Goal: Task Accomplishment & Management: Complete application form

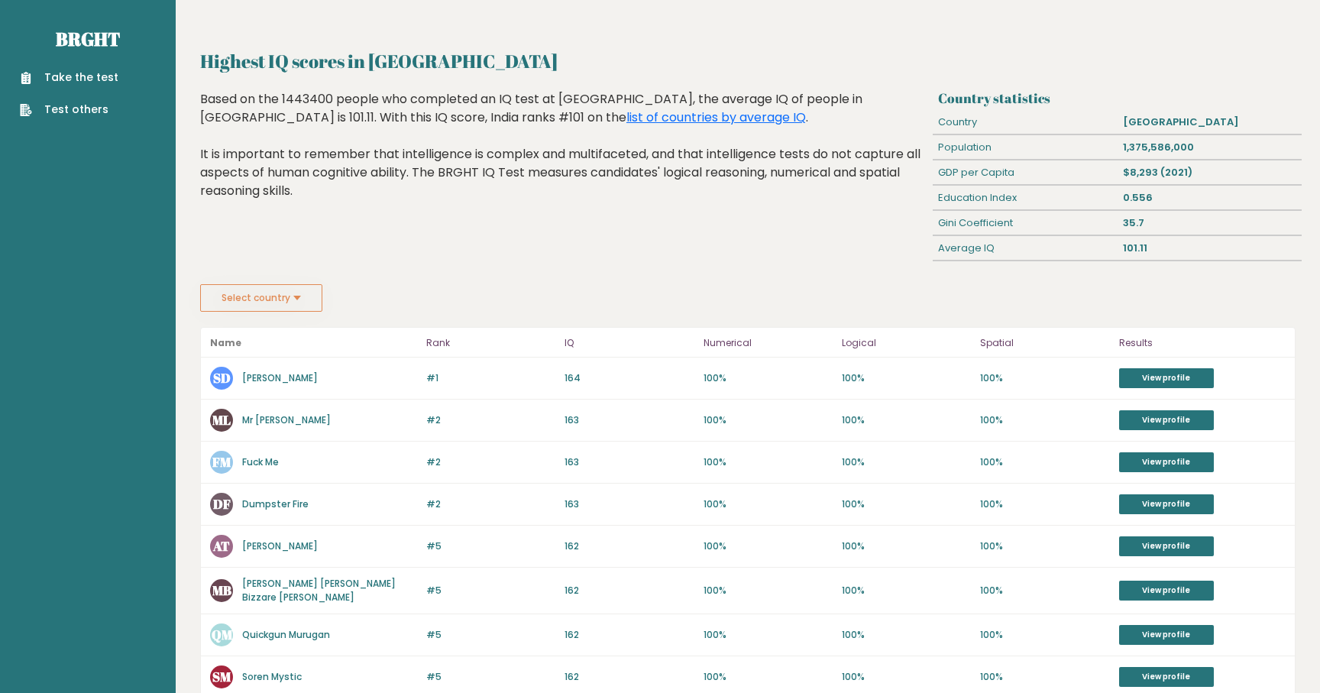
click at [93, 66] on div "Take the test Test others" at bounding box center [87, 84] width 151 height 66
click at [98, 77] on link "Take the test" at bounding box center [69, 78] width 99 height 16
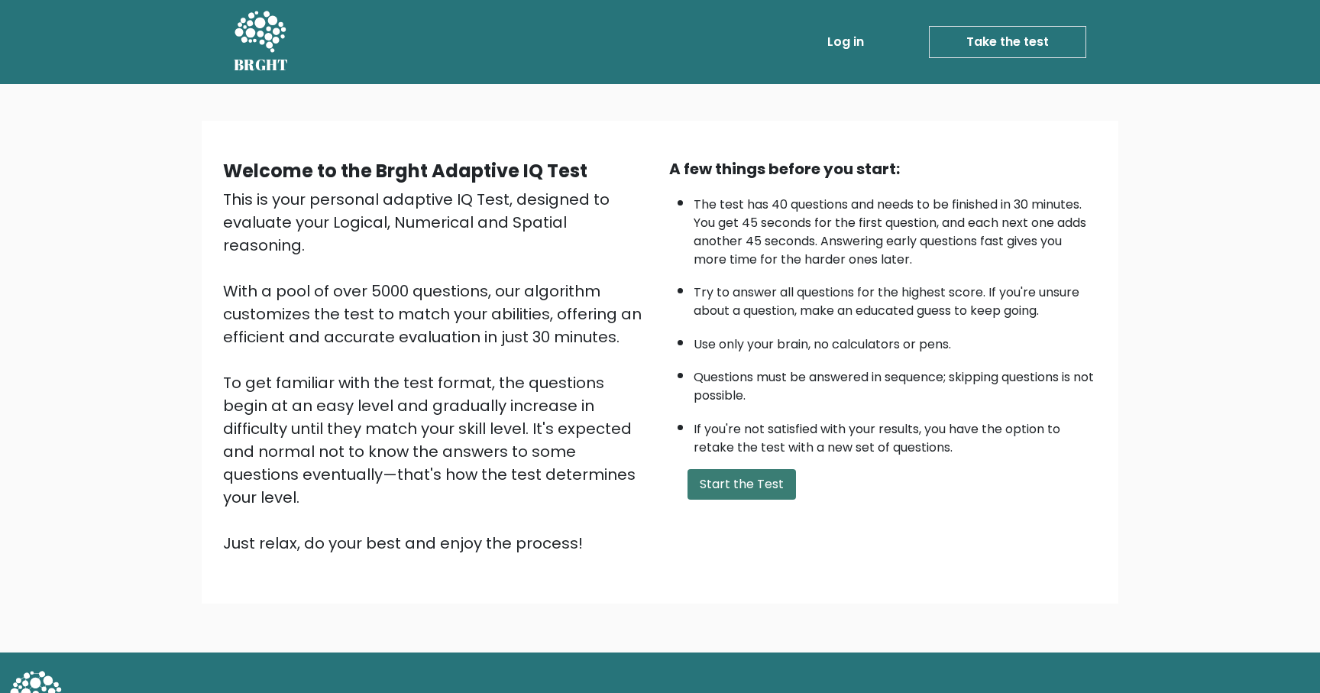
click at [710, 487] on button "Start the Test" at bounding box center [742, 484] width 108 height 31
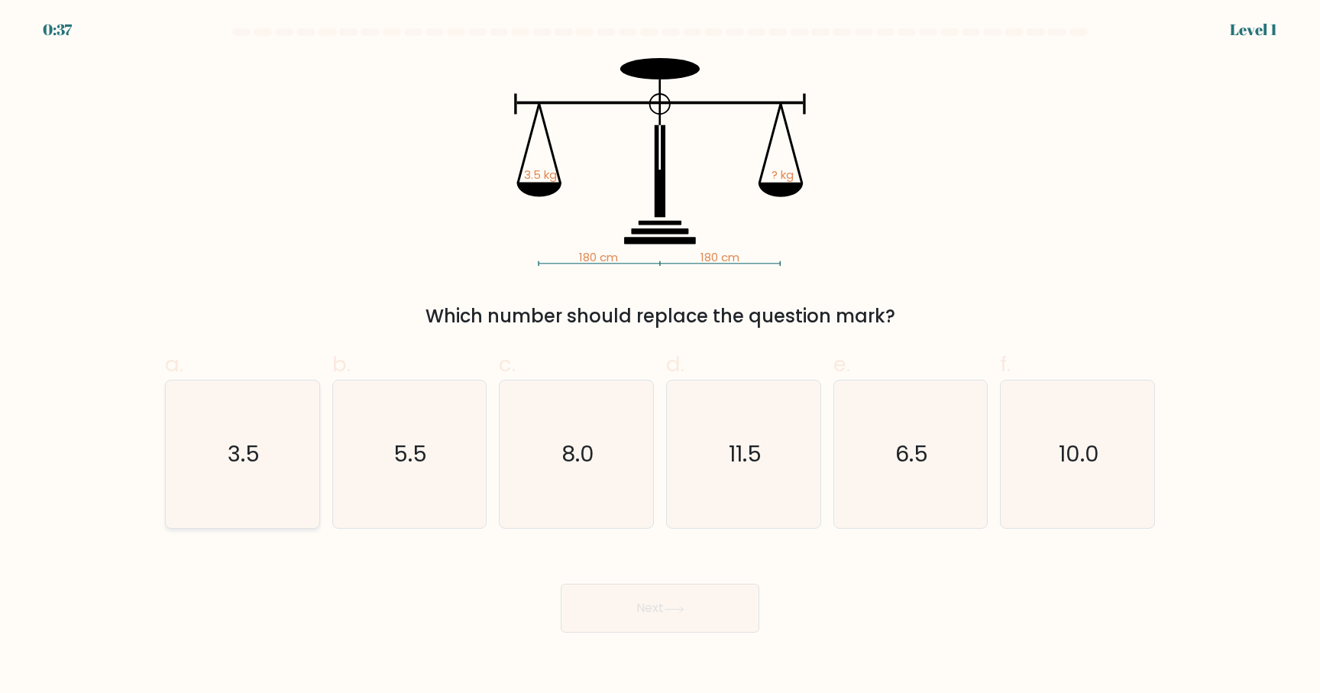
click at [260, 455] on icon "3.5" at bounding box center [242, 453] width 147 height 147
click at [660, 357] on input "a. 3.5" at bounding box center [660, 352] width 1 height 10
radio input "true"
click at [694, 614] on button "Next" at bounding box center [660, 608] width 199 height 49
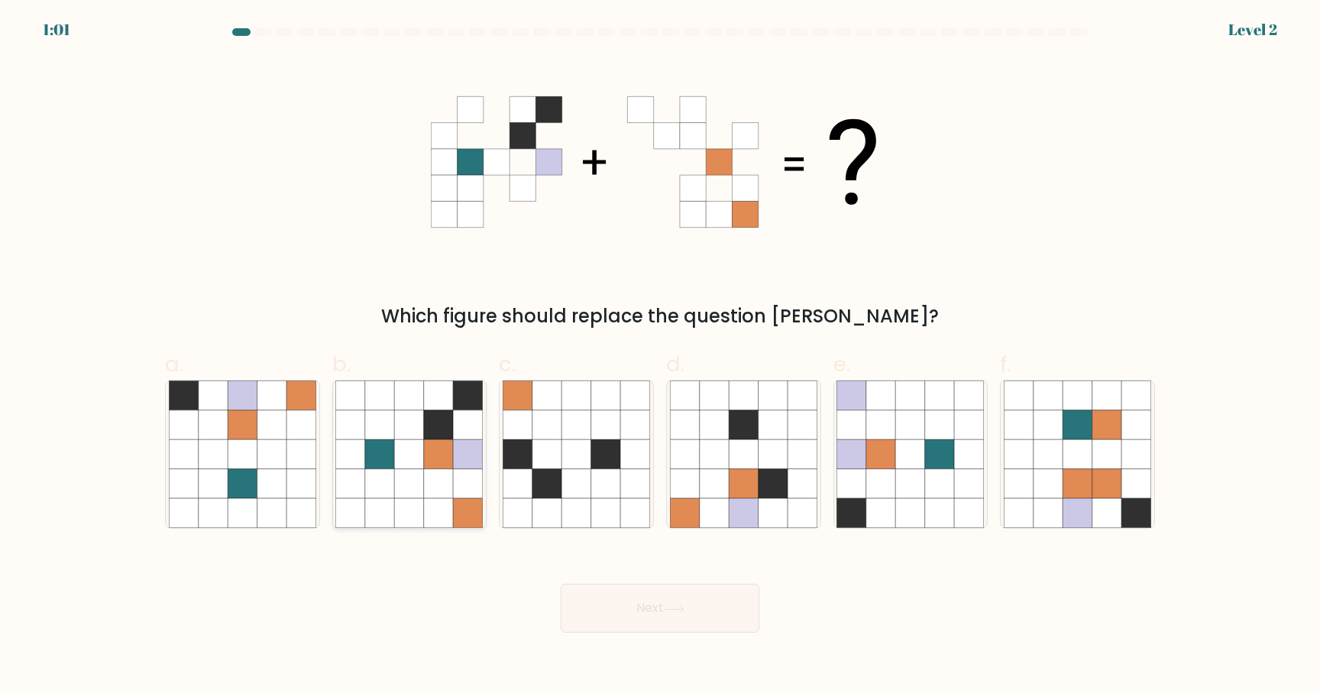
click at [397, 467] on icon at bounding box center [409, 454] width 29 height 29
click at [660, 357] on input "b." at bounding box center [660, 352] width 1 height 10
radio input "true"
click at [620, 600] on button "Next" at bounding box center [660, 608] width 199 height 49
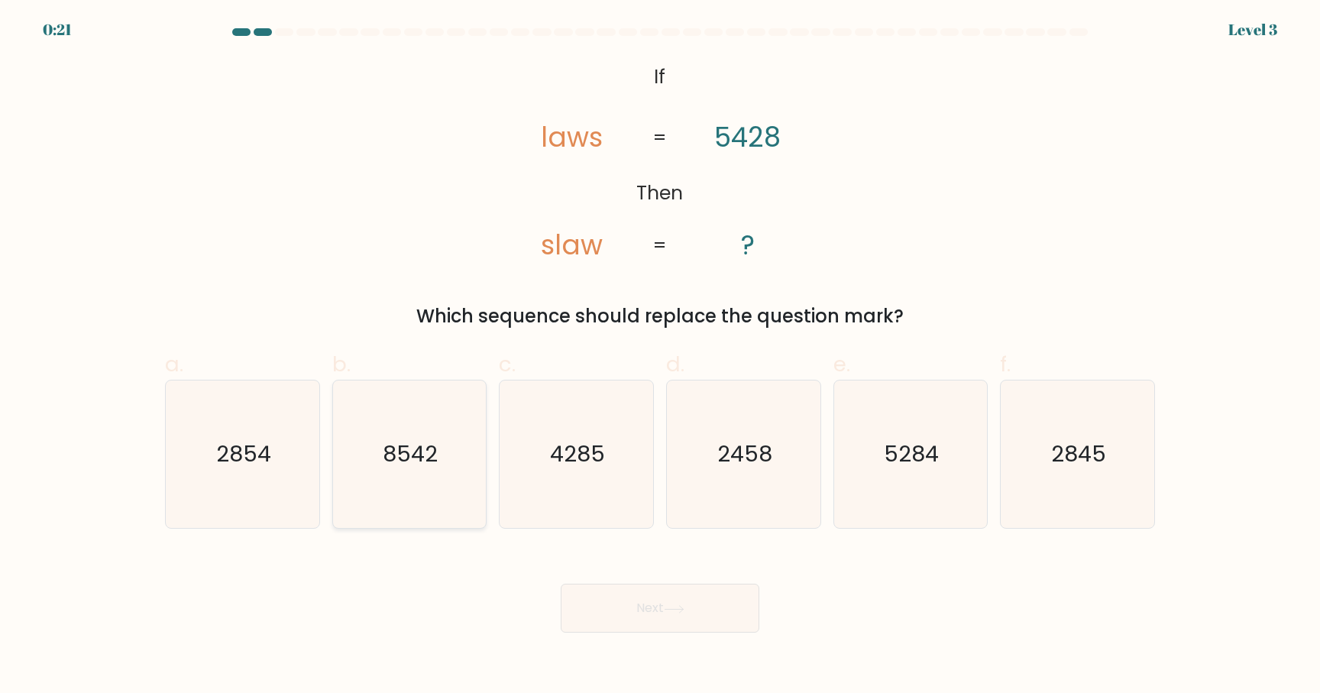
click at [438, 460] on icon "8542" at bounding box center [408, 453] width 147 height 147
click at [660, 357] on input "b. 8542" at bounding box center [660, 352] width 1 height 10
radio input "true"
click at [715, 625] on button "Next" at bounding box center [660, 608] width 199 height 49
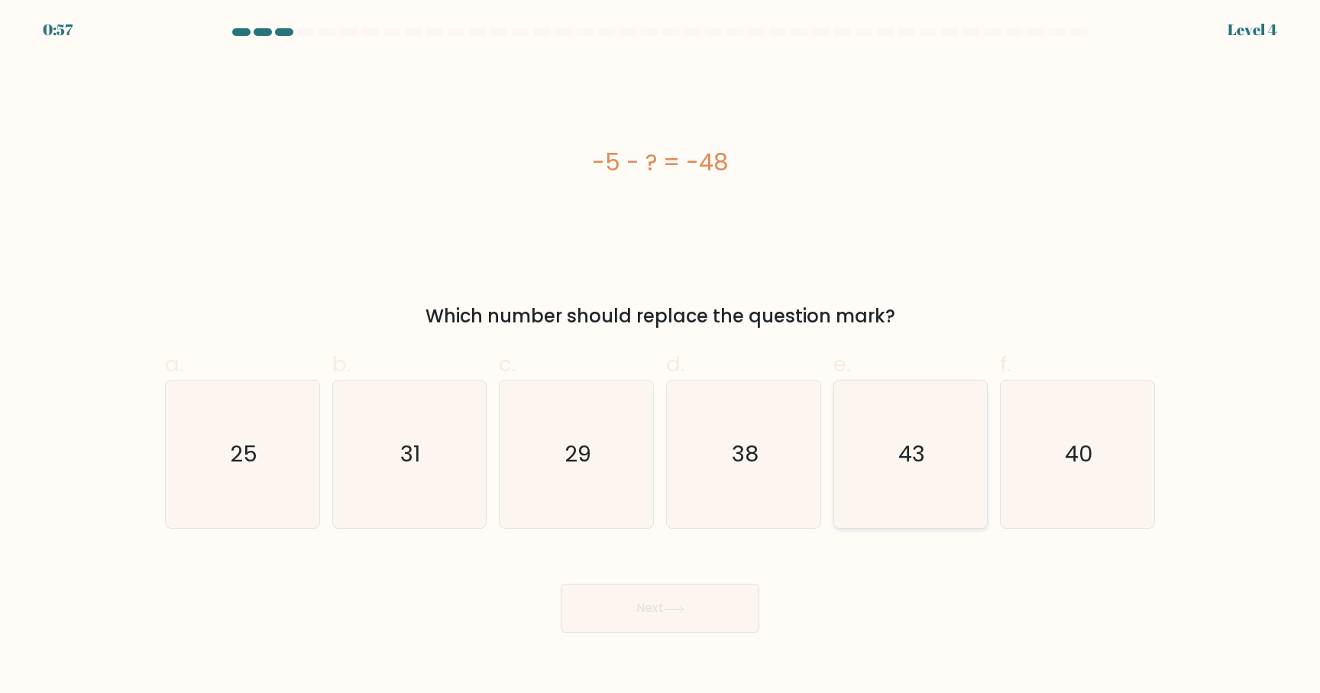
click at [922, 458] on text "43" at bounding box center [911, 454] width 27 height 31
click at [661, 357] on input "e. 43" at bounding box center [660, 352] width 1 height 10
radio input "true"
click at [658, 601] on button "Next" at bounding box center [660, 608] width 199 height 49
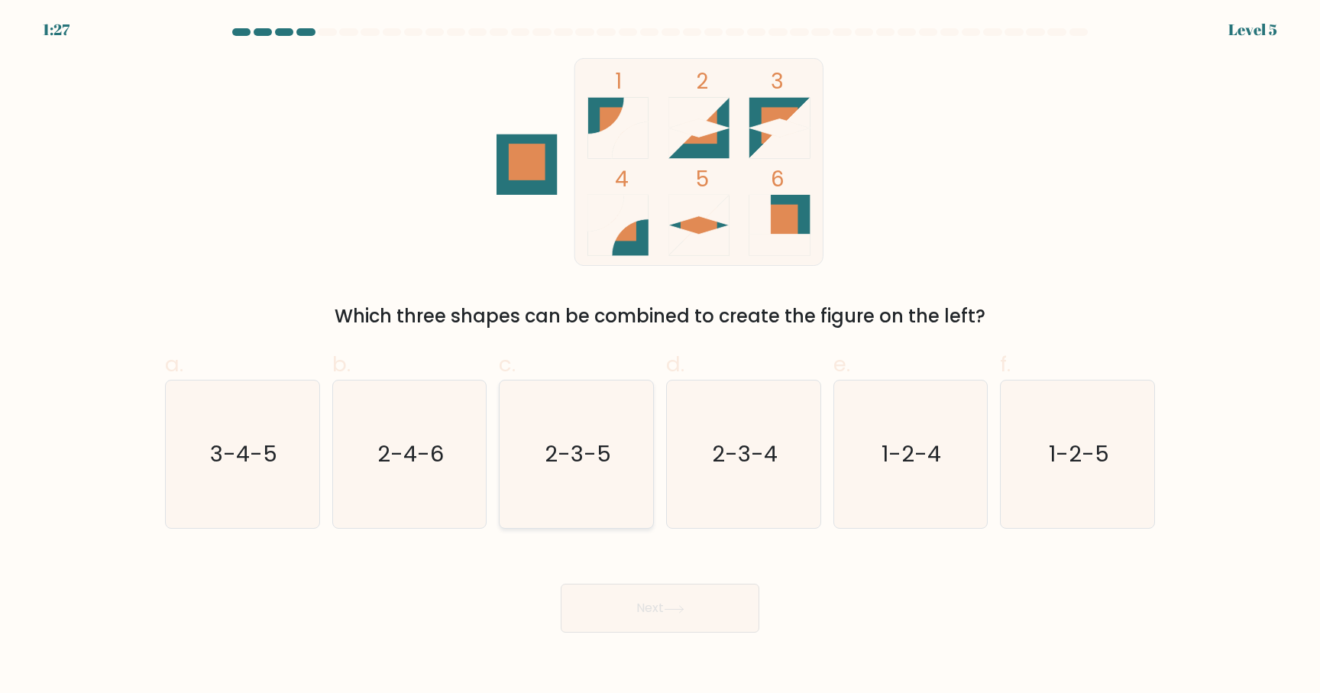
click at [554, 480] on icon "2-3-5" at bounding box center [576, 453] width 147 height 147
click at [660, 357] on input "c. 2-3-5" at bounding box center [660, 352] width 1 height 10
radio input "true"
click at [655, 605] on button "Next" at bounding box center [660, 608] width 199 height 49
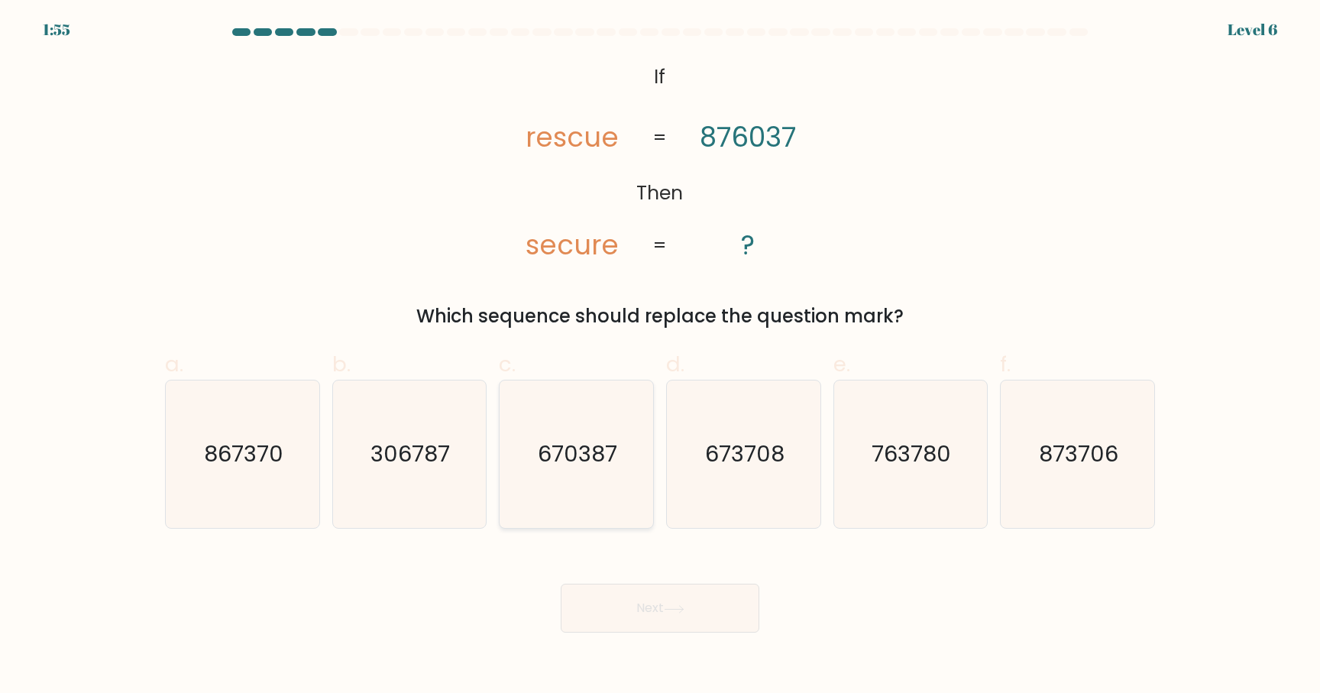
click at [598, 489] on icon "670387" at bounding box center [576, 453] width 147 height 147
click at [660, 357] on input "c. 670387" at bounding box center [660, 352] width 1 height 10
radio input "true"
click at [649, 596] on button "Next" at bounding box center [660, 608] width 199 height 49
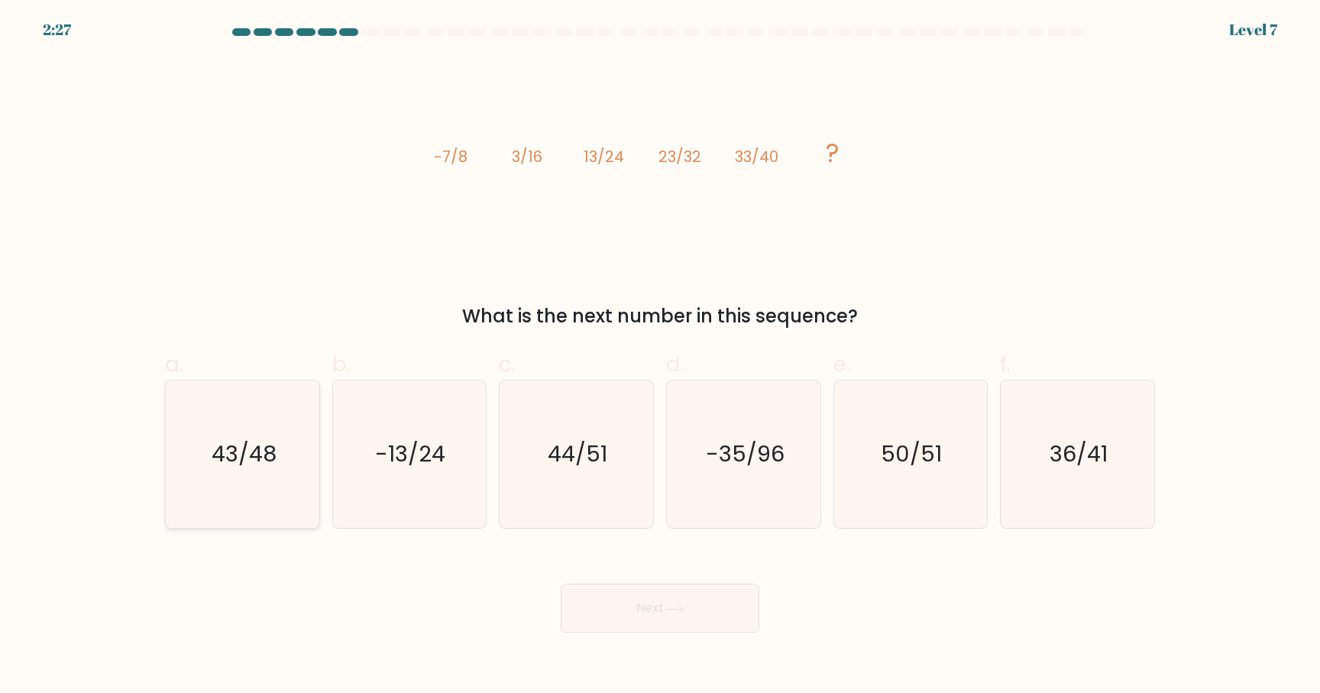
click at [236, 477] on icon "43/48" at bounding box center [242, 453] width 147 height 147
click at [660, 357] on input "a. 43/48" at bounding box center [660, 352] width 1 height 10
radio input "true"
click at [645, 602] on button "Next" at bounding box center [660, 608] width 199 height 49
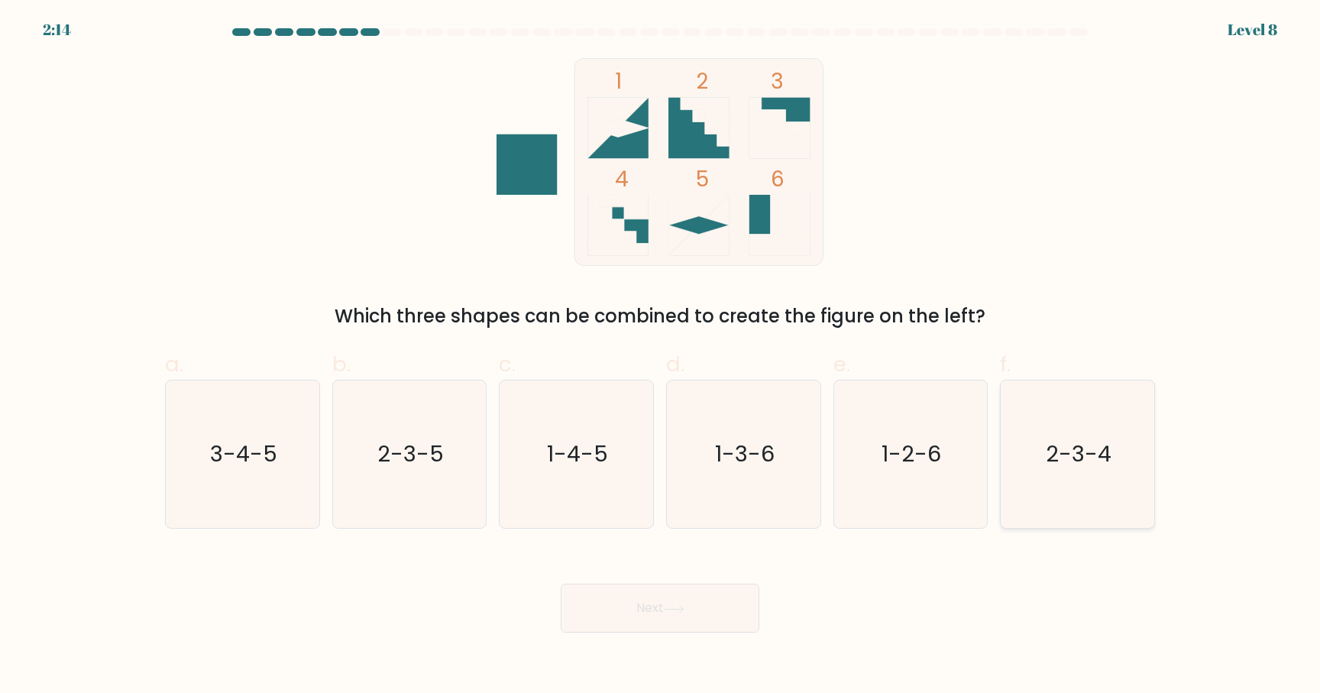
click at [1094, 486] on icon "2-3-4" at bounding box center [1077, 453] width 147 height 147
click at [661, 357] on input "f. 2-3-4" at bounding box center [660, 352] width 1 height 10
radio input "true"
click at [732, 606] on button "Next" at bounding box center [660, 608] width 199 height 49
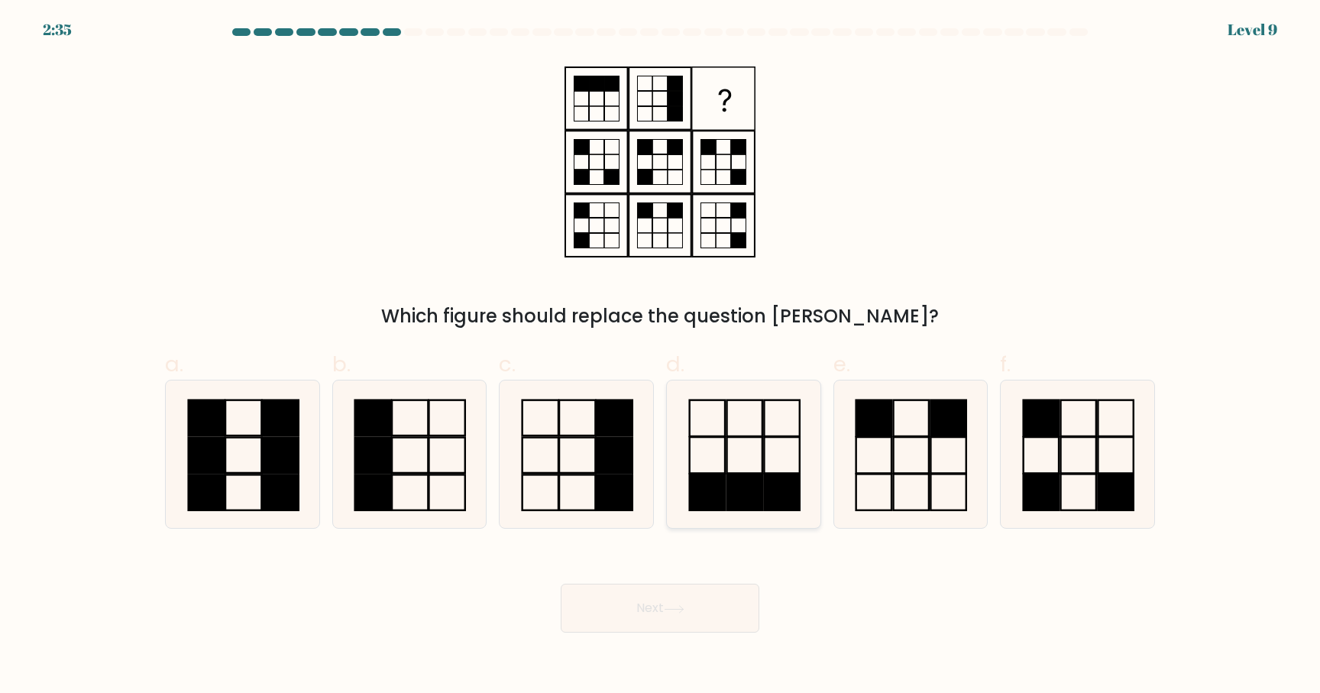
click at [746, 464] on icon at bounding box center [743, 453] width 147 height 147
click at [661, 357] on input "d." at bounding box center [660, 352] width 1 height 10
radio input "true"
click at [717, 619] on button "Next" at bounding box center [660, 608] width 199 height 49
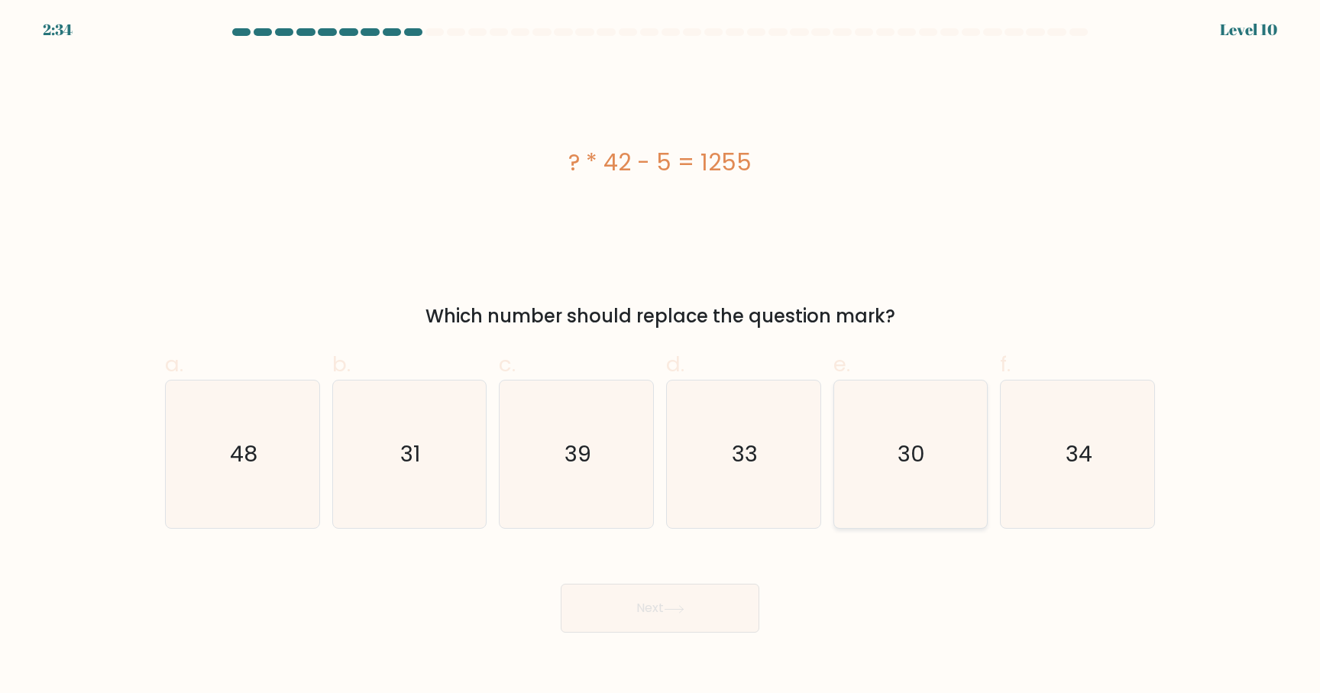
click at [848, 497] on icon "30" at bounding box center [910, 453] width 147 height 147
click at [661, 357] on input "e. 30" at bounding box center [660, 352] width 1 height 10
radio input "true"
click at [692, 631] on button "Next" at bounding box center [660, 608] width 199 height 49
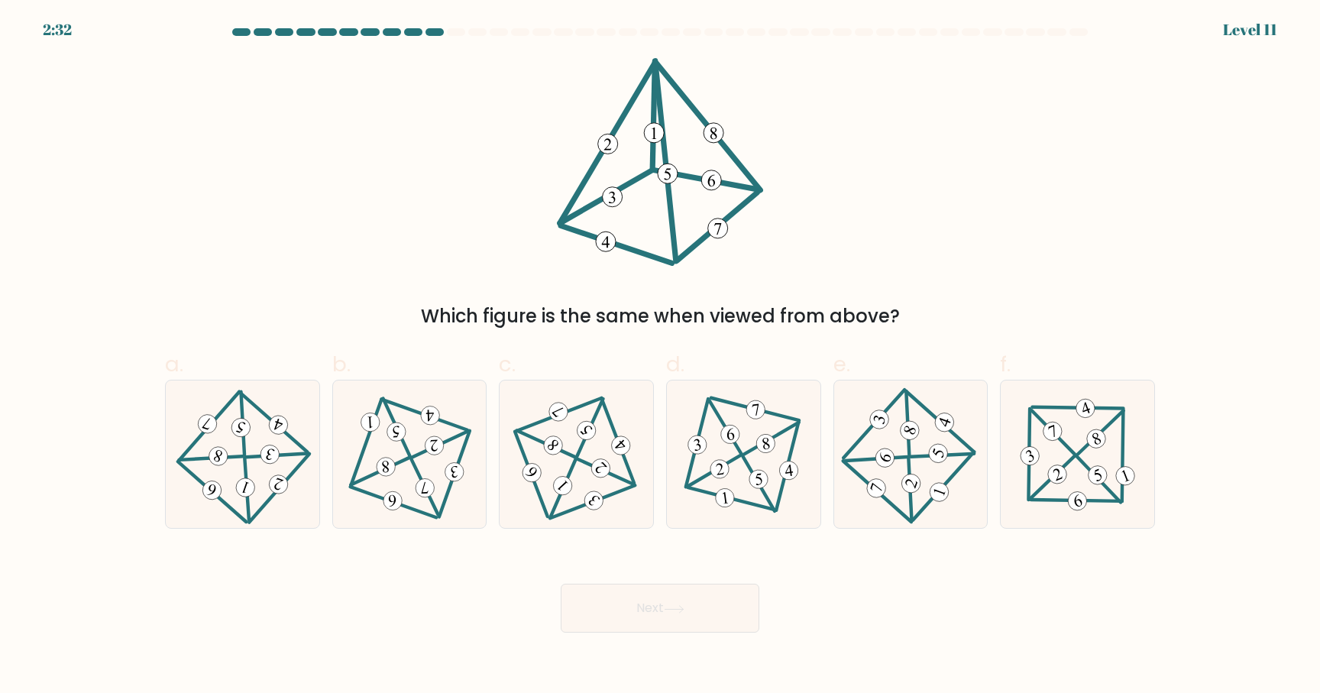
click at [694, 612] on button "Next" at bounding box center [660, 608] width 199 height 49
click at [580, 448] on 600 at bounding box center [590, 427] width 26 height 57
click at [660, 357] on input "c." at bounding box center [660, 352] width 1 height 10
radio input "true"
click at [610, 614] on button "Next" at bounding box center [660, 608] width 199 height 49
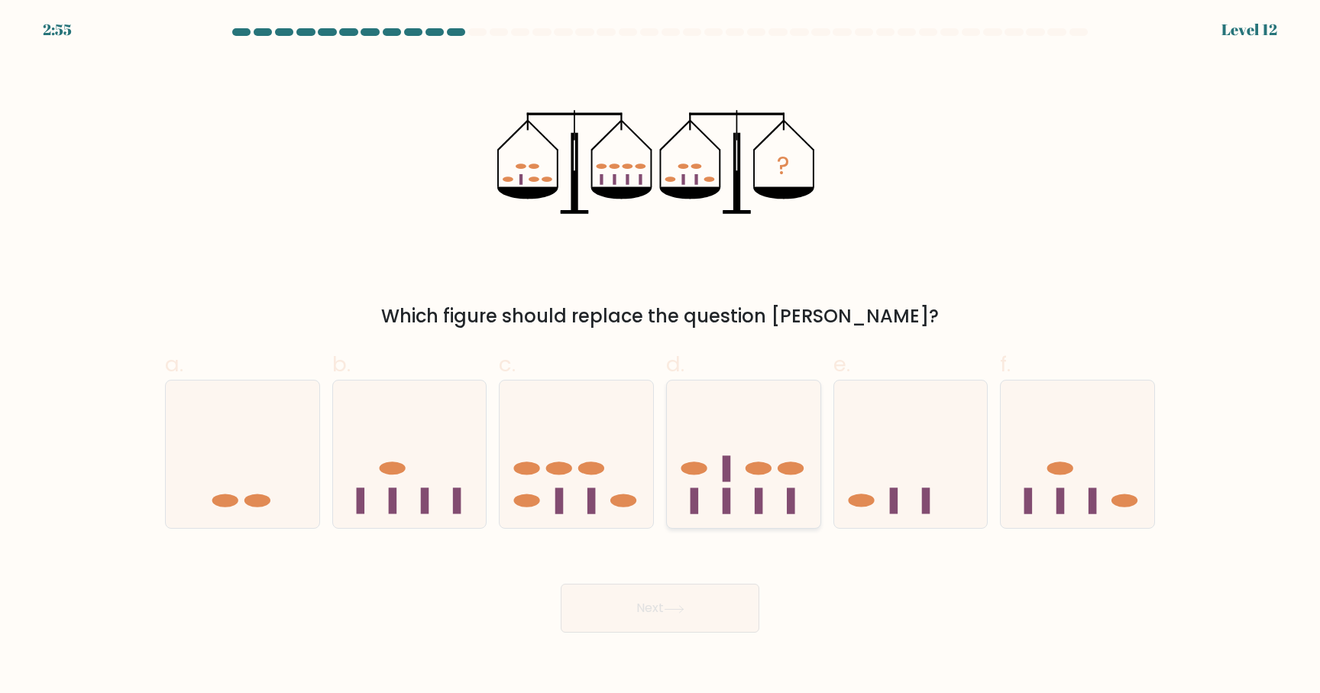
click at [779, 510] on icon at bounding box center [744, 454] width 154 height 127
click at [661, 357] on input "d." at bounding box center [660, 352] width 1 height 10
radio input "true"
click at [726, 607] on button "Next" at bounding box center [660, 608] width 199 height 49
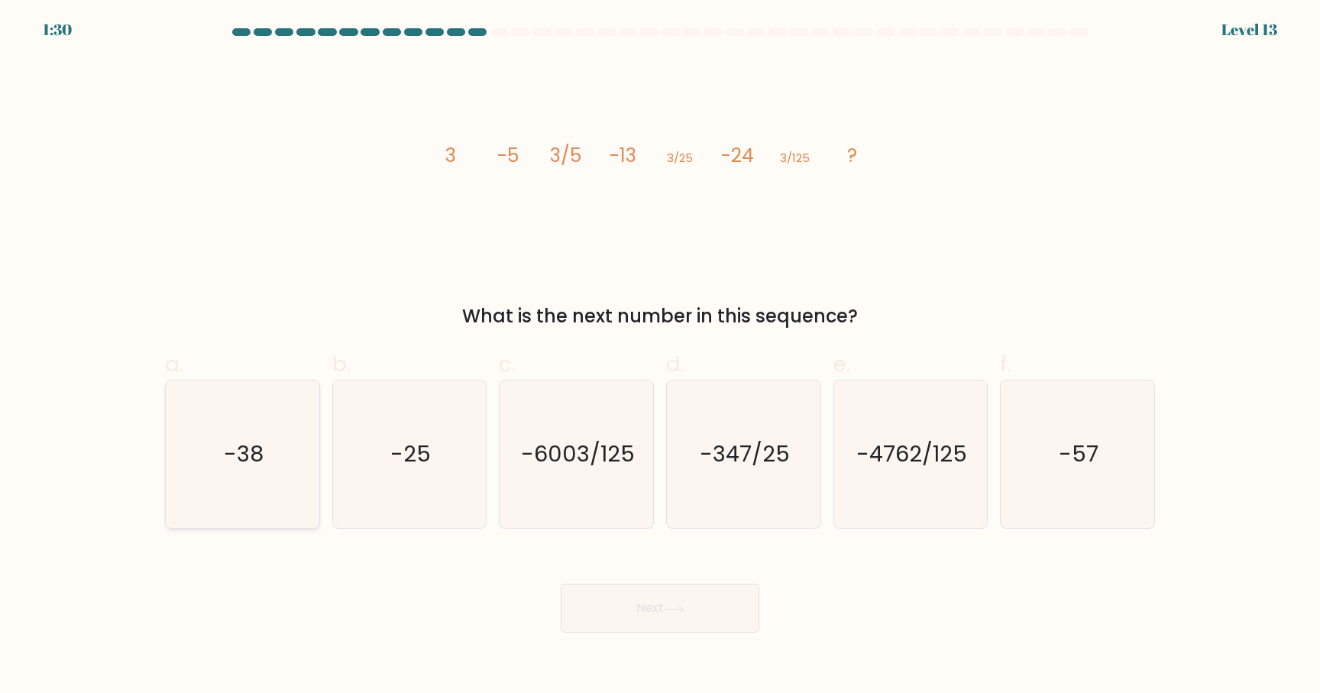
click at [246, 452] on text "-38" at bounding box center [244, 454] width 40 height 31
click at [660, 357] on input "a. -38" at bounding box center [660, 352] width 1 height 10
radio input "true"
click at [672, 612] on icon at bounding box center [674, 609] width 21 height 8
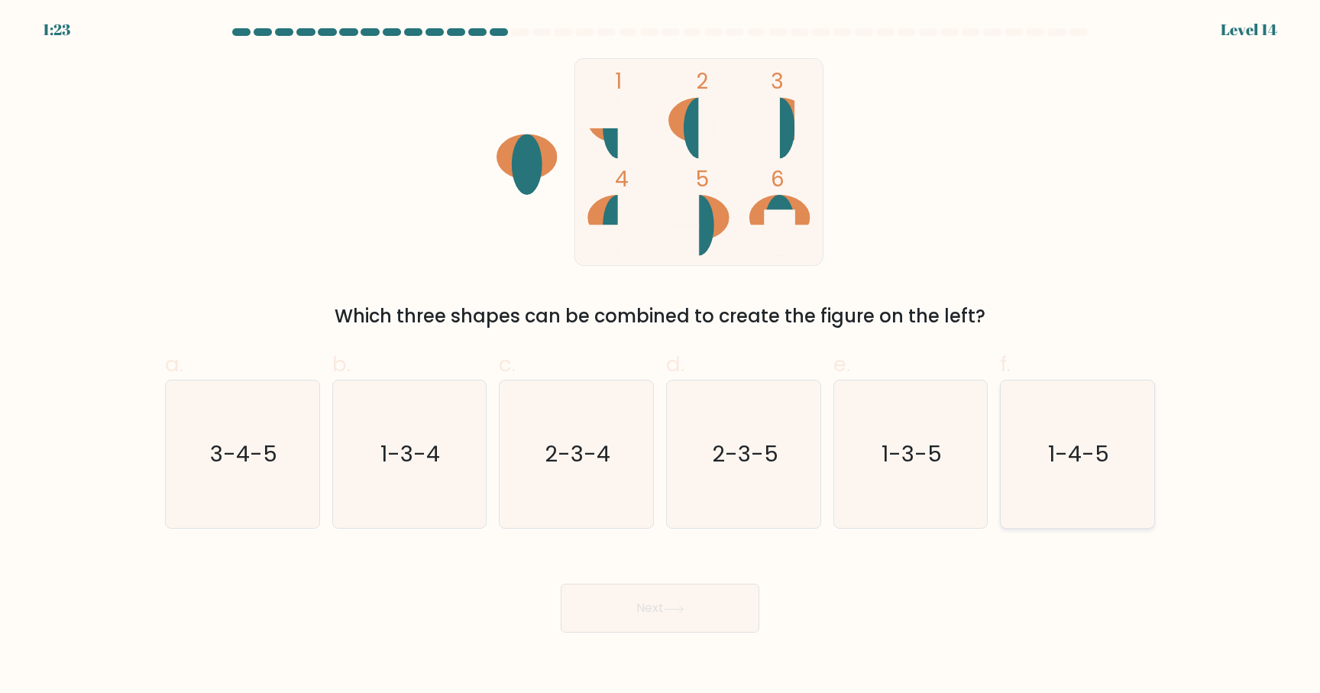
click at [1049, 443] on icon "1-4-5" at bounding box center [1077, 453] width 147 height 147
click at [661, 357] on input "f. 1-4-5" at bounding box center [660, 352] width 1 height 10
radio input "true"
click at [666, 614] on button "Next" at bounding box center [660, 608] width 199 height 49
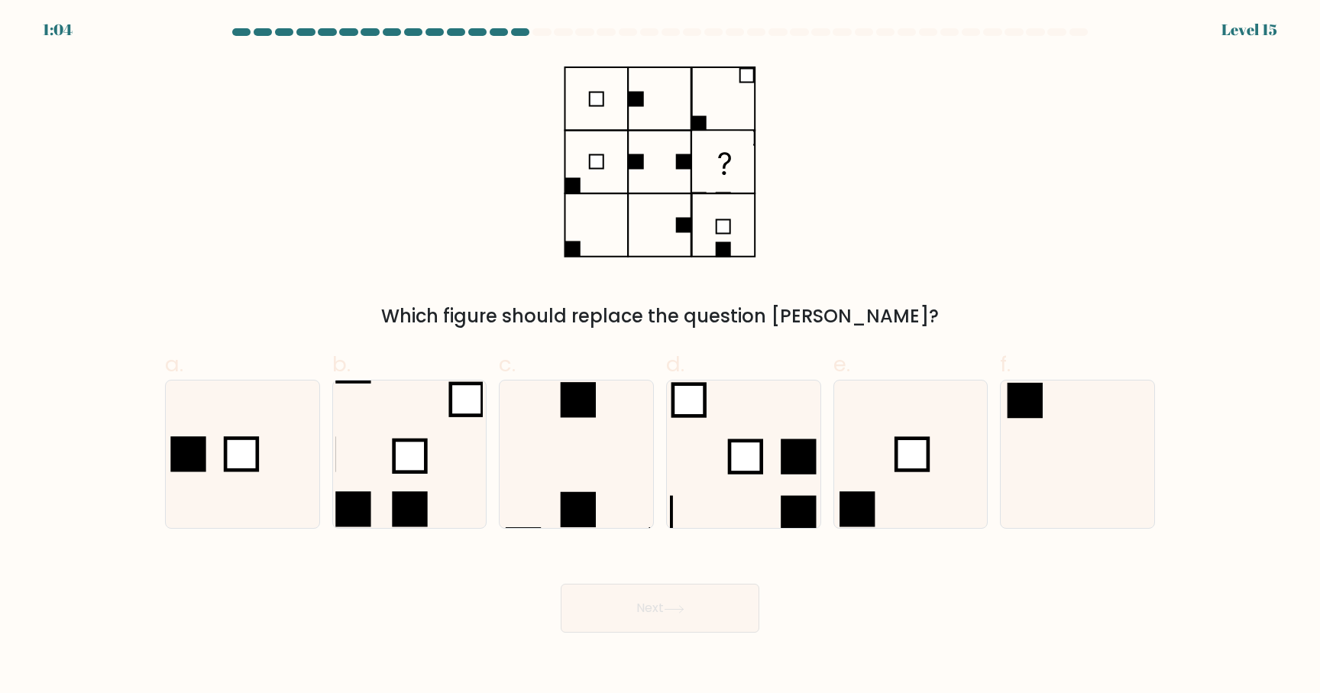
click at [704, 322] on div "Which figure should replace the question mark?" at bounding box center [660, 317] width 972 height 28
click at [462, 472] on icon at bounding box center [408, 453] width 147 height 147
click at [660, 357] on input "b." at bounding box center [660, 352] width 1 height 10
radio input "true"
click at [722, 621] on button "Next" at bounding box center [660, 608] width 199 height 49
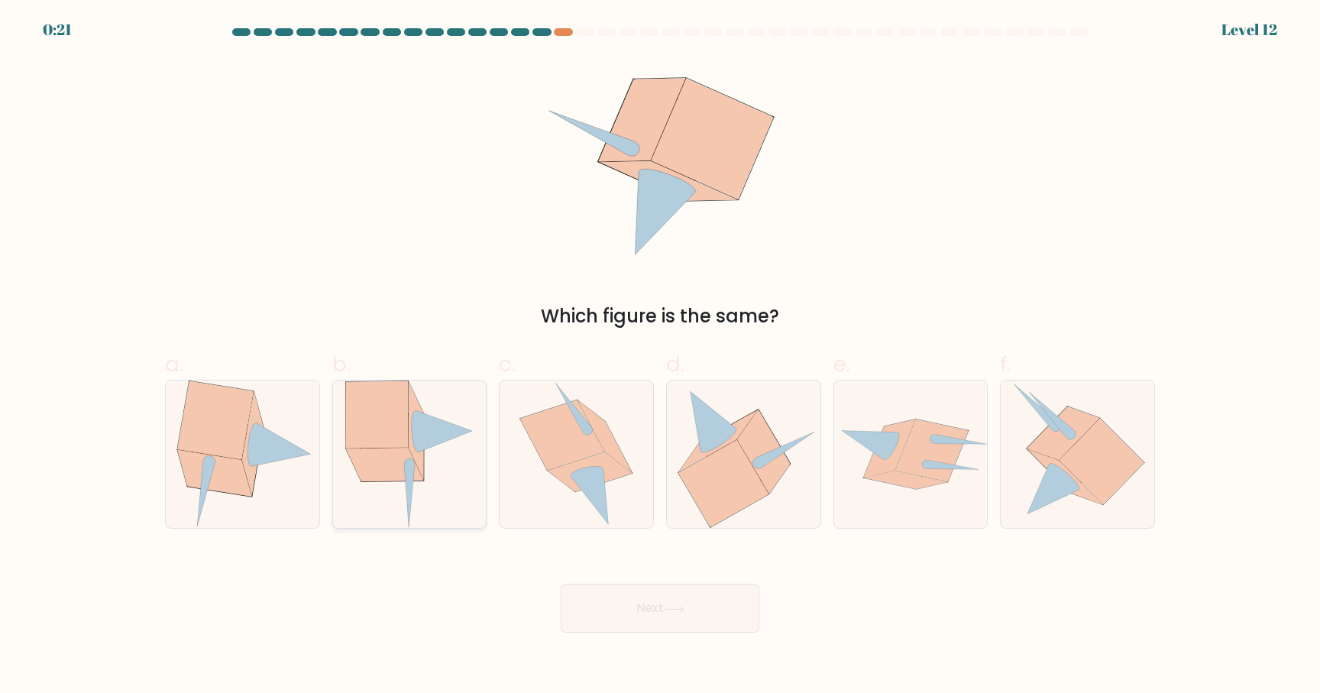
click at [402, 456] on icon at bounding box center [385, 465] width 78 height 34
click at [660, 357] on input "b." at bounding box center [660, 352] width 1 height 10
radio input "true"
click at [633, 611] on button "Next" at bounding box center [660, 608] width 199 height 49
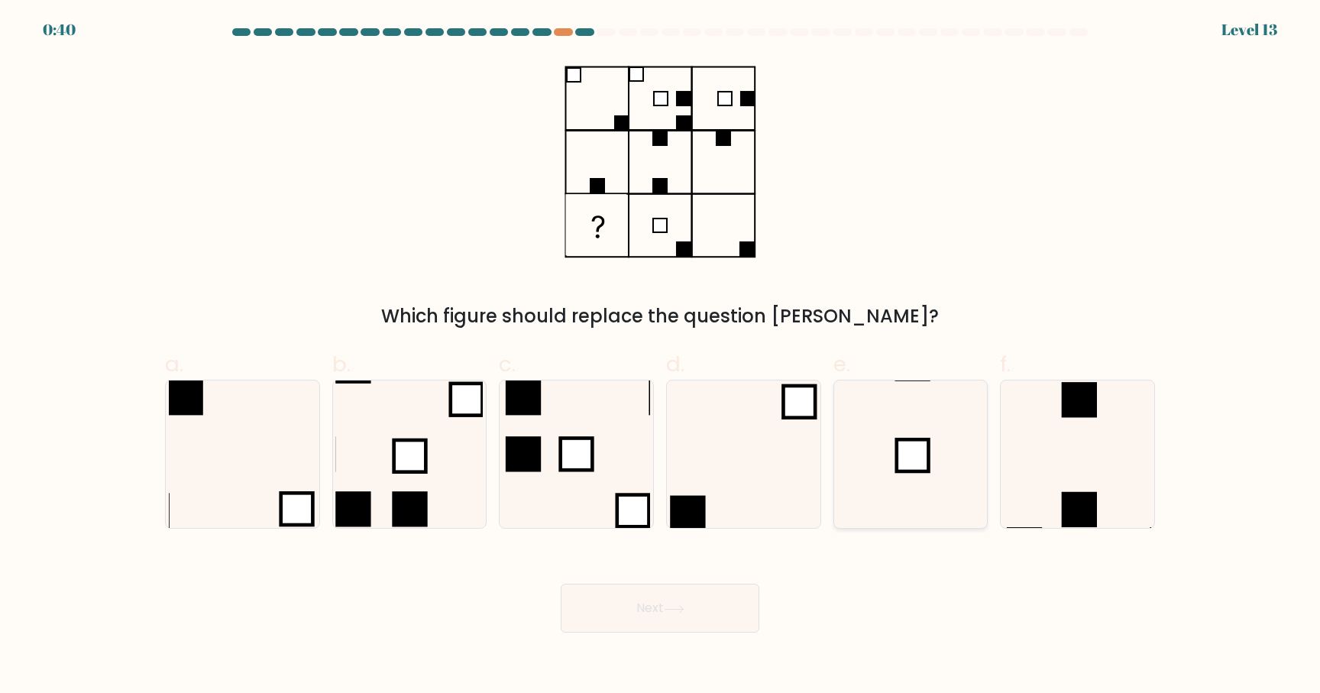
click at [892, 447] on icon at bounding box center [910, 453] width 147 height 147
click at [661, 357] on input "e." at bounding box center [660, 352] width 1 height 10
radio input "true"
click at [695, 621] on button "Next" at bounding box center [660, 608] width 199 height 49
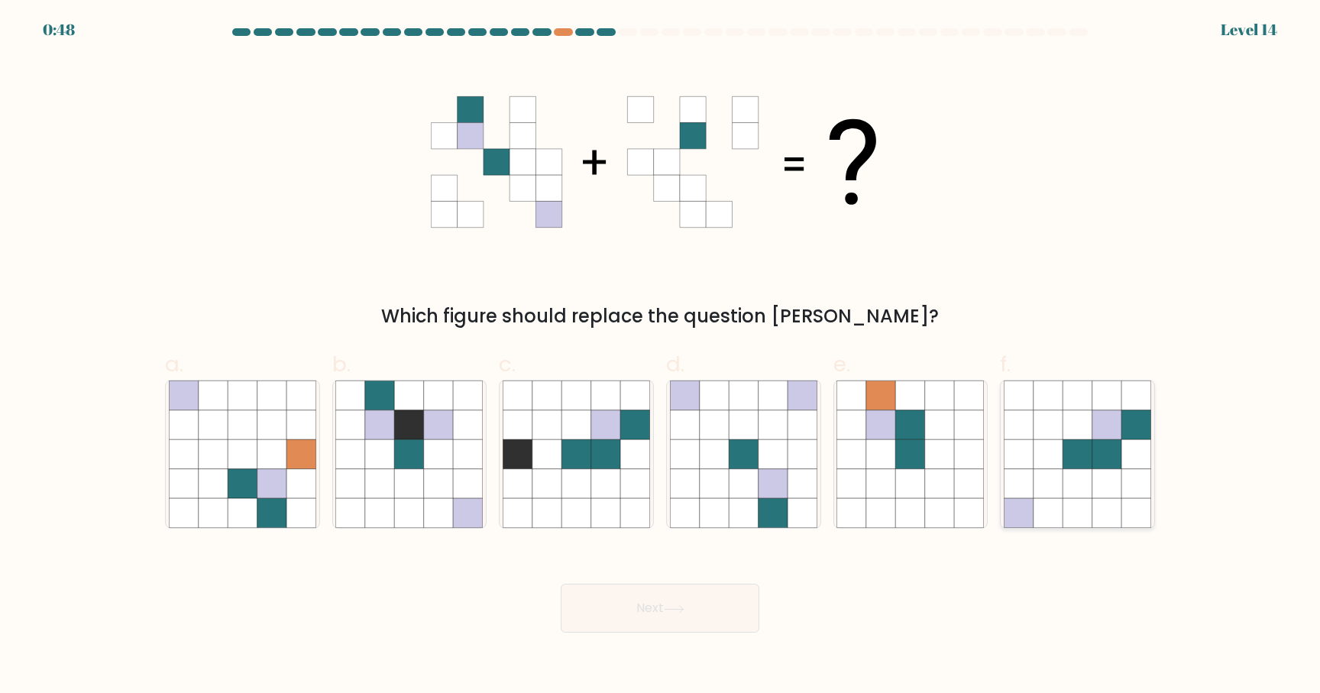
click at [1124, 442] on icon at bounding box center [1136, 454] width 29 height 29
click at [661, 357] on input "f." at bounding box center [660, 352] width 1 height 10
radio input "true"
click at [714, 611] on button "Next" at bounding box center [660, 608] width 199 height 49
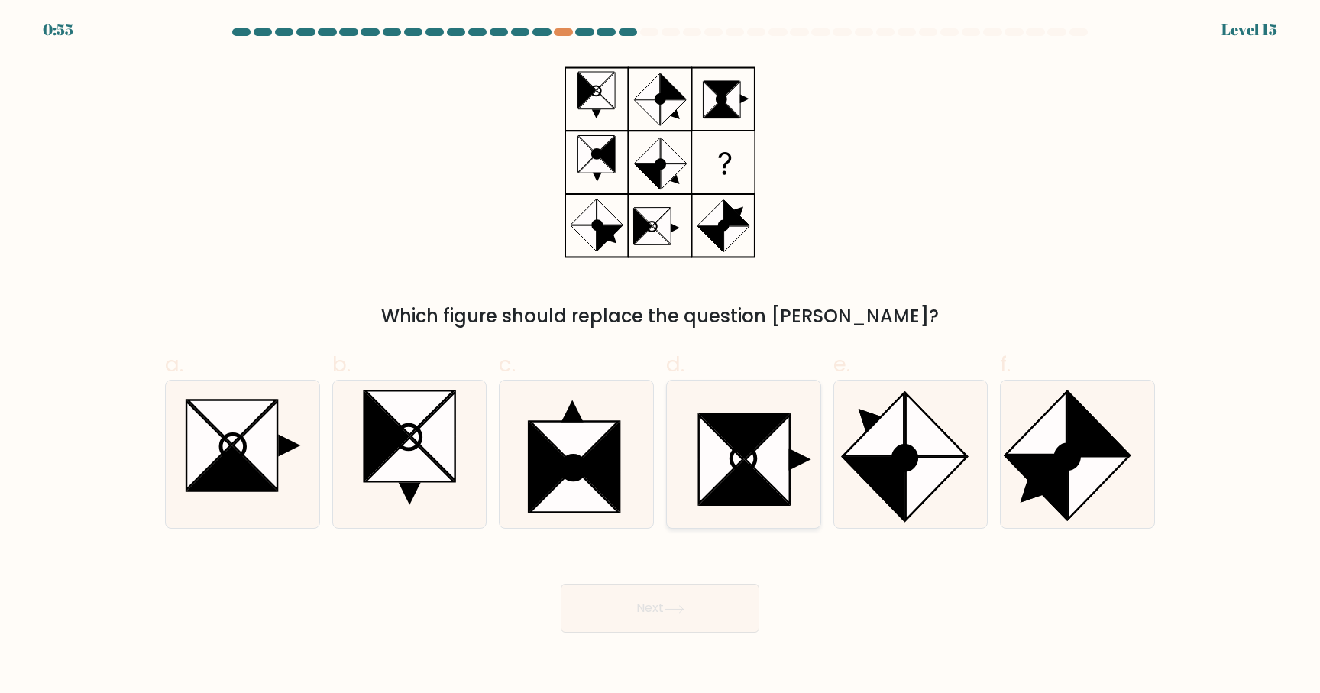
click at [741, 460] on icon at bounding box center [721, 460] width 44 height 89
click at [661, 357] on input "d." at bounding box center [660, 352] width 1 height 10
radio input "true"
click at [652, 617] on button "Next" at bounding box center [660, 608] width 199 height 49
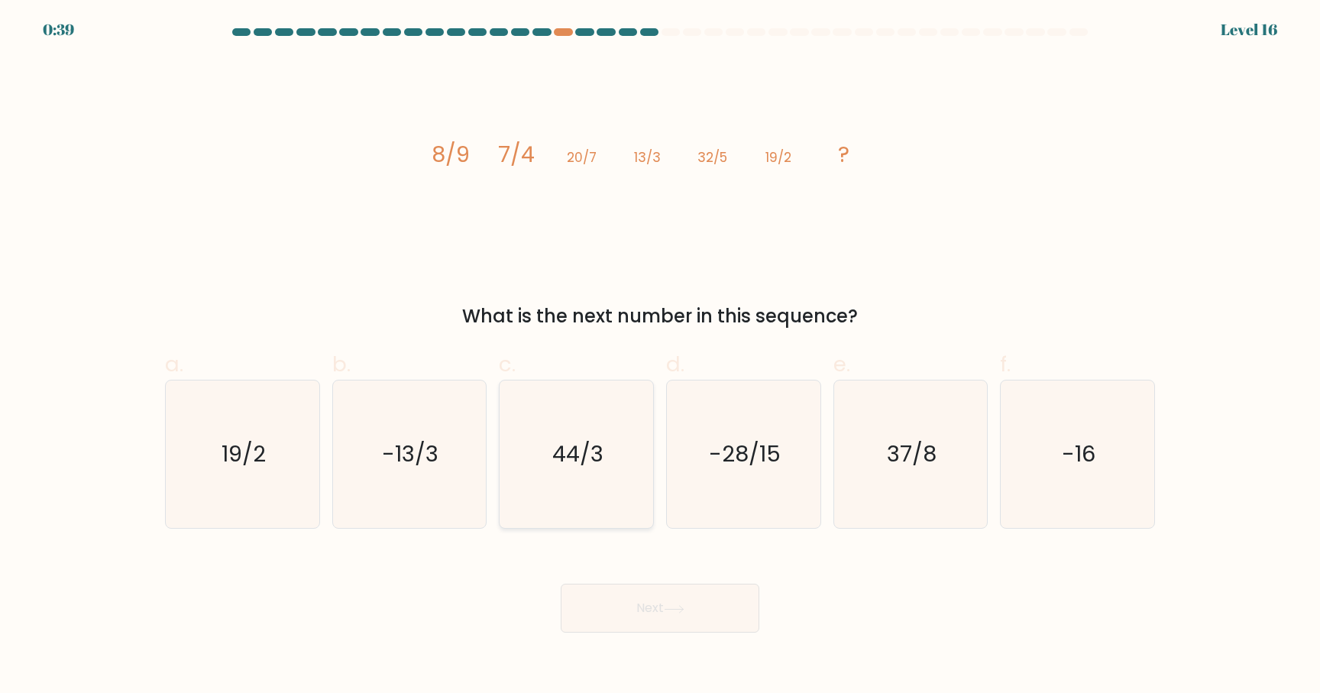
click at [536, 455] on icon "44/3" at bounding box center [576, 453] width 147 height 147
click at [660, 357] on input "c. 44/3" at bounding box center [660, 352] width 1 height 10
radio input "true"
click at [627, 597] on button "Next" at bounding box center [660, 608] width 199 height 49
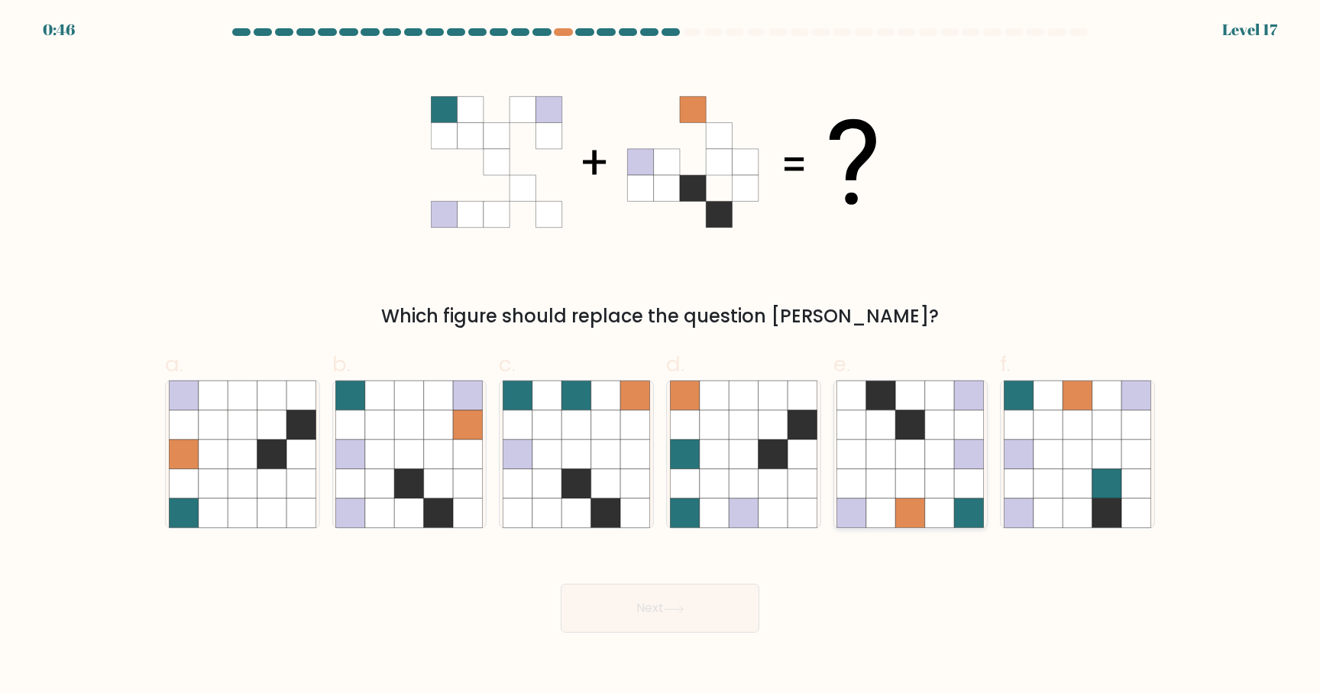
click at [922, 425] on icon at bounding box center [910, 424] width 29 height 29
click at [661, 357] on input "e." at bounding box center [660, 352] width 1 height 10
radio input "true"
click at [690, 613] on button "Next" at bounding box center [660, 608] width 199 height 49
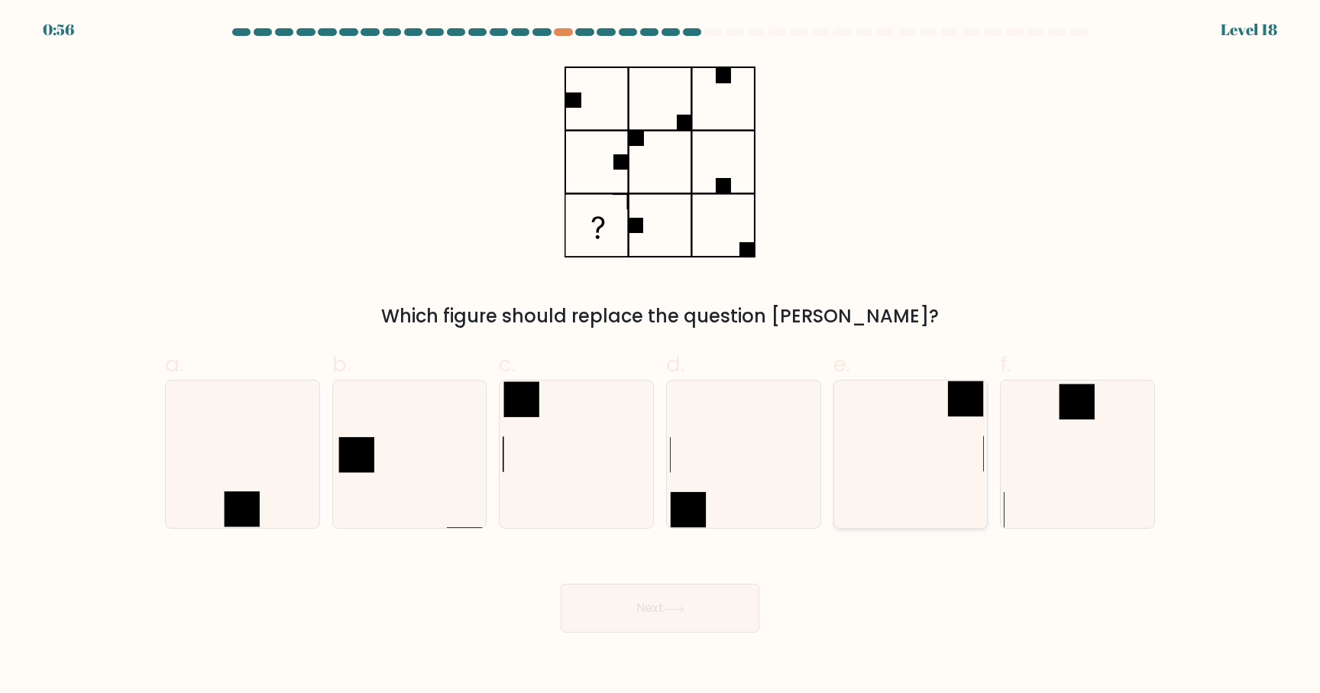
click at [975, 460] on icon at bounding box center [910, 453] width 147 height 147
click at [661, 357] on input "e." at bounding box center [660, 352] width 1 height 10
radio input "true"
click at [665, 615] on button "Next" at bounding box center [660, 608] width 199 height 49
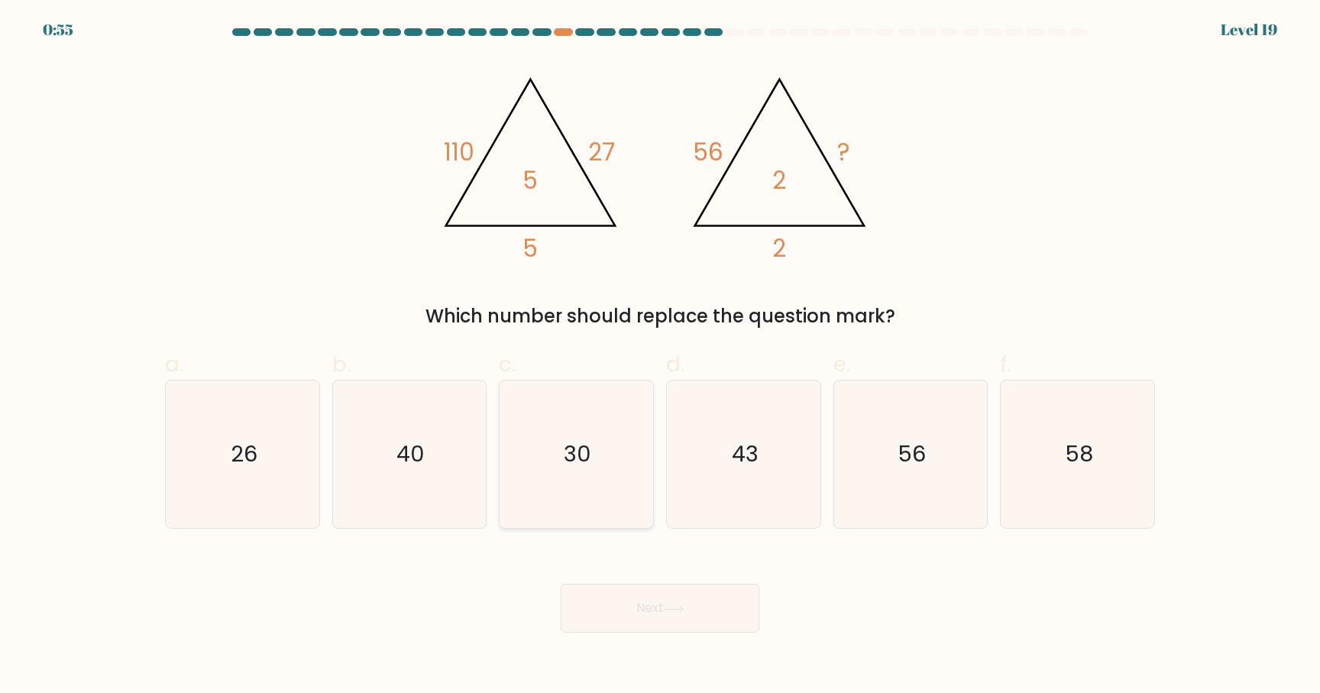
click at [551, 454] on icon "30" at bounding box center [576, 453] width 147 height 147
click at [660, 357] on input "c. 30" at bounding box center [660, 352] width 1 height 10
radio input "true"
click at [684, 597] on button "Next" at bounding box center [660, 608] width 199 height 49
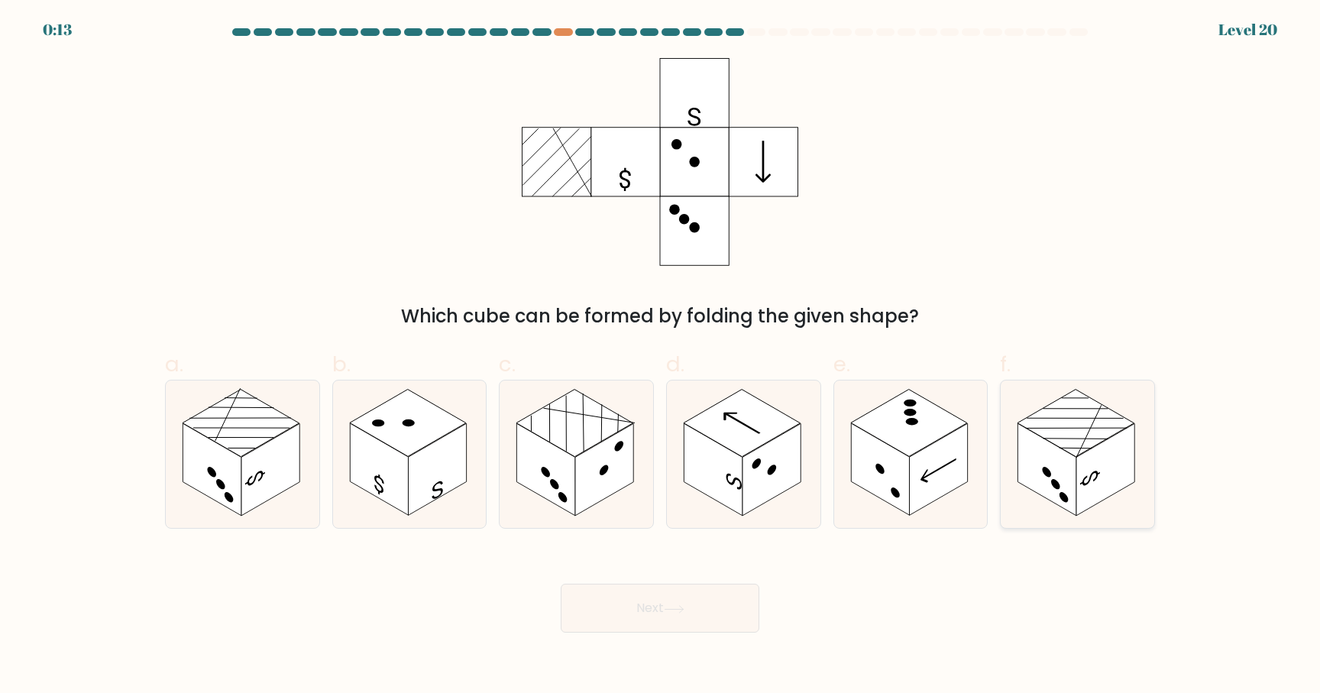
click at [1016, 450] on icon at bounding box center [1078, 453] width 154 height 147
click at [661, 357] on input "f." at bounding box center [660, 352] width 1 height 10
radio input "true"
click at [700, 611] on button "Next" at bounding box center [660, 608] width 199 height 49
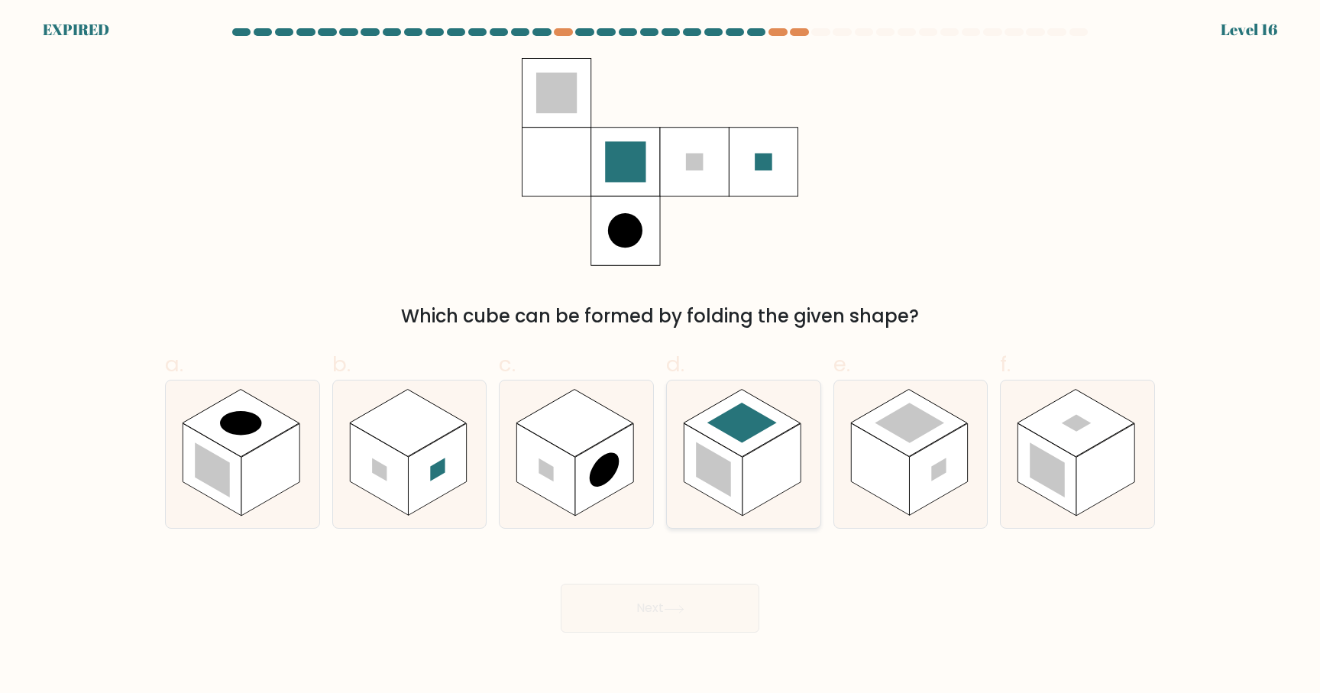
click at [750, 470] on rect at bounding box center [772, 470] width 58 height 92
click at [661, 357] on input "d." at bounding box center [660, 352] width 1 height 10
radio input "true"
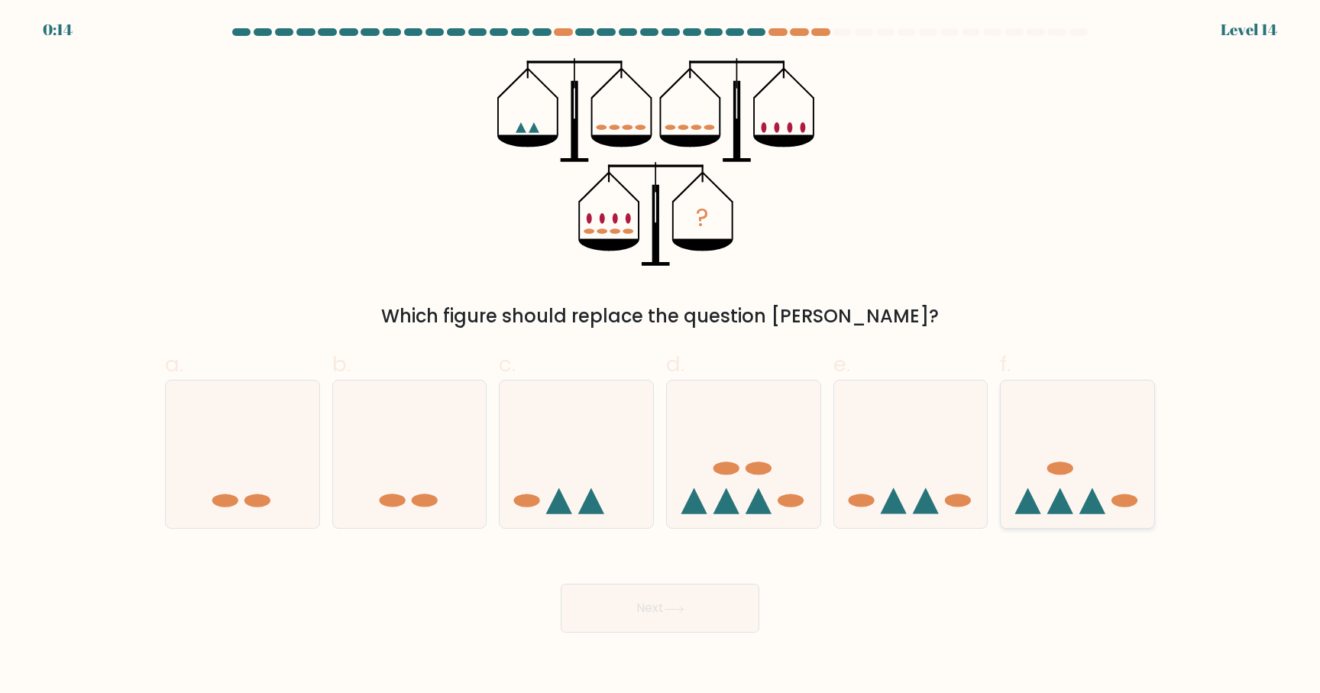
click at [1077, 500] on icon at bounding box center [1078, 454] width 154 height 127
click at [661, 357] on input "f." at bounding box center [660, 352] width 1 height 10
radio input "true"
click at [712, 610] on button "Next" at bounding box center [660, 608] width 199 height 49
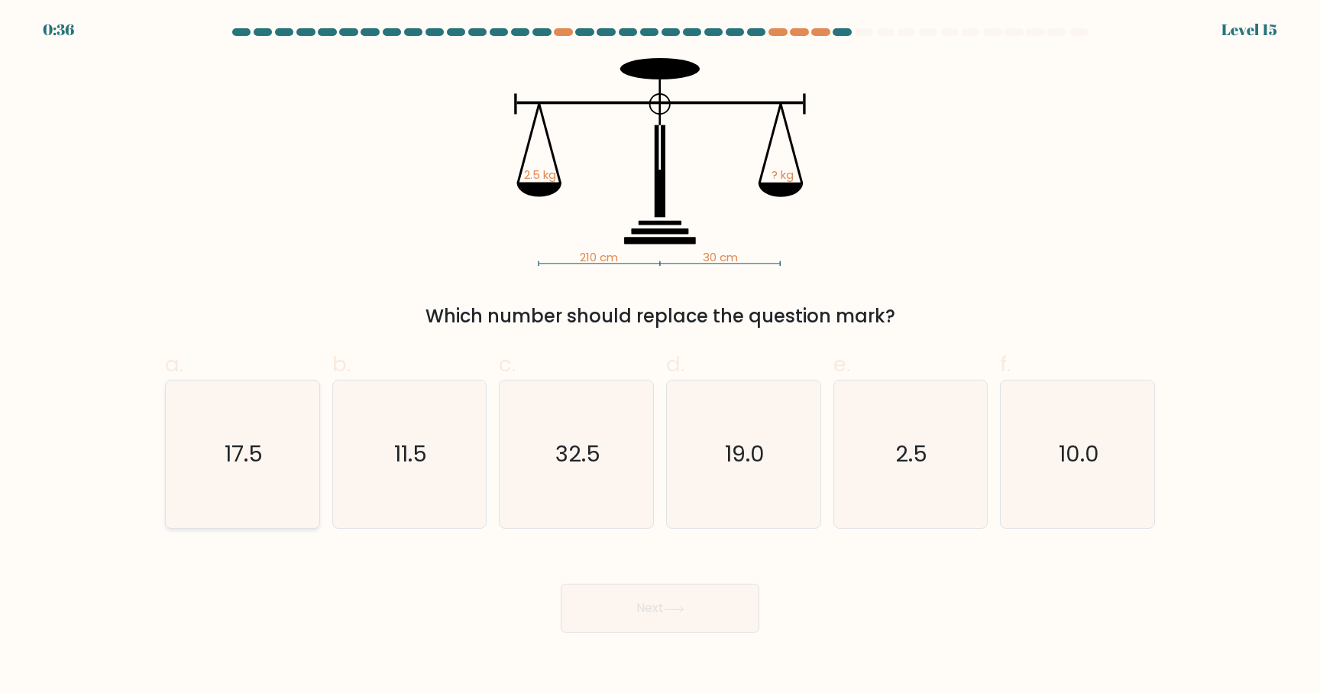
click at [292, 477] on icon "17.5" at bounding box center [242, 453] width 147 height 147
click at [660, 357] on input "a. 17.5" at bounding box center [660, 352] width 1 height 10
radio input "true"
click at [678, 614] on button "Next" at bounding box center [660, 608] width 199 height 49
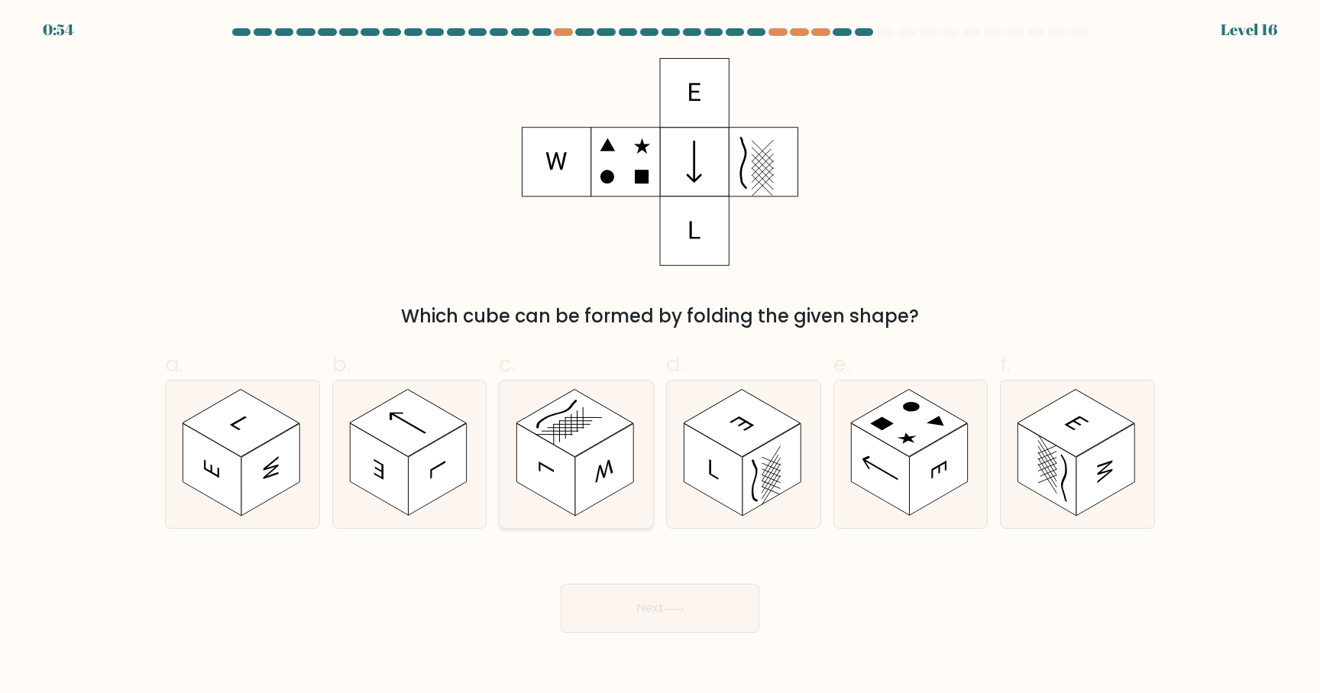
click at [616, 490] on rect at bounding box center [604, 470] width 58 height 92
click at [660, 357] on input "c." at bounding box center [660, 352] width 1 height 10
radio input "true"
click at [982, 453] on icon at bounding box center [911, 453] width 154 height 147
click at [661, 357] on input "e." at bounding box center [660, 352] width 1 height 10
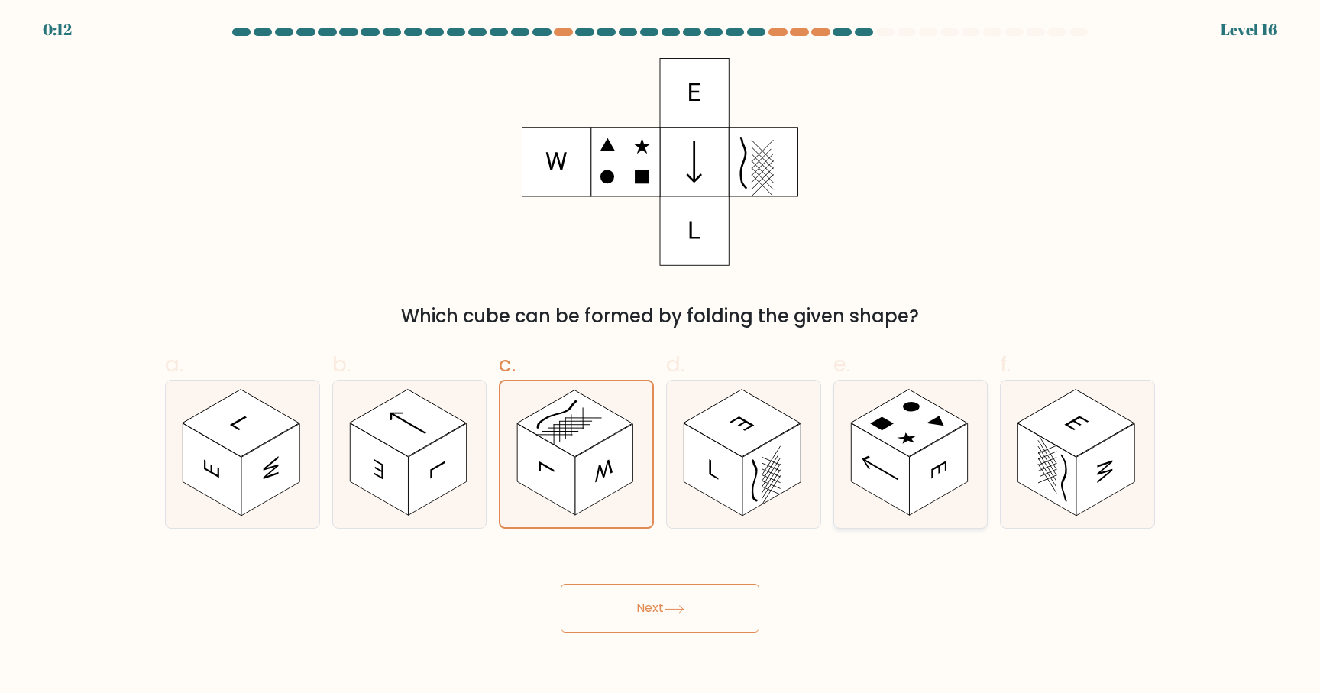
radio input "true"
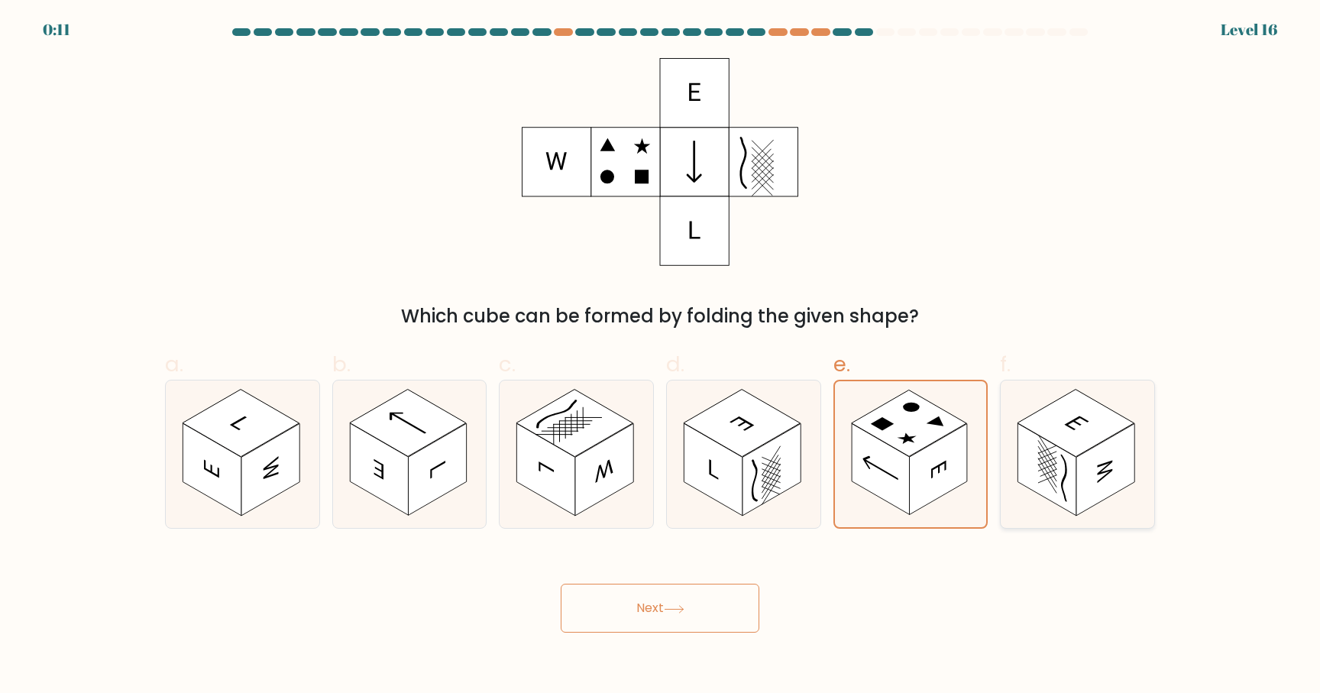
click at [1040, 469] on rect at bounding box center [1047, 470] width 58 height 92
click at [661, 357] on input "f." at bounding box center [660, 352] width 1 height 10
radio input "true"
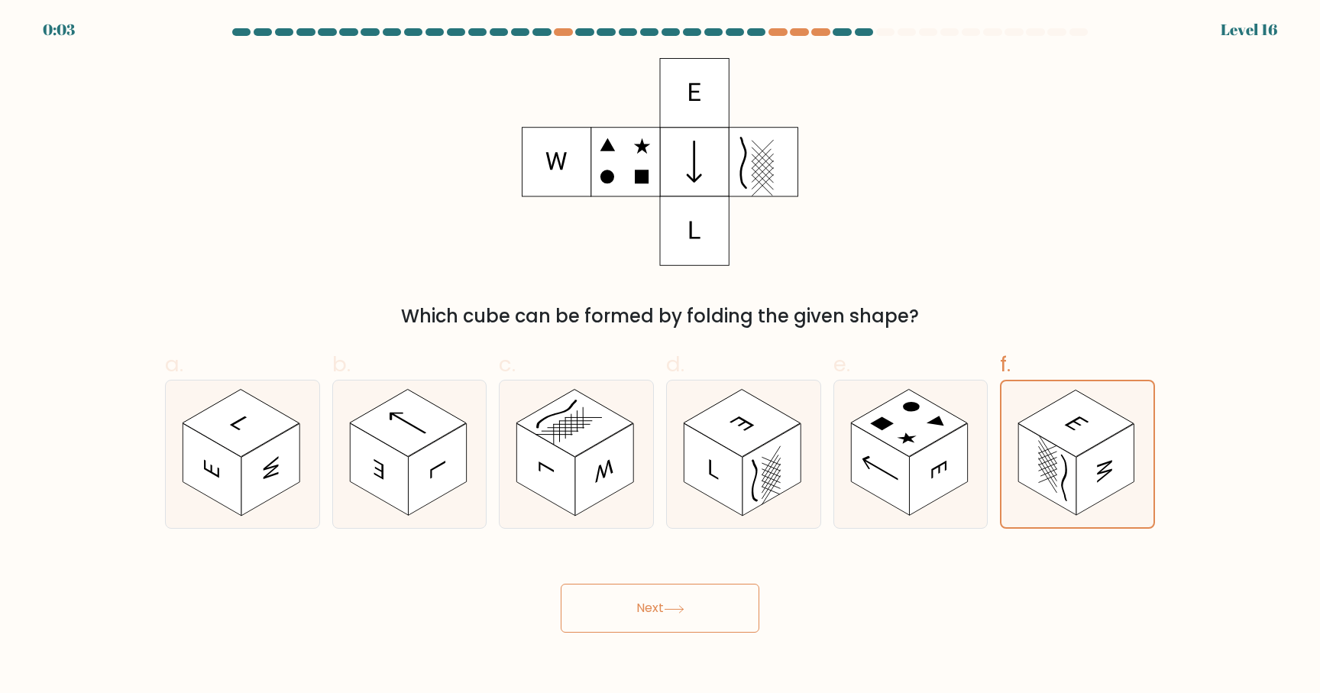
click at [682, 601] on button "Next" at bounding box center [660, 608] width 199 height 49
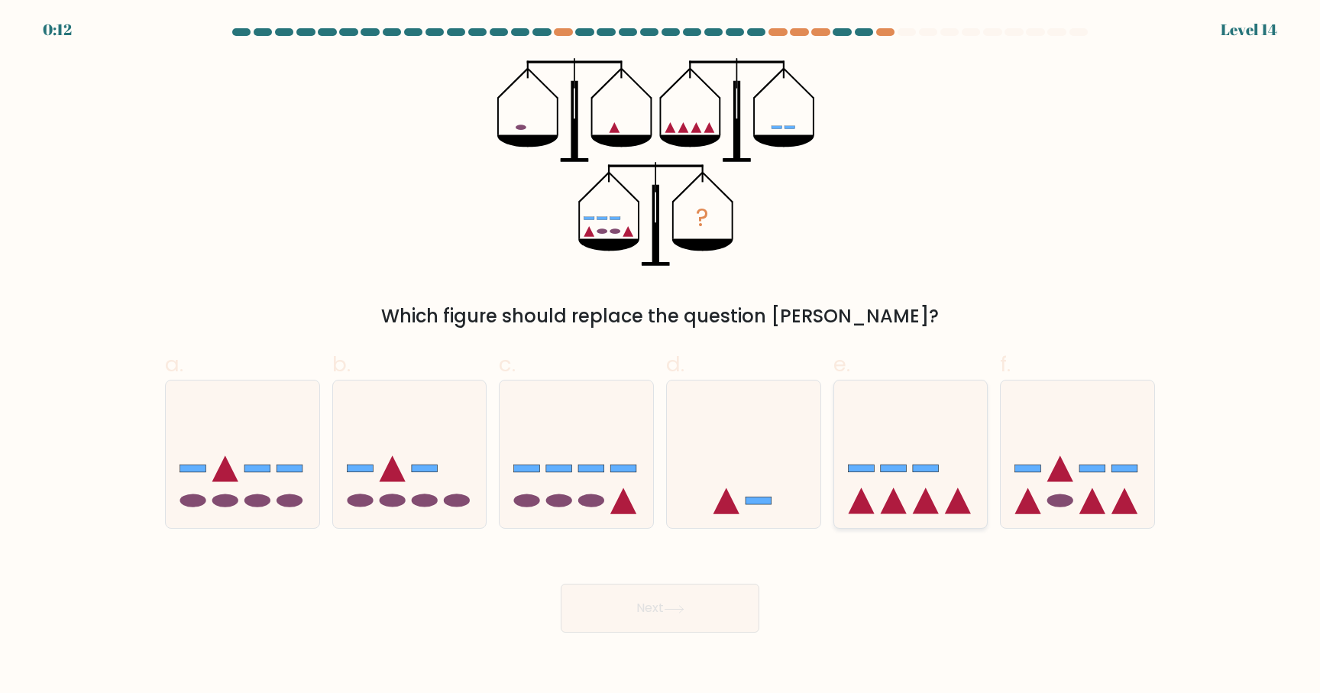
click at [913, 499] on icon at bounding box center [911, 454] width 154 height 127
click at [661, 357] on input "e." at bounding box center [660, 352] width 1 height 10
radio input "true"
click at [636, 604] on button "Next" at bounding box center [660, 608] width 199 height 49
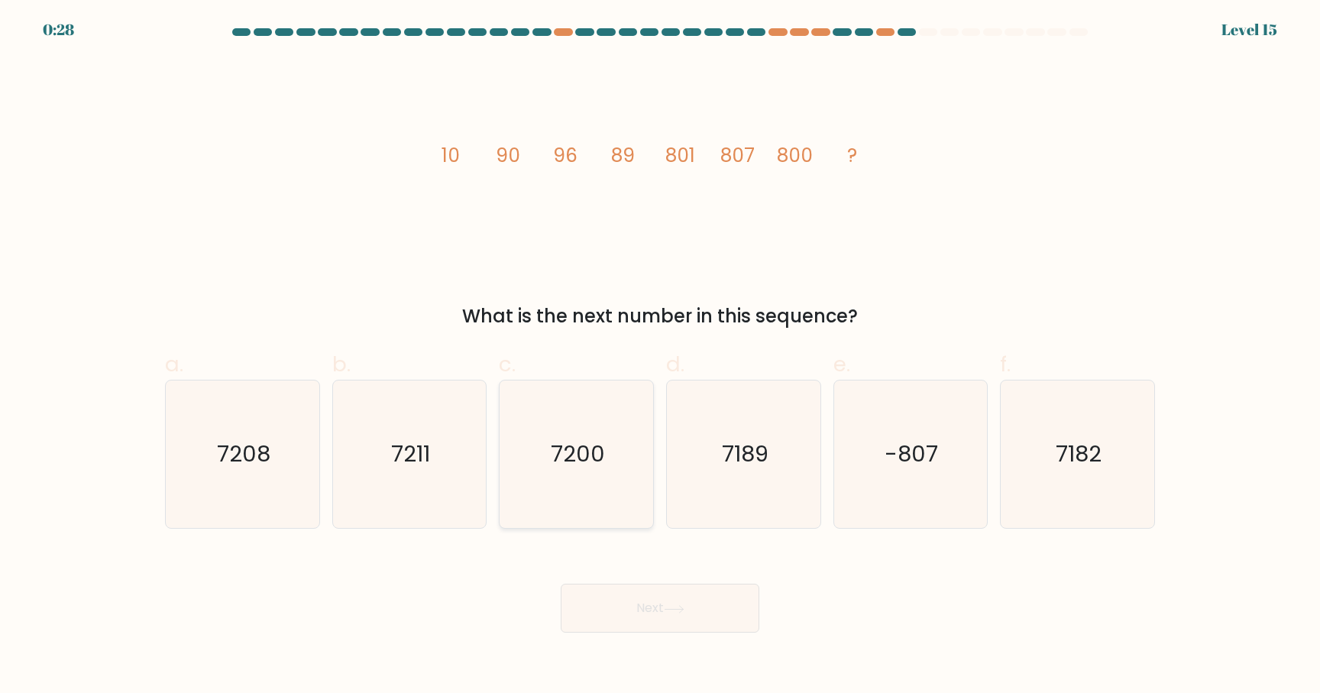
click at [608, 454] on icon "7200" at bounding box center [576, 453] width 147 height 147
click at [660, 357] on input "c. 7200" at bounding box center [660, 352] width 1 height 10
radio input "true"
click at [678, 603] on button "Next" at bounding box center [660, 608] width 199 height 49
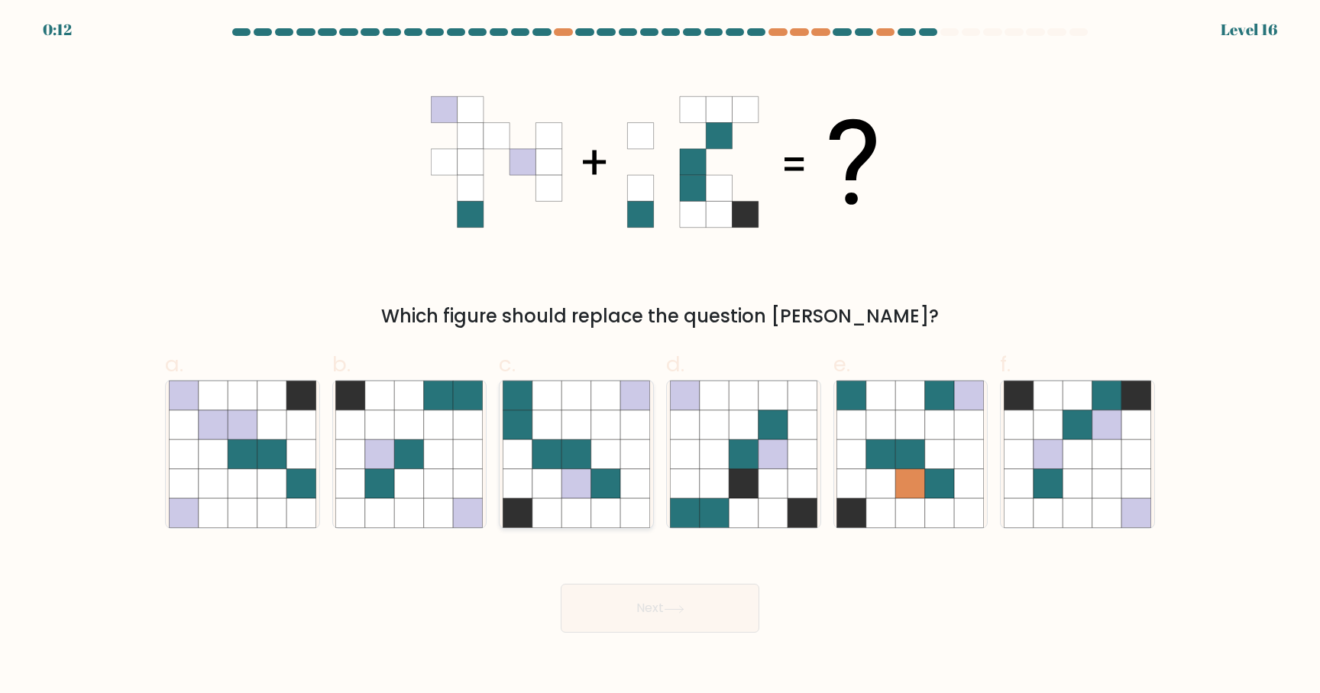
click at [605, 495] on icon at bounding box center [605, 483] width 29 height 29
click at [660, 357] on input "c." at bounding box center [660, 352] width 1 height 10
radio input "true"
click at [655, 594] on button "Next" at bounding box center [660, 608] width 199 height 49
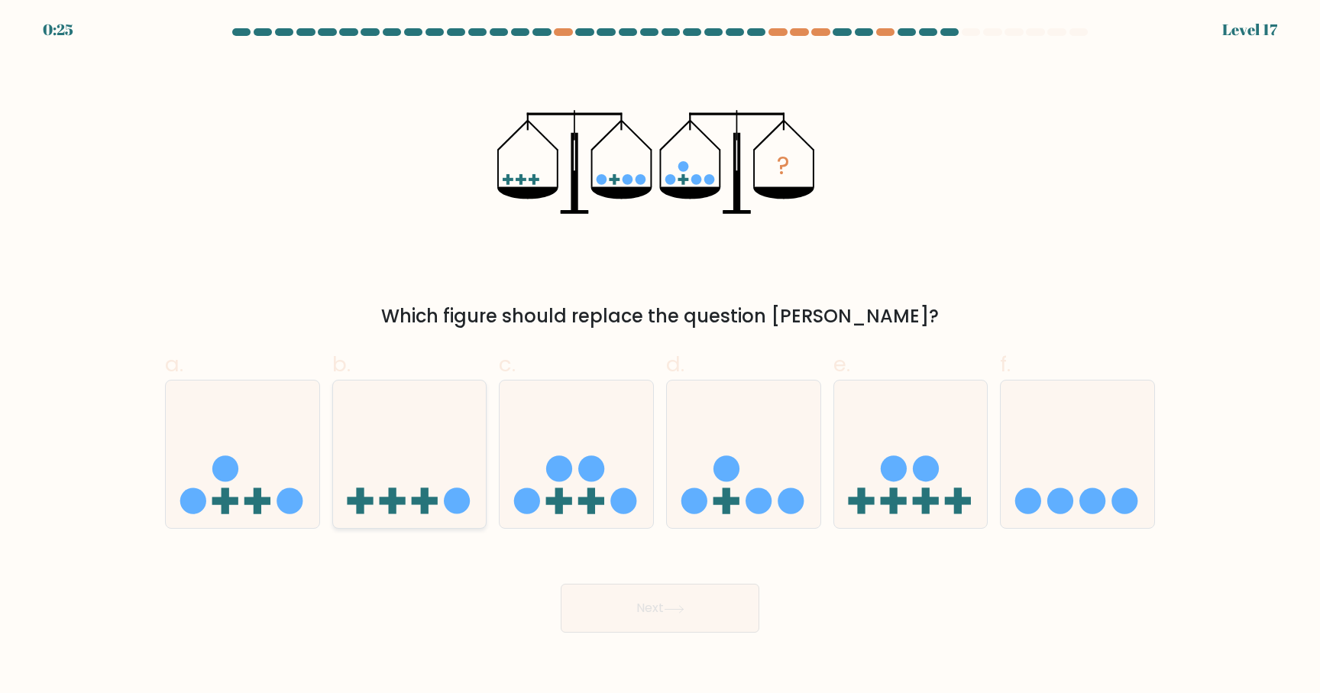
click at [431, 465] on icon at bounding box center [410, 454] width 154 height 127
click at [660, 357] on input "b." at bounding box center [660, 352] width 1 height 10
radio input "true"
click at [645, 621] on button "Next" at bounding box center [660, 608] width 199 height 49
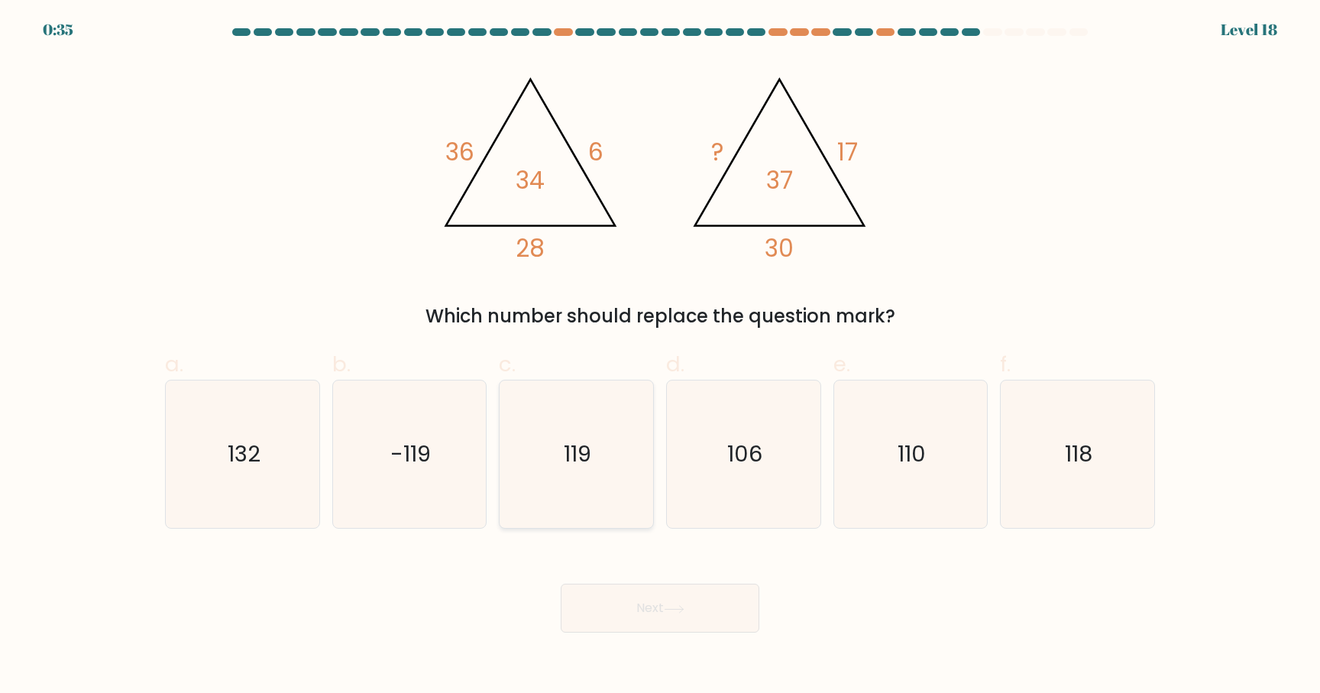
click at [596, 472] on icon "119" at bounding box center [576, 453] width 147 height 147
click at [660, 357] on input "c. 119" at bounding box center [660, 352] width 1 height 10
radio input "true"
click at [677, 602] on button "Next" at bounding box center [660, 608] width 199 height 49
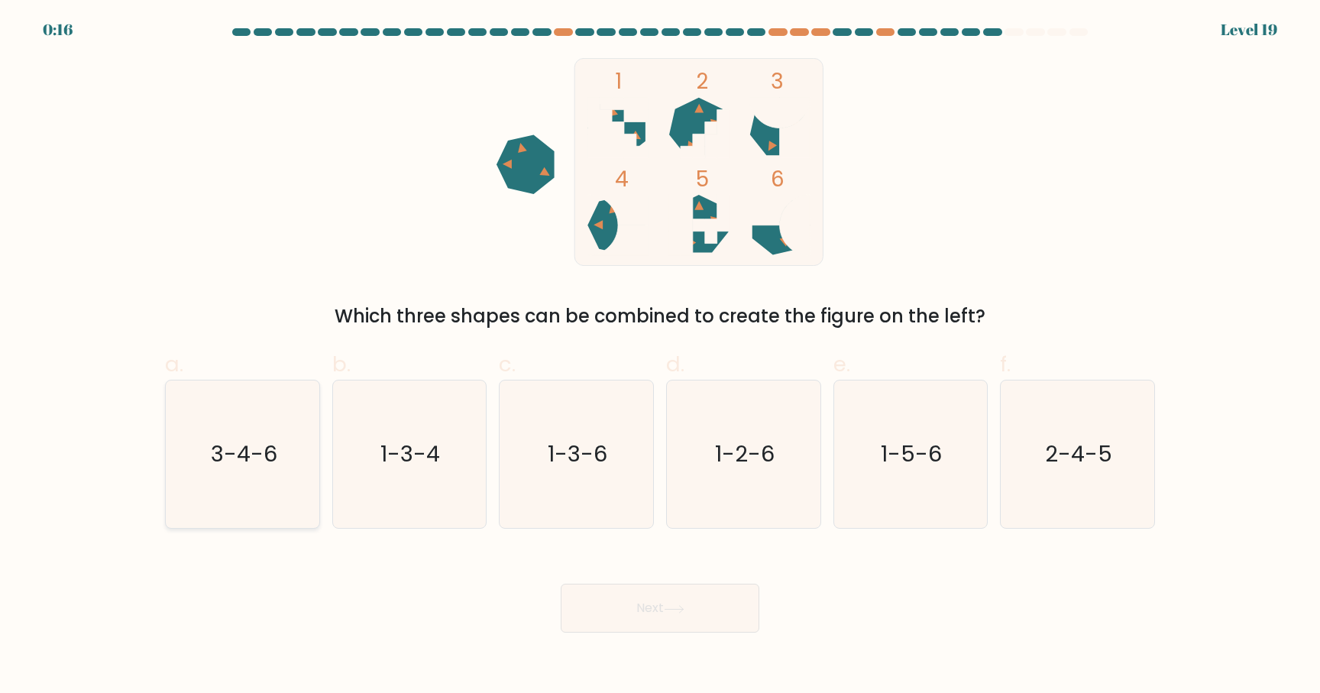
click at [263, 508] on icon "3-4-6" at bounding box center [242, 453] width 147 height 147
click at [660, 357] on input "a. 3-4-6" at bounding box center [660, 352] width 1 height 10
radio input "true"
click at [728, 617] on button "Next" at bounding box center [660, 608] width 199 height 49
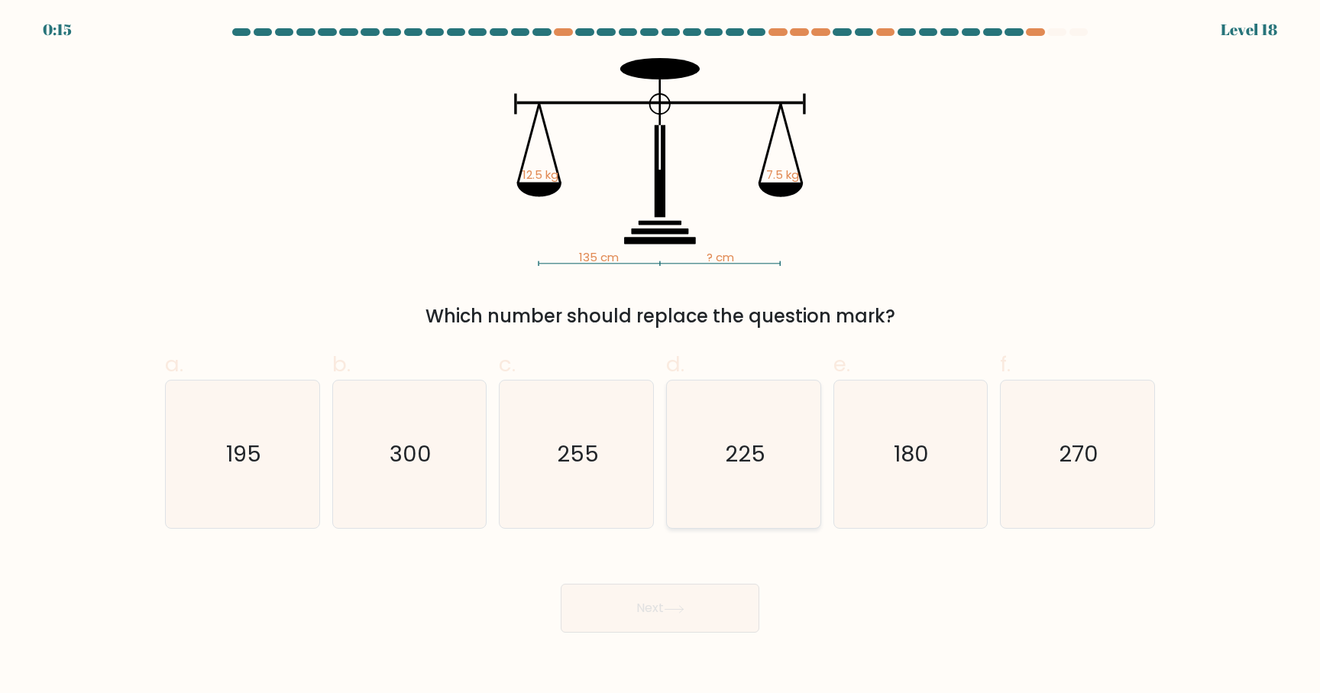
click at [801, 470] on icon "225" at bounding box center [743, 453] width 147 height 147
click at [661, 357] on input "d. 225" at bounding box center [660, 352] width 1 height 10
radio input "true"
click at [649, 627] on button "Next" at bounding box center [660, 608] width 199 height 49
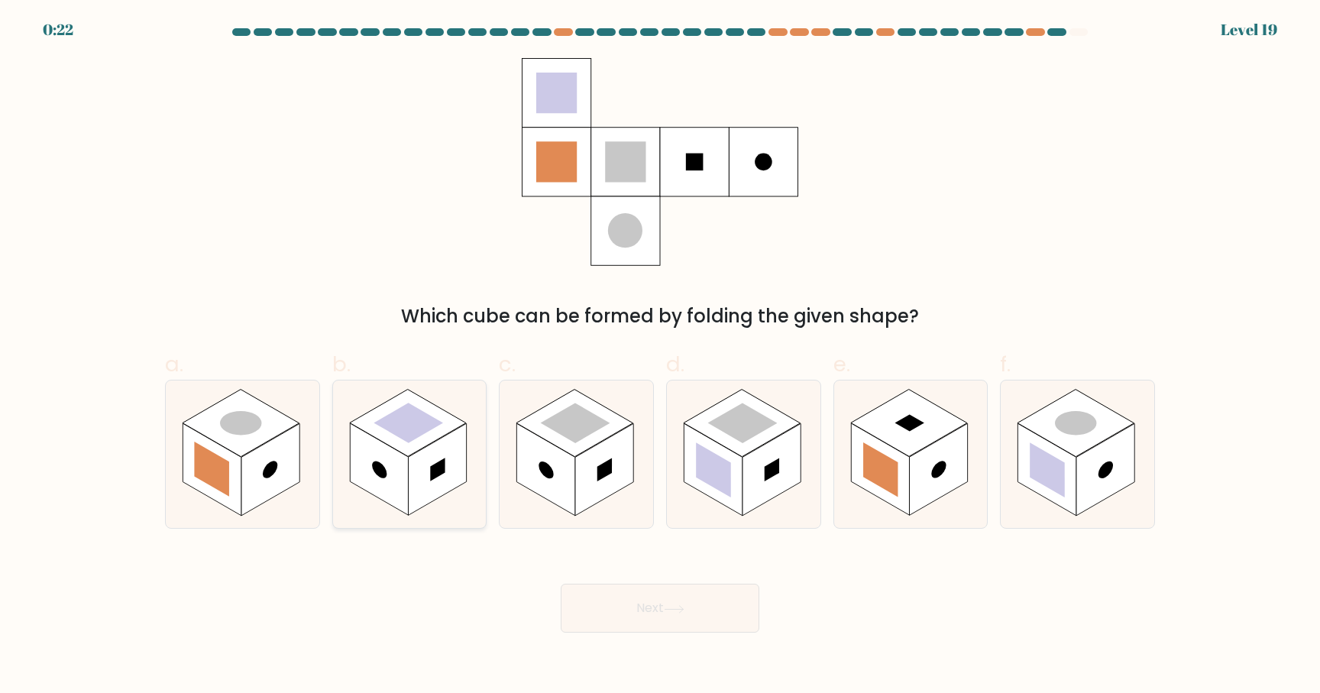
click at [385, 472] on circle at bounding box center [379, 469] width 15 height 23
click at [660, 357] on input "b." at bounding box center [660, 352] width 1 height 10
radio input "true"
click at [641, 616] on button "Next" at bounding box center [660, 608] width 199 height 49
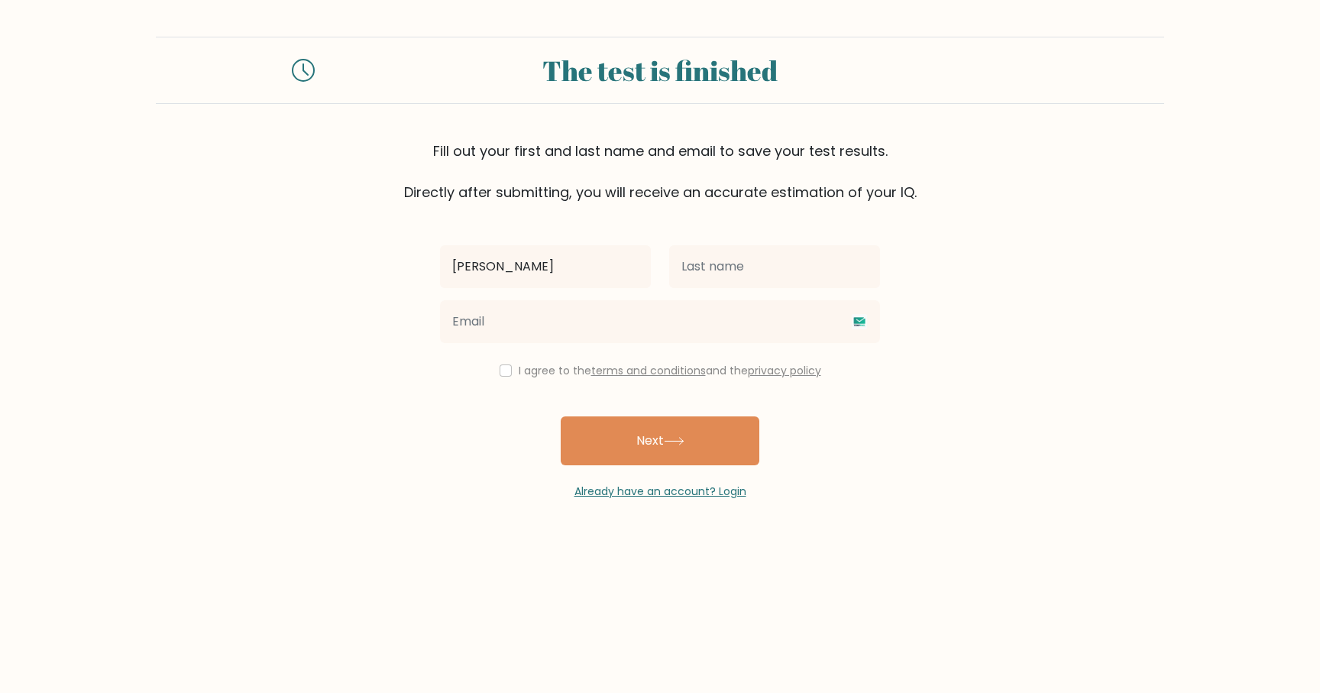
type input "[PERSON_NAME]"
click at [769, 280] on input "text" at bounding box center [774, 266] width 211 height 43
type input "[PERSON_NAME]"
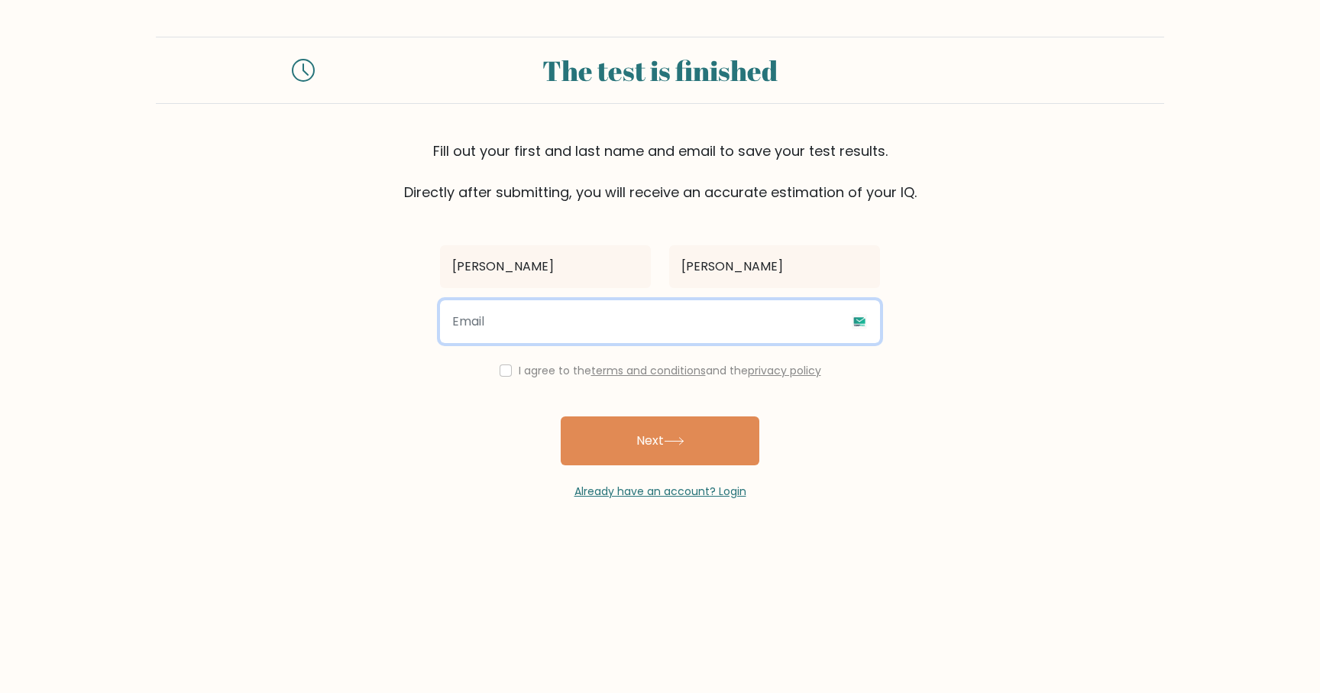
click at [602, 316] on input "email" at bounding box center [660, 321] width 440 height 43
type input "[EMAIL_ADDRESS][DOMAIN_NAME]"
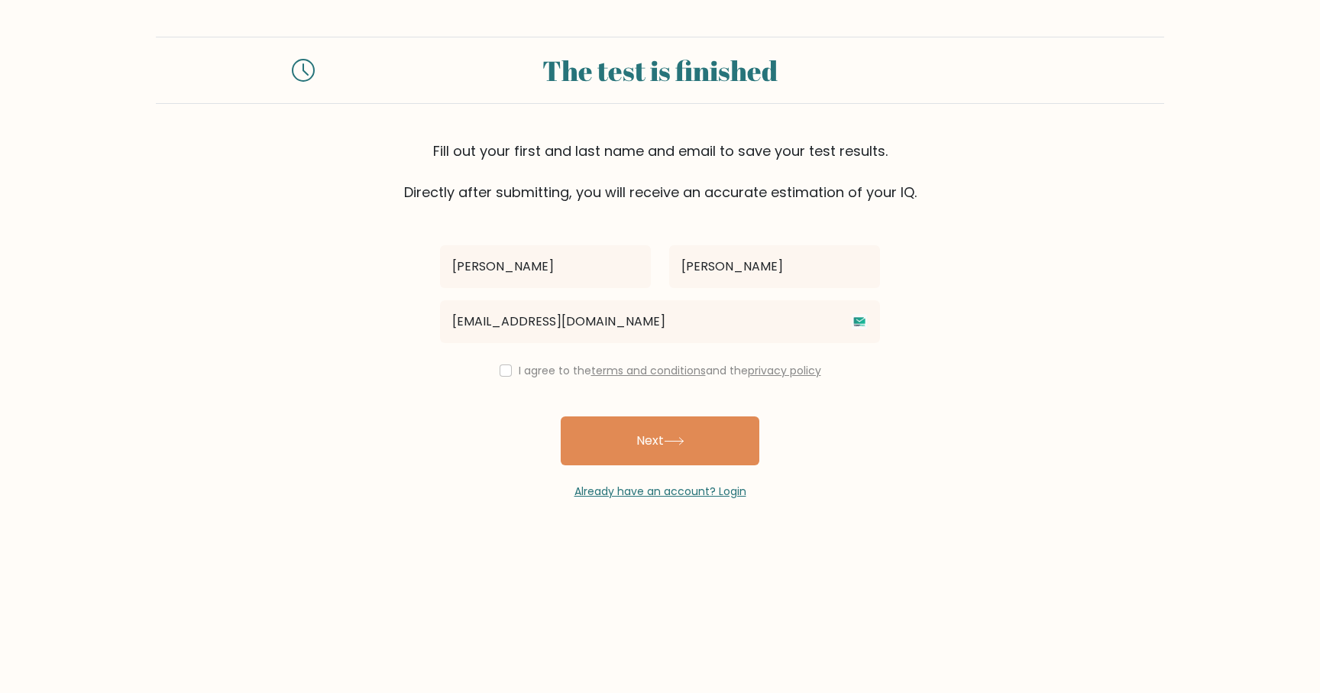
click at [514, 366] on div "I agree to the terms and conditions and the privacy policy" at bounding box center [660, 370] width 458 height 18
click at [505, 371] on input "checkbox" at bounding box center [506, 370] width 12 height 12
checkbox input "true"
click at [629, 436] on button "Next" at bounding box center [660, 440] width 199 height 49
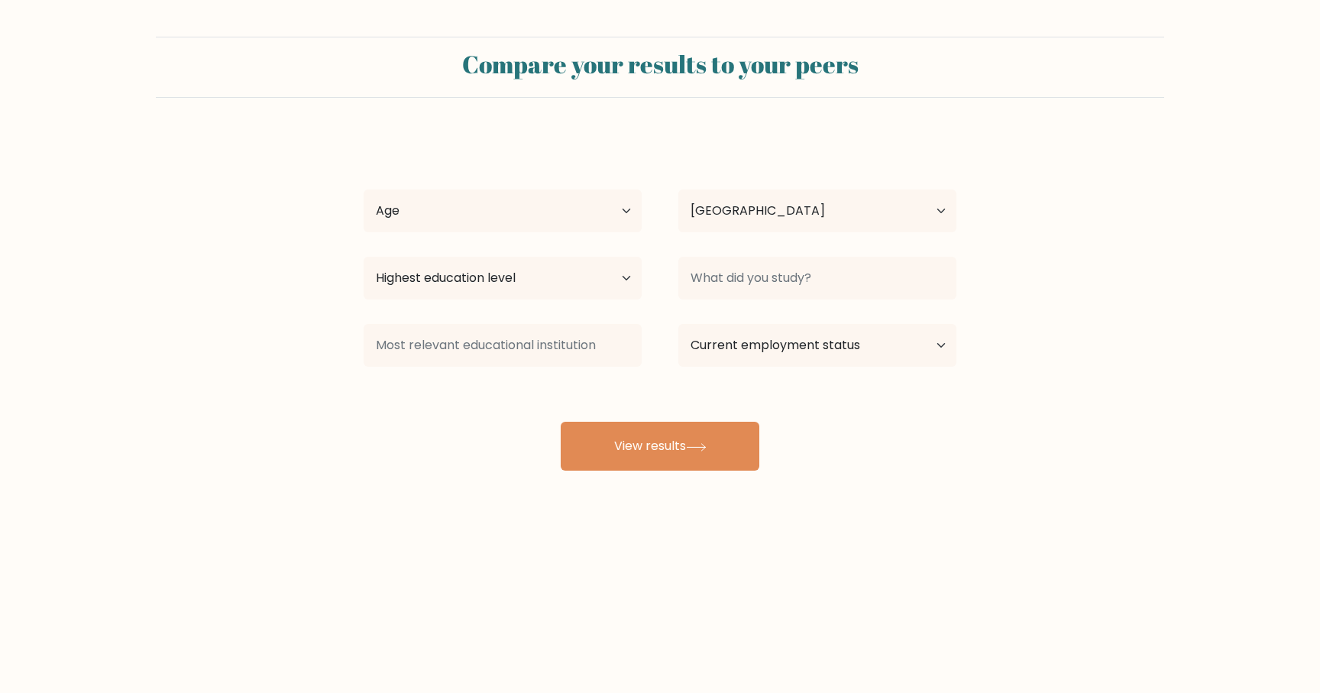
select select "IN"
click at [527, 224] on select "Age Under 18 years old 18-24 years old 25-34 years old 35-44 years old 45-54 ye…" at bounding box center [503, 210] width 278 height 43
select select "25_34"
click at [364, 189] on select "Age Under 18 years old 18-24 years old 25-34 years old 35-44 years old 45-54 ye…" at bounding box center [503, 210] width 278 height 43
click at [568, 286] on select "Highest education level No schooling Primary Lower Secondary Upper Secondary Oc…" at bounding box center [503, 278] width 278 height 43
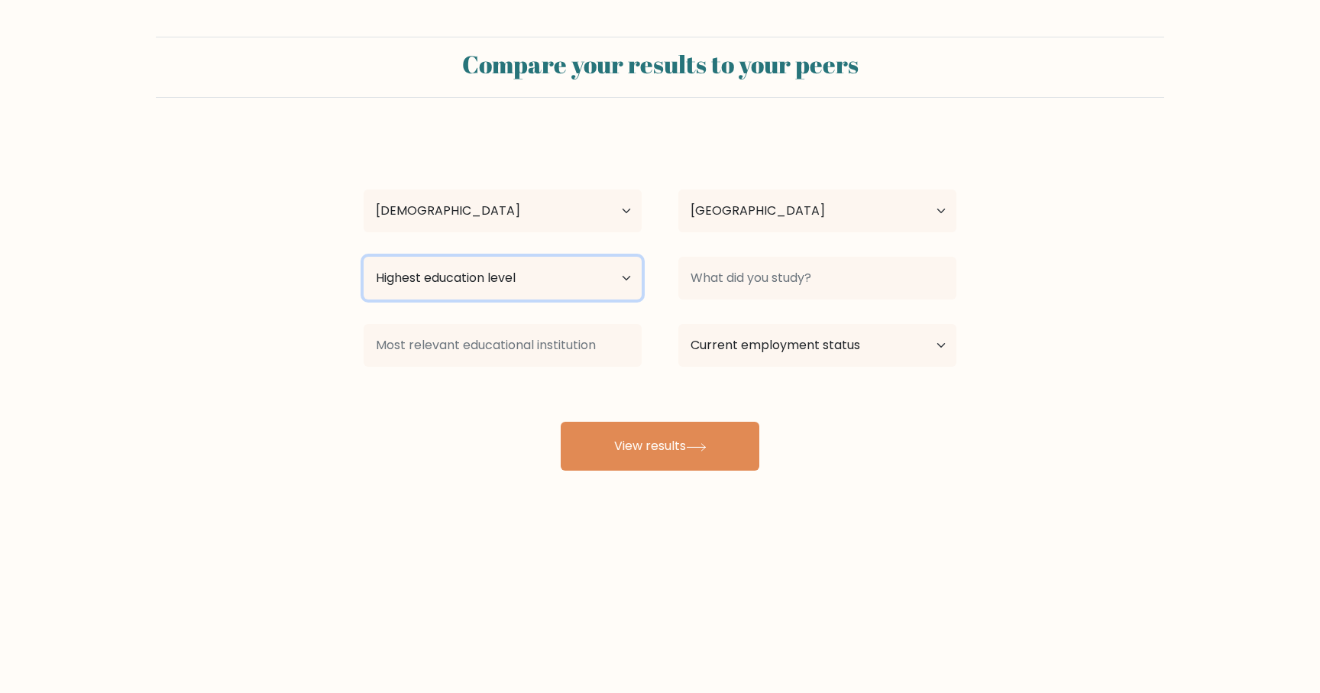
select select "bachelors_degree"
click at [364, 257] on select "Highest education level No schooling Primary Lower Secondary Upper Secondary Oc…" at bounding box center [503, 278] width 278 height 43
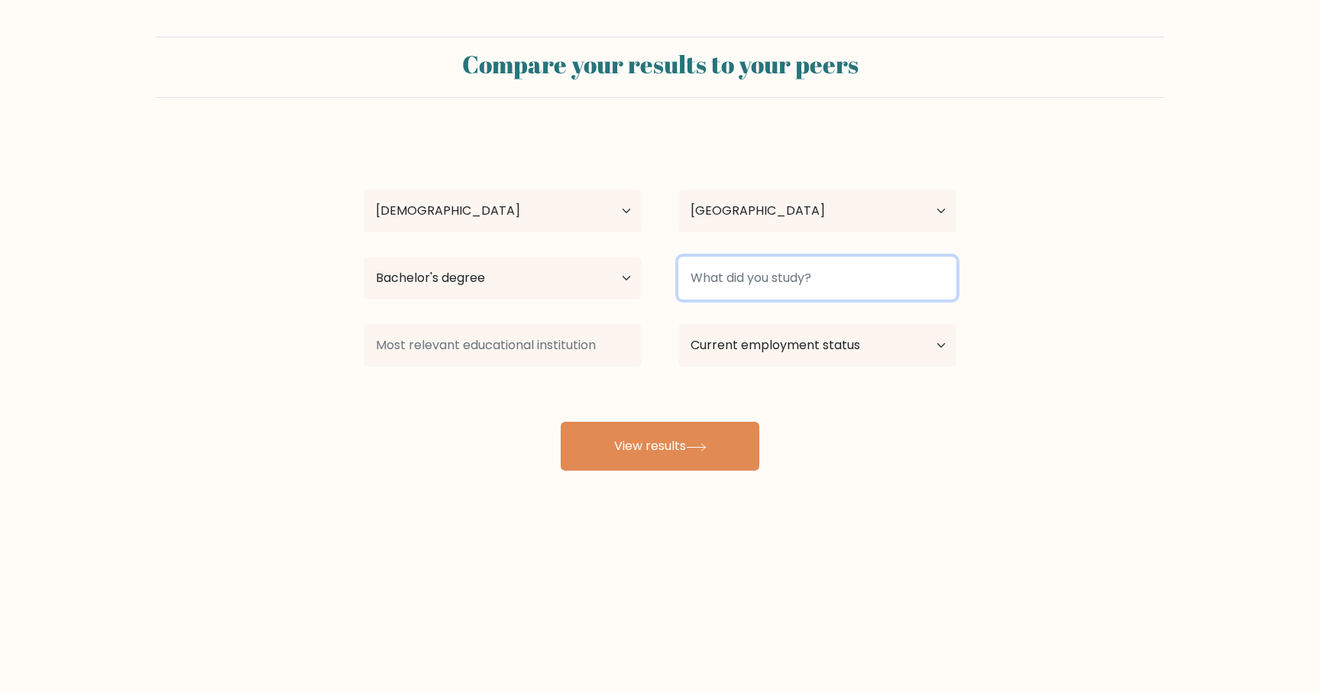
click at [765, 272] on input at bounding box center [817, 278] width 278 height 43
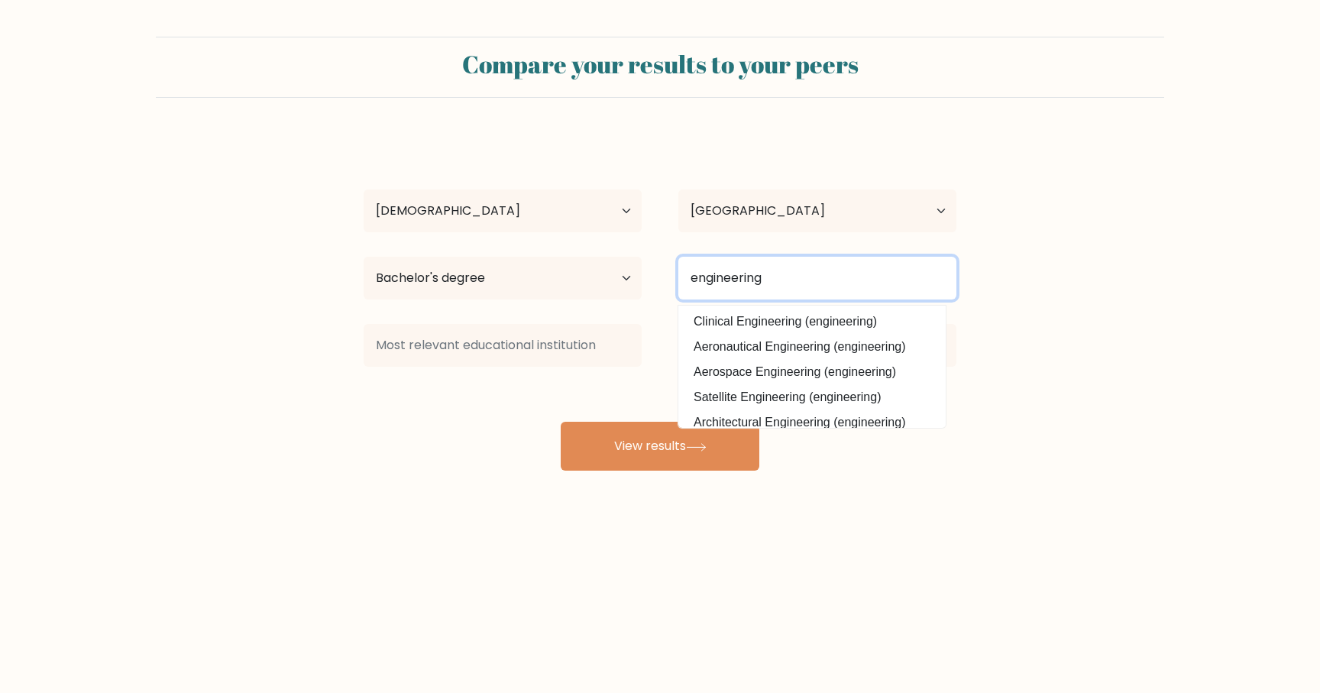
click at [686, 281] on input "engineering" at bounding box center [817, 278] width 278 height 43
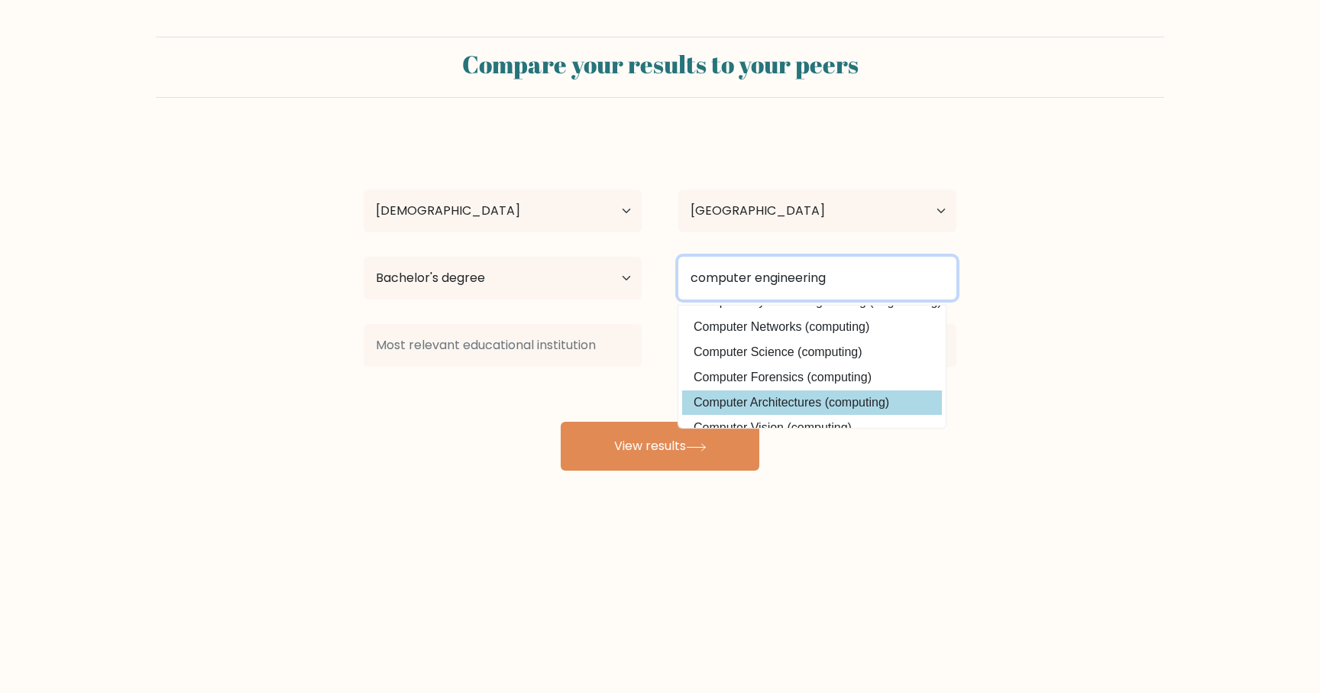
scroll to position [48, 0]
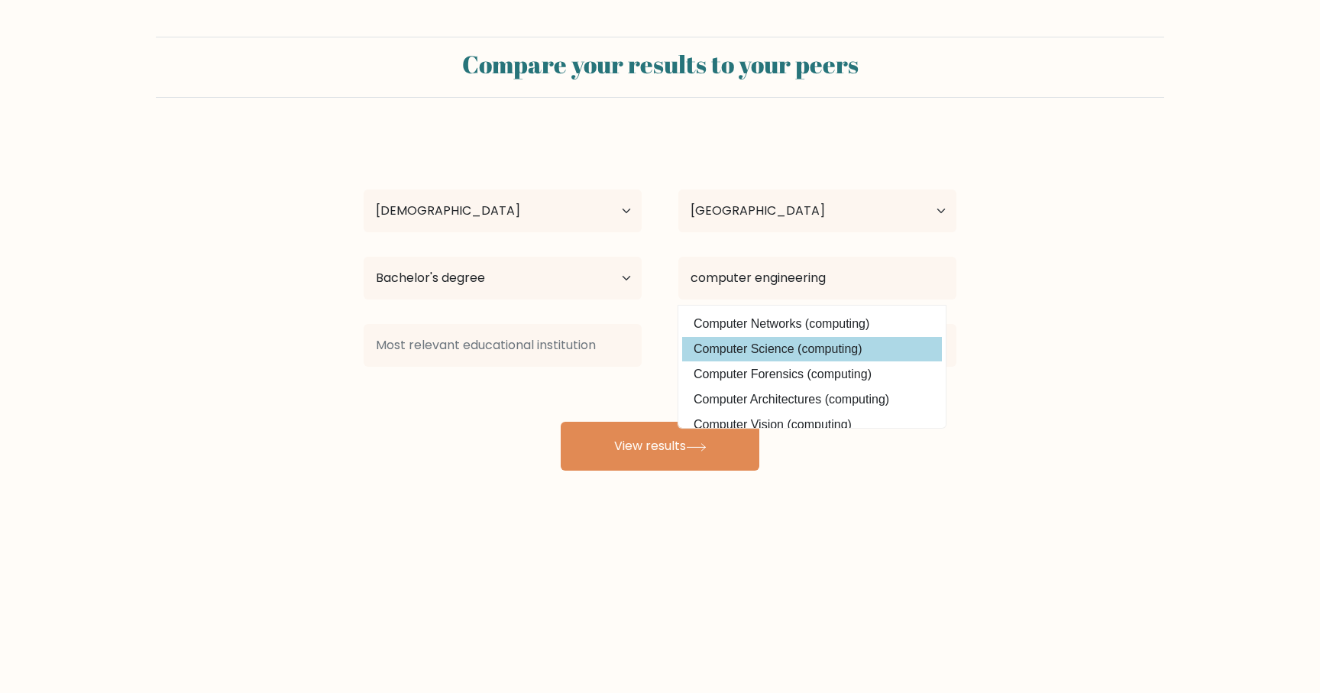
click at [777, 350] on option "Computer Science (computing)" at bounding box center [812, 349] width 260 height 24
type input "Computer Science"
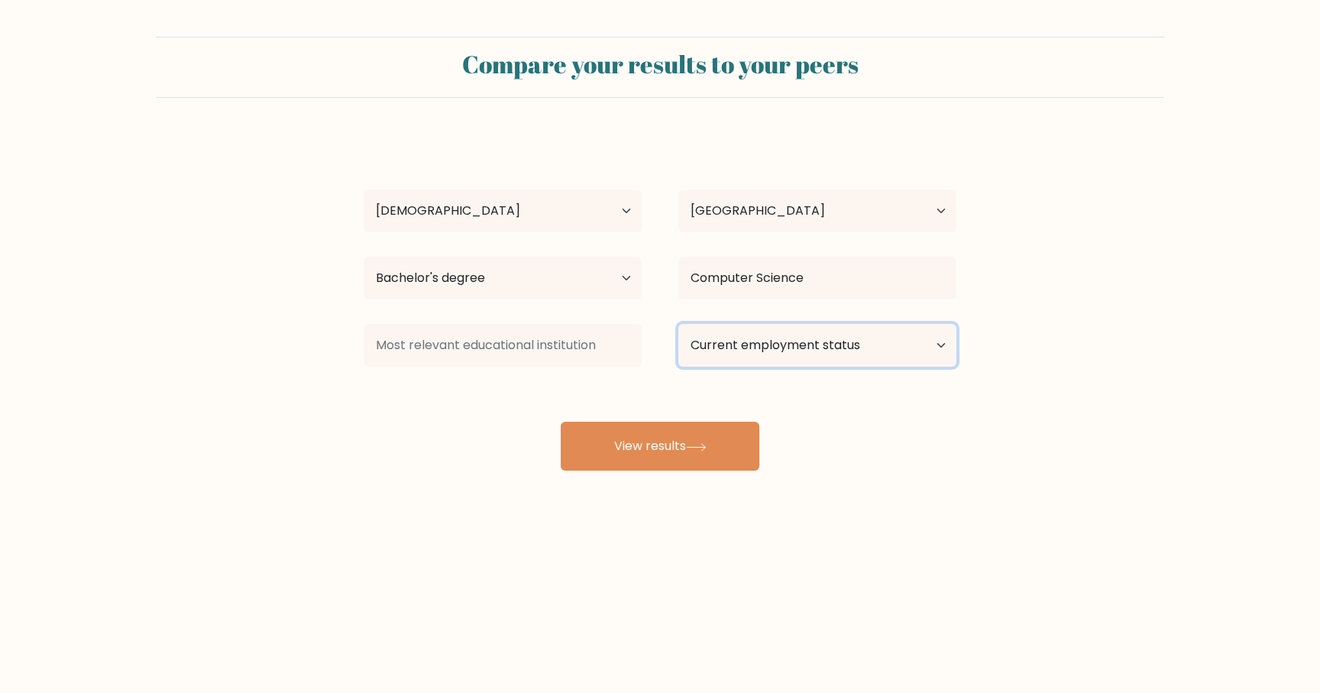
click at [777, 350] on select "Current employment status Employed Student Retired Other / prefer not to answer" at bounding box center [817, 345] width 278 height 43
select select "employed"
click at [678, 324] on select "Current employment status Employed Student Retired Other / prefer not to answer" at bounding box center [817, 345] width 278 height 43
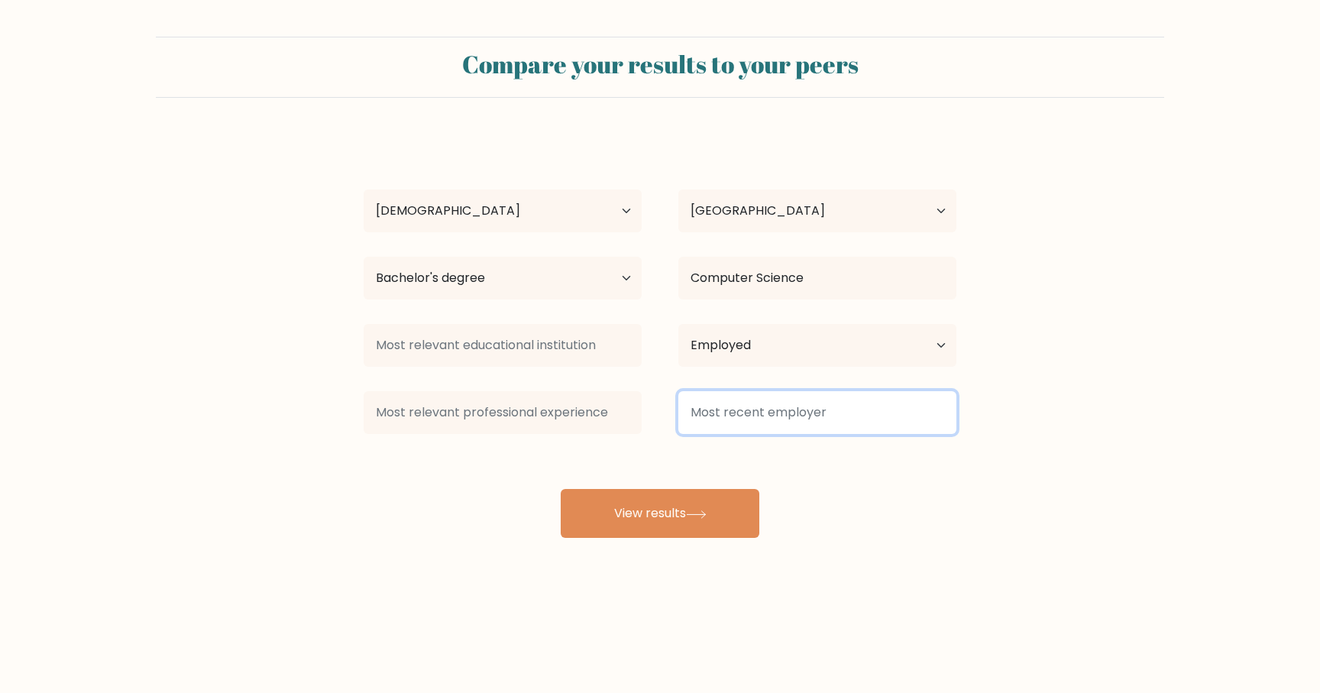
click at [743, 413] on input at bounding box center [817, 412] width 278 height 43
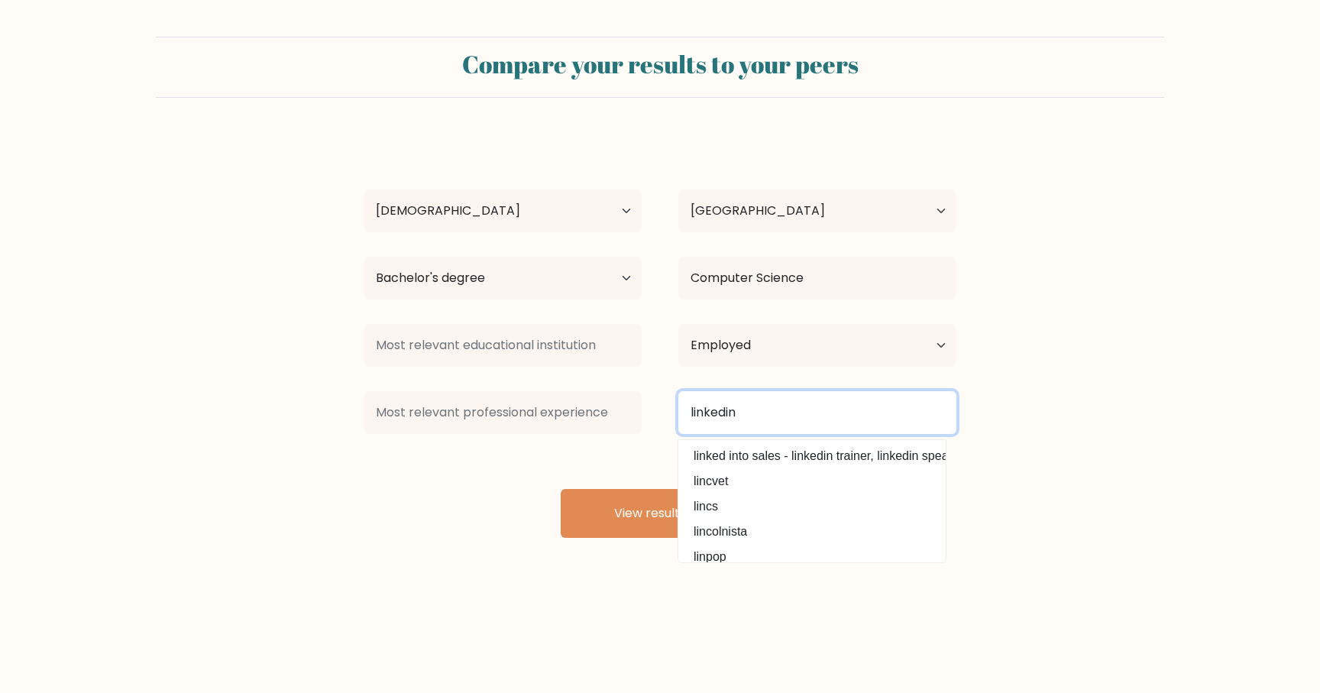
type input "linkedin"
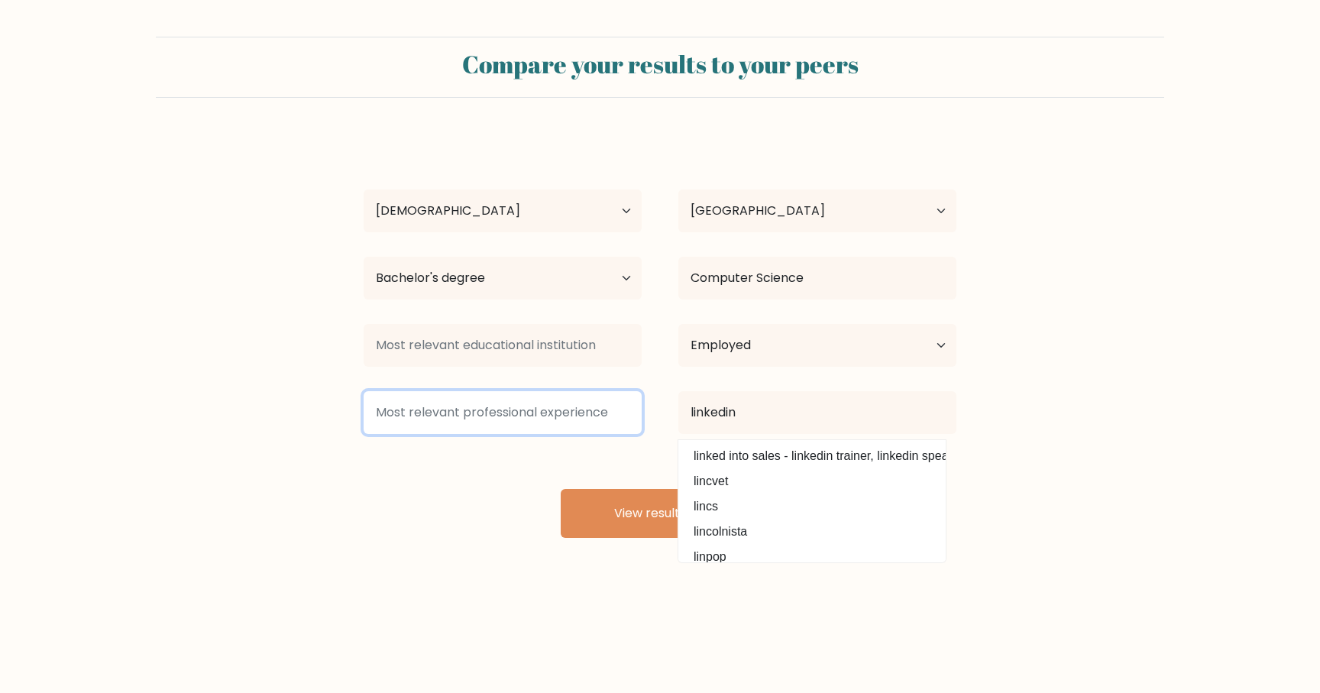
click at [497, 411] on input at bounding box center [503, 412] width 278 height 43
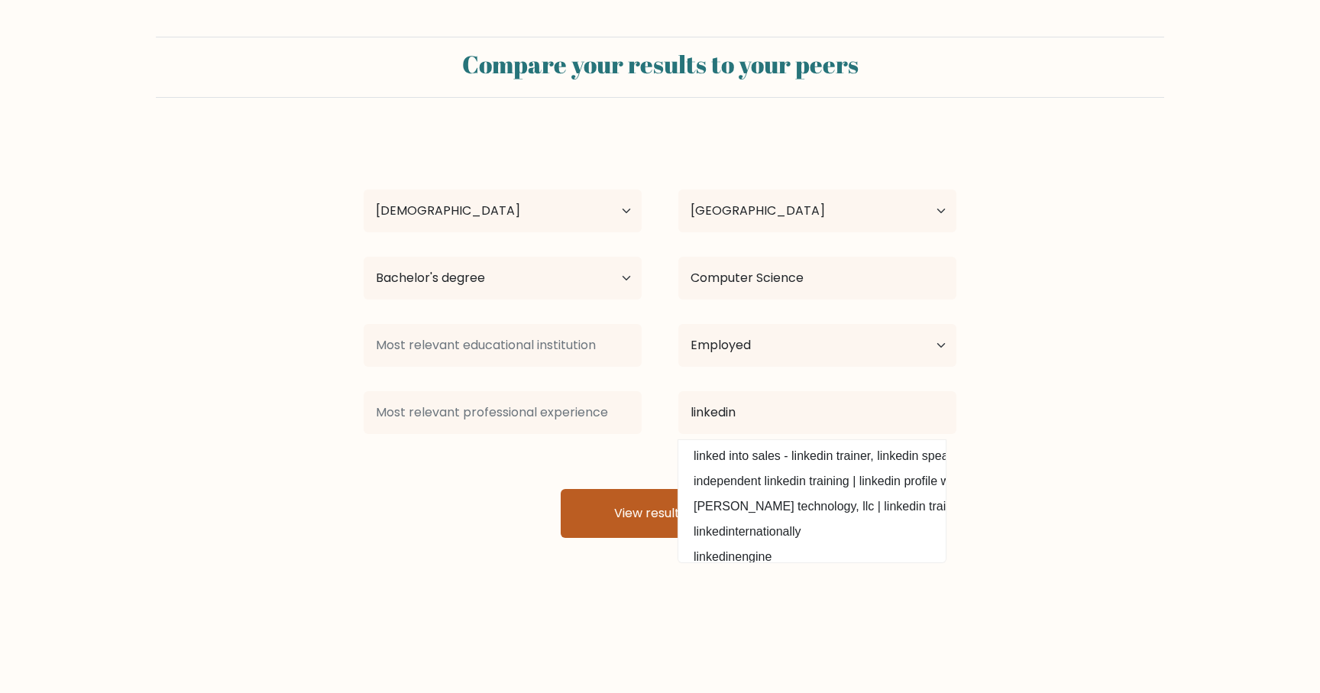
click at [658, 511] on button "View results" at bounding box center [660, 513] width 199 height 49
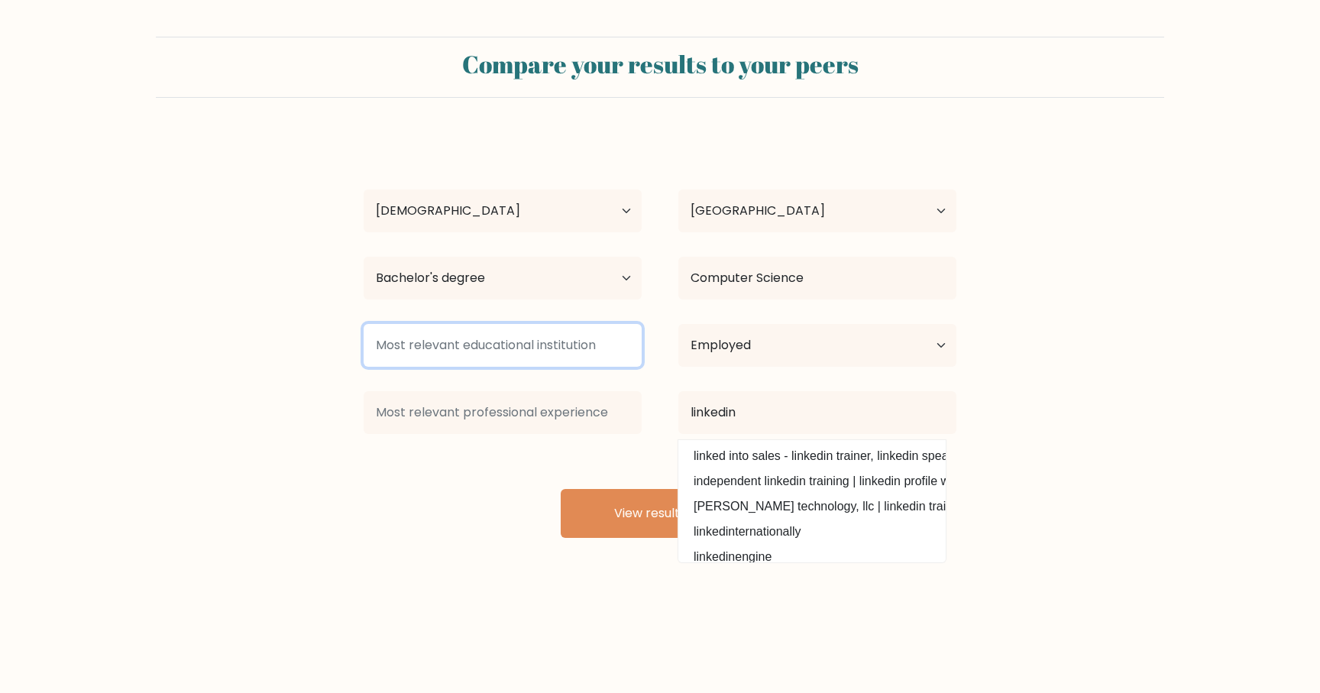
click at [526, 340] on input at bounding box center [503, 345] width 278 height 43
type input "i"
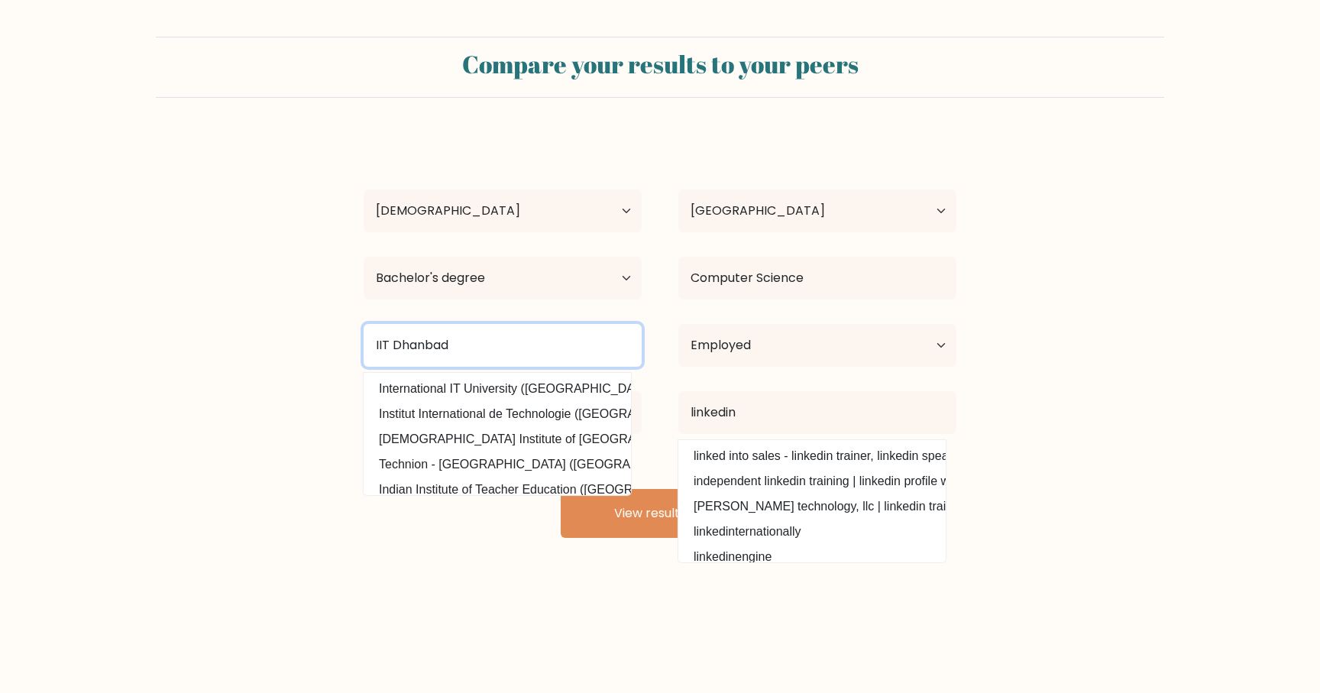
click at [382, 347] on input "IIT Dhanbad" at bounding box center [503, 345] width 278 height 43
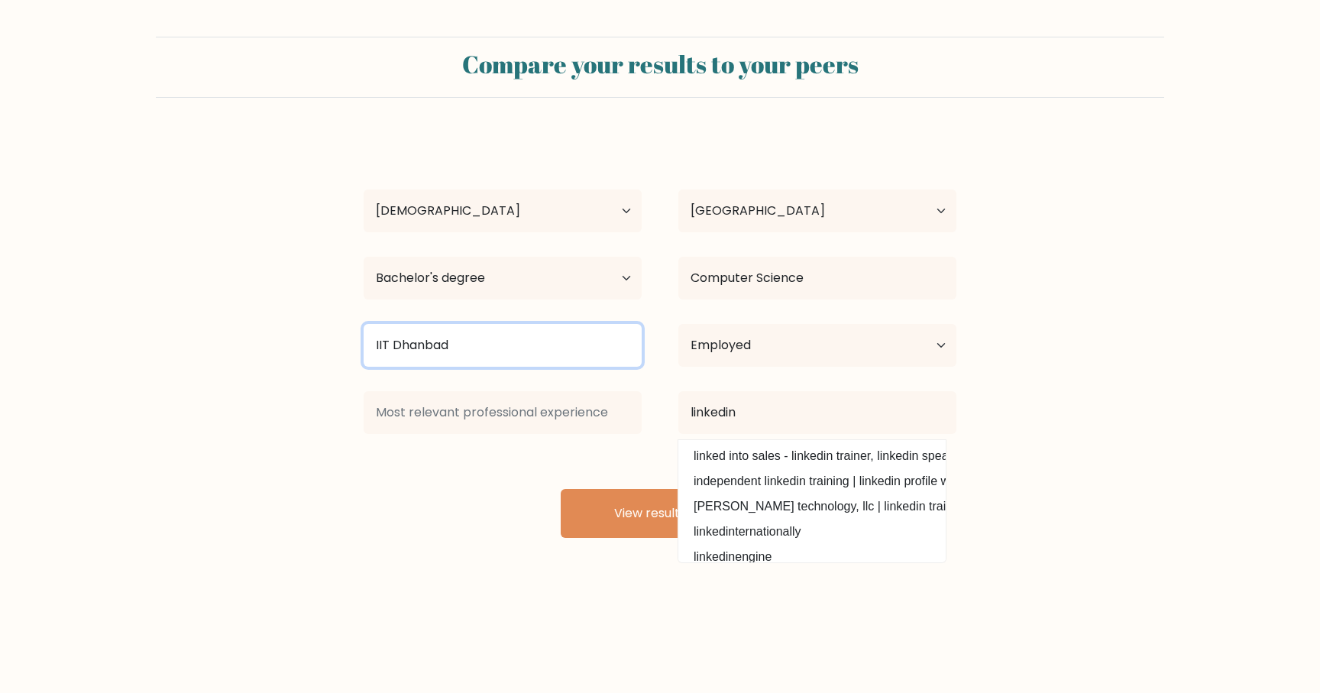
click at [371, 344] on input "IIT Dhanbad" at bounding box center [503, 345] width 278 height 43
click at [372, 344] on input "IIT Dhanbad" at bounding box center [503, 345] width 278 height 43
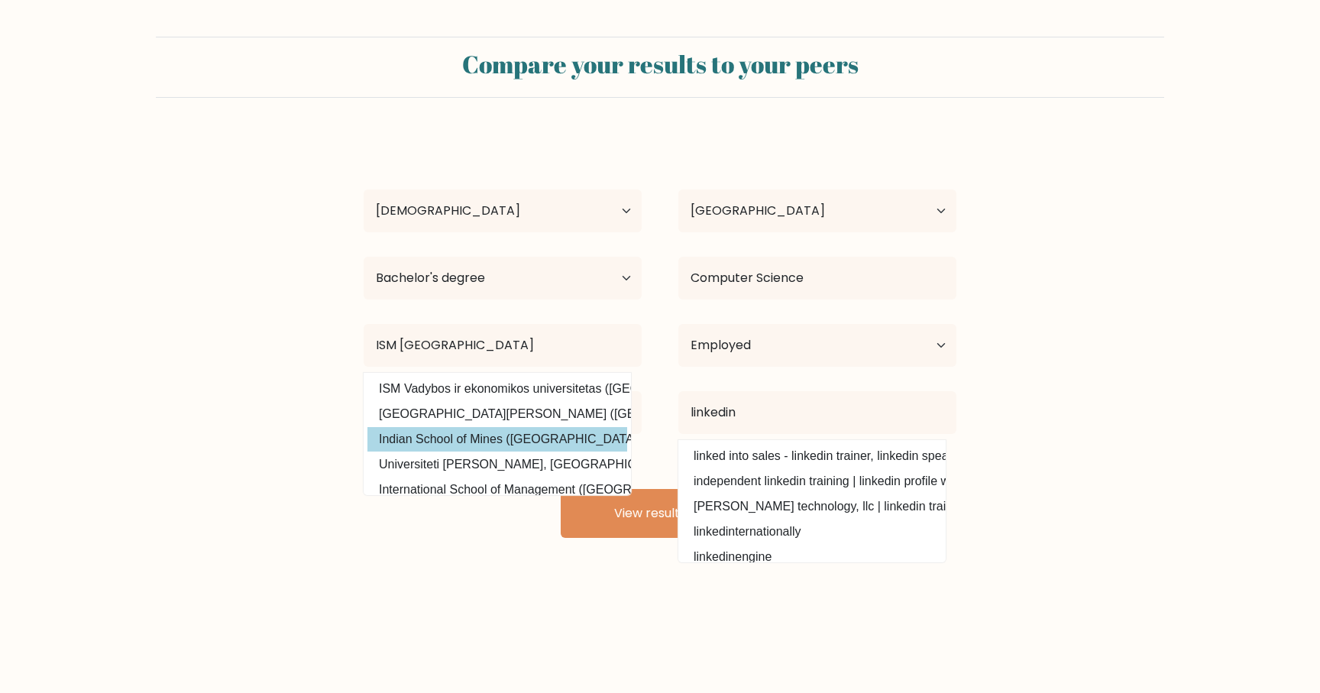
click at [466, 437] on option "Indian School of Mines (India)" at bounding box center [497, 439] width 260 height 24
type input "Indian School of Mines"
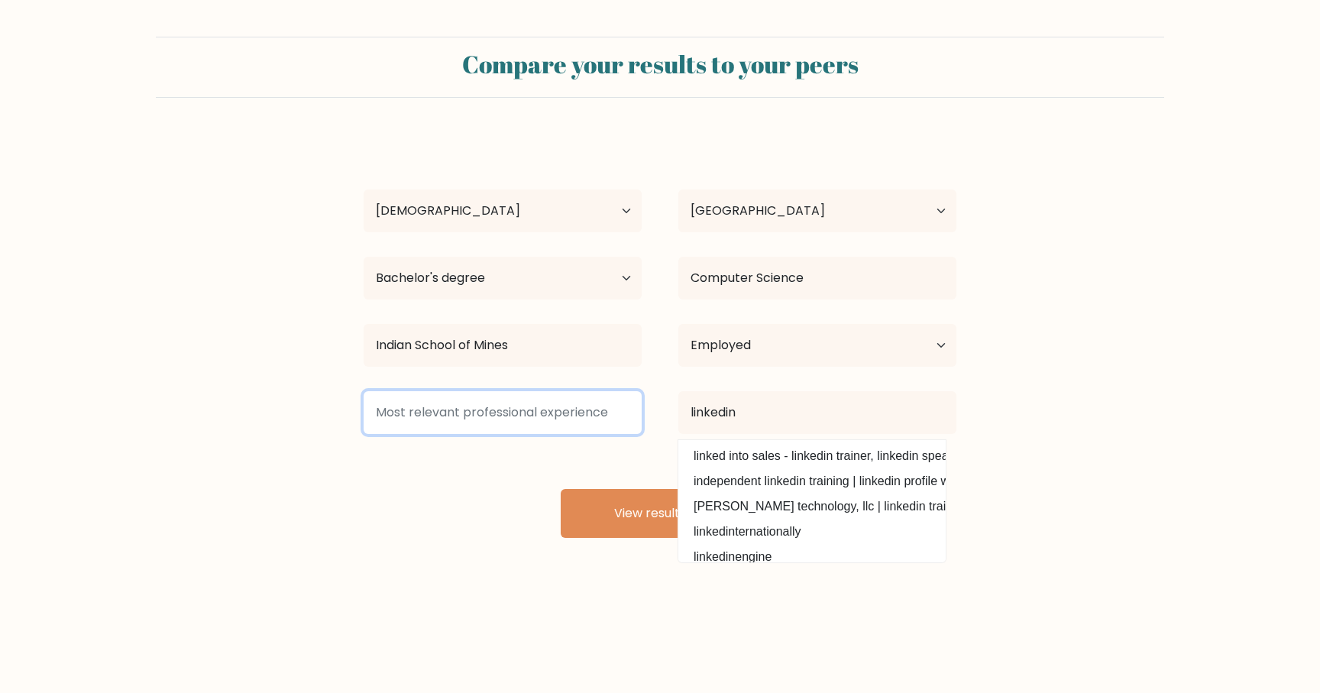
click at [475, 415] on input at bounding box center [503, 412] width 278 height 43
type input "C"
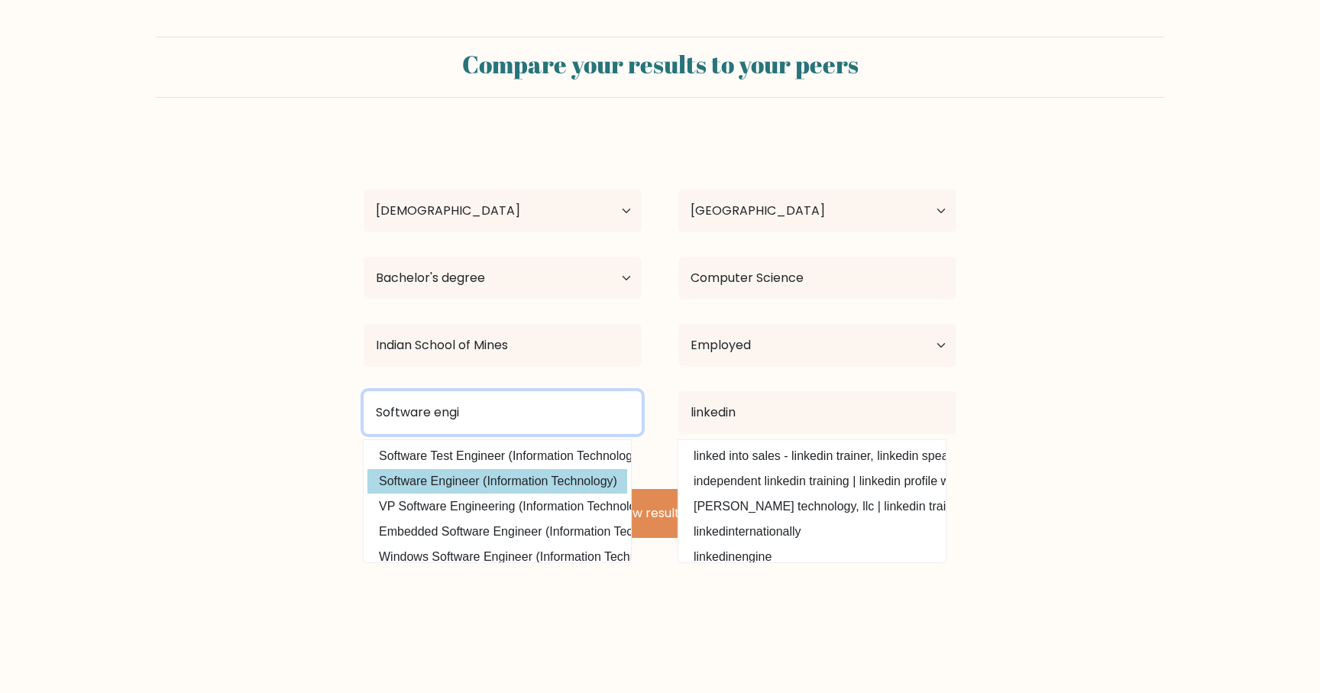
type input "Software engi"
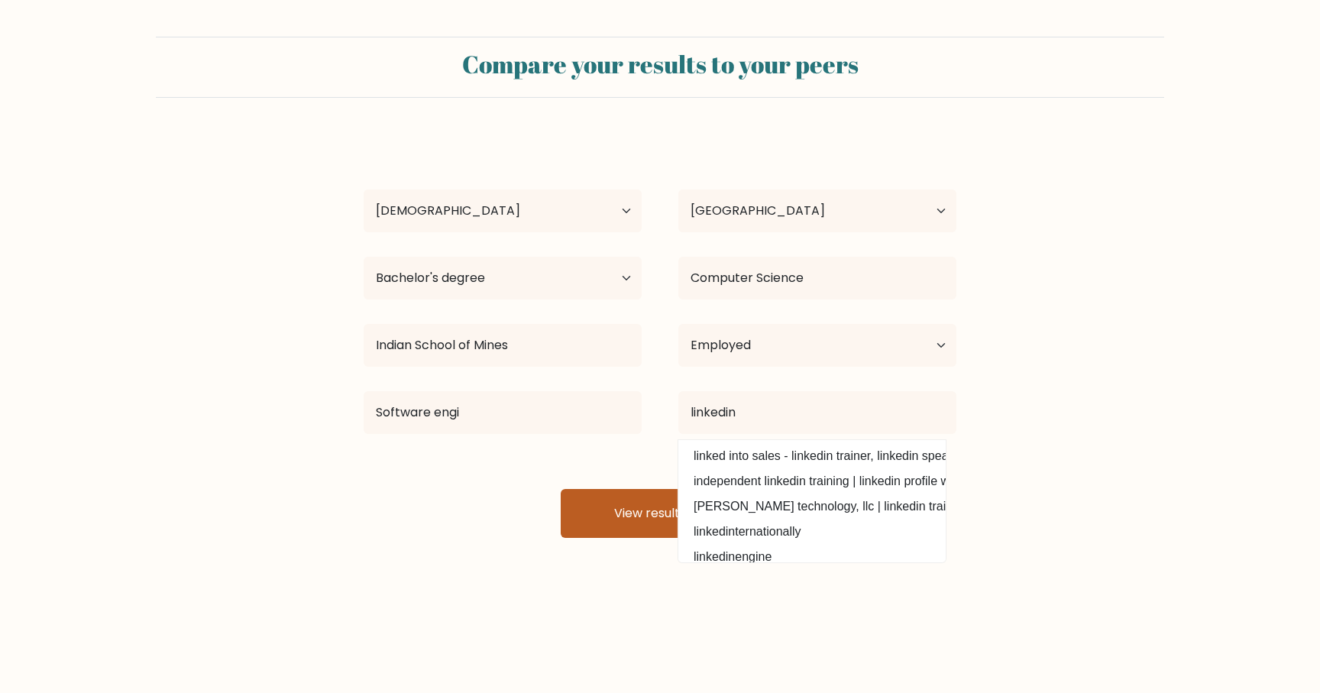
click at [628, 523] on button "View results" at bounding box center [660, 513] width 199 height 49
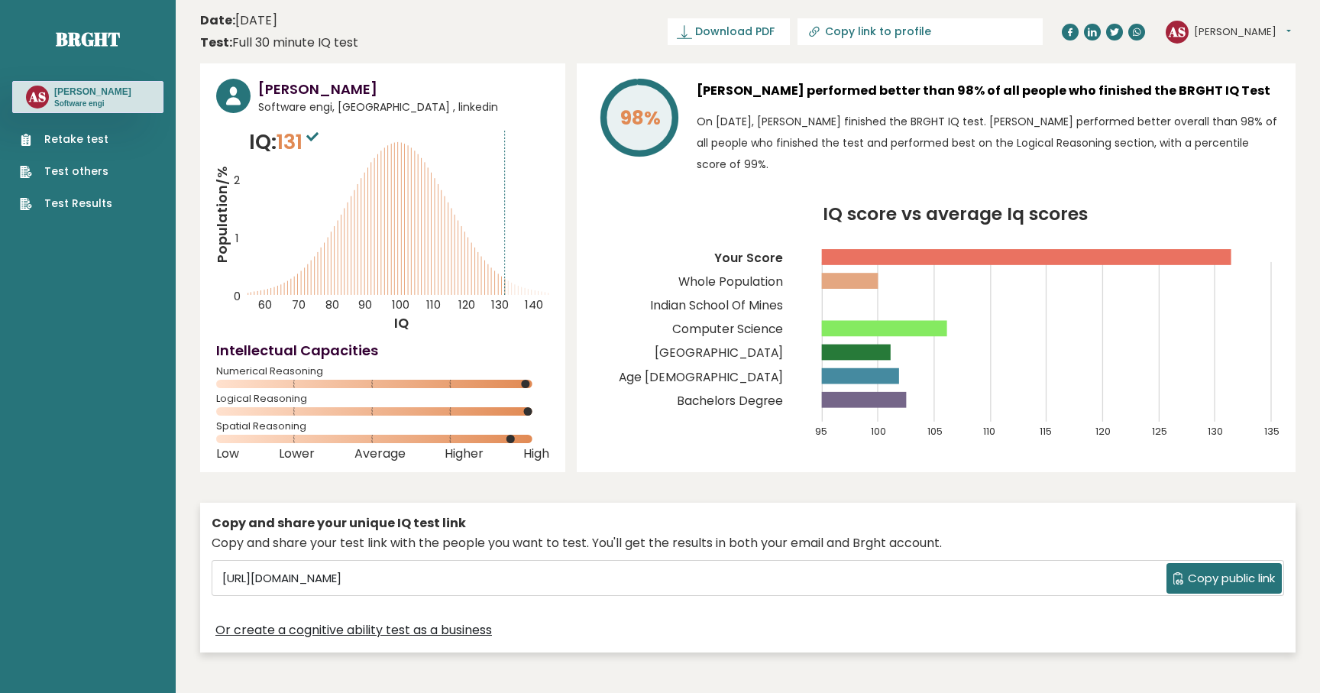
click at [542, 382] on circle at bounding box center [542, 384] width 9 height 9
click at [287, 147] on span "131" at bounding box center [300, 142] width 46 height 28
click at [93, 140] on link "Retake test" at bounding box center [66, 139] width 92 height 16
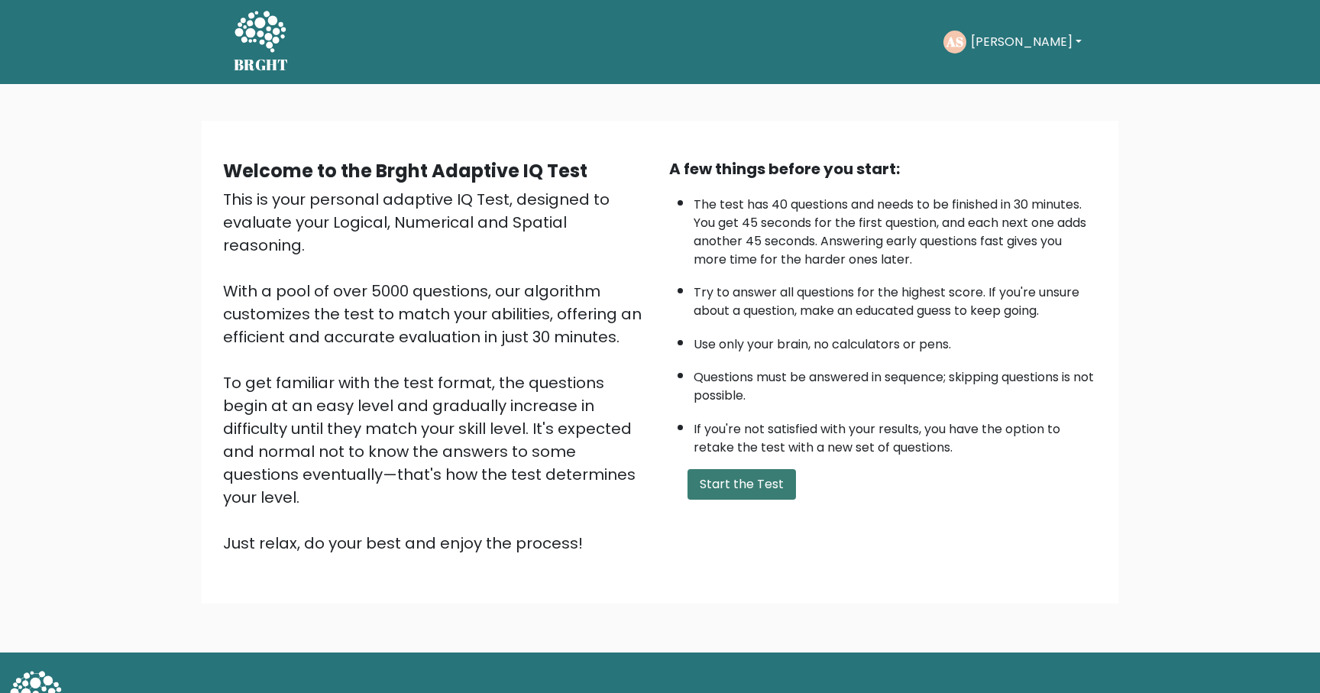
click at [735, 474] on button "Start the Test" at bounding box center [742, 484] width 108 height 31
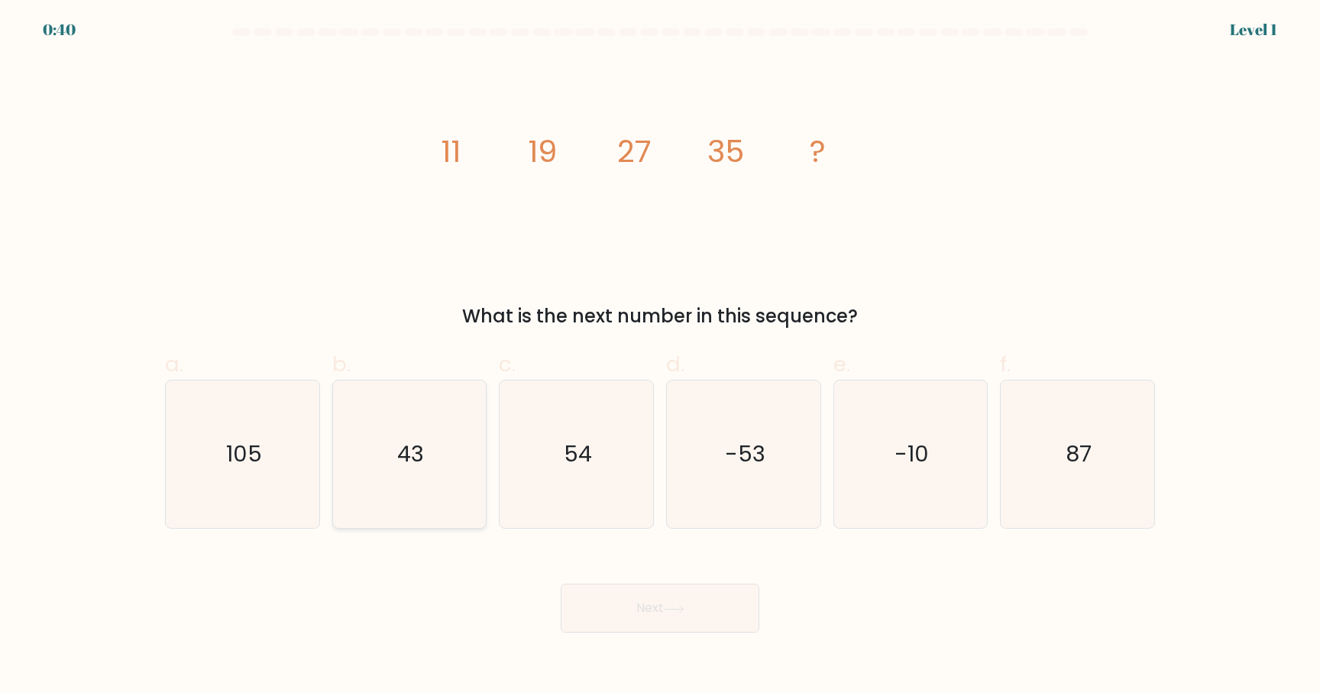
click at [380, 463] on icon "43" at bounding box center [408, 453] width 147 height 147
click at [660, 357] on input "b. 43" at bounding box center [660, 352] width 1 height 10
radio input "true"
click at [601, 607] on button "Next" at bounding box center [660, 608] width 199 height 49
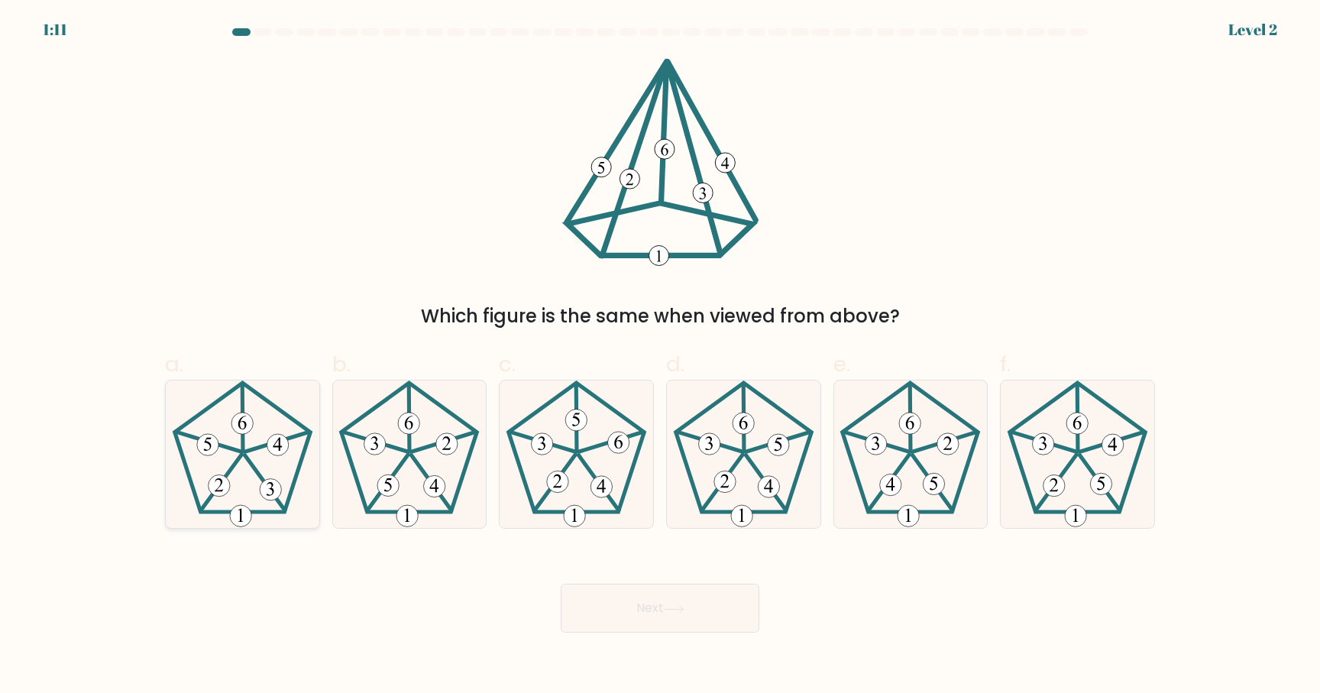
click at [251, 442] on icon at bounding box center [242, 453] width 147 height 147
click at [660, 357] on input "a." at bounding box center [660, 352] width 1 height 10
radio input "true"
click at [625, 636] on body "1:08 Level 2" at bounding box center [660, 346] width 1320 height 693
click at [649, 608] on button "Next" at bounding box center [660, 608] width 199 height 49
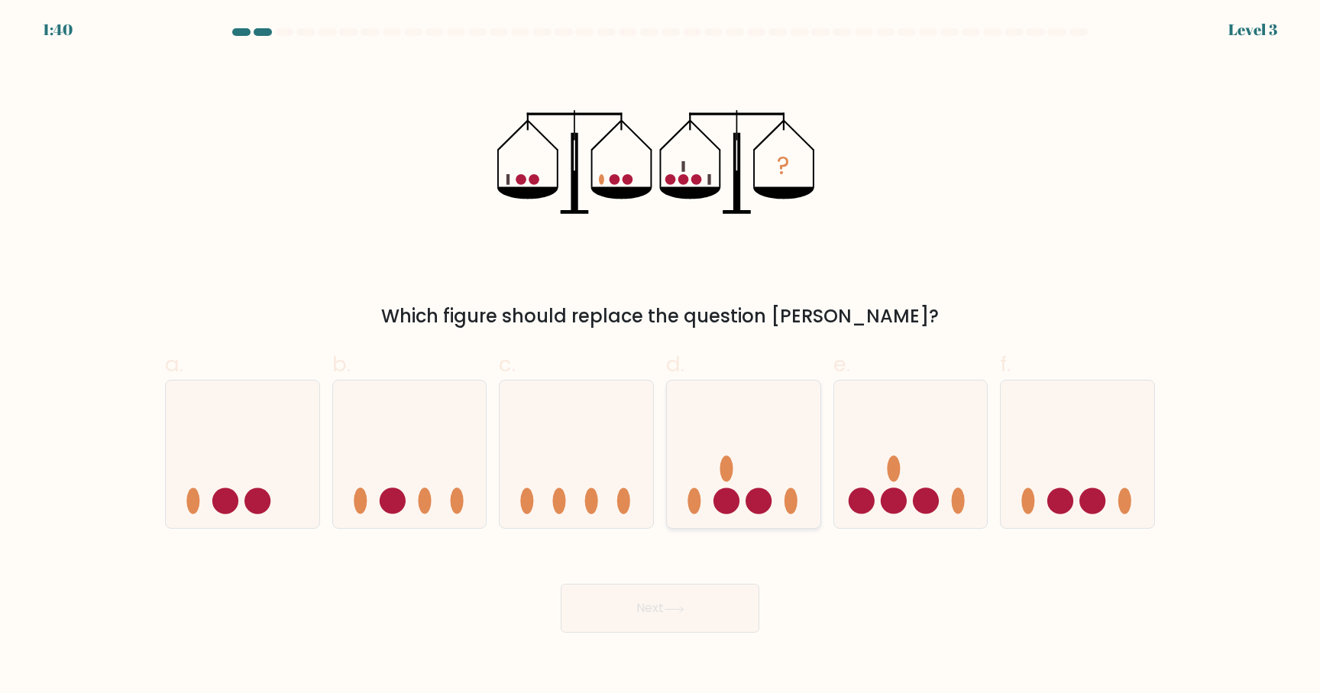
click at [738, 475] on icon at bounding box center [744, 454] width 154 height 127
click at [661, 357] on input "d." at bounding box center [660, 352] width 1 height 10
radio input "true"
click at [953, 480] on icon at bounding box center [911, 454] width 154 height 127
click at [661, 357] on input "e." at bounding box center [660, 352] width 1 height 10
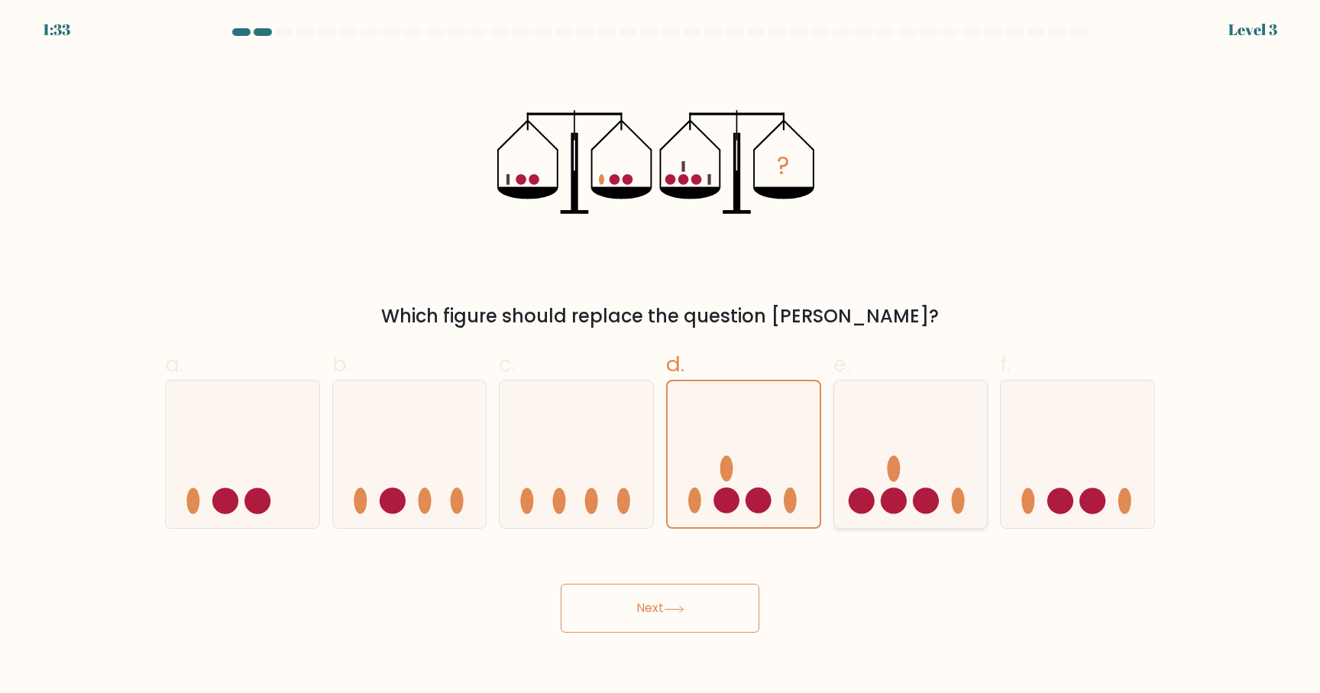
radio input "true"
click at [670, 595] on button "Next" at bounding box center [660, 608] width 199 height 49
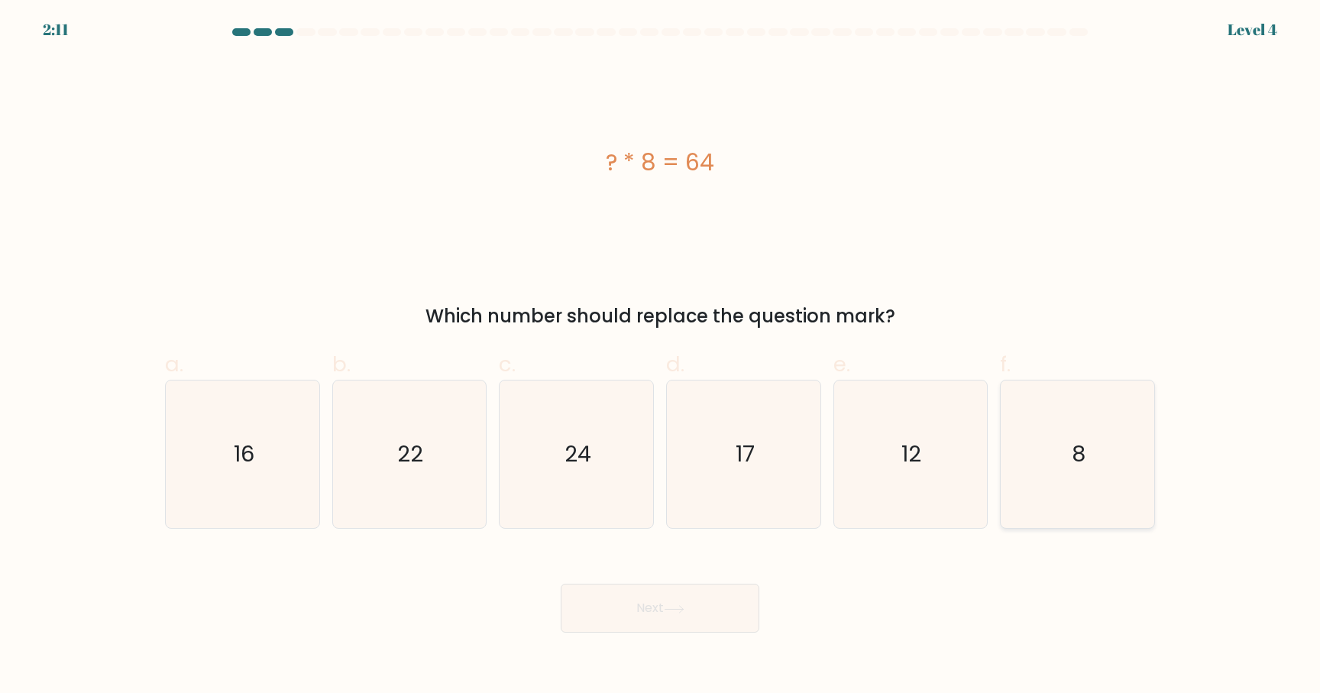
click at [1115, 452] on icon "8" at bounding box center [1077, 453] width 147 height 147
click at [661, 357] on input "f. 8" at bounding box center [660, 352] width 1 height 10
radio input "true"
click at [698, 611] on button "Next" at bounding box center [660, 608] width 199 height 49
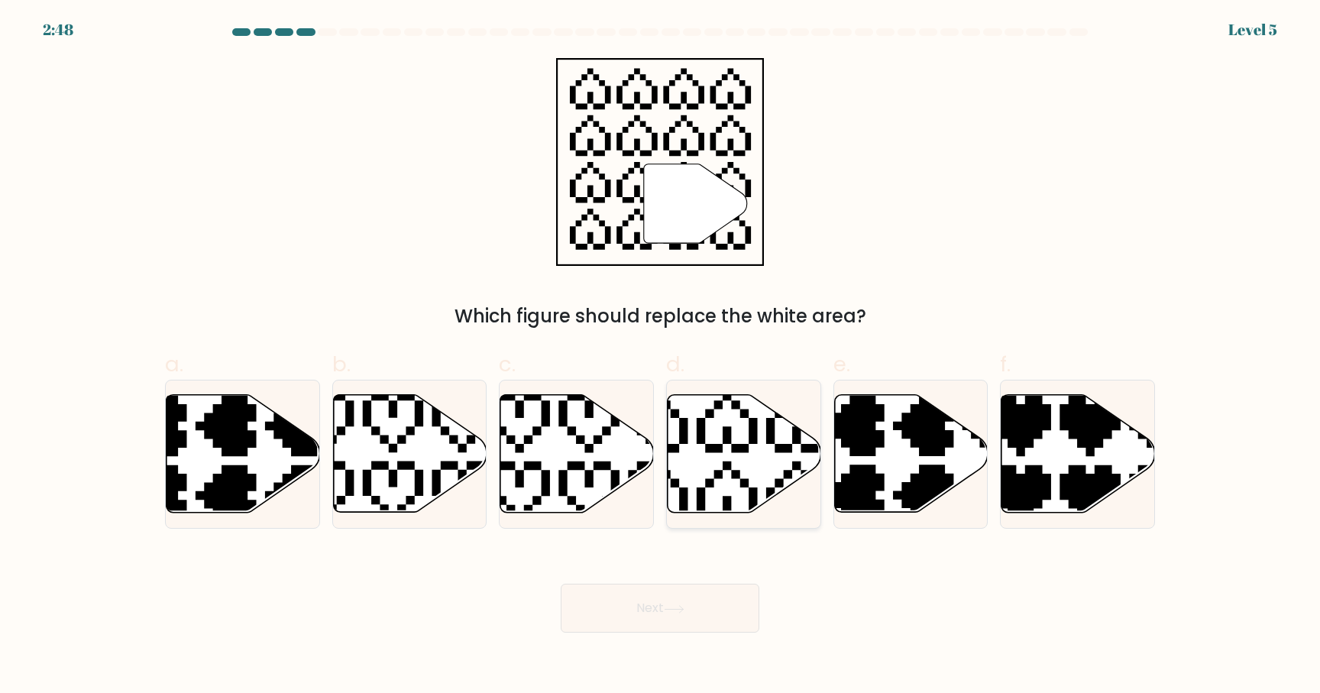
click at [727, 459] on icon at bounding box center [745, 454] width 154 height 118
click at [661, 357] on input "d." at bounding box center [660, 352] width 1 height 10
radio input "true"
click at [681, 604] on button "Next" at bounding box center [660, 608] width 199 height 49
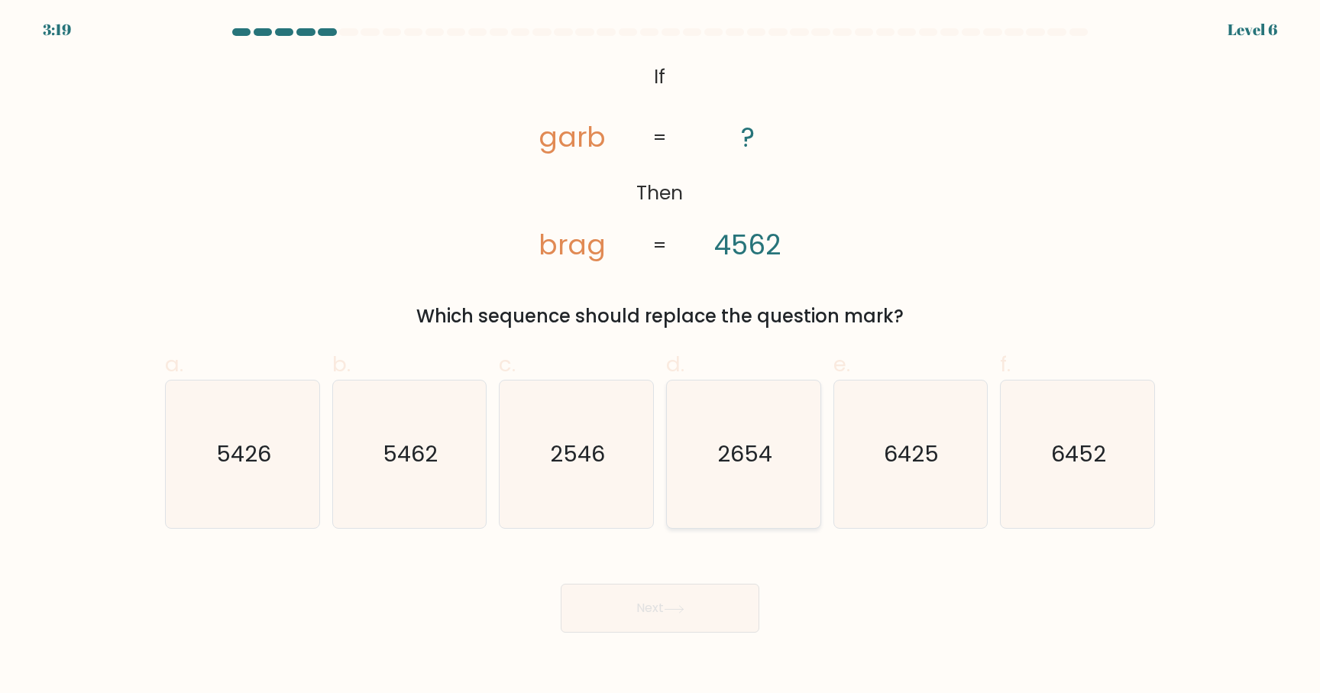
click at [722, 443] on text "2654" at bounding box center [744, 454] width 55 height 31
click at [661, 357] on input "d. 2654" at bounding box center [660, 352] width 1 height 10
radio input "true"
click at [669, 607] on icon at bounding box center [674, 609] width 21 height 8
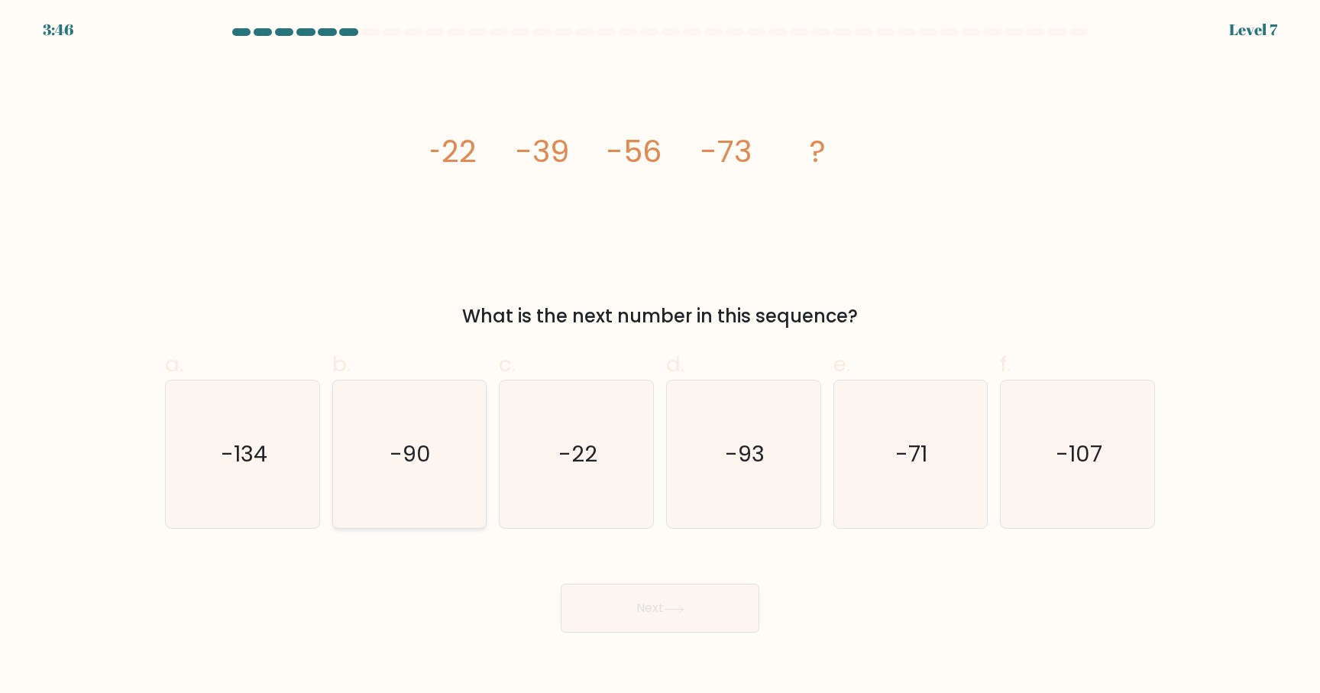
click at [463, 508] on icon "-90" at bounding box center [408, 453] width 147 height 147
click at [660, 357] on input "b. -90" at bounding box center [660, 352] width 1 height 10
radio input "true"
click at [630, 611] on button "Next" at bounding box center [660, 608] width 199 height 49
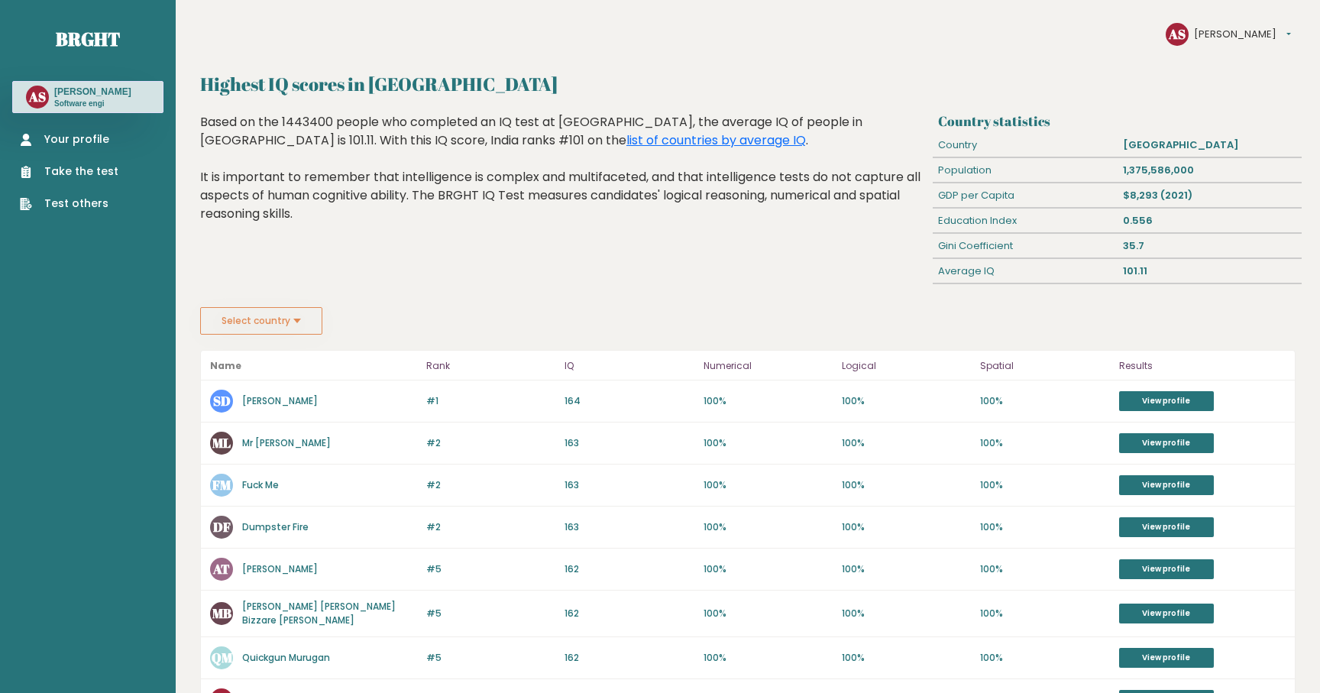
click at [78, 102] on p "Software engi" at bounding box center [92, 104] width 77 height 11
click at [96, 170] on link "Take the test" at bounding box center [69, 171] width 99 height 16
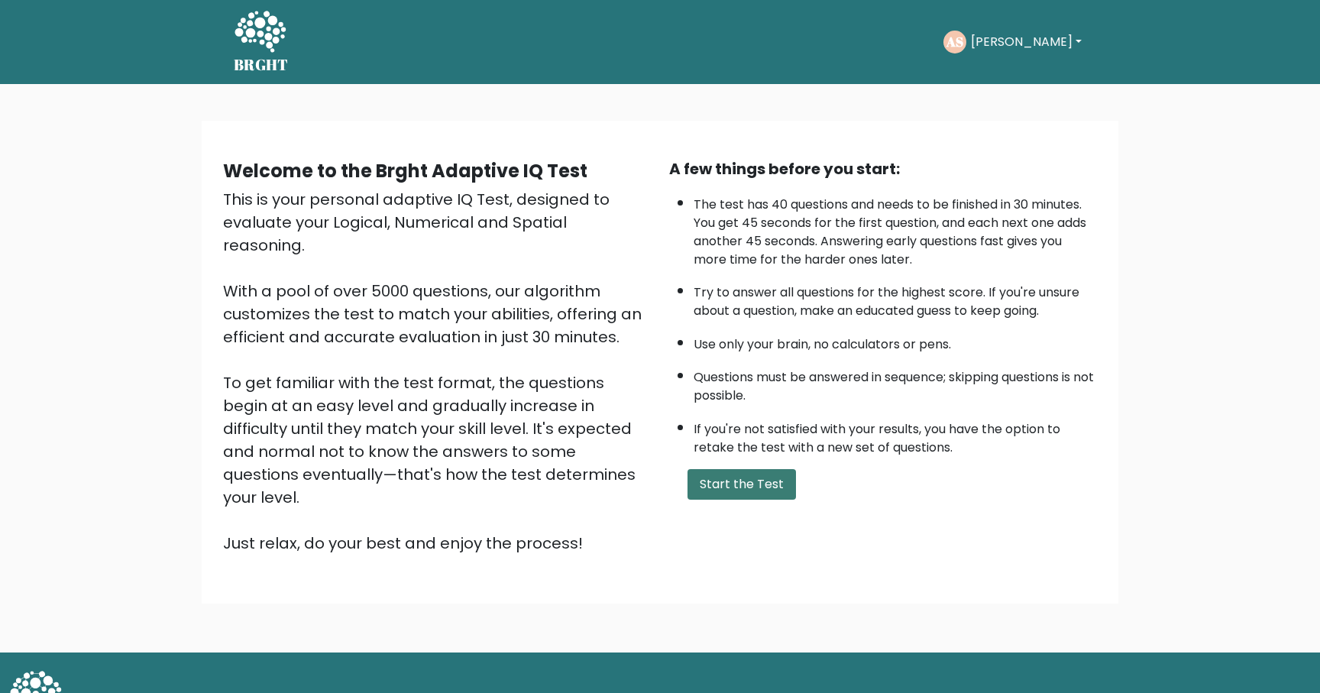
click at [727, 484] on button "Start the Test" at bounding box center [742, 484] width 108 height 31
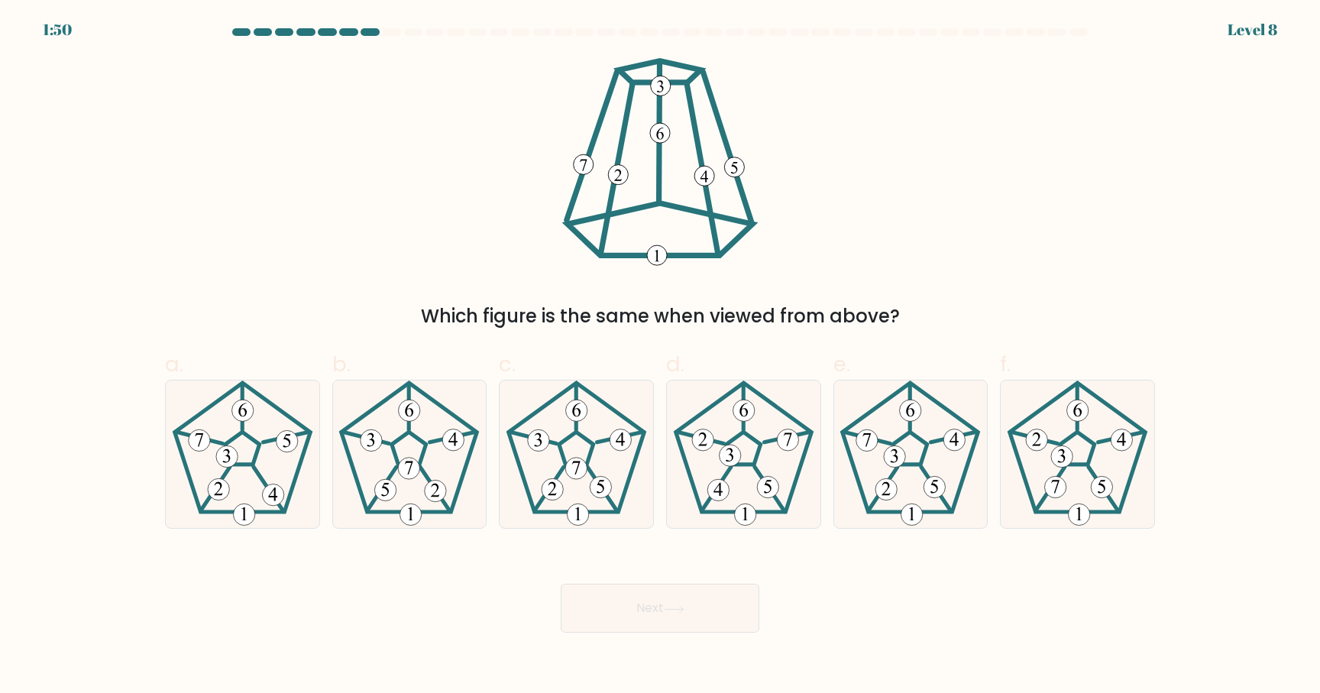
click at [727, 484] on icon at bounding box center [743, 453] width 147 height 147
click at [661, 357] on input "d." at bounding box center [660, 352] width 1 height 10
radio input "true"
click at [728, 688] on body "1:35 Level 8" at bounding box center [660, 346] width 1320 height 693
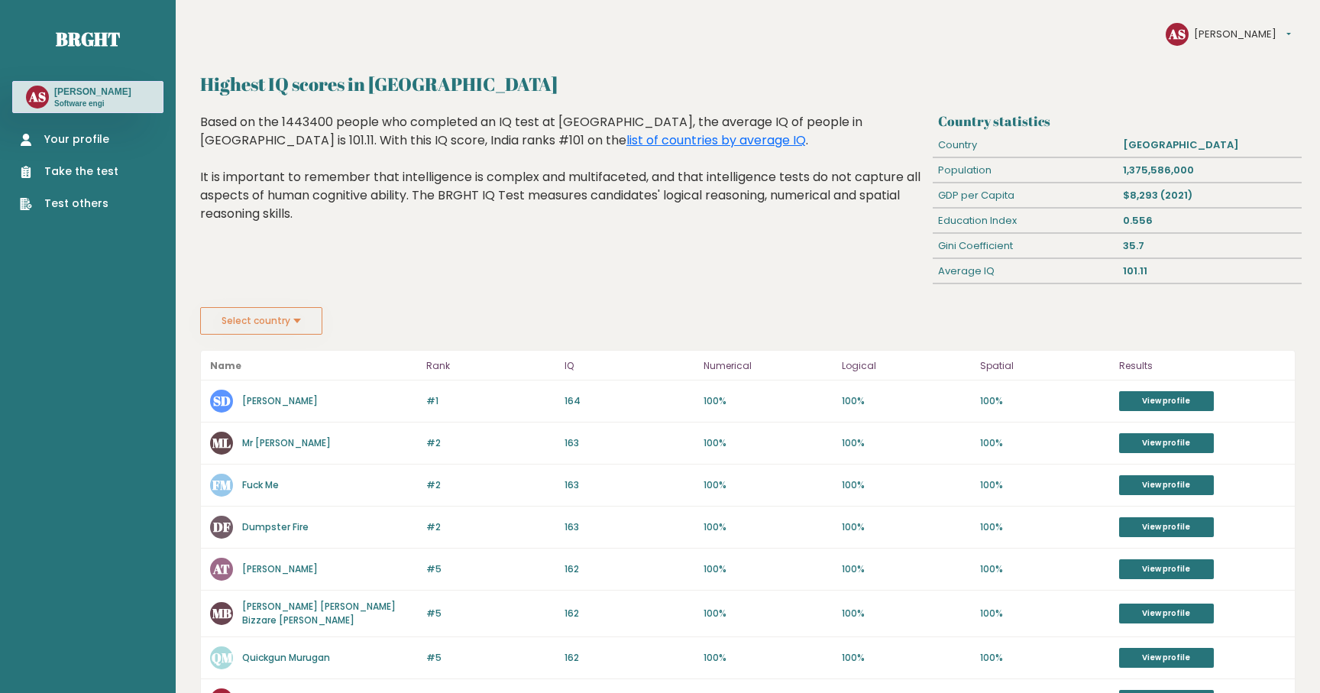
click at [95, 170] on link "Take the test" at bounding box center [69, 171] width 99 height 16
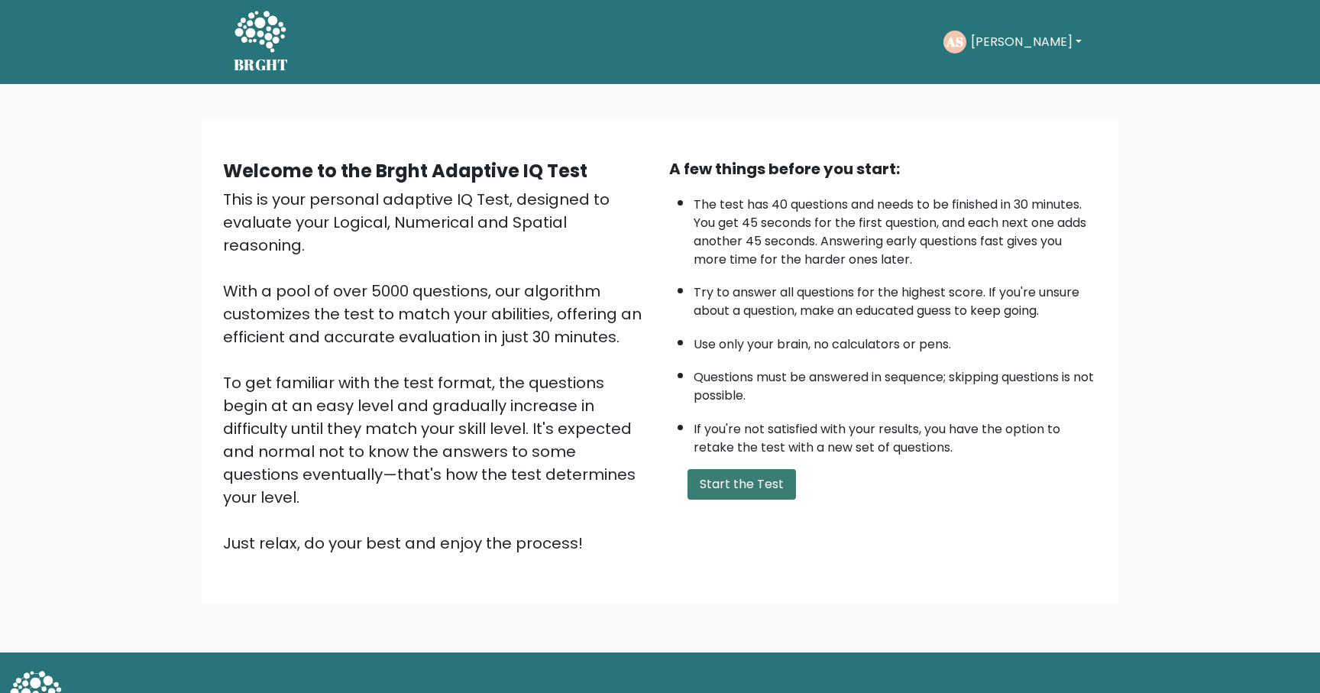
click at [756, 487] on button "Start the Test" at bounding box center [742, 484] width 108 height 31
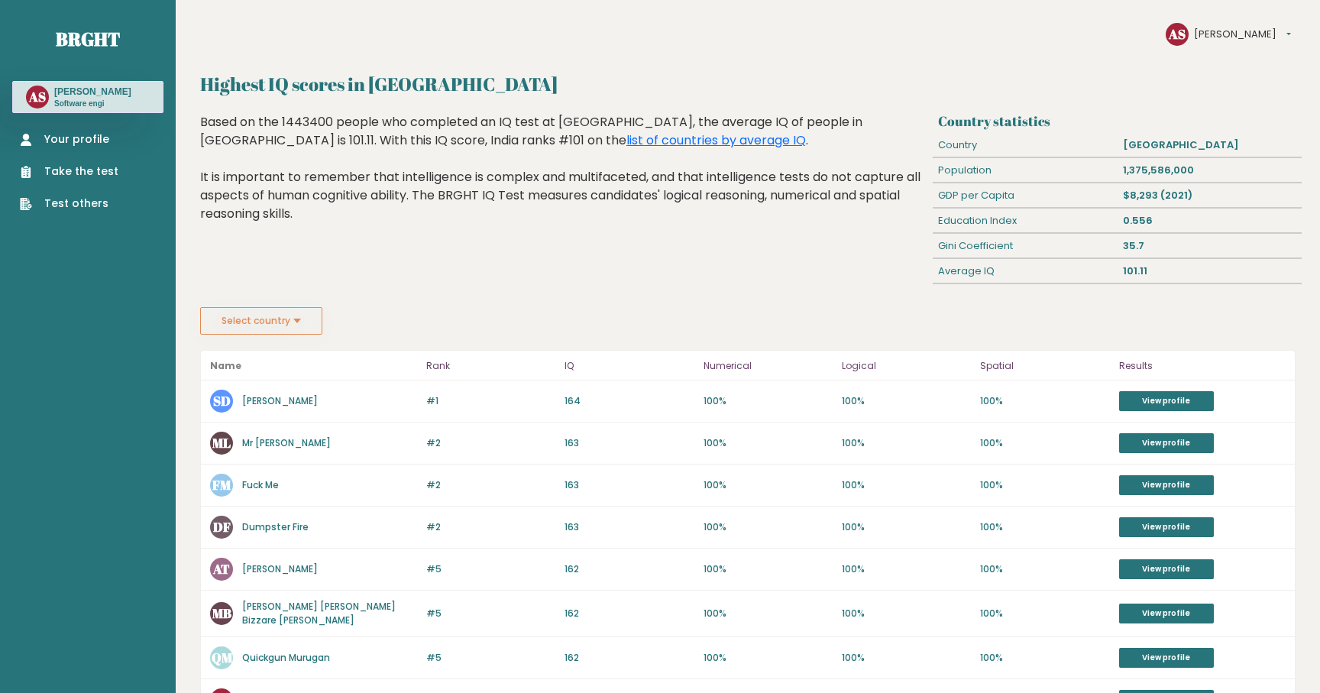
click at [76, 172] on link "Take the test" at bounding box center [69, 171] width 99 height 16
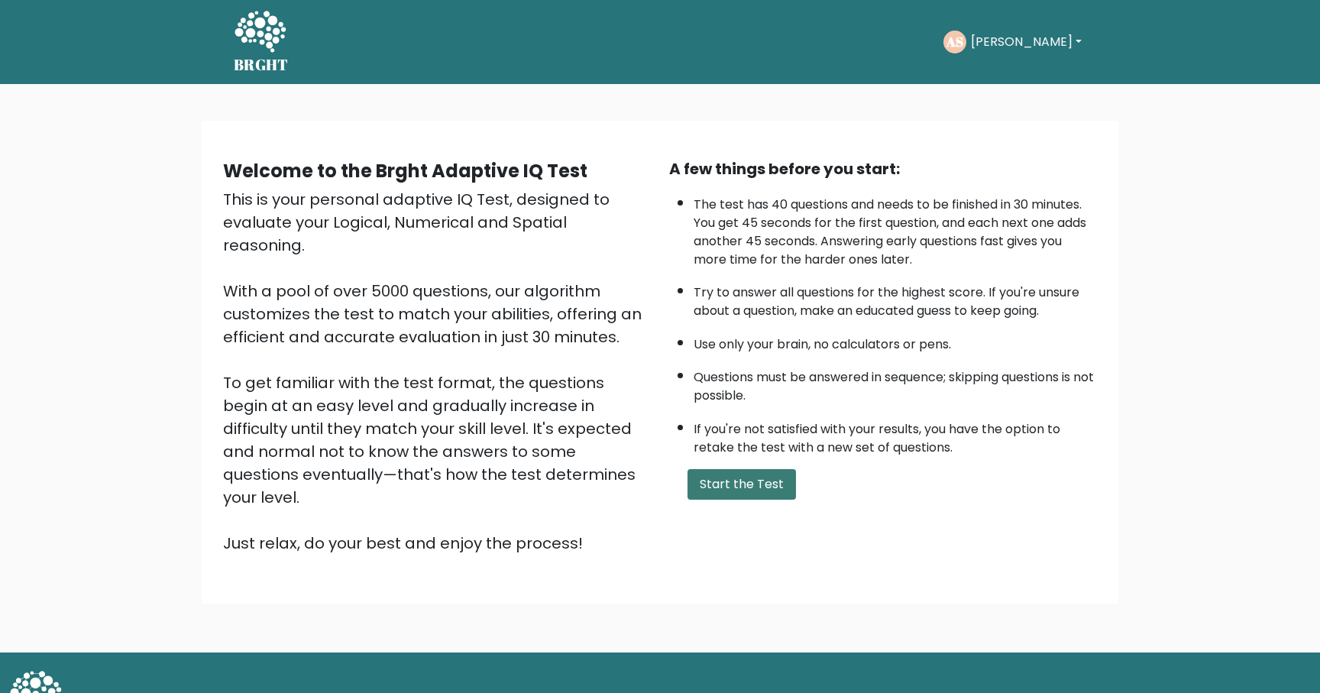
click at [728, 479] on button "Start the Test" at bounding box center [742, 484] width 108 height 31
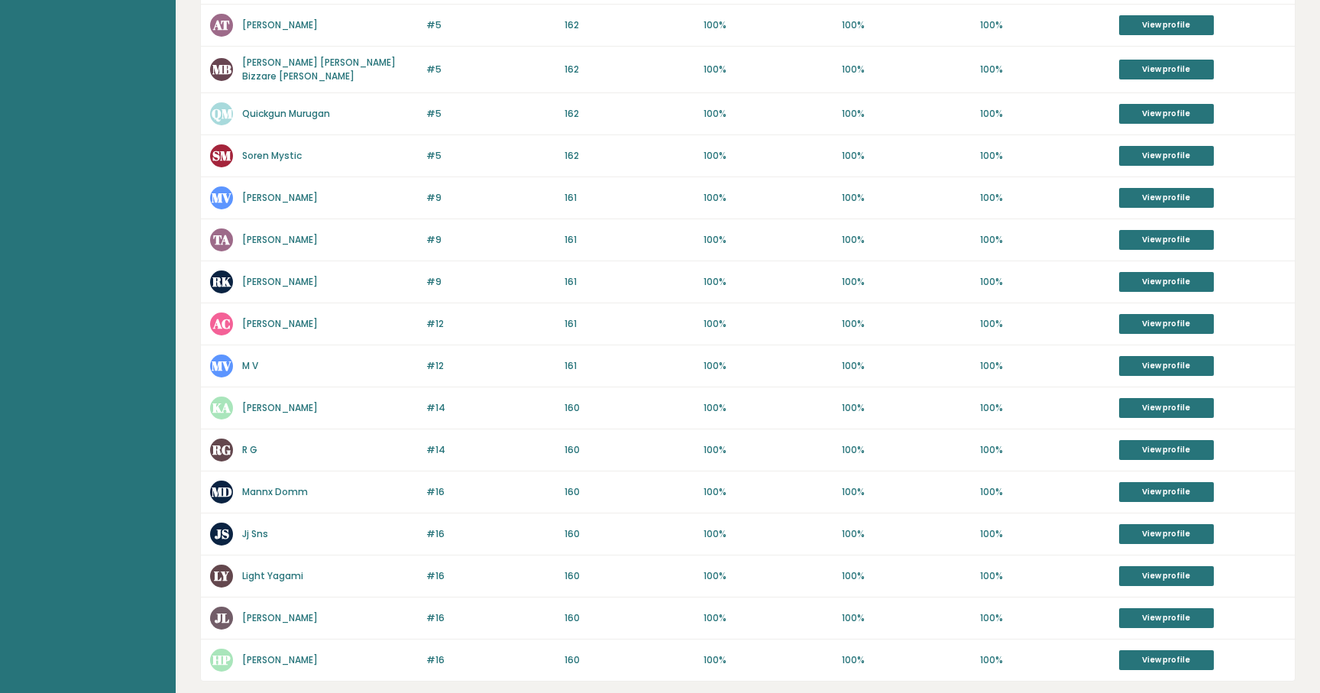
scroll to position [626, 0]
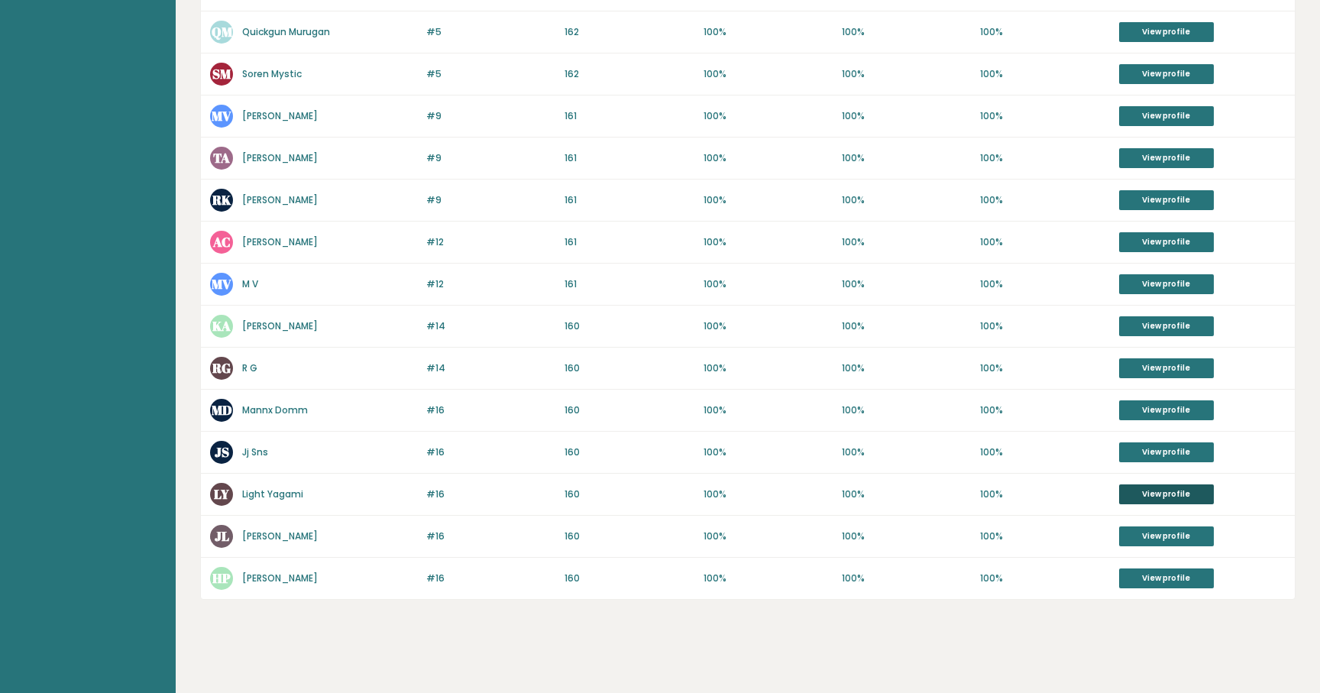
click at [1177, 487] on link "View profile" at bounding box center [1166, 494] width 95 height 20
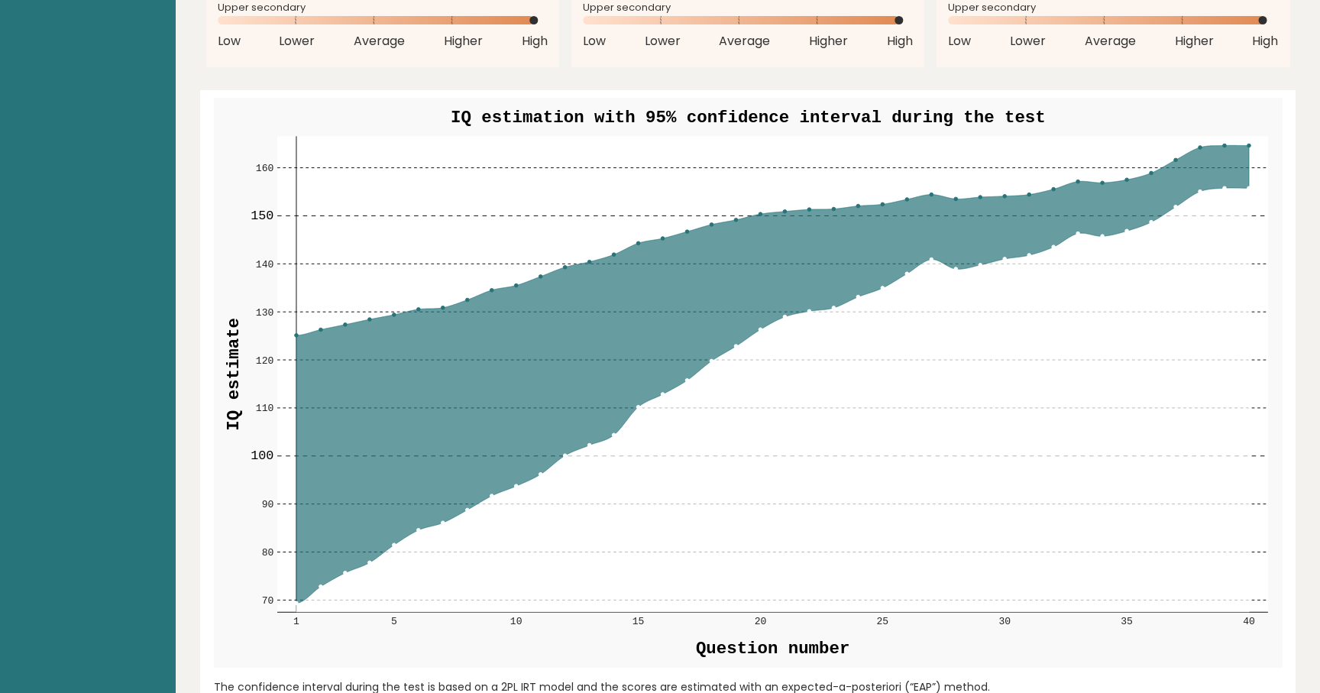
scroll to position [1484, 0]
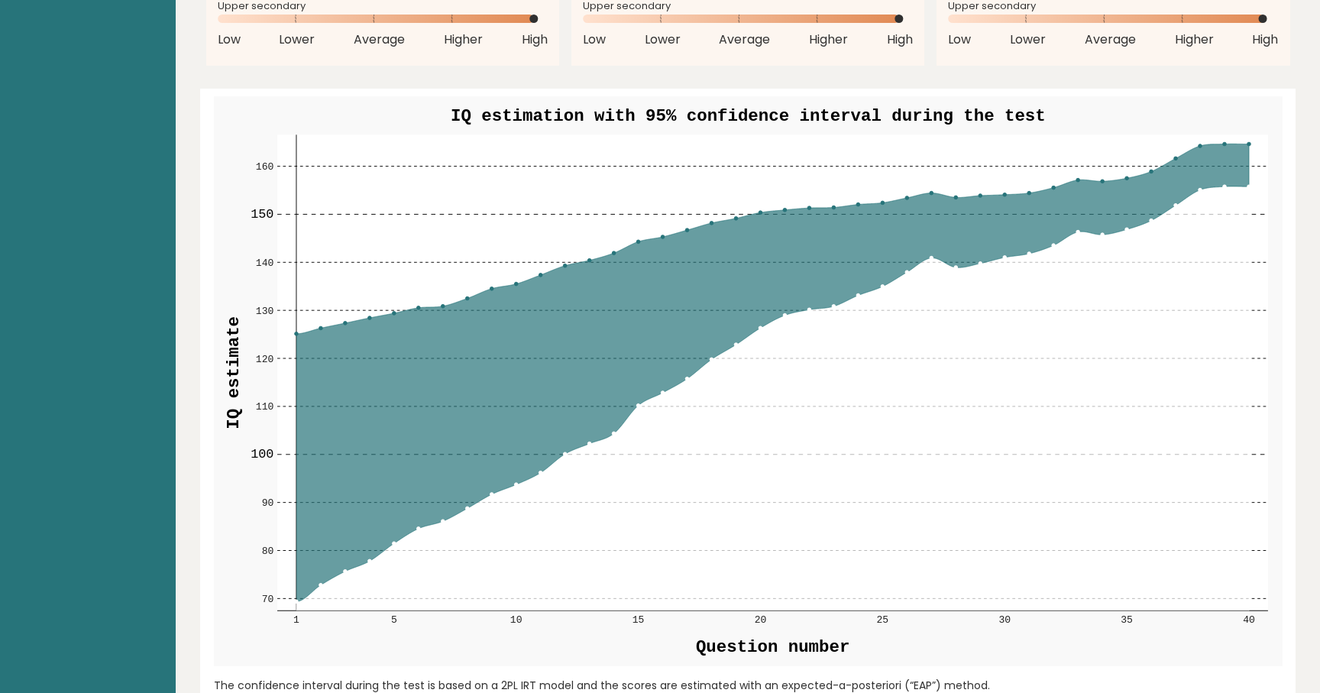
click at [293, 332] on rect at bounding box center [772, 372] width 991 height 476
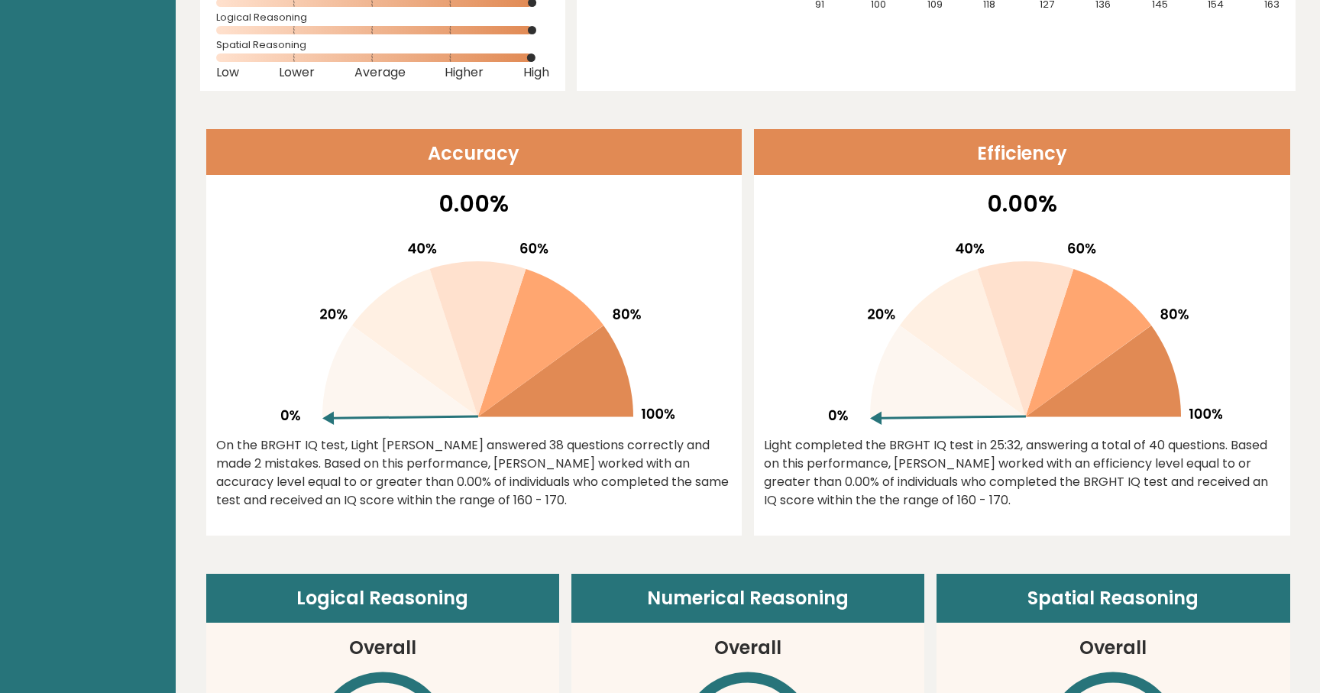
scroll to position [0, 0]
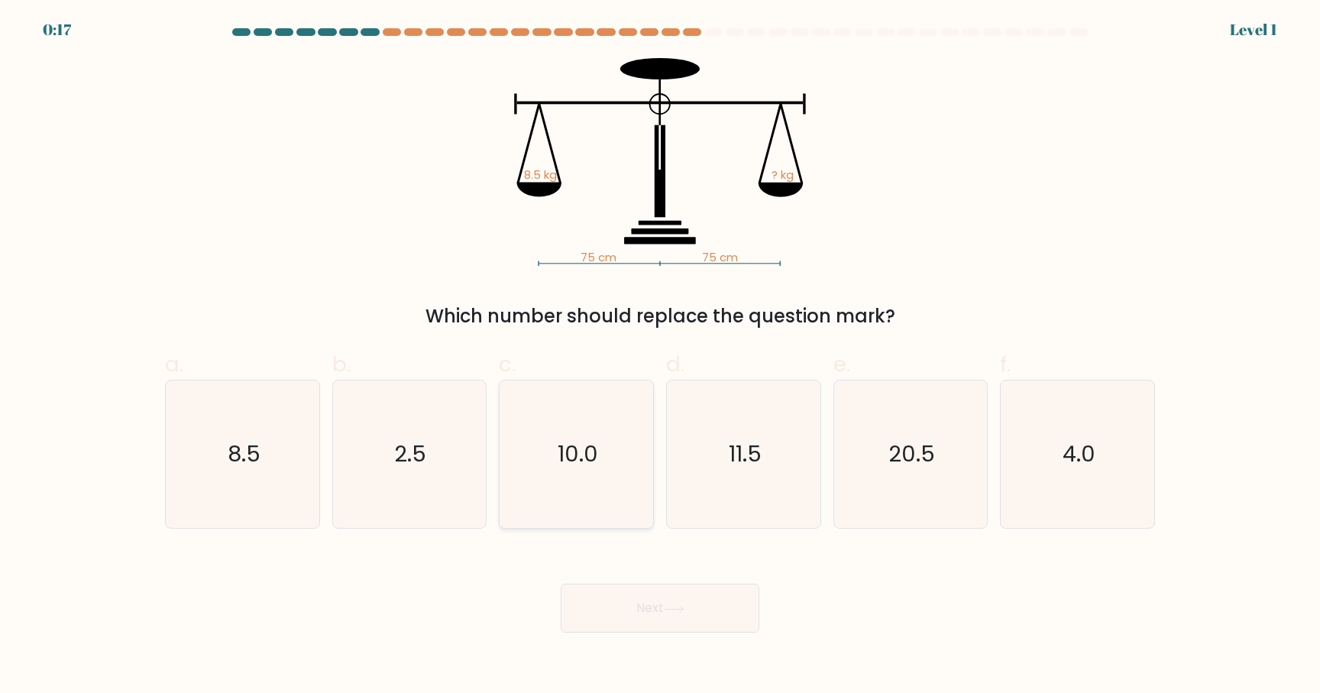
click at [566, 443] on text "10.0" at bounding box center [578, 454] width 40 height 31
click at [660, 357] on input "c. 10.0" at bounding box center [660, 352] width 1 height 10
radio input "true"
click at [655, 607] on button "Next" at bounding box center [660, 608] width 199 height 49
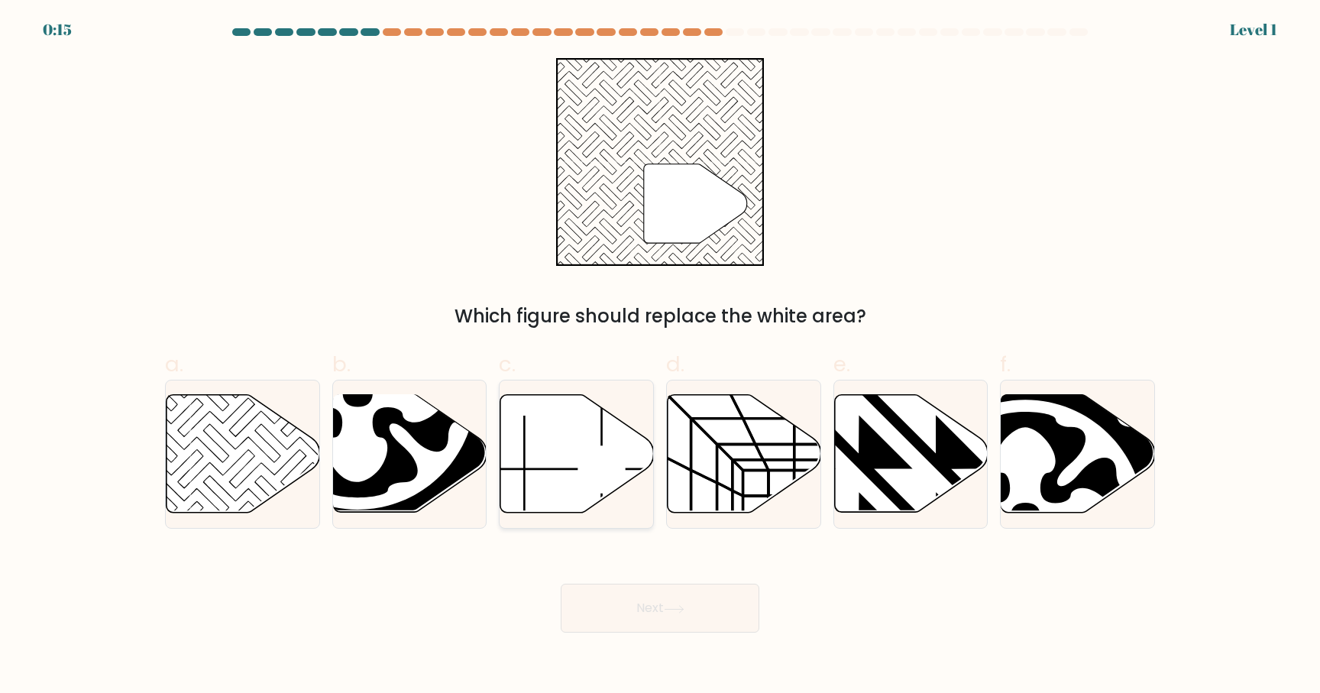
click at [620, 489] on icon at bounding box center [577, 454] width 154 height 120
click at [660, 357] on input "c." at bounding box center [660, 352] width 1 height 10
radio input "true"
click at [645, 602] on button "Next" at bounding box center [660, 608] width 199 height 49
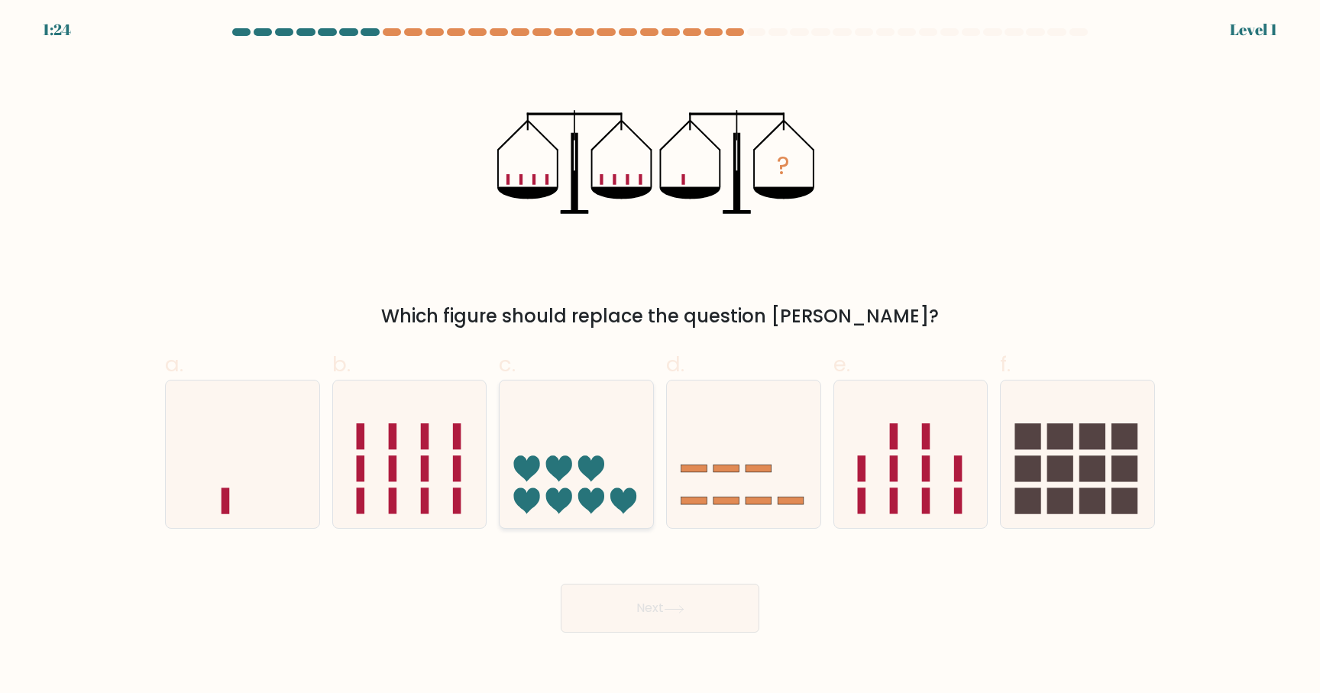
click at [609, 464] on icon at bounding box center [577, 454] width 154 height 127
click at [660, 357] on input "c." at bounding box center [660, 352] width 1 height 10
radio input "true"
click at [639, 604] on button "Next" at bounding box center [660, 608] width 199 height 49
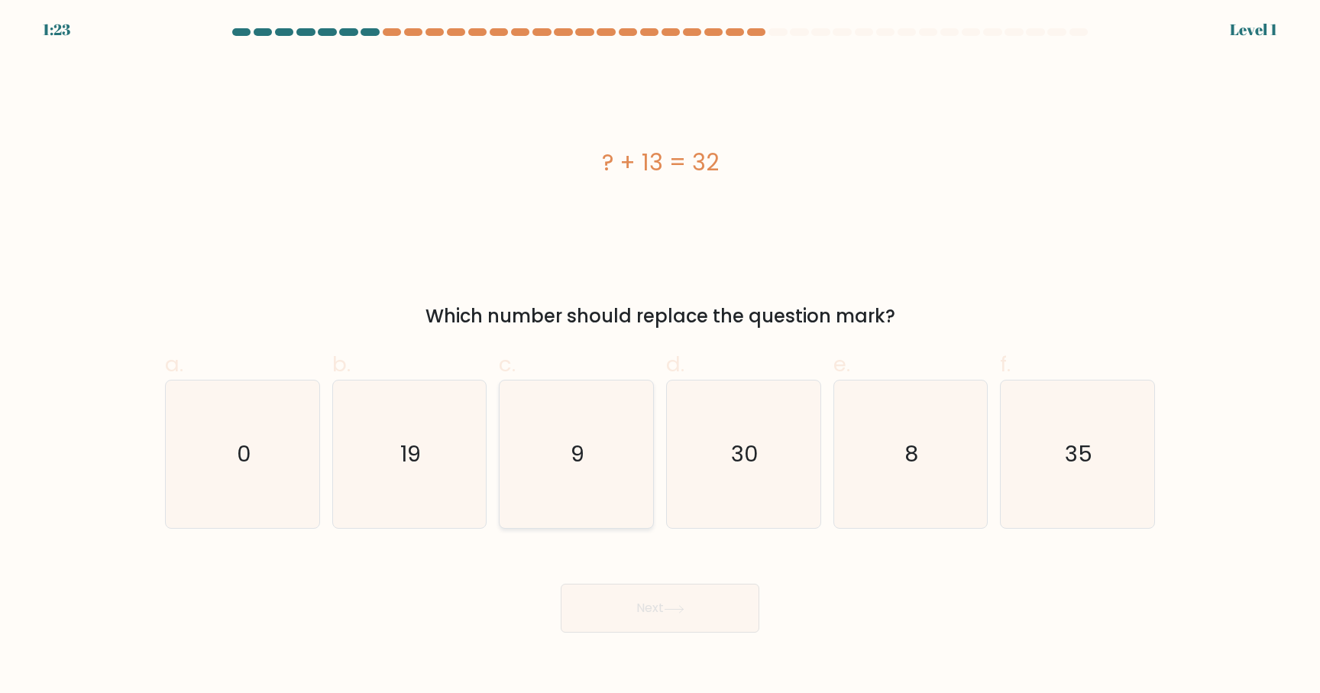
click at [620, 503] on icon "9" at bounding box center [576, 453] width 147 height 147
click at [660, 357] on input "c. 9" at bounding box center [660, 352] width 1 height 10
radio input "true"
click at [636, 613] on button "Next" at bounding box center [660, 608] width 199 height 49
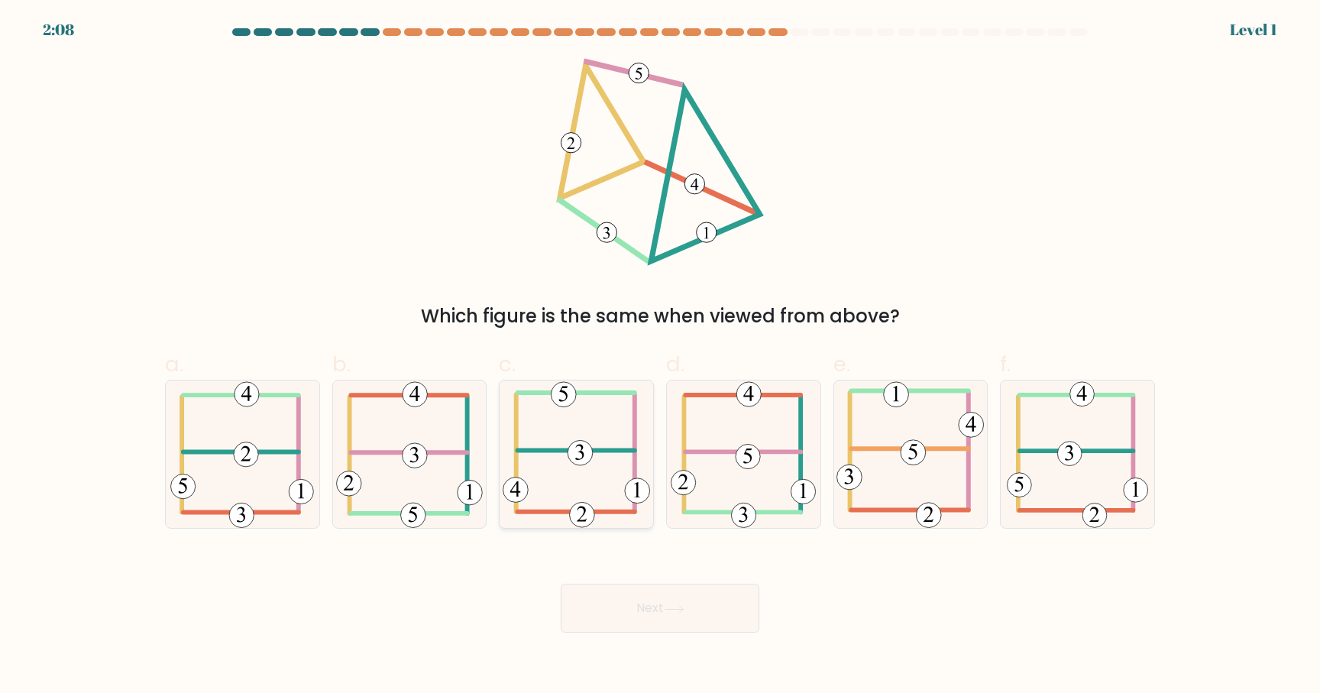
click at [620, 461] on icon at bounding box center [576, 453] width 147 height 147
click at [660, 357] on input "c." at bounding box center [660, 352] width 1 height 10
radio input "true"
click at [642, 602] on button "Next" at bounding box center [660, 608] width 199 height 49
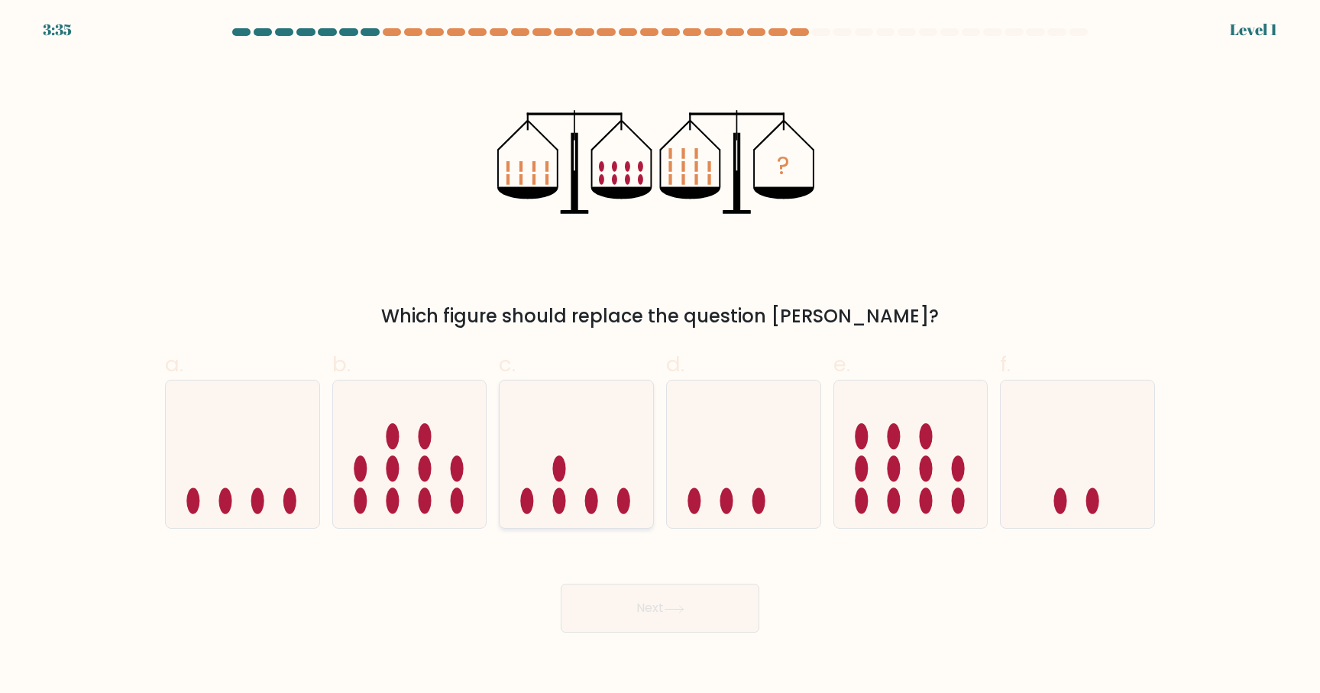
click at [616, 450] on icon at bounding box center [577, 454] width 154 height 127
click at [660, 357] on input "c." at bounding box center [660, 352] width 1 height 10
radio input "true"
click at [642, 606] on button "Next" at bounding box center [660, 608] width 199 height 49
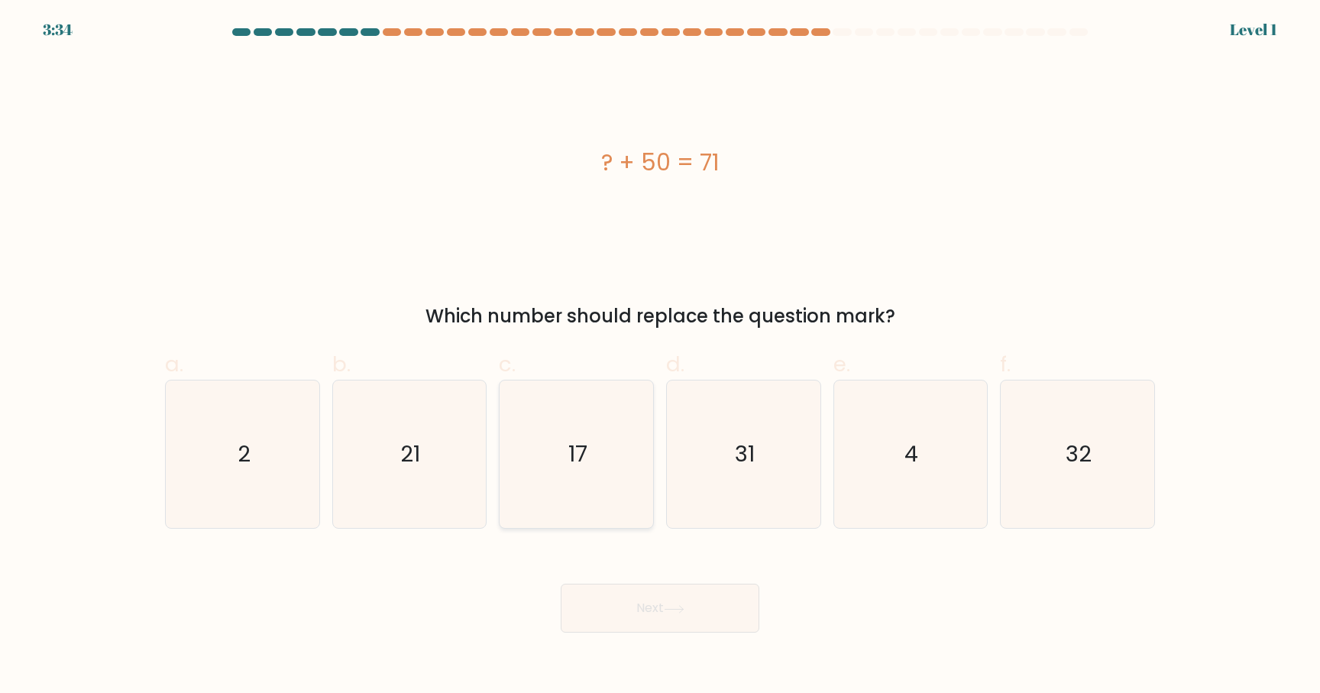
click at [604, 485] on icon "17" at bounding box center [576, 453] width 147 height 147
click at [660, 357] on input "c. 17" at bounding box center [660, 352] width 1 height 10
radio input "true"
click at [646, 598] on button "Next" at bounding box center [660, 608] width 199 height 49
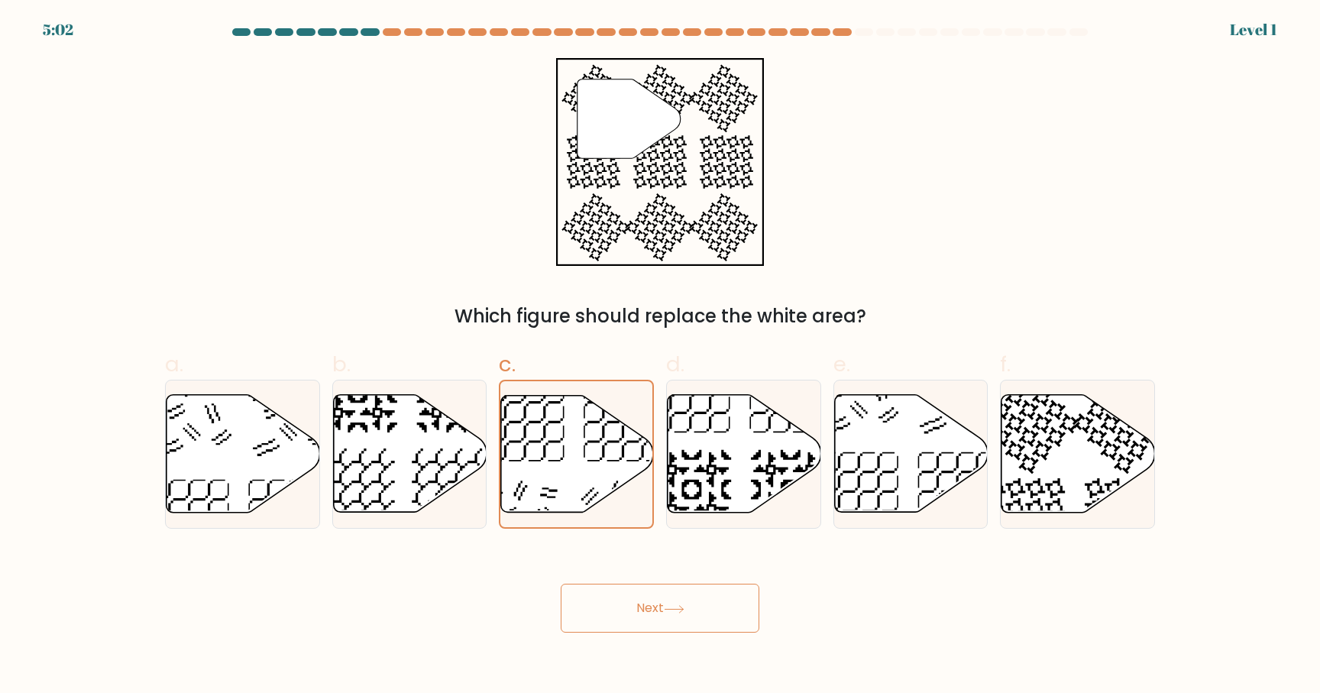
click at [674, 631] on button "Next" at bounding box center [660, 608] width 199 height 49
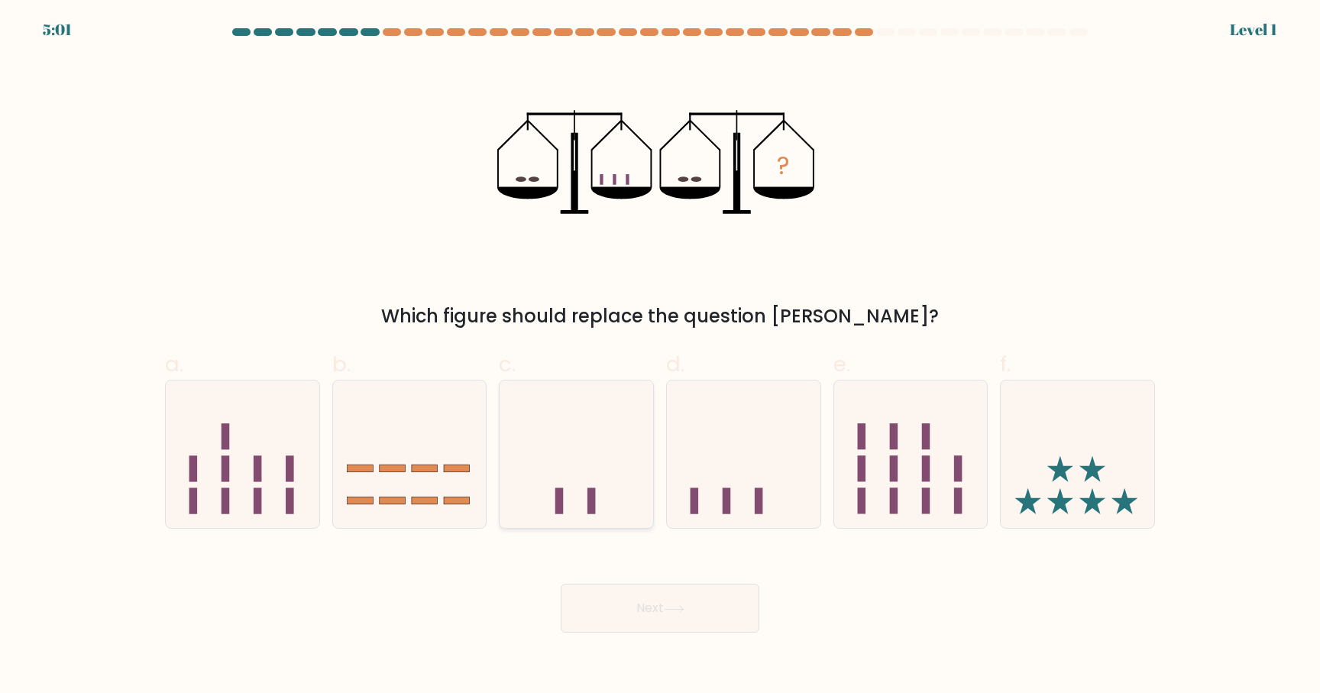
click at [622, 515] on icon at bounding box center [577, 454] width 154 height 127
click at [660, 357] on input "c." at bounding box center [660, 352] width 1 height 10
radio input "true"
click at [657, 611] on button "Next" at bounding box center [660, 608] width 199 height 49
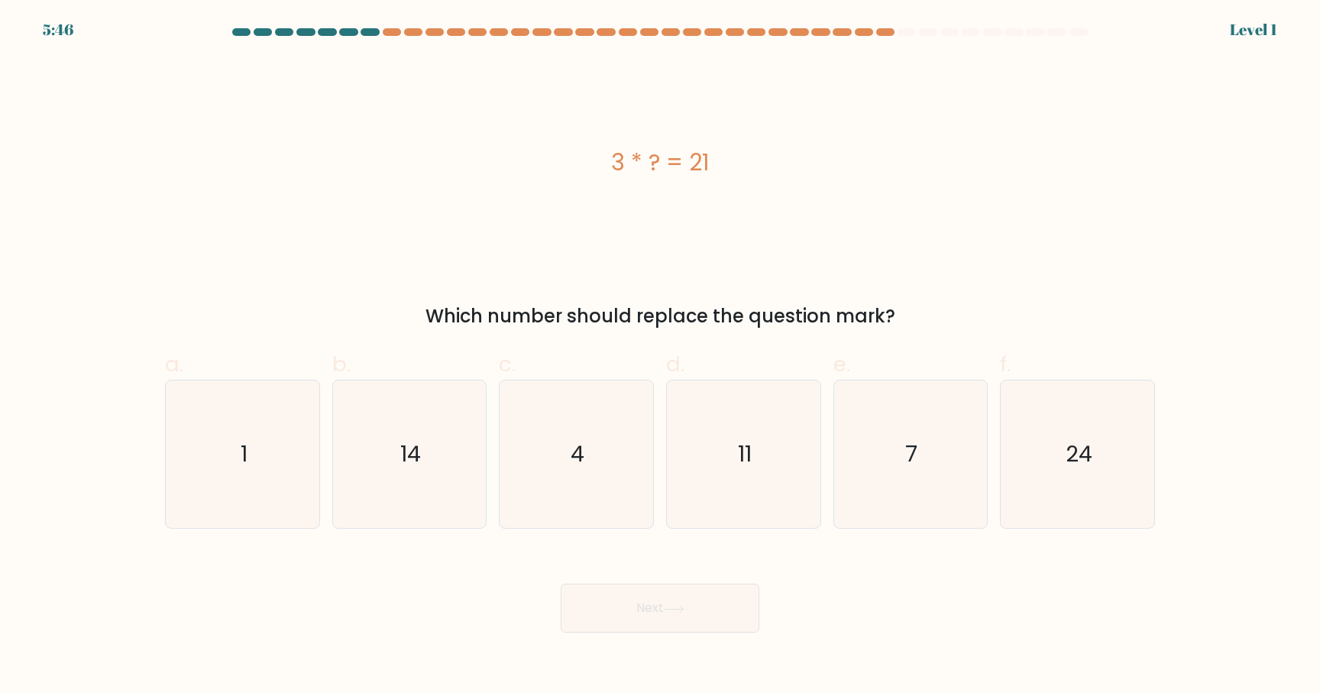
click at [620, 503] on icon "4" at bounding box center [576, 453] width 147 height 147
click at [660, 357] on input "c. 4" at bounding box center [660, 352] width 1 height 10
radio input "true"
click at [622, 594] on button "Next" at bounding box center [660, 608] width 199 height 49
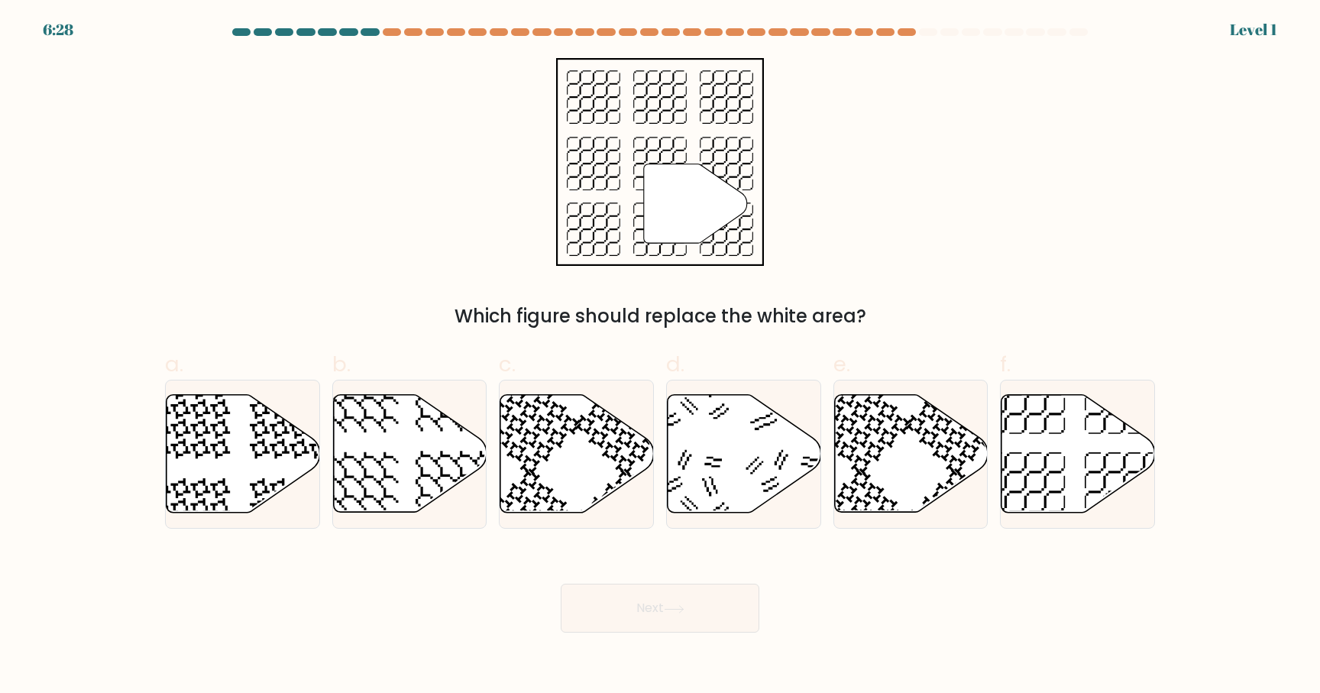
click at [604, 460] on icon at bounding box center [577, 454] width 154 height 118
click at [660, 357] on input "c." at bounding box center [660, 352] width 1 height 10
radio input "true"
click at [657, 608] on button "Next" at bounding box center [660, 608] width 199 height 49
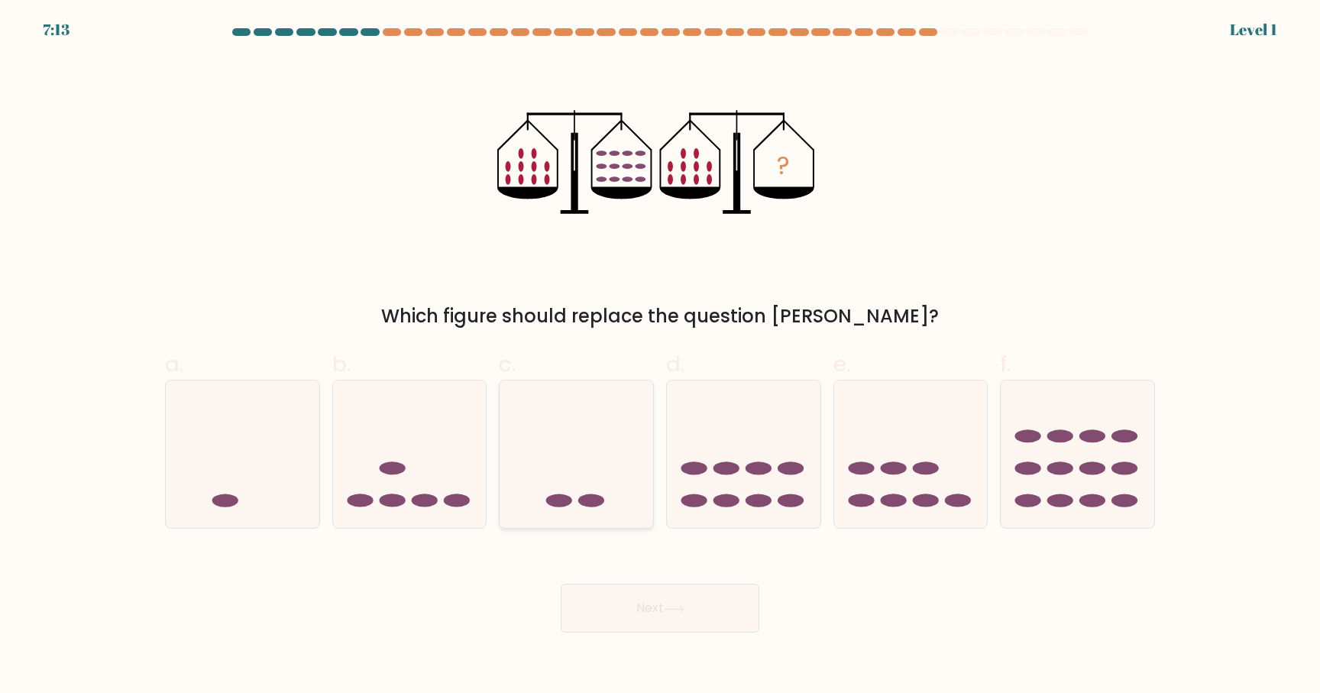
click at [631, 499] on icon at bounding box center [577, 454] width 154 height 127
click at [660, 357] on input "c." at bounding box center [660, 352] width 1 height 10
radio input "true"
click at [644, 604] on button "Next" at bounding box center [660, 608] width 199 height 49
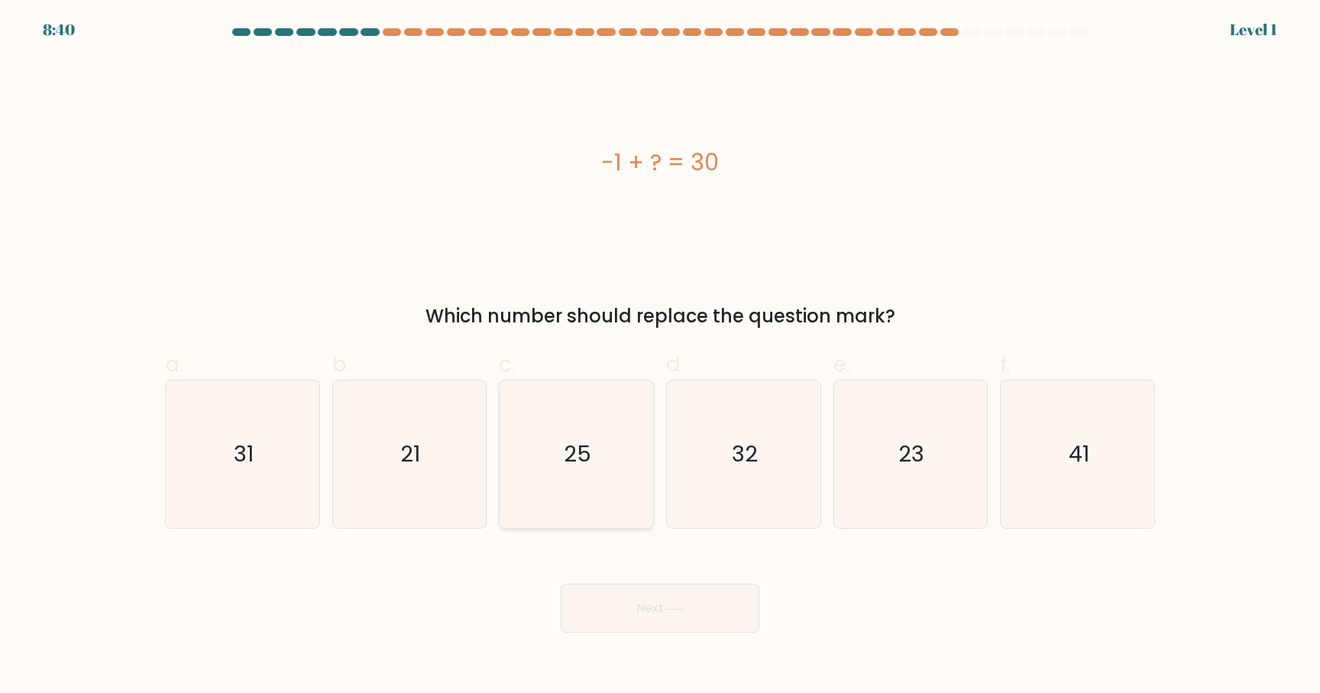
click at [640, 475] on icon "25" at bounding box center [576, 453] width 147 height 147
click at [660, 357] on input "c. 25" at bounding box center [660, 352] width 1 height 10
radio input "true"
click at [662, 607] on button "Next" at bounding box center [660, 608] width 199 height 49
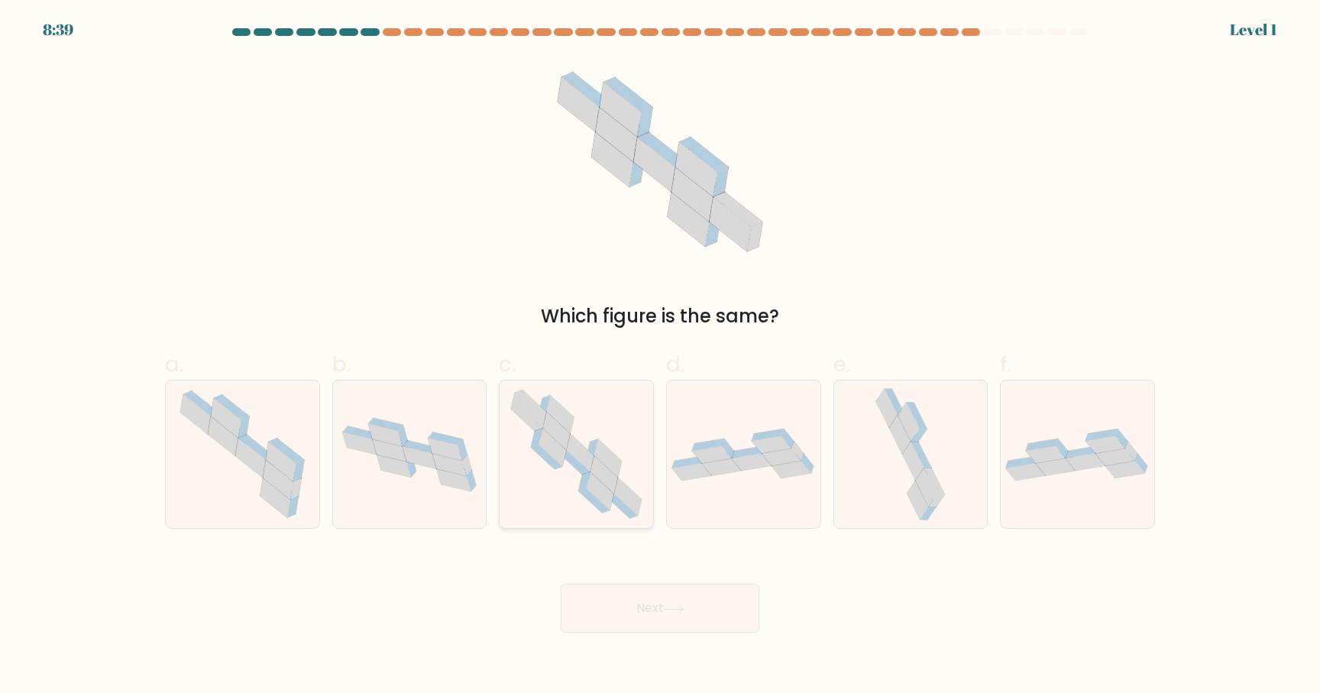
click at [577, 466] on icon at bounding box center [574, 463] width 31 height 24
click at [660, 357] on input "c." at bounding box center [660, 352] width 1 height 10
radio input "true"
click at [657, 613] on button "Next" at bounding box center [660, 608] width 199 height 49
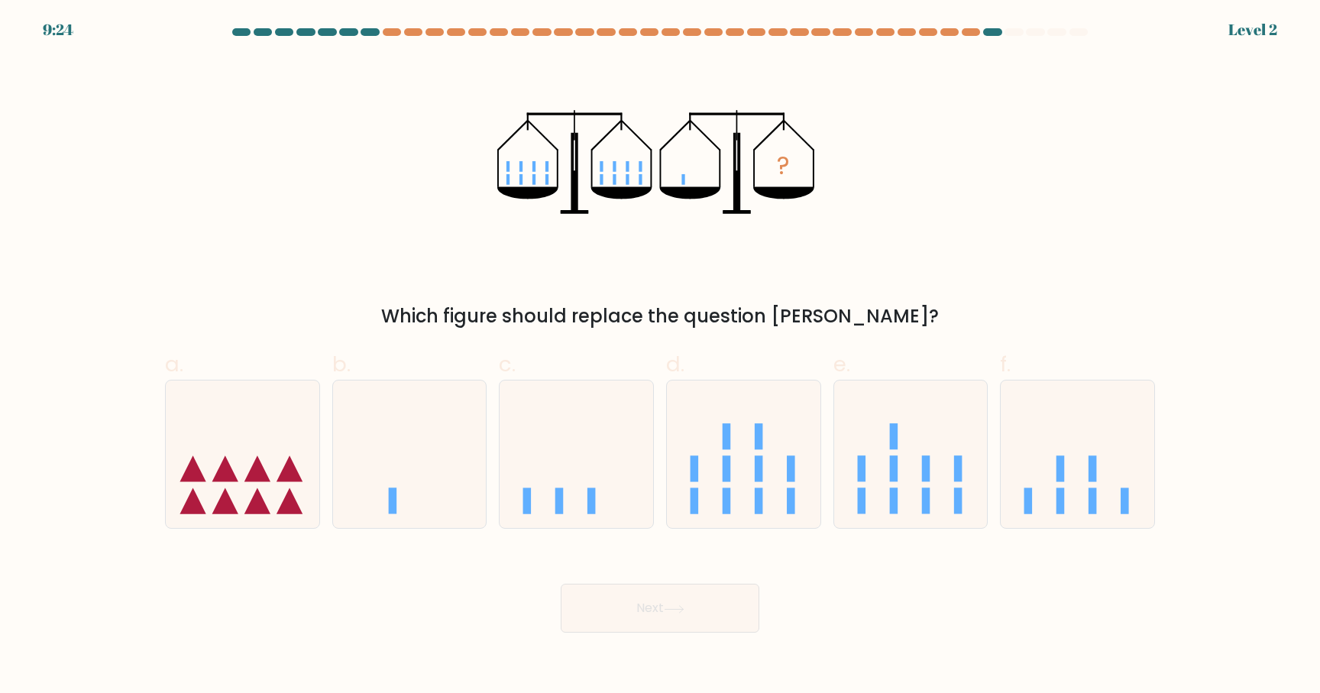
click at [600, 473] on icon at bounding box center [577, 454] width 154 height 127
click at [660, 357] on input "c." at bounding box center [660, 352] width 1 height 10
radio input "true"
click at [628, 617] on button "Next" at bounding box center [660, 608] width 199 height 49
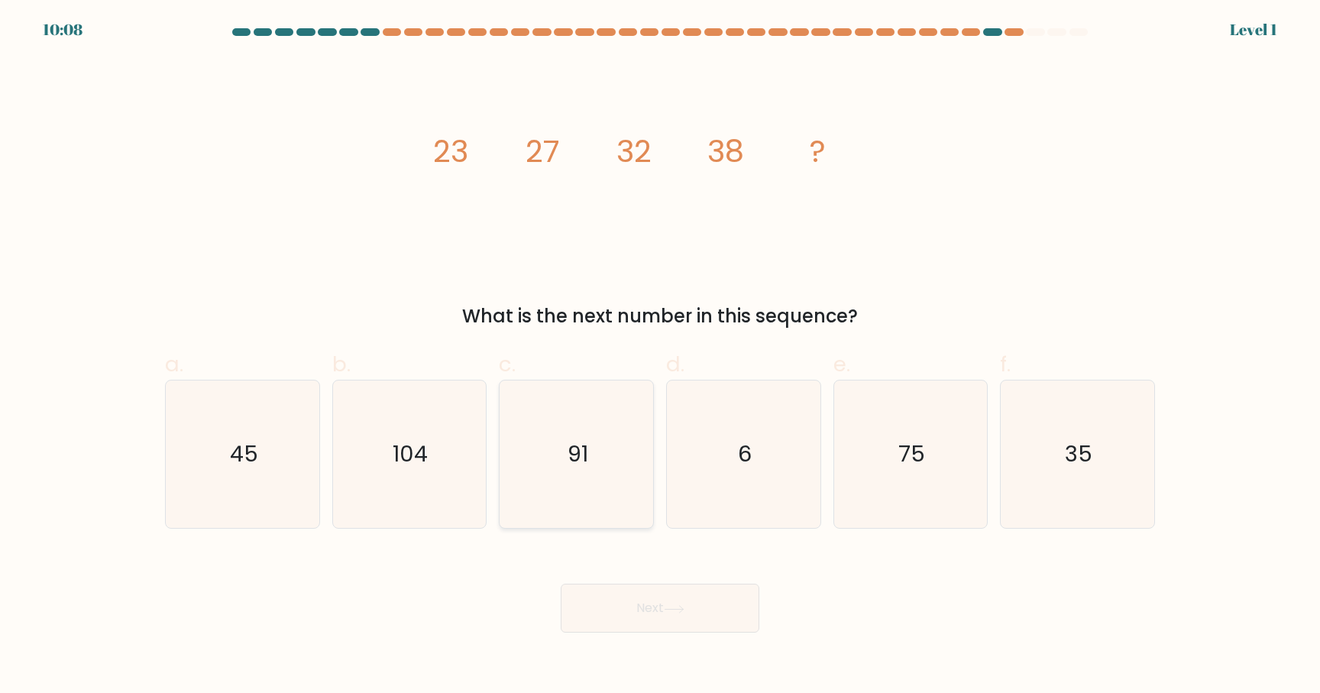
click at [599, 486] on icon "91" at bounding box center [576, 453] width 147 height 147
click at [660, 357] on input "c. 91" at bounding box center [660, 352] width 1 height 10
radio input "true"
click at [651, 605] on button "Next" at bounding box center [660, 608] width 199 height 49
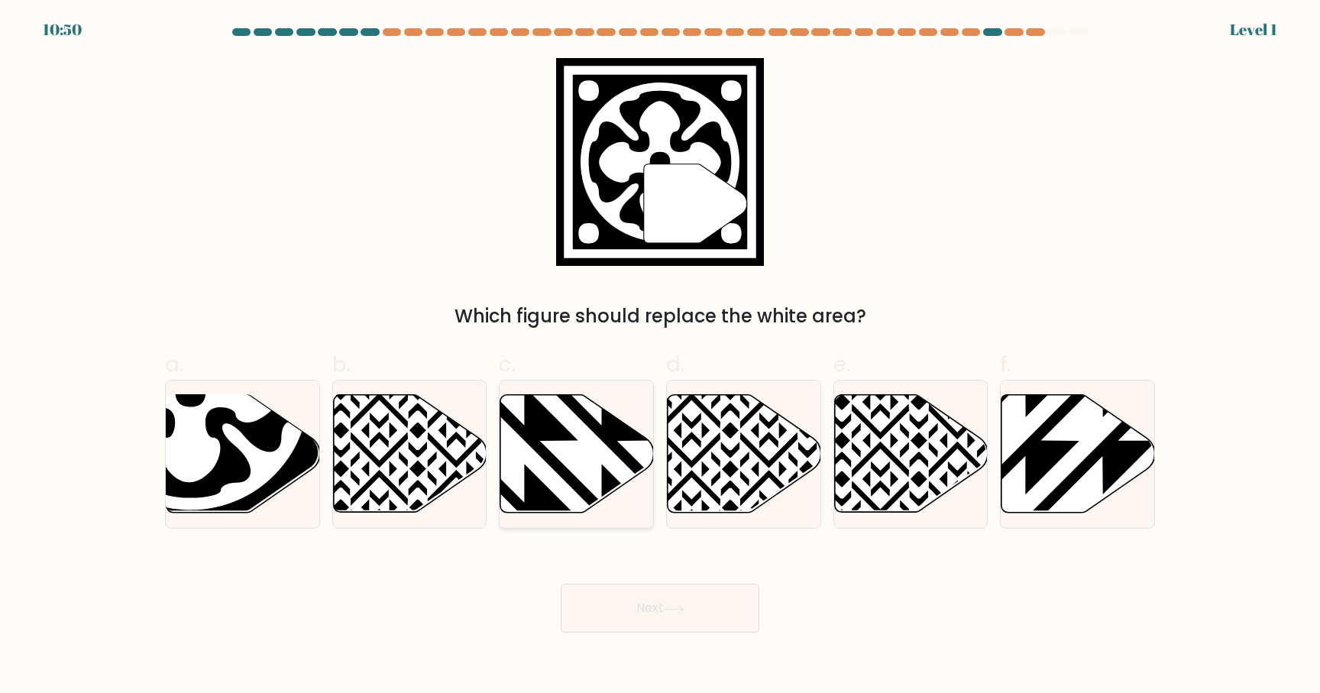
click at [630, 463] on icon at bounding box center [524, 518] width 309 height 309
click at [660, 357] on input "c." at bounding box center [660, 352] width 1 height 10
radio input "true"
click at [655, 617] on button "Next" at bounding box center [660, 608] width 199 height 49
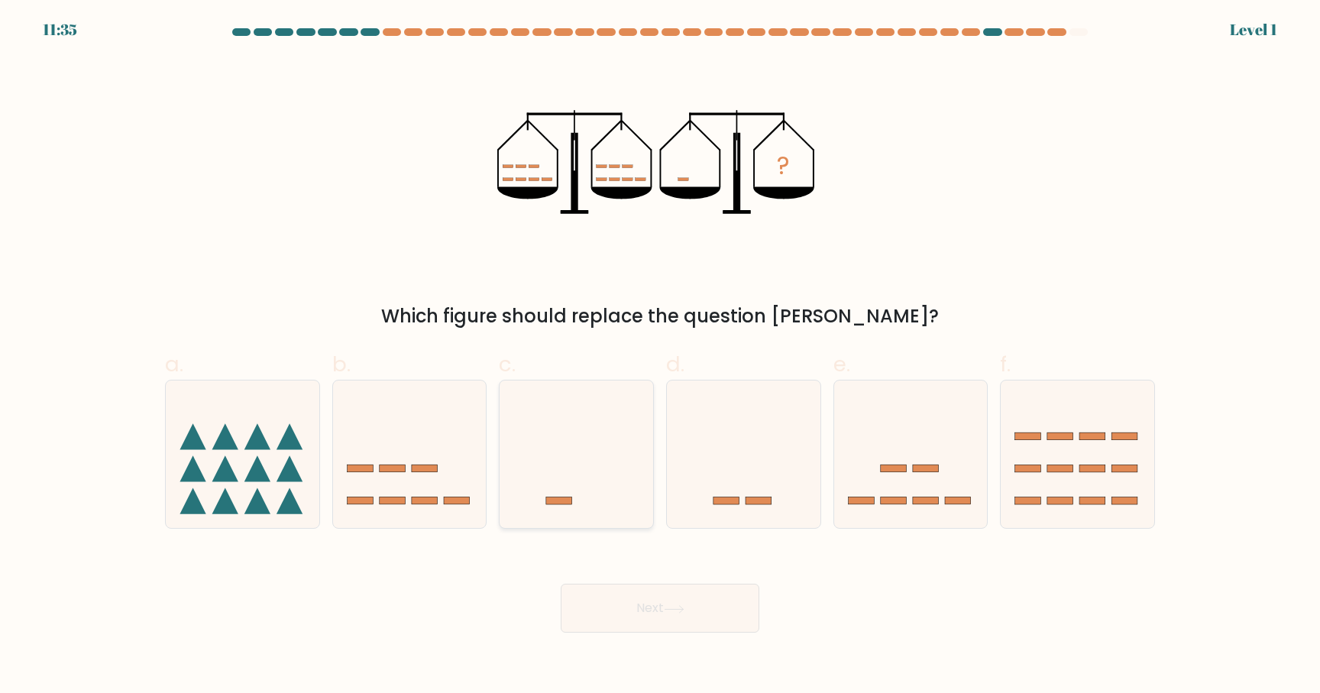
click at [607, 479] on icon at bounding box center [577, 454] width 154 height 127
click at [660, 357] on input "c." at bounding box center [660, 352] width 1 height 10
radio input "true"
click at [651, 623] on button "Next" at bounding box center [660, 608] width 199 height 49
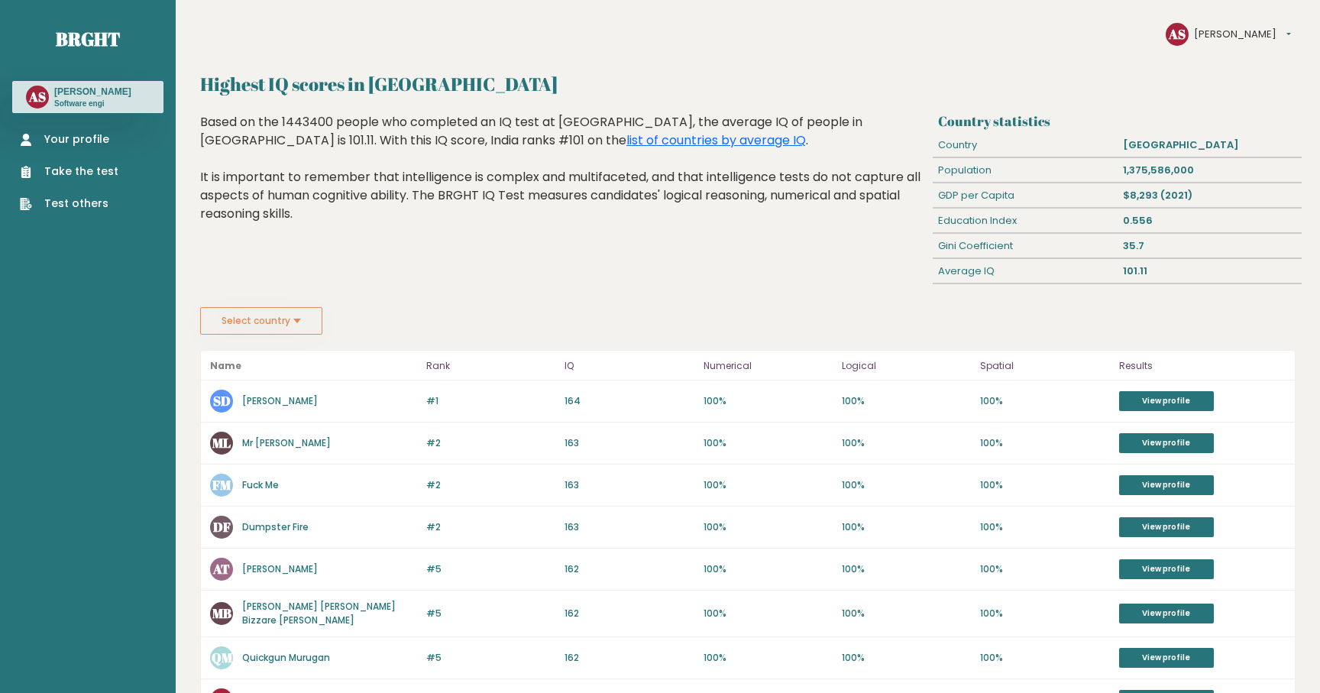
click at [274, 406] on link "[PERSON_NAME]" at bounding box center [280, 400] width 76 height 13
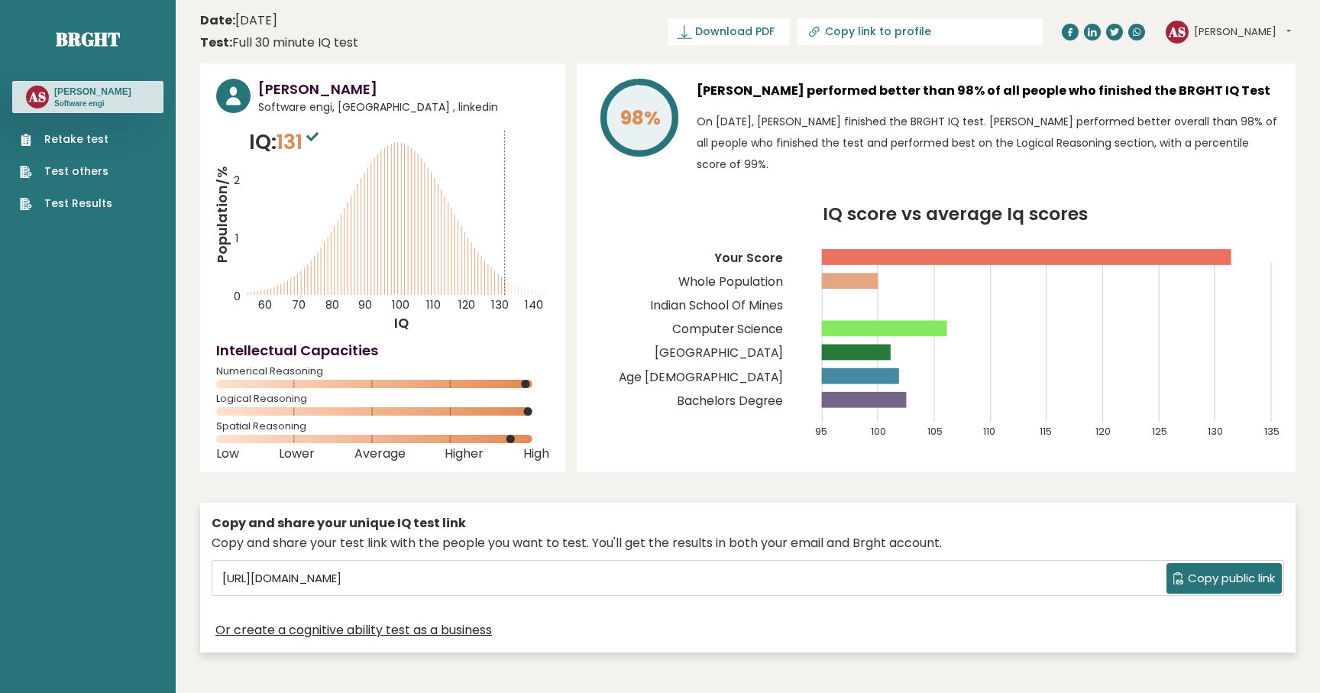
click at [94, 142] on link "Retake test" at bounding box center [66, 139] width 92 height 16
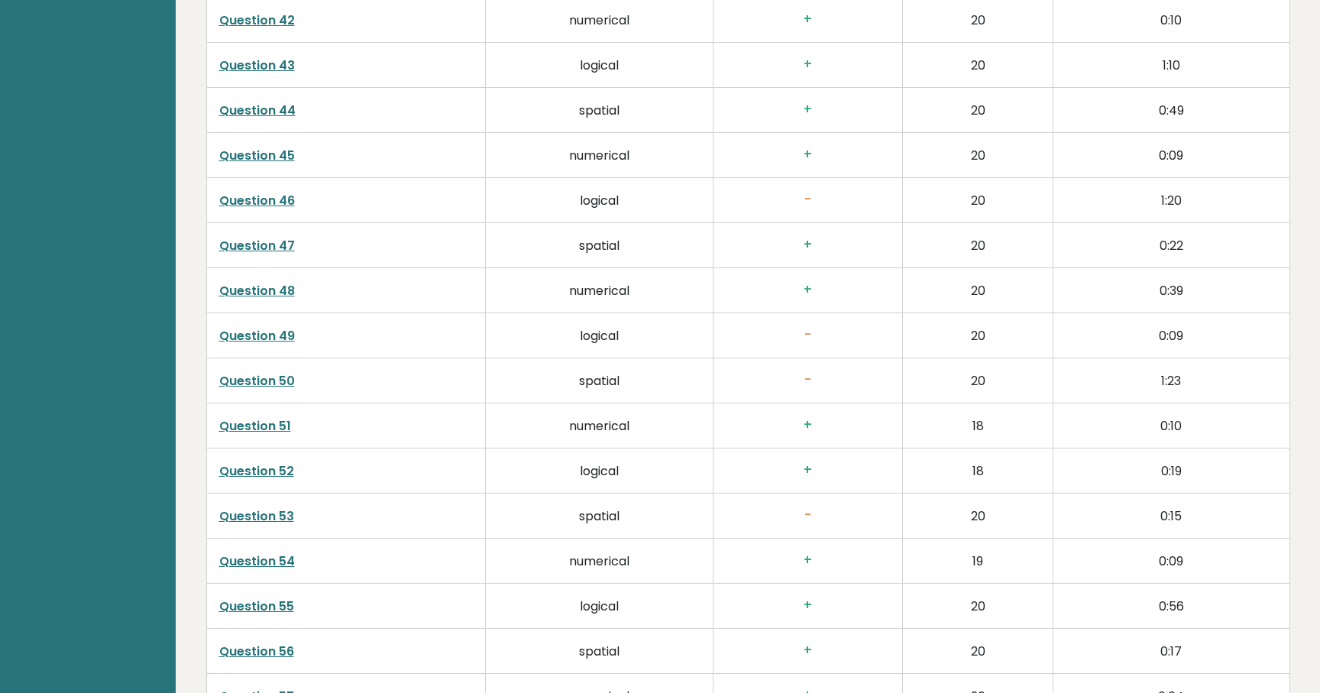
scroll to position [4645, 0]
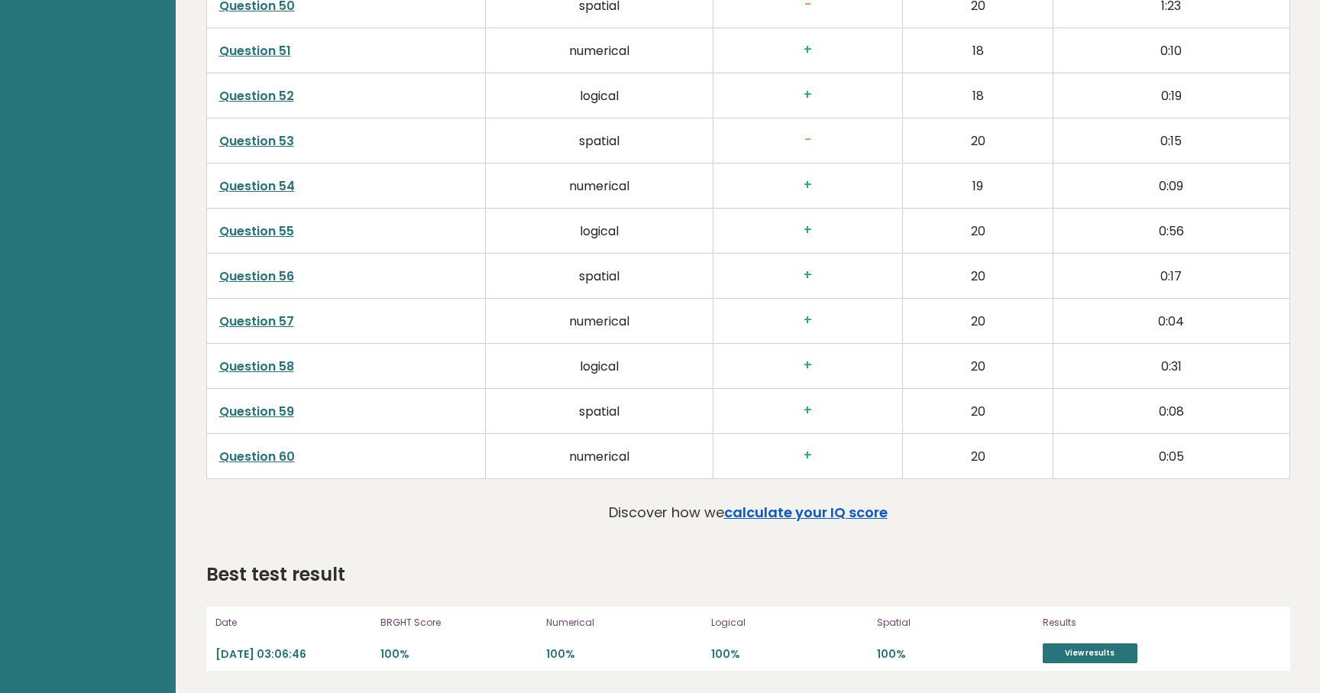
click at [740, 510] on link "calculate your IQ score" at bounding box center [805, 512] width 163 height 19
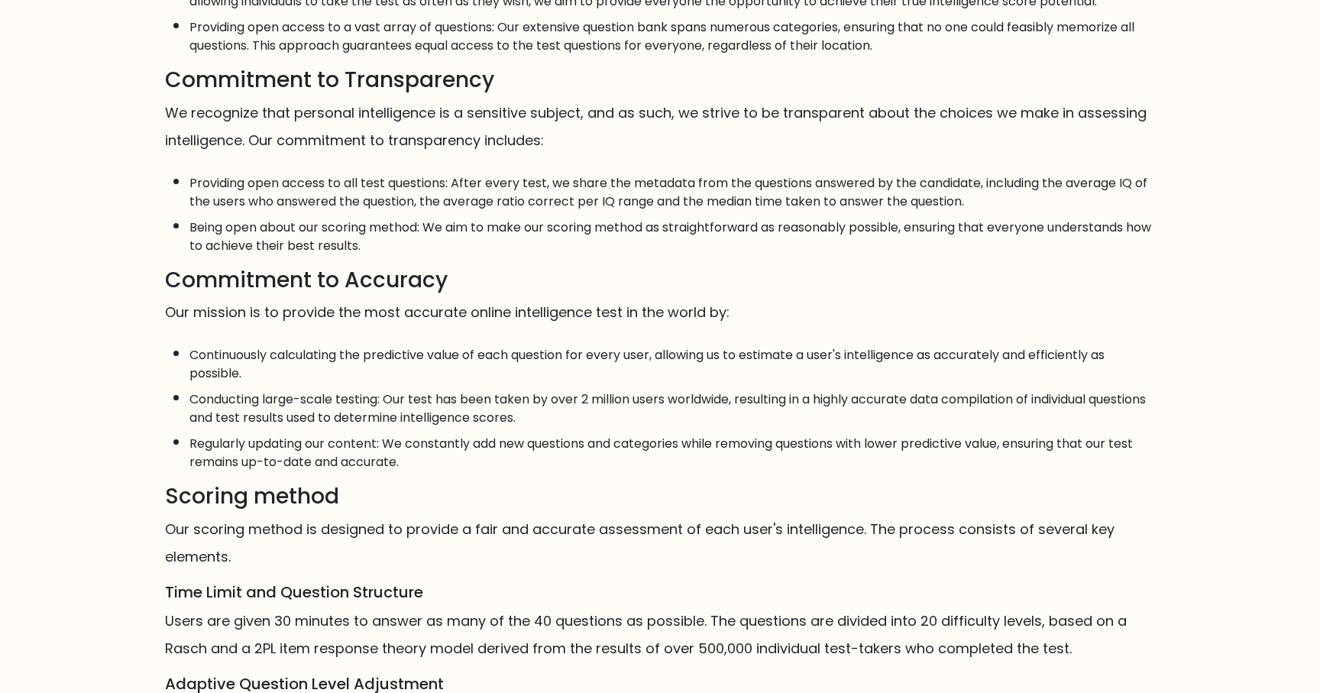
scroll to position [210, 0]
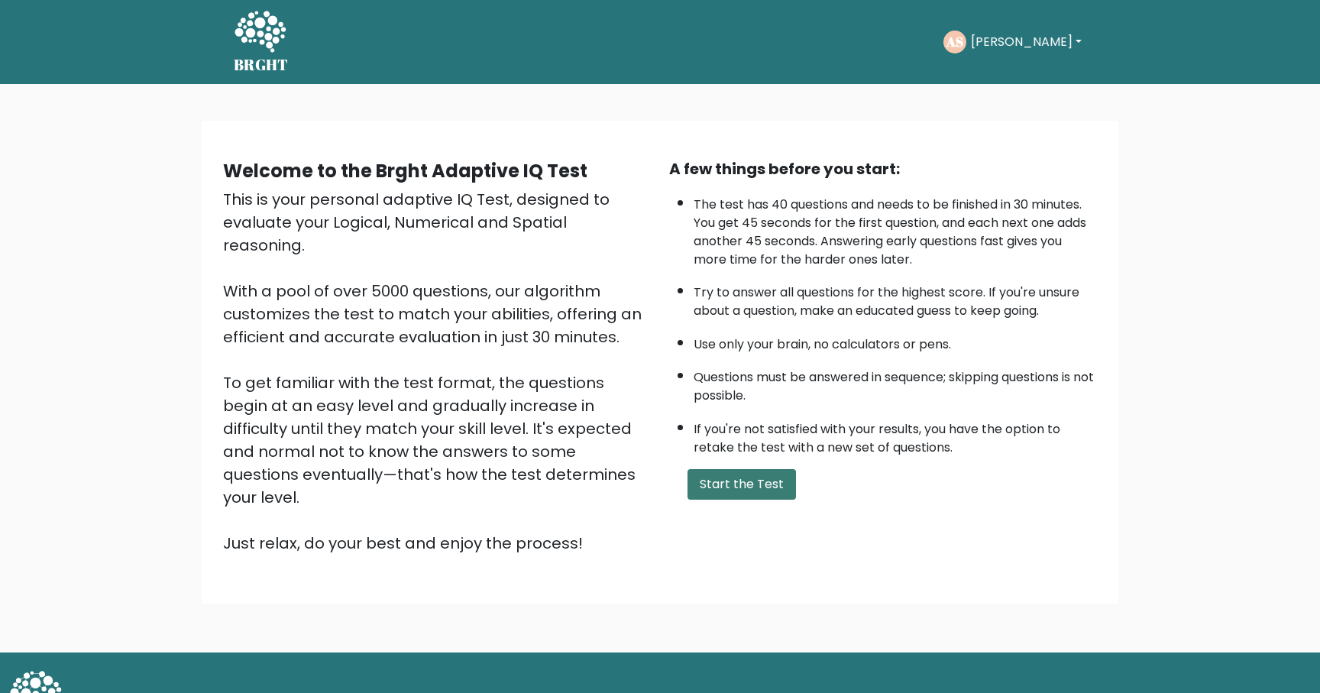
click at [747, 476] on button "Start the Test" at bounding box center [742, 484] width 108 height 31
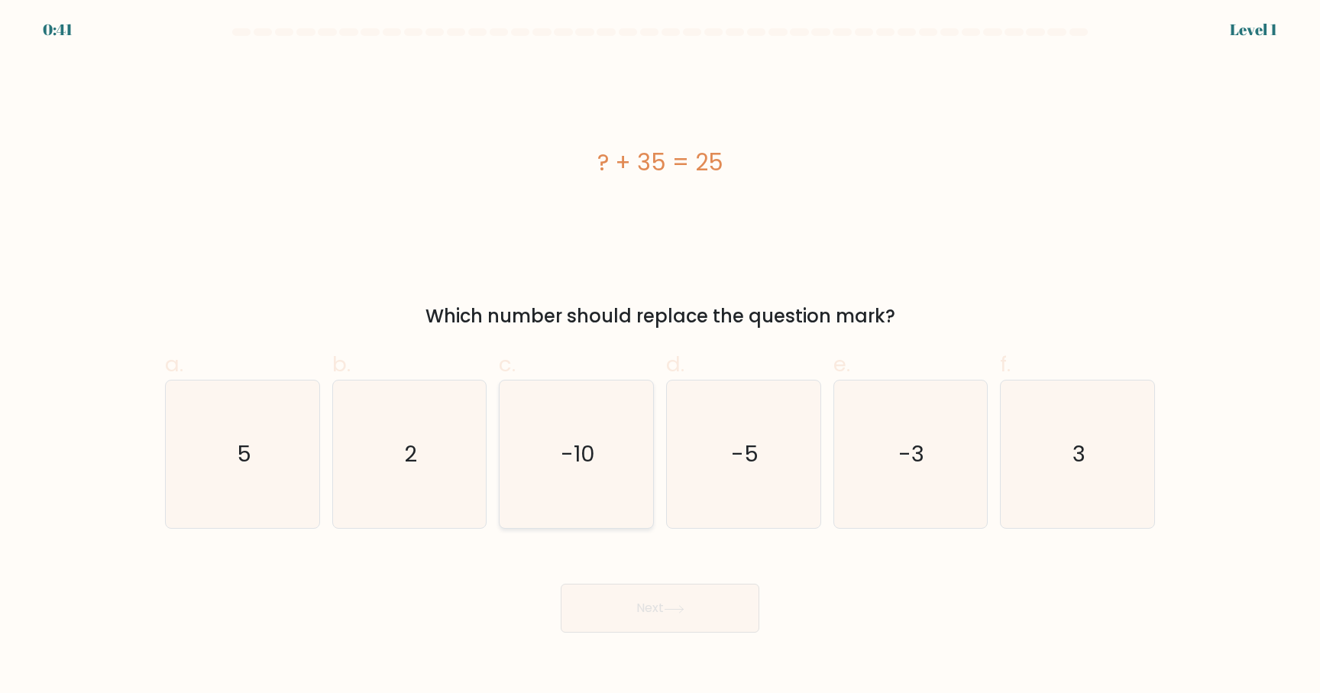
click at [539, 467] on icon "-10" at bounding box center [576, 453] width 147 height 147
click at [660, 357] on input "c. -10" at bounding box center [660, 352] width 1 height 10
radio input "true"
click at [664, 626] on button "Next" at bounding box center [660, 608] width 199 height 49
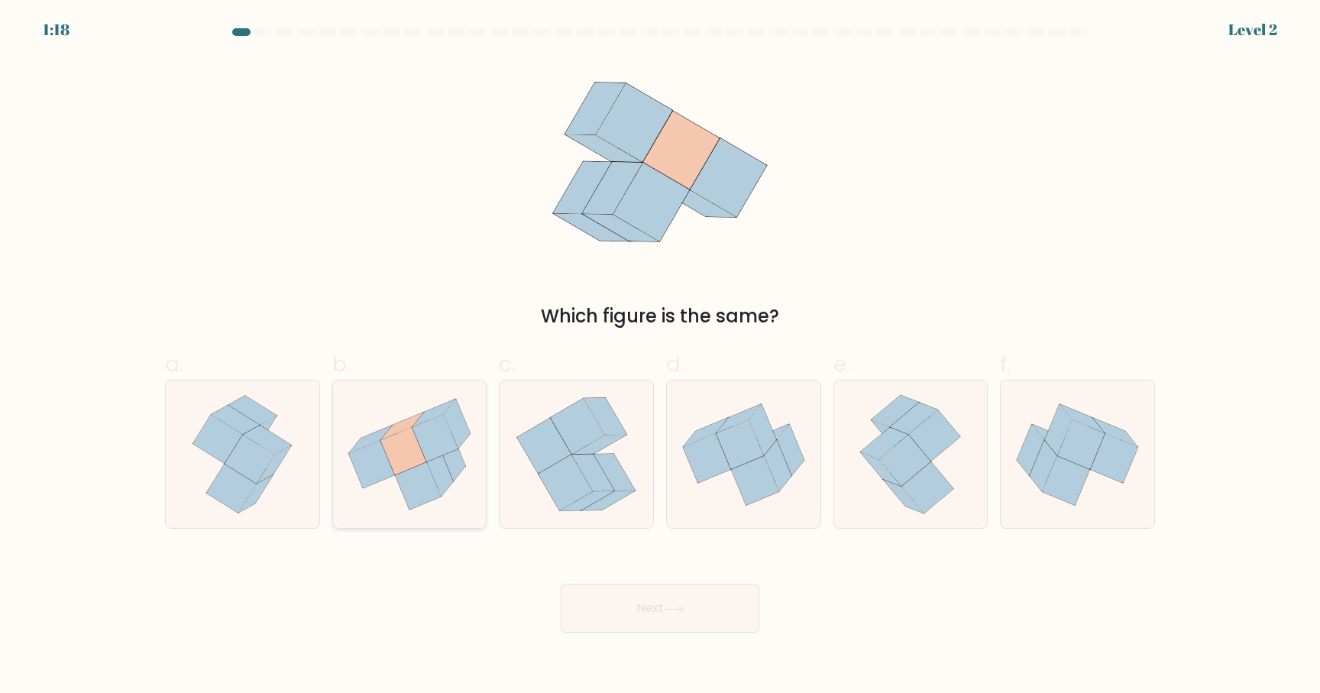
click at [383, 416] on icon at bounding box center [410, 455] width 154 height 138
click at [660, 357] on input "b." at bounding box center [660, 352] width 1 height 10
radio input "true"
click at [619, 610] on button "Next" at bounding box center [660, 608] width 199 height 49
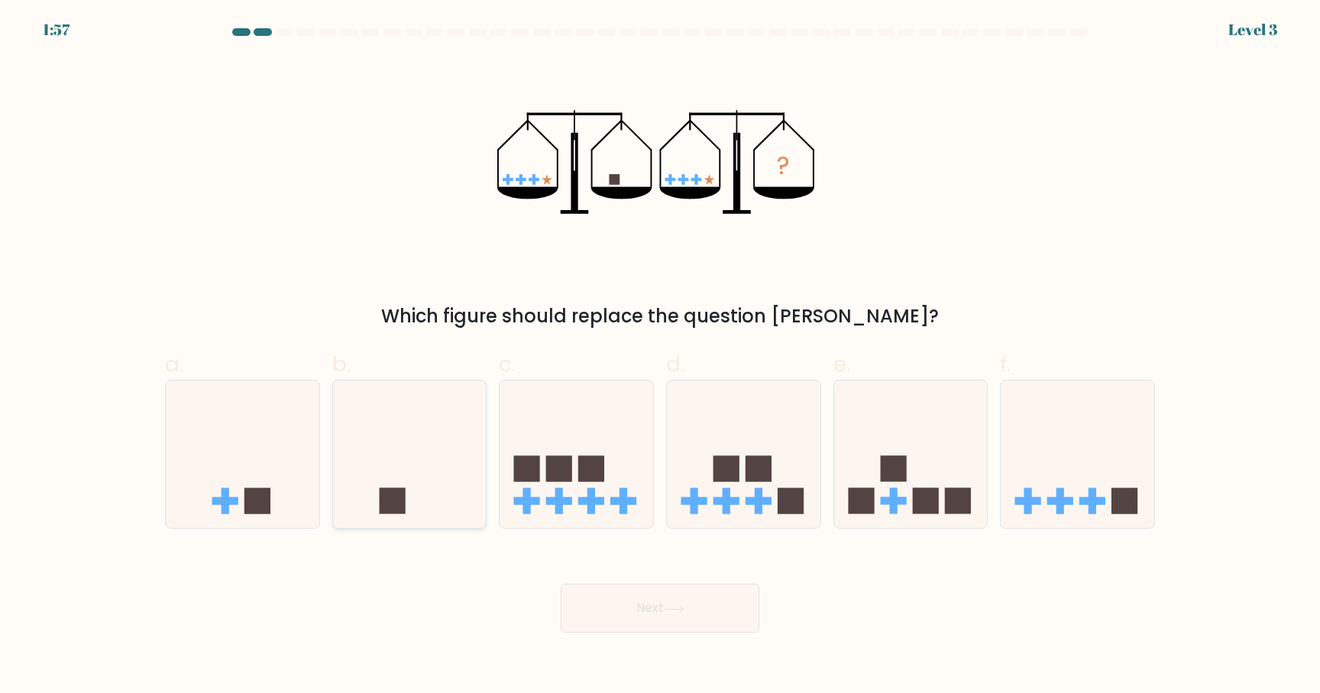
click at [480, 427] on icon at bounding box center [410, 454] width 154 height 127
click at [660, 357] on input "b." at bounding box center [660, 352] width 1 height 10
radio input "true"
click at [715, 603] on button "Next" at bounding box center [660, 608] width 199 height 49
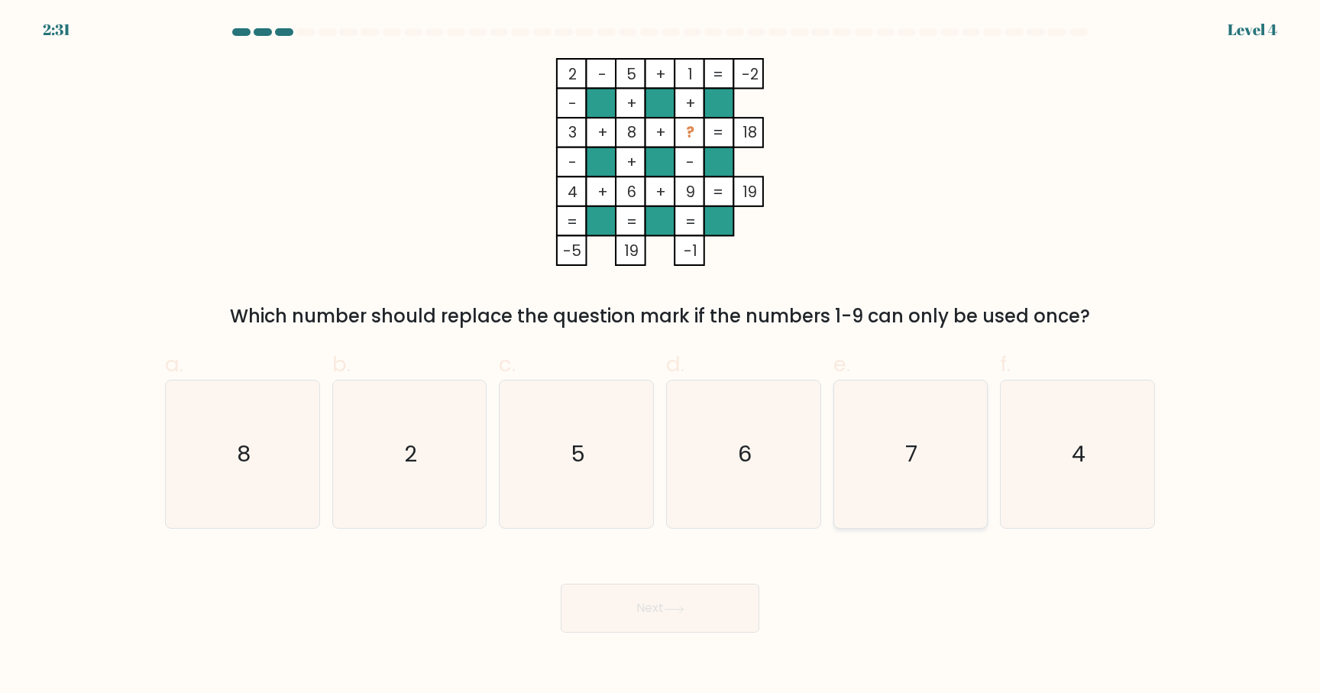
click at [918, 437] on icon "7" at bounding box center [910, 453] width 147 height 147
click at [661, 357] on input "e. 7" at bounding box center [660, 352] width 1 height 10
radio input "true"
click at [748, 620] on button "Next" at bounding box center [660, 608] width 199 height 49
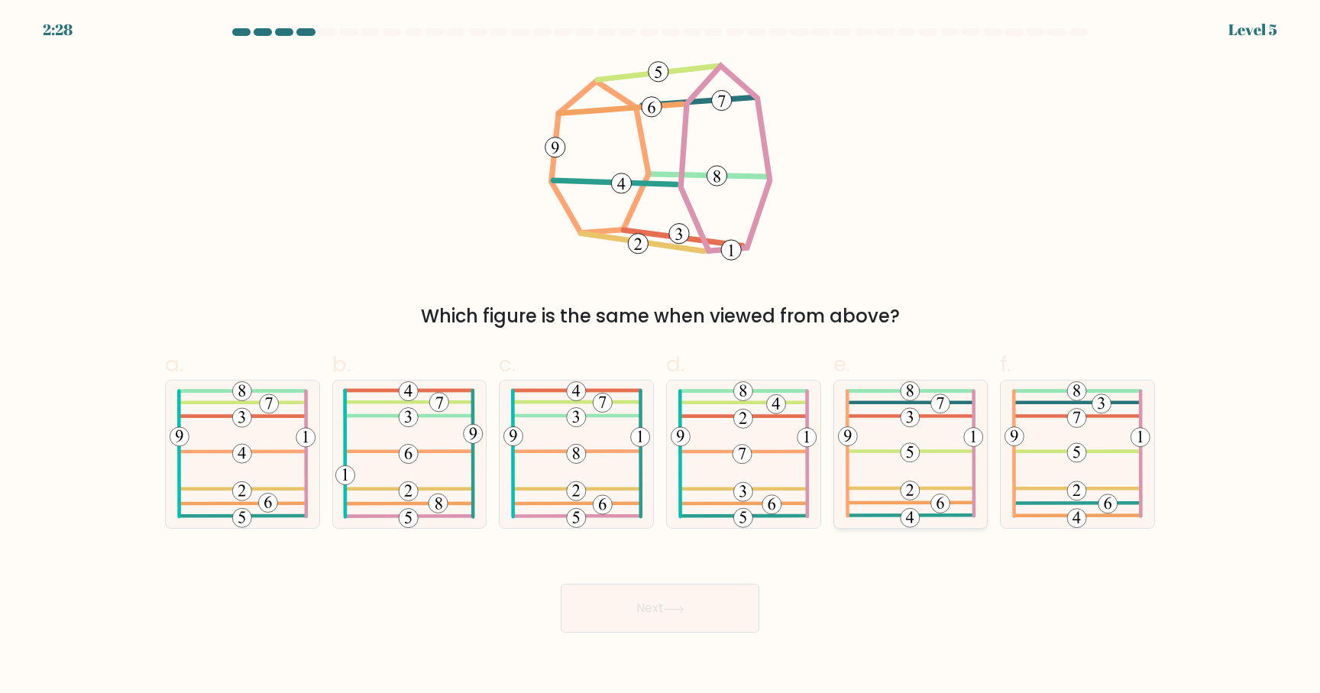
click at [953, 489] on 583 at bounding box center [910, 489] width 123 height 0
click at [661, 357] on input "e." at bounding box center [660, 352] width 1 height 10
radio input "true"
click at [667, 636] on body "2:24 Level 5" at bounding box center [660, 346] width 1320 height 693
click at [685, 611] on icon at bounding box center [674, 609] width 21 height 8
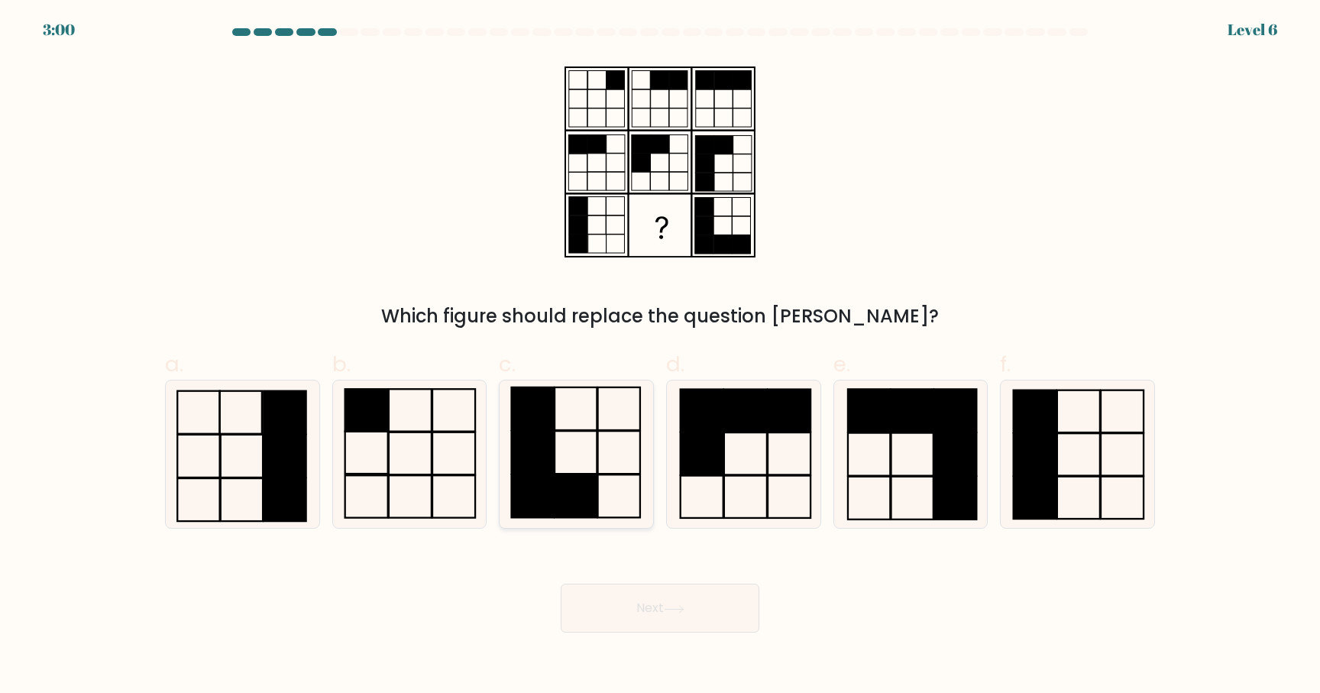
click at [572, 483] on rect at bounding box center [576, 496] width 42 height 43
click at [660, 357] on input "c." at bounding box center [660, 352] width 1 height 10
radio input "true"
click at [658, 607] on button "Next" at bounding box center [660, 608] width 199 height 49
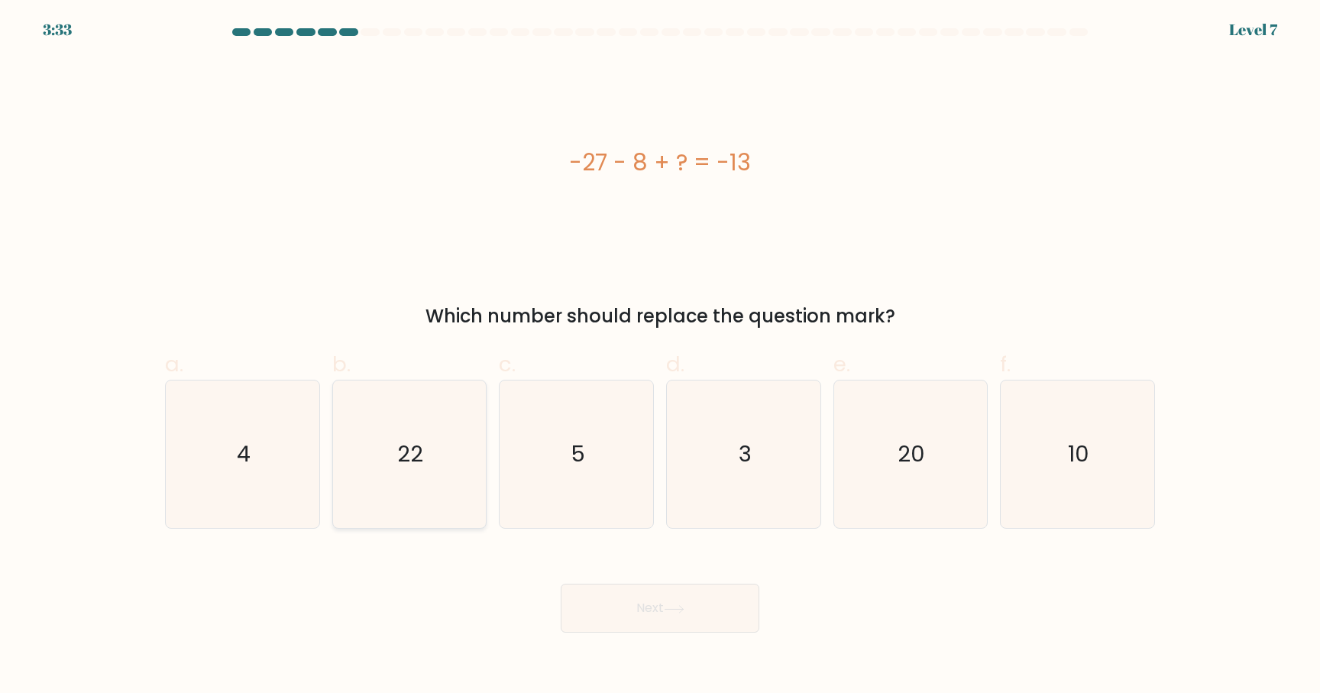
click at [463, 458] on icon "22" at bounding box center [408, 453] width 147 height 147
click at [660, 357] on input "b. 22" at bounding box center [660, 352] width 1 height 10
radio input "true"
click at [657, 620] on button "Next" at bounding box center [660, 608] width 199 height 49
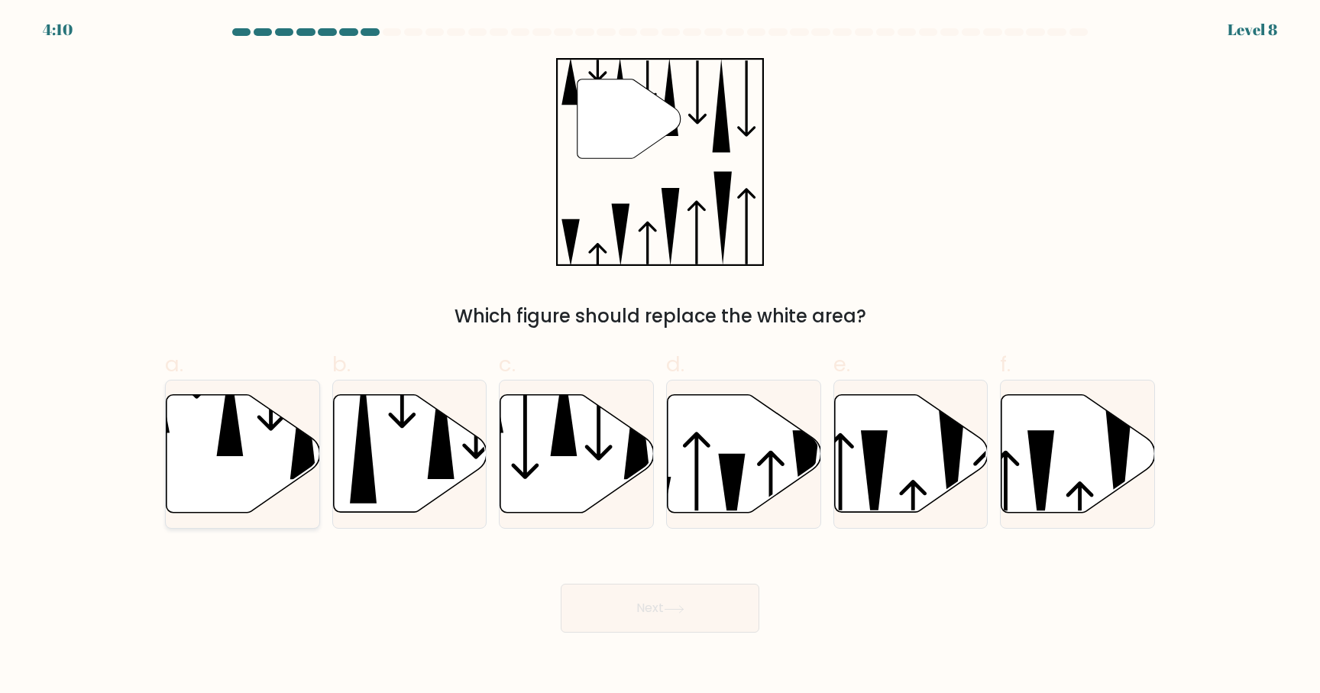
click at [275, 420] on icon at bounding box center [244, 454] width 154 height 118
click at [660, 357] on input "a." at bounding box center [660, 352] width 1 height 10
radio input "true"
click at [616, 607] on button "Next" at bounding box center [660, 608] width 199 height 49
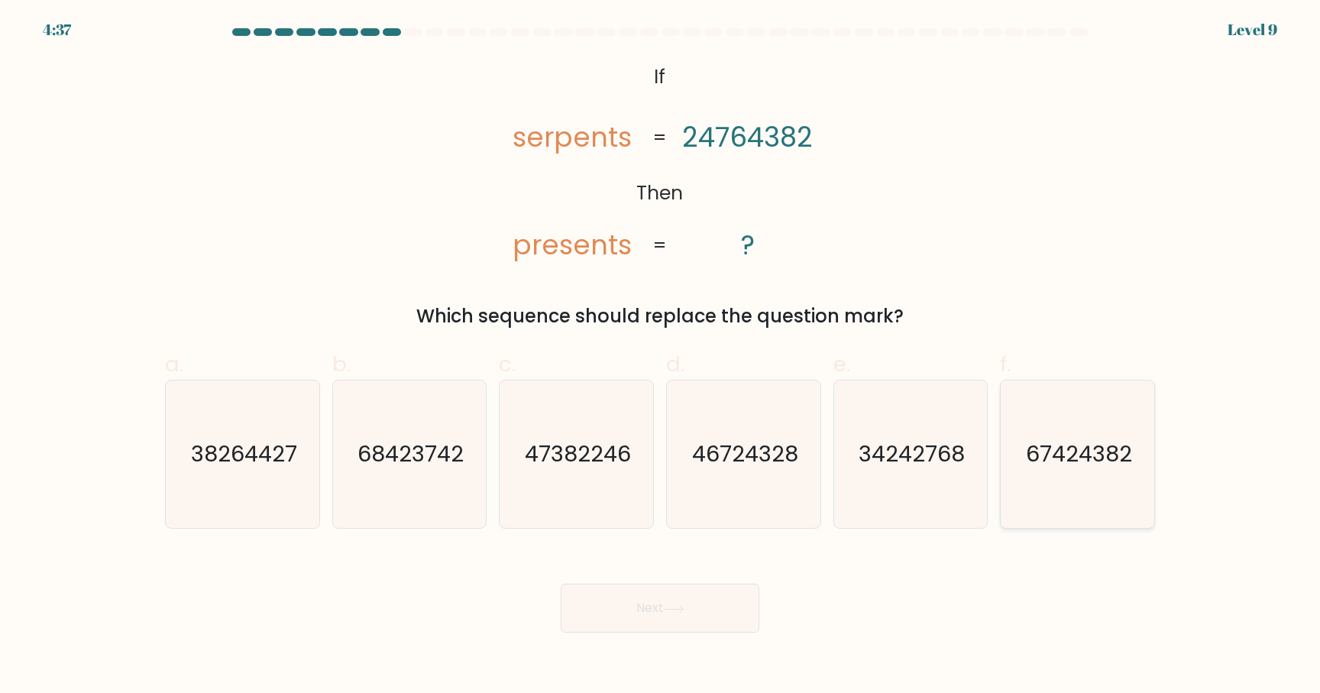
click at [1056, 472] on icon "67424382" at bounding box center [1077, 453] width 147 height 147
click at [661, 357] on input "f. 67424382" at bounding box center [660, 352] width 1 height 10
radio input "true"
click at [687, 623] on button "Next" at bounding box center [660, 608] width 199 height 49
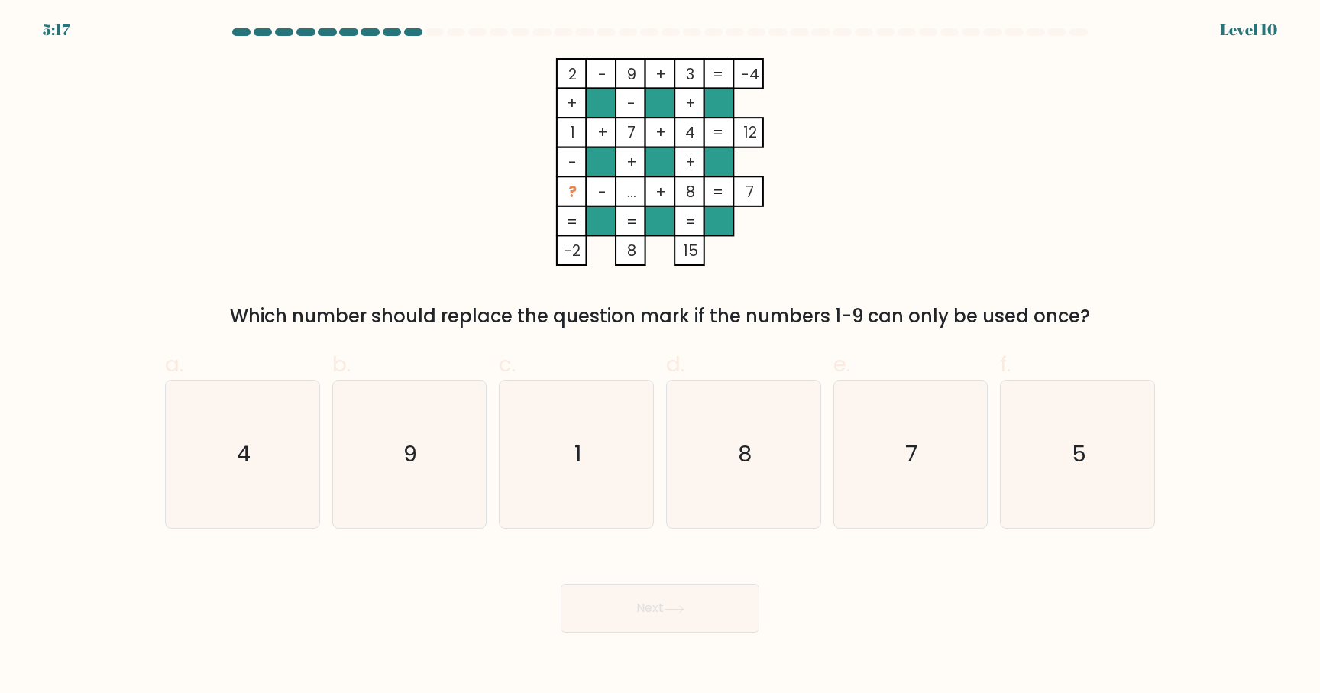
click at [561, 584] on button "Next" at bounding box center [660, 608] width 199 height 49
click at [593, 477] on icon "1" at bounding box center [576, 453] width 147 height 147
click at [660, 357] on input "c. 1" at bounding box center [660, 352] width 1 height 10
radio input "true"
click at [679, 609] on icon at bounding box center [674, 608] width 18 height 7
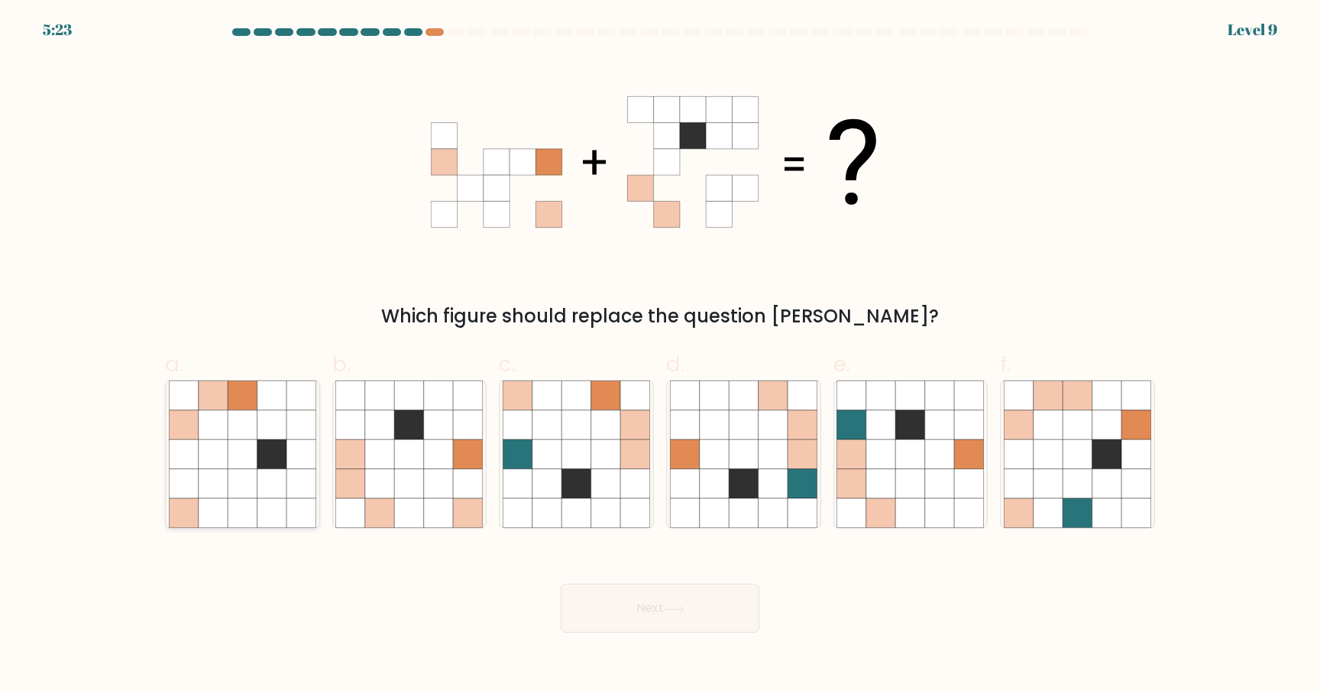
click at [306, 452] on icon at bounding box center [300, 454] width 29 height 29
click at [660, 357] on input "a." at bounding box center [660, 352] width 1 height 10
radio input "true"
click at [403, 456] on icon at bounding box center [409, 454] width 29 height 29
click at [660, 357] on input "b." at bounding box center [660, 352] width 1 height 10
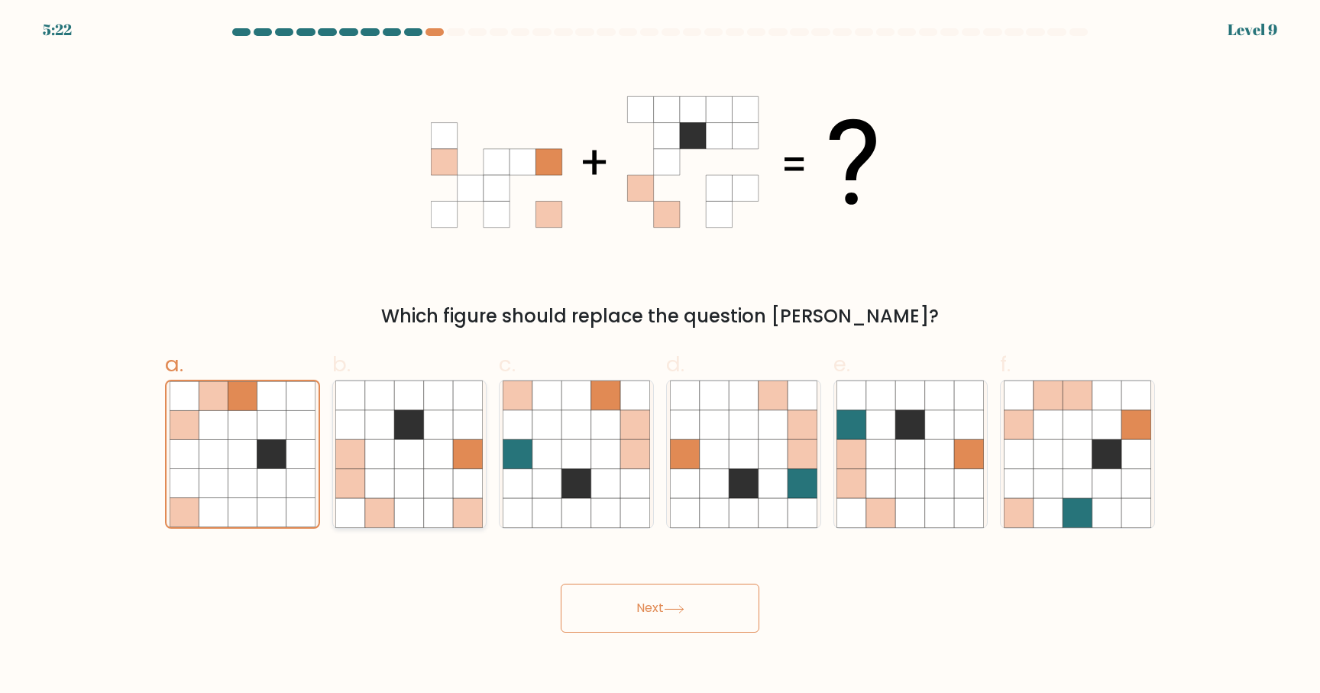
radio input "true"
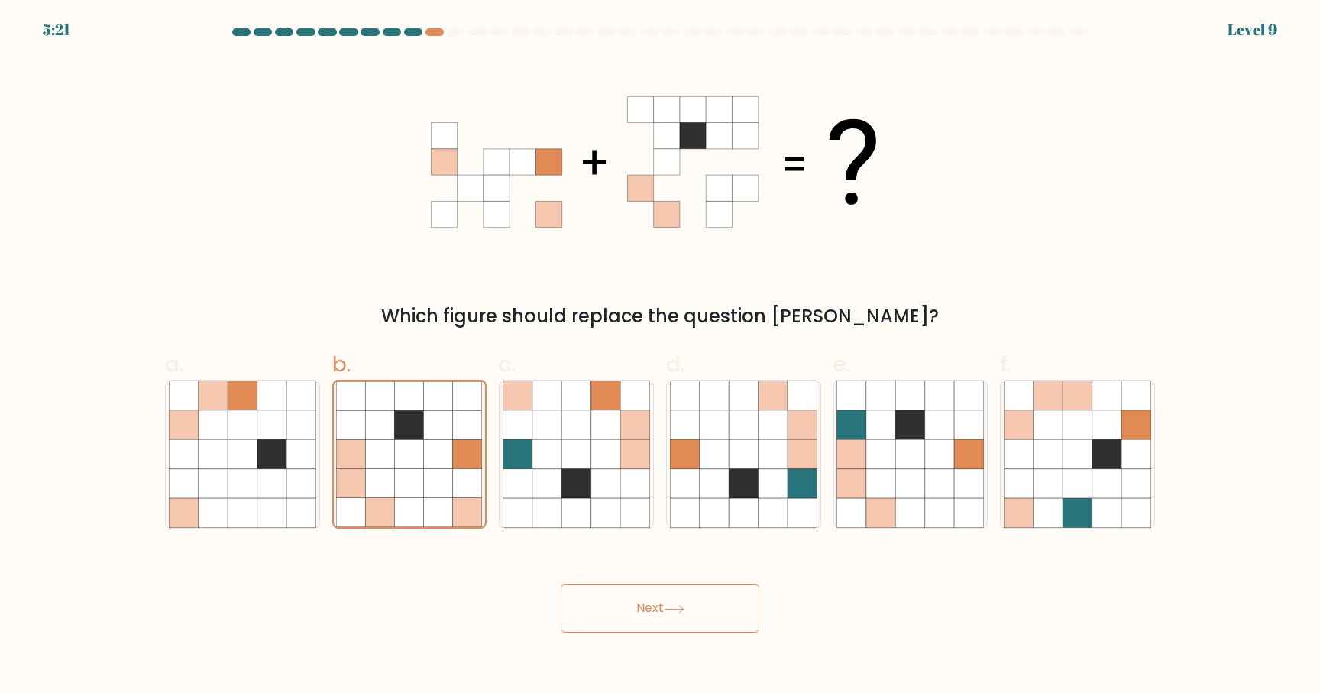
click at [640, 617] on button "Next" at bounding box center [660, 608] width 199 height 49
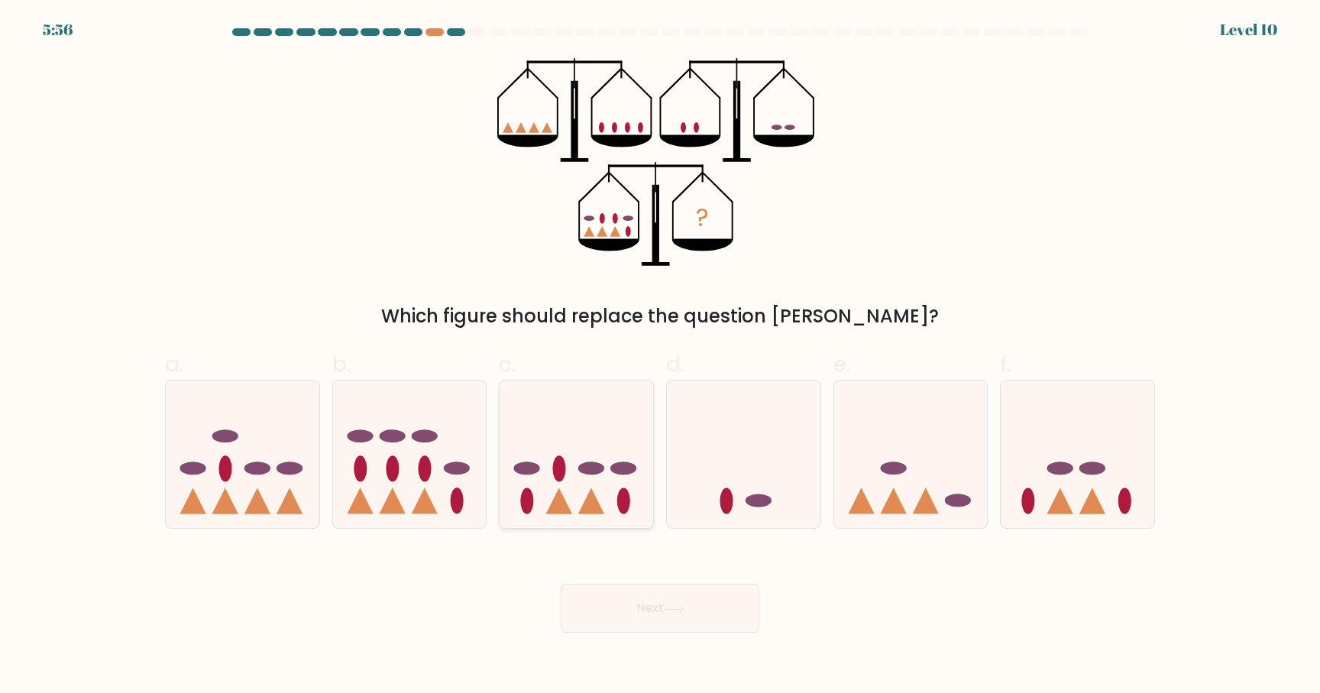
click at [559, 481] on ellipse at bounding box center [559, 468] width 13 height 26
click at [660, 357] on input "c." at bounding box center [660, 352] width 1 height 10
radio input "true"
click at [696, 600] on button "Next" at bounding box center [660, 608] width 199 height 49
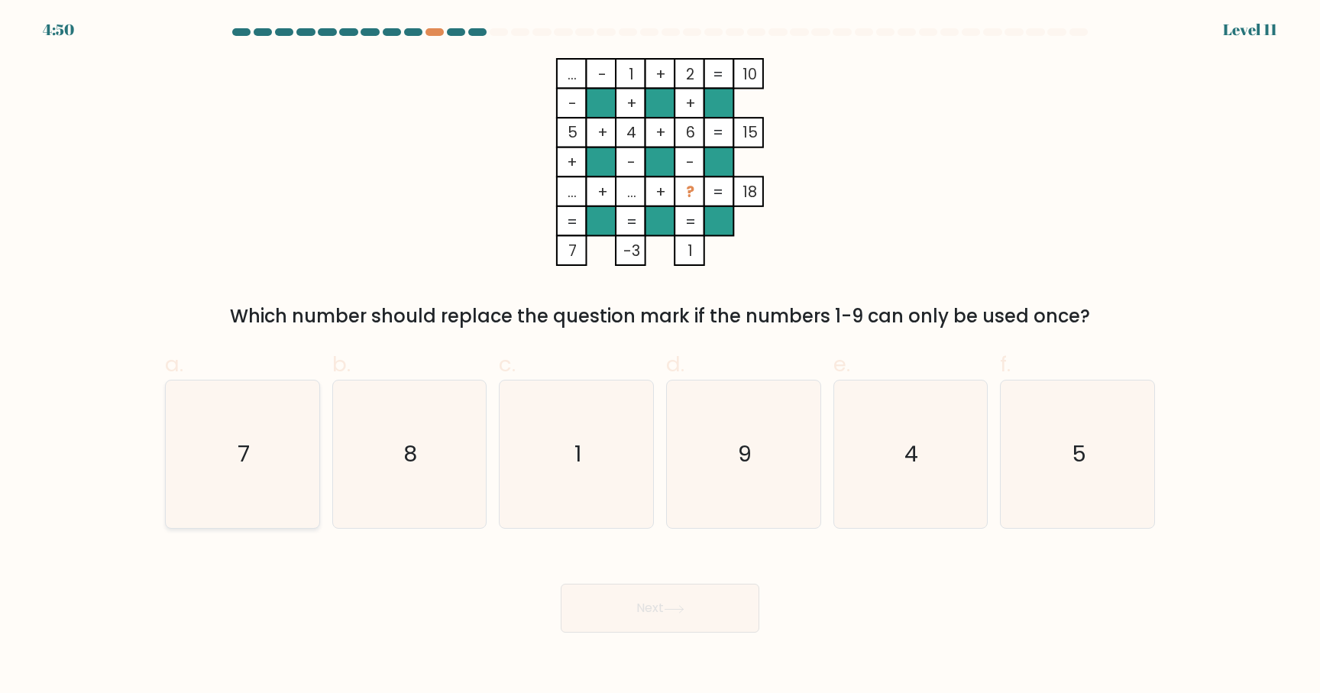
click at [227, 511] on icon "7" at bounding box center [242, 453] width 147 height 147
click at [660, 357] on input "a. 7" at bounding box center [660, 352] width 1 height 10
radio input "true"
click at [685, 610] on icon at bounding box center [674, 609] width 21 height 8
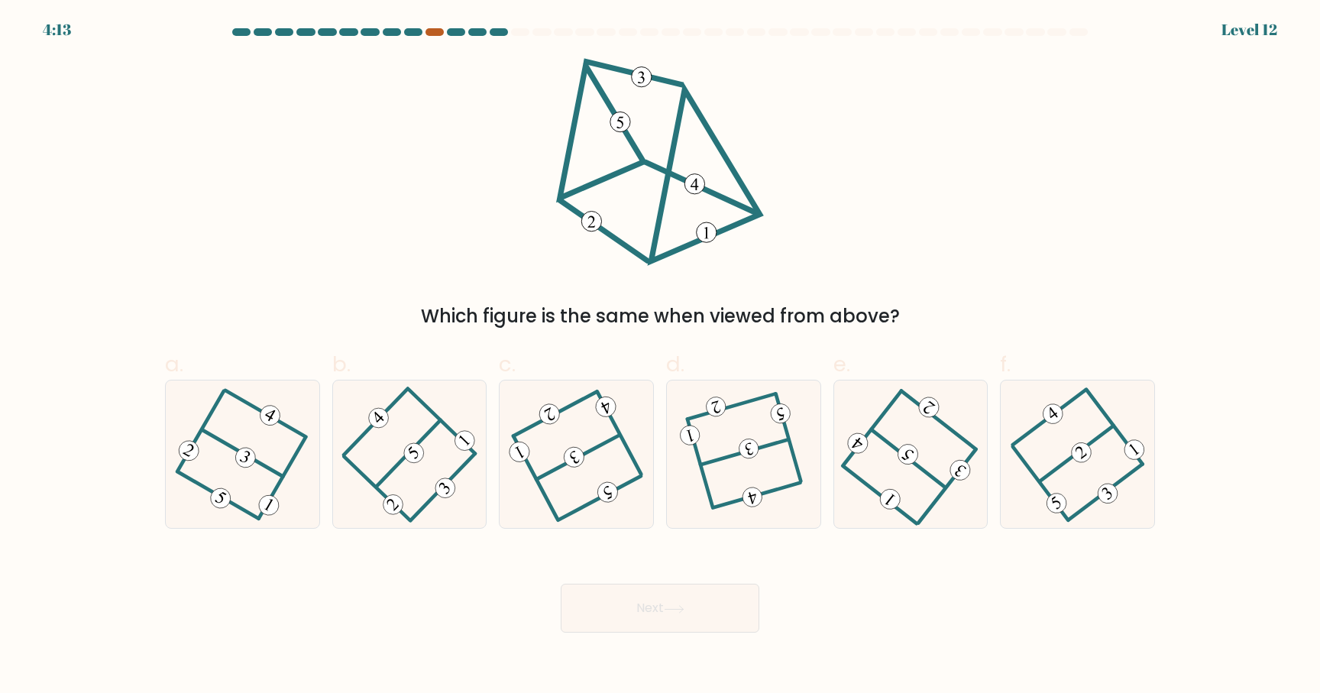
click at [436, 30] on div at bounding box center [435, 32] width 18 height 8
click at [435, 32] on div at bounding box center [435, 32] width 18 height 8
click at [732, 474] on icon at bounding box center [743, 455] width 113 height 118
click at [661, 357] on input "d." at bounding box center [660, 352] width 1 height 10
radio input "true"
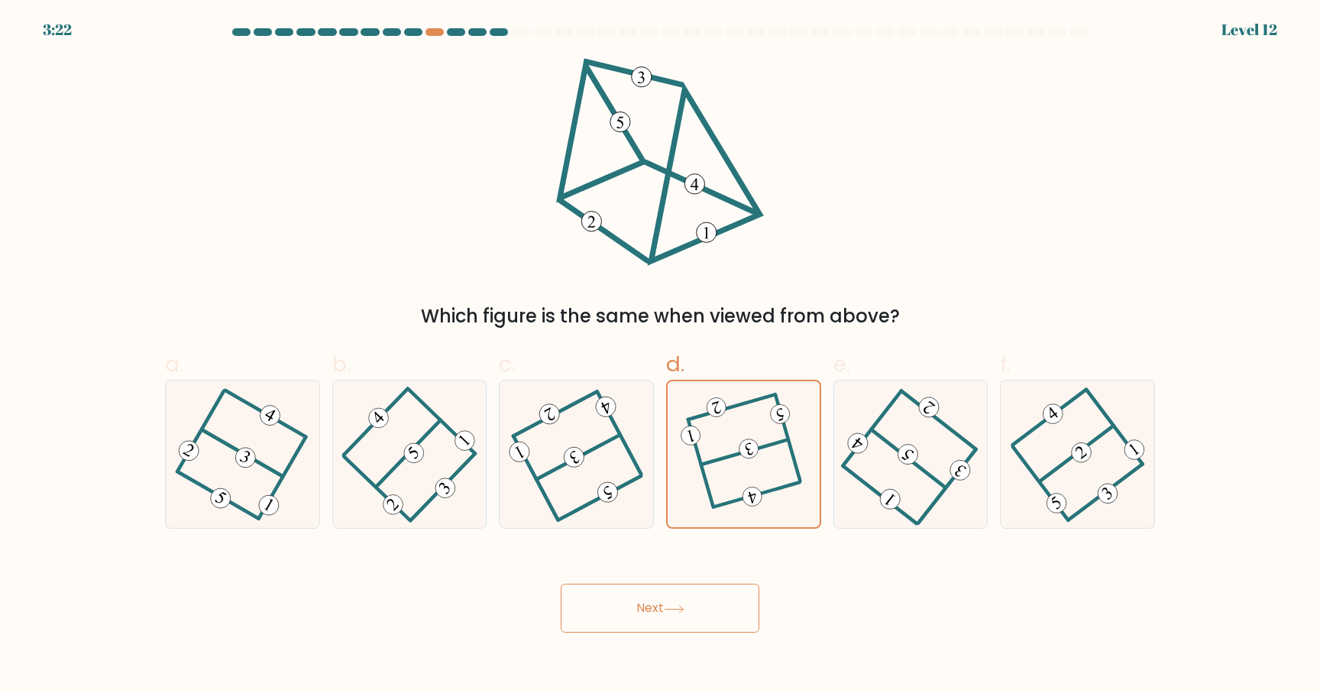
click at [697, 594] on button "Next" at bounding box center [660, 608] width 199 height 49
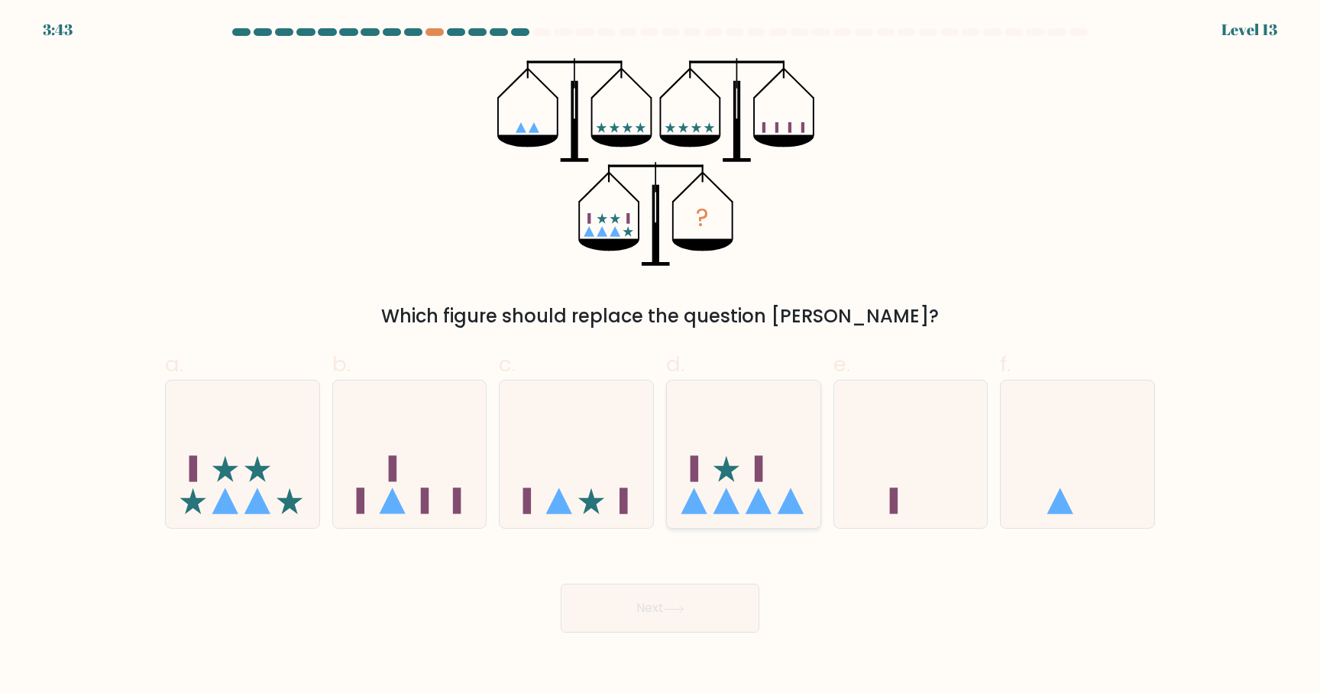
click at [762, 497] on icon at bounding box center [759, 500] width 26 height 26
click at [661, 357] on input "d." at bounding box center [660, 352] width 1 height 10
radio input "true"
click at [712, 602] on button "Next" at bounding box center [660, 608] width 199 height 49
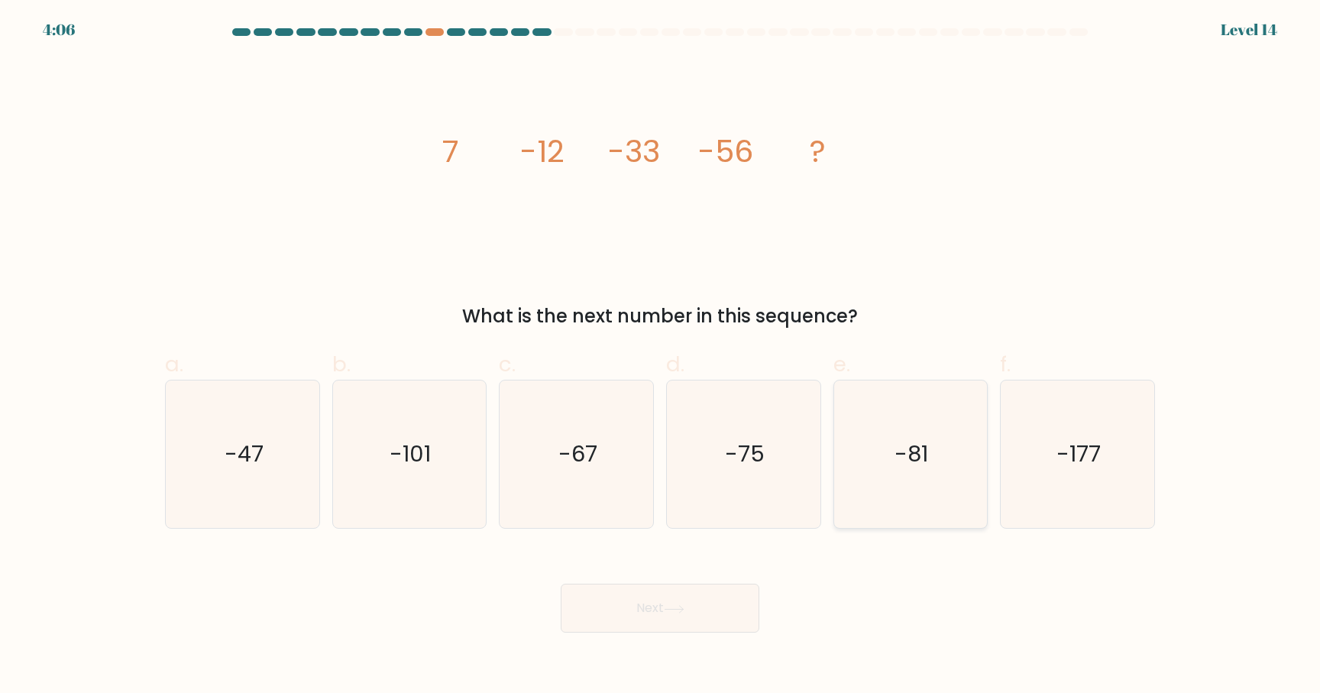
click at [978, 405] on icon "-81" at bounding box center [910, 453] width 147 height 147
click at [661, 357] on input "e. -81" at bounding box center [660, 352] width 1 height 10
radio input "true"
click at [684, 605] on icon at bounding box center [674, 609] width 21 height 8
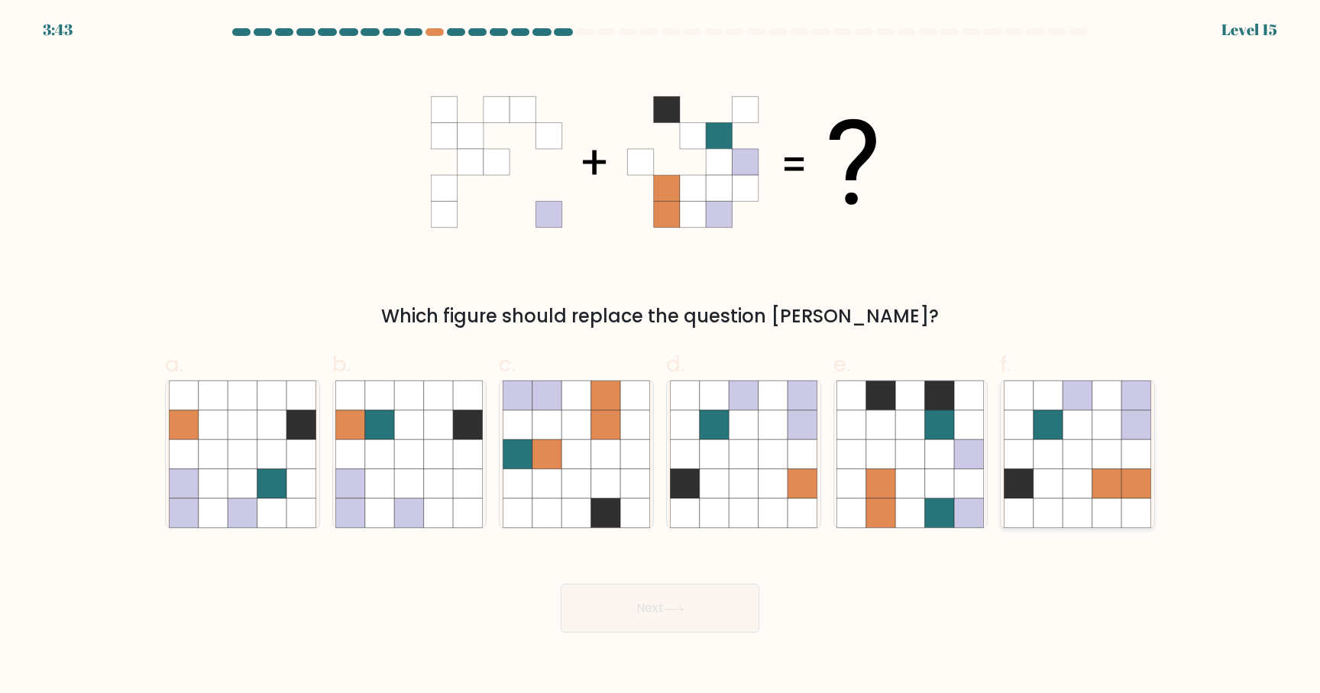
click at [1145, 490] on icon at bounding box center [1136, 483] width 29 height 29
click at [661, 357] on input "f." at bounding box center [660, 352] width 1 height 10
radio input "true"
click at [714, 590] on button "Next" at bounding box center [660, 608] width 199 height 49
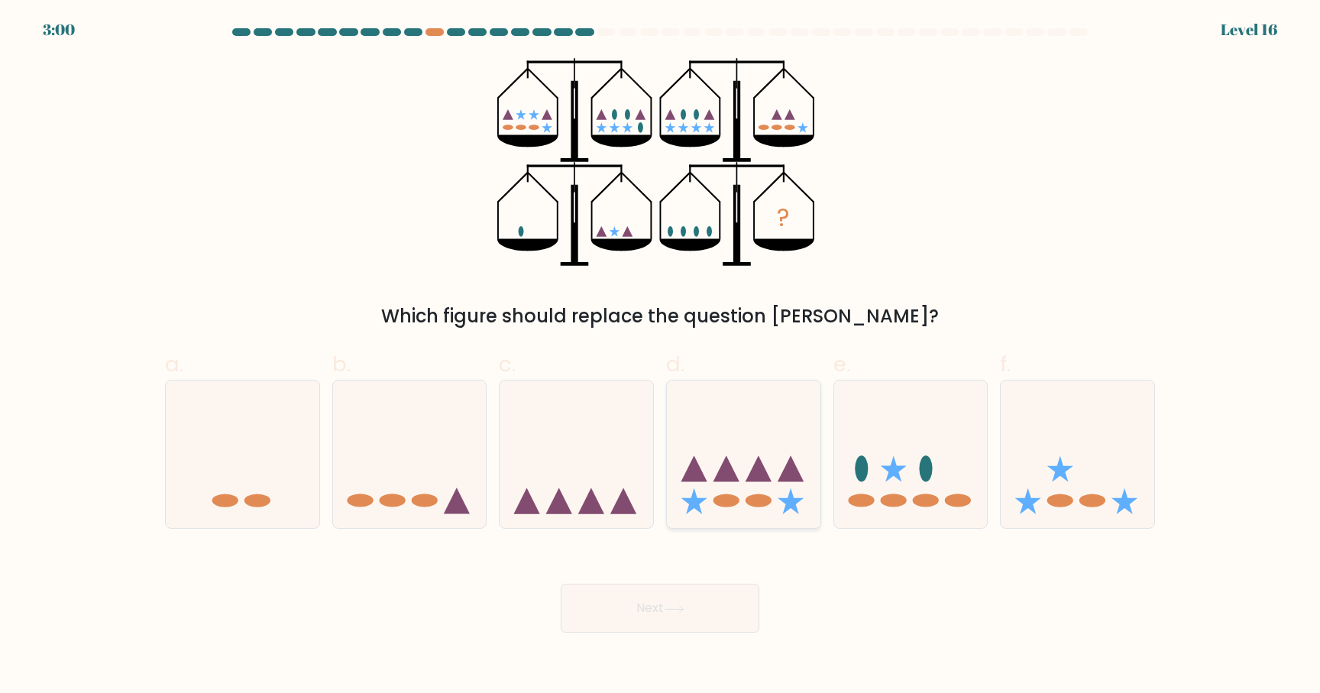
click at [736, 486] on icon at bounding box center [744, 454] width 154 height 127
click at [661, 357] on input "d." at bounding box center [660, 352] width 1 height 10
radio input "true"
click at [697, 604] on button "Next" at bounding box center [660, 608] width 199 height 49
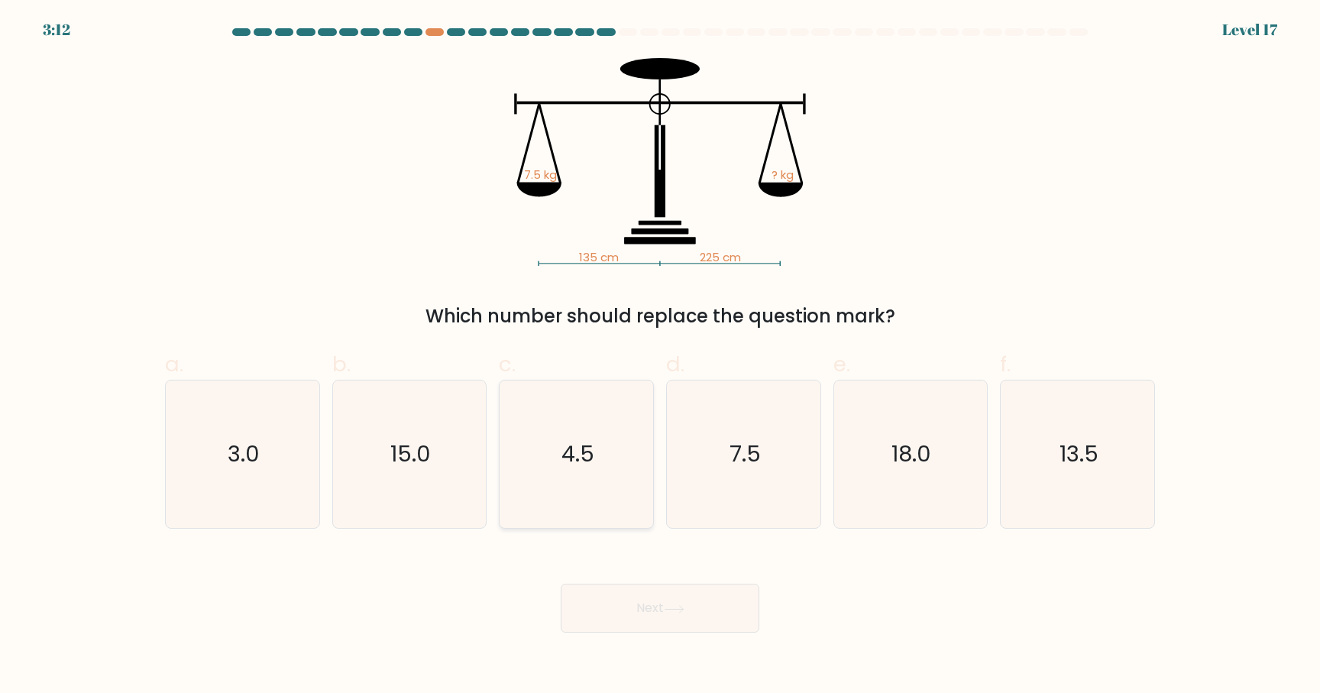
click at [626, 489] on icon "4.5" at bounding box center [576, 453] width 147 height 147
click at [660, 357] on input "c. 4.5" at bounding box center [660, 352] width 1 height 10
radio input "true"
click at [649, 607] on button "Next" at bounding box center [660, 608] width 199 height 49
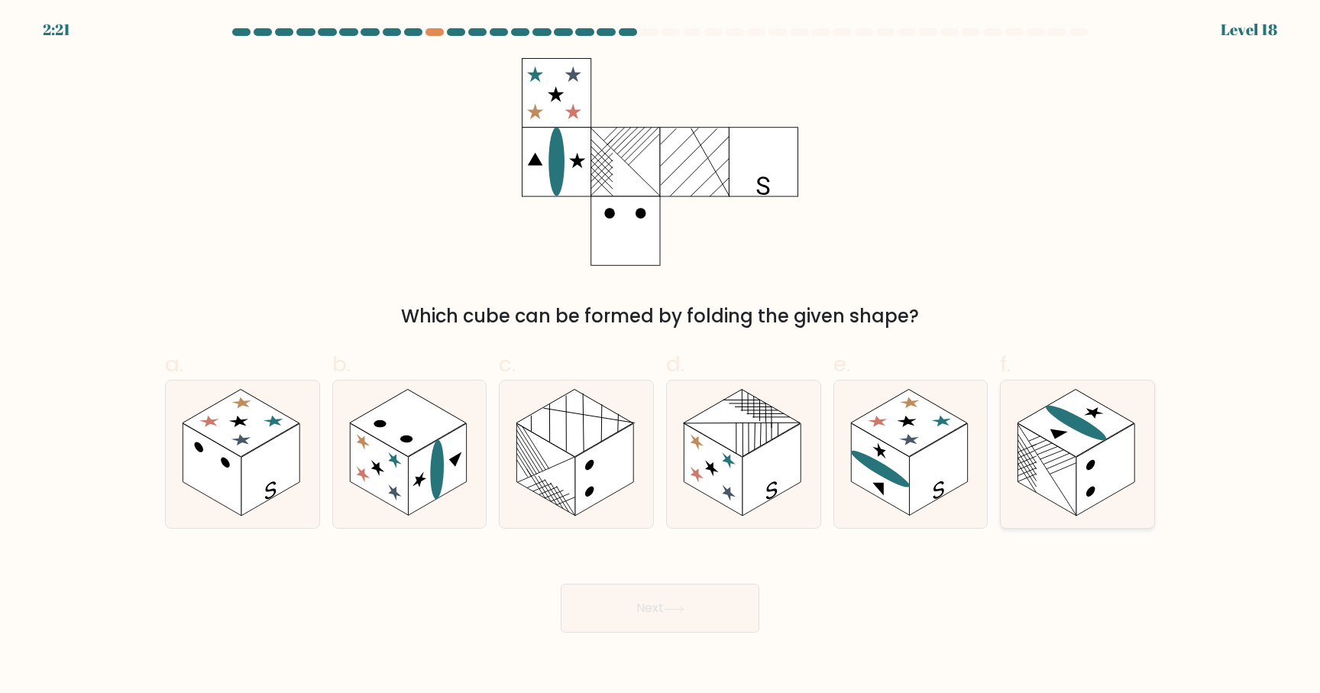
click at [1034, 422] on rect at bounding box center [1076, 423] width 117 height 67
click at [661, 357] on input "f." at bounding box center [660, 352] width 1 height 10
radio input "true"
click at [697, 609] on button "Next" at bounding box center [660, 608] width 199 height 49
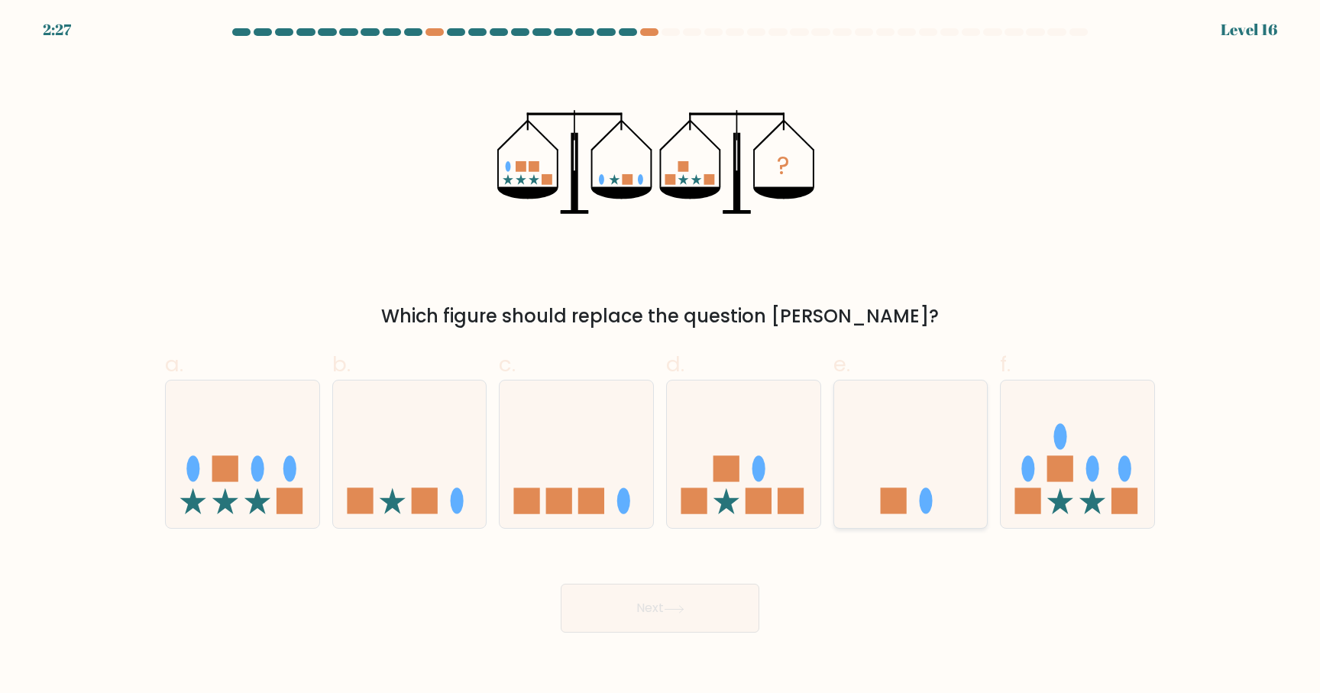
click at [895, 512] on rect at bounding box center [893, 500] width 26 height 26
click at [661, 357] on input "e." at bounding box center [660, 352] width 1 height 10
radio input "true"
click at [671, 619] on button "Next" at bounding box center [660, 608] width 199 height 49
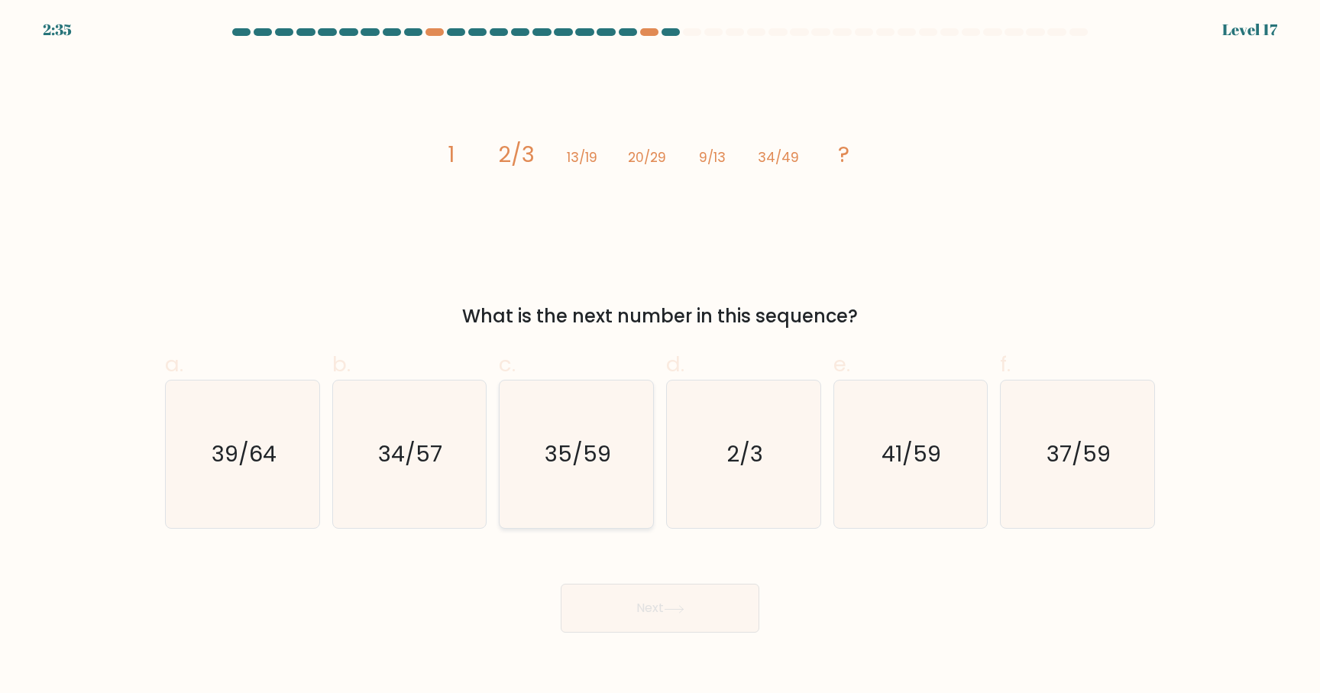
click at [617, 490] on icon "35/59" at bounding box center [576, 453] width 147 height 147
click at [660, 357] on input "c. 35/59" at bounding box center [660, 352] width 1 height 10
radio input "true"
click at [893, 448] on text "41/59" at bounding box center [912, 454] width 60 height 31
click at [661, 357] on input "e. 41/59" at bounding box center [660, 352] width 1 height 10
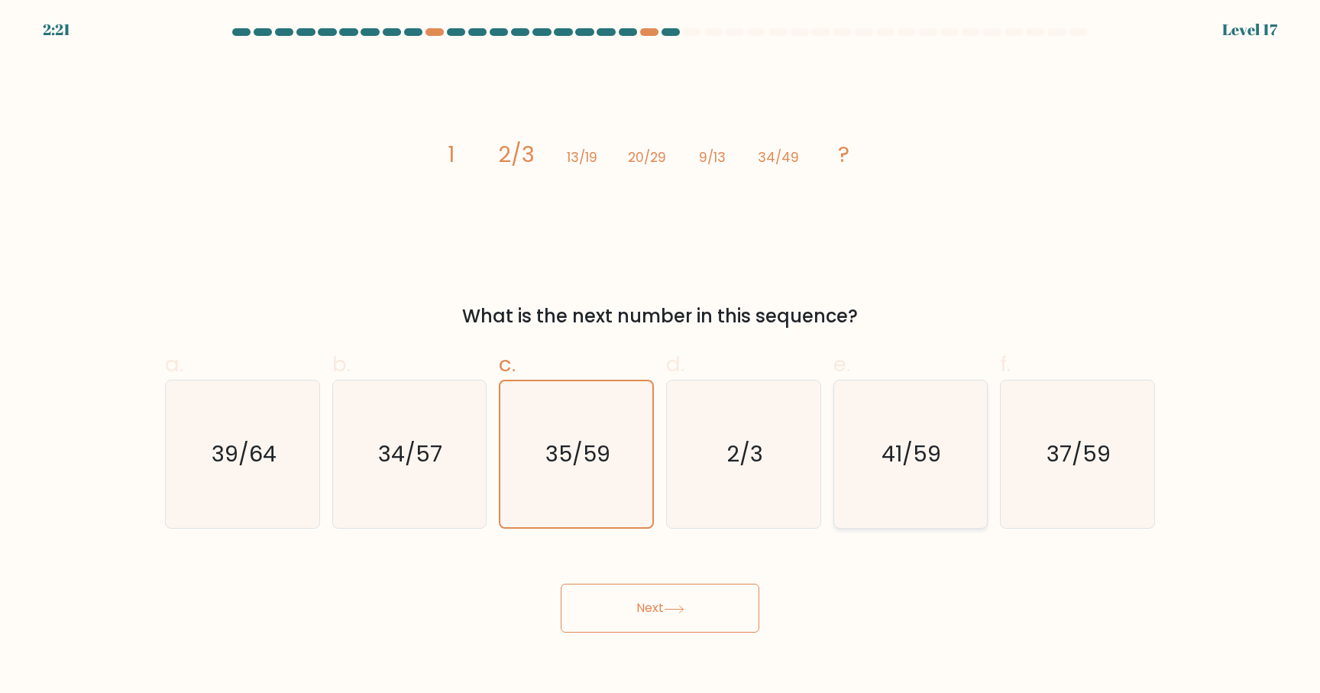
radio input "true"
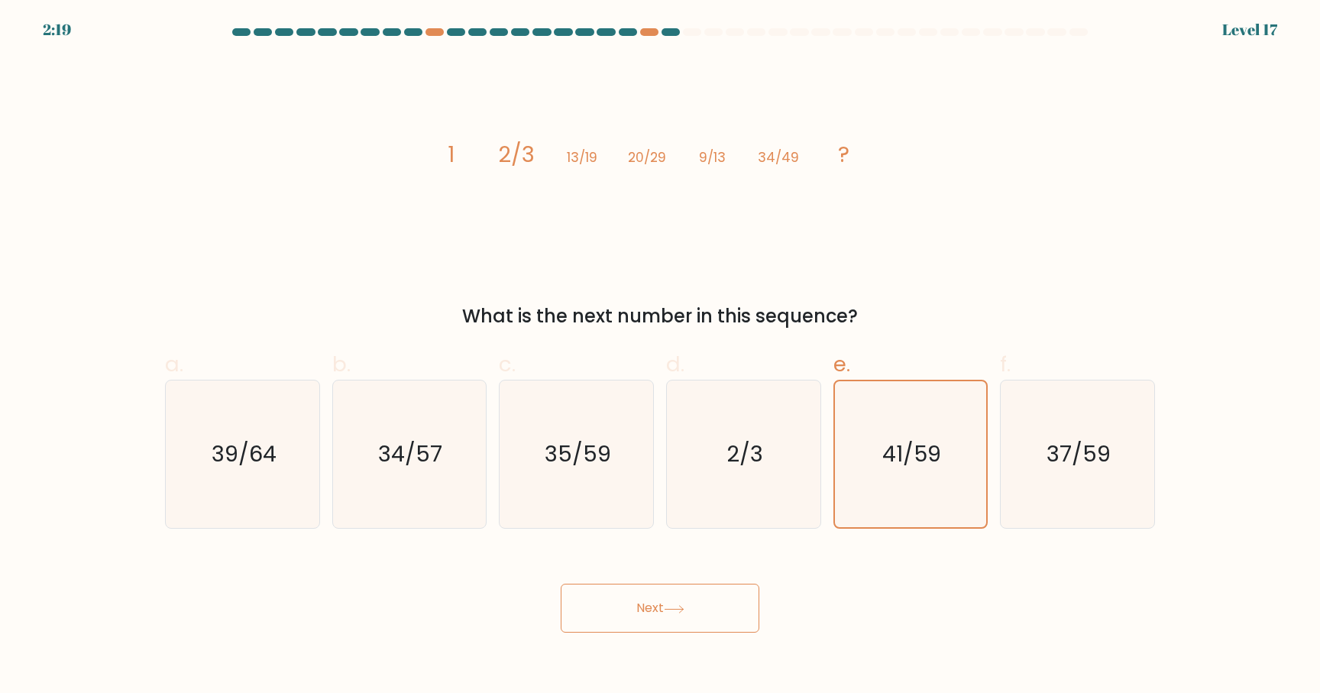
click at [679, 611] on icon at bounding box center [674, 609] width 21 height 8
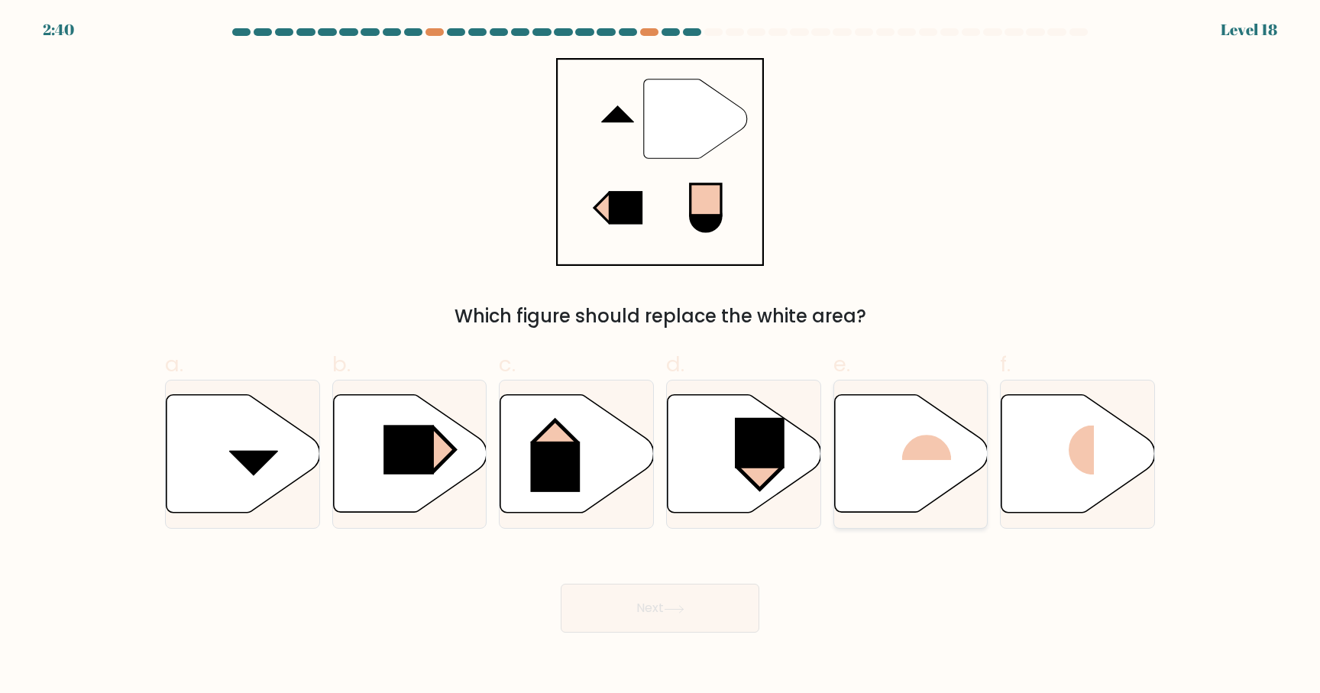
click at [895, 435] on icon at bounding box center [911, 454] width 154 height 118
click at [661, 357] on input "e." at bounding box center [660, 352] width 1 height 10
radio input "true"
click at [1015, 453] on icon at bounding box center [1079, 454] width 154 height 118
click at [661, 357] on input "f." at bounding box center [660, 352] width 1 height 10
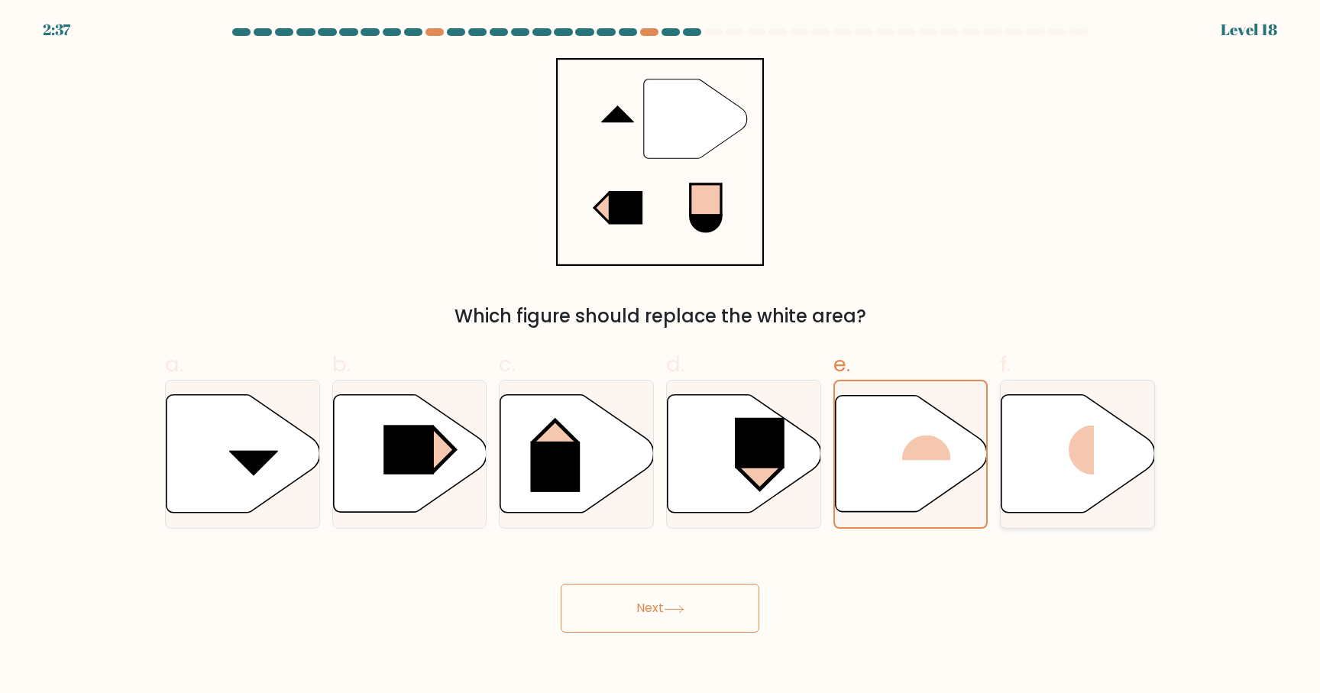
radio input "true"
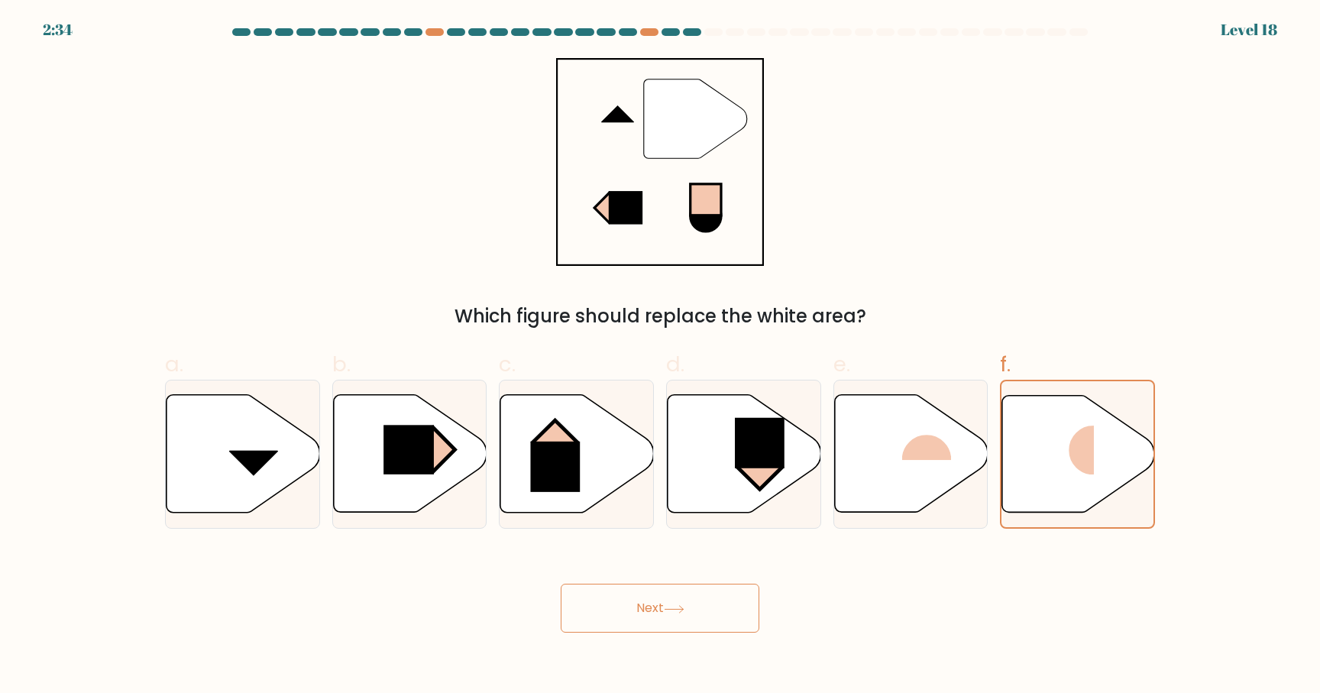
click at [697, 592] on button "Next" at bounding box center [660, 608] width 199 height 49
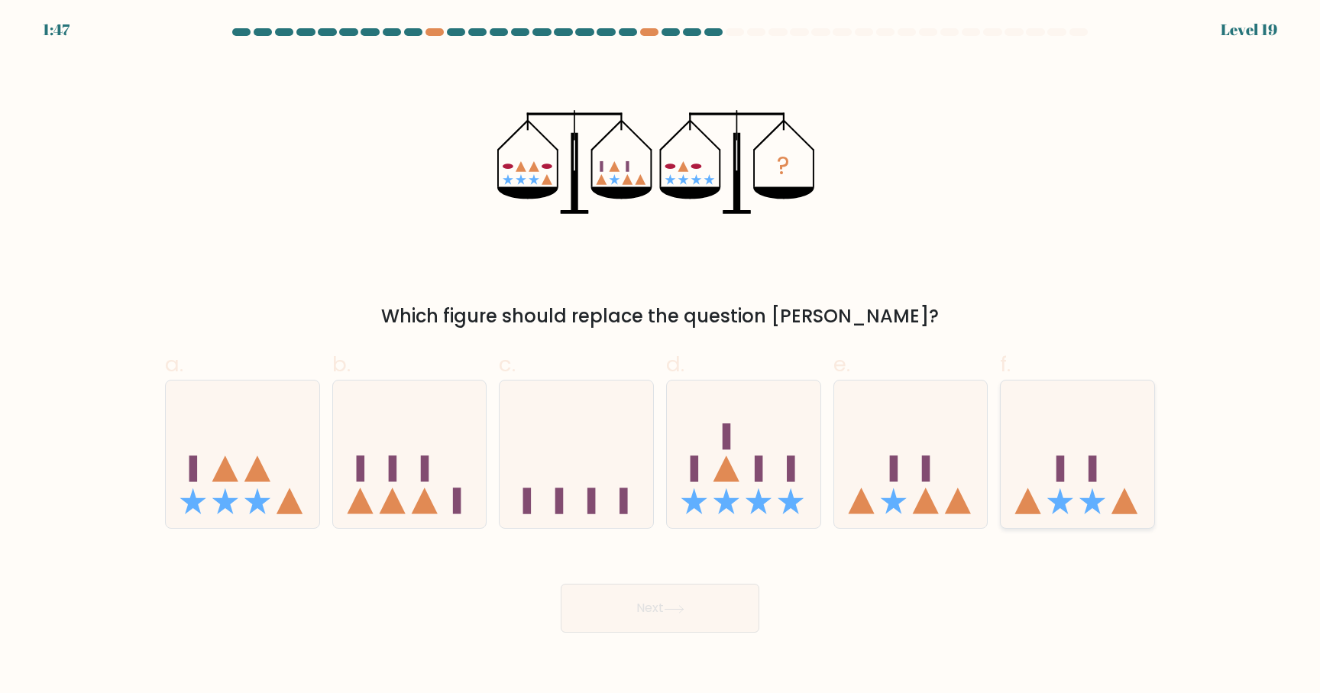
click at [1088, 429] on icon at bounding box center [1078, 454] width 154 height 127
click at [661, 357] on input "f." at bounding box center [660, 352] width 1 height 10
radio input "true"
click at [713, 606] on button "Next" at bounding box center [660, 608] width 199 height 49
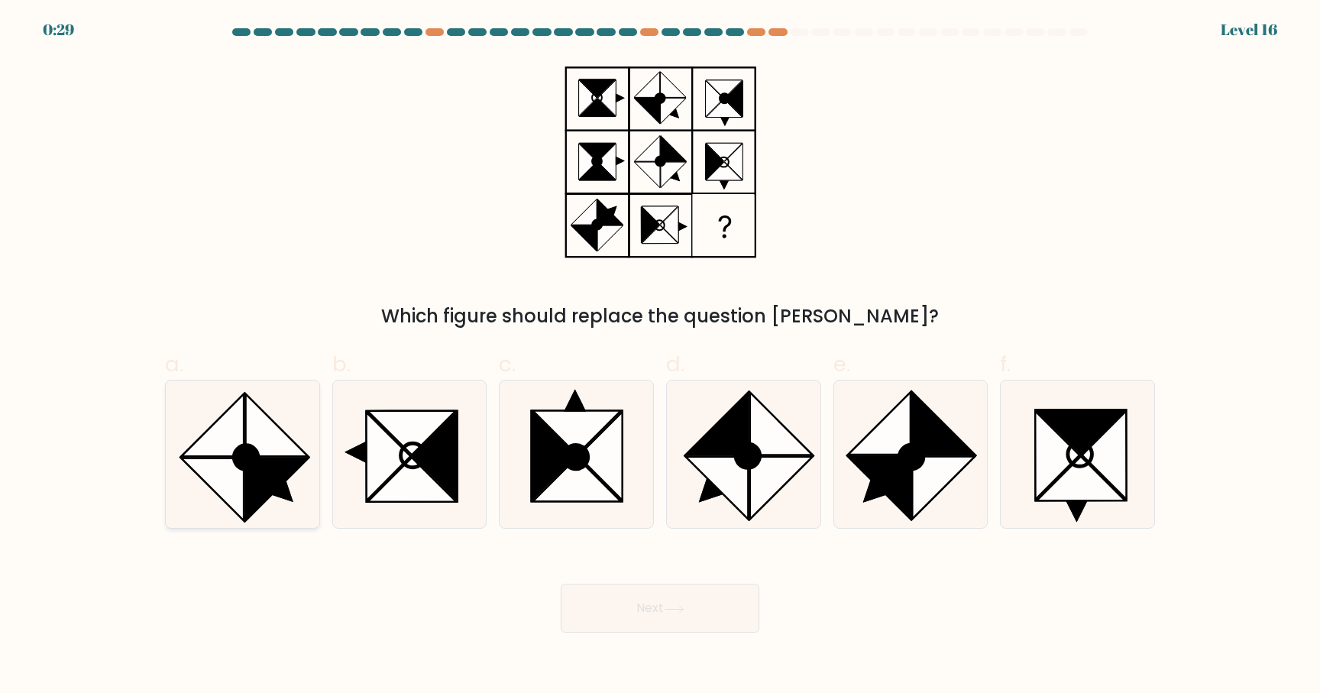
click at [197, 417] on icon at bounding box center [242, 453] width 147 height 147
click at [660, 357] on input "a." at bounding box center [660, 352] width 1 height 10
radio input "true"
click at [630, 598] on button "Next" at bounding box center [660, 608] width 199 height 49
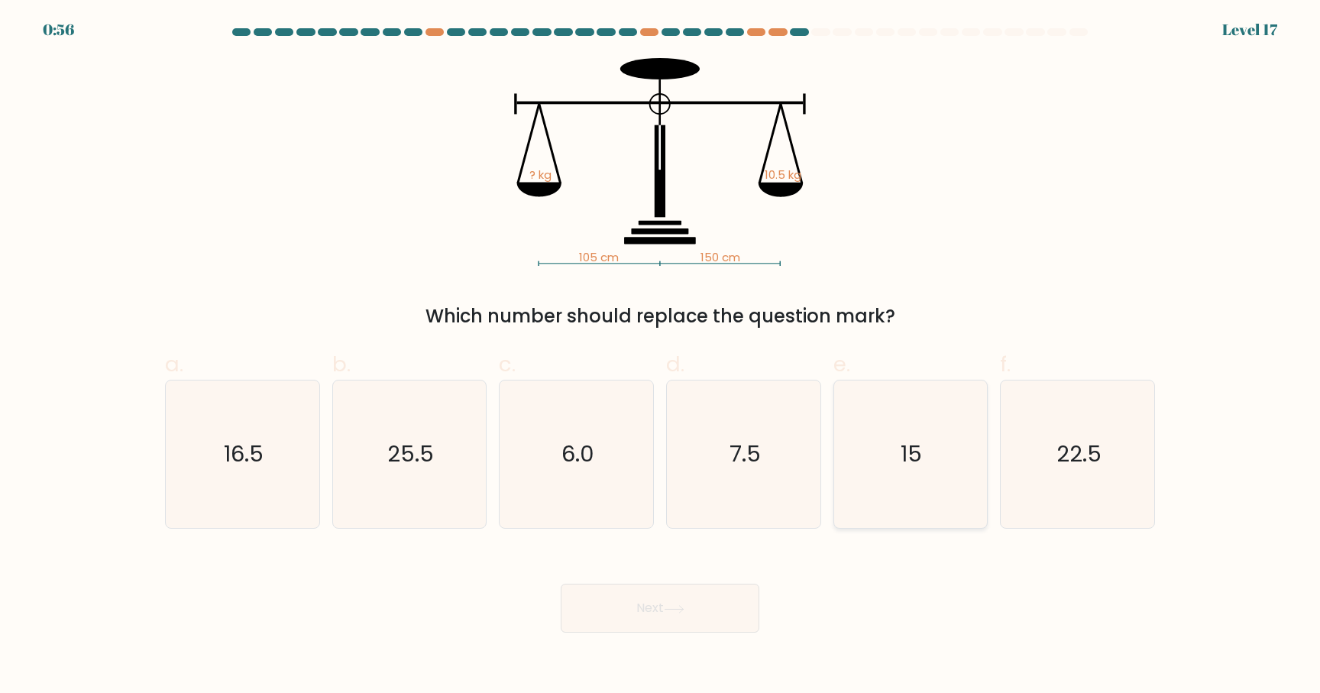
click at [938, 439] on icon "15" at bounding box center [910, 453] width 147 height 147
click at [661, 357] on input "e. 15" at bounding box center [660, 352] width 1 height 10
radio input "true"
click at [623, 621] on button "Next" at bounding box center [660, 608] width 199 height 49
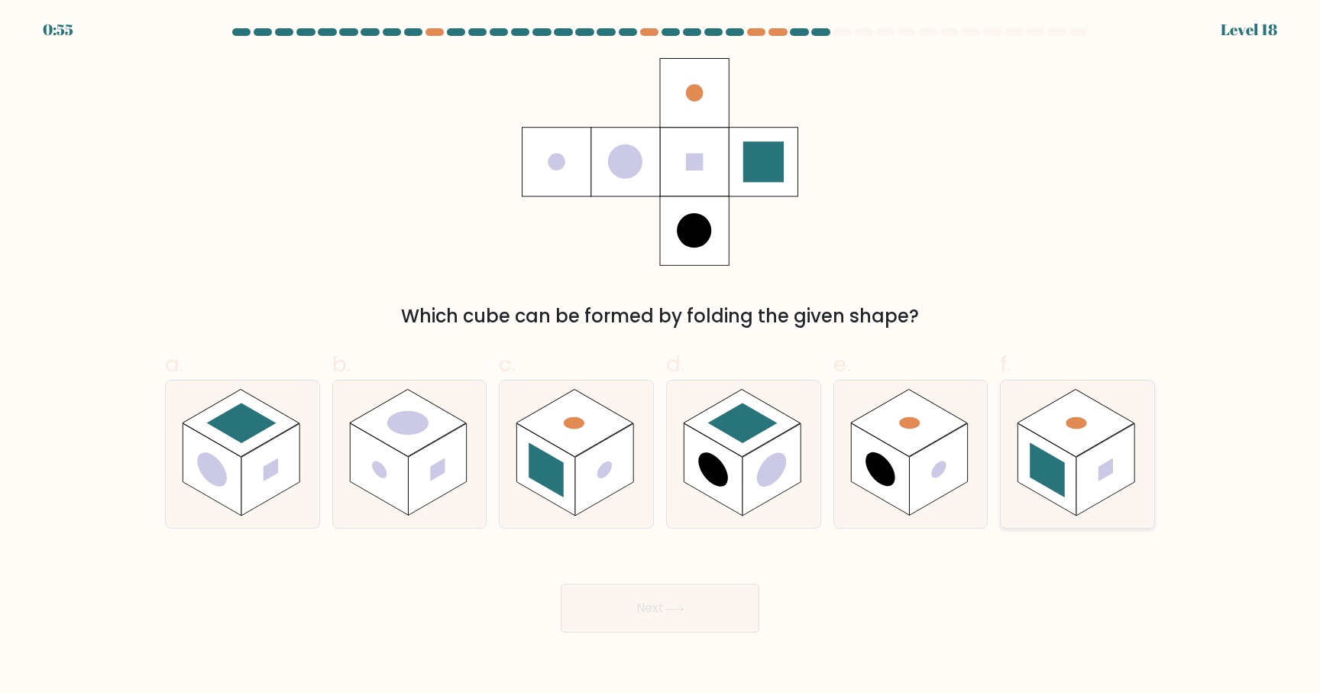
click at [1047, 478] on rect at bounding box center [1047, 470] width 35 height 55
click at [661, 357] on input "f." at bounding box center [660, 352] width 1 height 10
radio input "true"
click at [688, 578] on div "Next" at bounding box center [660, 590] width 1008 height 86
click at [694, 598] on button "Next" at bounding box center [660, 608] width 199 height 49
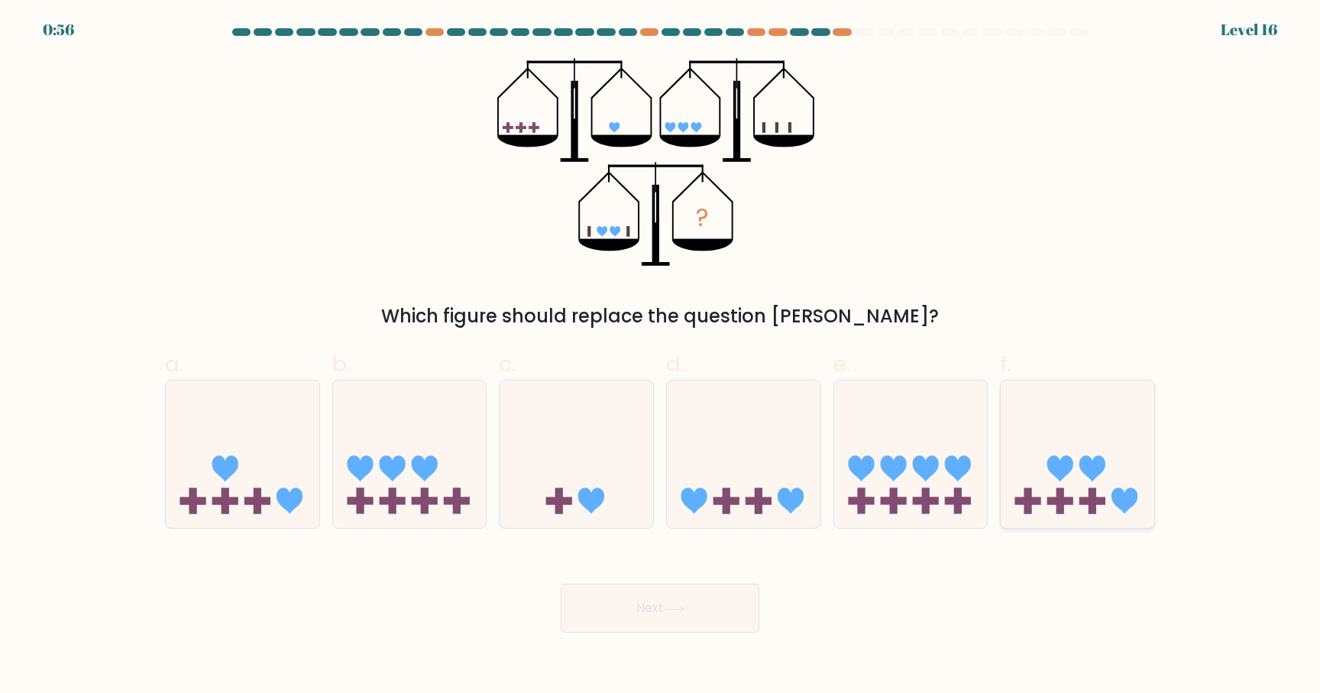
click at [1128, 438] on icon at bounding box center [1078, 454] width 154 height 127
click at [661, 357] on input "f." at bounding box center [660, 352] width 1 height 10
radio input "true"
click at [665, 613] on button "Next" at bounding box center [660, 608] width 199 height 49
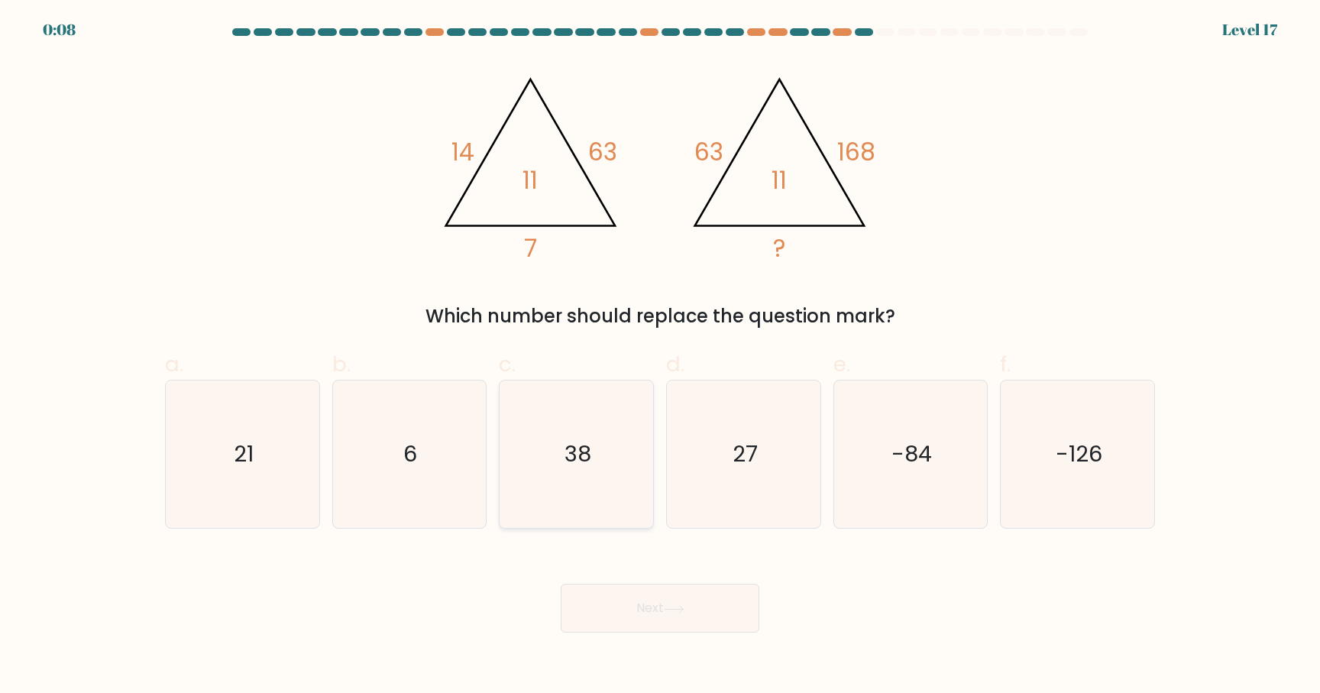
click at [586, 453] on text "38" at bounding box center [578, 454] width 27 height 31
click at [660, 357] on input "c. 38" at bounding box center [660, 352] width 1 height 10
radio input "true"
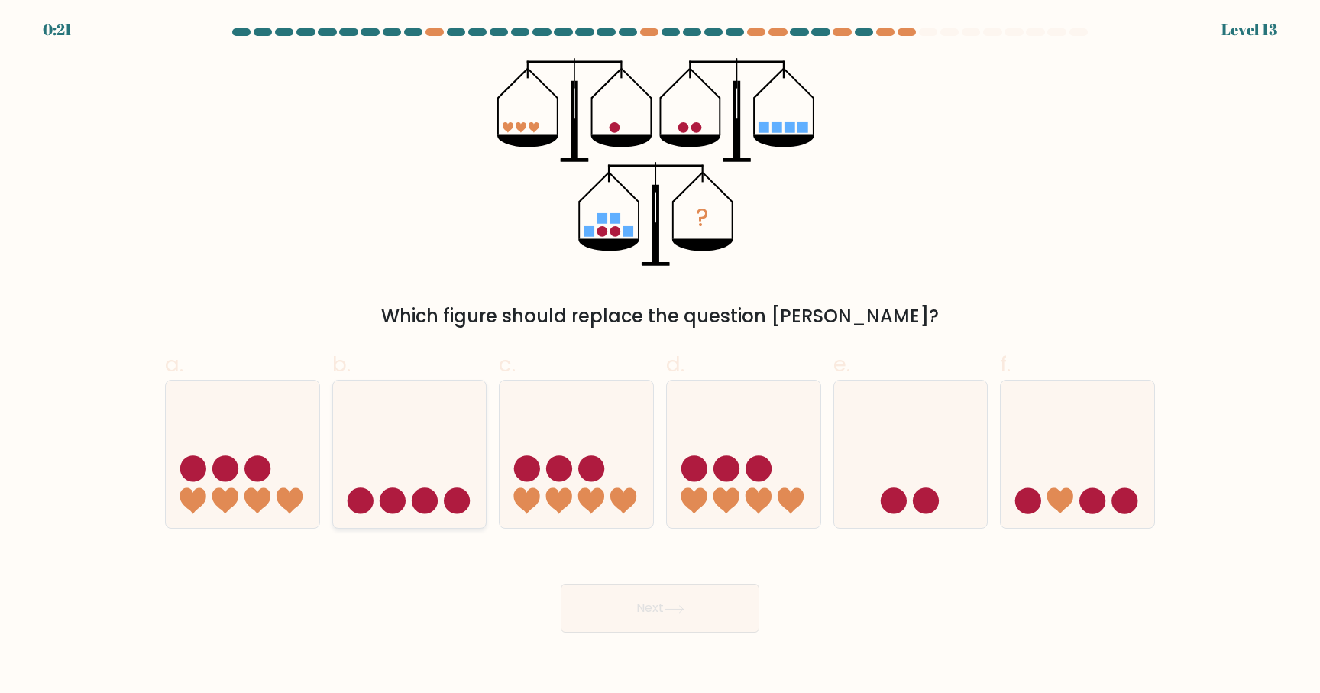
click at [426, 462] on icon at bounding box center [410, 454] width 154 height 127
click at [660, 357] on input "b." at bounding box center [660, 352] width 1 height 10
radio input "true"
click at [657, 601] on button "Next" at bounding box center [660, 608] width 199 height 49
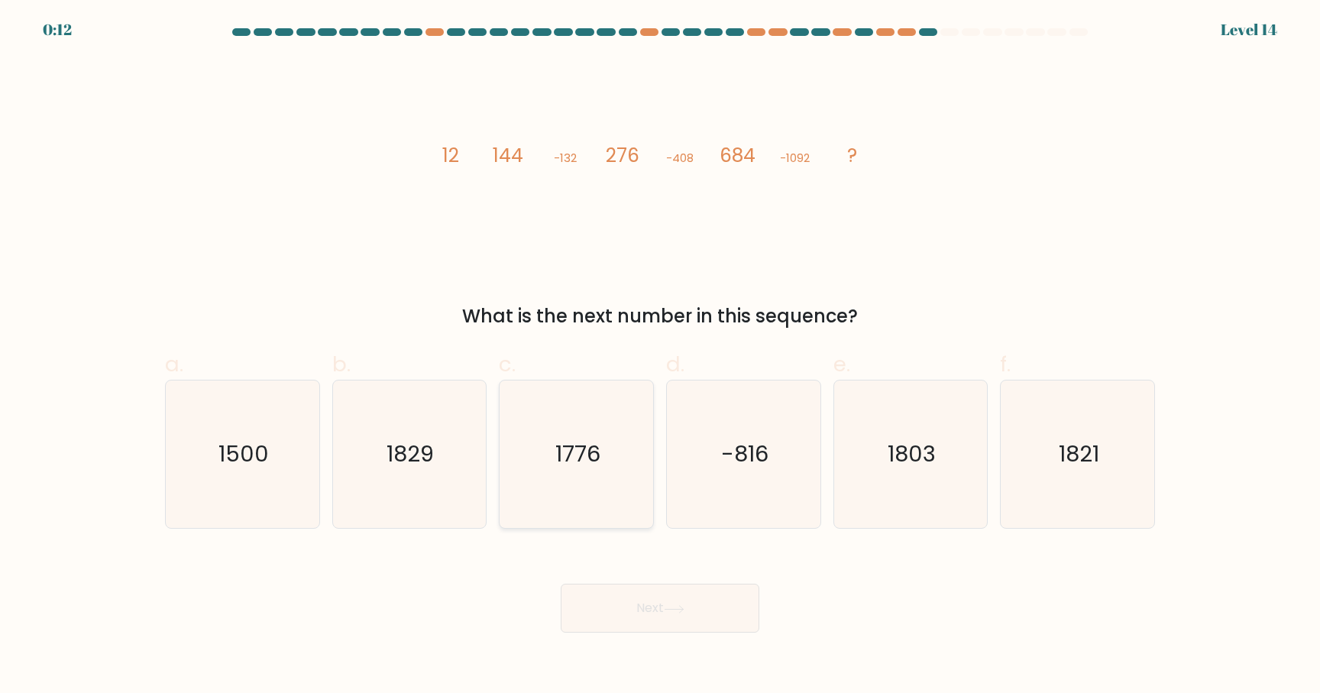
click at [613, 500] on icon "1776" at bounding box center [576, 453] width 147 height 147
click at [660, 357] on input "c. 1776" at bounding box center [660, 352] width 1 height 10
radio input "true"
click at [668, 603] on button "Next" at bounding box center [660, 608] width 199 height 49
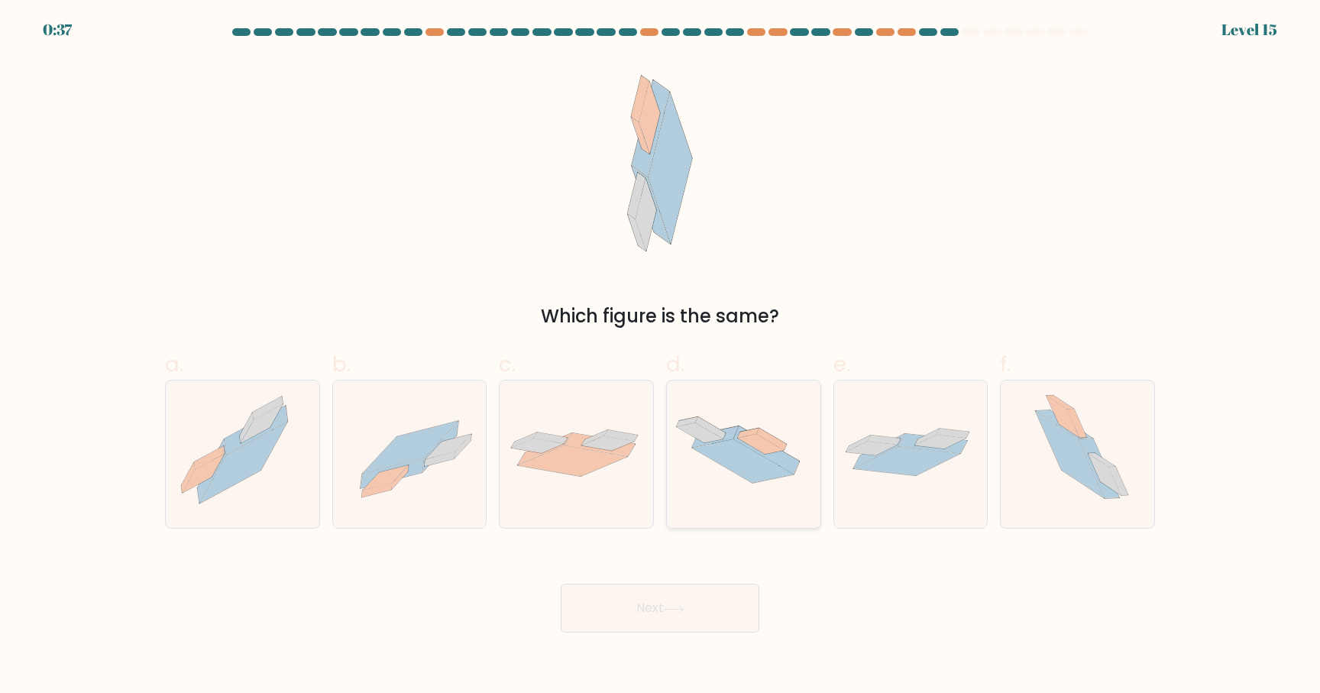
click at [733, 458] on icon at bounding box center [742, 461] width 101 height 44
click at [661, 357] on input "d." at bounding box center [660, 352] width 1 height 10
radio input "true"
click at [722, 610] on button "Next" at bounding box center [660, 608] width 199 height 49
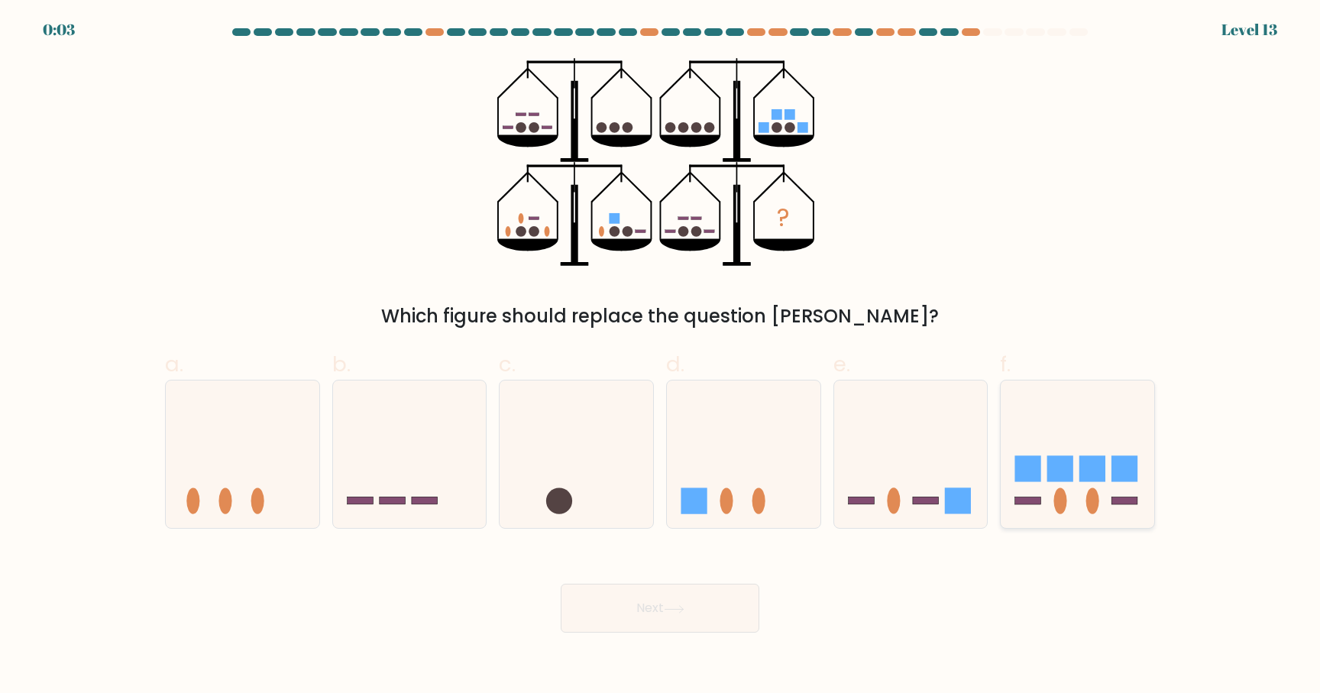
click at [1126, 465] on rect at bounding box center [1125, 468] width 26 height 26
click at [661, 357] on input "f." at bounding box center [660, 352] width 1 height 10
radio input "true"
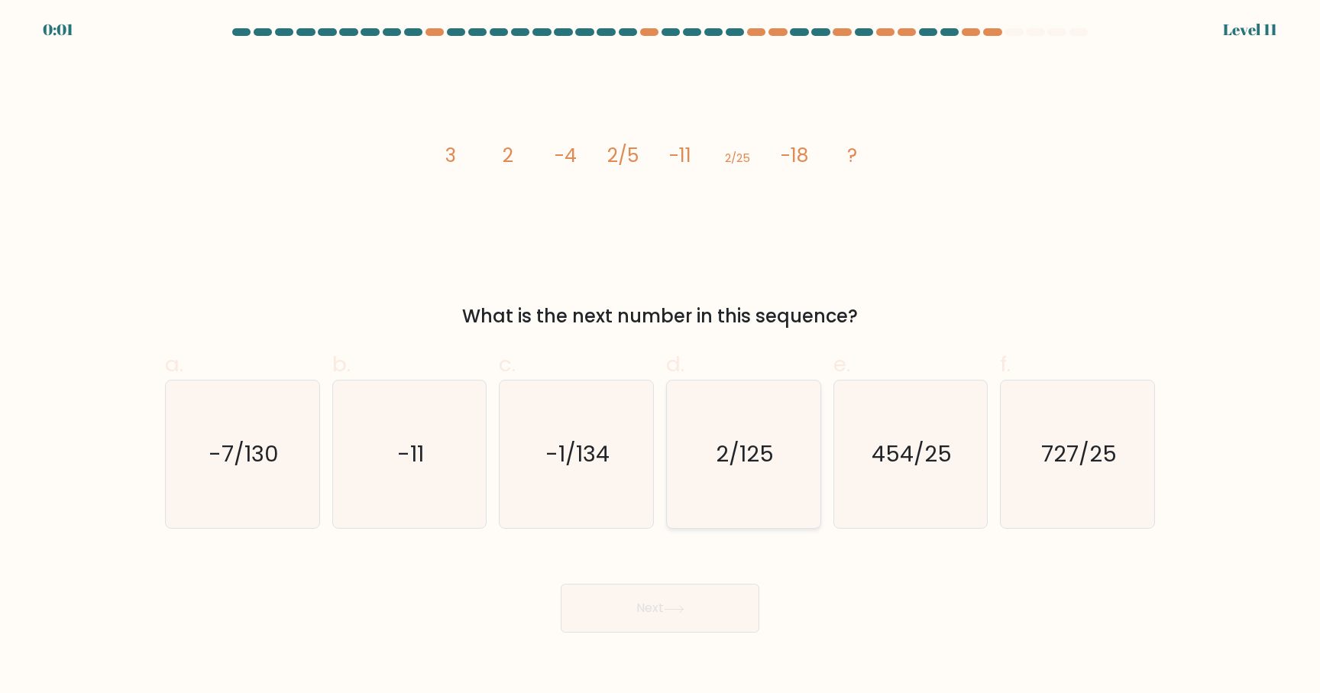
click at [710, 466] on icon "2/125" at bounding box center [743, 453] width 147 height 147
click at [661, 357] on input "d. 2/125" at bounding box center [660, 352] width 1 height 10
radio input "true"
click at [705, 620] on div "Next" at bounding box center [660, 590] width 1008 height 86
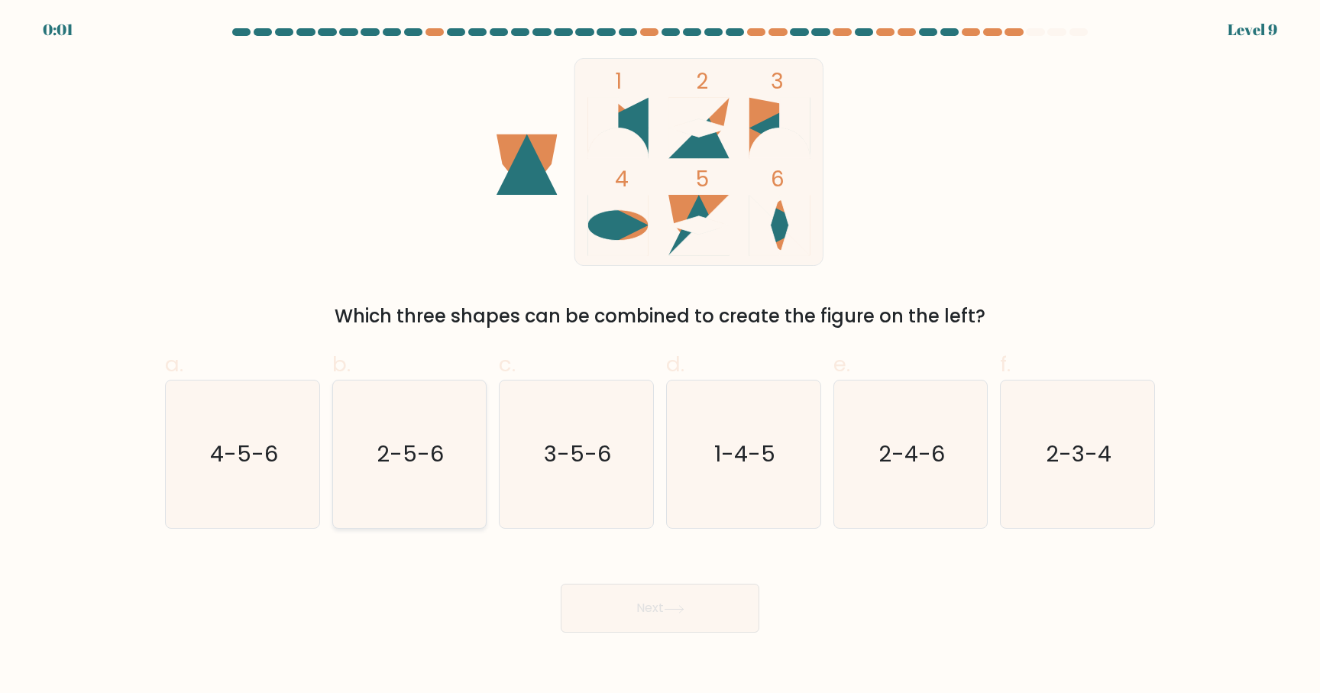
click at [381, 500] on icon "2-5-6" at bounding box center [408, 453] width 147 height 147
click at [660, 357] on input "b. 2-5-6" at bounding box center [660, 352] width 1 height 10
radio input "true"
click at [678, 617] on button "Next" at bounding box center [660, 608] width 199 height 49
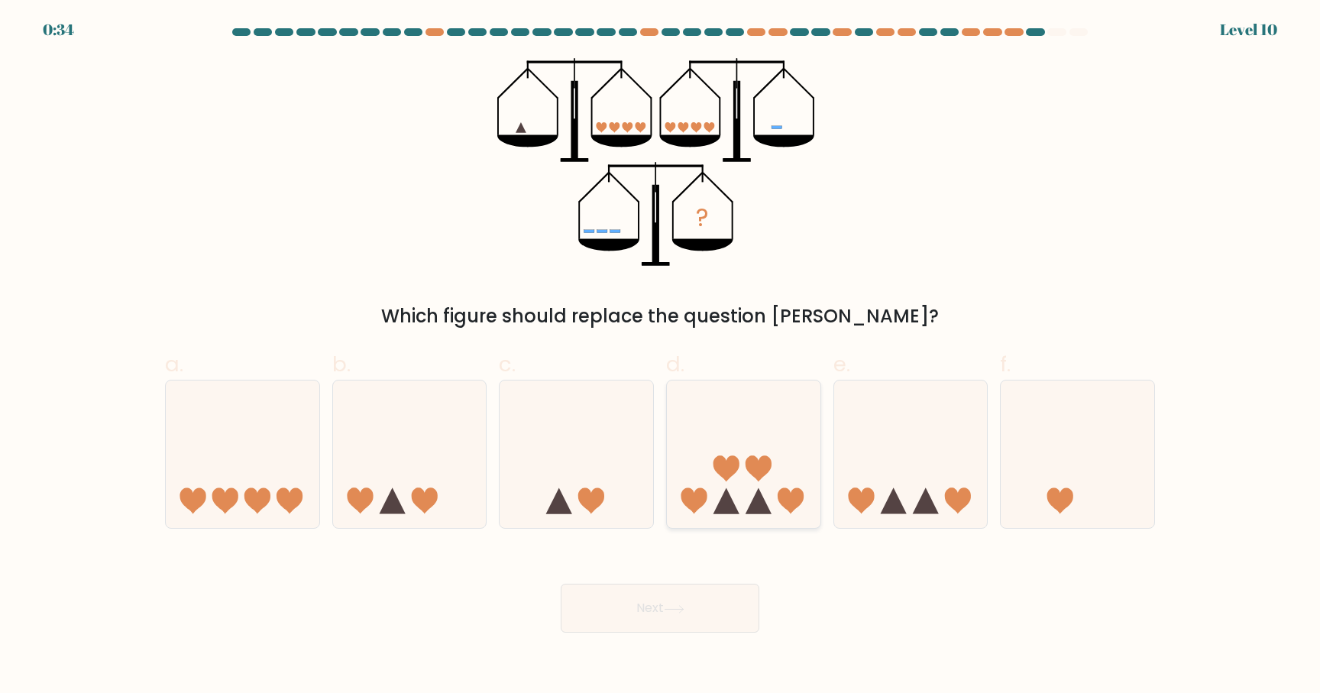
click at [727, 478] on icon at bounding box center [727, 468] width 26 height 26
click at [661, 357] on input "d." at bounding box center [660, 352] width 1 height 10
radio input "true"
click at [704, 624] on button "Next" at bounding box center [660, 608] width 199 height 49
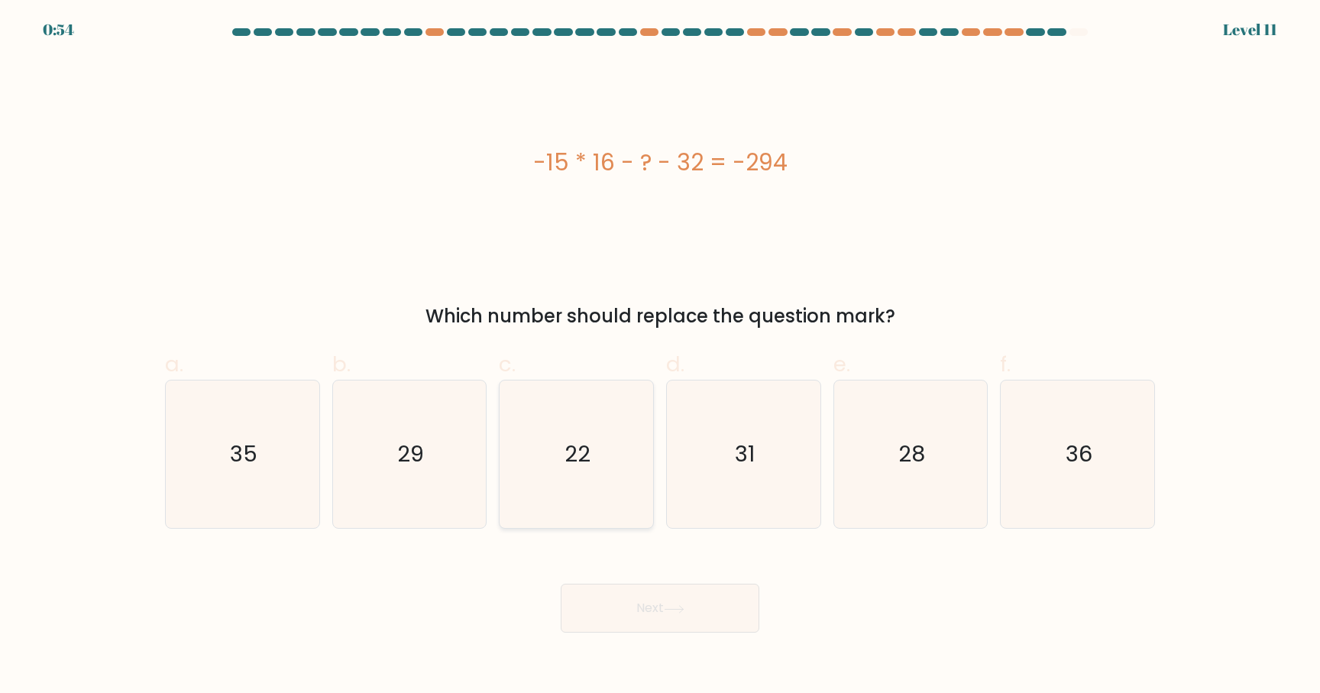
click at [526, 455] on icon "22" at bounding box center [576, 453] width 147 height 147
click at [660, 357] on input "c. 22" at bounding box center [660, 352] width 1 height 10
radio input "true"
click at [637, 610] on button "Next" at bounding box center [660, 608] width 199 height 49
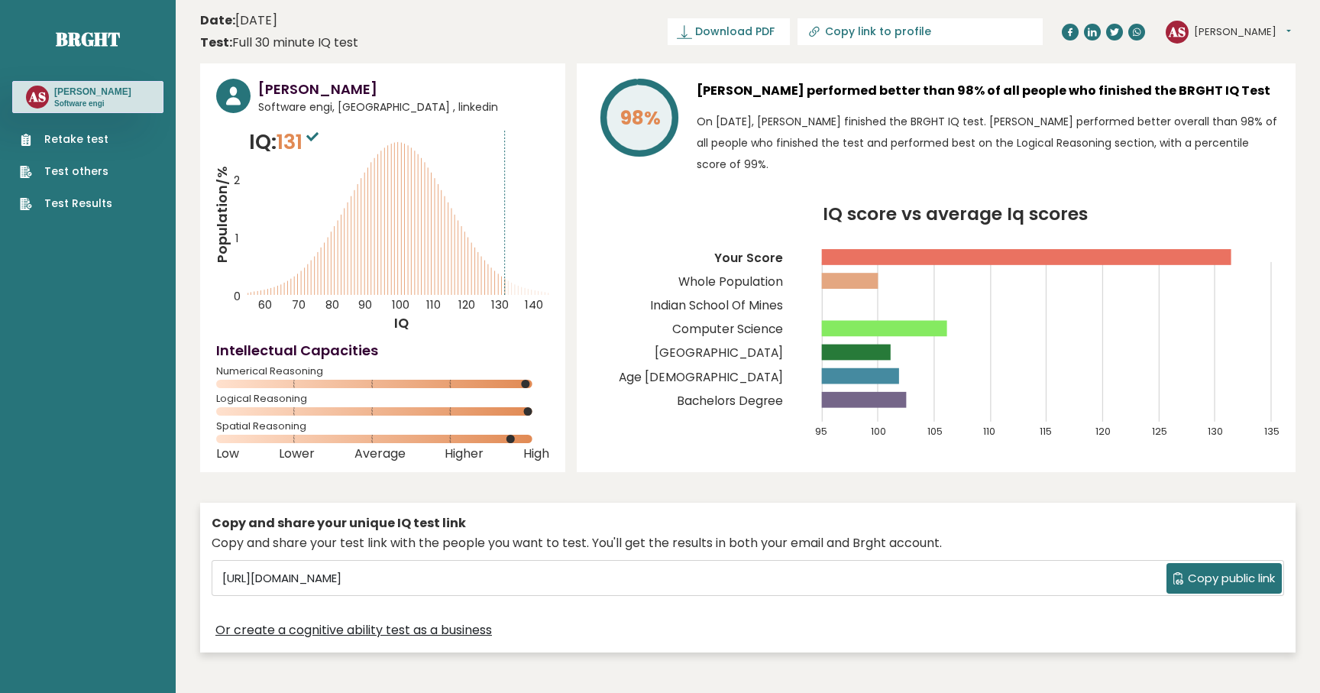
click at [566, 326] on div "[PERSON_NAME] Software engi, [GEOGRAPHIC_DATA] , linkedin IQ: 131 Population/% …" at bounding box center [748, 361] width 1096 height 597
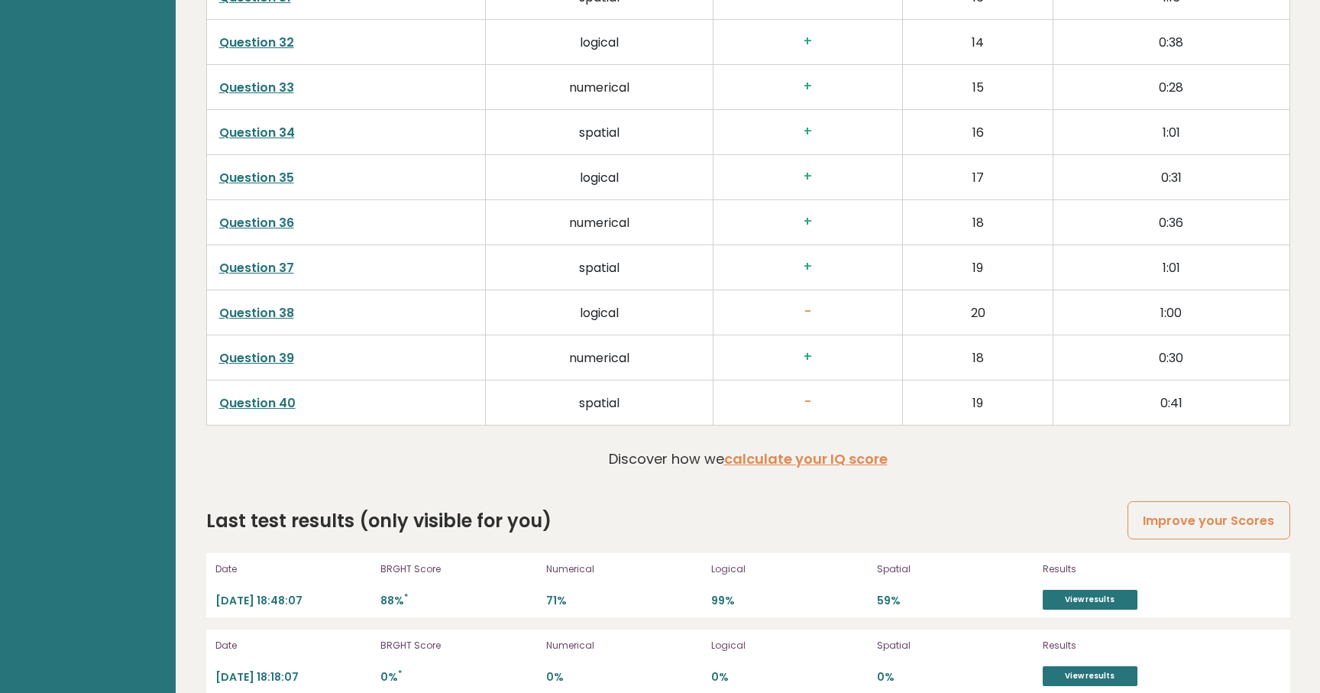
scroll to position [4037, 0]
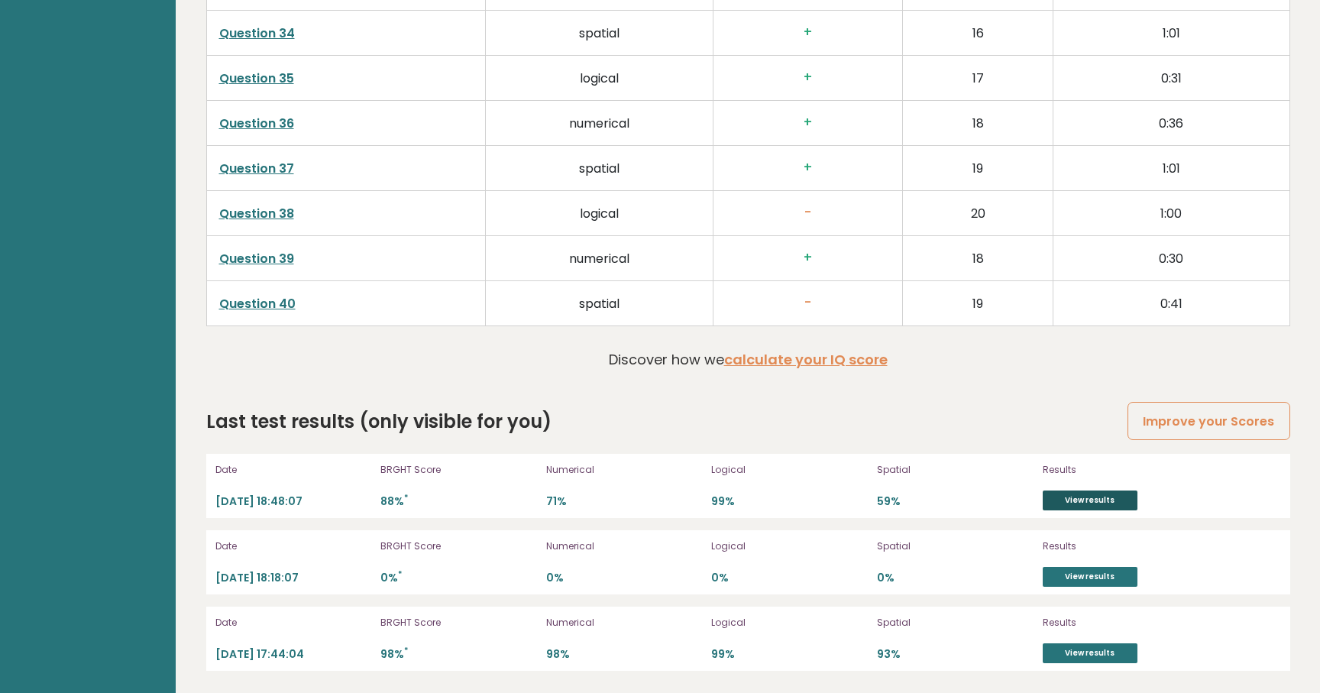
click at [1064, 494] on link "View results" at bounding box center [1090, 500] width 95 height 20
click at [1105, 659] on link "View results" at bounding box center [1090, 653] width 95 height 20
click at [1109, 492] on link "View results" at bounding box center [1090, 500] width 95 height 20
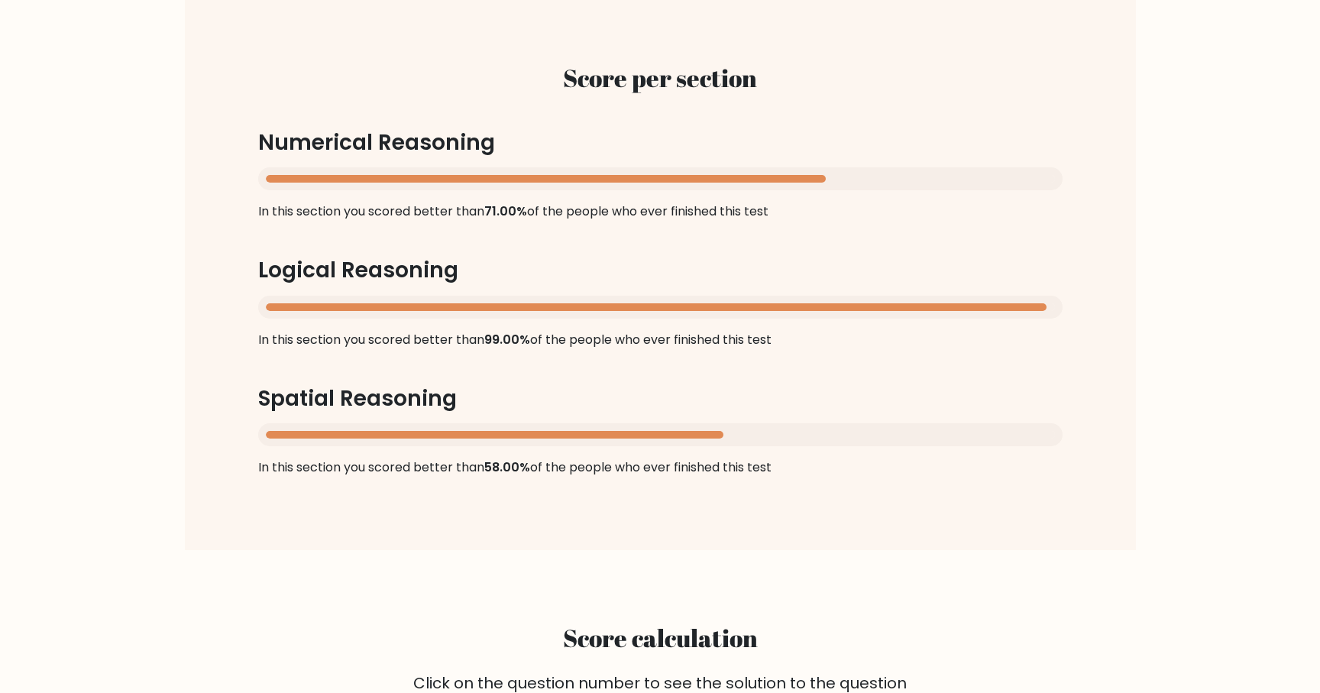
scroll to position [1461, 0]
click at [662, 301] on div at bounding box center [660, 306] width 804 height 23
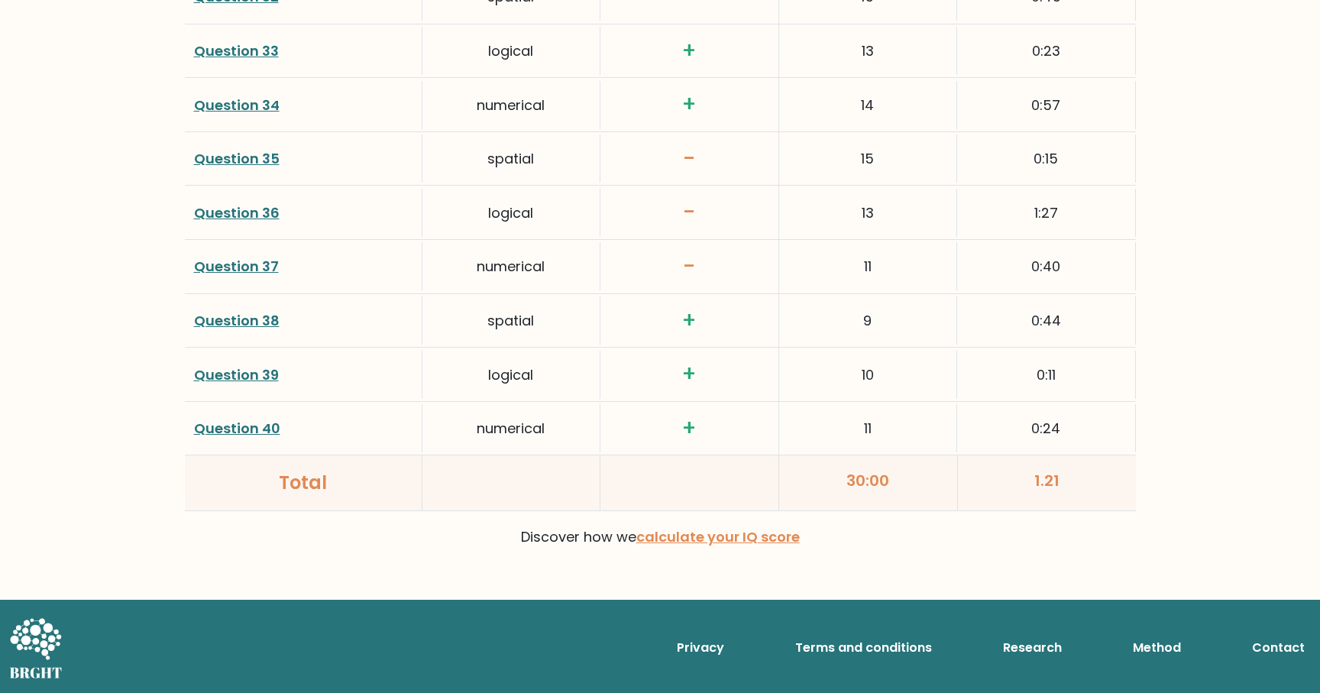
scroll to position [3887, 0]
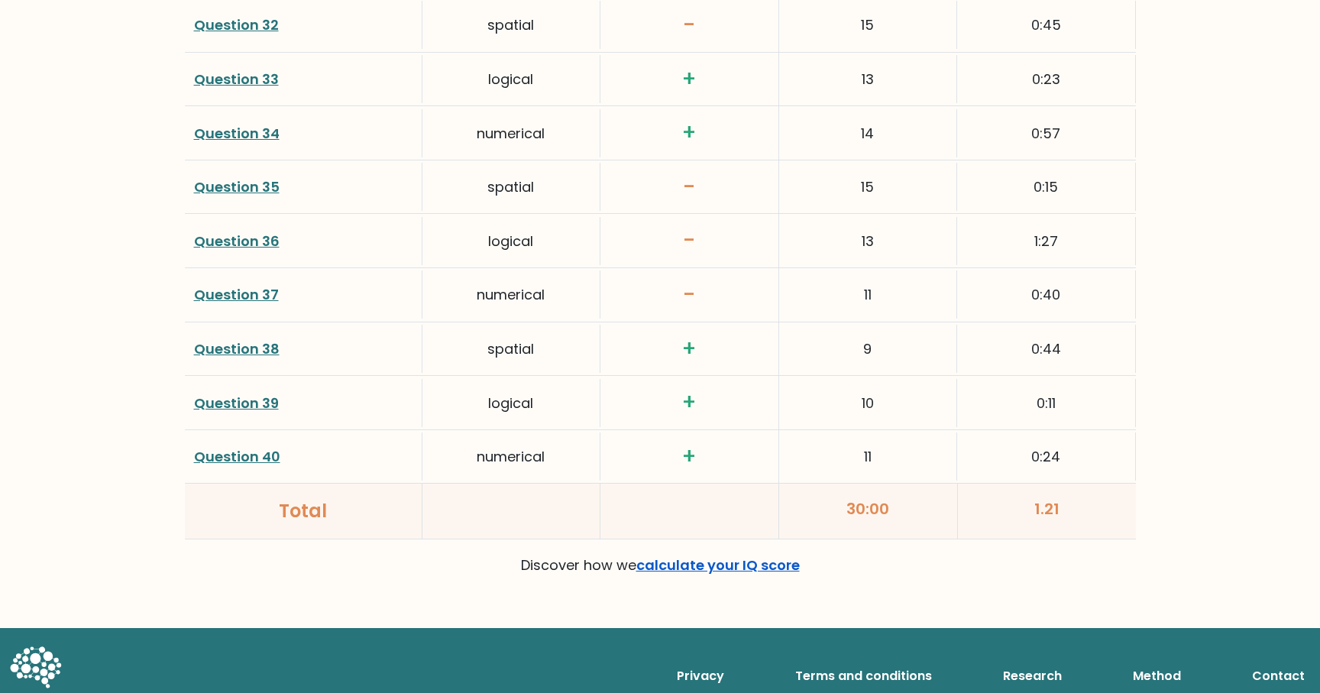
click at [691, 565] on link "calculate your IQ score" at bounding box center [717, 564] width 163 height 19
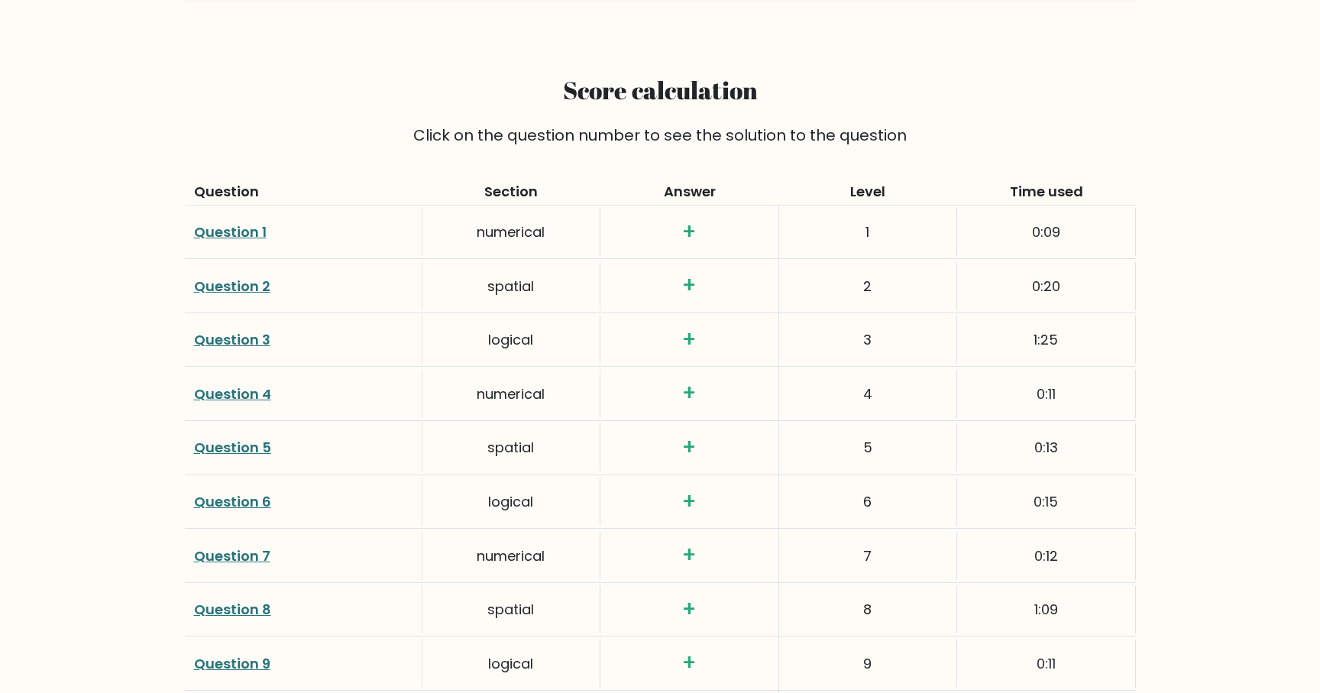
scroll to position [2006, 0]
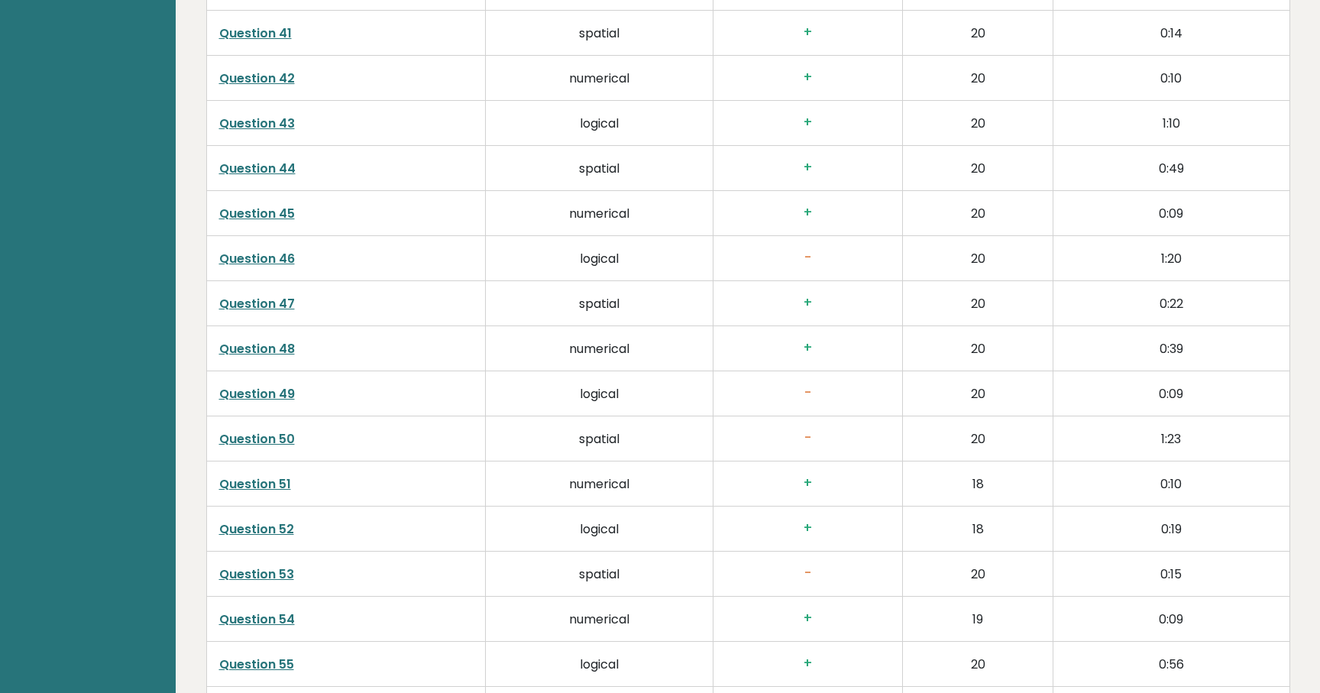
scroll to position [4645, 0]
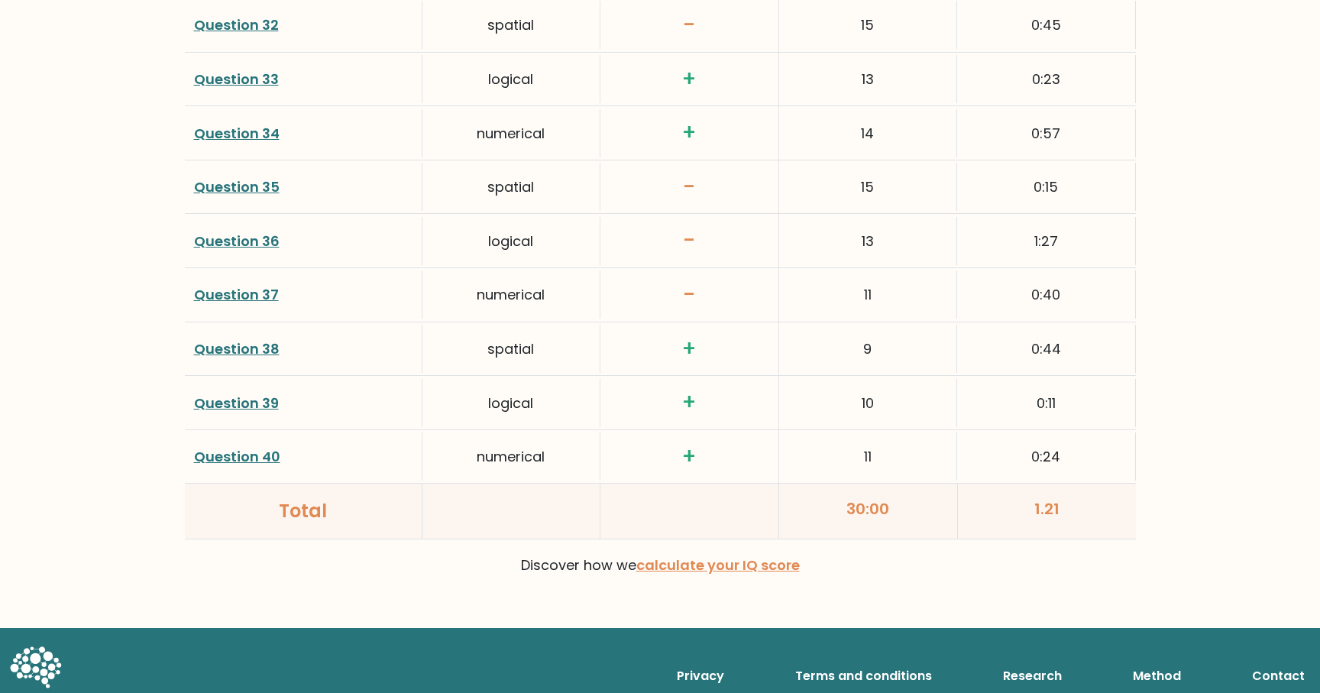
scroll to position [3875, 0]
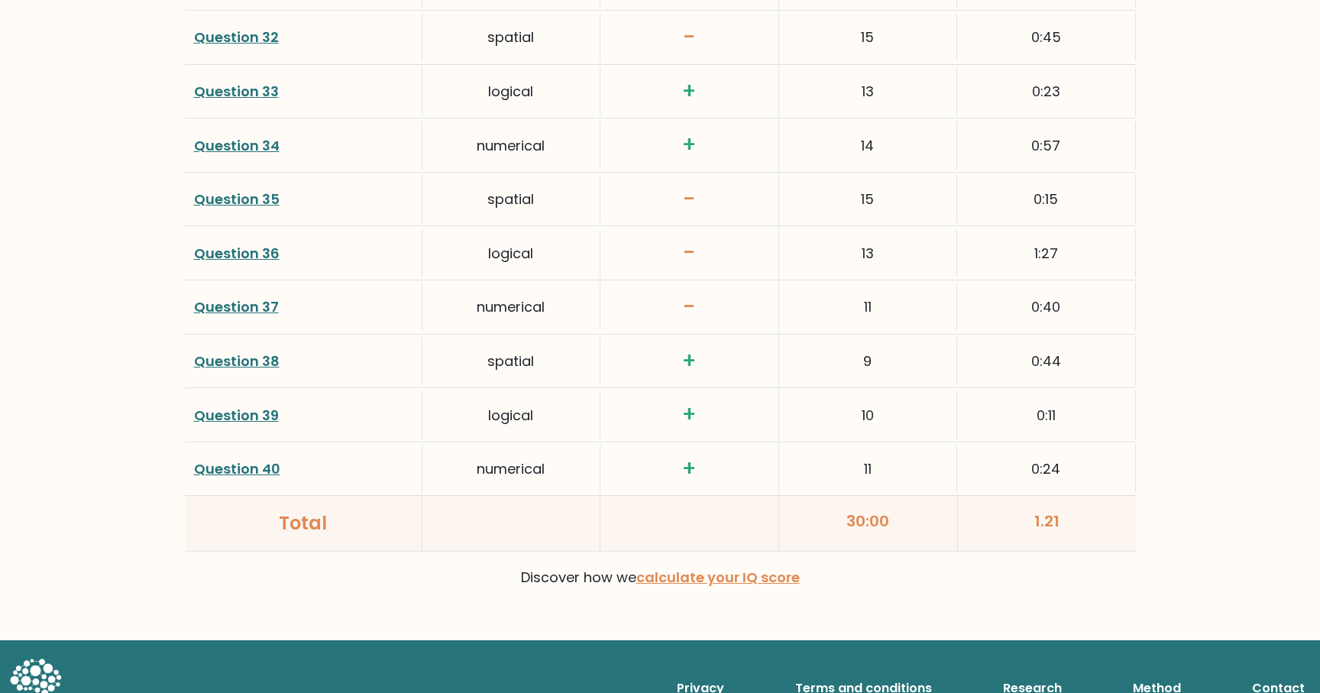
click at [260, 304] on link "Question 37" at bounding box center [236, 306] width 85 height 19
click at [253, 299] on link "Question 37" at bounding box center [236, 306] width 85 height 19
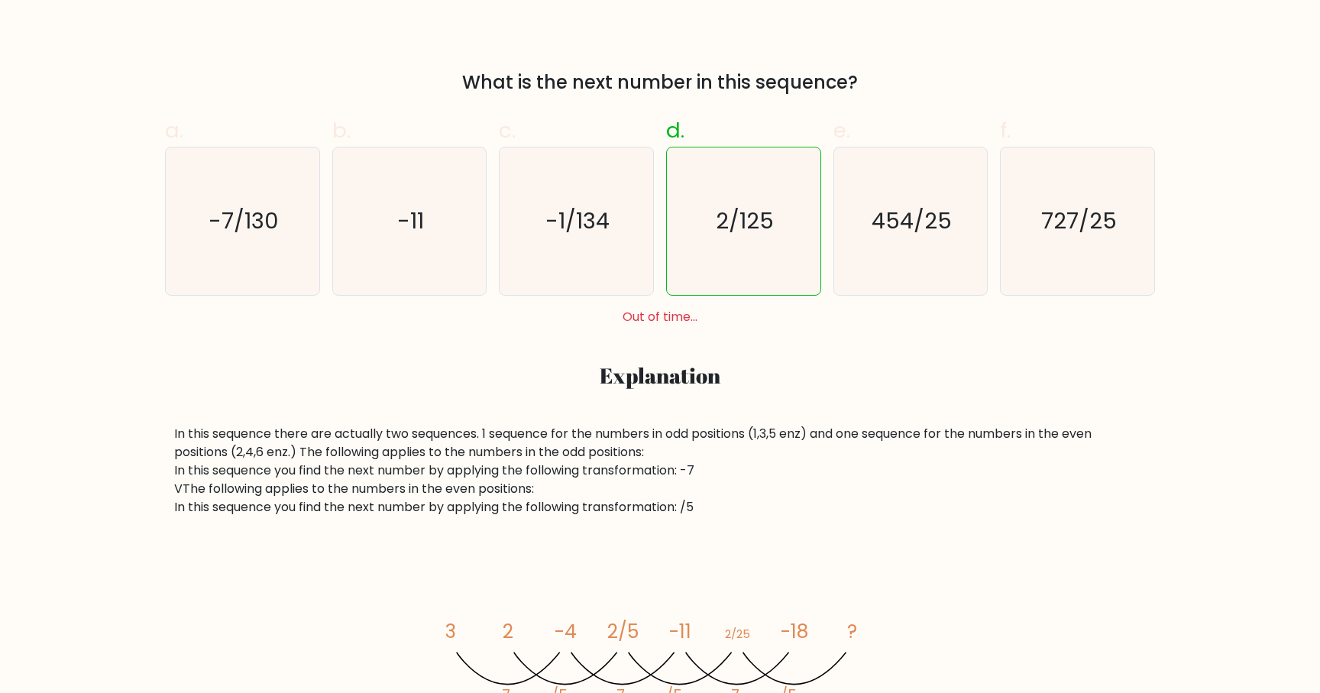
scroll to position [482, 0]
click at [788, 275] on icon "2/125" at bounding box center [743, 221] width 147 height 147
radio input "true"
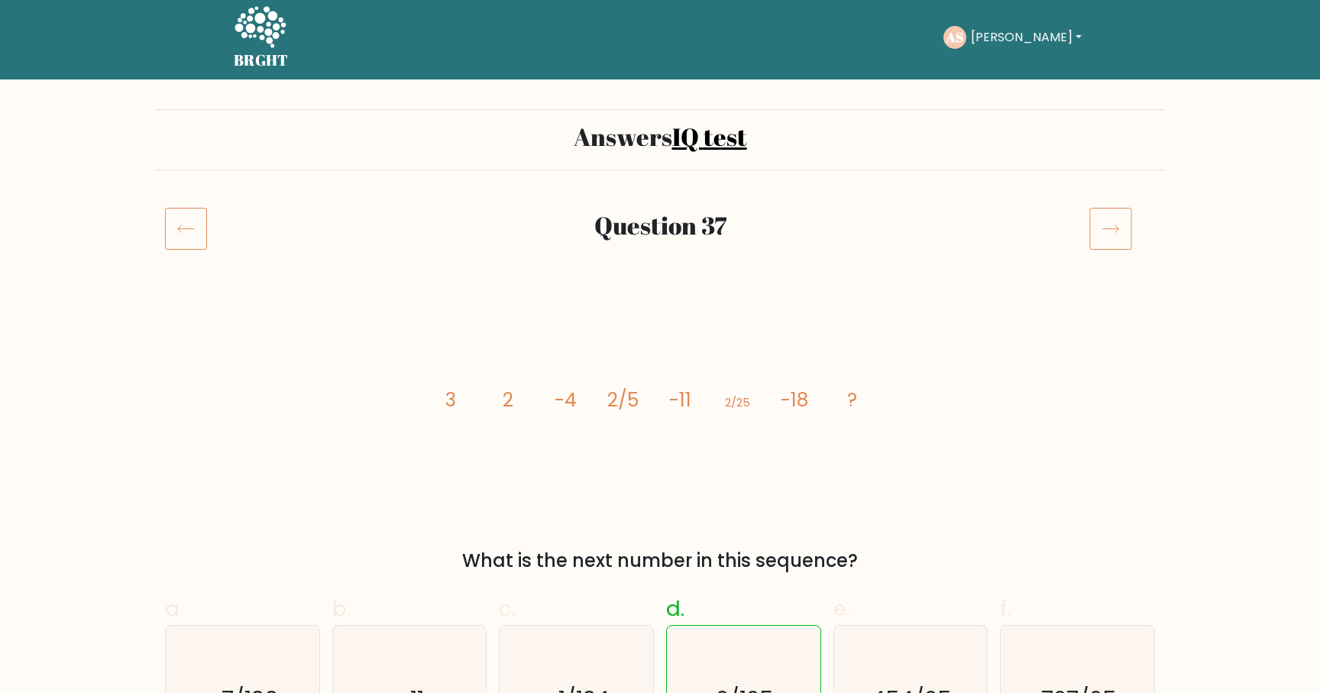
scroll to position [0, 0]
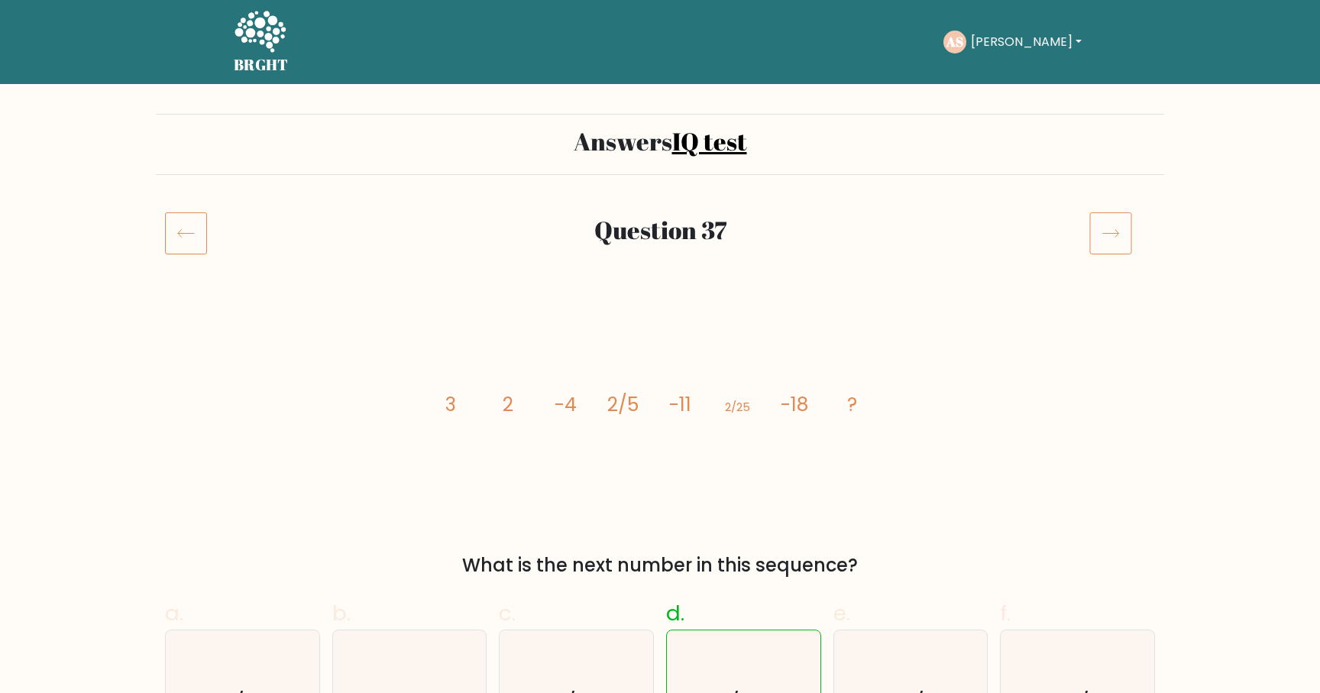
click at [1104, 225] on icon at bounding box center [1110, 233] width 43 height 43
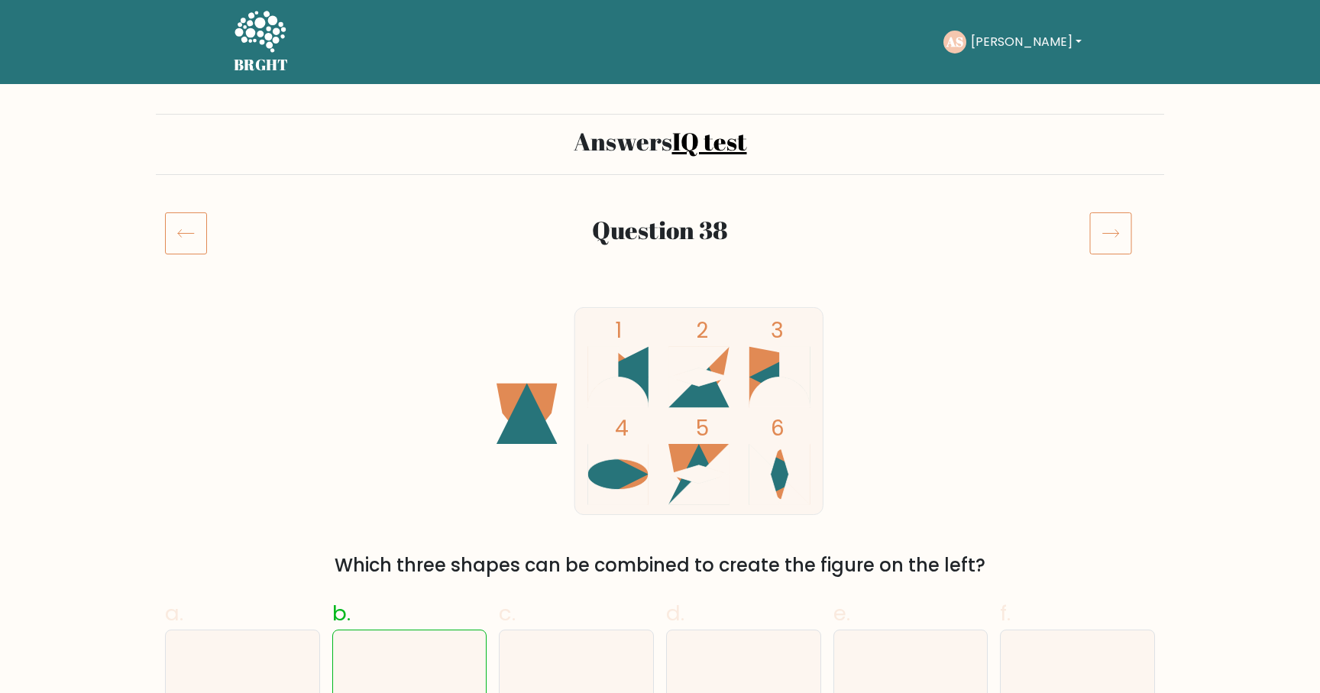
click at [1109, 244] on icon at bounding box center [1110, 233] width 43 height 43
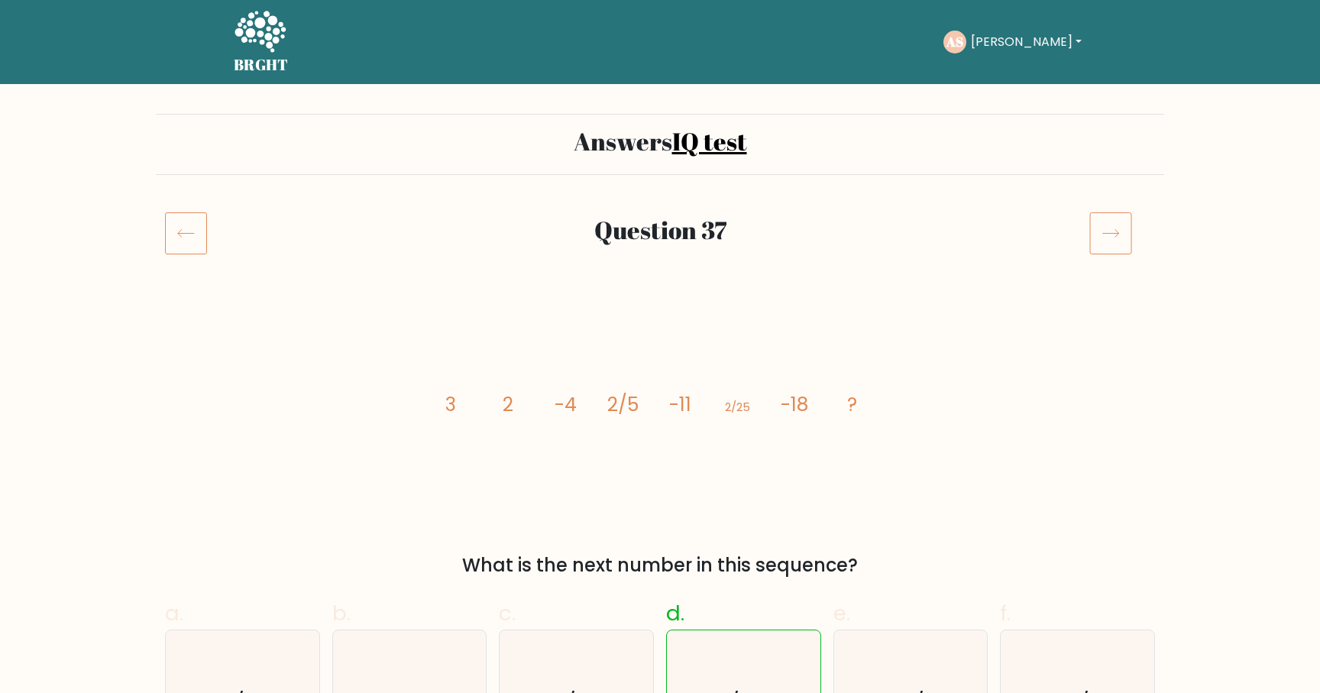
click at [199, 233] on icon at bounding box center [186, 233] width 42 height 43
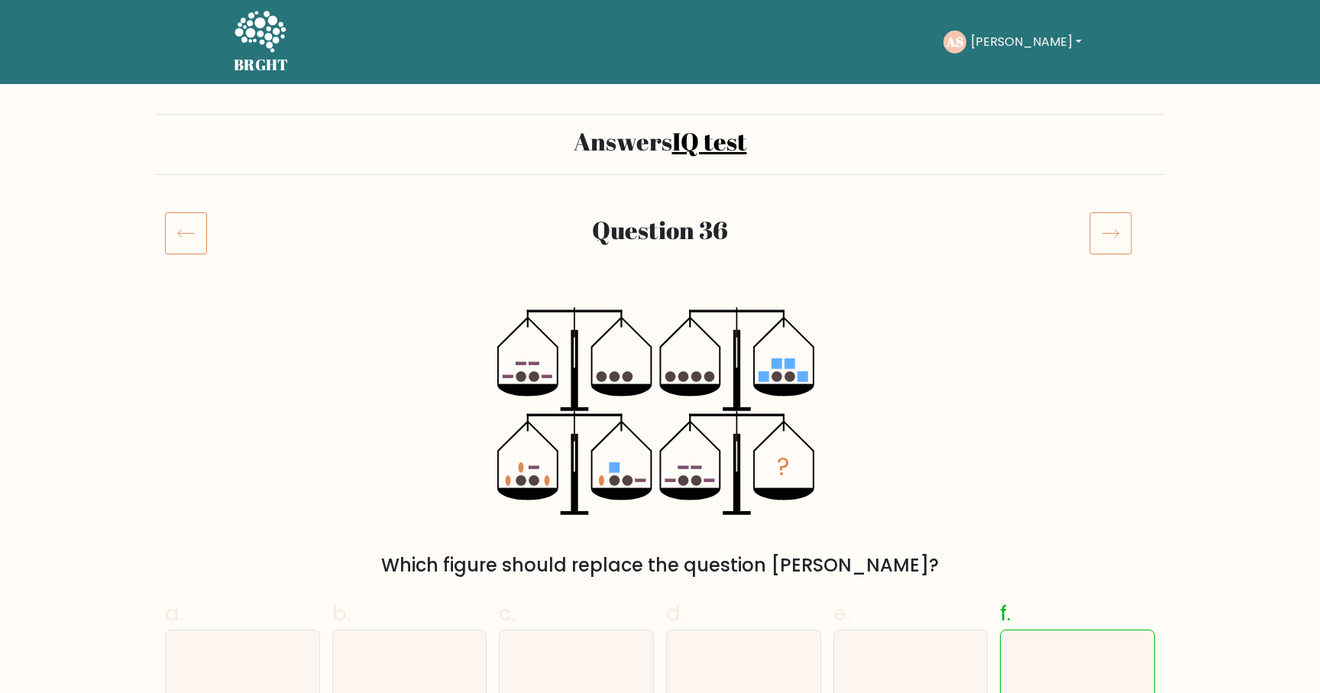
click at [1119, 238] on icon at bounding box center [1110, 233] width 43 height 43
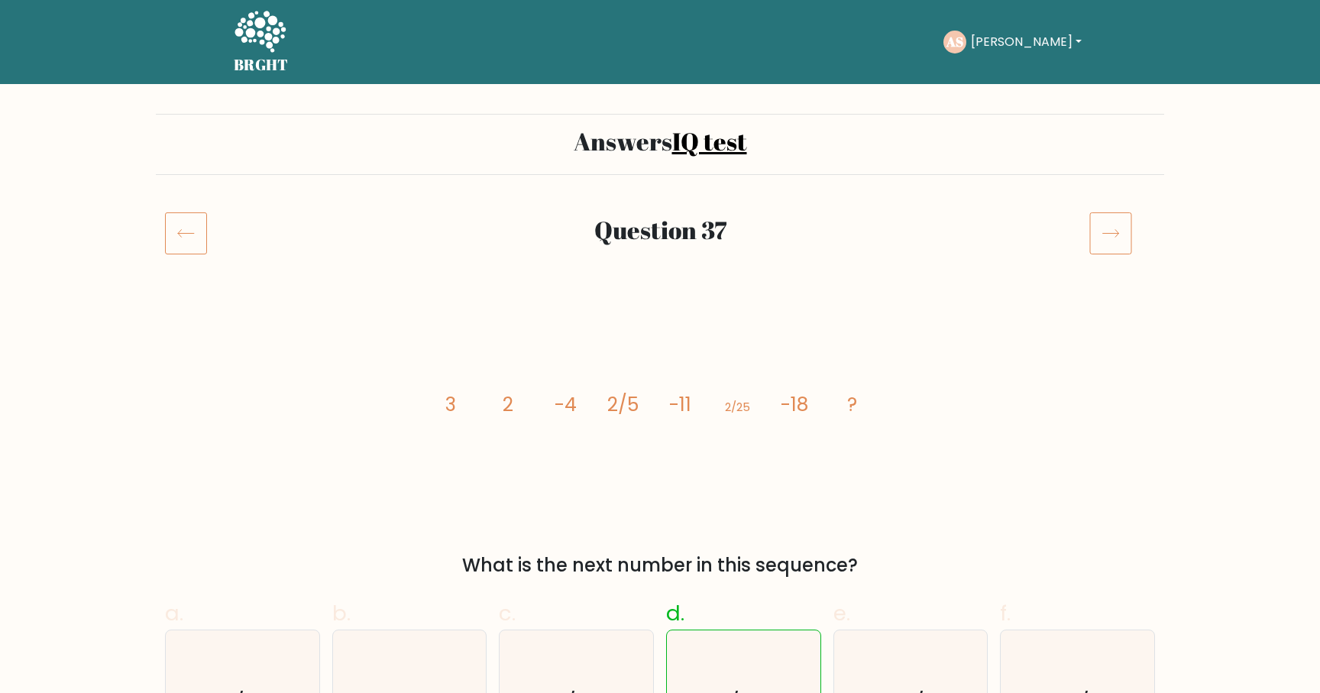
click at [183, 238] on icon at bounding box center [186, 233] width 42 height 43
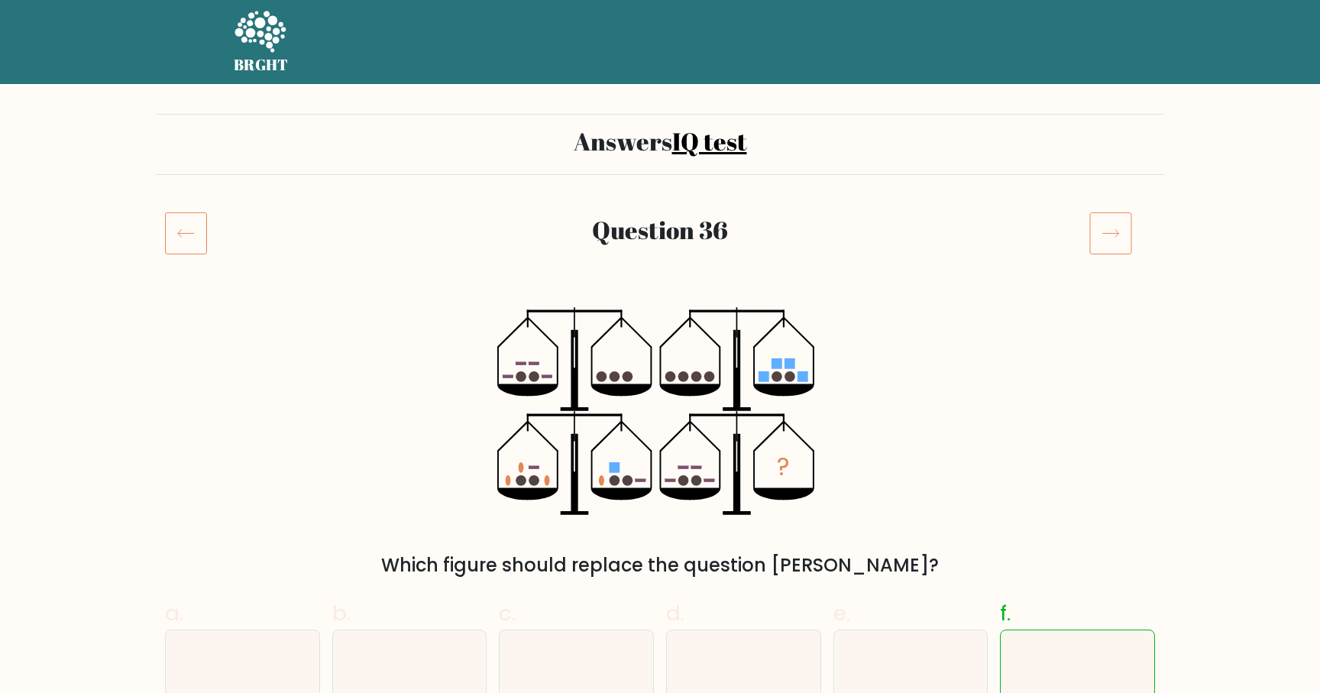
click at [183, 238] on icon at bounding box center [186, 233] width 42 height 43
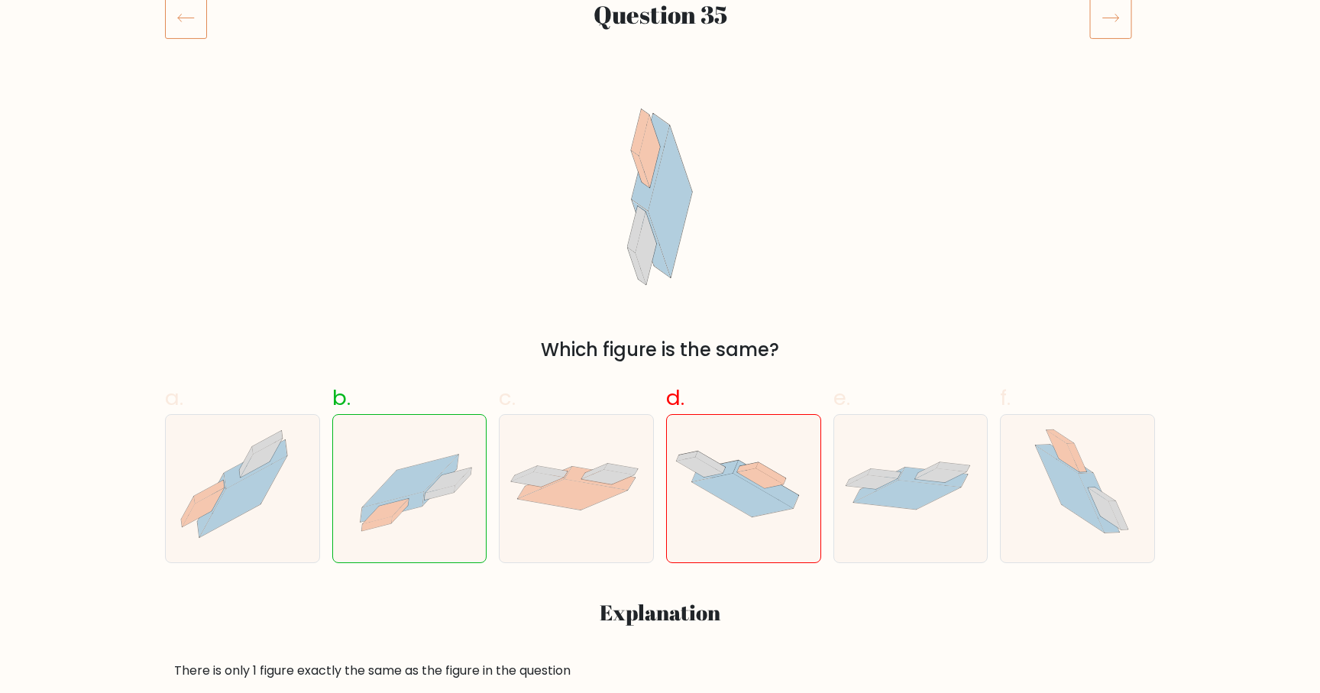
scroll to position [218, 0]
click at [197, 22] on icon at bounding box center [186, 15] width 42 height 43
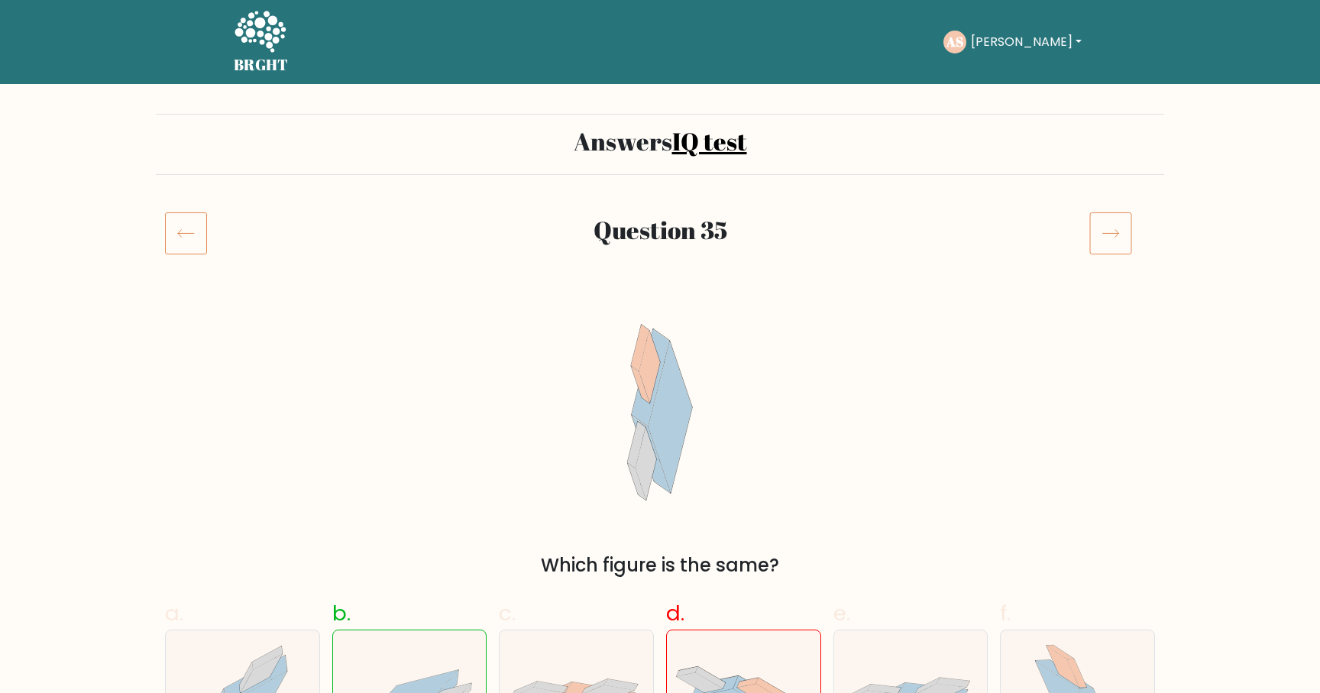
scroll to position [218, 0]
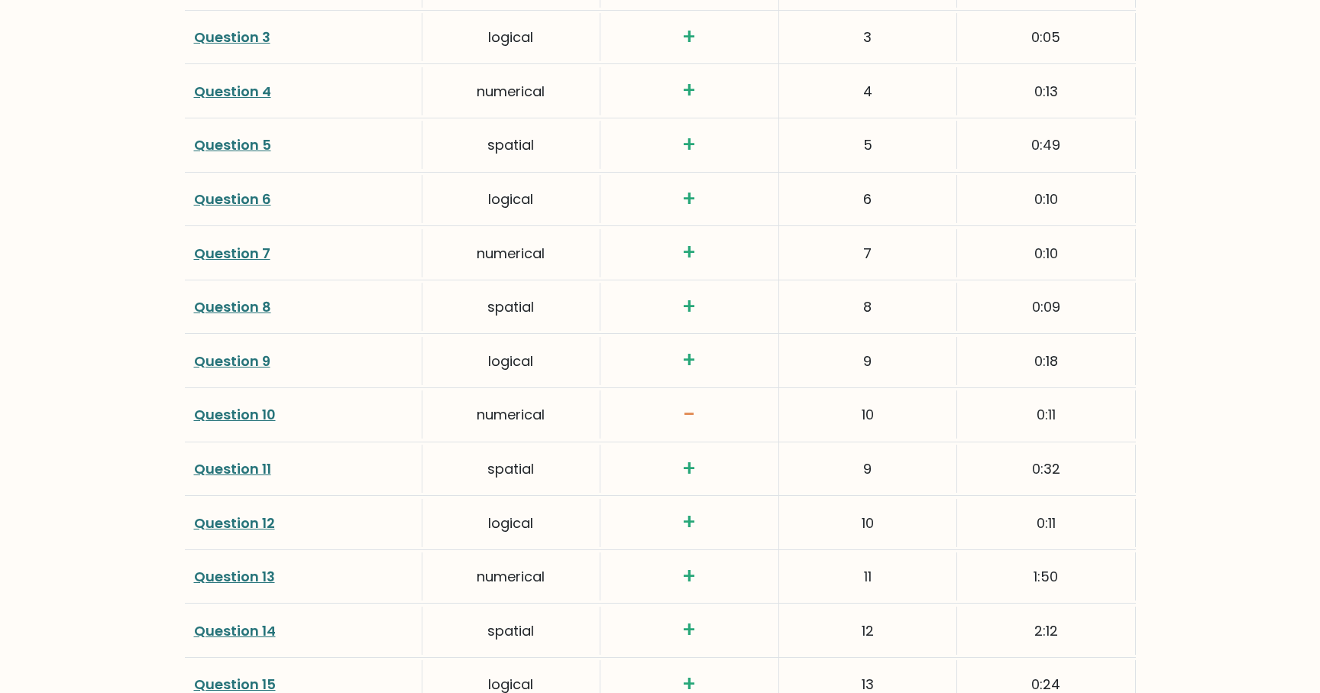
scroll to position [2322, 0]
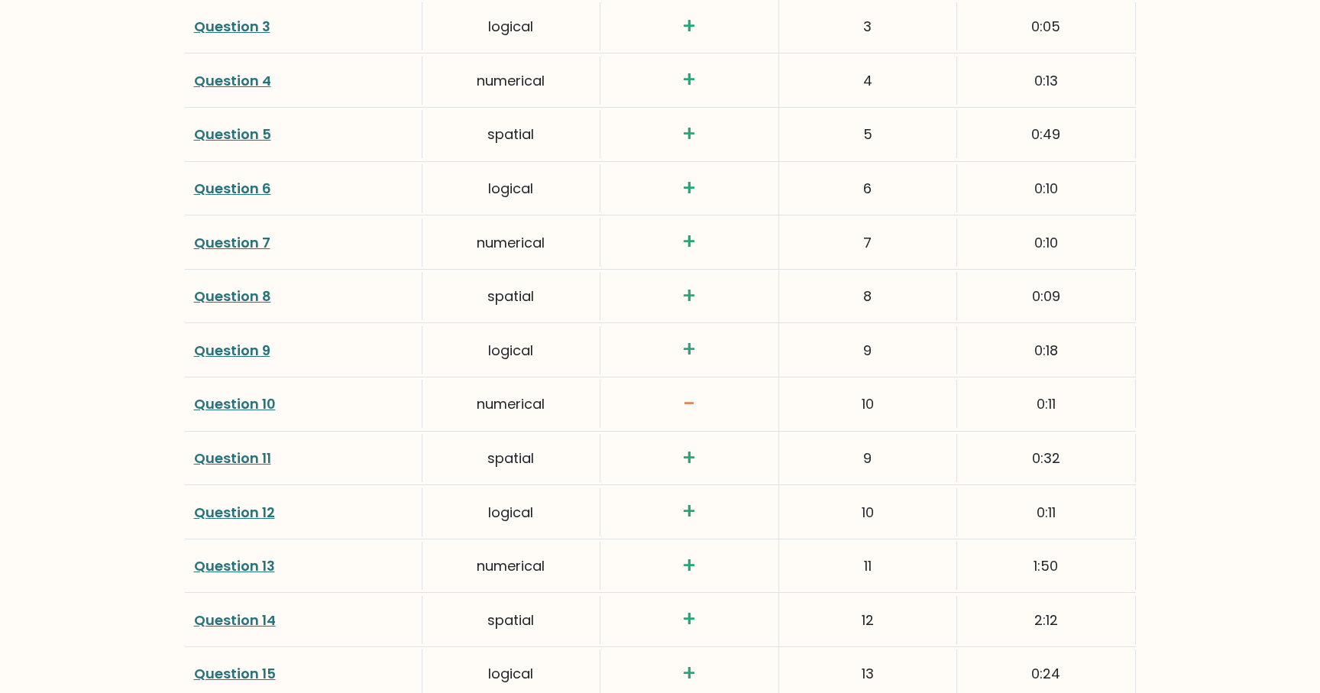
click at [241, 407] on link "Question 10" at bounding box center [235, 403] width 82 height 19
click at [247, 394] on link "Question 10" at bounding box center [235, 403] width 82 height 19
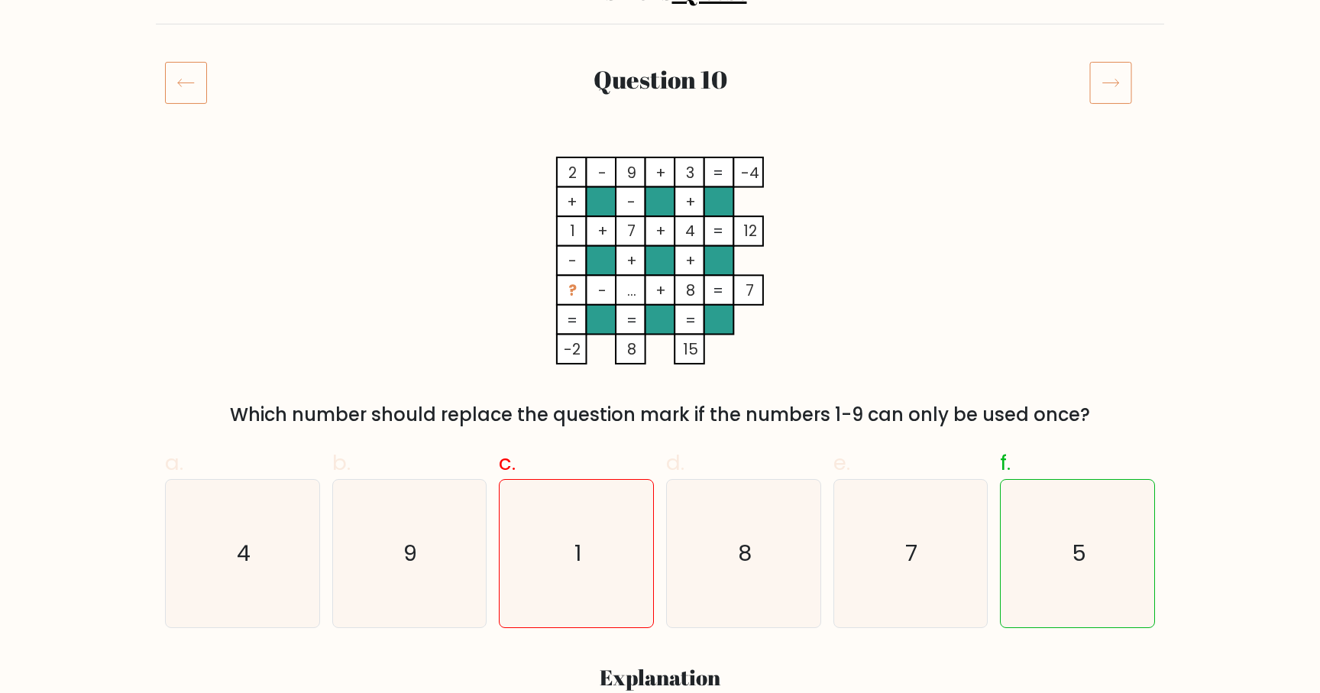
scroll to position [151, 0]
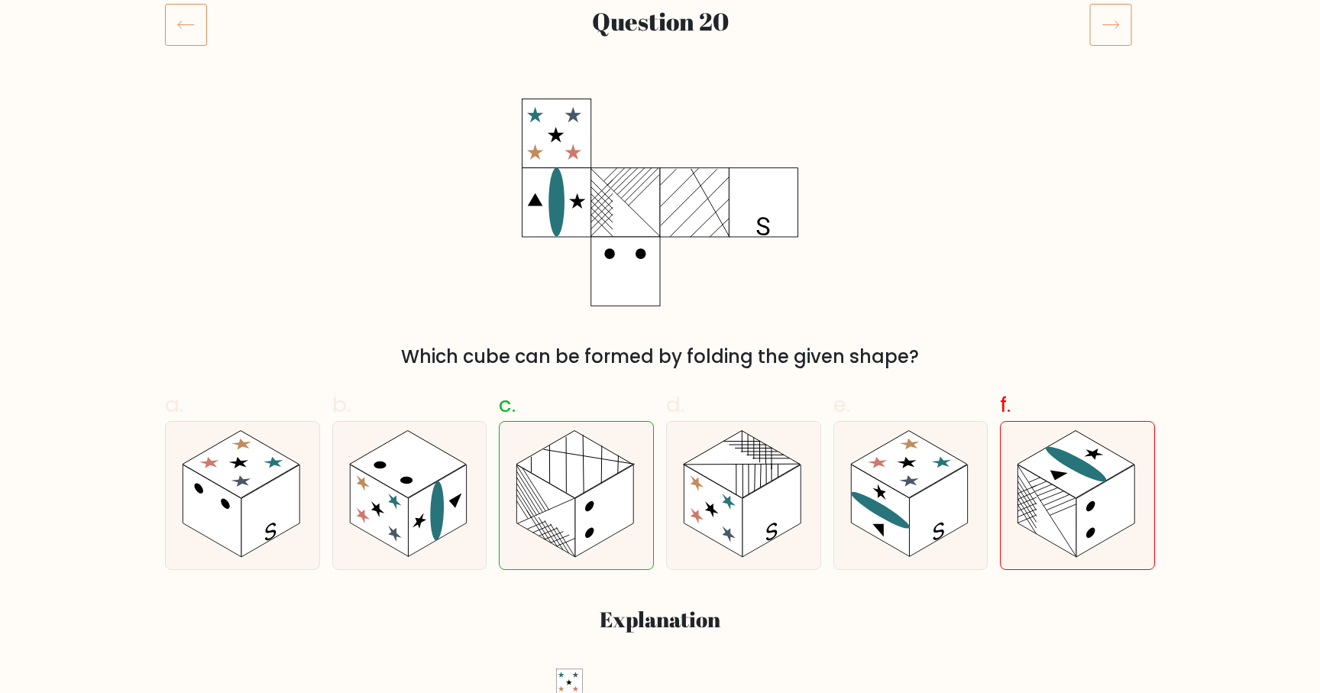
scroll to position [62, 0]
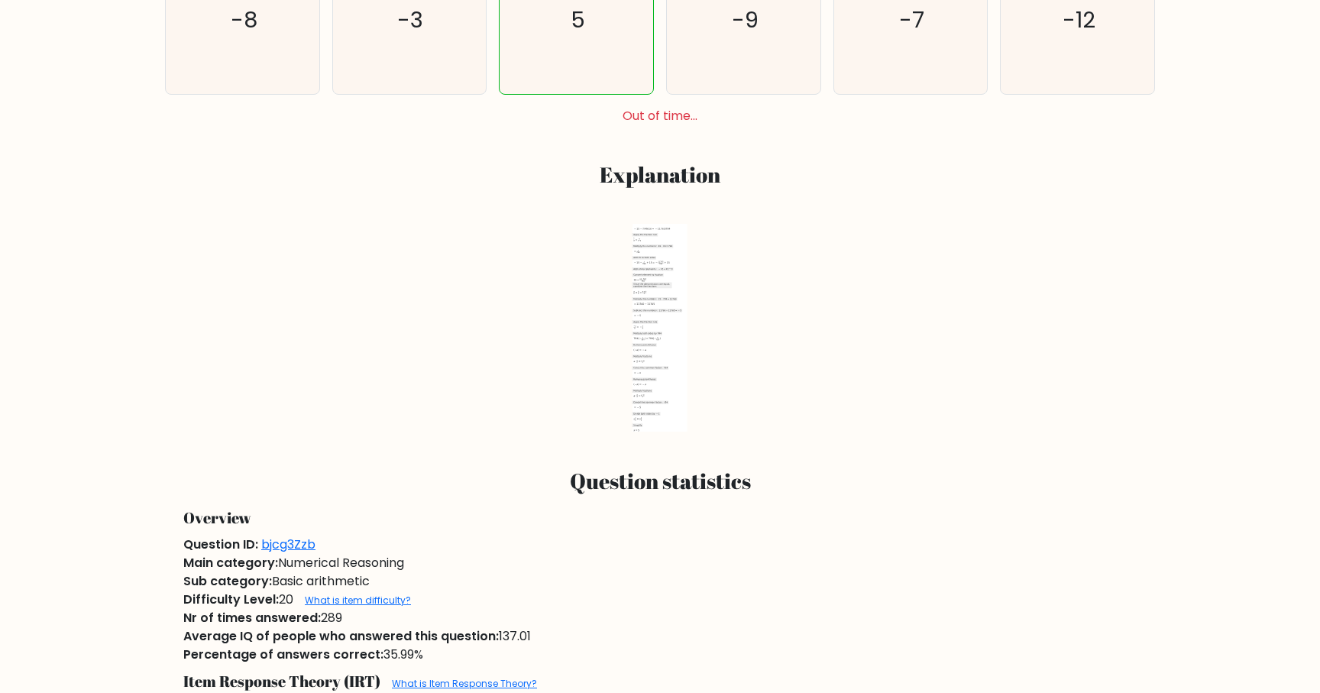
scroll to position [568, 0]
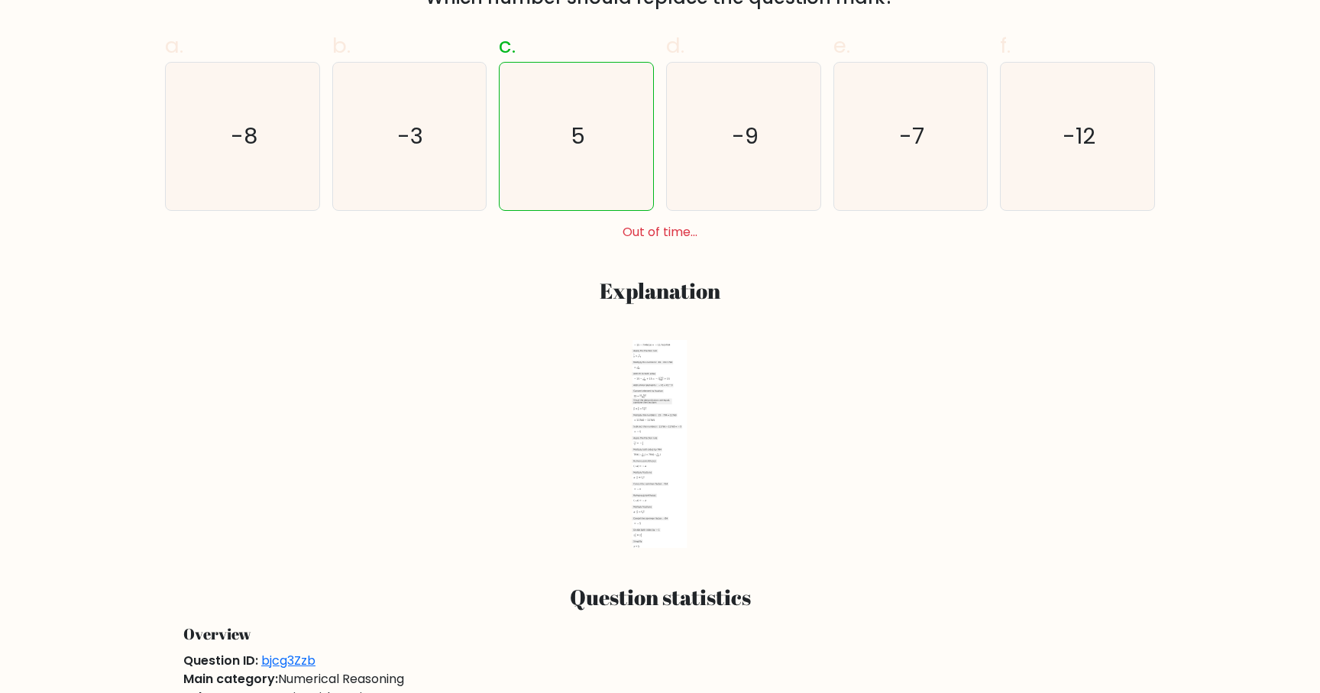
click at [660, 390] on use at bounding box center [660, 391] width 0 height 2
click at [656, 468] on icon at bounding box center [660, 444] width 54 height 208
click at [657, 468] on icon at bounding box center [660, 444] width 54 height 208
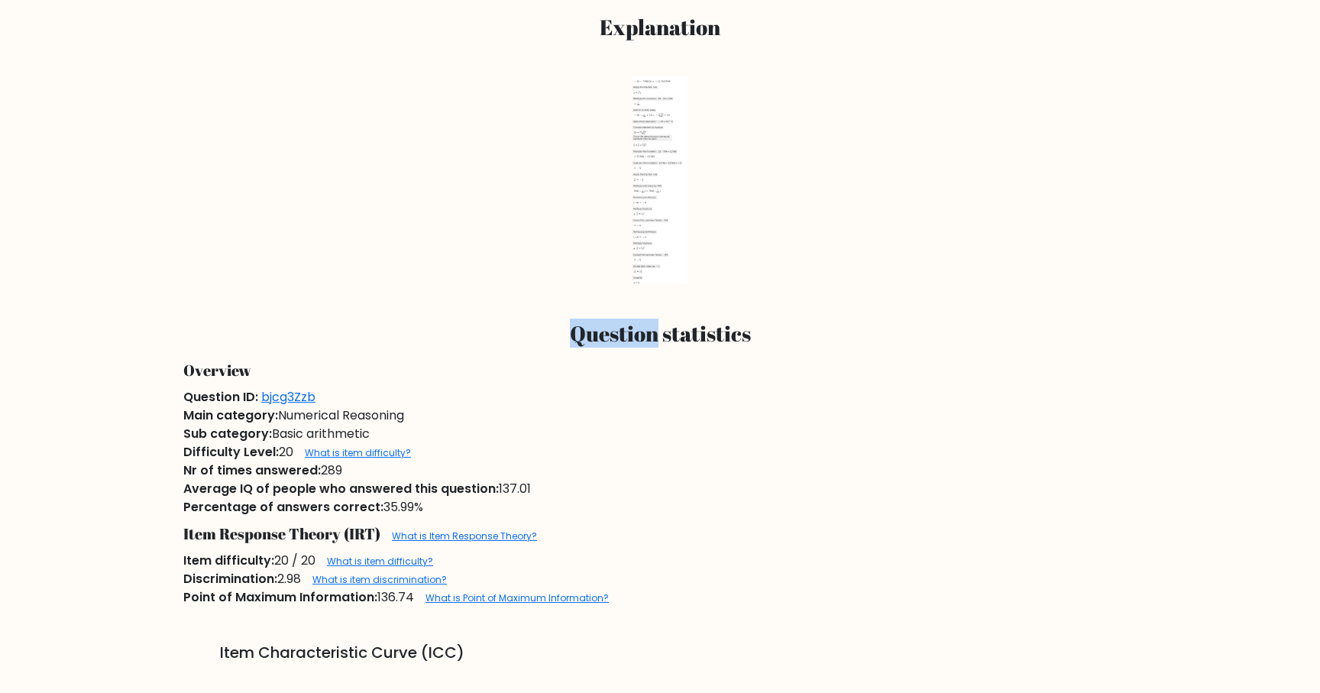
scroll to position [856, 0]
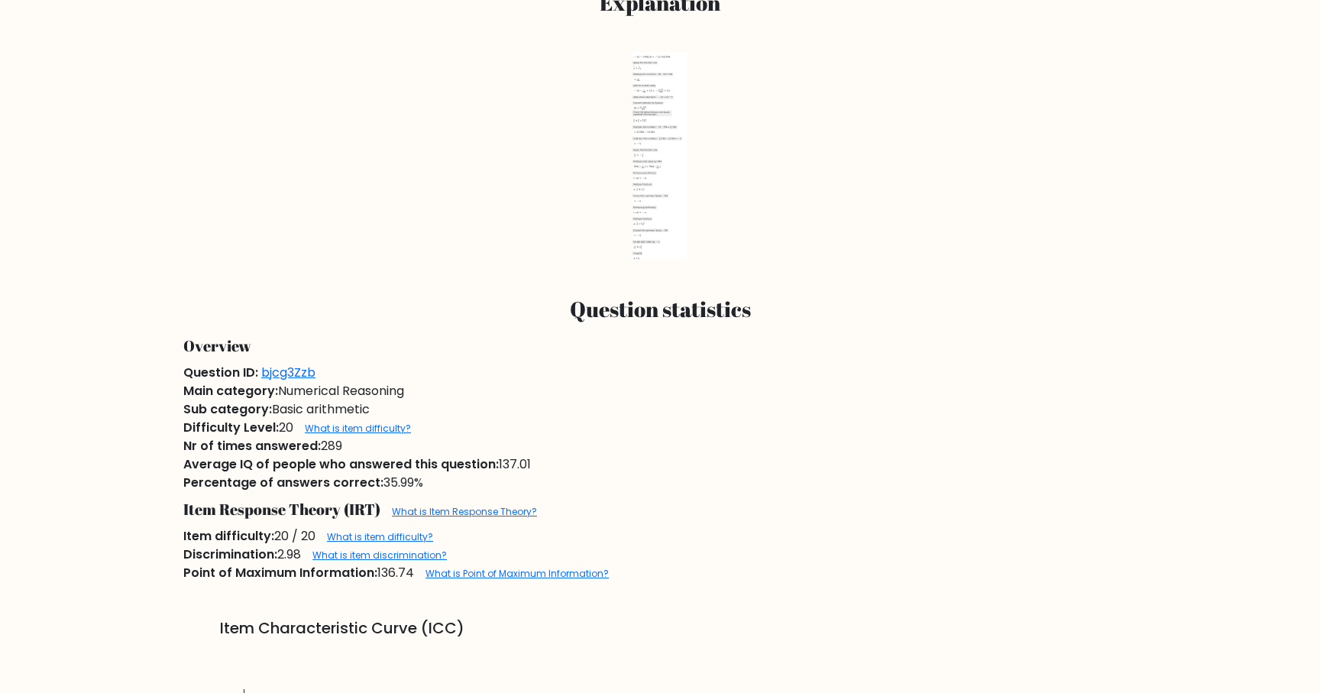
click at [673, 143] on icon at bounding box center [660, 156] width 54 height 208
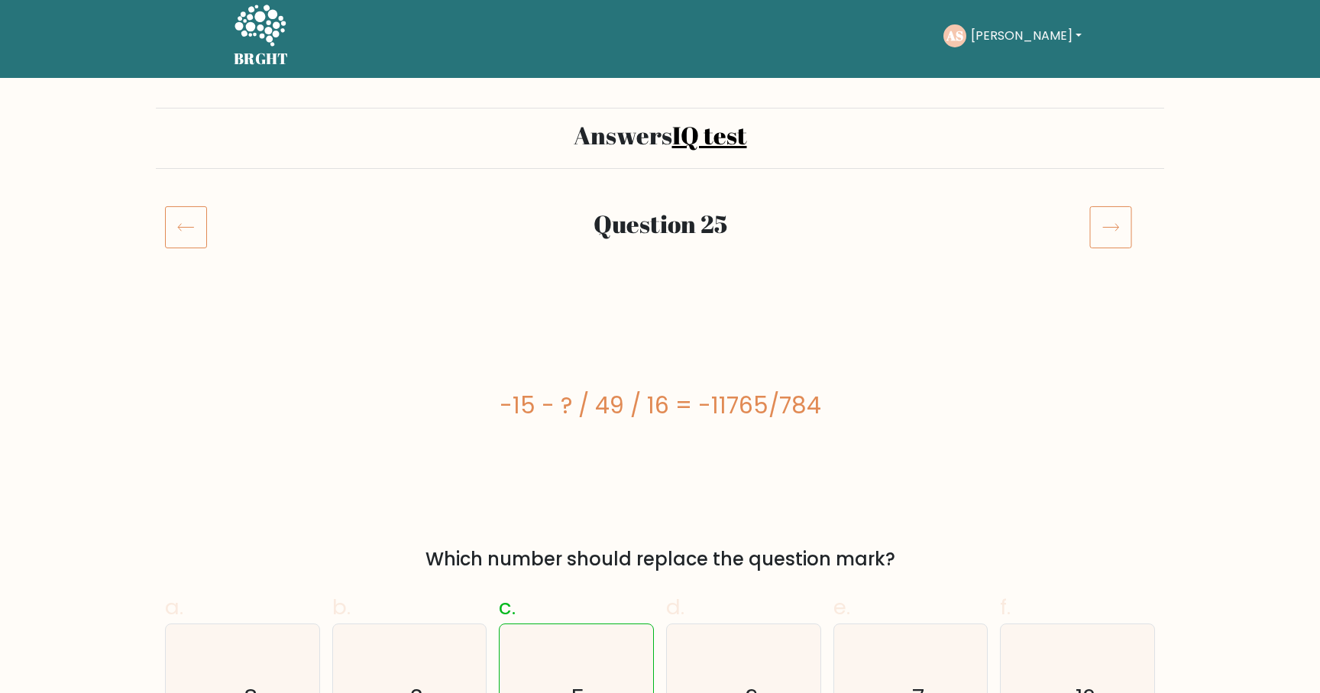
scroll to position [0, 0]
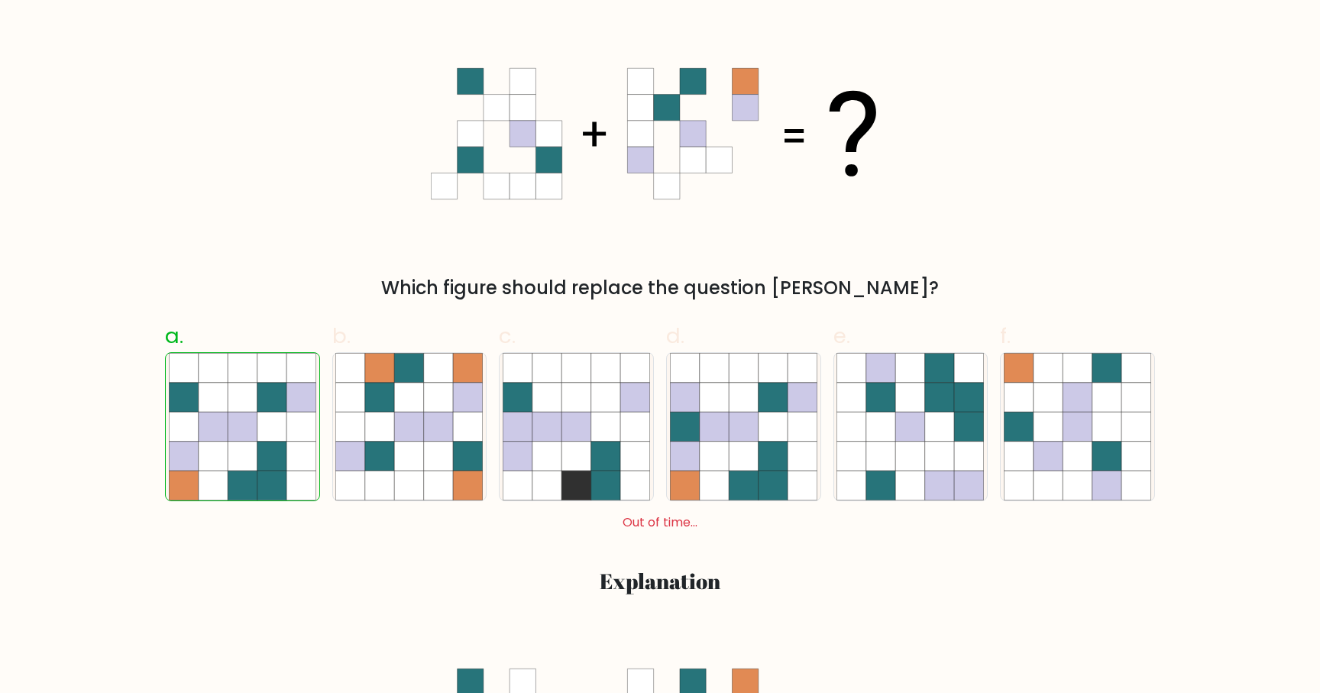
scroll to position [276, 0]
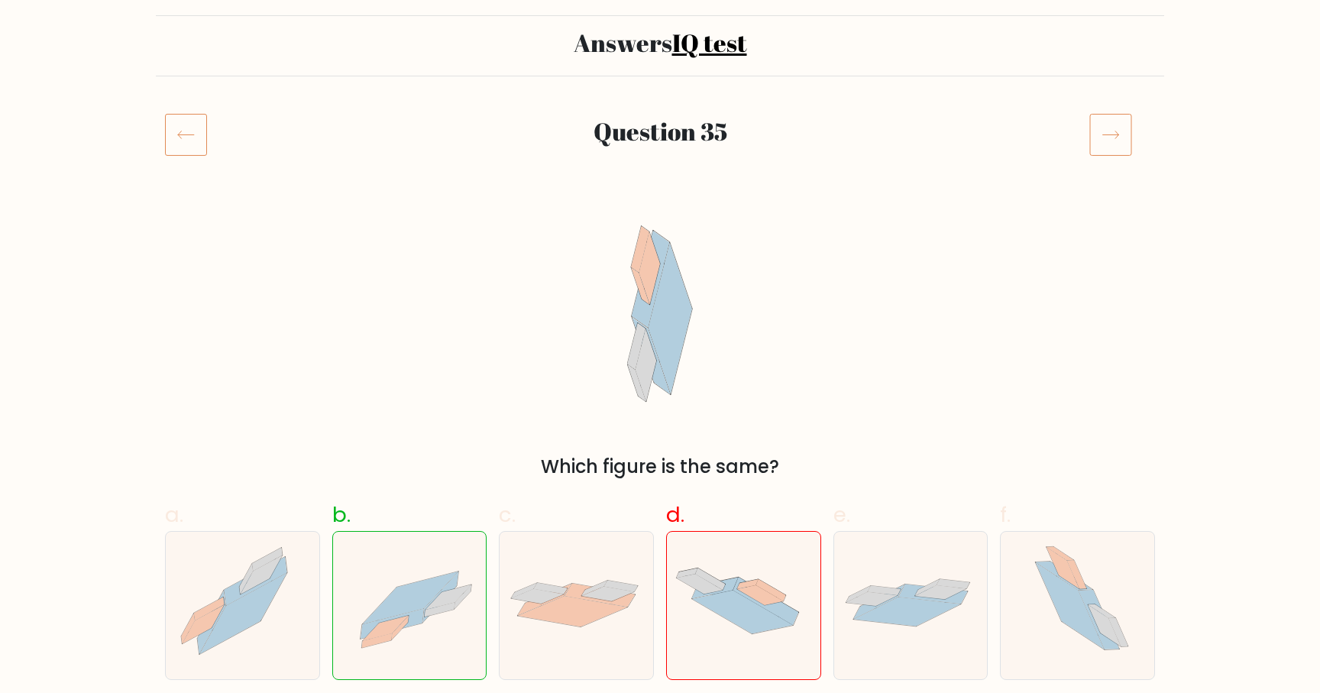
scroll to position [115, 0]
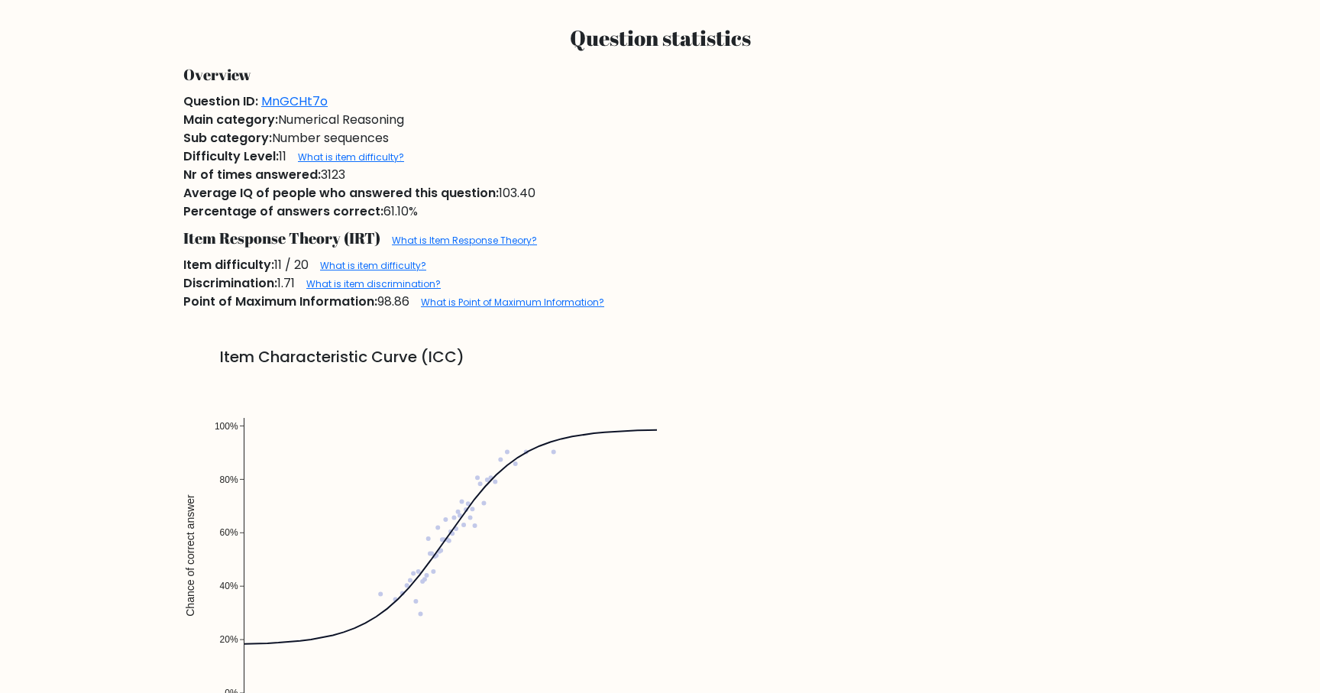
scroll to position [1235, 0]
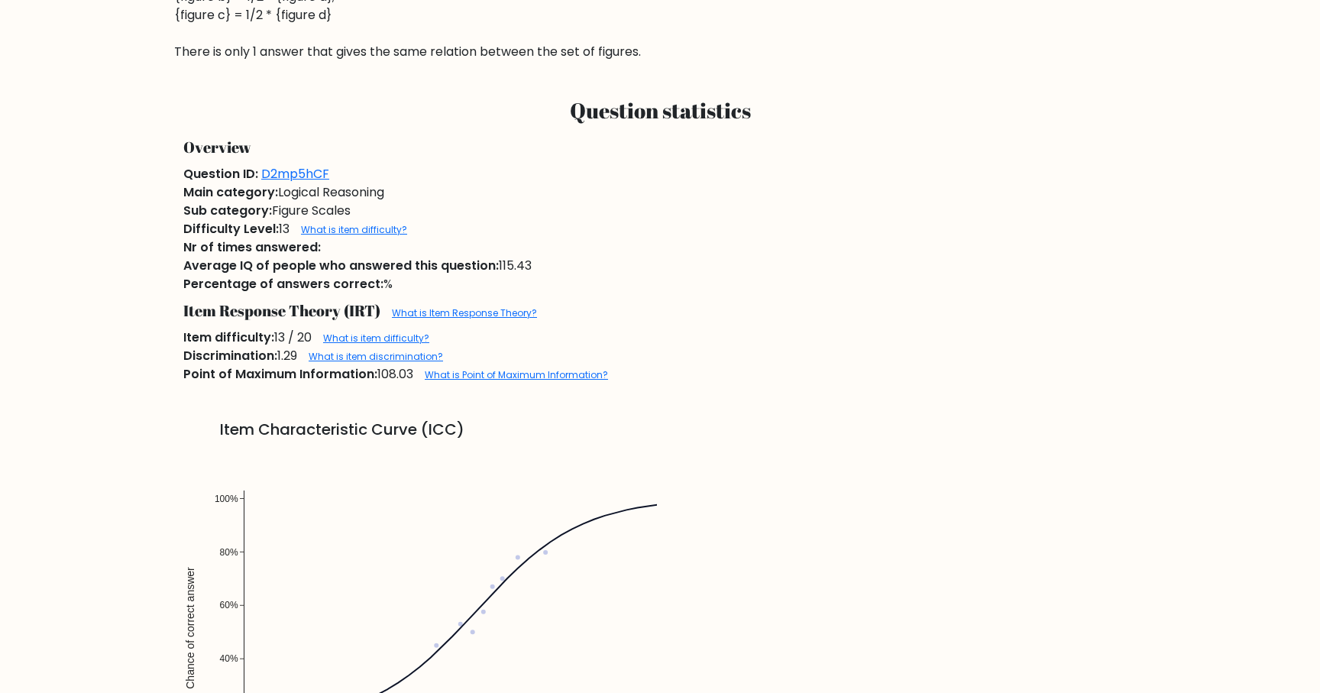
scroll to position [1028, 0]
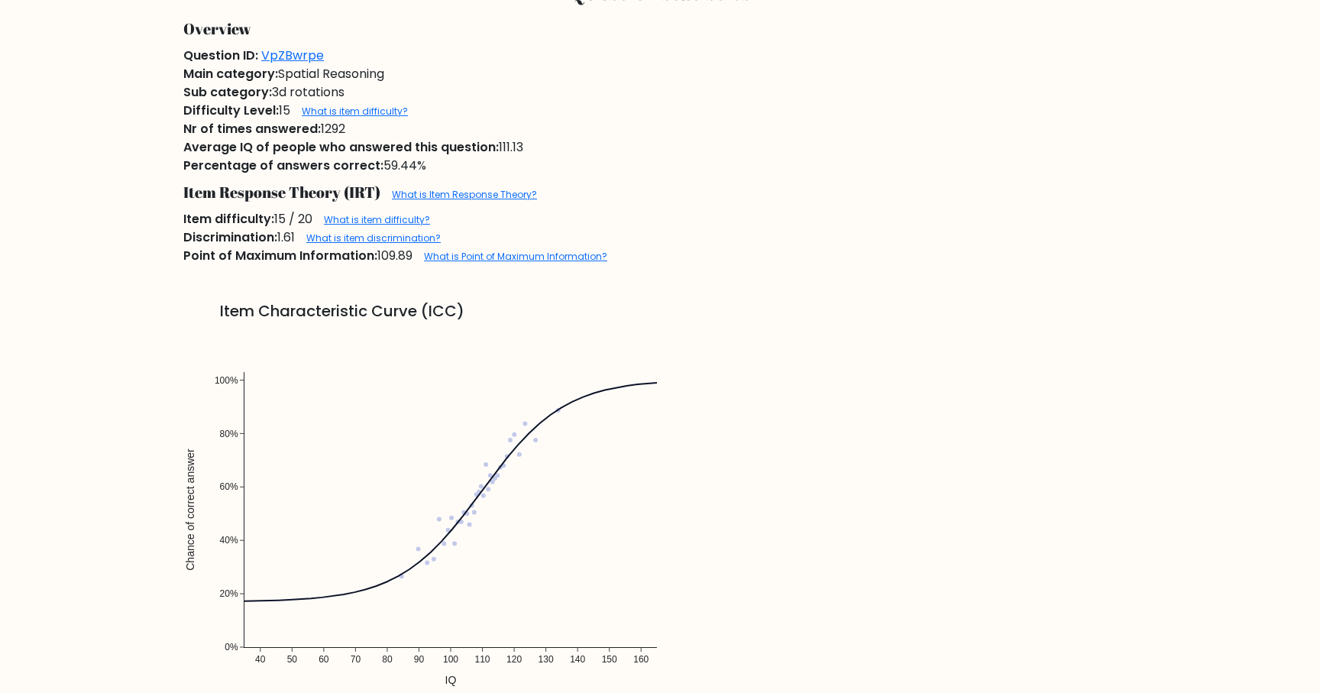
scroll to position [956, 0]
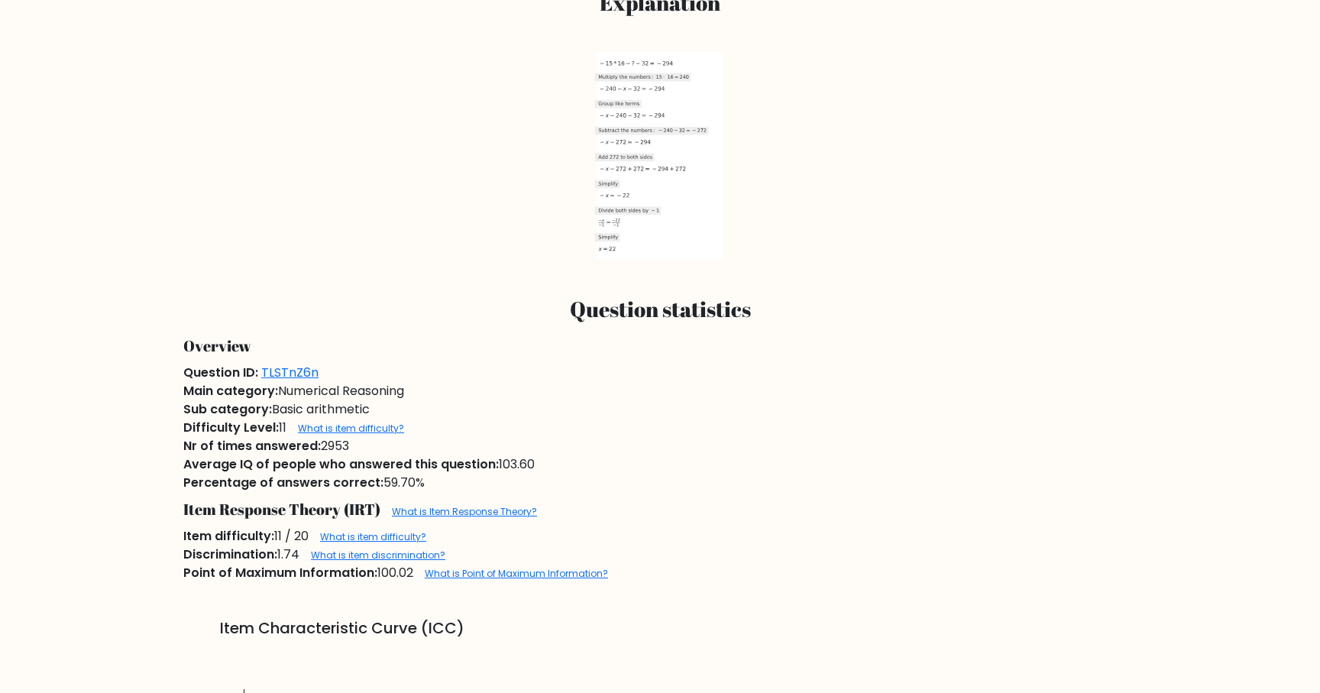
scroll to position [827, 0]
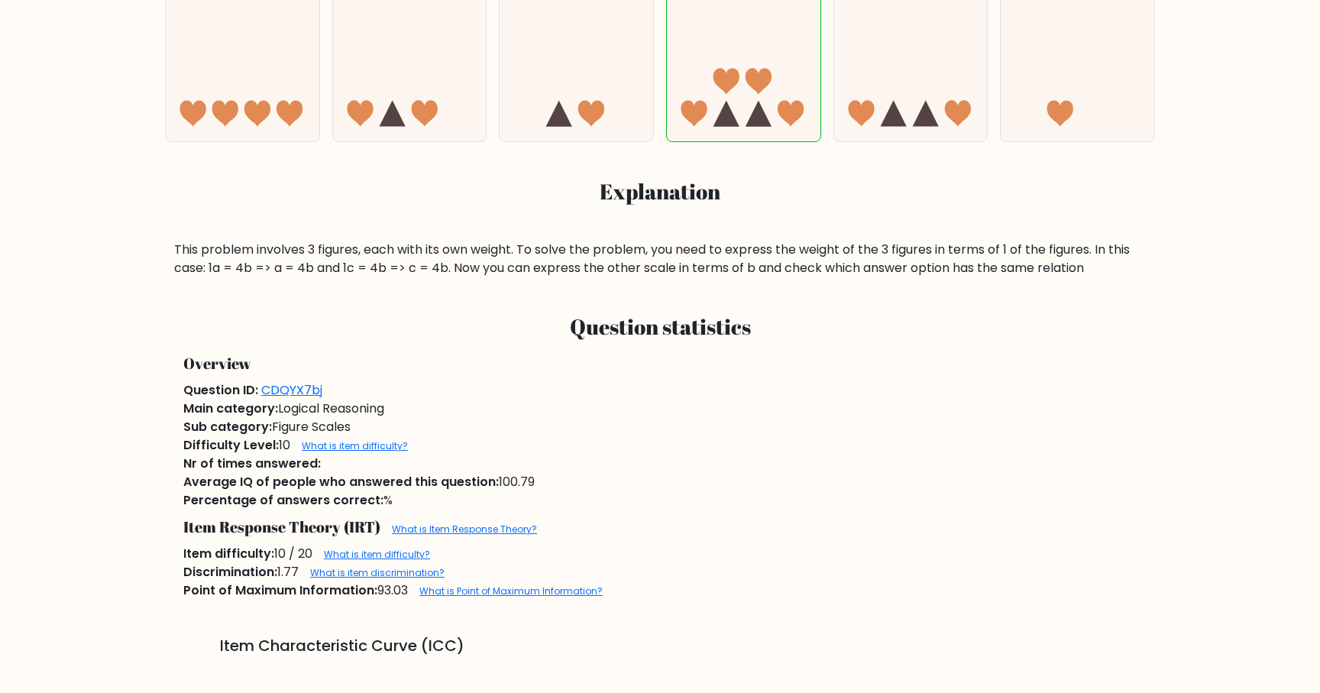
scroll to position [661, 0]
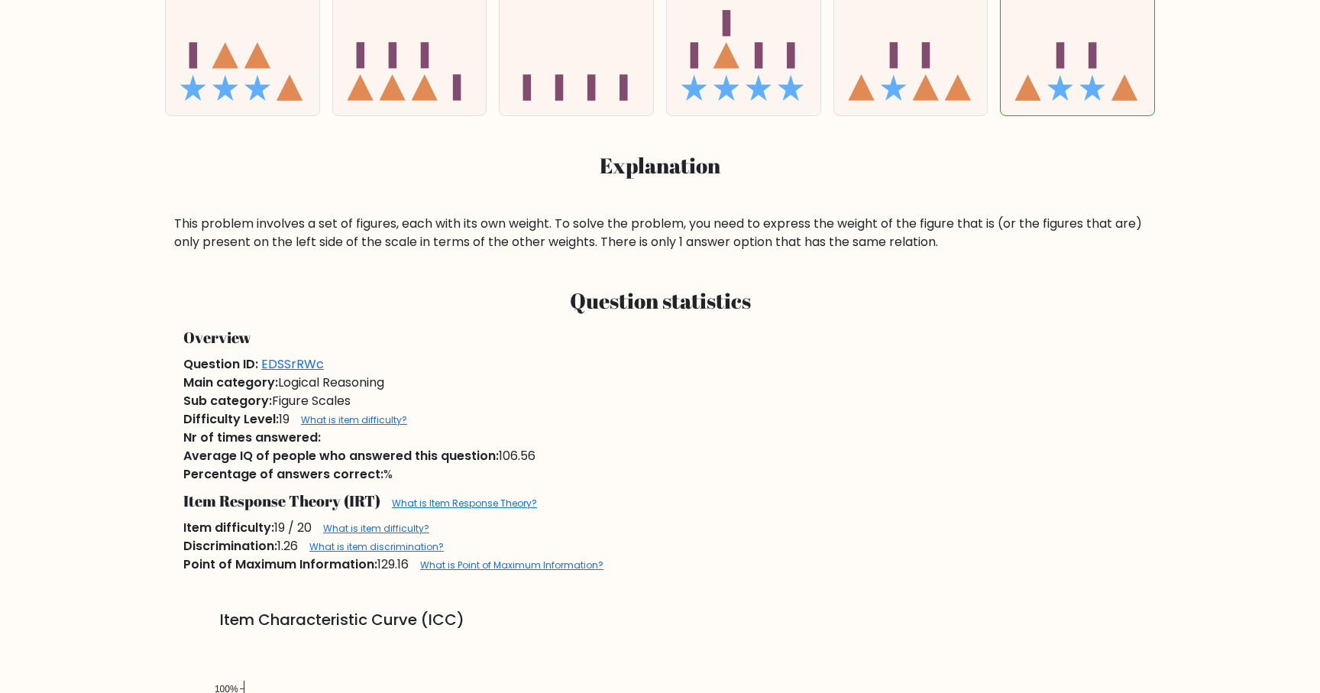
scroll to position [663, 0]
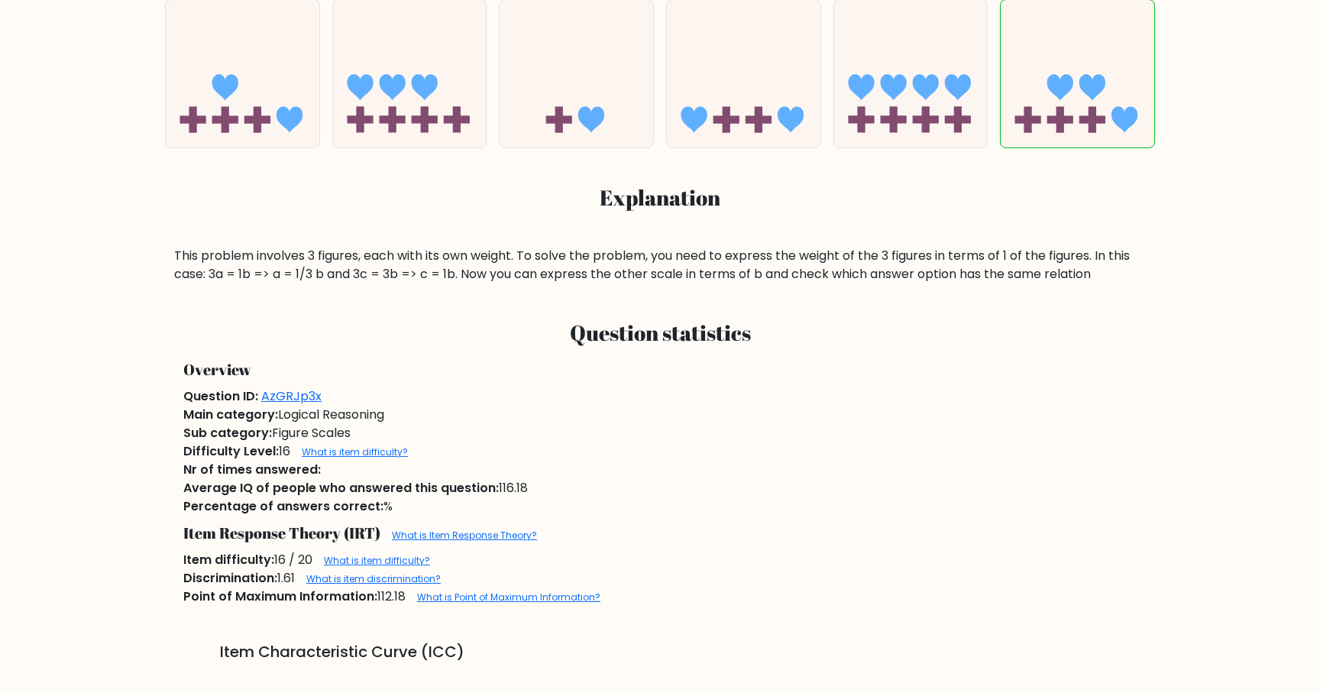
scroll to position [636, 0]
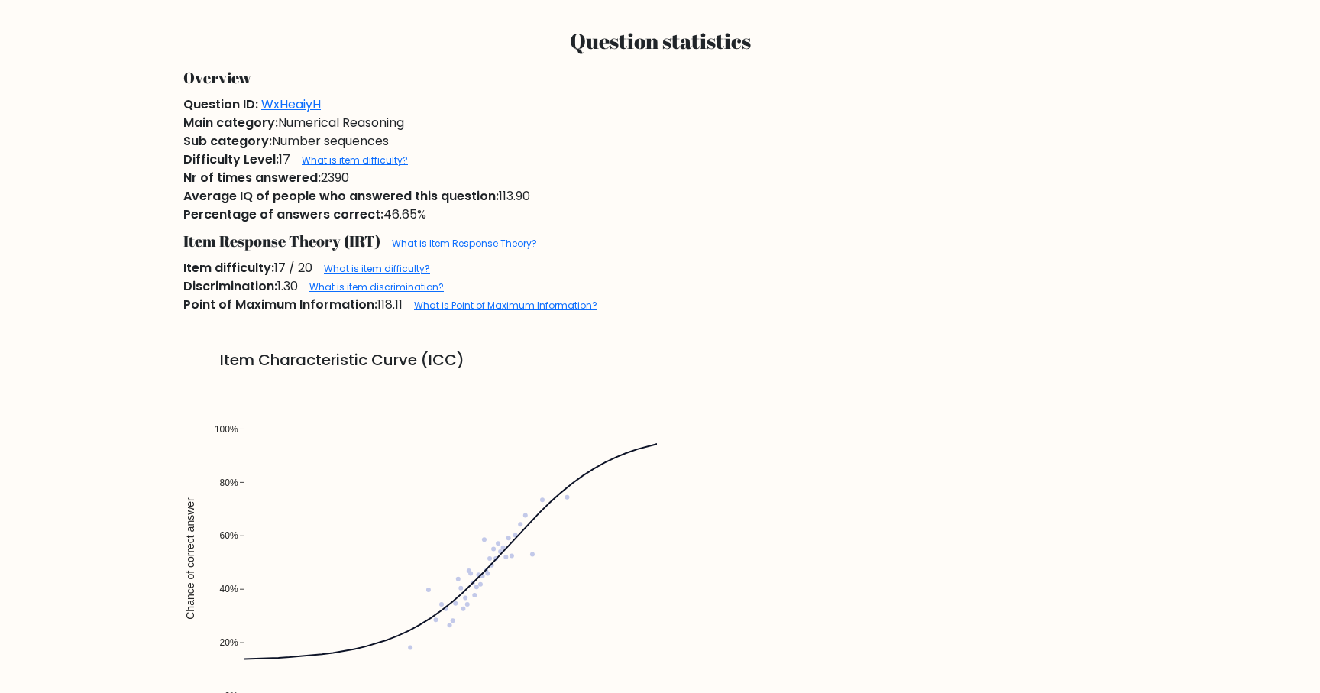
scroll to position [1306, 0]
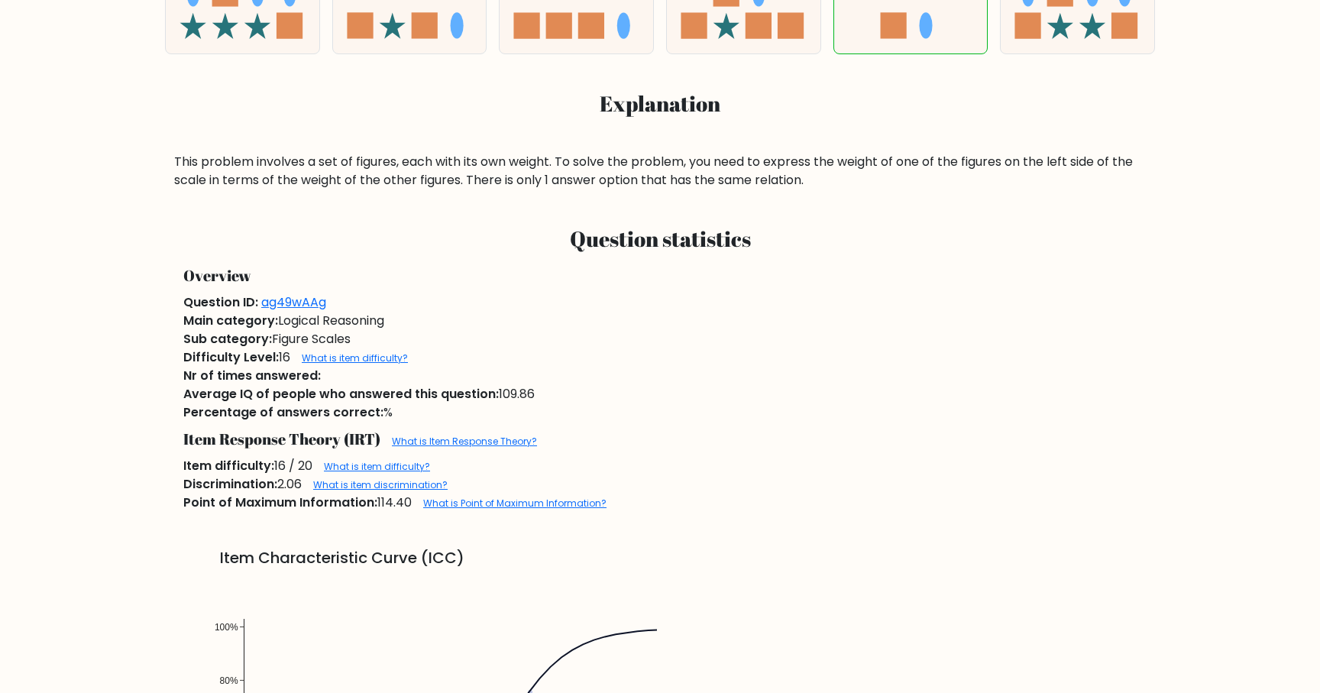
scroll to position [772, 0]
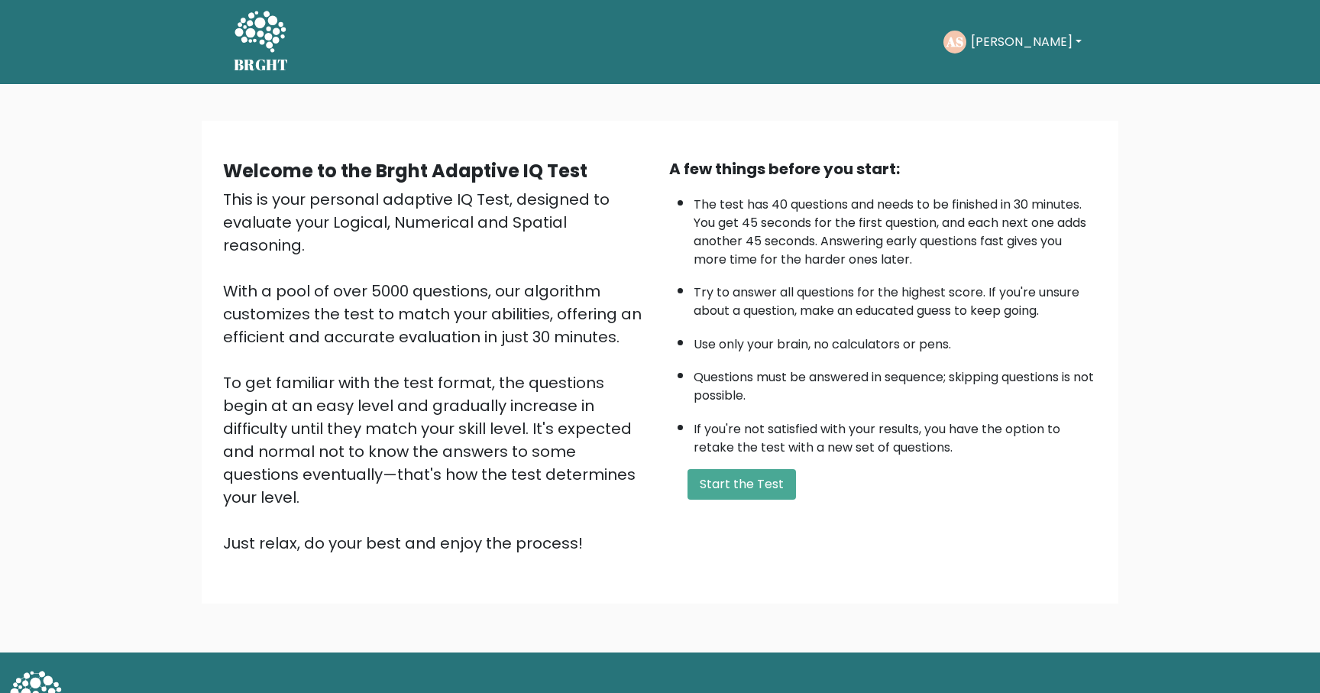
click at [746, 500] on div "A few things before you start: The test has 40 questions and needs to be finish…" at bounding box center [883, 355] width 446 height 397
click at [778, 463] on div "A few things before you start: The test has 40 questions and needs to be finish…" at bounding box center [883, 355] width 446 height 397
click at [761, 480] on button "Start the Test" at bounding box center [742, 484] width 108 height 31
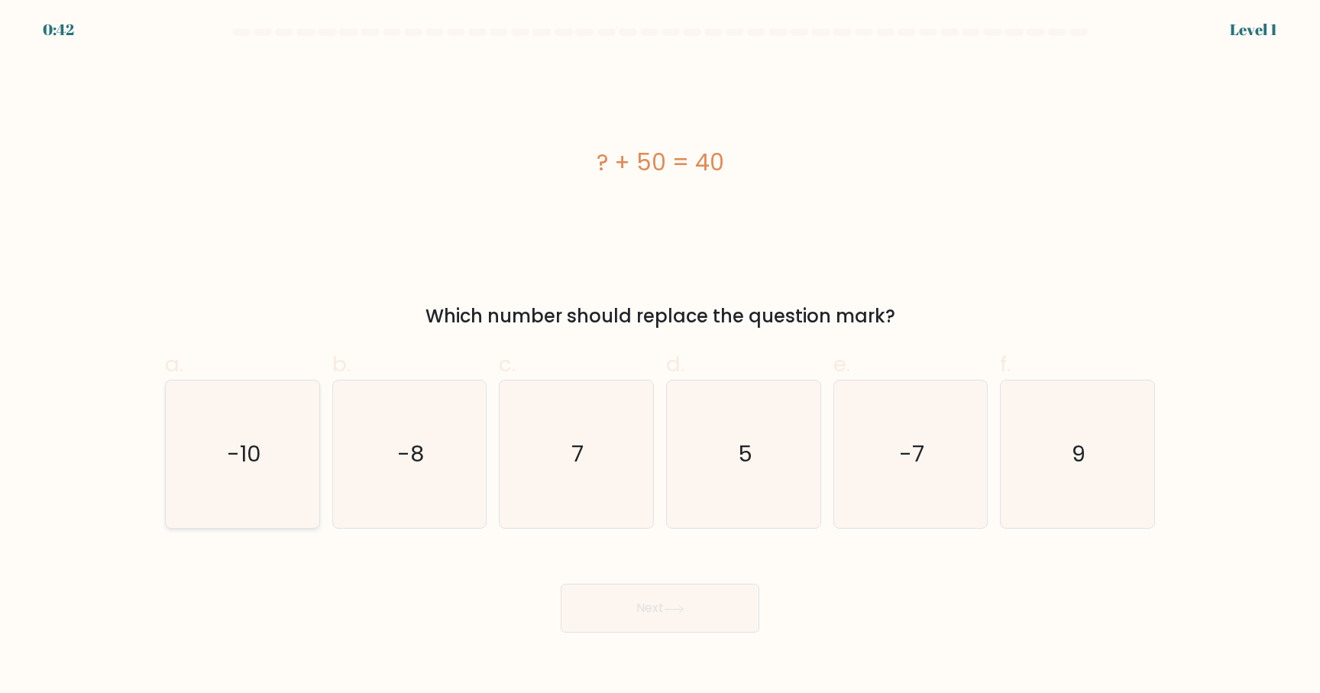
click at [251, 423] on icon "-10" at bounding box center [242, 453] width 147 height 147
click at [660, 357] on input "a. -10" at bounding box center [660, 352] width 1 height 10
radio input "true"
click at [673, 607] on icon at bounding box center [674, 609] width 21 height 8
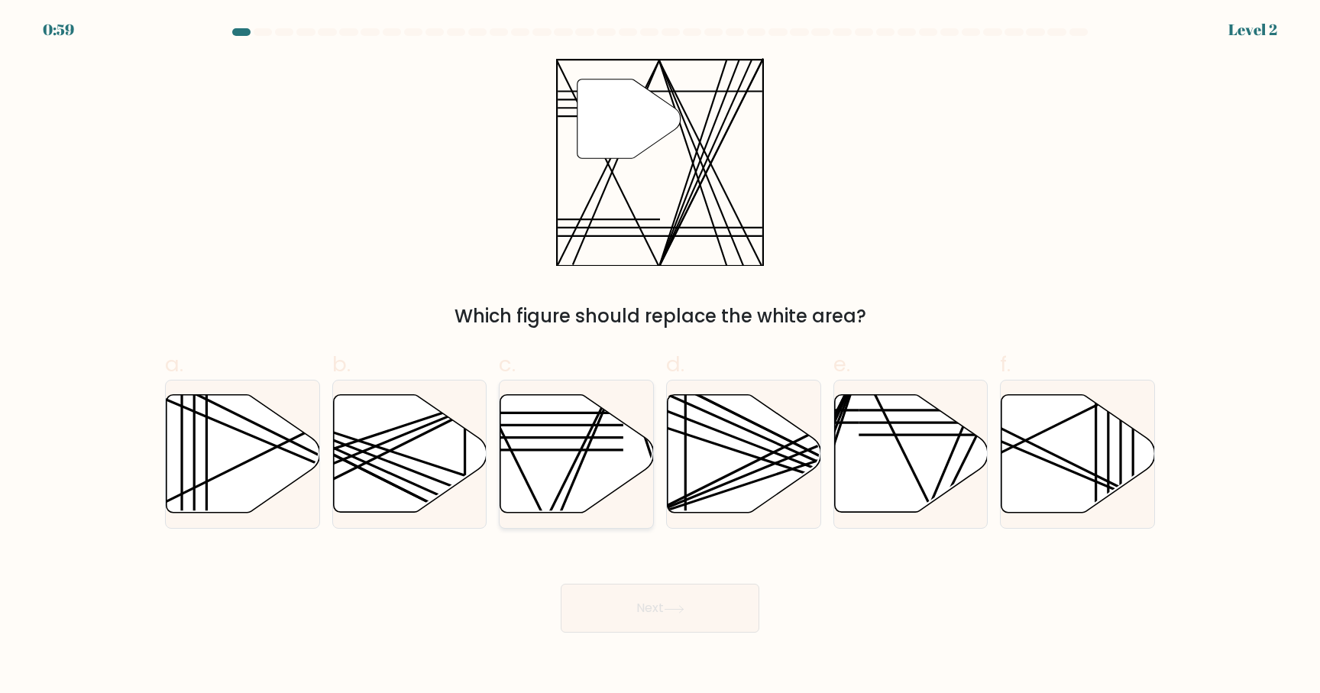
click at [562, 483] on icon at bounding box center [577, 454] width 154 height 118
click at [660, 357] on input "c." at bounding box center [660, 352] width 1 height 10
radio input "true"
click at [638, 601] on button "Next" at bounding box center [660, 608] width 199 height 49
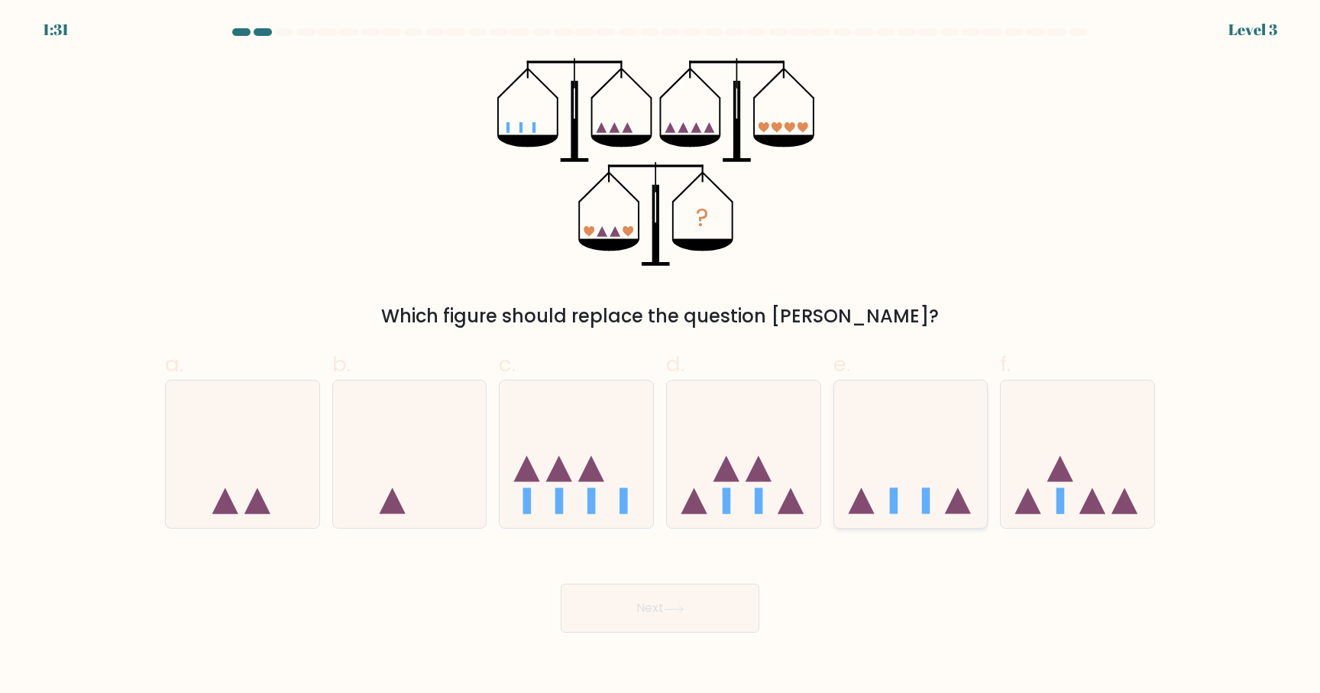
click at [901, 469] on icon at bounding box center [911, 454] width 154 height 127
click at [661, 357] on input "e." at bounding box center [660, 352] width 1 height 10
radio input "true"
click at [714, 624] on button "Next" at bounding box center [660, 608] width 199 height 49
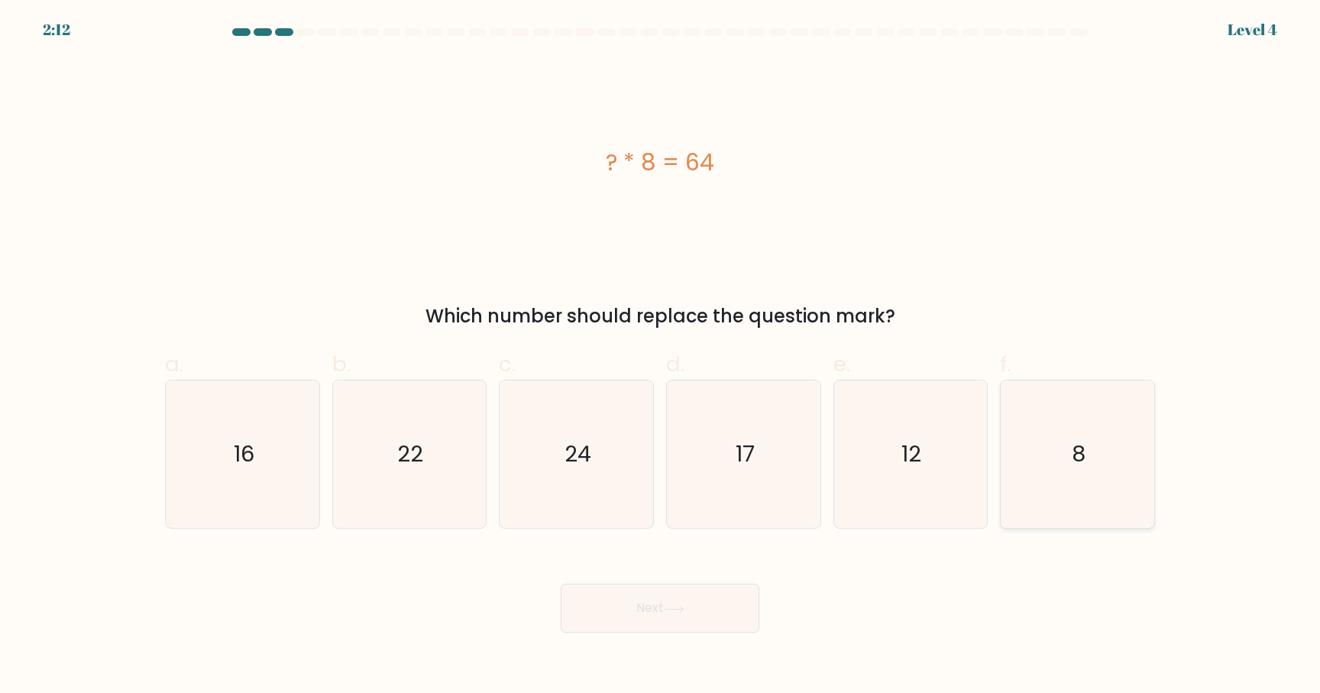
click at [1074, 477] on icon "8" at bounding box center [1077, 453] width 147 height 147
click at [661, 357] on input "f. 8" at bounding box center [660, 352] width 1 height 10
radio input "true"
click at [745, 607] on button "Next" at bounding box center [660, 608] width 199 height 49
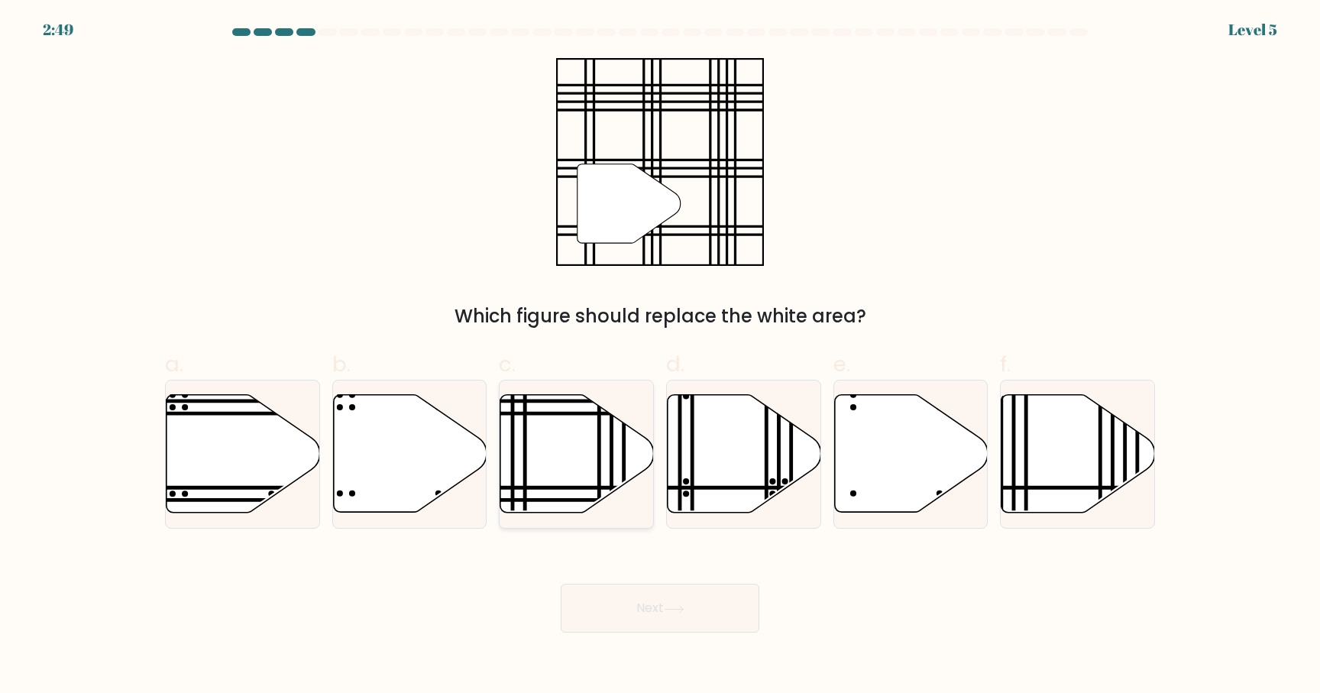
click at [571, 420] on icon at bounding box center [577, 454] width 154 height 118
click at [660, 357] on input "c." at bounding box center [660, 352] width 1 height 10
radio input "true"
click at [674, 604] on button "Next" at bounding box center [660, 608] width 199 height 49
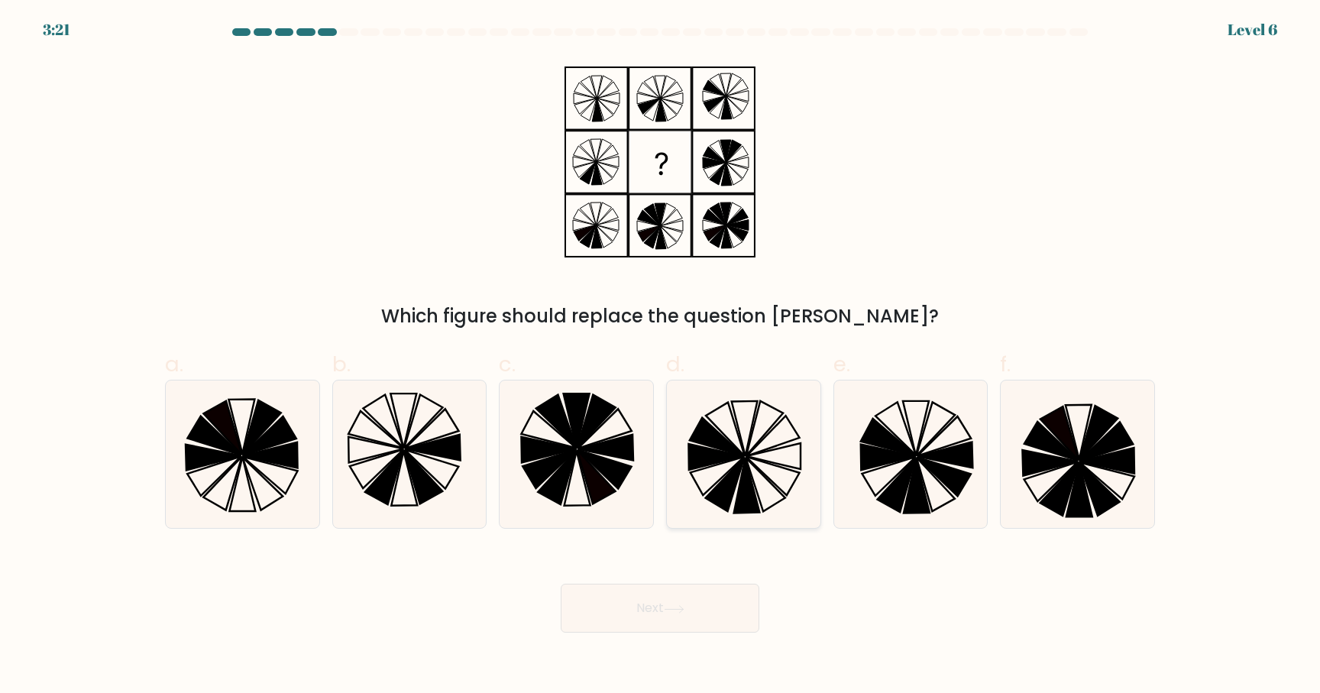
click at [799, 496] on icon at bounding box center [743, 453] width 147 height 147
click at [661, 357] on input "d." at bounding box center [660, 352] width 1 height 10
radio input "true"
click at [698, 613] on button "Next" at bounding box center [660, 608] width 199 height 49
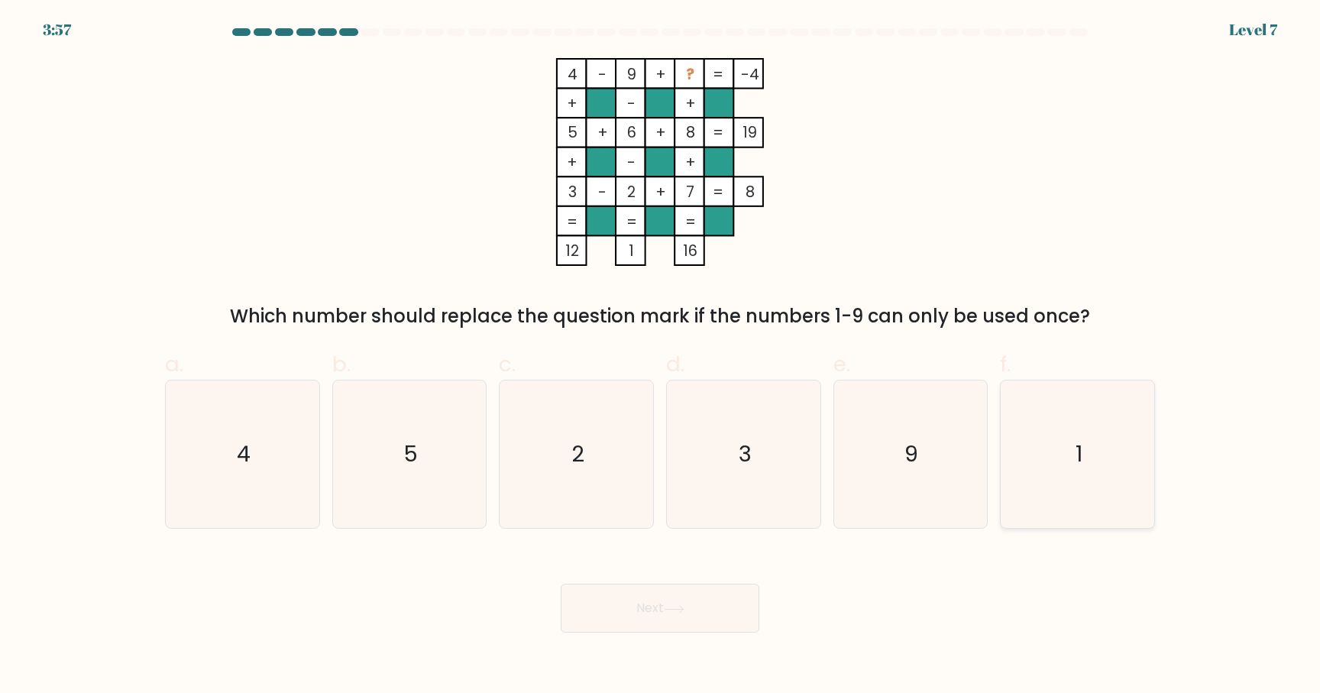
click at [1030, 460] on icon "1" at bounding box center [1077, 453] width 147 height 147
click at [661, 357] on input "f. 1" at bounding box center [660, 352] width 1 height 10
radio input "true"
click at [718, 617] on button "Next" at bounding box center [660, 608] width 199 height 49
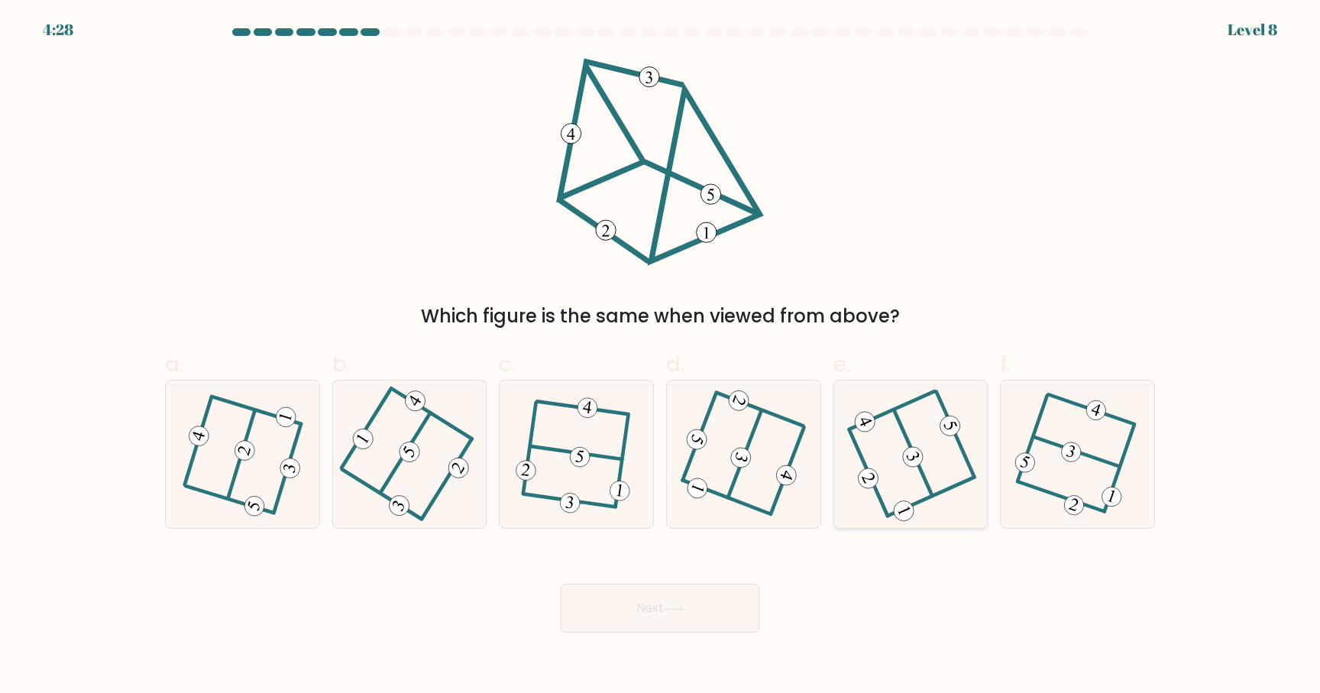
click at [918, 454] on icon at bounding box center [913, 456] width 15 height 11
click at [661, 357] on input "e." at bounding box center [660, 352] width 1 height 10
radio input "true"
click at [728, 596] on button "Next" at bounding box center [660, 608] width 199 height 49
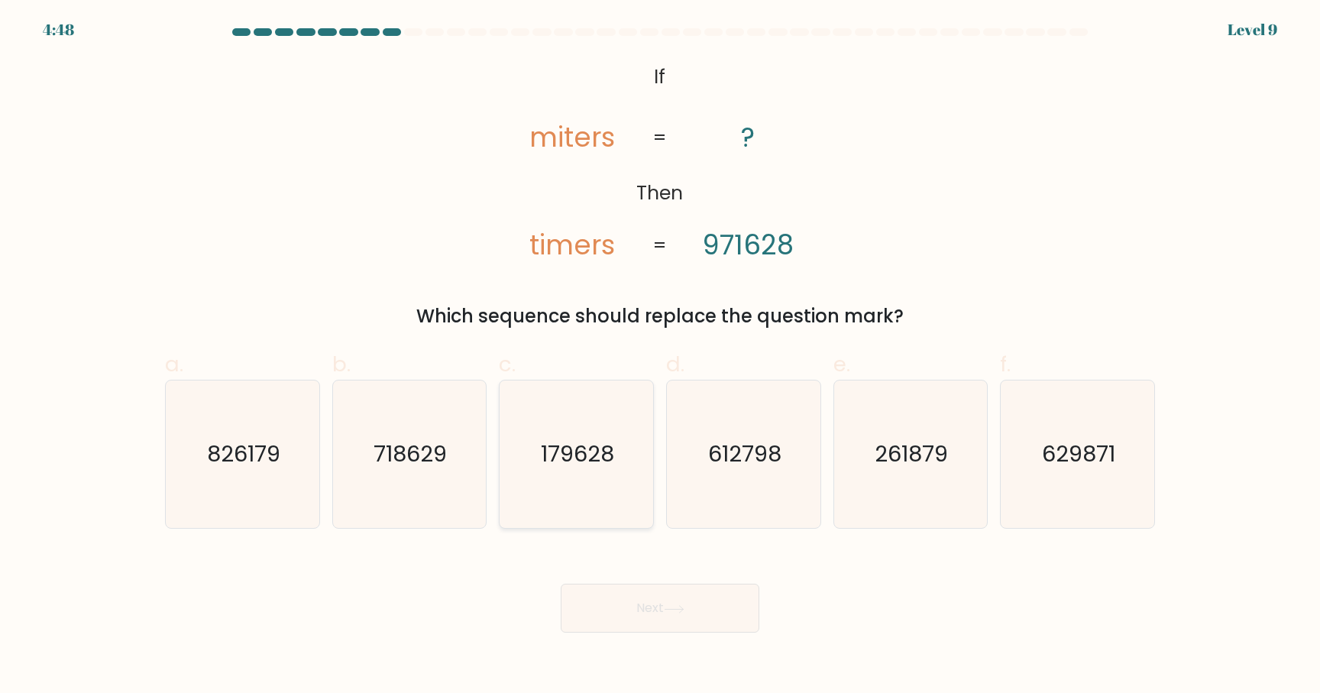
click at [571, 472] on icon "179628" at bounding box center [576, 453] width 147 height 147
click at [660, 357] on input "c. 179628" at bounding box center [660, 352] width 1 height 10
radio input "true"
click at [682, 601] on button "Next" at bounding box center [660, 608] width 199 height 49
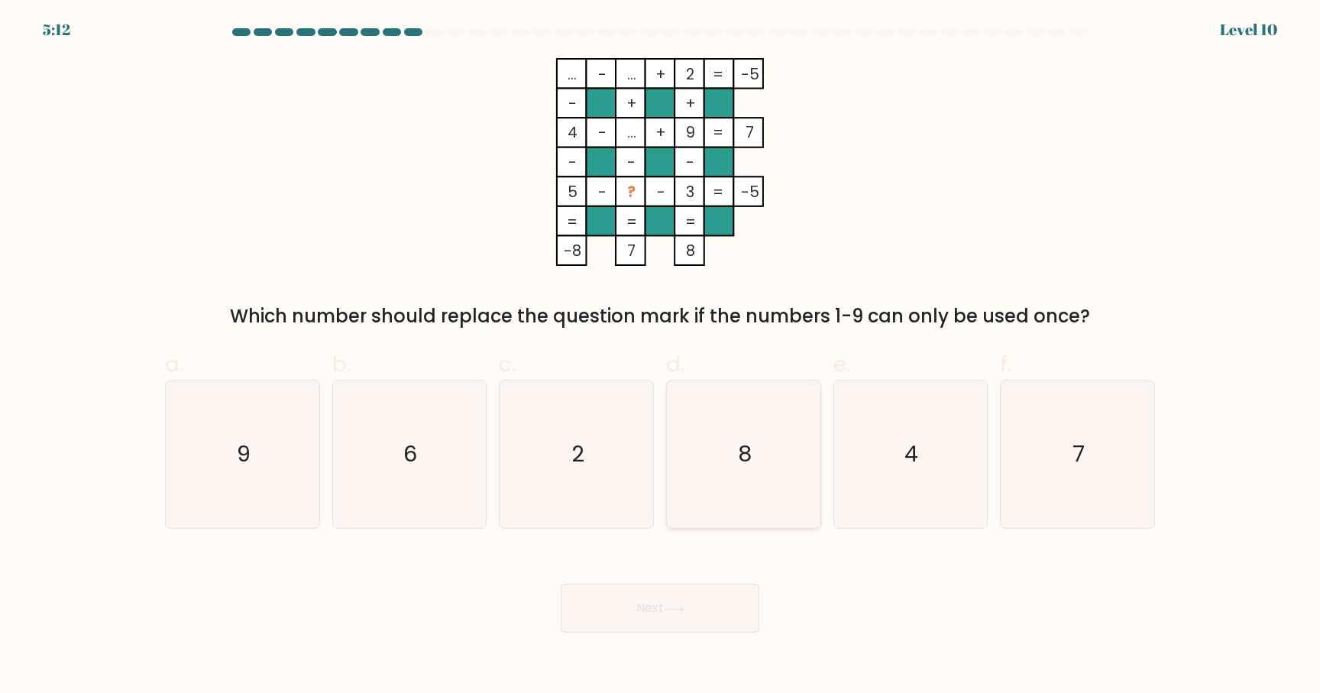
click at [741, 482] on icon "8" at bounding box center [743, 453] width 147 height 147
click at [661, 357] on input "d. 8" at bounding box center [660, 352] width 1 height 10
radio input "true"
click at [698, 610] on button "Next" at bounding box center [660, 608] width 199 height 49
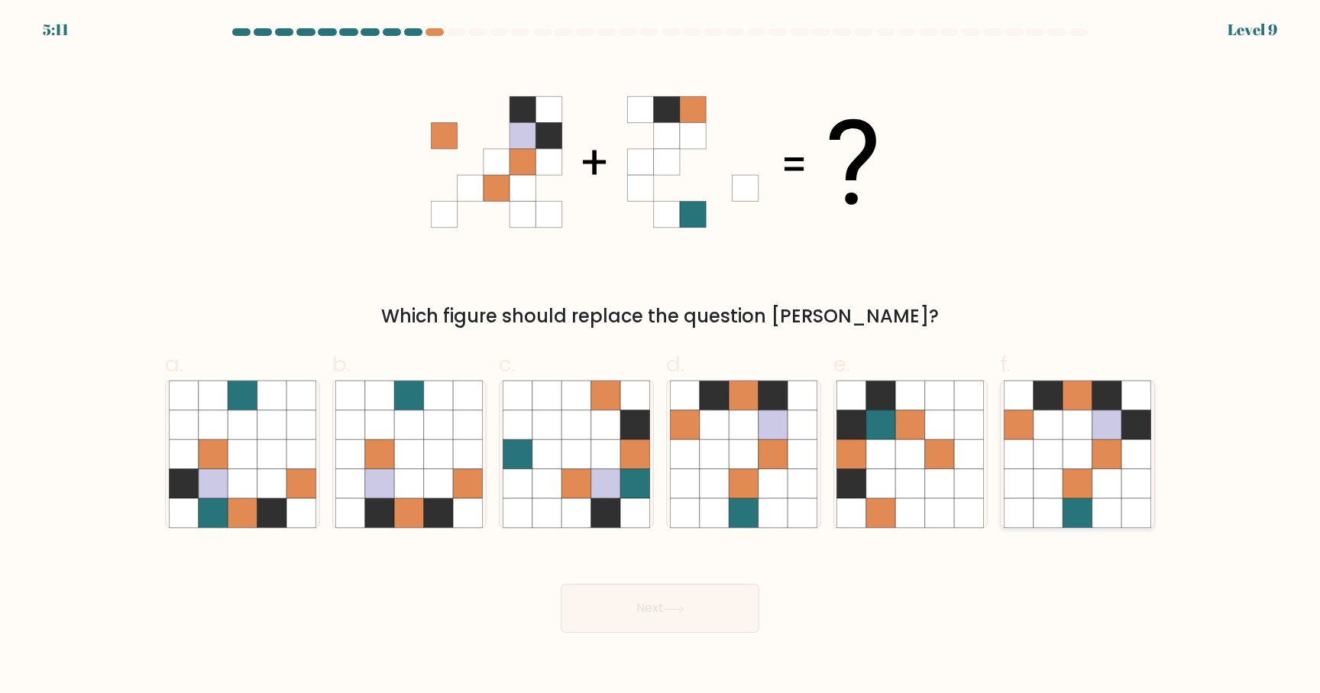
click at [1144, 449] on icon at bounding box center [1136, 454] width 29 height 29
click at [661, 357] on input "f." at bounding box center [660, 352] width 1 height 10
radio input "true"
click at [729, 619] on button "Next" at bounding box center [660, 608] width 199 height 49
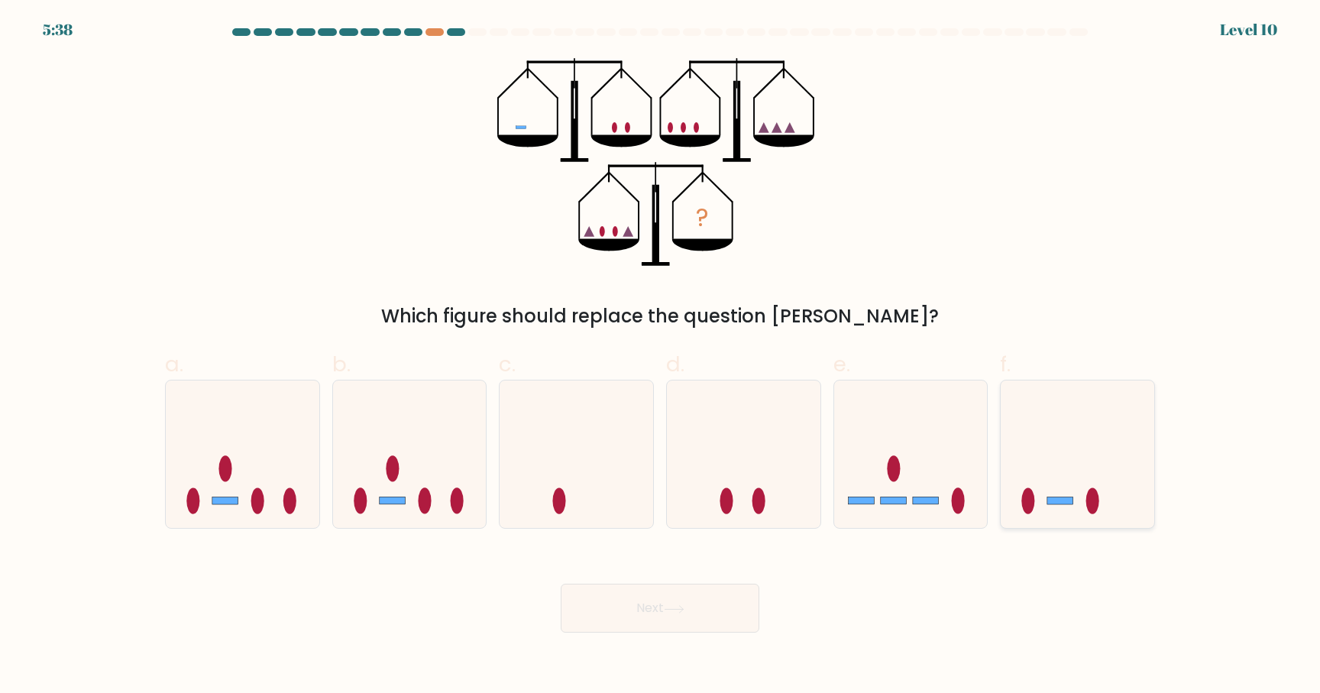
click at [1089, 479] on icon at bounding box center [1078, 454] width 154 height 127
click at [661, 357] on input "f." at bounding box center [660, 352] width 1 height 10
radio input "true"
click at [693, 626] on button "Next" at bounding box center [660, 608] width 199 height 49
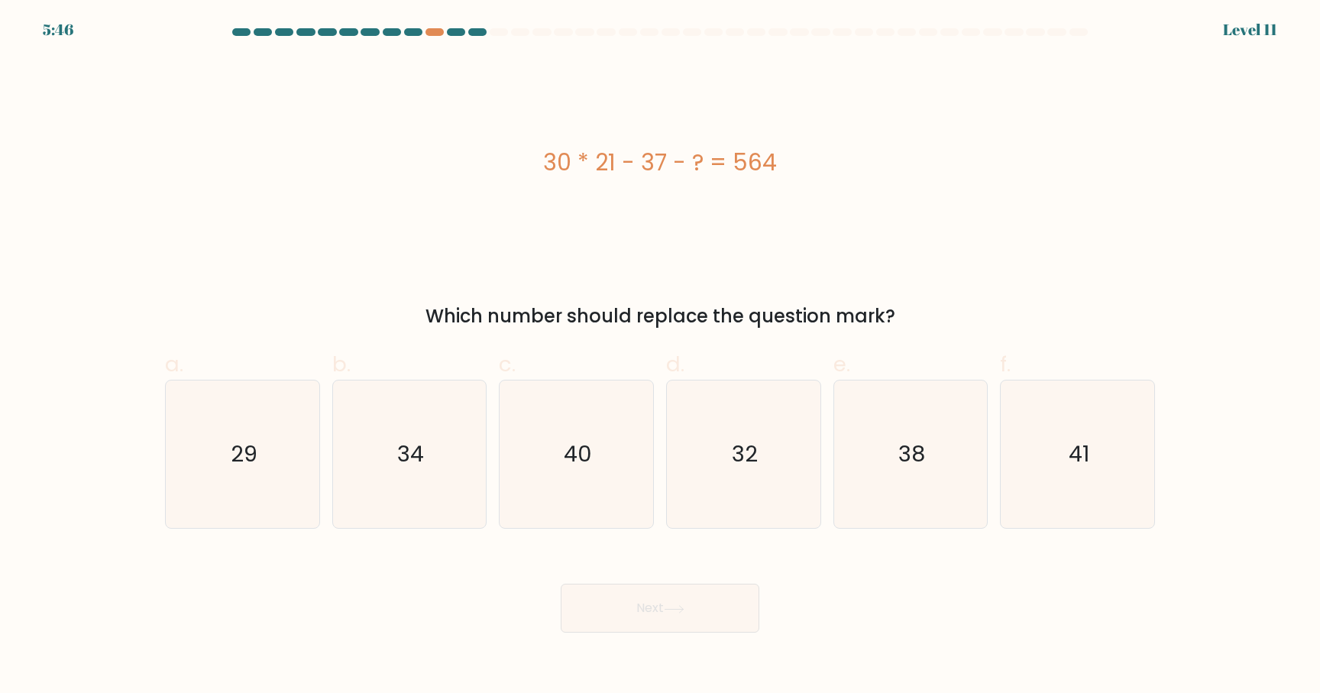
click at [138, 464] on form "a." at bounding box center [660, 330] width 1320 height 604
click at [163, 469] on div "a. 29" at bounding box center [242, 438] width 167 height 180
click at [242, 490] on icon "29" at bounding box center [242, 453] width 147 height 147
click at [660, 357] on input "a. 29" at bounding box center [660, 352] width 1 height 10
radio input "true"
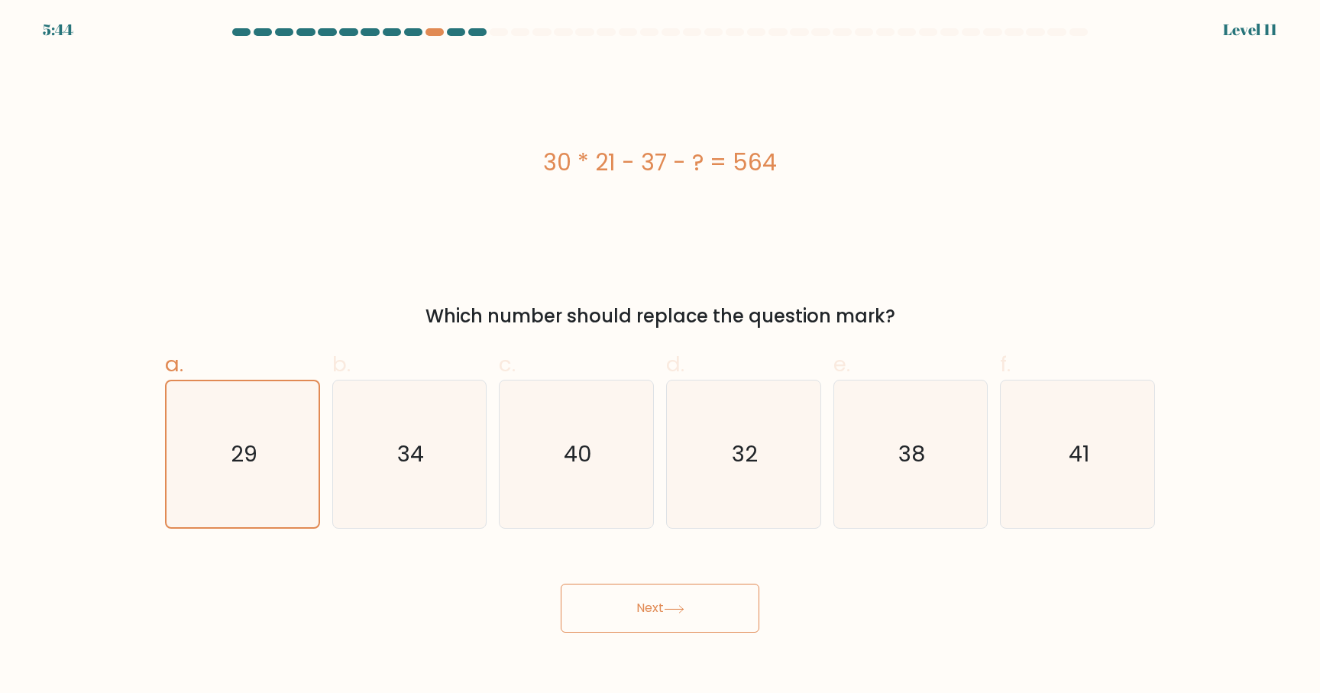
click at [621, 610] on button "Next" at bounding box center [660, 608] width 199 height 49
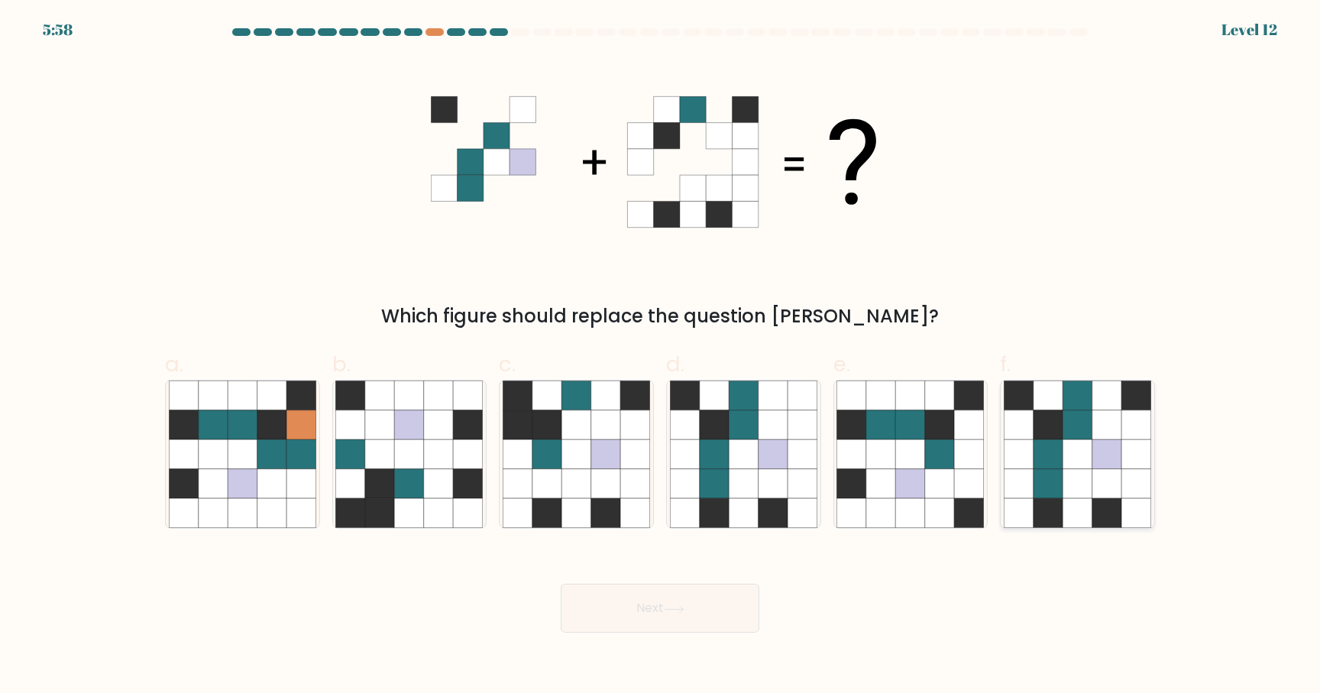
click at [1058, 460] on icon at bounding box center [1048, 454] width 29 height 29
click at [661, 357] on input "f." at bounding box center [660, 352] width 1 height 10
radio input "true"
click at [750, 625] on button "Next" at bounding box center [660, 608] width 199 height 49
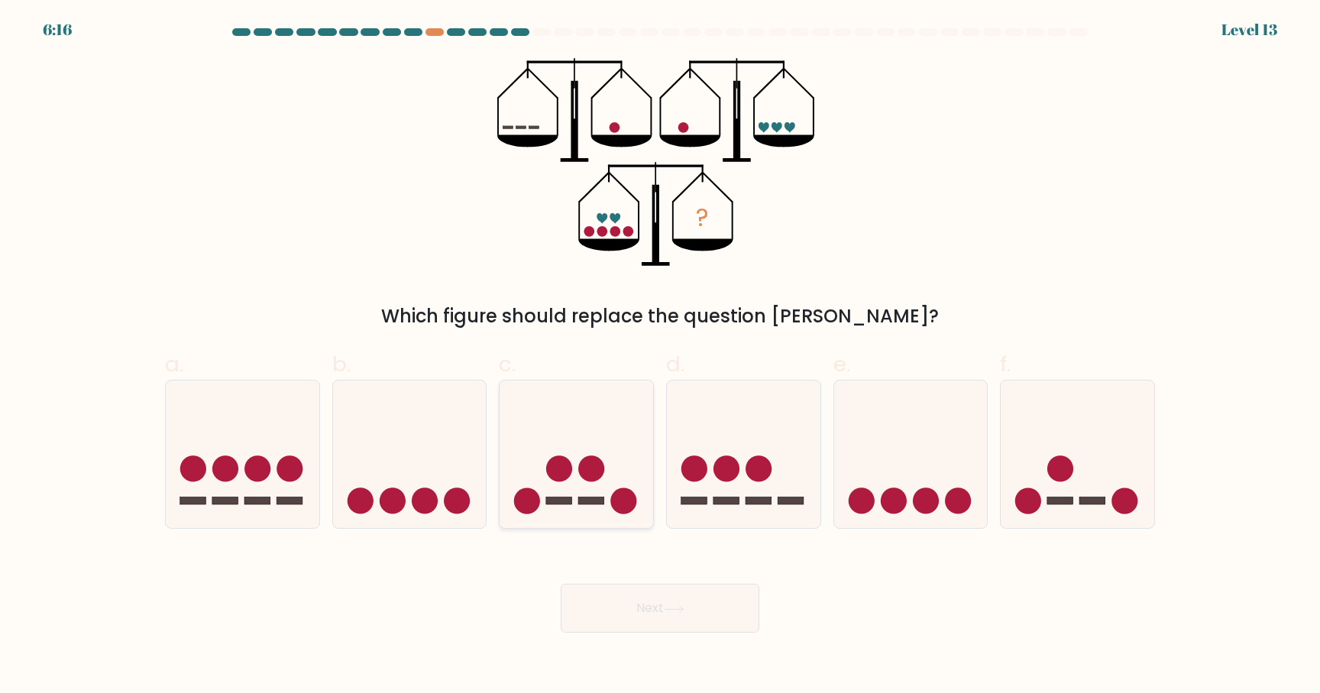
click at [605, 477] on icon at bounding box center [577, 454] width 154 height 127
click at [660, 357] on input "c." at bounding box center [660, 352] width 1 height 10
radio input "true"
click at [675, 608] on icon at bounding box center [674, 609] width 21 height 8
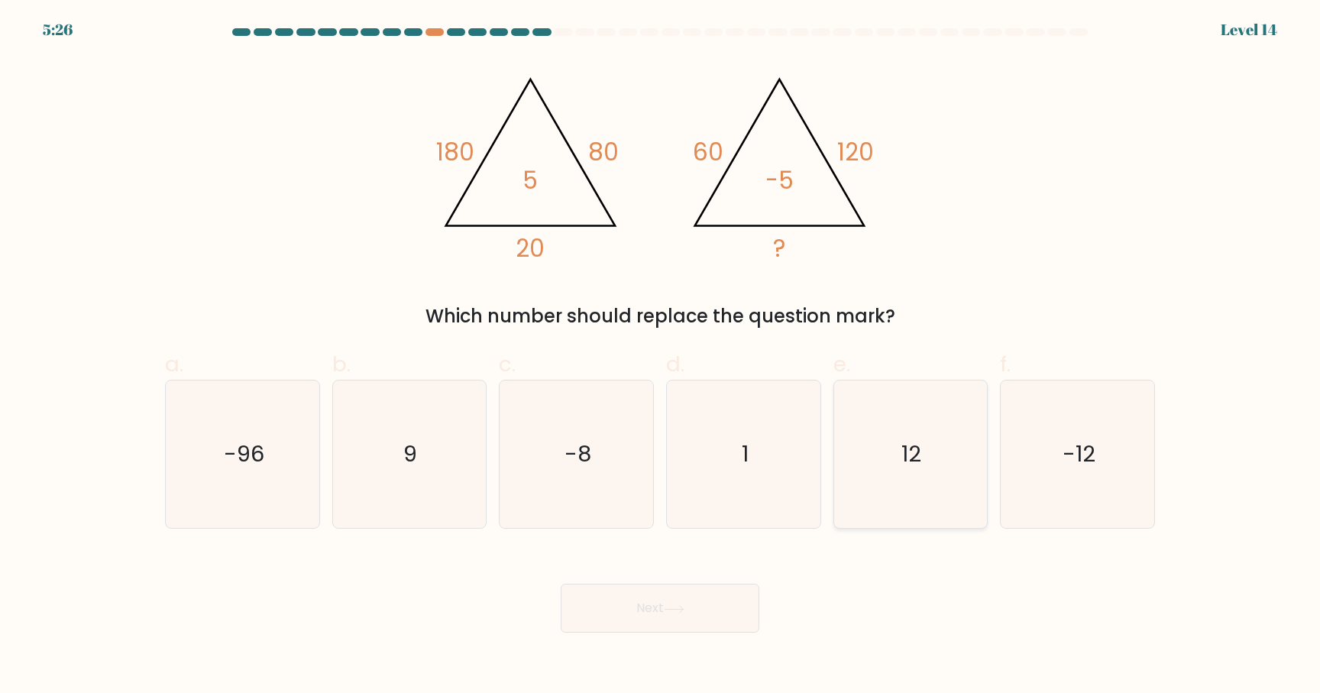
click at [944, 471] on icon "12" at bounding box center [910, 453] width 147 height 147
click at [661, 357] on input "e. 12" at bounding box center [660, 352] width 1 height 10
radio input "true"
click at [704, 615] on button "Next" at bounding box center [660, 608] width 199 height 49
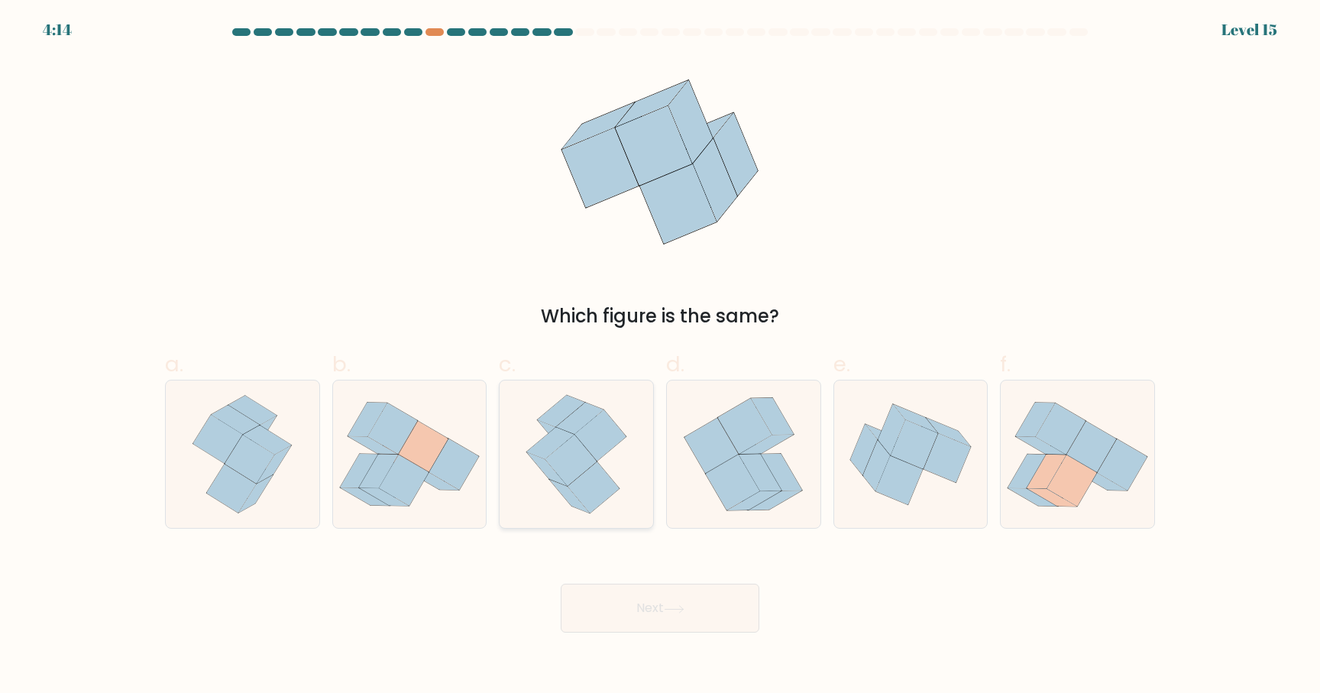
click at [601, 485] on icon at bounding box center [594, 487] width 52 height 51
click at [660, 357] on input "c." at bounding box center [660, 352] width 1 height 10
radio input "true"
click at [668, 613] on button "Next" at bounding box center [660, 608] width 199 height 49
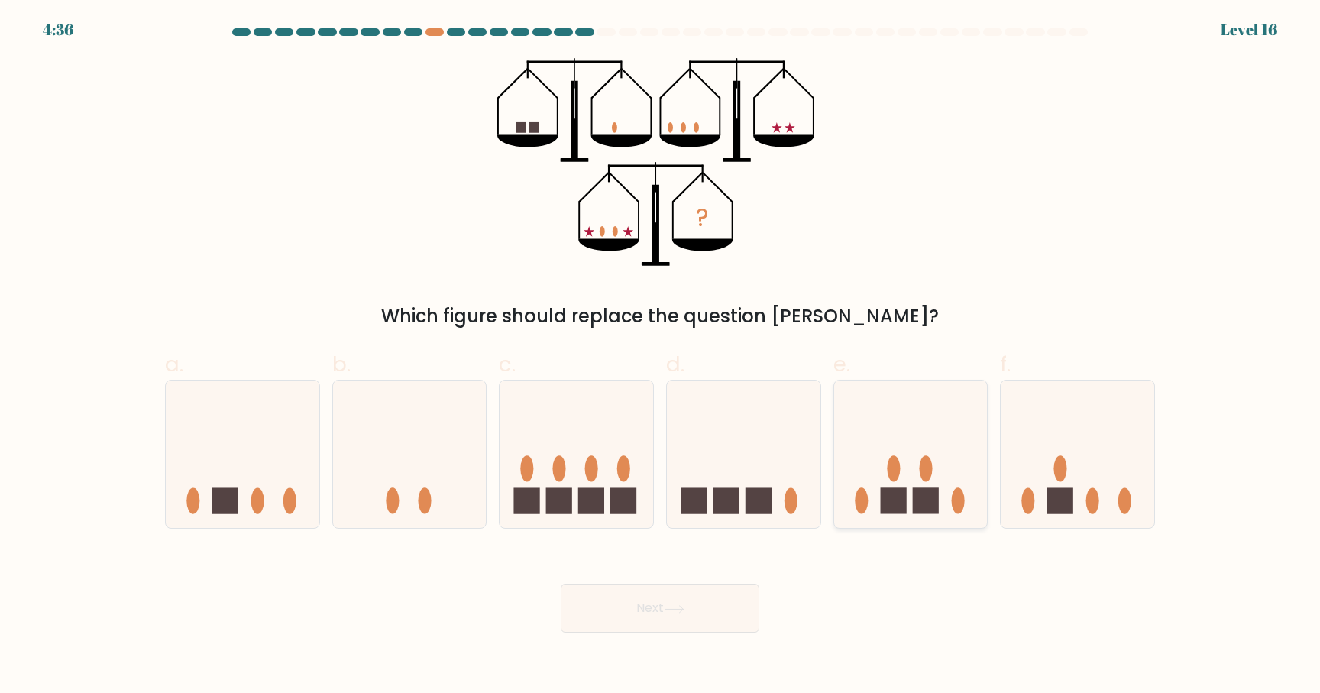
click at [911, 477] on icon at bounding box center [911, 454] width 154 height 127
click at [661, 357] on input "e." at bounding box center [660, 352] width 1 height 10
radio input "true"
click at [725, 623] on button "Next" at bounding box center [660, 608] width 199 height 49
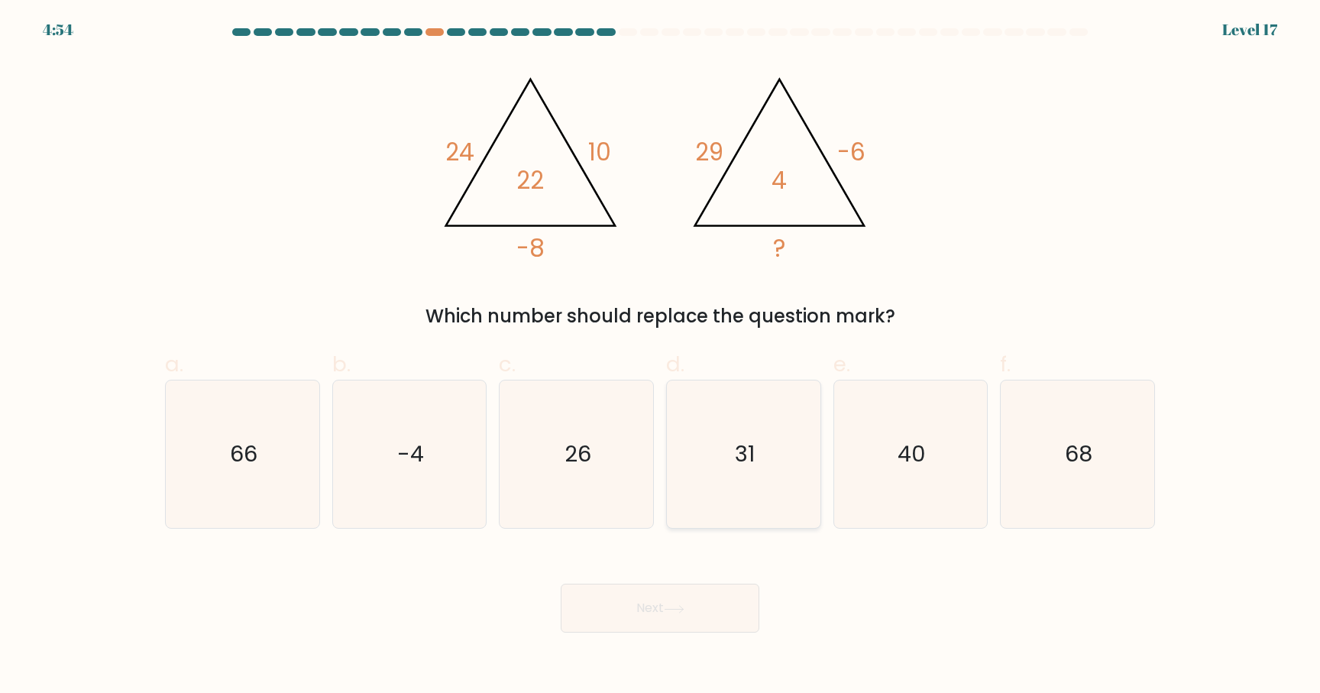
click at [733, 477] on icon "31" at bounding box center [743, 453] width 147 height 147
click at [661, 357] on input "d. 31" at bounding box center [660, 352] width 1 height 10
radio input "true"
click at [703, 606] on button "Next" at bounding box center [660, 608] width 199 height 49
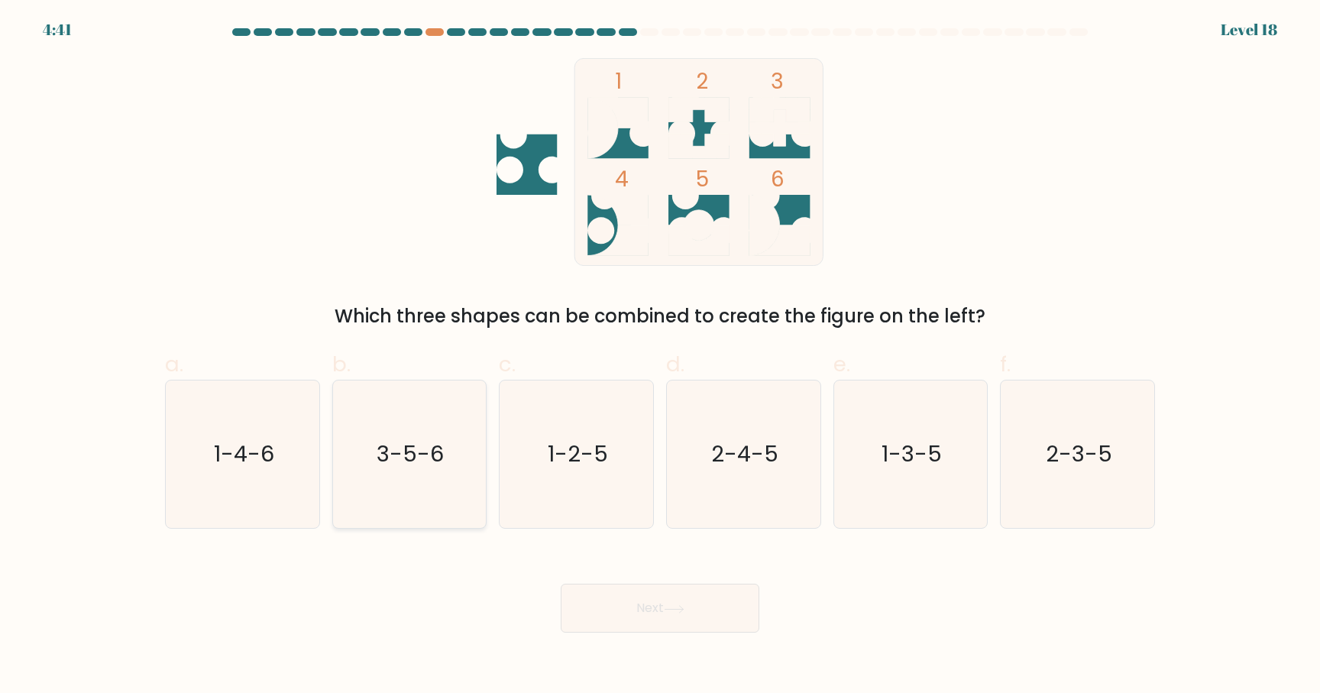
click at [421, 463] on text "3-5-6" at bounding box center [410, 454] width 67 height 31
click at [660, 357] on input "b. 3-5-6" at bounding box center [660, 352] width 1 height 10
radio input "true"
click at [292, 392] on icon "1-4-6" at bounding box center [242, 453] width 147 height 147
click at [660, 357] on input "a. 1-4-6" at bounding box center [660, 352] width 1 height 10
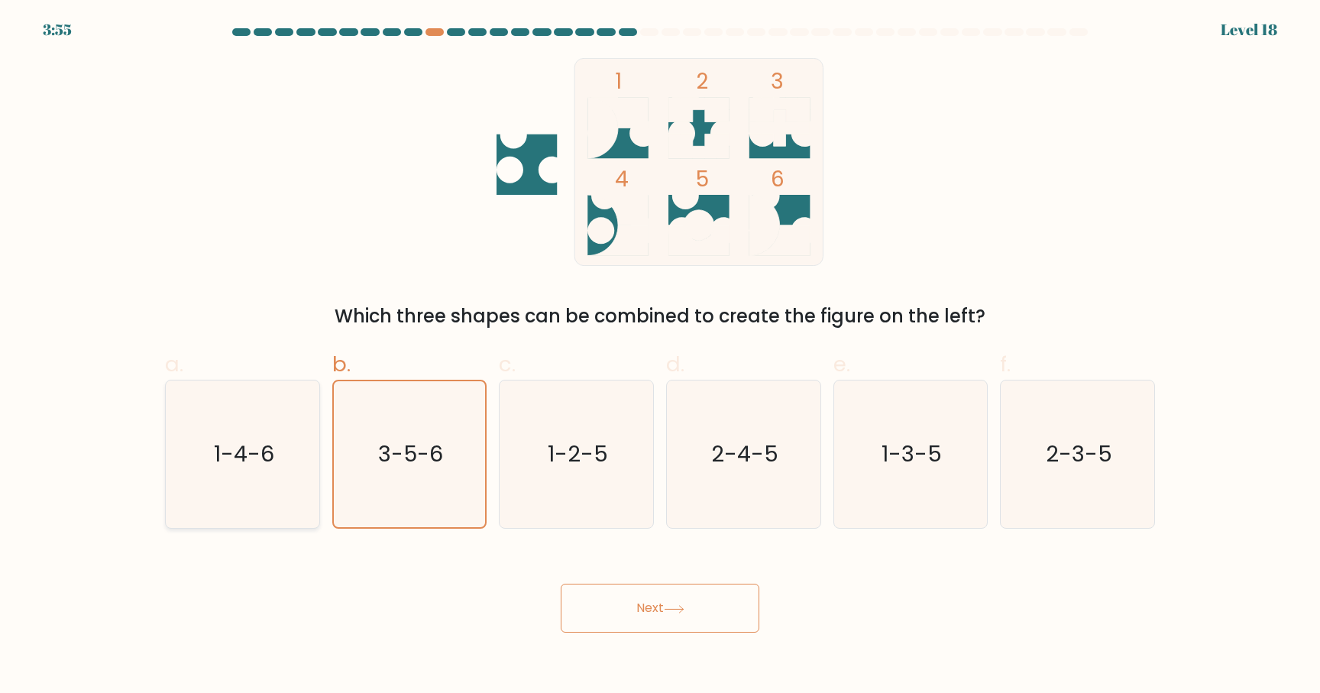
radio input "true"
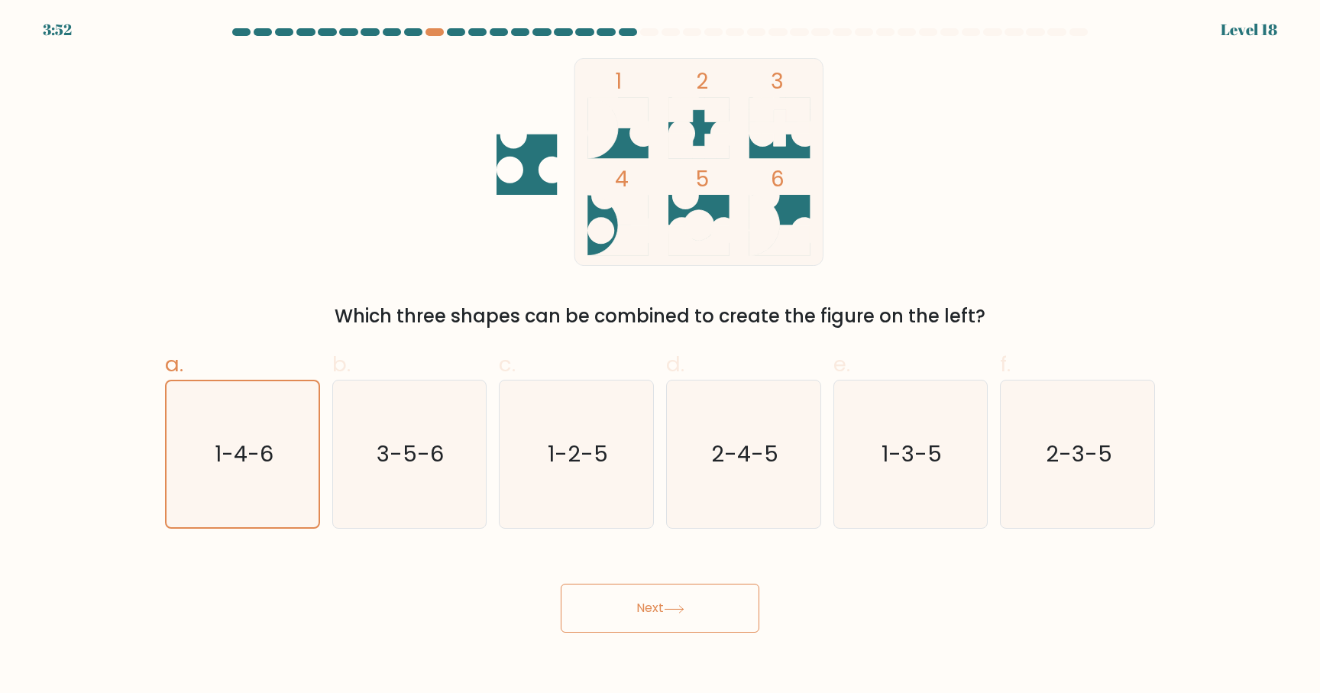
click at [650, 604] on button "Next" at bounding box center [660, 608] width 199 height 49
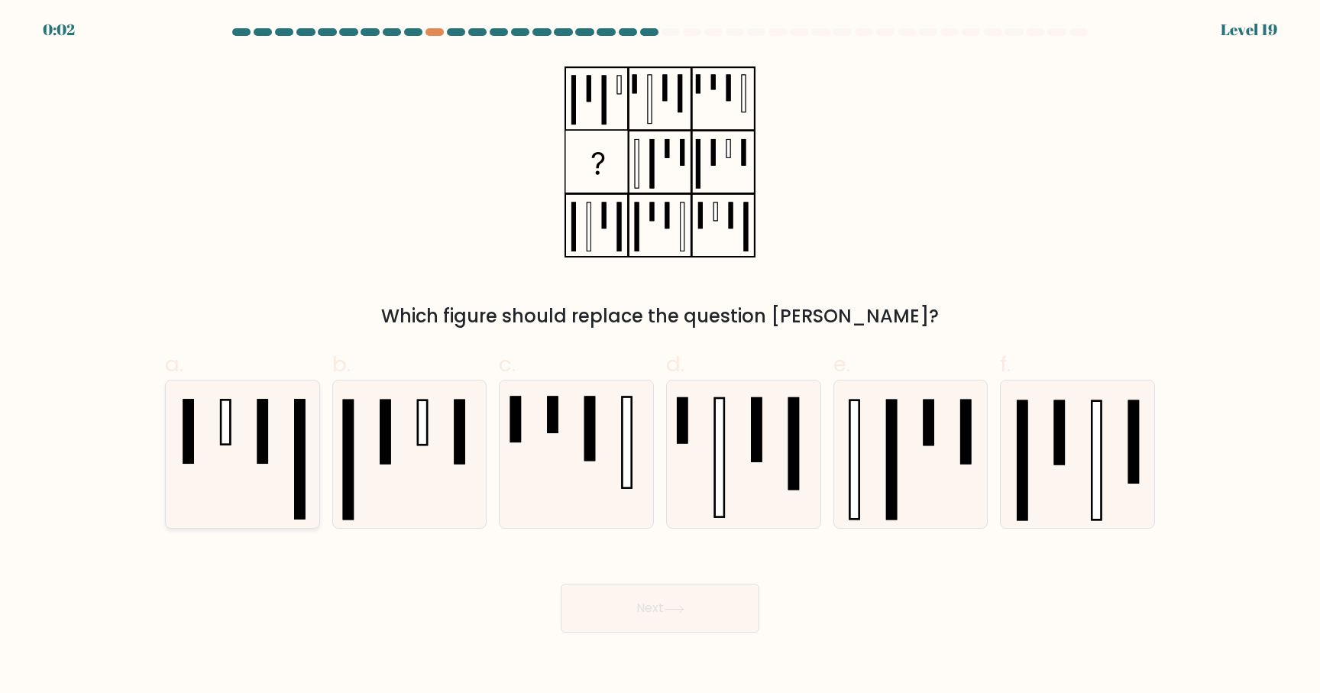
click at [296, 448] on rect at bounding box center [299, 459] width 9 height 118
click at [660, 357] on input "a." at bounding box center [660, 352] width 1 height 10
radio input "true"
click at [647, 617] on button "Next" at bounding box center [660, 608] width 199 height 49
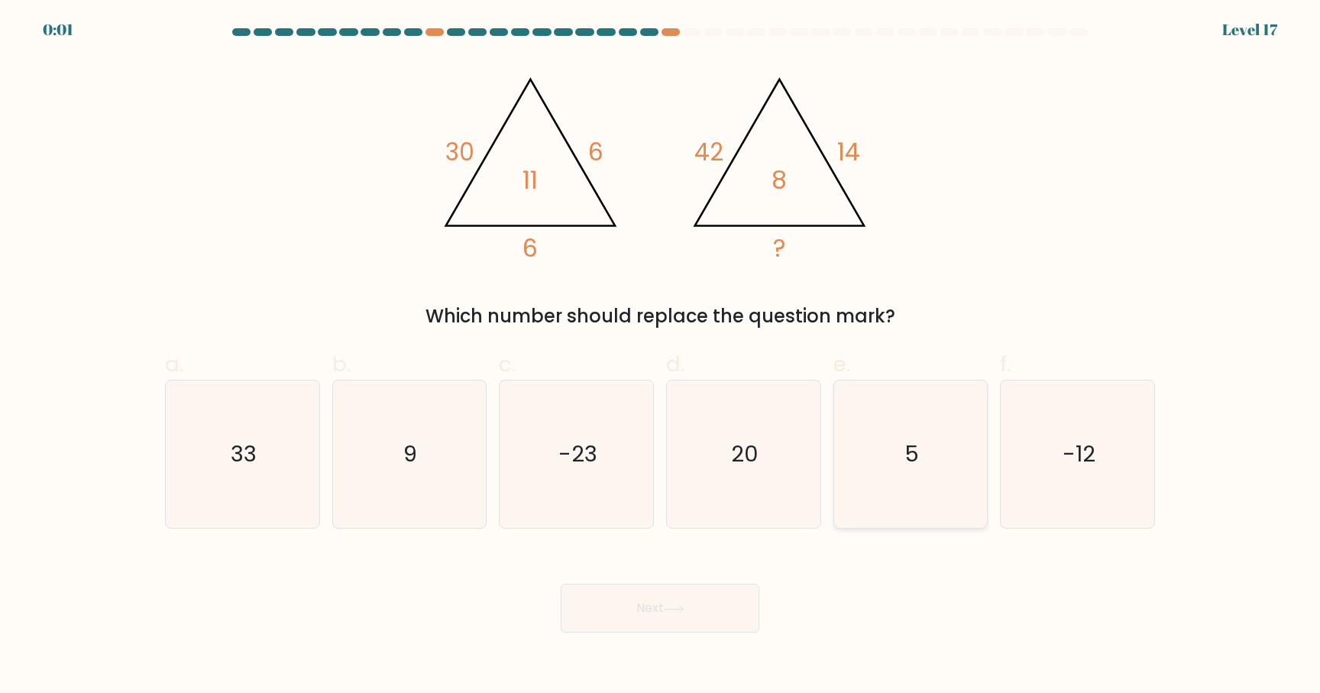
click at [927, 432] on icon "5" at bounding box center [910, 453] width 147 height 147
click at [661, 357] on input "e. 5" at bounding box center [660, 352] width 1 height 10
radio input "true"
click at [745, 610] on button "Next" at bounding box center [660, 608] width 199 height 49
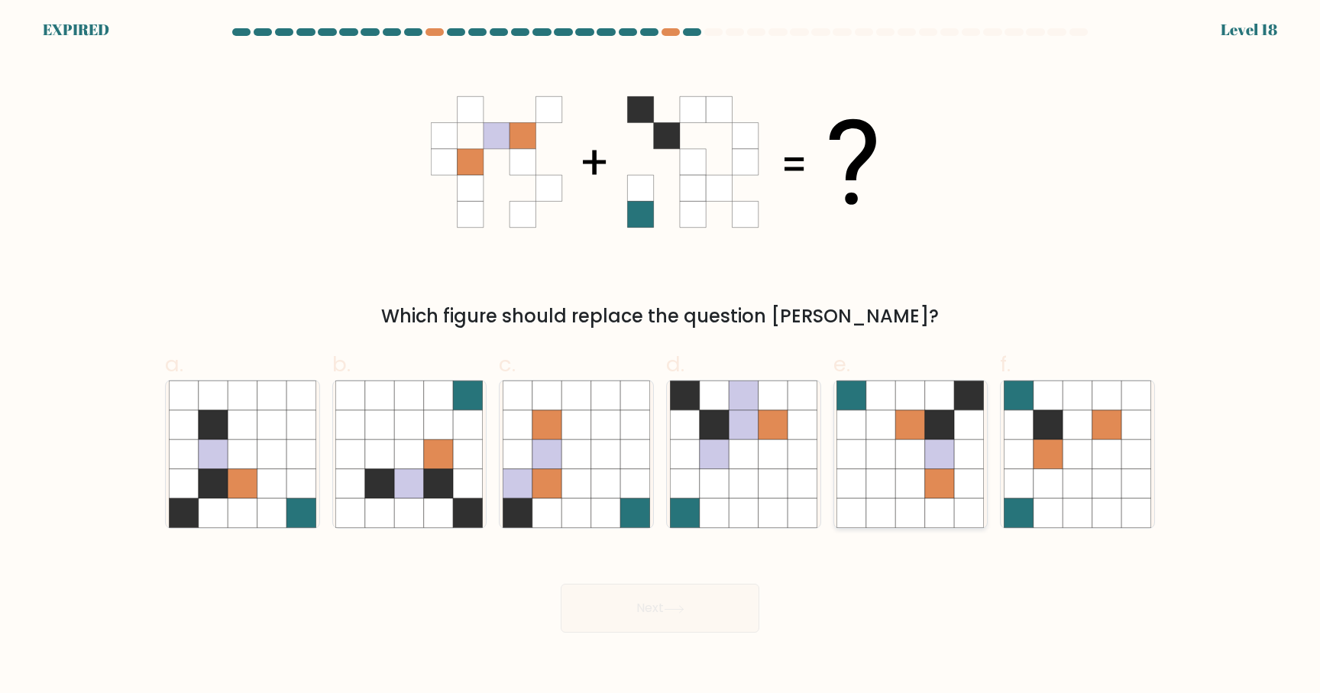
click at [950, 465] on icon at bounding box center [939, 454] width 29 height 29
click at [661, 357] on input "e." at bounding box center [660, 352] width 1 height 10
radio input "true"
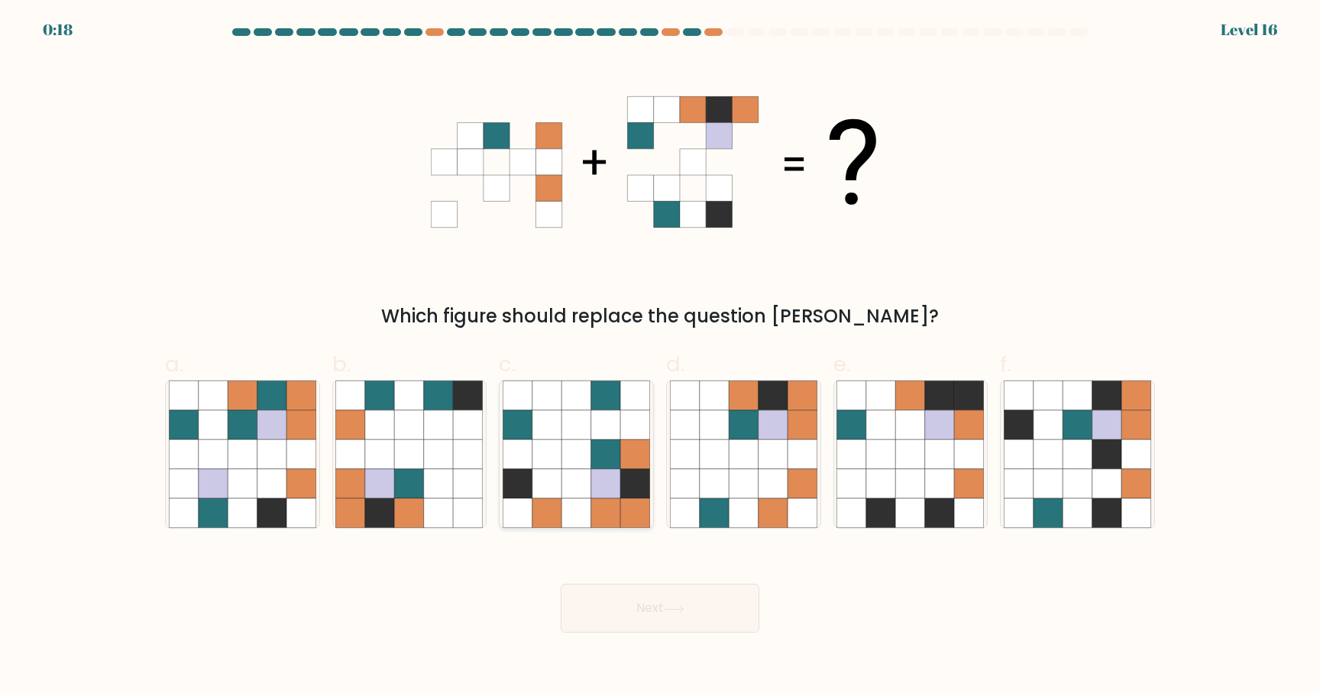
click at [603, 497] on icon at bounding box center [605, 483] width 29 height 29
click at [660, 357] on input "c." at bounding box center [660, 352] width 1 height 10
radio input "true"
click at [670, 612] on icon at bounding box center [674, 609] width 21 height 8
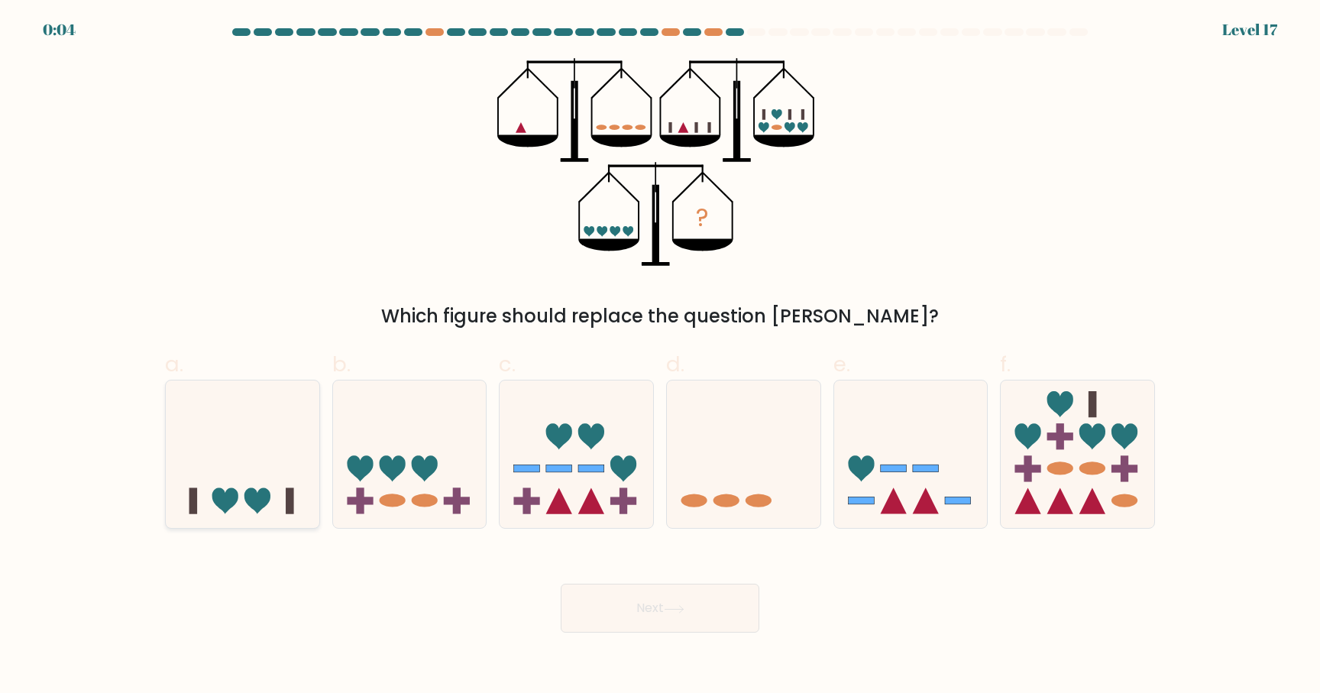
click at [242, 494] on icon at bounding box center [243, 454] width 154 height 127
click at [660, 357] on input "a." at bounding box center [660, 352] width 1 height 10
radio input "true"
click at [419, 470] on icon at bounding box center [425, 468] width 26 height 26
click at [660, 357] on input "b." at bounding box center [660, 352] width 1 height 10
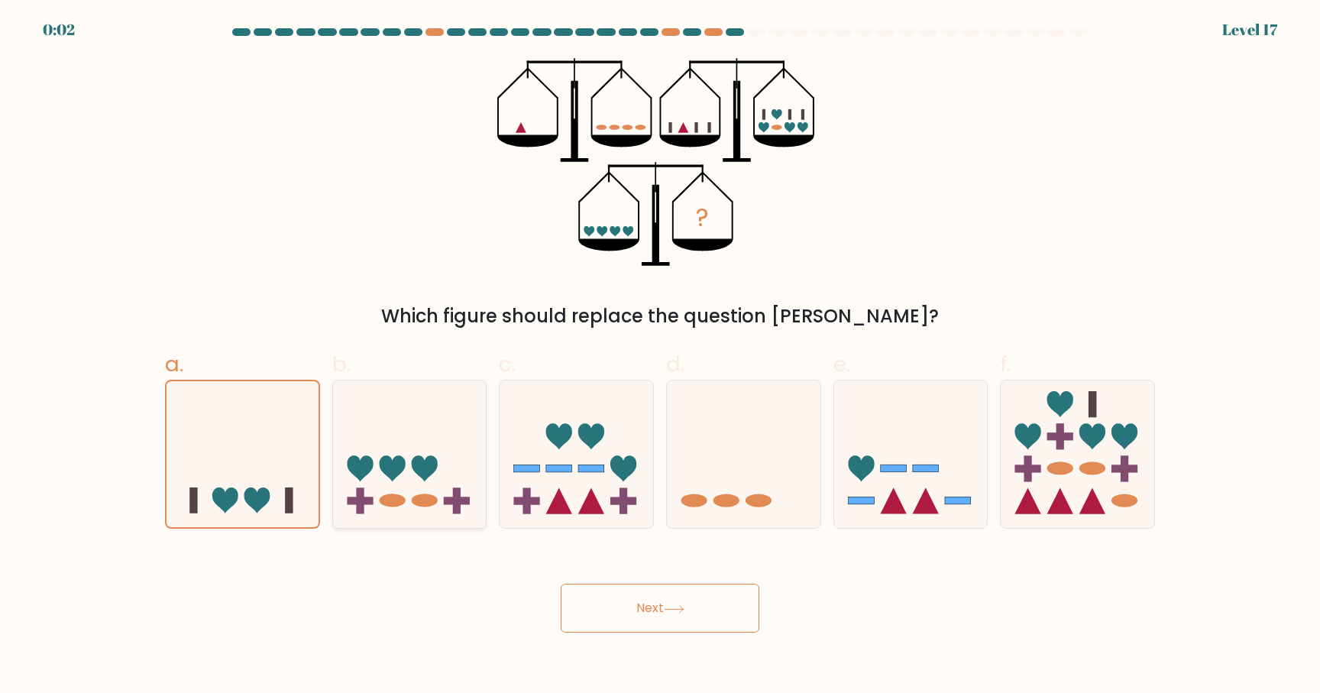
radio input "true"
click at [277, 474] on icon at bounding box center [243, 454] width 154 height 127
click at [660, 357] on input "a." at bounding box center [660, 352] width 1 height 10
radio input "true"
click at [603, 609] on button "Next" at bounding box center [660, 608] width 199 height 49
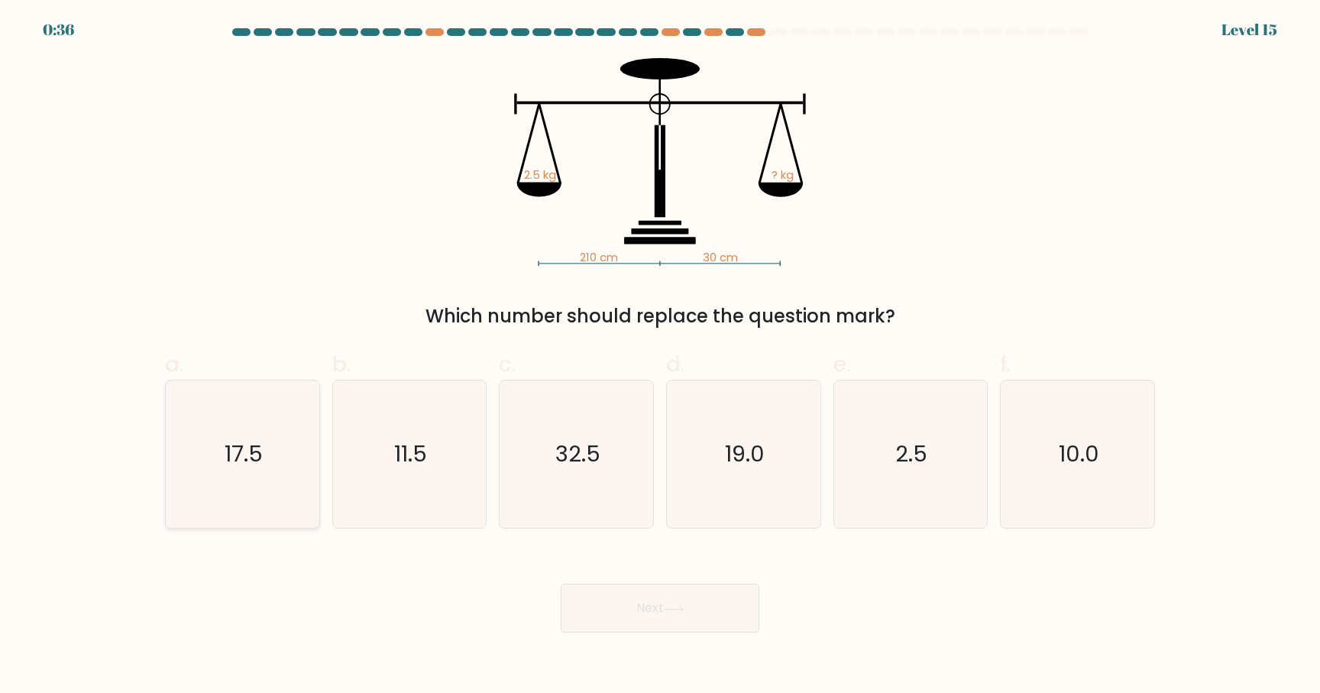
click at [271, 451] on icon "17.5" at bounding box center [242, 453] width 147 height 147
click at [660, 357] on input "a. 17.5" at bounding box center [660, 352] width 1 height 10
radio input "true"
click at [649, 617] on button "Next" at bounding box center [660, 608] width 199 height 49
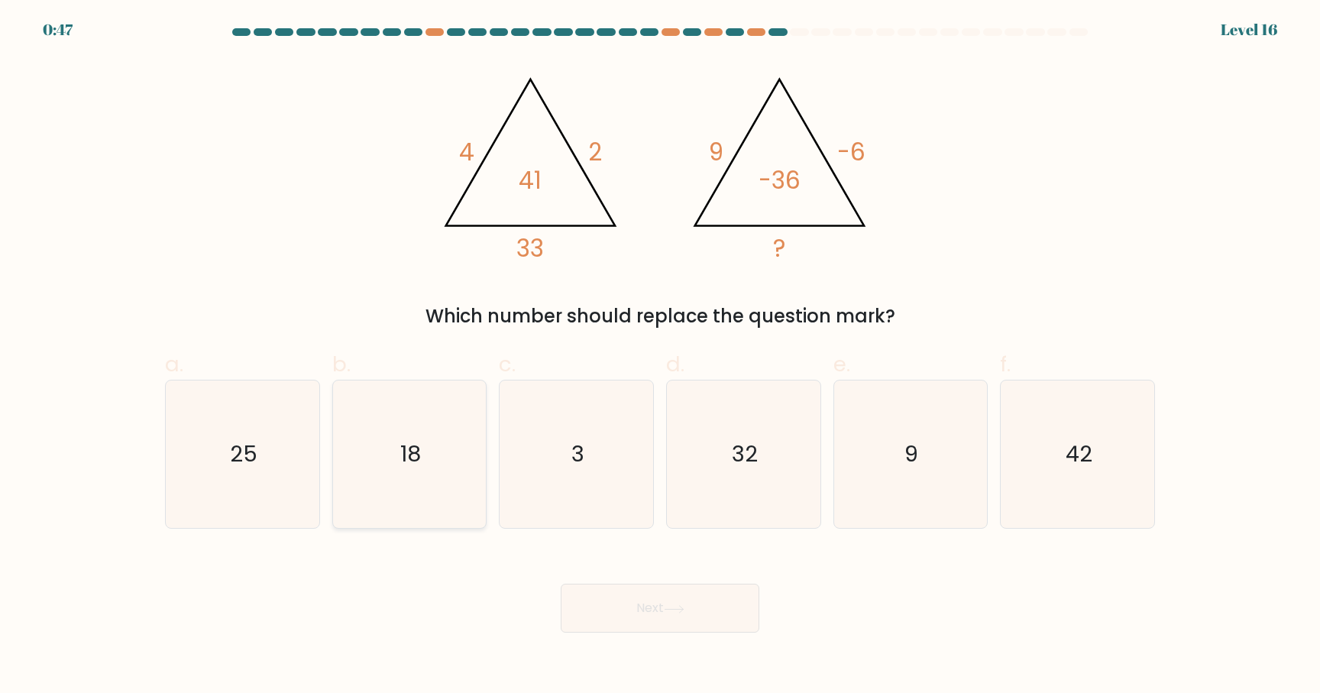
click at [483, 455] on icon "18" at bounding box center [408, 453] width 147 height 147
click at [660, 357] on input "b. 18" at bounding box center [660, 352] width 1 height 10
radio input "true"
click at [689, 611] on button "Next" at bounding box center [660, 608] width 199 height 49
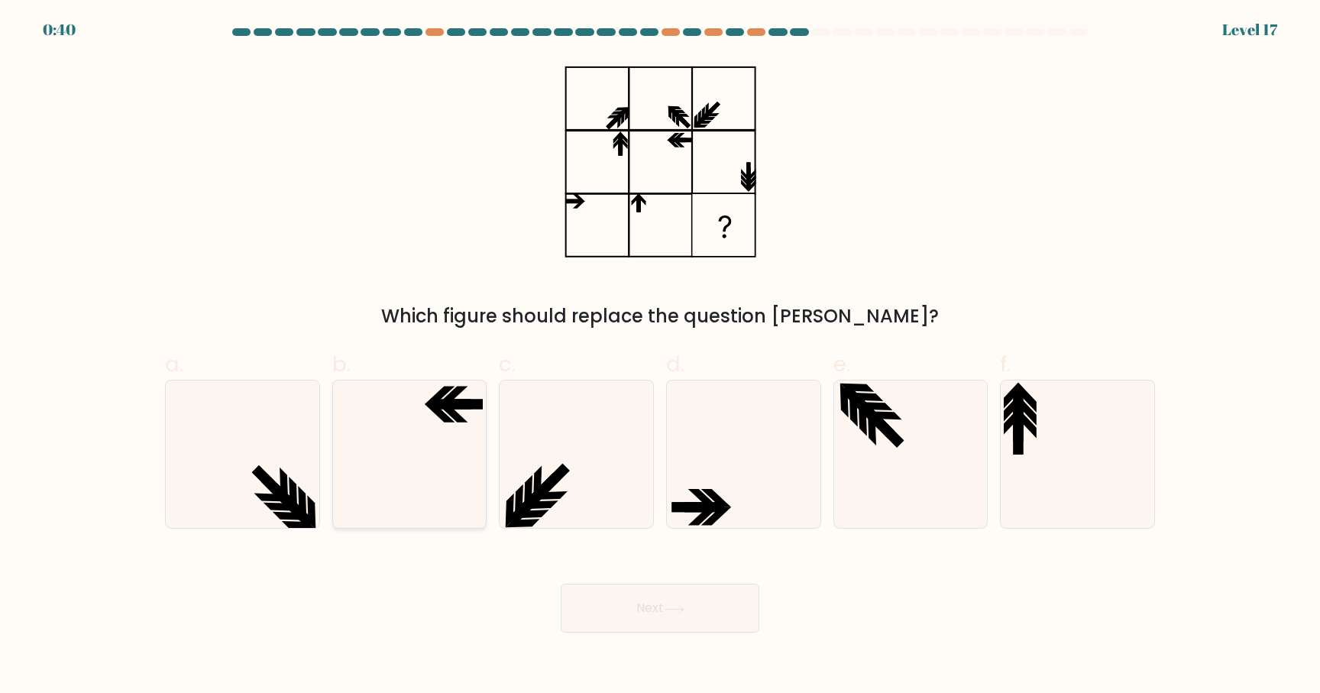
click at [429, 451] on icon at bounding box center [408, 453] width 147 height 147
click at [660, 357] on input "b." at bounding box center [660, 352] width 1 height 10
radio input "true"
click at [688, 603] on button "Next" at bounding box center [660, 608] width 199 height 49
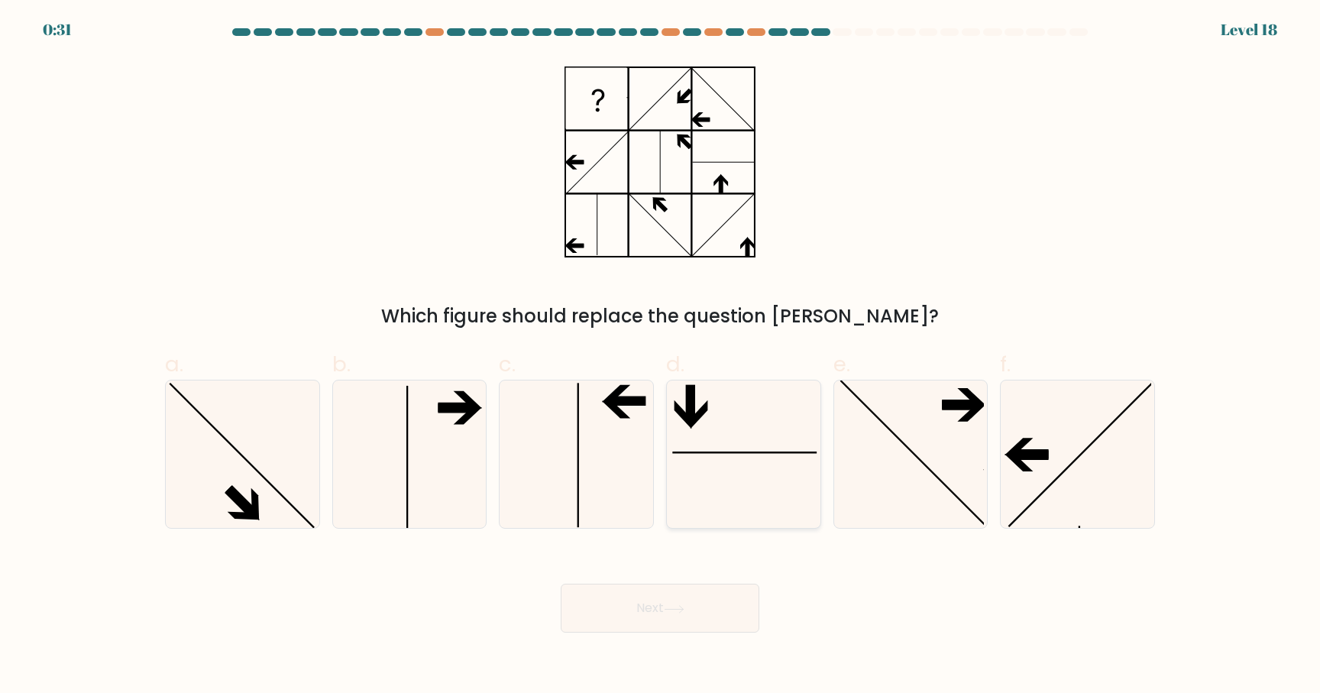
click at [769, 403] on icon at bounding box center [743, 453] width 147 height 147
click at [661, 357] on input "d." at bounding box center [660, 352] width 1 height 10
radio input "true"
click at [672, 621] on button "Next" at bounding box center [660, 608] width 199 height 49
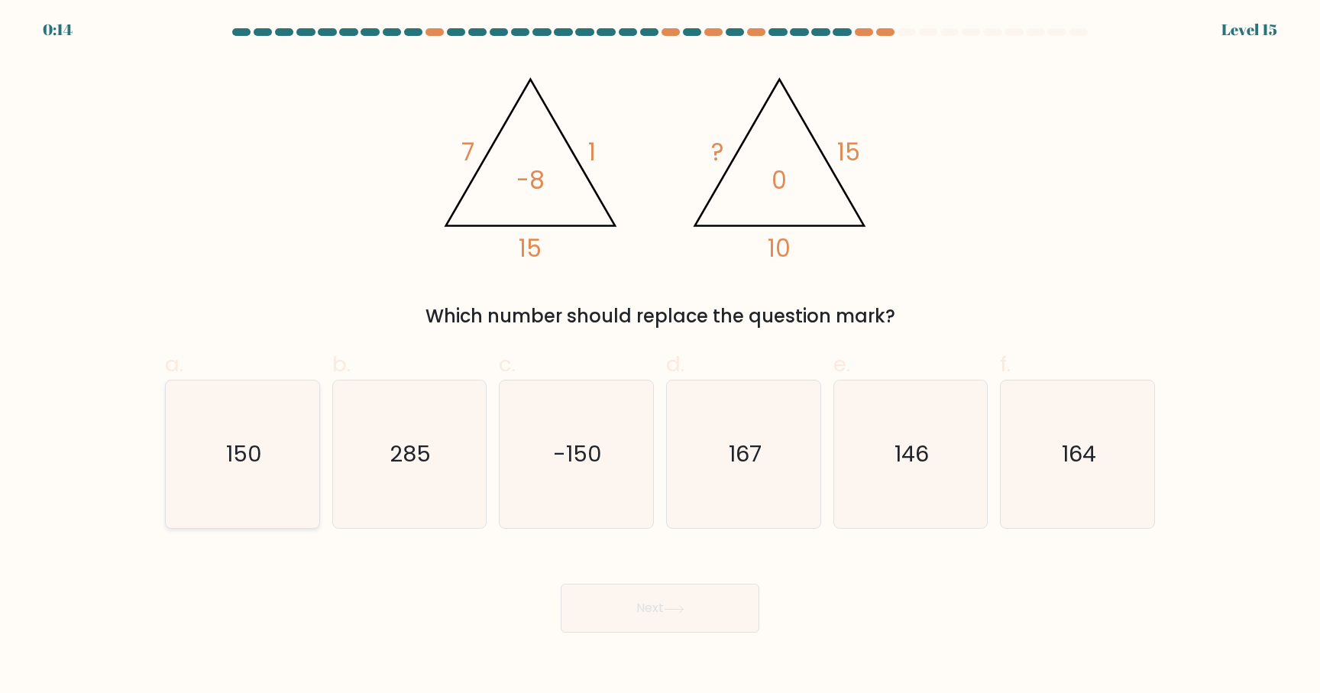
click at [281, 485] on icon "150" at bounding box center [242, 453] width 147 height 147
click at [660, 357] on input "a. 150" at bounding box center [660, 352] width 1 height 10
radio input "true"
click at [672, 602] on button "Next" at bounding box center [660, 608] width 199 height 49
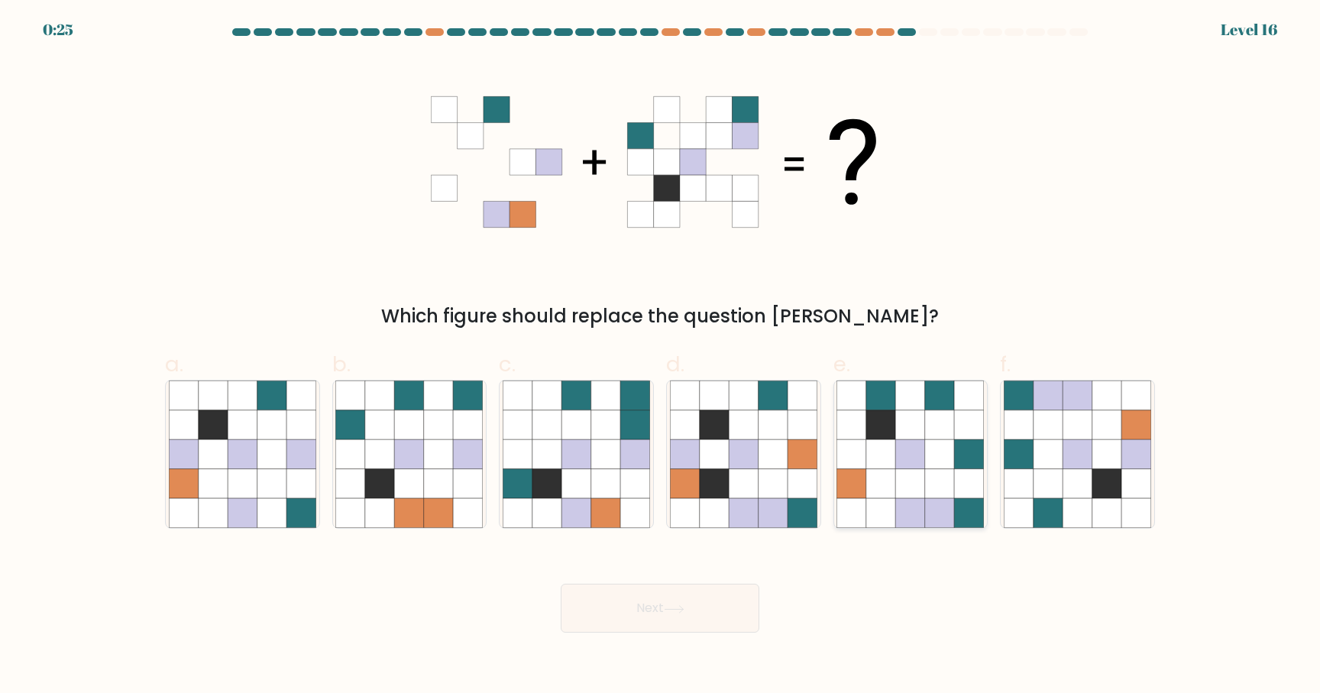
click at [862, 467] on icon at bounding box center [851, 454] width 29 height 29
click at [661, 357] on input "e." at bounding box center [660, 352] width 1 height 10
radio input "true"
click at [1105, 472] on icon at bounding box center [1106, 483] width 29 height 29
click at [661, 357] on input "f." at bounding box center [660, 352] width 1 height 10
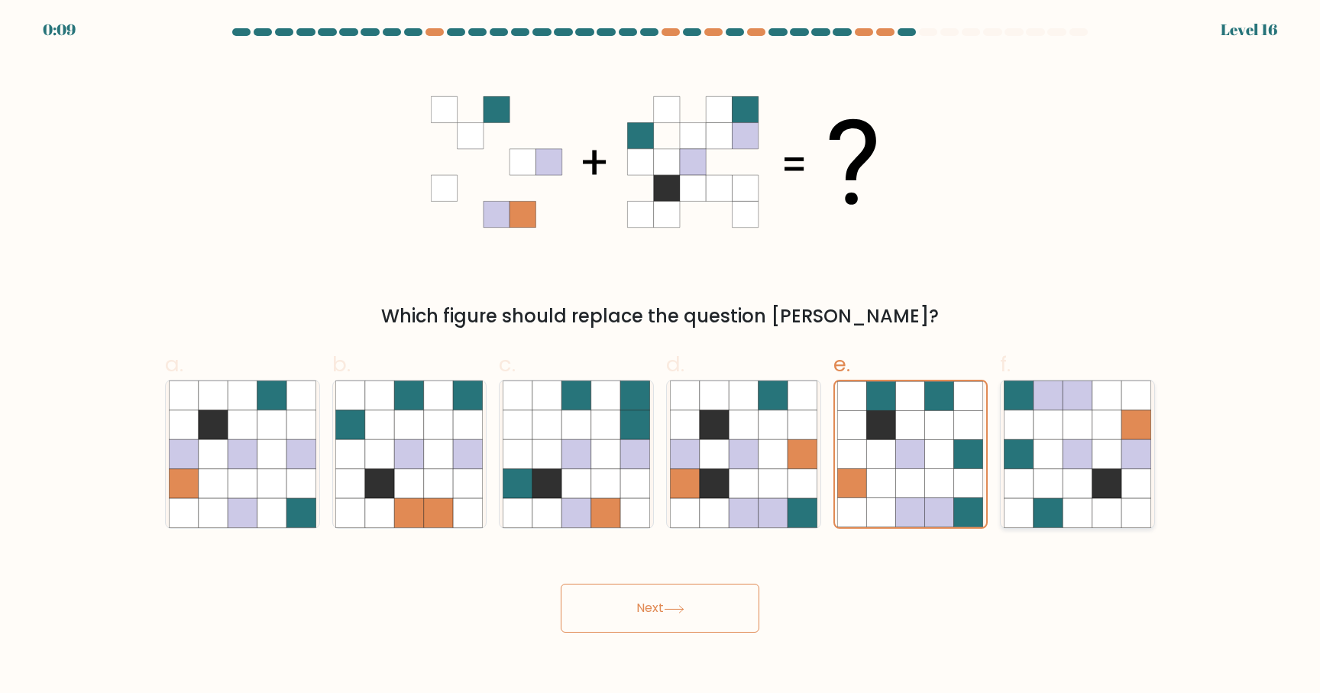
radio input "true"
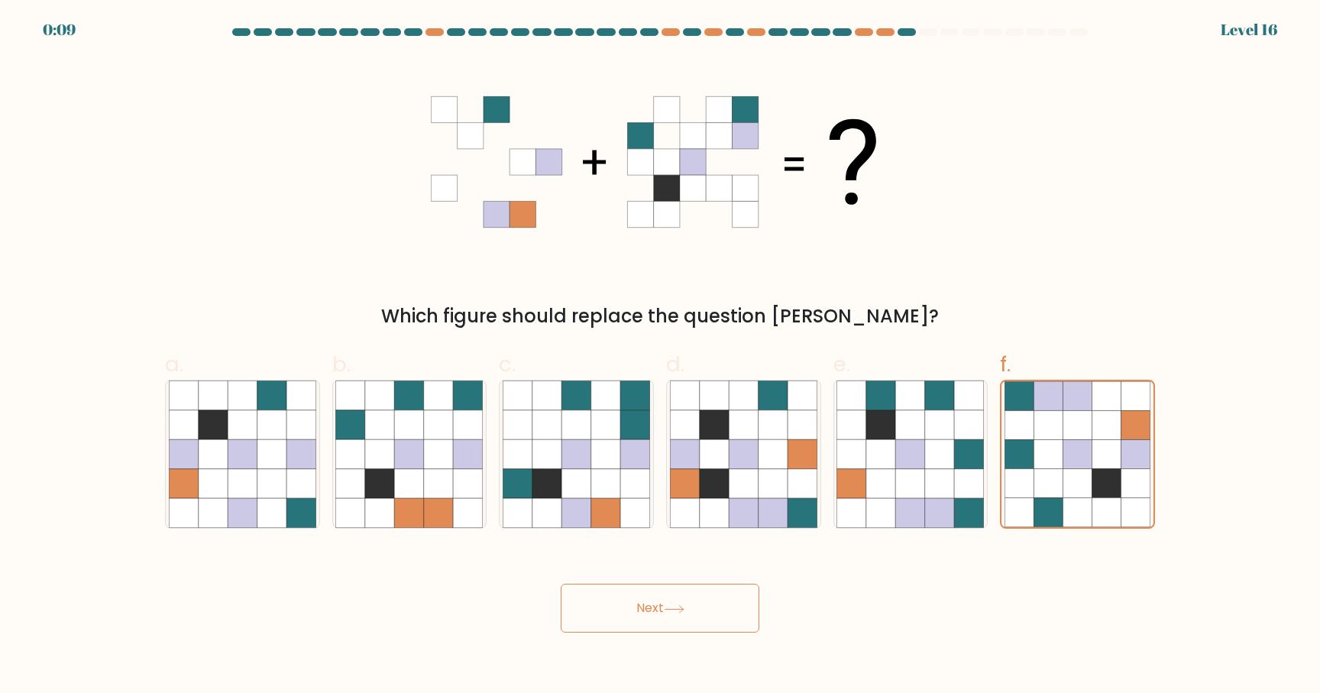
click at [681, 622] on button "Next" at bounding box center [660, 608] width 199 height 49
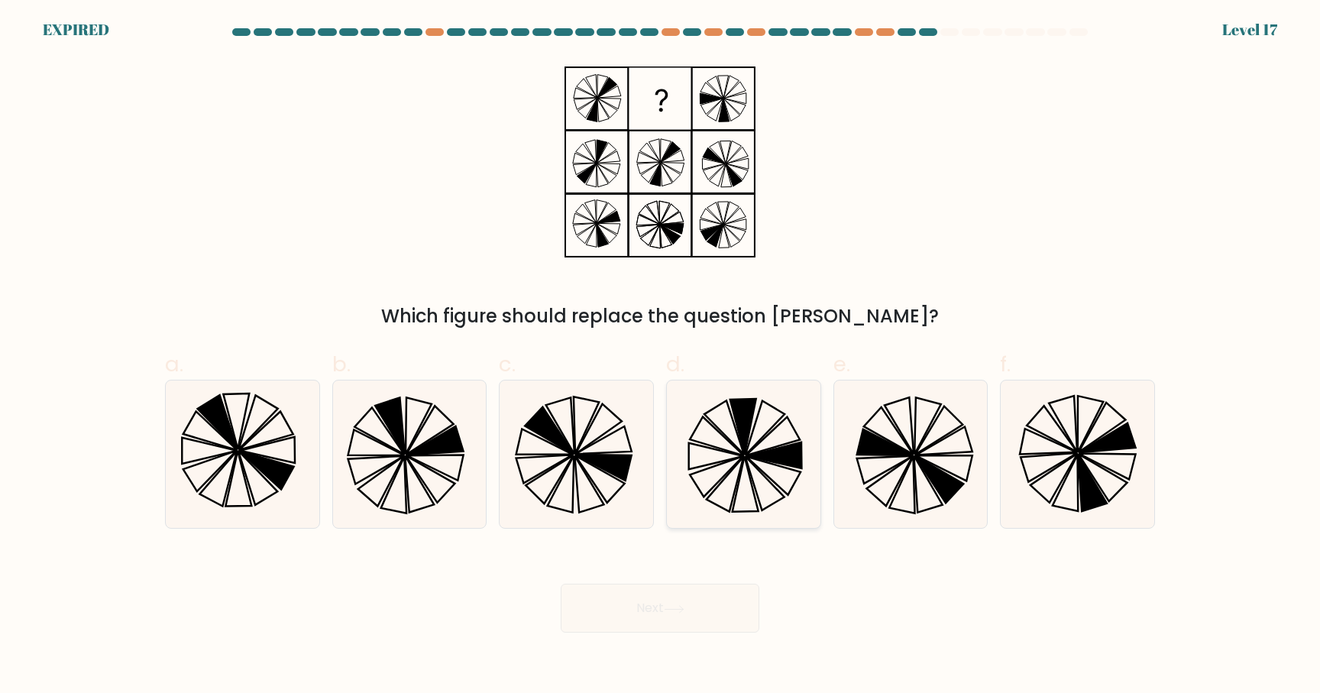
click at [749, 429] on icon at bounding box center [743, 427] width 26 height 56
click at [661, 357] on input "d." at bounding box center [660, 352] width 1 height 10
radio input "true"
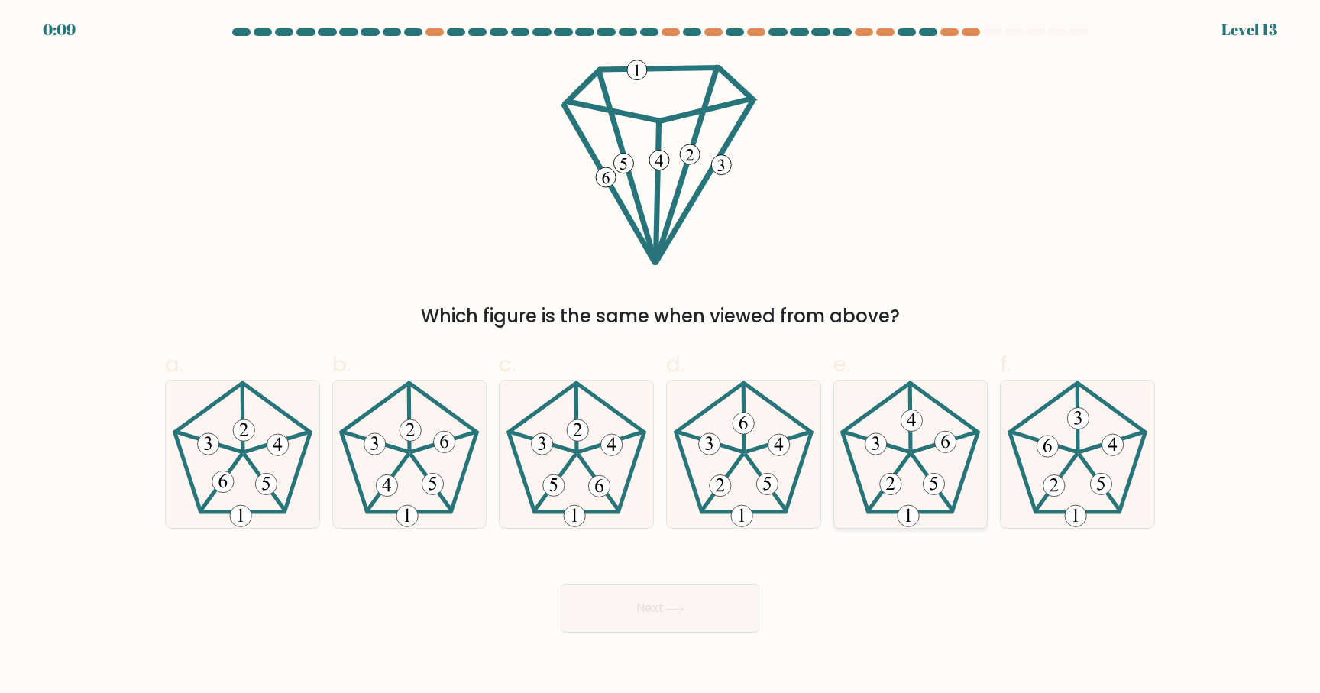
click at [927, 454] on icon at bounding box center [910, 453] width 147 height 147
click at [661, 357] on input "e." at bounding box center [660, 352] width 1 height 10
radio input "true"
click at [723, 608] on button "Next" at bounding box center [660, 608] width 199 height 49
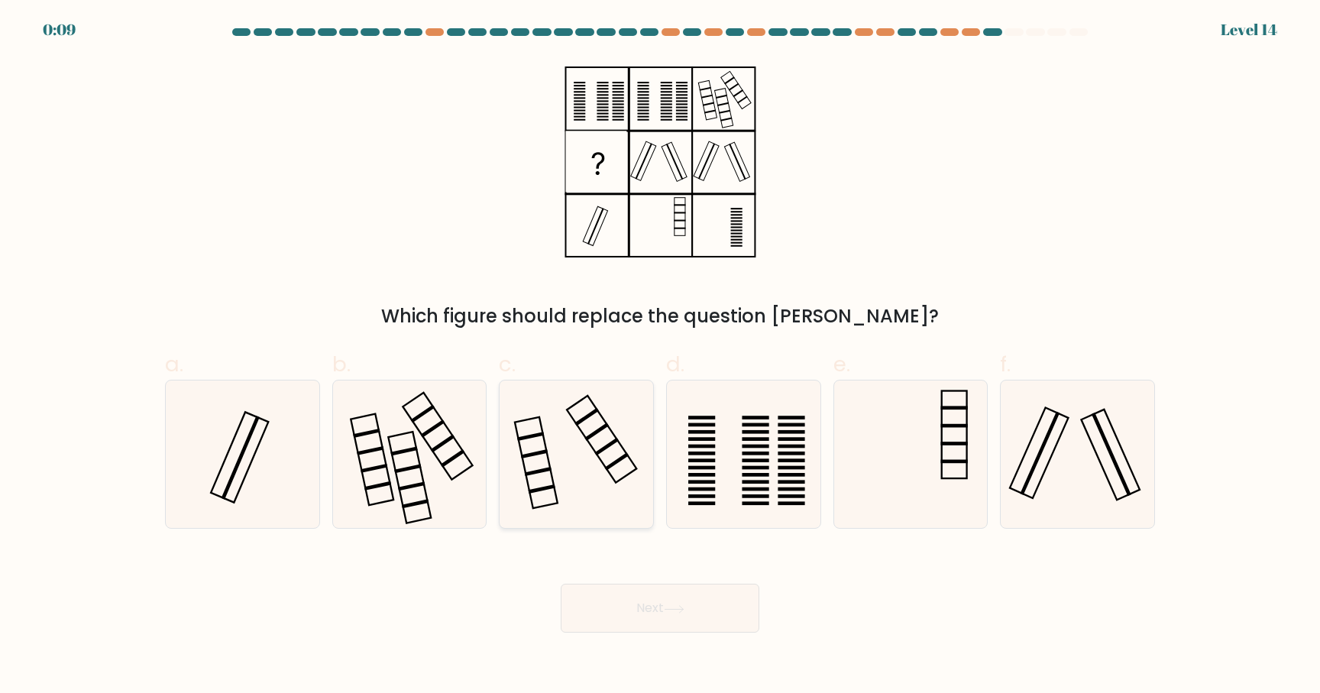
click at [542, 481] on icon at bounding box center [576, 453] width 147 height 147
click at [660, 357] on input "c." at bounding box center [660, 352] width 1 height 10
radio input "true"
click at [694, 614] on button "Next" at bounding box center [660, 608] width 199 height 49
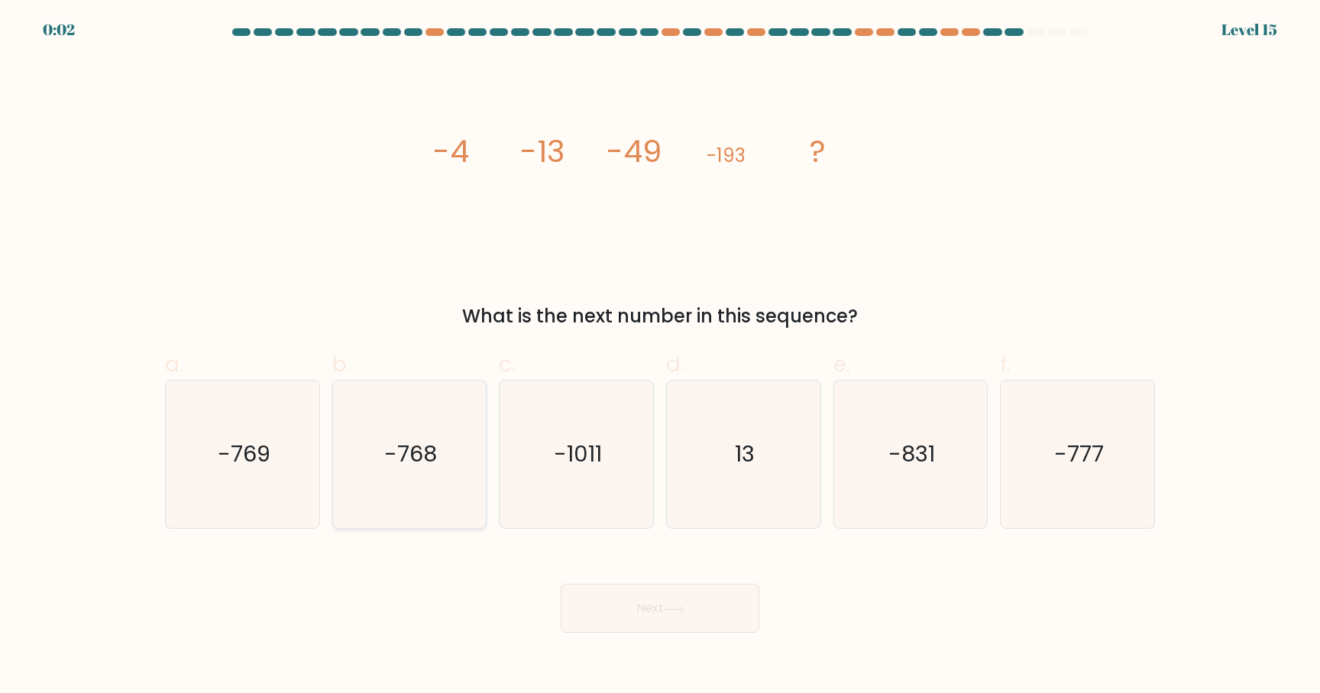
click at [450, 450] on icon "-768" at bounding box center [408, 453] width 147 height 147
click at [660, 357] on input "b. -768" at bounding box center [660, 352] width 1 height 10
radio input "true"
click at [655, 610] on button "Next" at bounding box center [660, 608] width 199 height 49
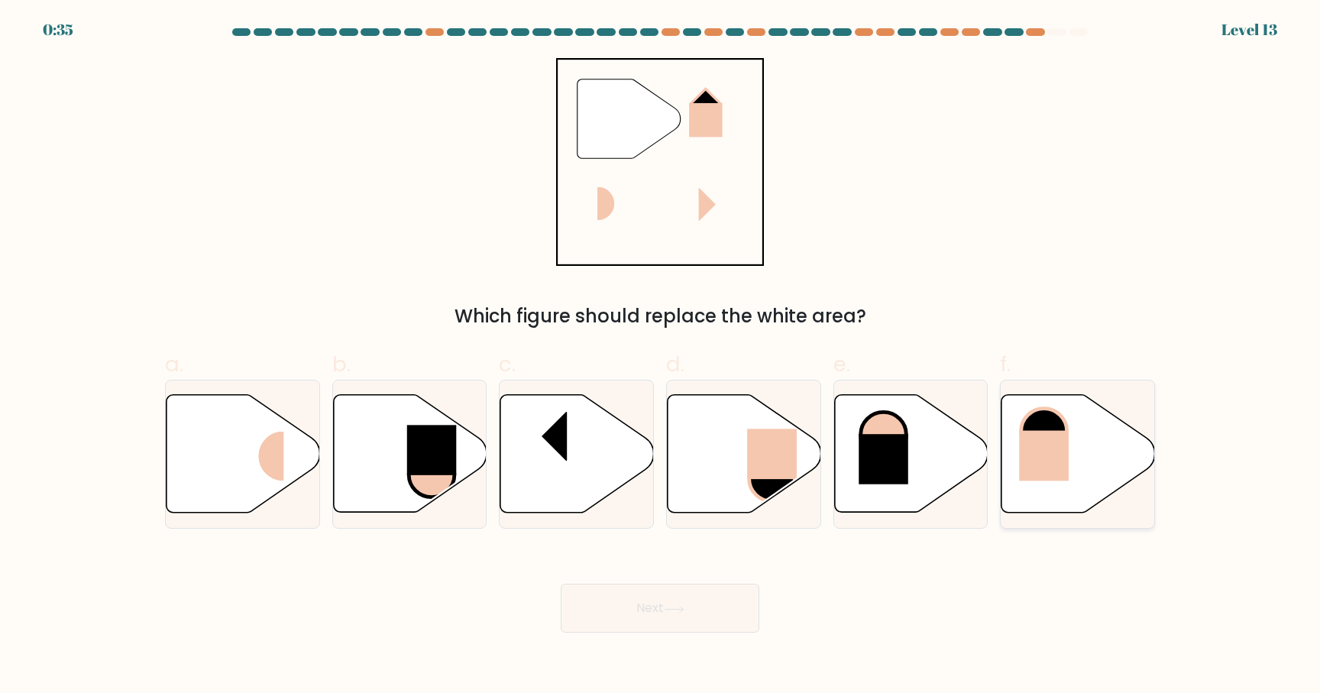
click at [1054, 456] on rect at bounding box center [1045, 456] width 50 height 50
click at [661, 357] on input "f." at bounding box center [660, 352] width 1 height 10
radio input "true"
click at [711, 610] on button "Next" at bounding box center [660, 608] width 199 height 49
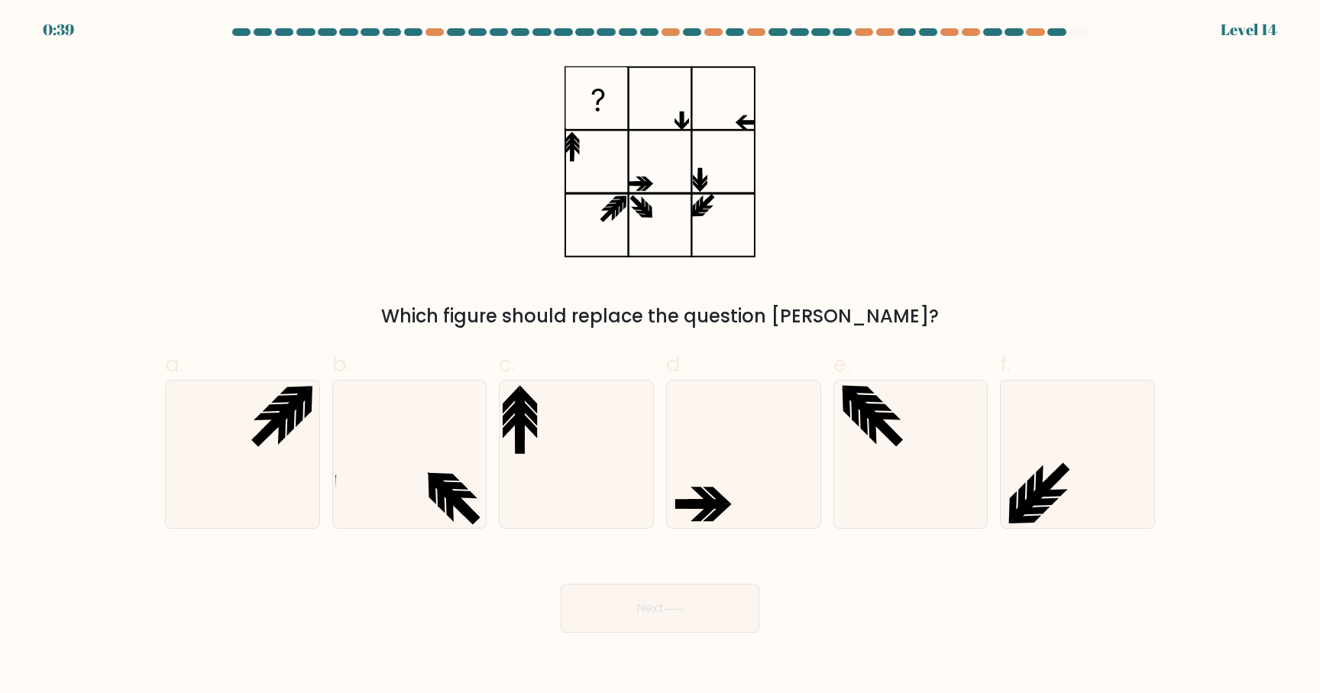
click at [720, 543] on form at bounding box center [660, 330] width 1320 height 604
click at [750, 482] on icon at bounding box center [743, 453] width 147 height 147
click at [661, 357] on input "d." at bounding box center [660, 352] width 1 height 10
radio input "true"
click at [707, 609] on button "Next" at bounding box center [660, 608] width 199 height 49
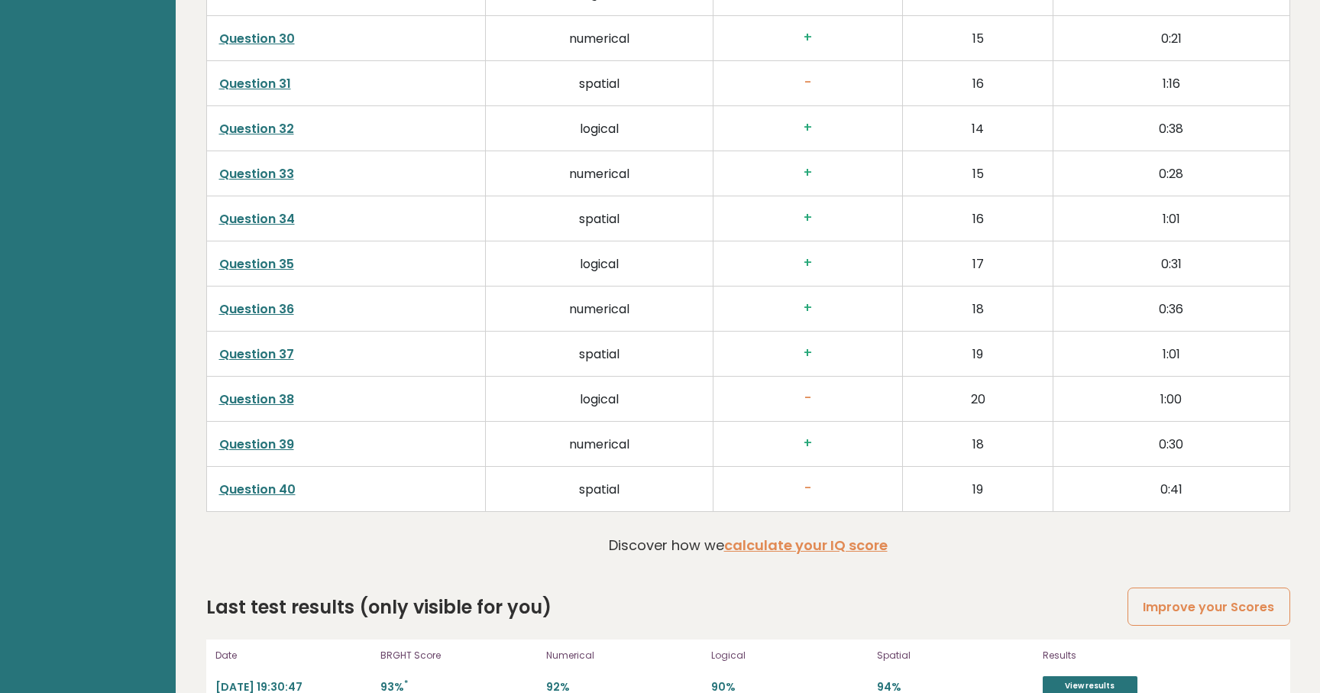
scroll to position [4113, 0]
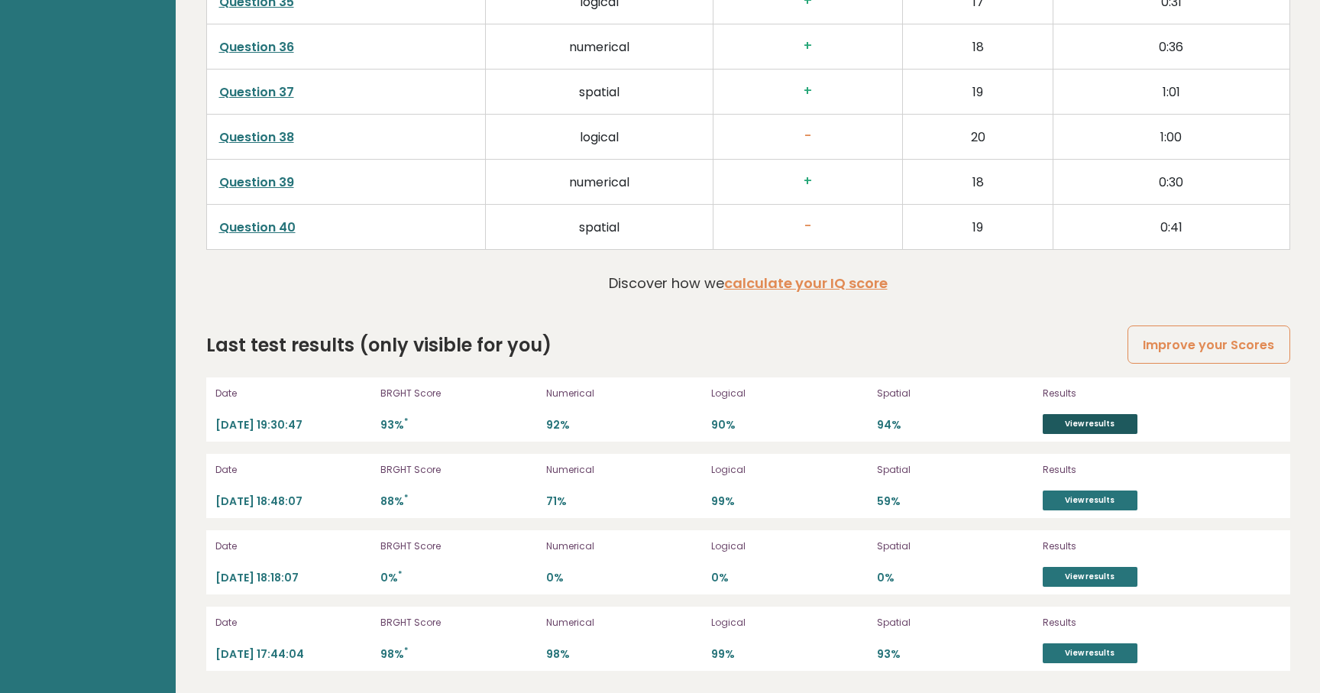
click at [1071, 427] on link "View results" at bounding box center [1090, 424] width 95 height 20
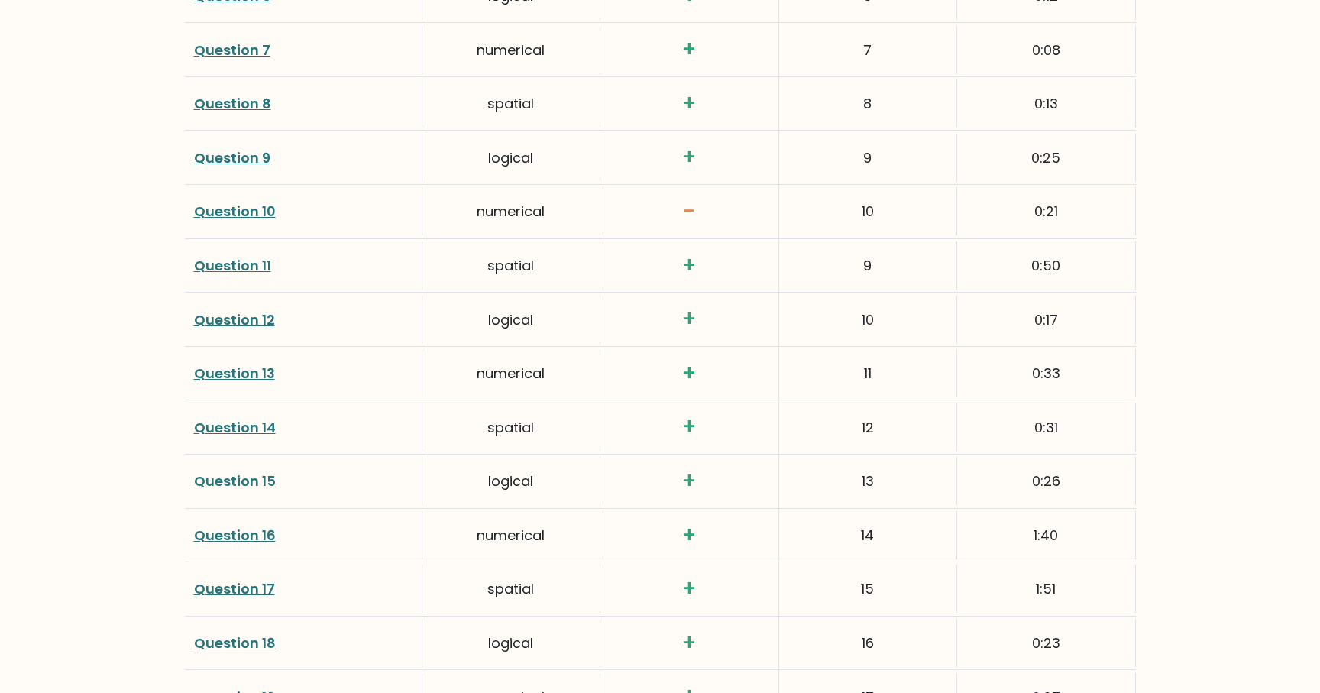
scroll to position [2535, 0]
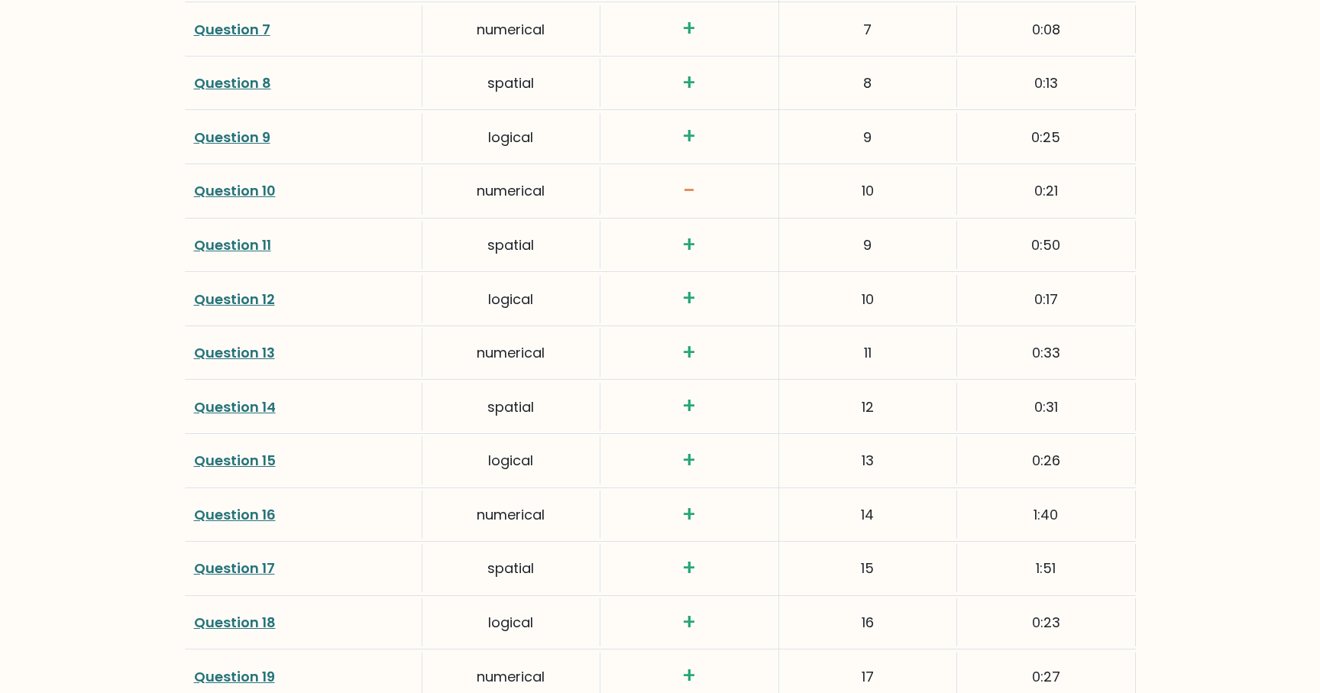
click at [249, 184] on link "Question 10" at bounding box center [235, 190] width 82 height 19
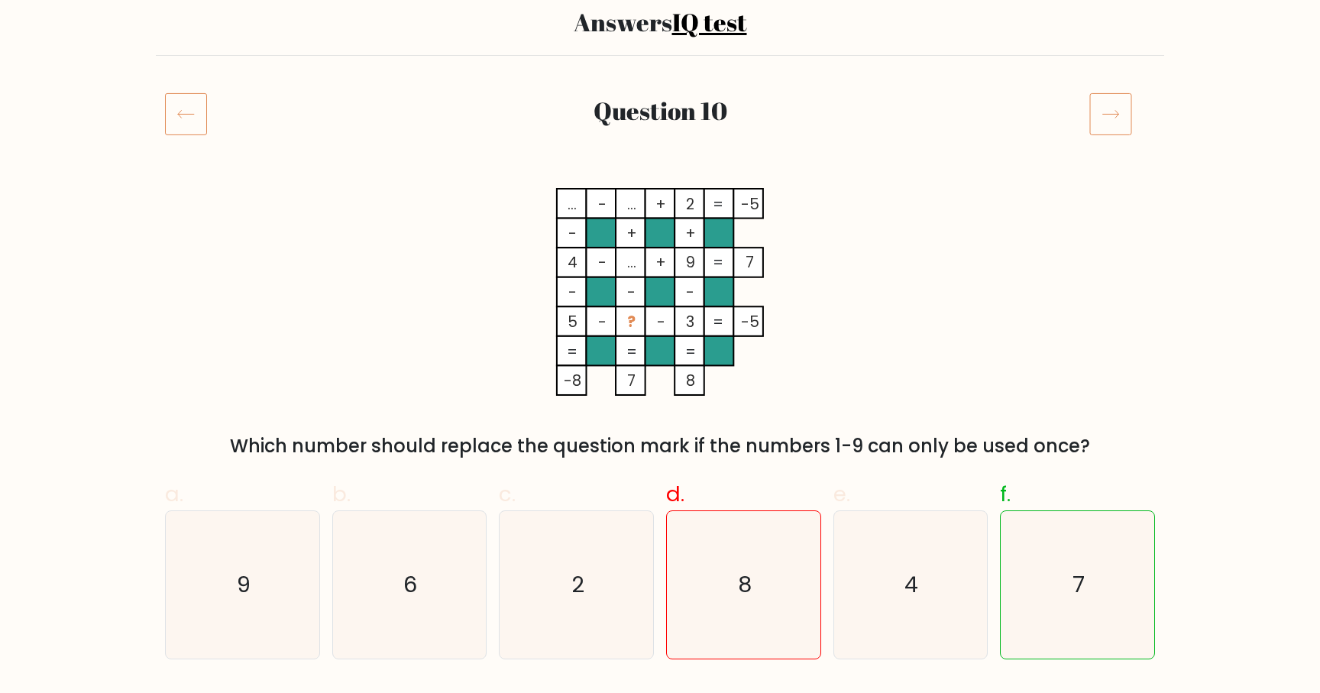
scroll to position [125, 0]
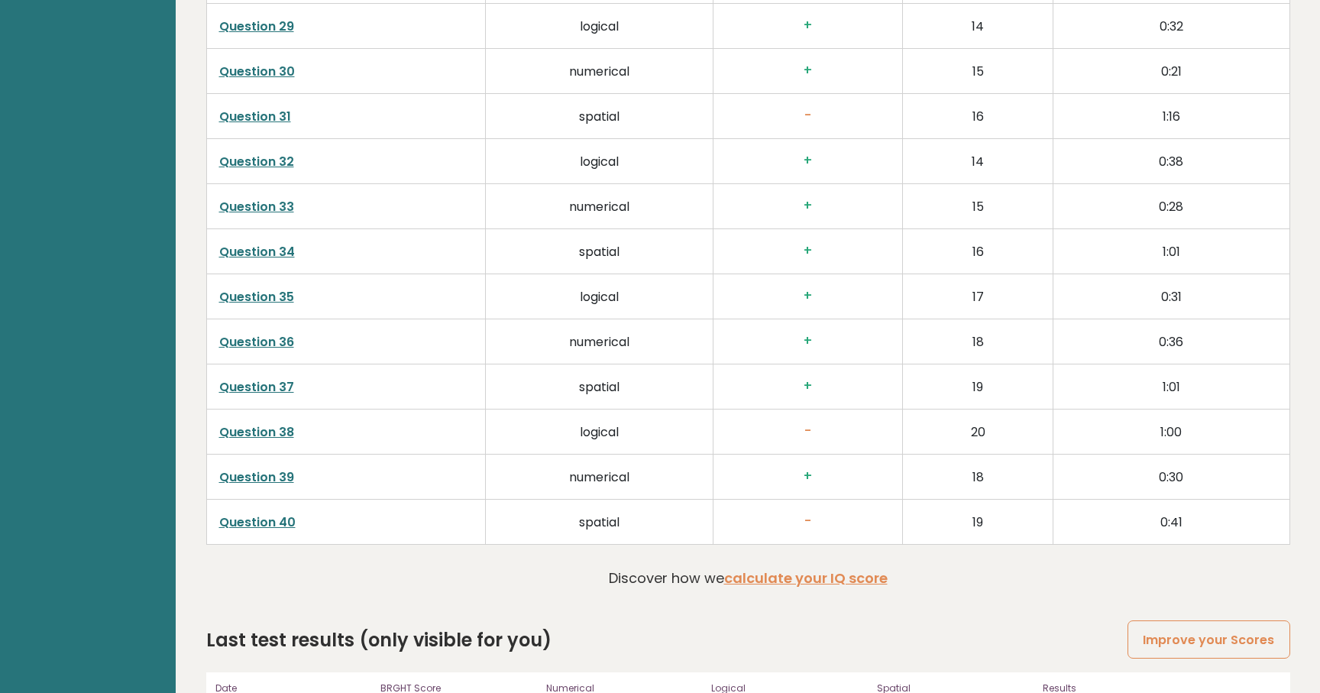
scroll to position [4113, 0]
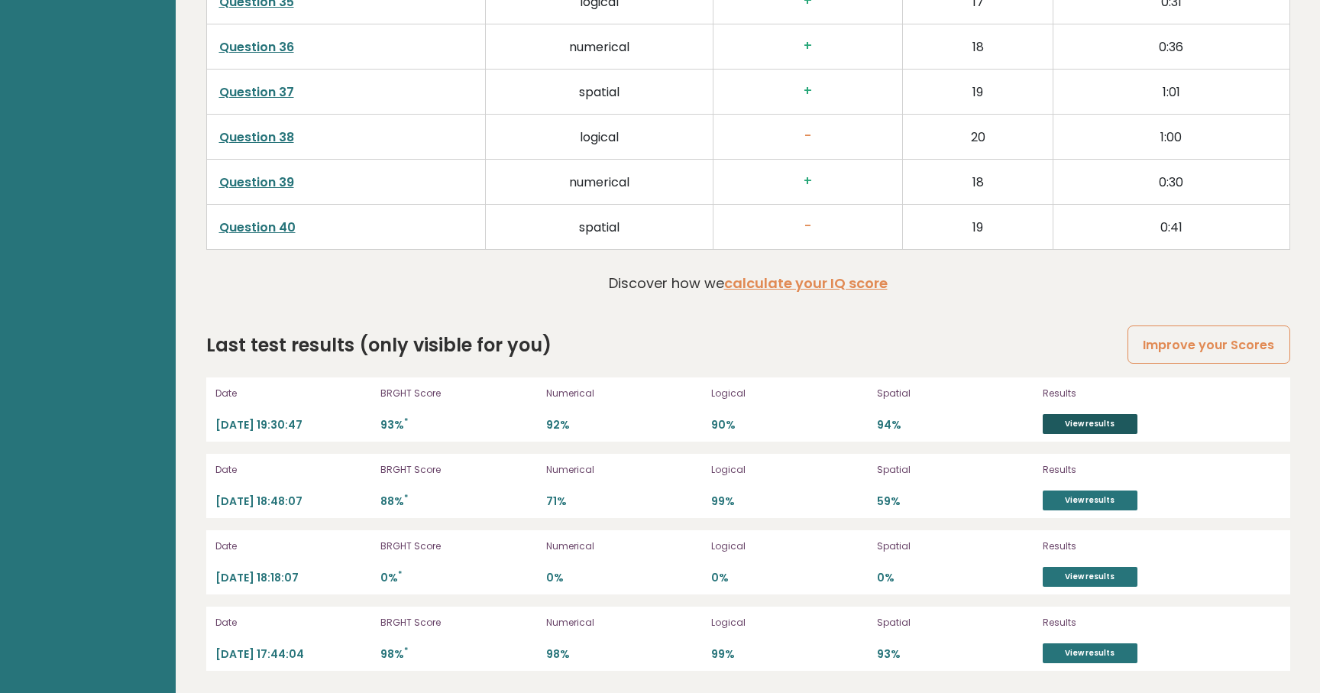
click at [1089, 424] on link "View results" at bounding box center [1090, 424] width 95 height 20
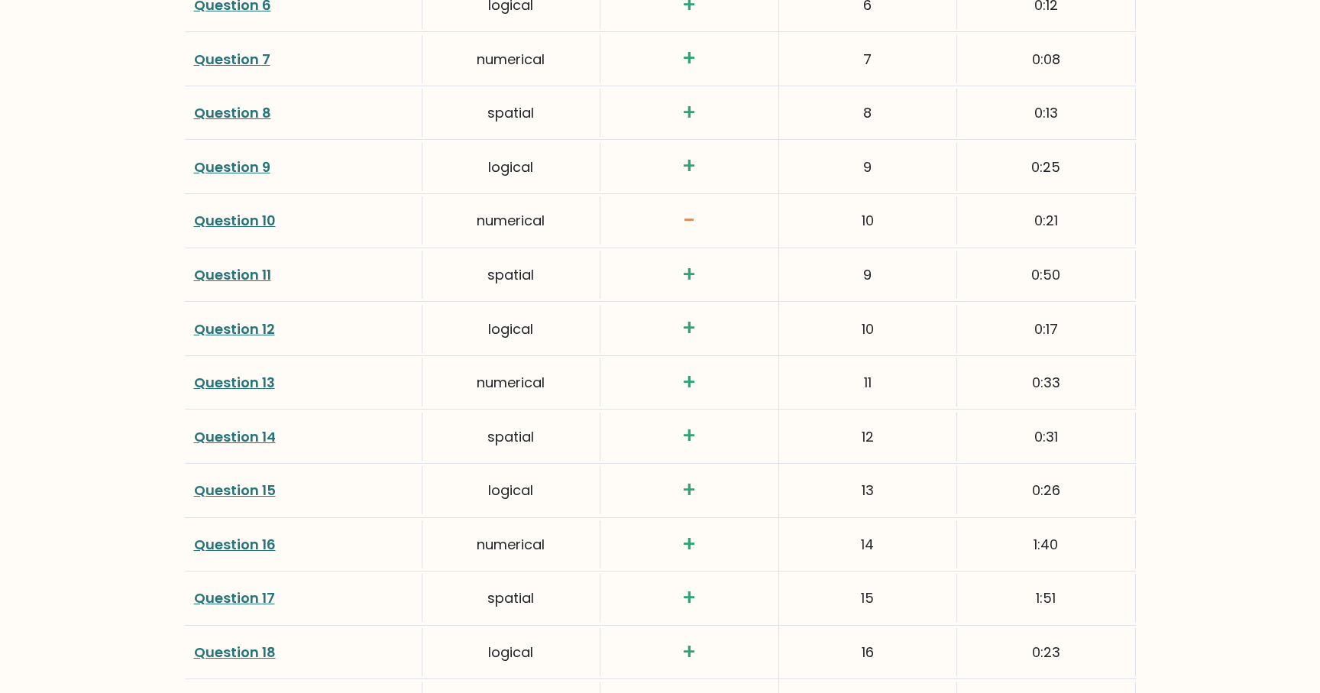
scroll to position [2512, 0]
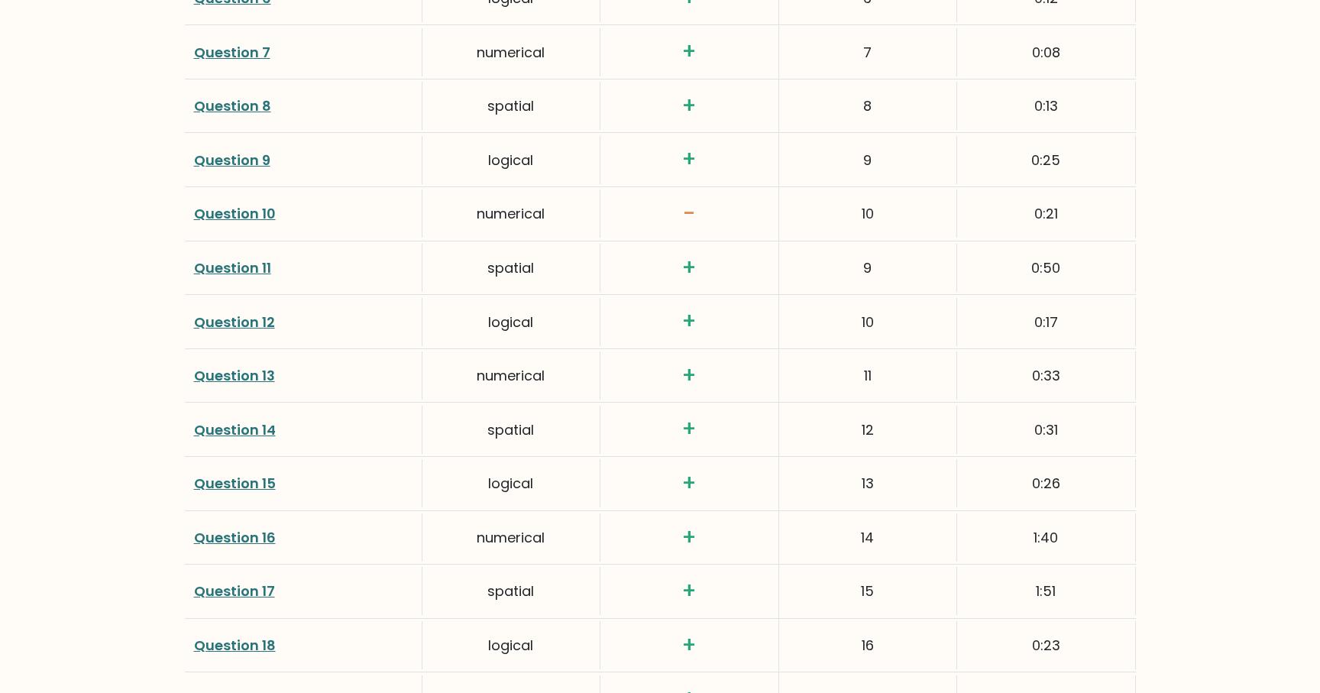
click at [266, 219] on link "Question 10" at bounding box center [235, 213] width 82 height 19
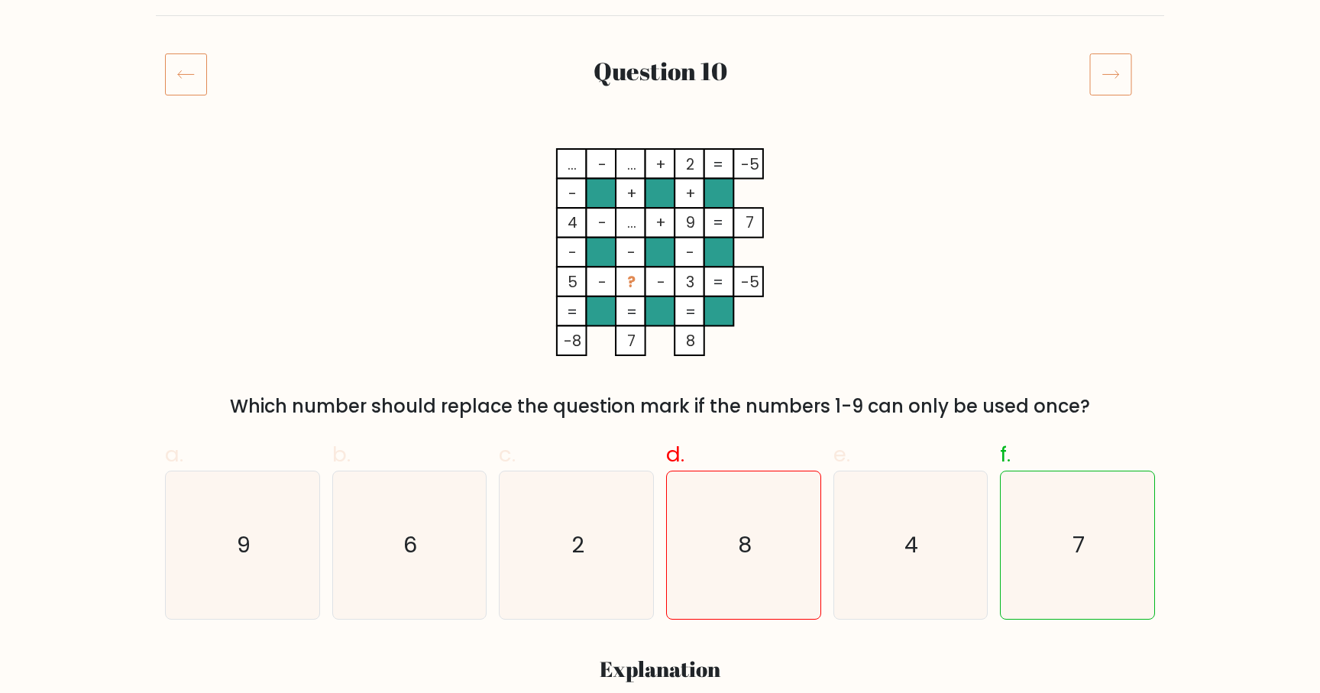
scroll to position [173, 0]
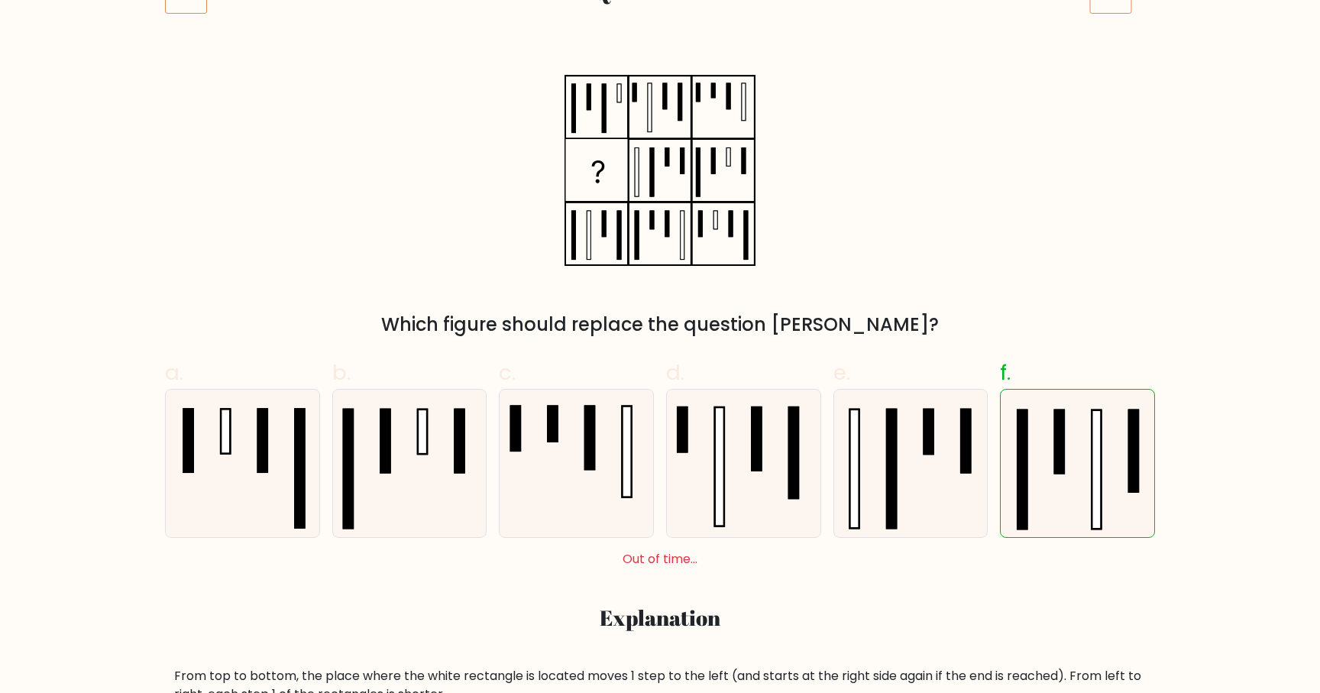
scroll to position [240, 0]
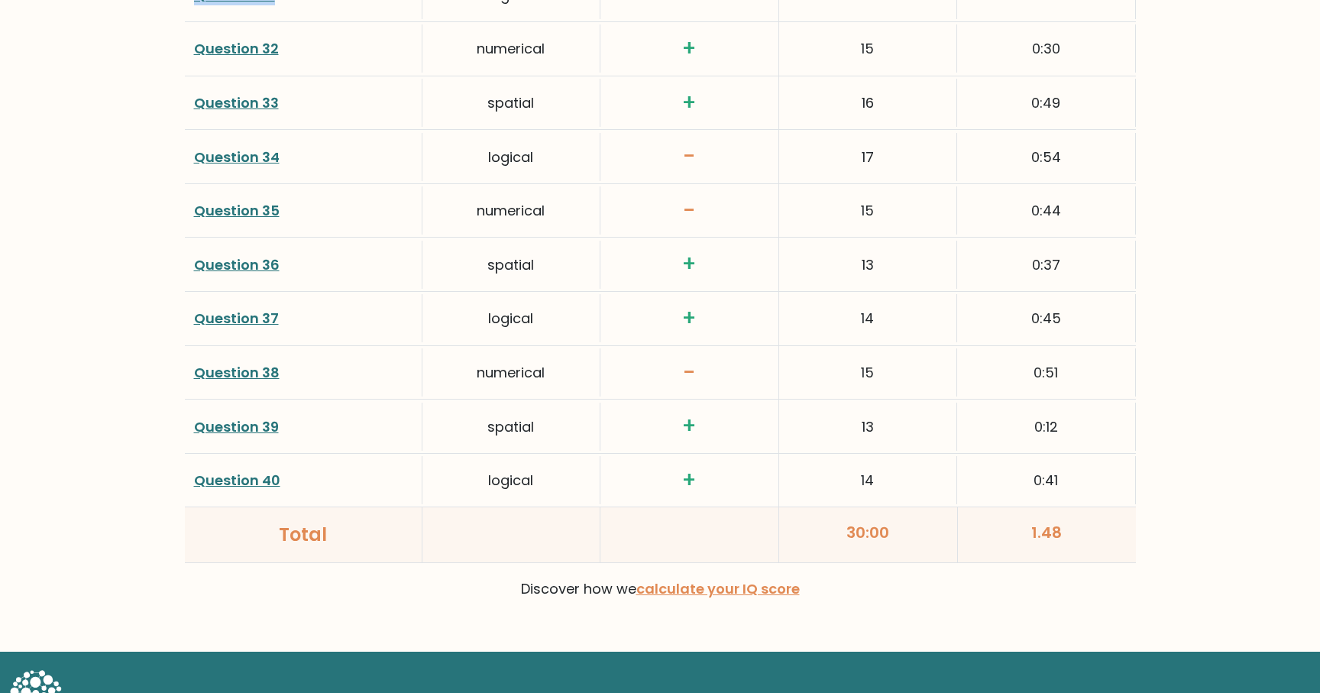
scroll to position [3870, 0]
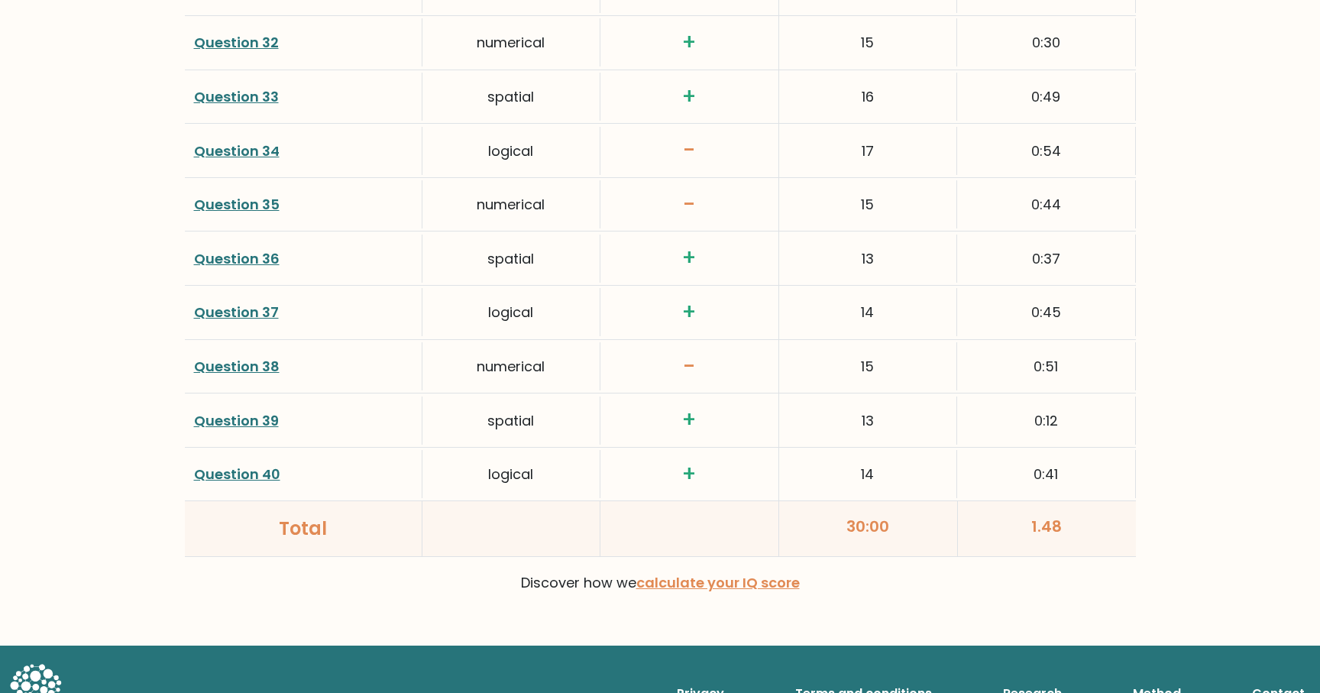
click at [258, 367] on link "Question 38" at bounding box center [237, 366] width 86 height 19
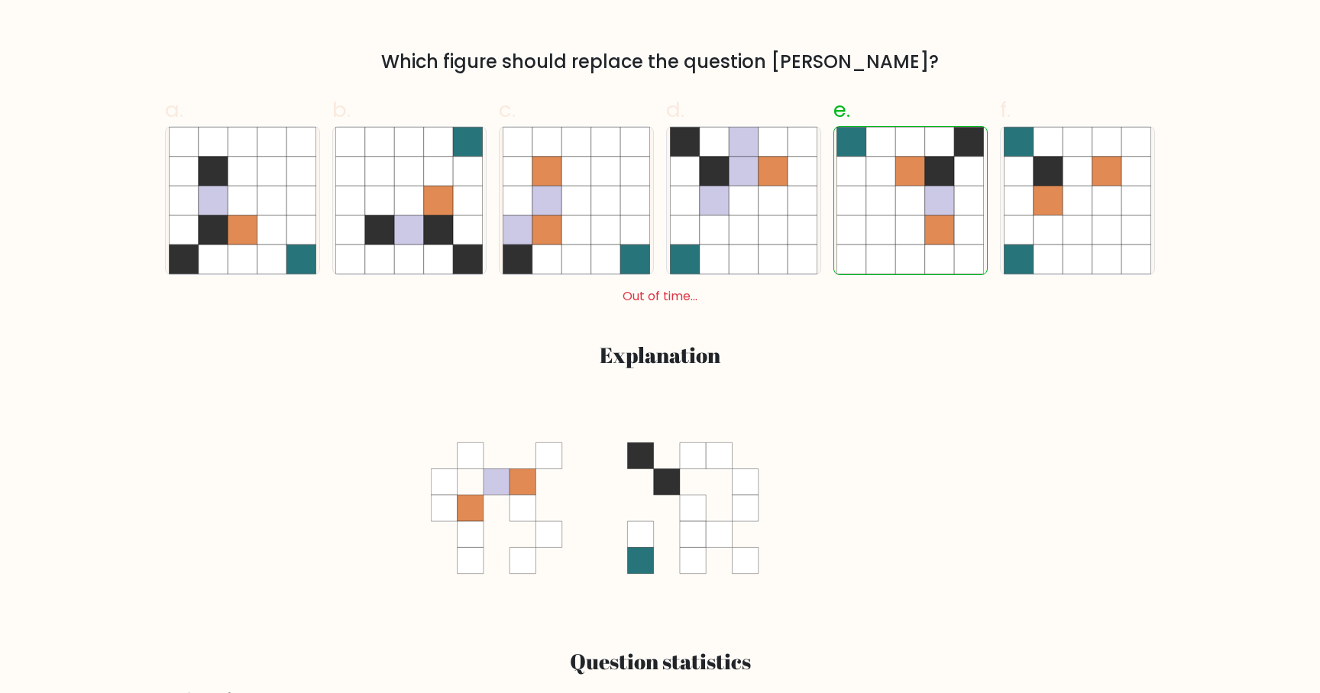
scroll to position [536, 0]
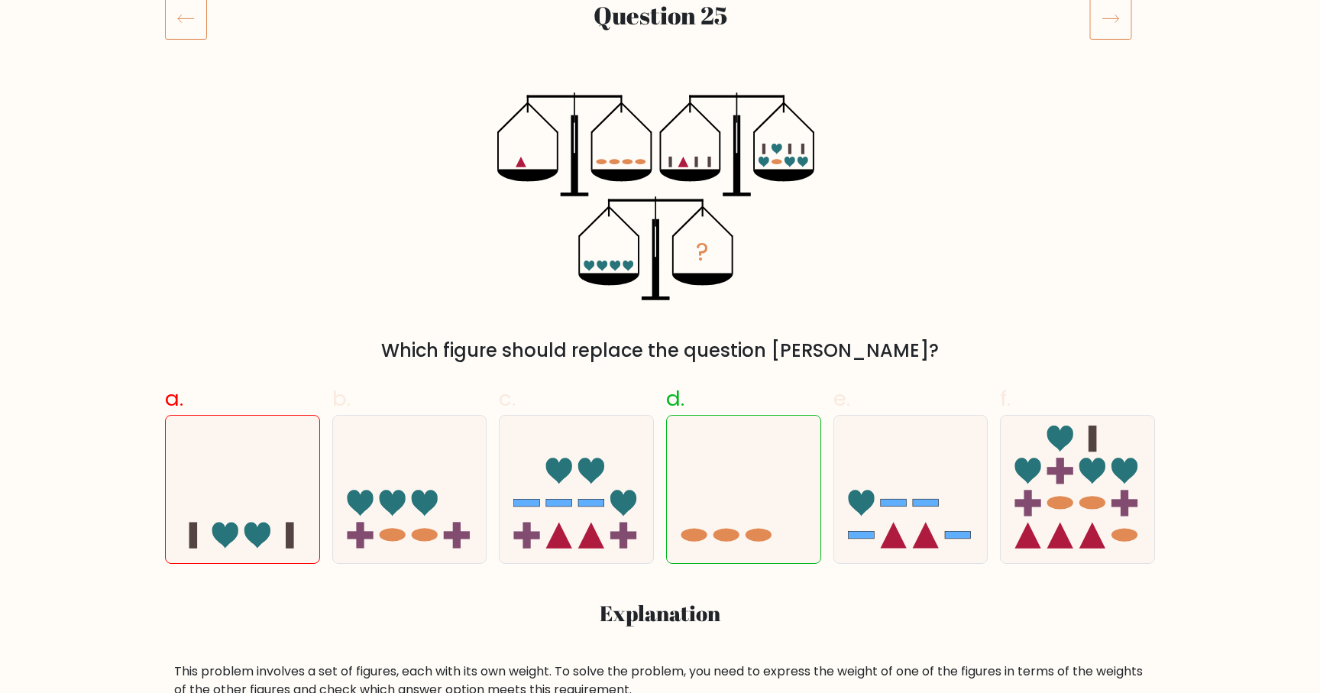
scroll to position [212, 0]
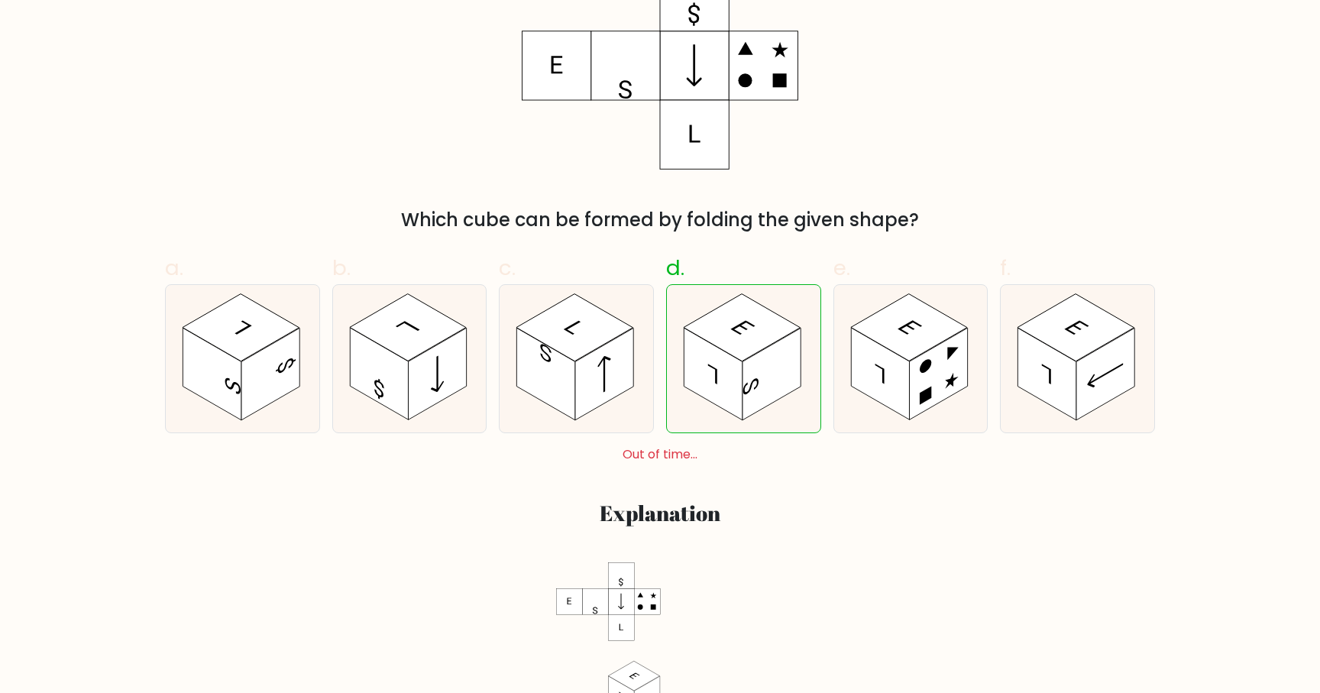
scroll to position [354, 0]
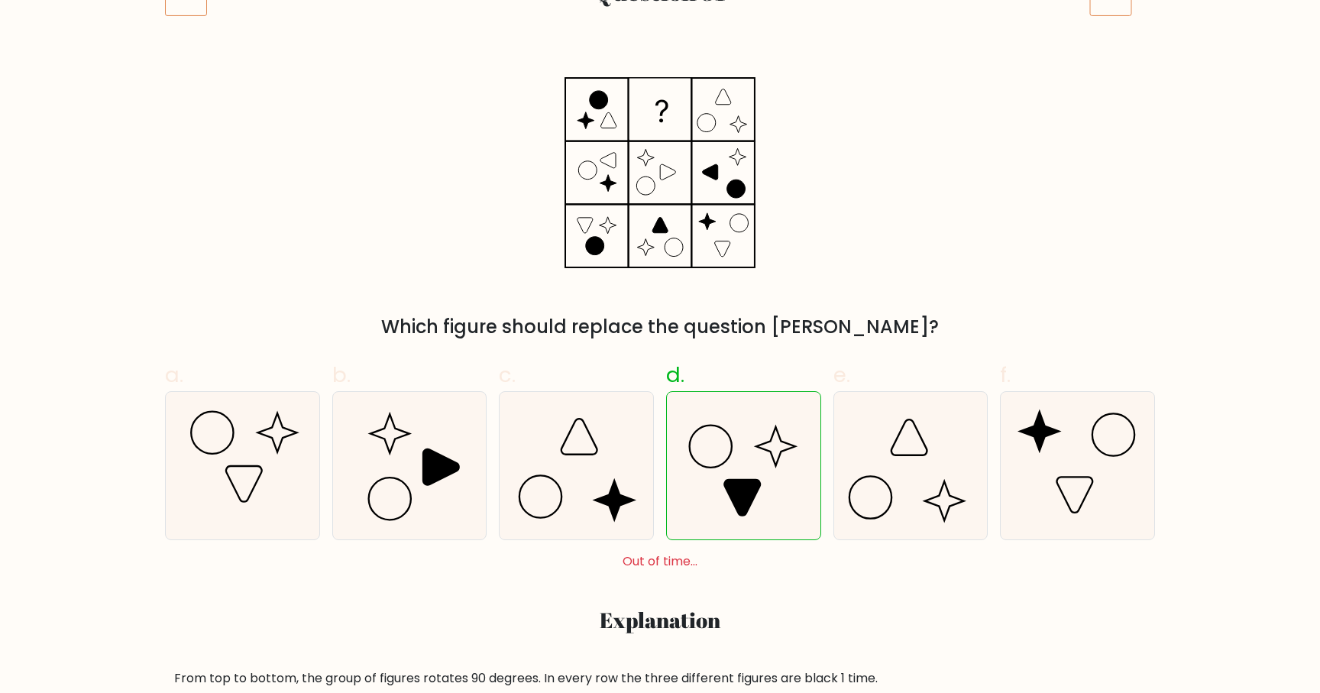
scroll to position [251, 0]
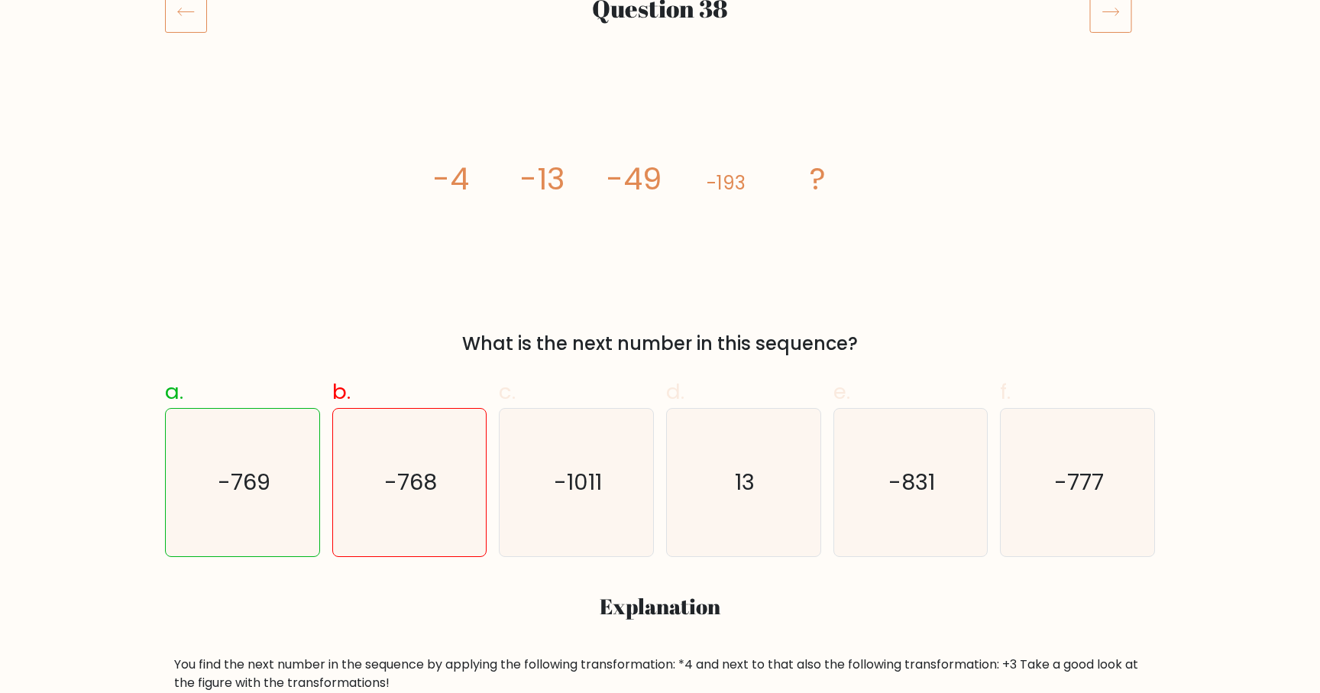
scroll to position [211, 0]
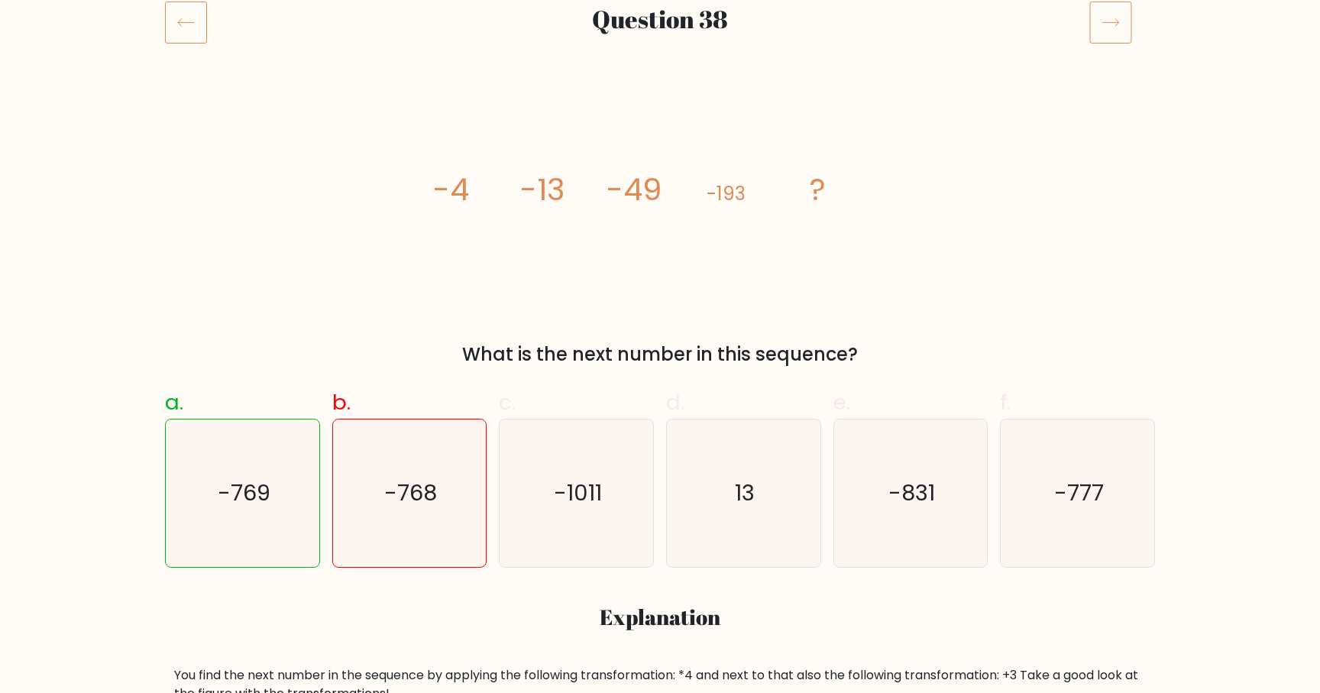
click at [186, 31] on icon at bounding box center [186, 22] width 42 height 43
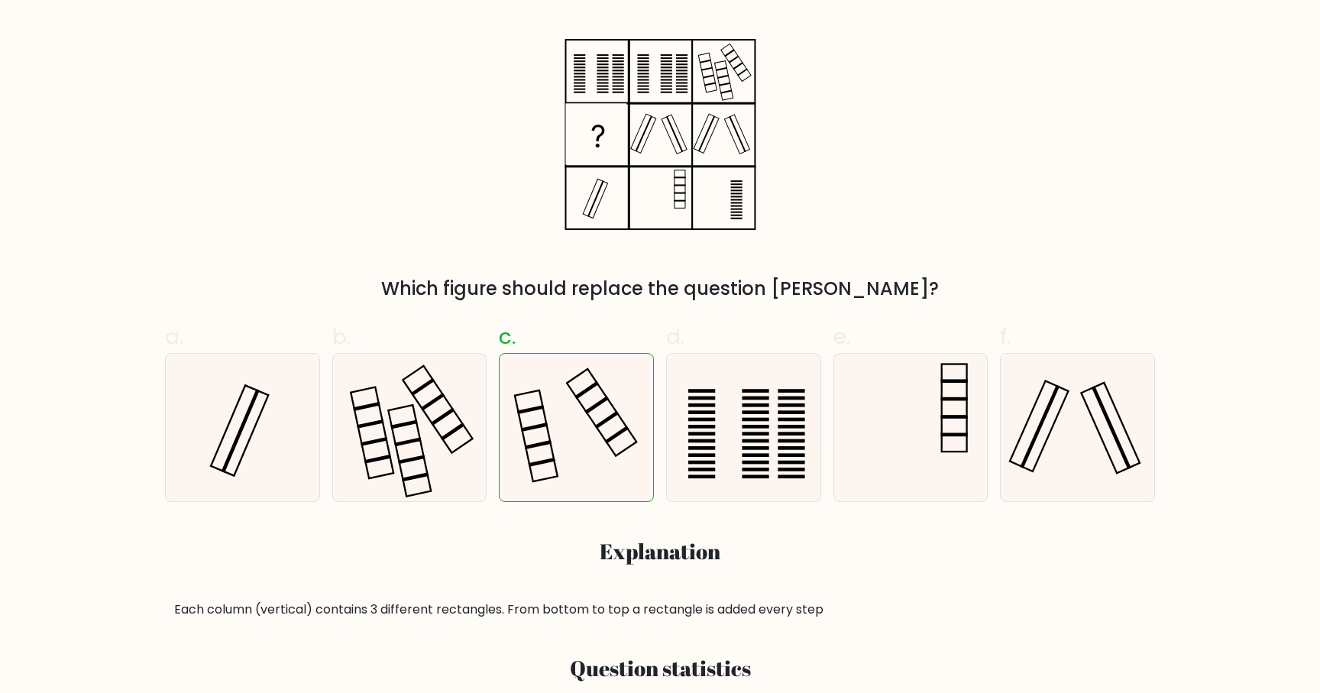
scroll to position [261, 0]
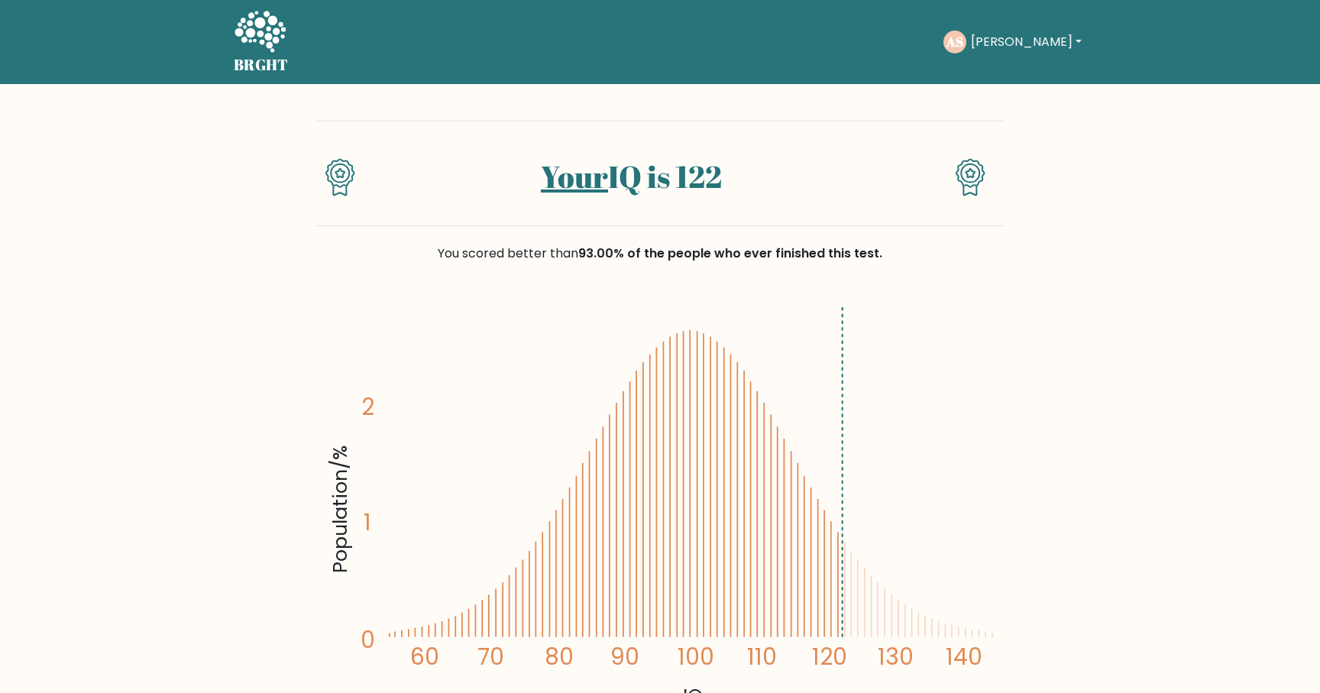
click at [261, 40] on icon at bounding box center [260, 31] width 51 height 41
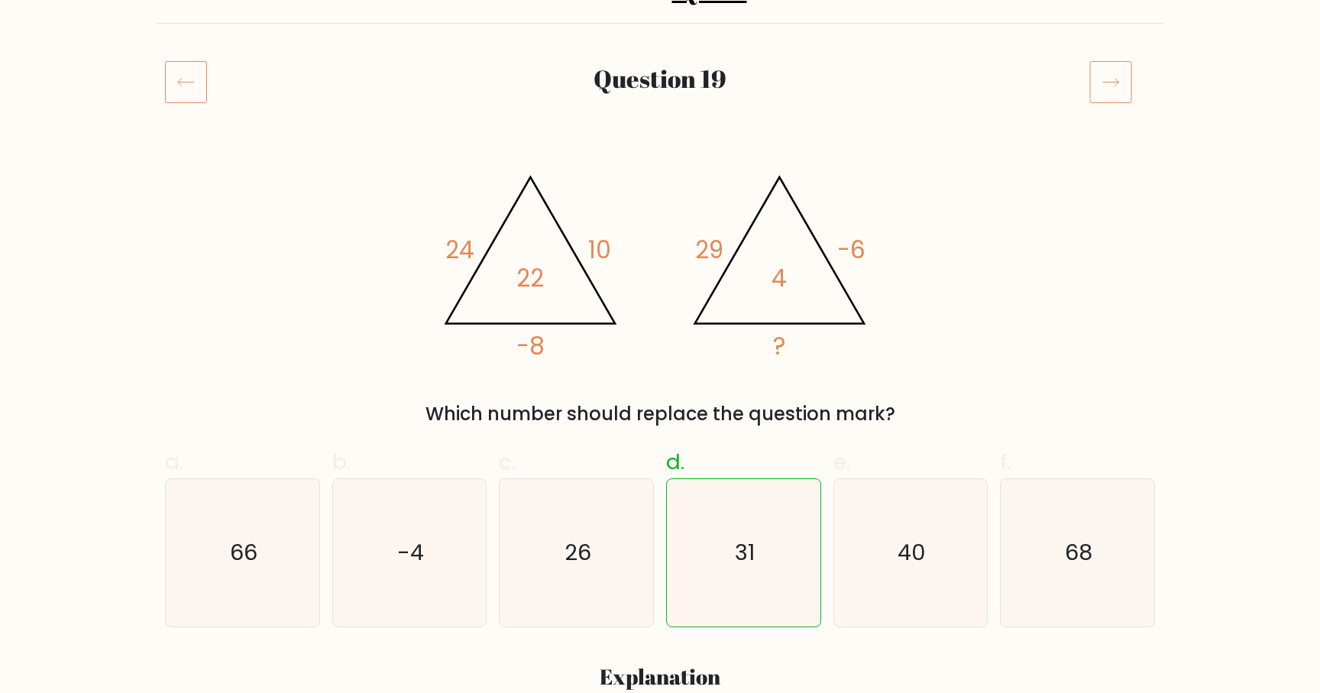
scroll to position [141, 0]
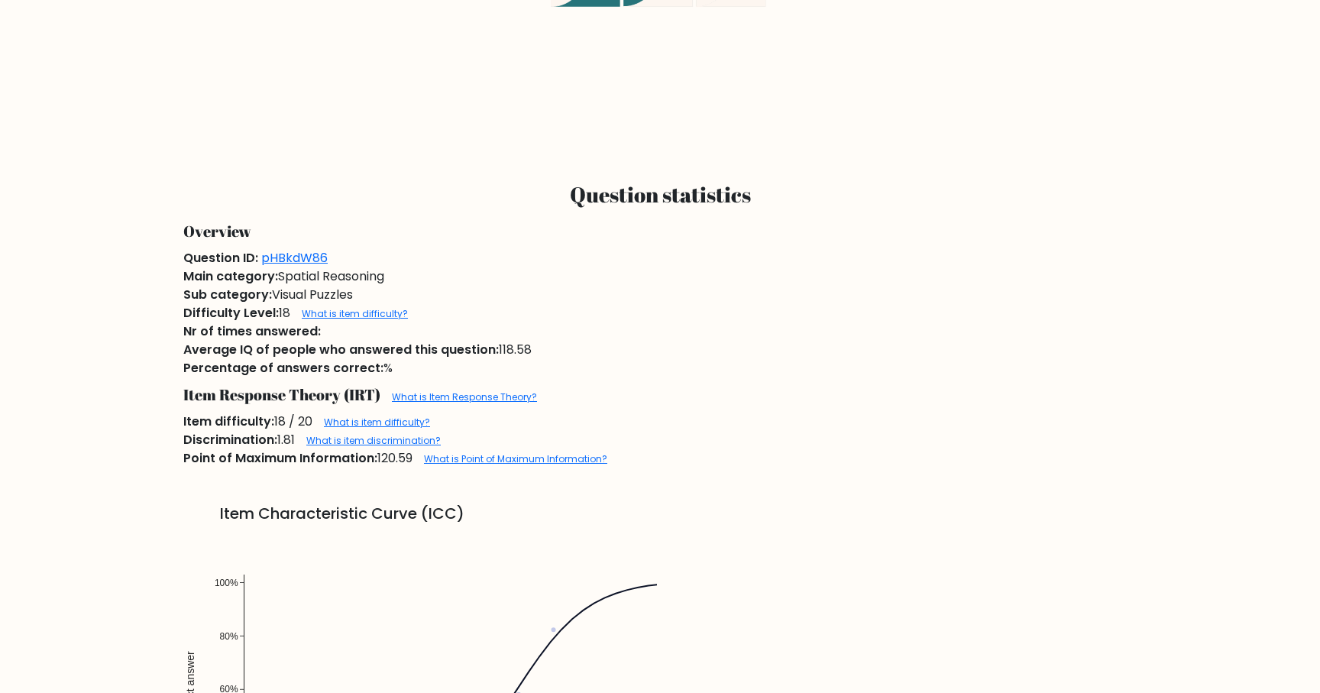
scroll to position [941, 0]
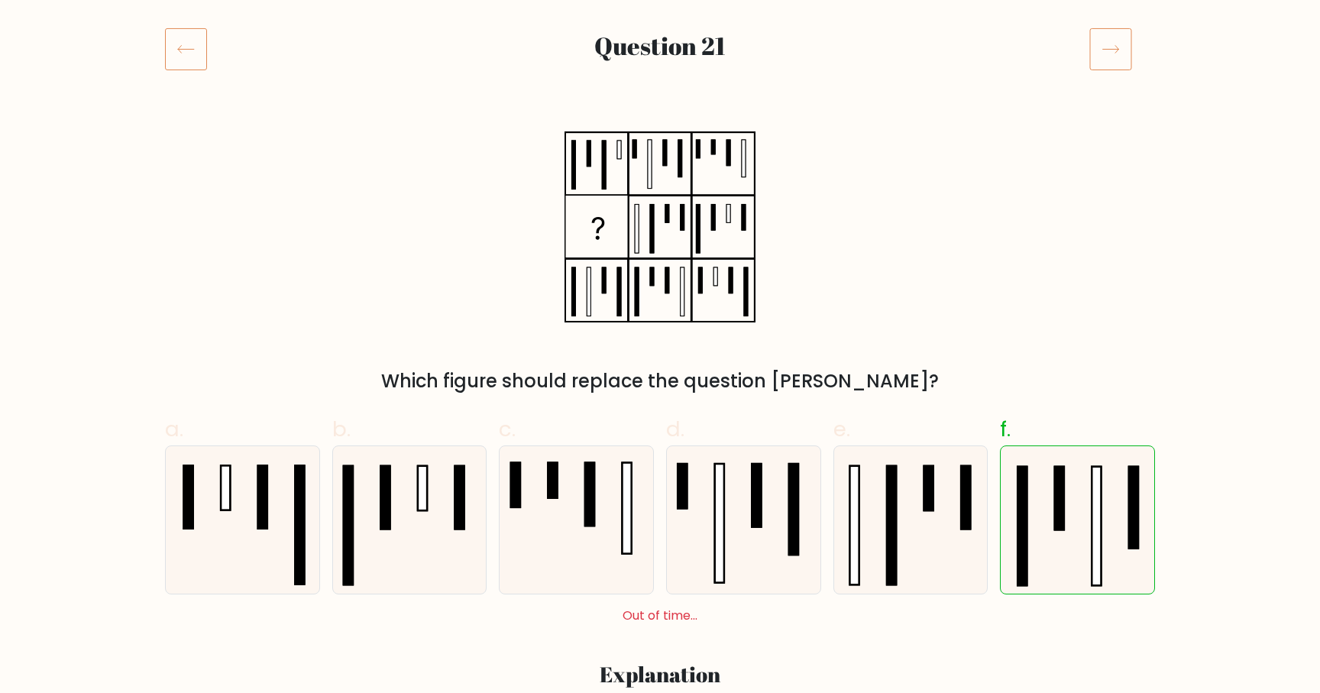
scroll to position [135, 0]
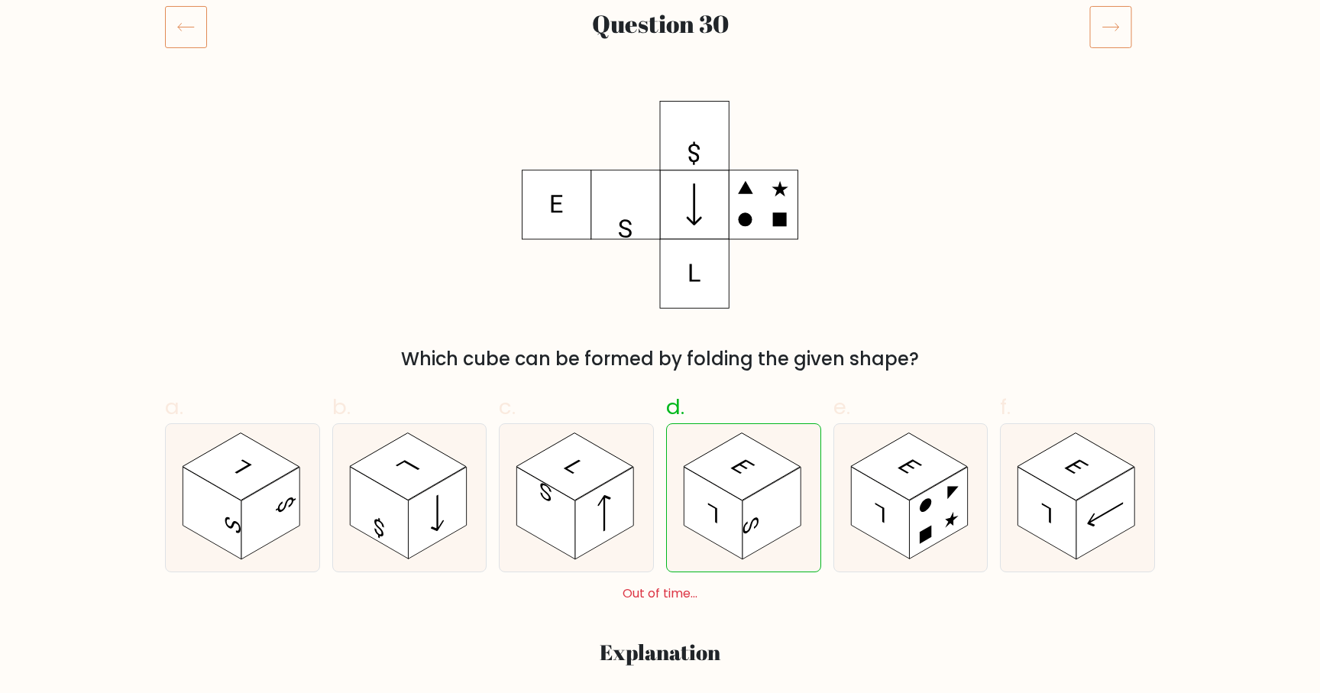
scroll to position [226, 0]
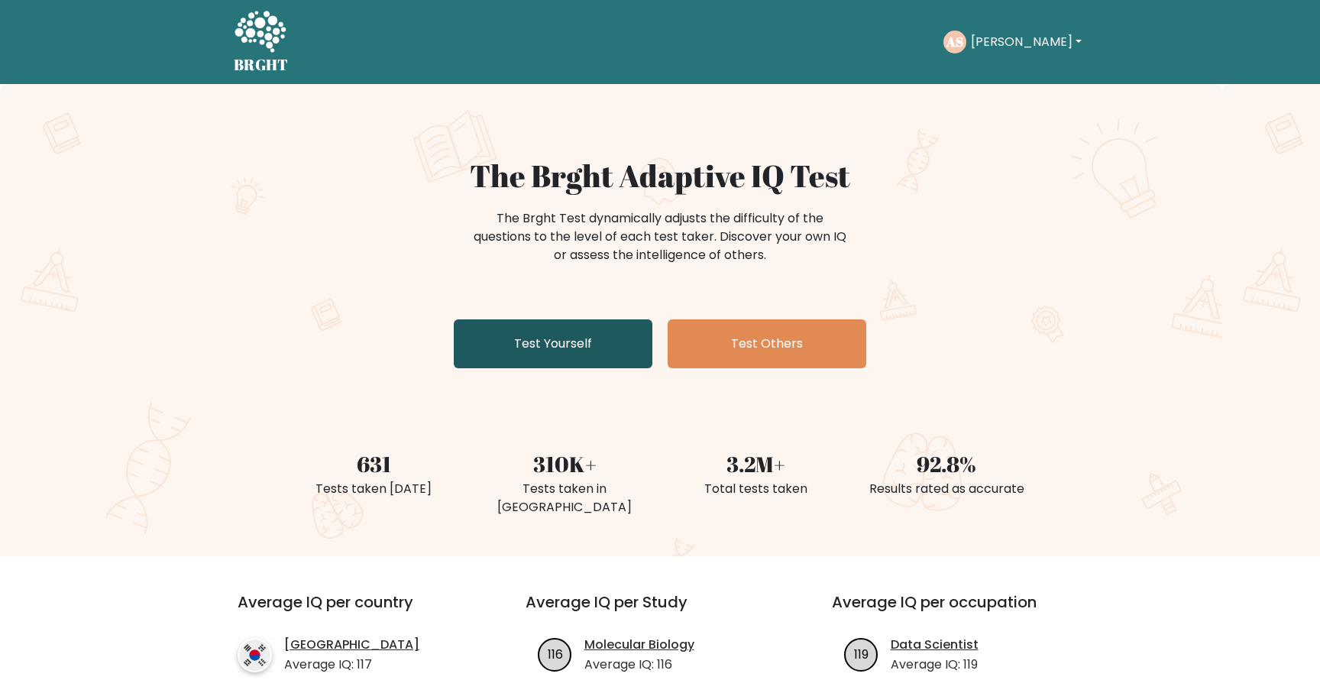
click at [577, 348] on link "Test Yourself" at bounding box center [553, 343] width 199 height 49
click at [572, 361] on link "Test Yourself" at bounding box center [553, 343] width 199 height 49
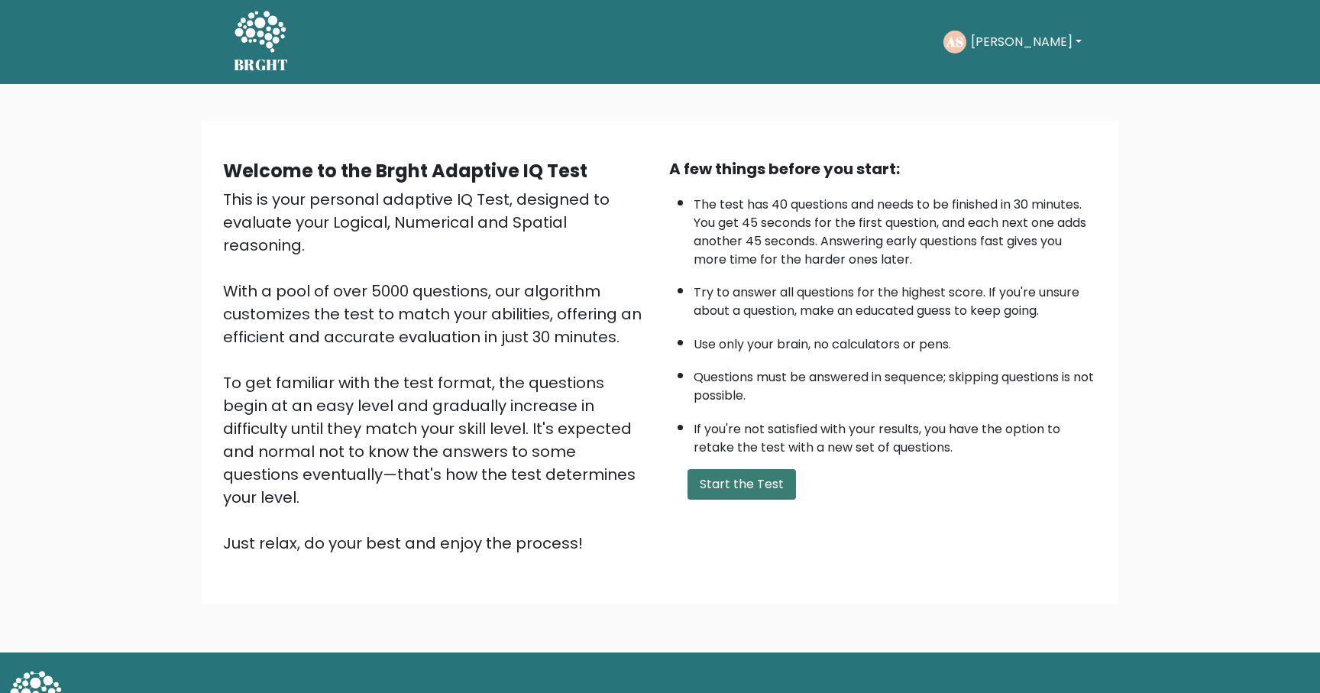
click at [733, 475] on button "Start the Test" at bounding box center [742, 484] width 108 height 31
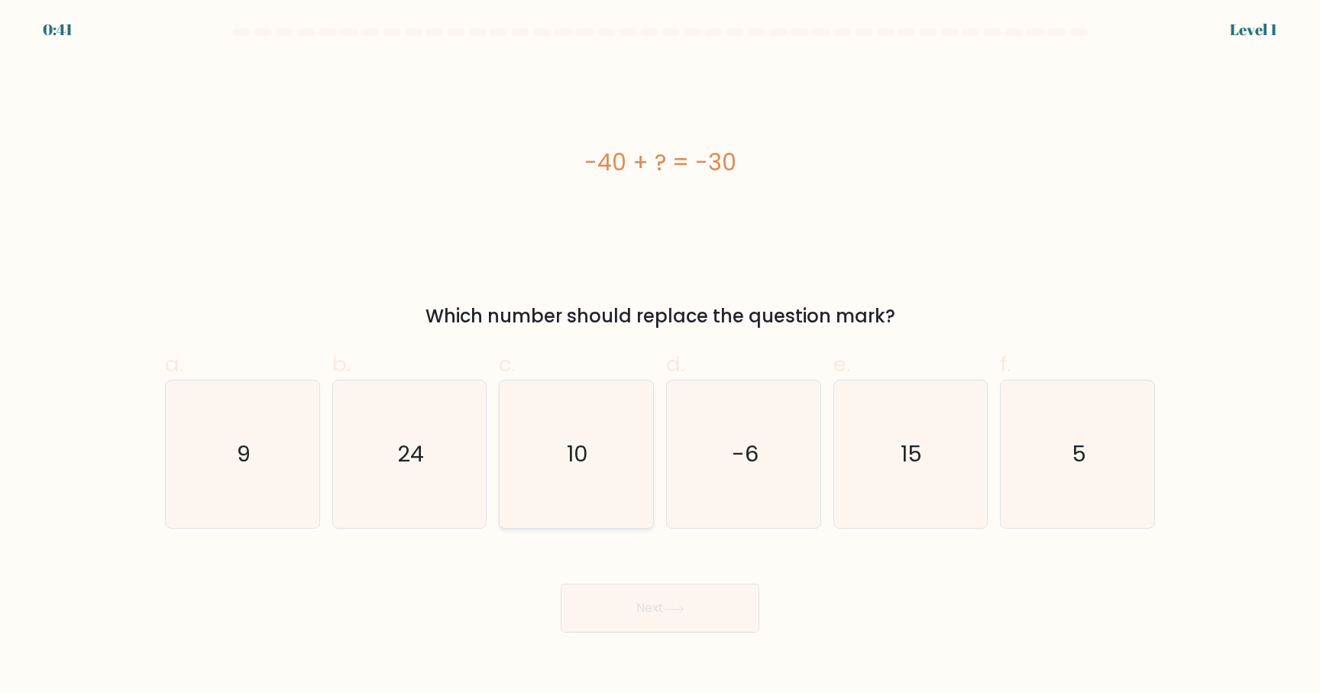
click at [561, 485] on icon "10" at bounding box center [576, 453] width 147 height 147
click at [660, 357] on input "c. 10" at bounding box center [660, 352] width 1 height 10
radio input "true"
click at [659, 587] on button "Next" at bounding box center [660, 608] width 199 height 49
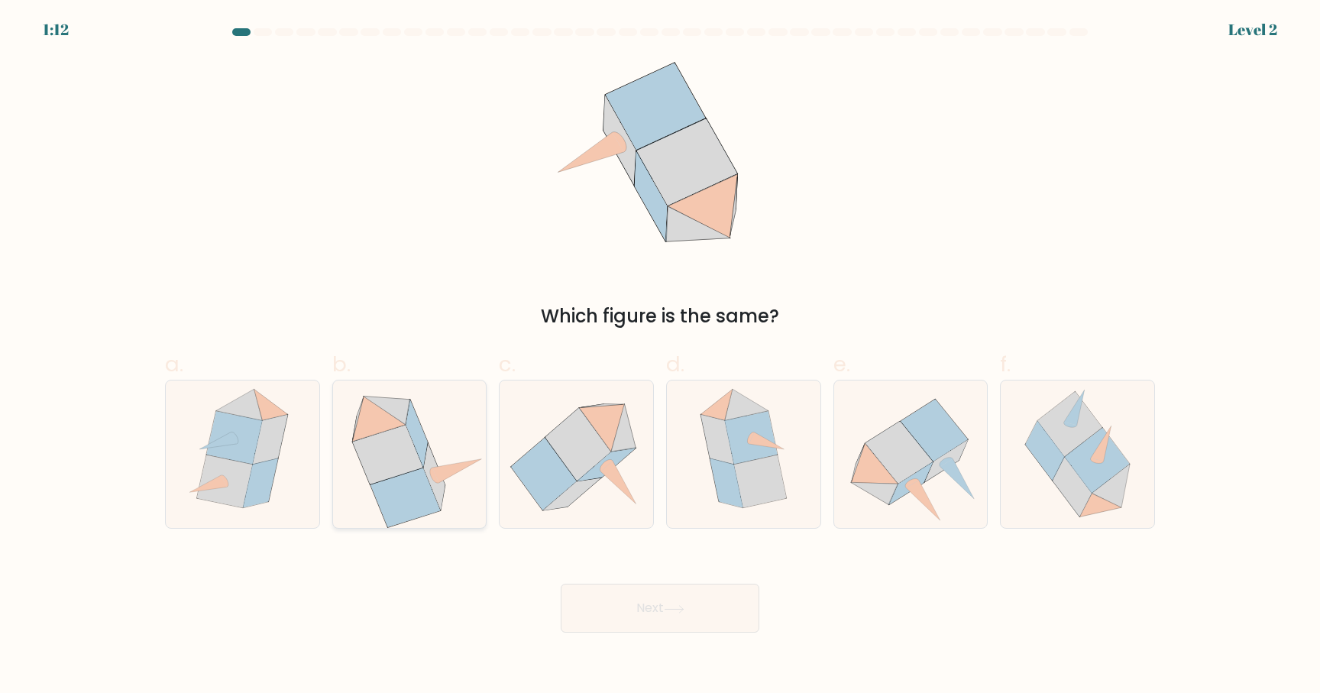
click at [397, 465] on icon at bounding box center [388, 455] width 70 height 59
click at [660, 357] on input "b." at bounding box center [660, 352] width 1 height 10
radio input "true"
click at [720, 625] on button "Next" at bounding box center [660, 608] width 199 height 49
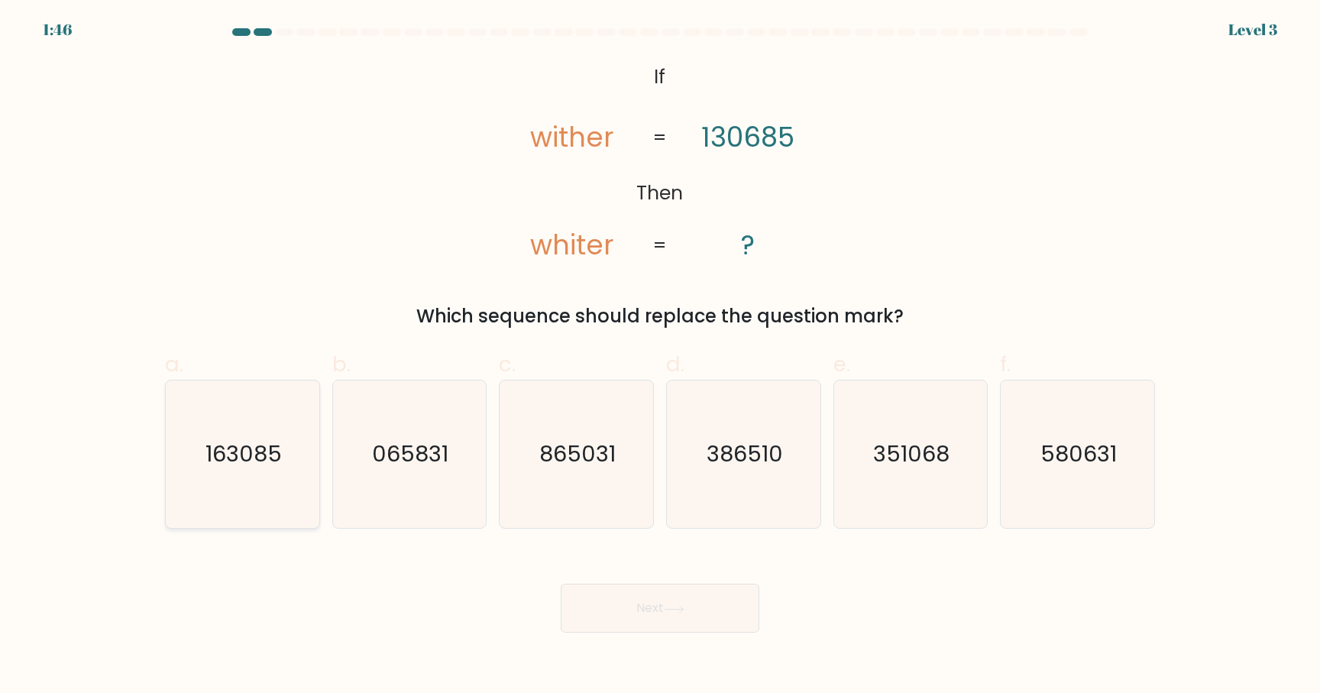
click at [267, 447] on text "163085" at bounding box center [244, 454] width 76 height 31
click at [660, 357] on input "a. 163085" at bounding box center [660, 352] width 1 height 10
radio input "true"
click at [637, 627] on button "Next" at bounding box center [660, 608] width 199 height 49
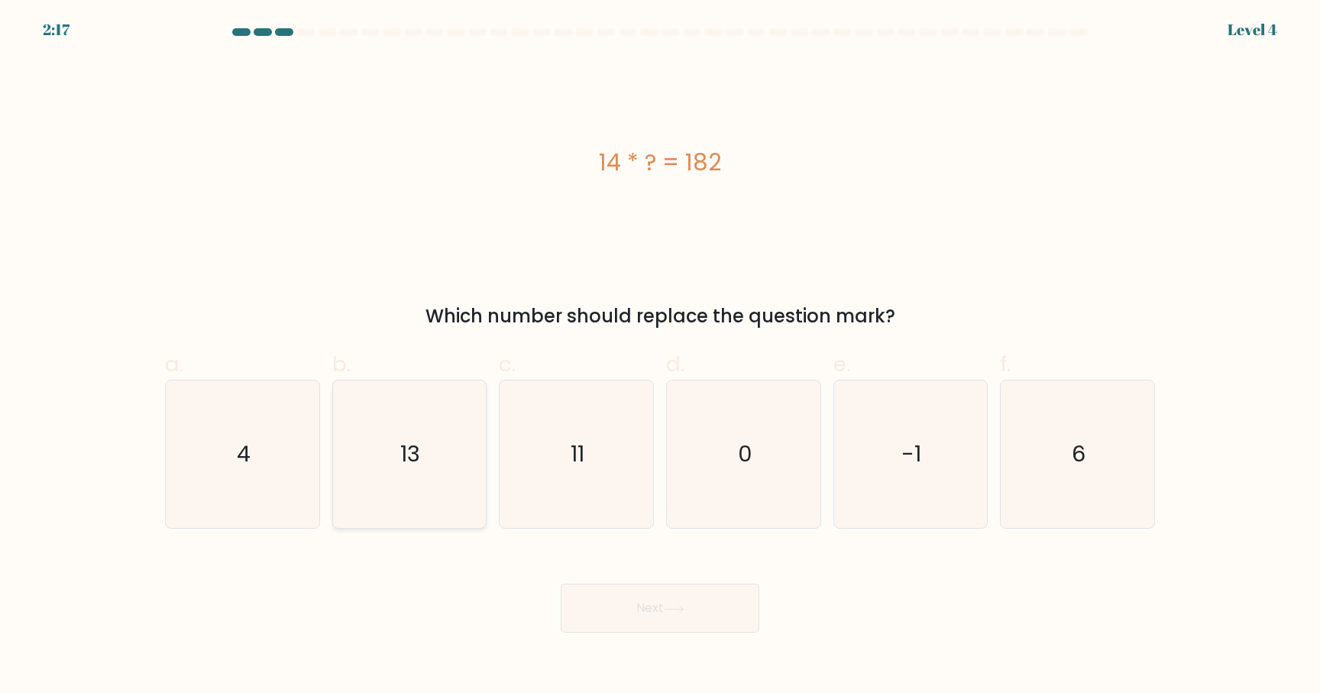
click at [426, 434] on icon "13" at bounding box center [408, 453] width 147 height 147
click at [660, 357] on input "b. 13" at bounding box center [660, 352] width 1 height 10
radio input "true"
click at [610, 625] on button "Next" at bounding box center [660, 608] width 199 height 49
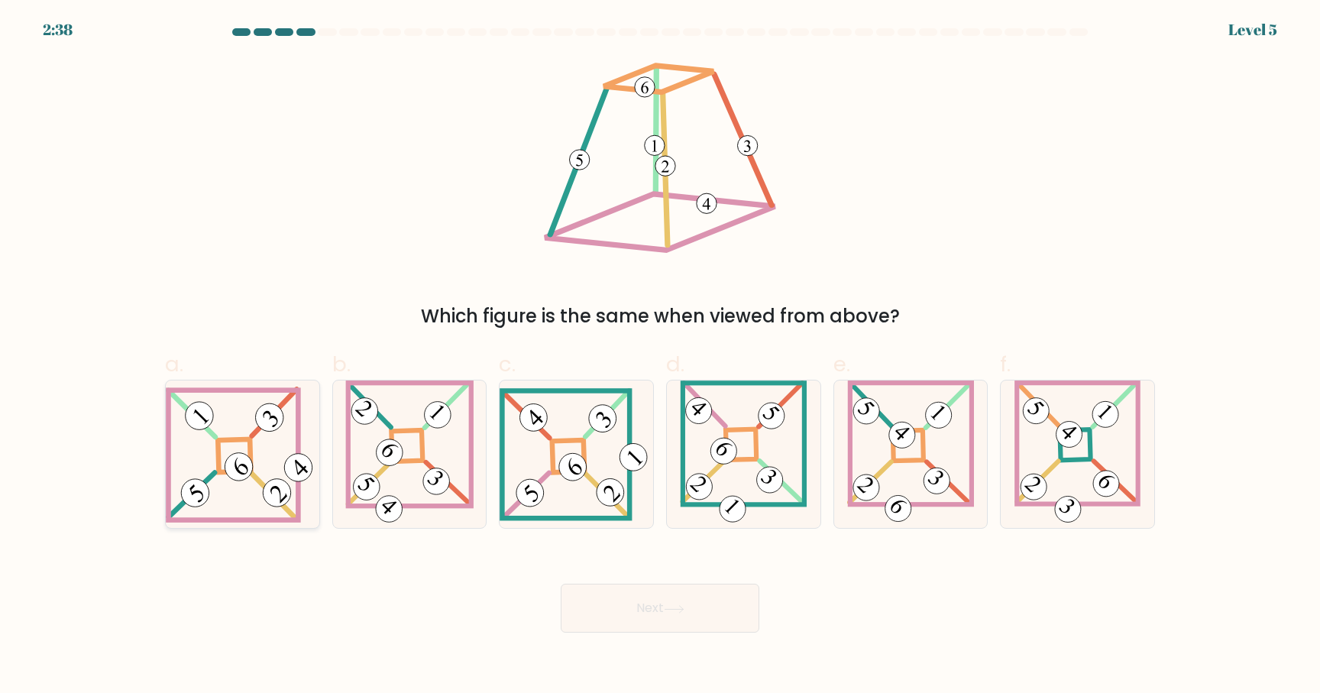
click at [273, 440] on icon at bounding box center [243, 455] width 154 height 137
click at [660, 357] on input "a." at bounding box center [660, 352] width 1 height 10
radio input "true"
click at [704, 630] on button "Next" at bounding box center [660, 608] width 199 height 49
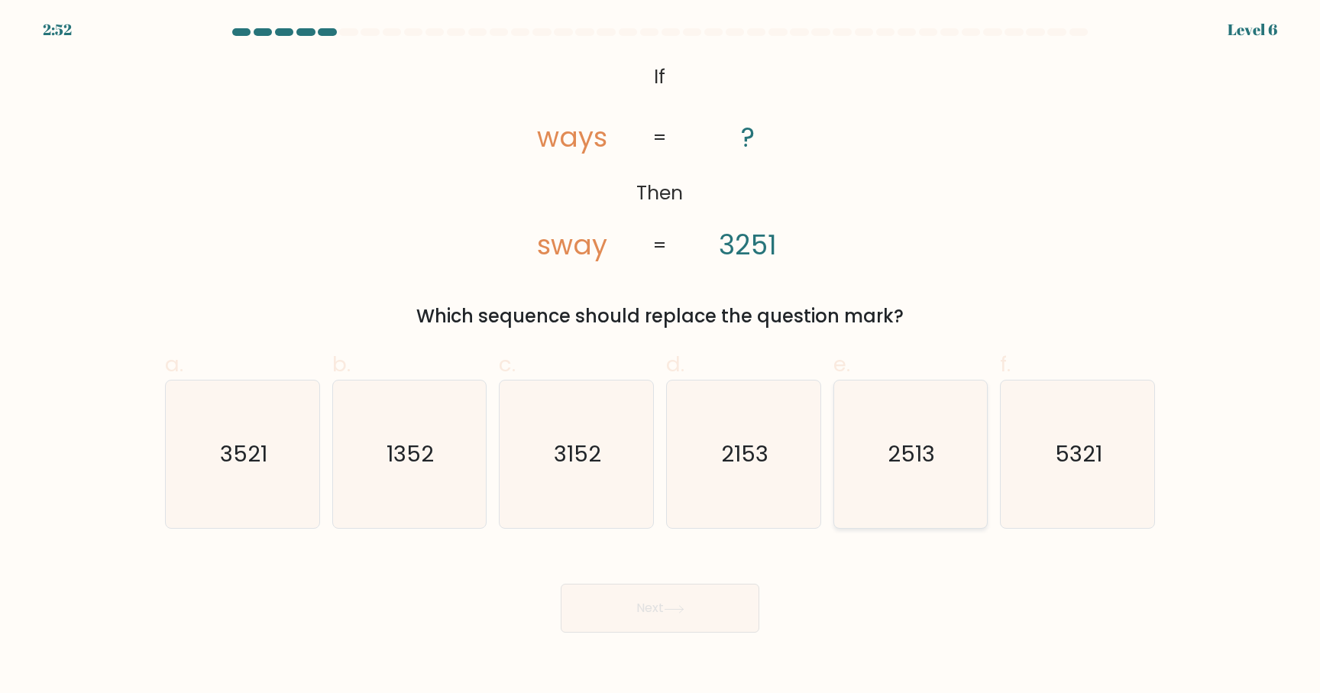
click at [898, 478] on icon "2513" at bounding box center [910, 453] width 147 height 147
click at [661, 357] on input "e. 2513" at bounding box center [660, 352] width 1 height 10
radio input "true"
click at [689, 605] on button "Next" at bounding box center [660, 608] width 199 height 49
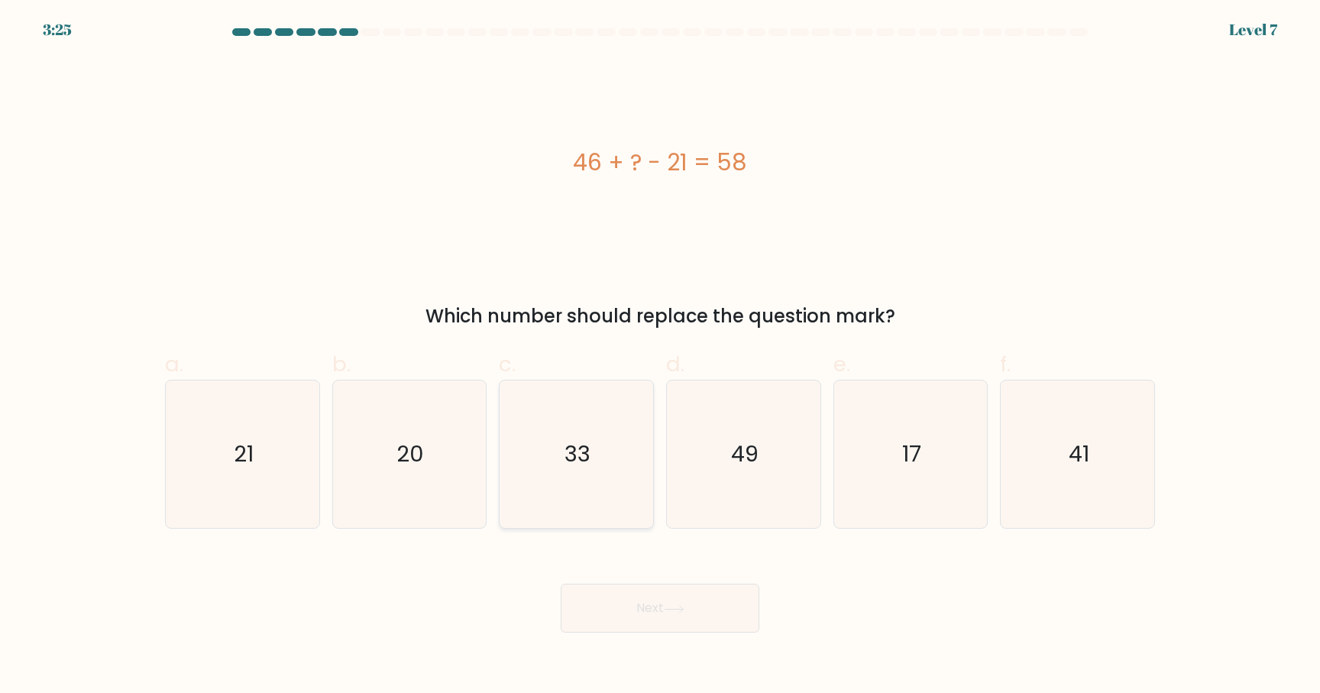
click at [582, 477] on icon "33" at bounding box center [576, 453] width 147 height 147
click at [660, 357] on input "c. 33" at bounding box center [660, 352] width 1 height 10
radio input "true"
click at [678, 610] on icon at bounding box center [674, 609] width 21 height 8
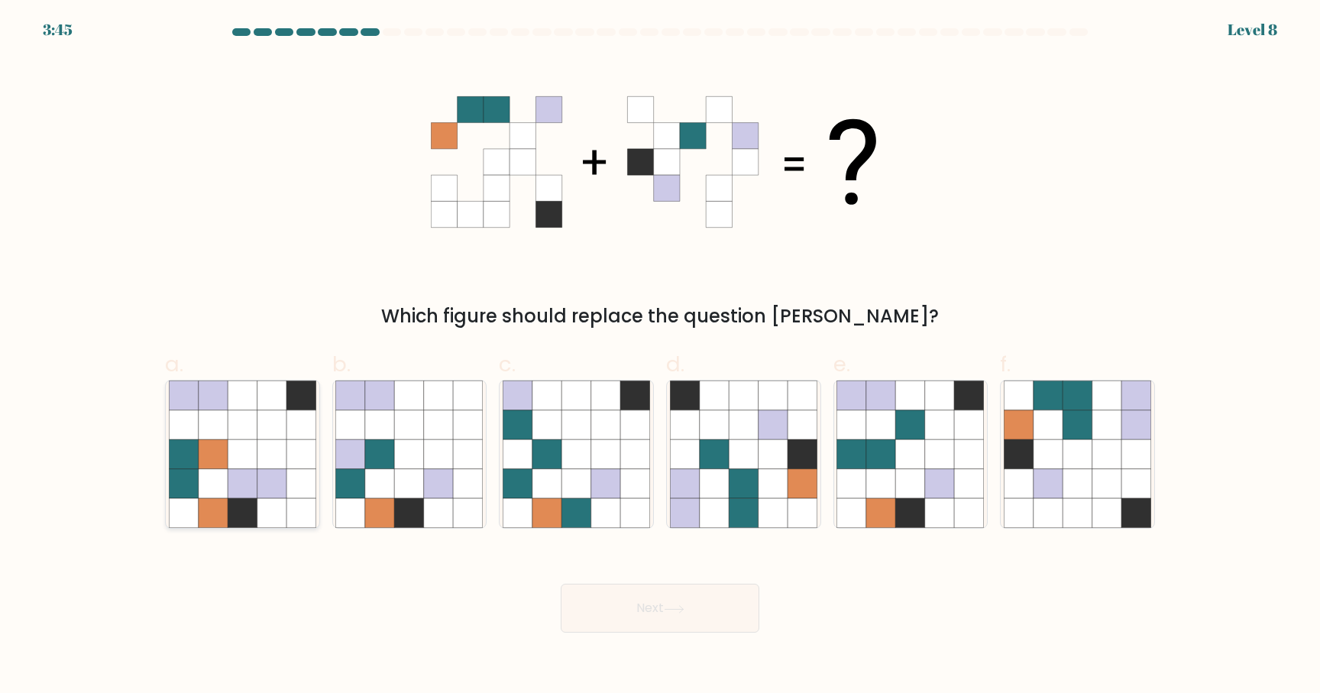
click at [298, 409] on icon at bounding box center [300, 395] width 29 height 29
click at [660, 357] on input "a." at bounding box center [660, 352] width 1 height 10
radio input "true"
click at [1057, 475] on icon at bounding box center [1048, 483] width 29 height 29
click at [661, 357] on input "f." at bounding box center [660, 352] width 1 height 10
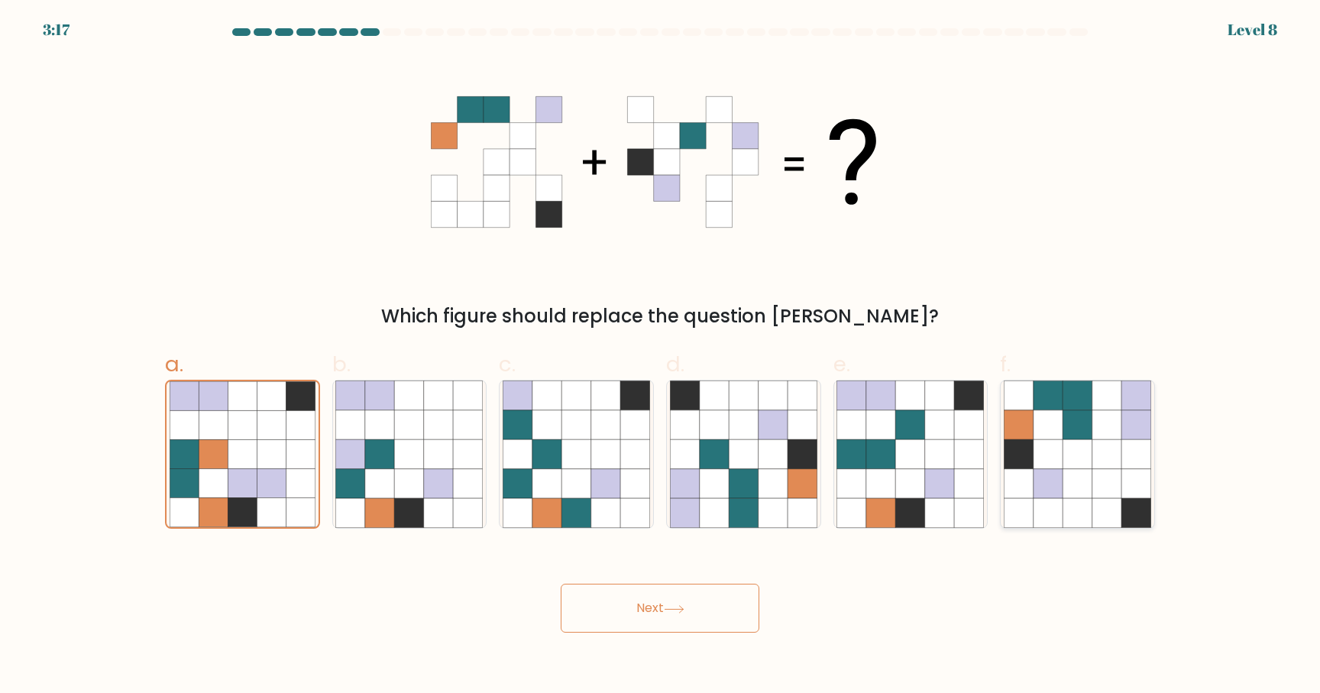
radio input "true"
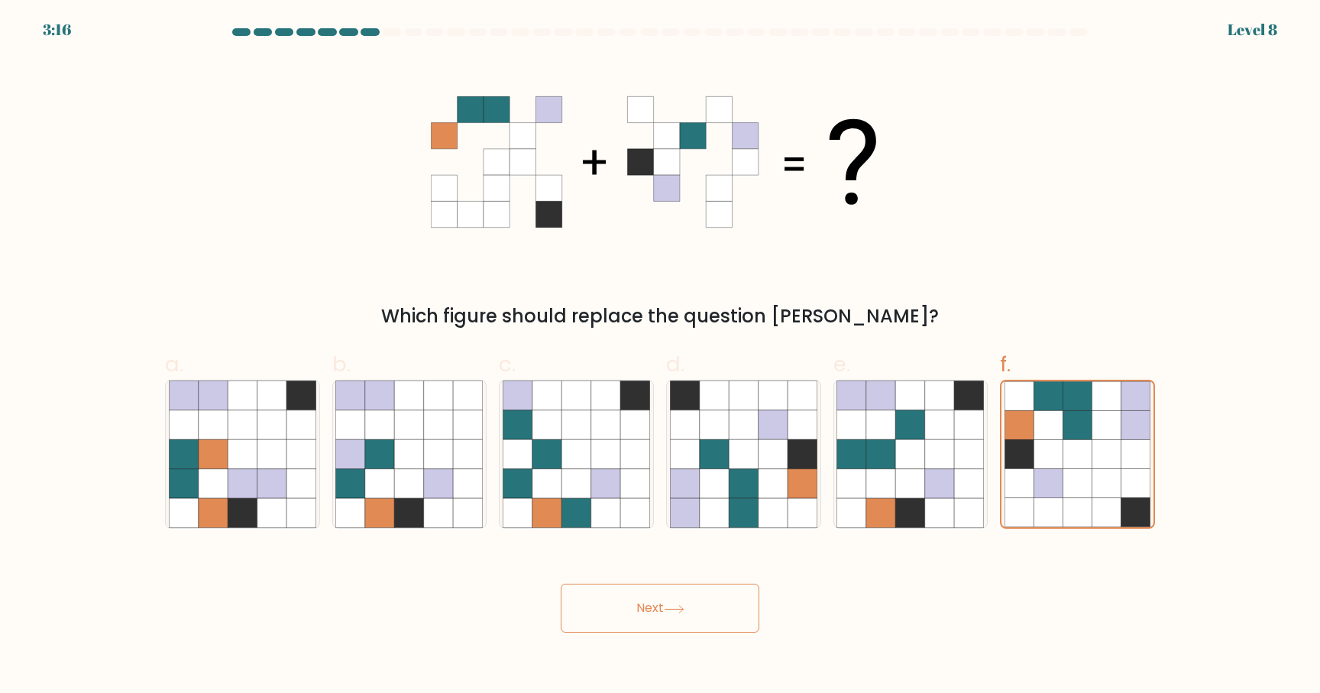
click at [716, 598] on button "Next" at bounding box center [660, 608] width 199 height 49
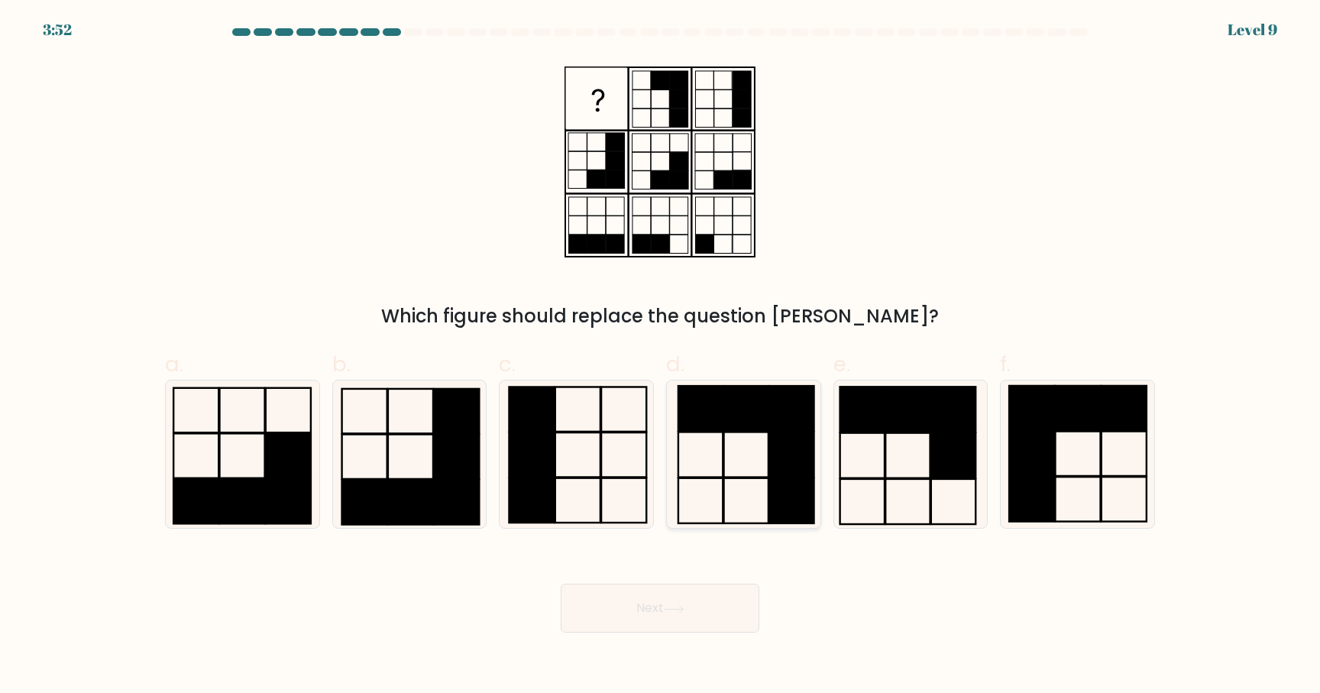
click at [736, 460] on icon at bounding box center [743, 453] width 147 height 147
click at [661, 357] on input "d." at bounding box center [660, 352] width 1 height 10
radio input "true"
click at [691, 604] on button "Next" at bounding box center [660, 608] width 199 height 49
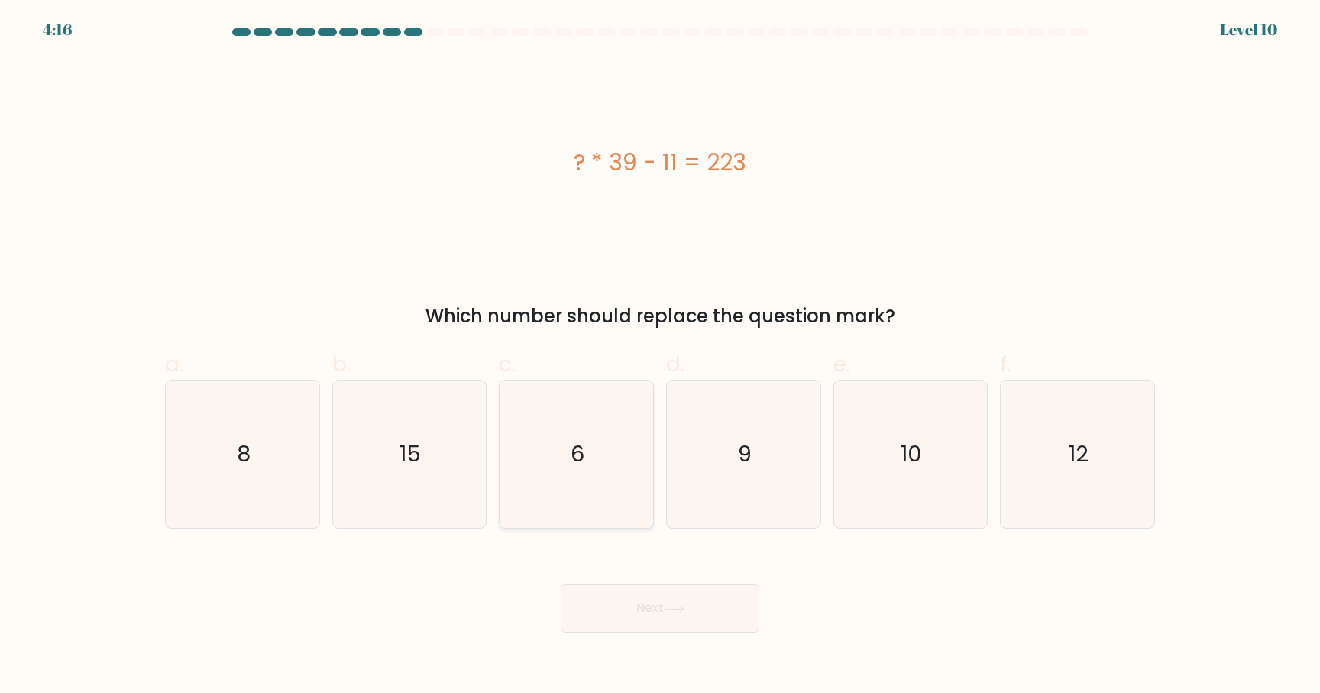
click at [591, 435] on icon "6" at bounding box center [576, 453] width 147 height 147
click at [660, 357] on input "c. 6" at bounding box center [660, 352] width 1 height 10
radio input "true"
click at [666, 600] on button "Next" at bounding box center [660, 608] width 199 height 49
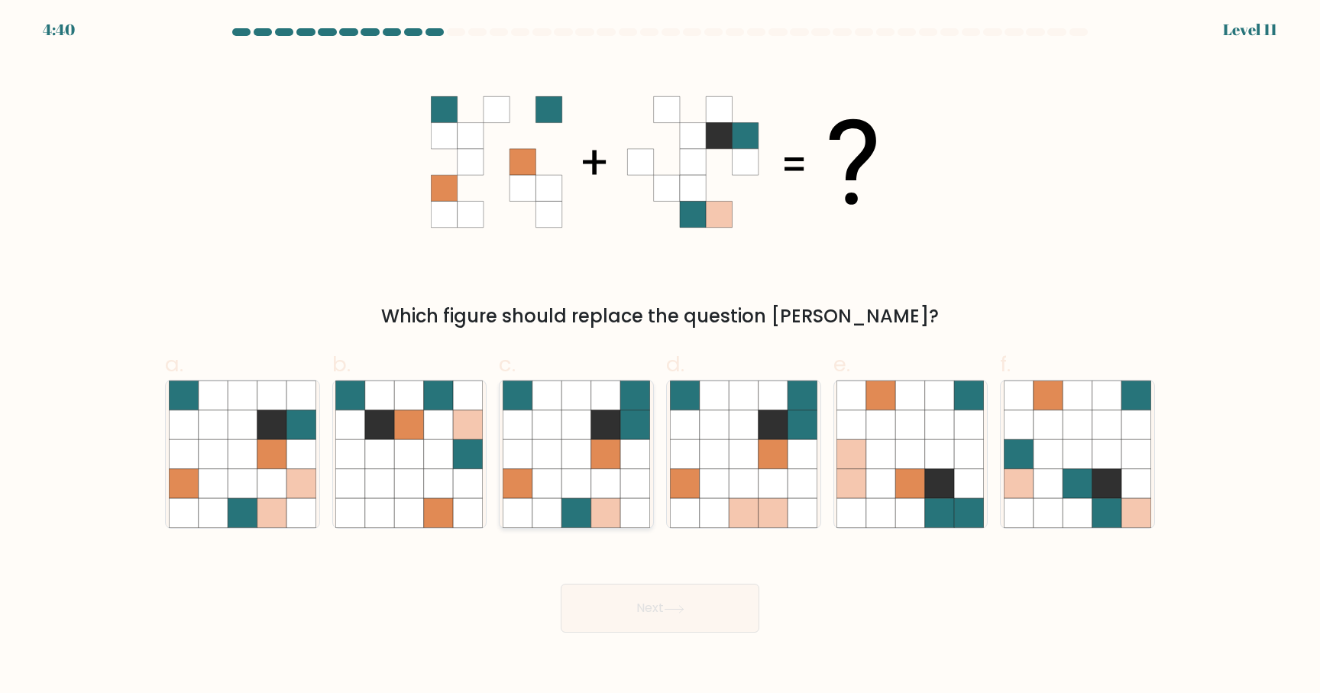
click at [548, 506] on icon at bounding box center [546, 513] width 29 height 29
click at [660, 357] on input "c." at bounding box center [660, 352] width 1 height 10
radio input "true"
click at [662, 610] on button "Next" at bounding box center [660, 608] width 199 height 49
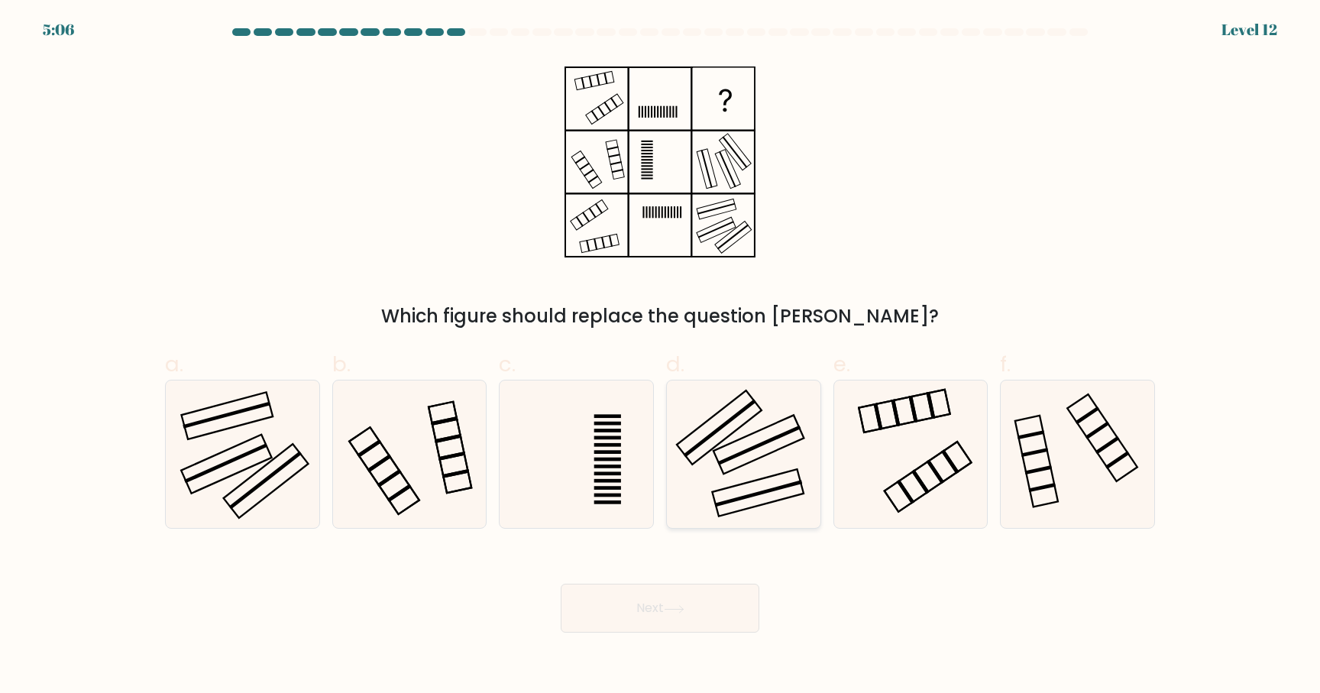
click at [753, 437] on icon at bounding box center [743, 453] width 147 height 147
click at [661, 357] on input "d." at bounding box center [660, 352] width 1 height 10
radio input "true"
click at [729, 606] on button "Next" at bounding box center [660, 608] width 199 height 49
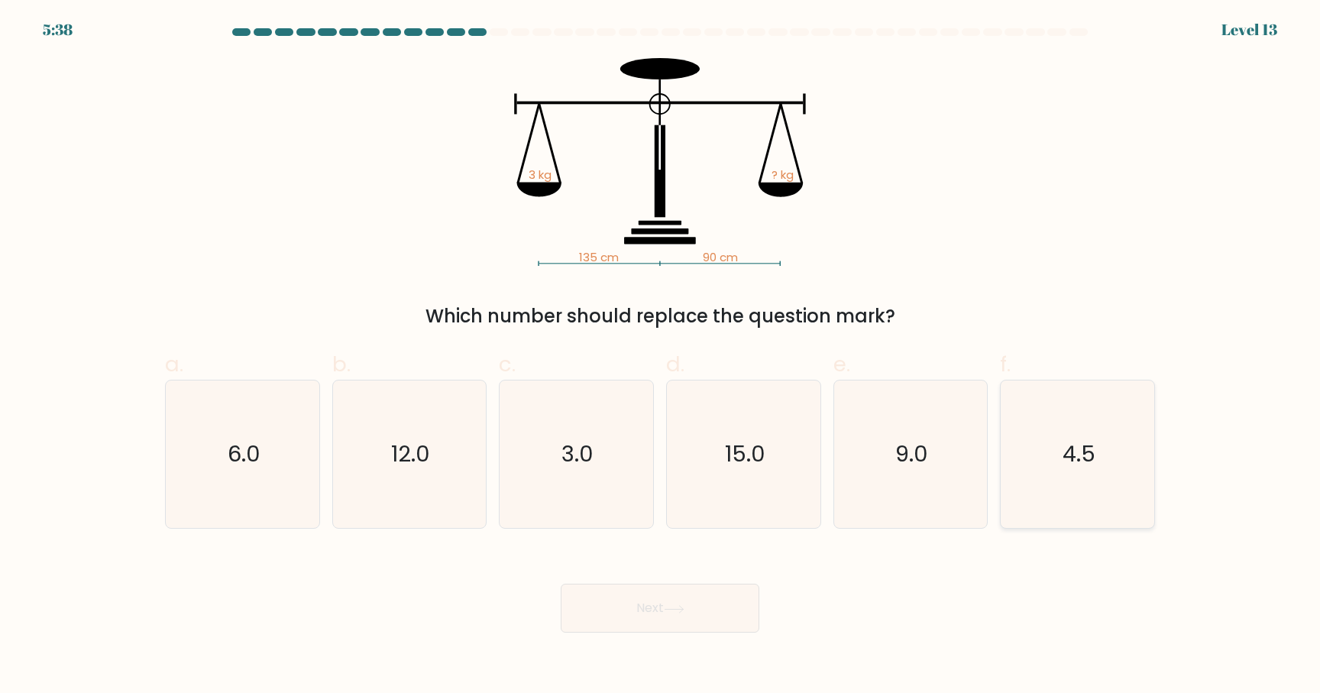
click at [1128, 461] on icon "4.5" at bounding box center [1077, 453] width 147 height 147
click at [661, 357] on input "f. 4.5" at bounding box center [660, 352] width 1 height 10
radio input "true"
click at [715, 617] on button "Next" at bounding box center [660, 608] width 199 height 49
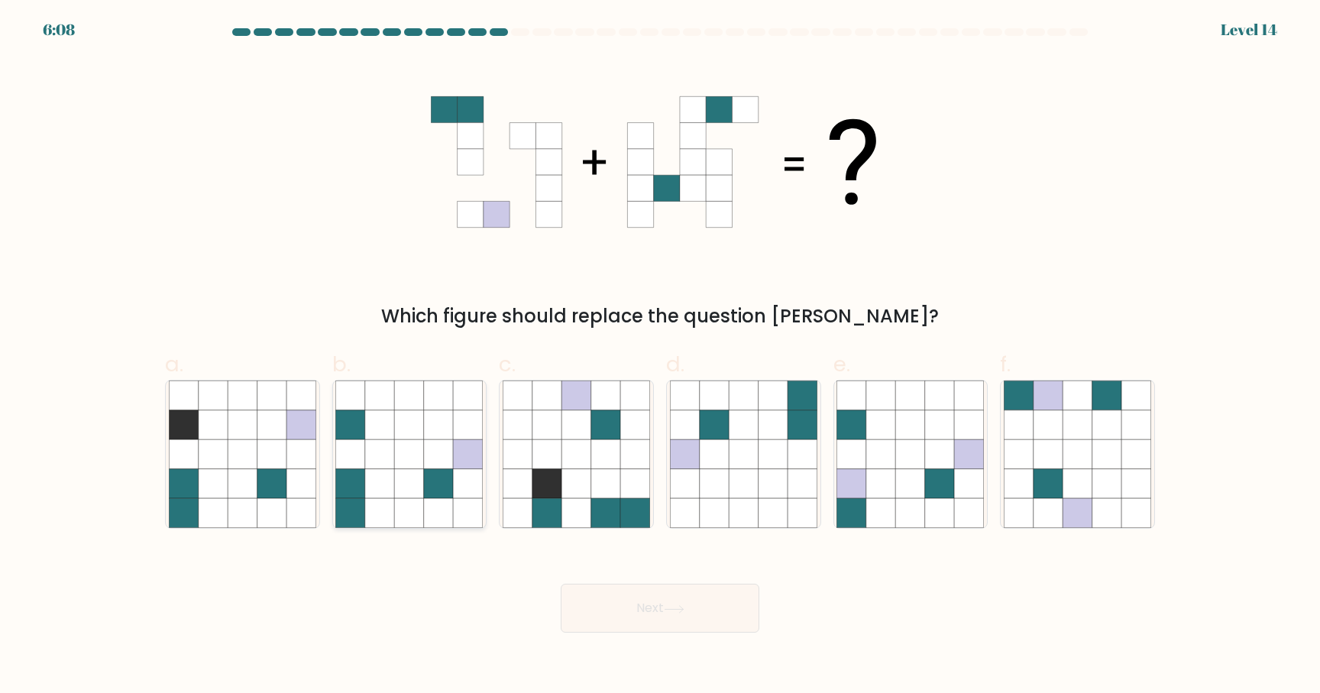
click at [393, 469] on icon at bounding box center [379, 483] width 29 height 29
click at [660, 357] on input "b." at bounding box center [660, 352] width 1 height 10
radio input "true"
click at [630, 619] on button "Next" at bounding box center [660, 608] width 199 height 49
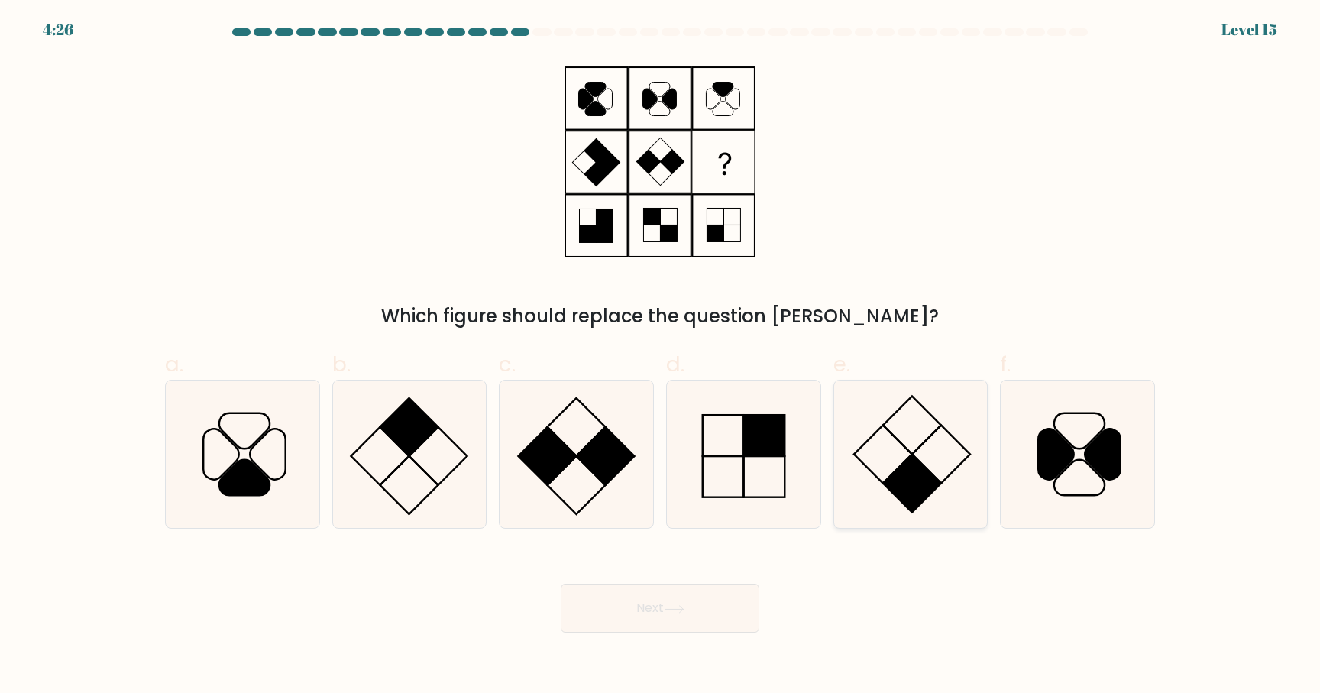
click at [911, 412] on icon at bounding box center [910, 453] width 147 height 147
click at [661, 357] on input "e." at bounding box center [660, 352] width 1 height 10
radio input "true"
click at [702, 600] on button "Next" at bounding box center [660, 608] width 199 height 49
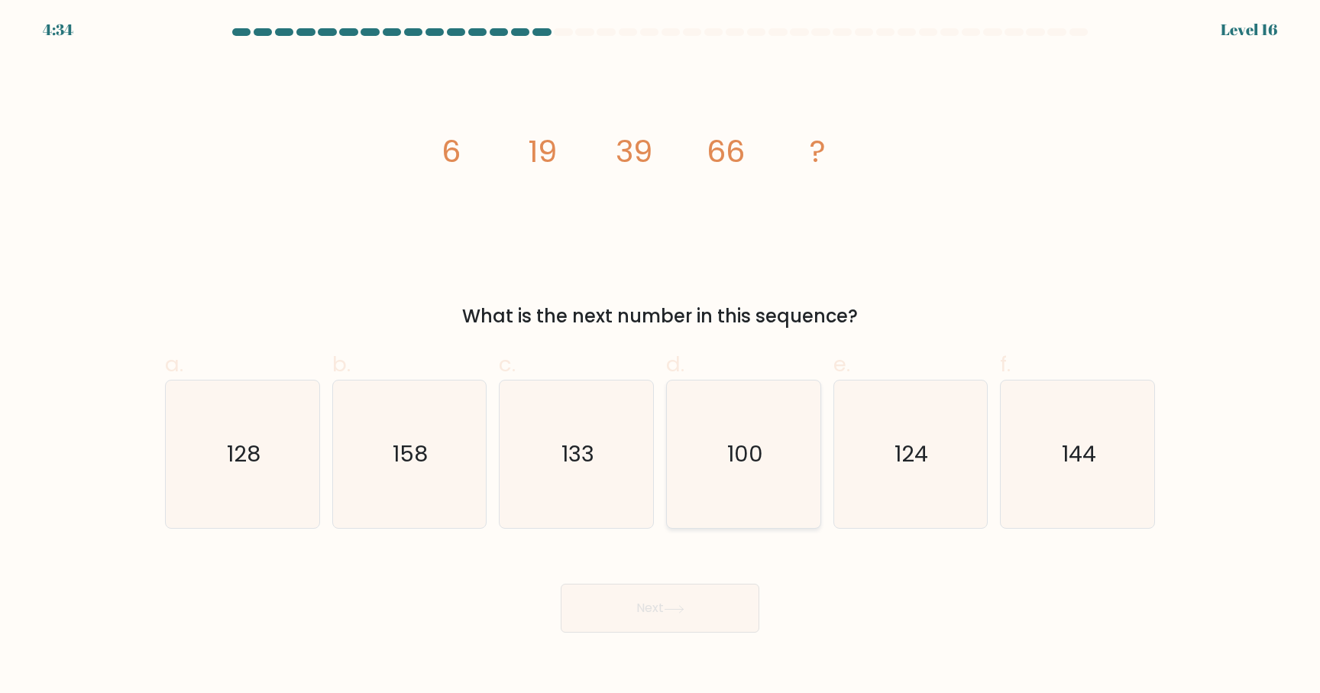
click at [801, 463] on icon "100" at bounding box center [743, 453] width 147 height 147
click at [661, 357] on input "d. 100" at bounding box center [660, 352] width 1 height 10
radio input "true"
click at [685, 613] on icon at bounding box center [674, 609] width 21 height 8
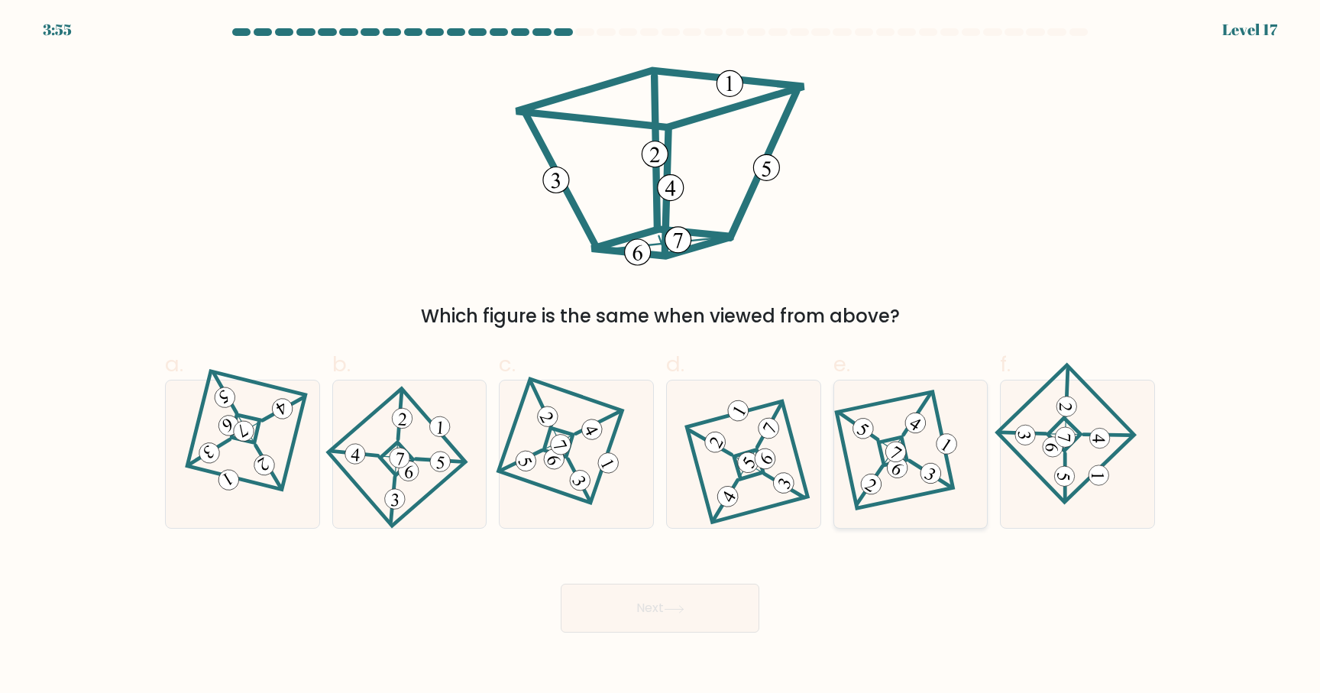
click at [886, 455] on 878 at bounding box center [896, 452] width 28 height 28
click at [661, 357] on input "e." at bounding box center [660, 352] width 1 height 10
radio input "true"
click at [730, 623] on button "Next" at bounding box center [660, 608] width 199 height 49
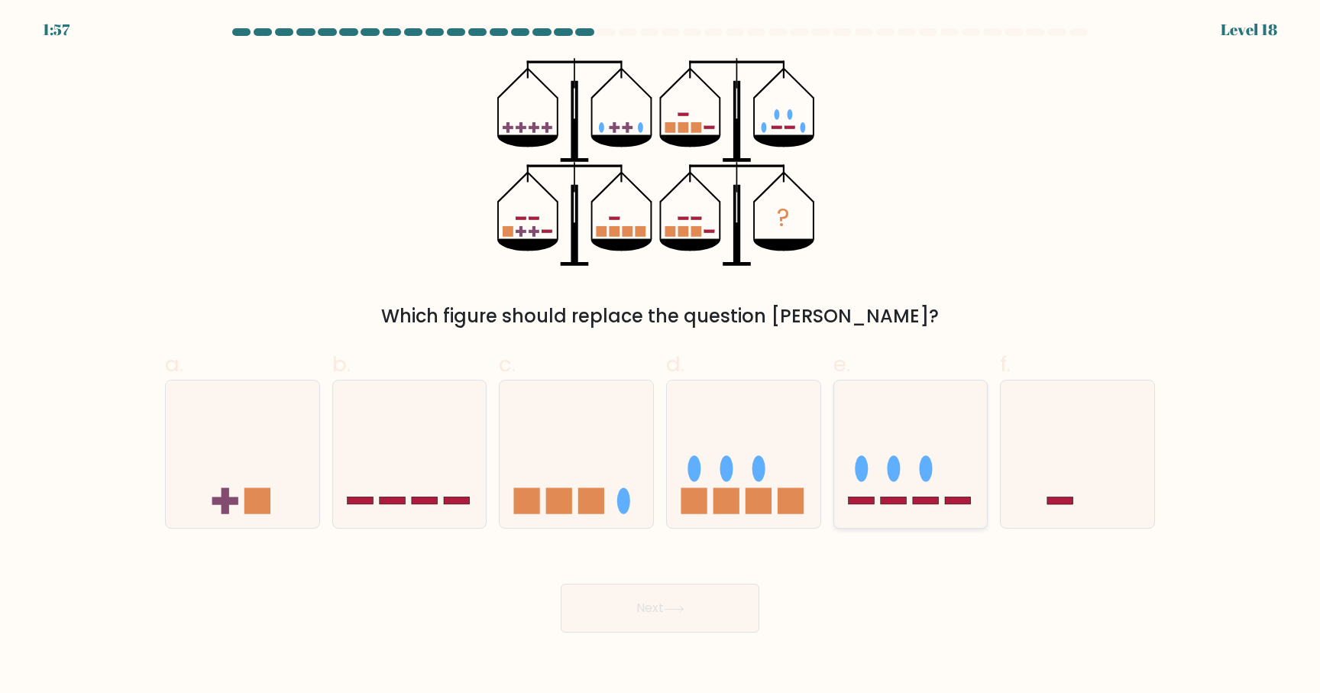
click at [953, 479] on icon at bounding box center [911, 454] width 154 height 127
click at [661, 357] on input "e." at bounding box center [660, 352] width 1 height 10
radio input "true"
click at [657, 606] on button "Next" at bounding box center [660, 608] width 199 height 49
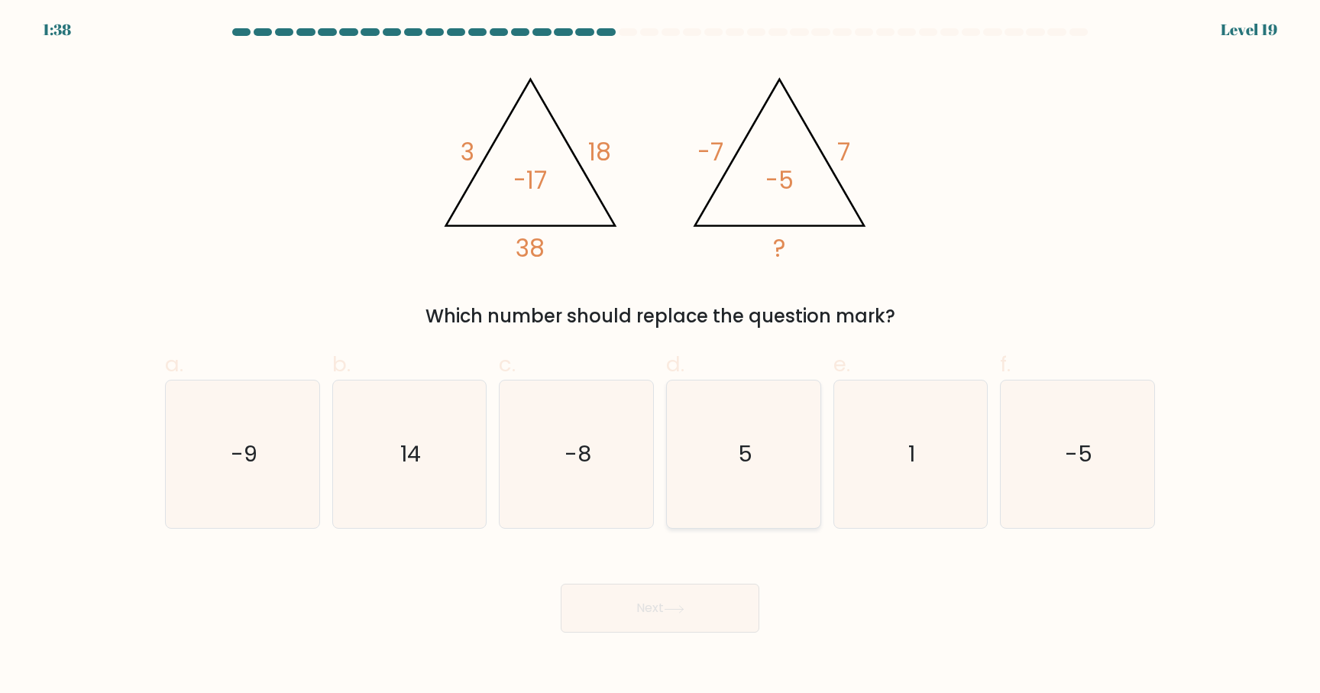
click at [723, 435] on icon "5" at bounding box center [743, 453] width 147 height 147
click at [661, 357] on input "d. 5" at bounding box center [660, 352] width 1 height 10
radio input "true"
click at [718, 615] on button "Next" at bounding box center [660, 608] width 199 height 49
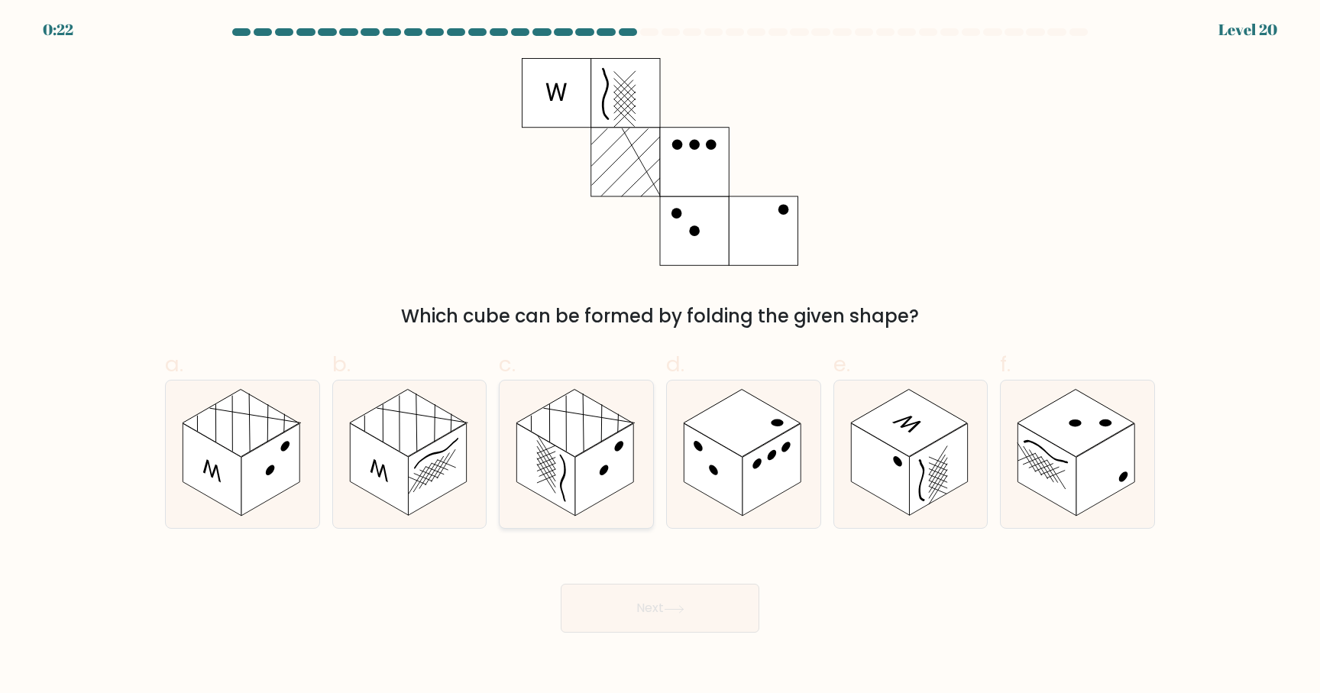
click at [596, 452] on rect at bounding box center [604, 470] width 58 height 92
click at [660, 357] on input "c." at bounding box center [660, 352] width 1 height 10
radio input "true"
click at [715, 626] on button "Next" at bounding box center [660, 608] width 199 height 49
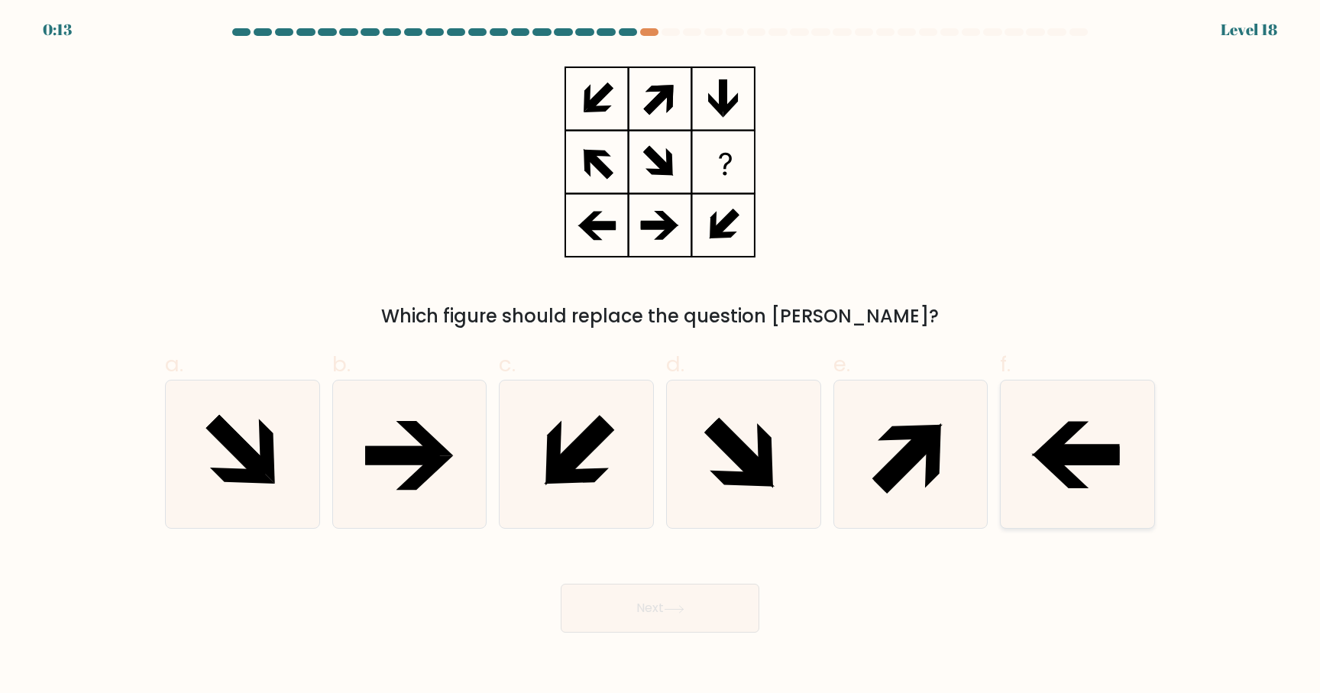
click at [1028, 437] on icon at bounding box center [1077, 453] width 147 height 147
click at [661, 357] on input "f." at bounding box center [660, 352] width 1 height 10
radio input "true"
click at [638, 620] on button "Next" at bounding box center [660, 608] width 199 height 49
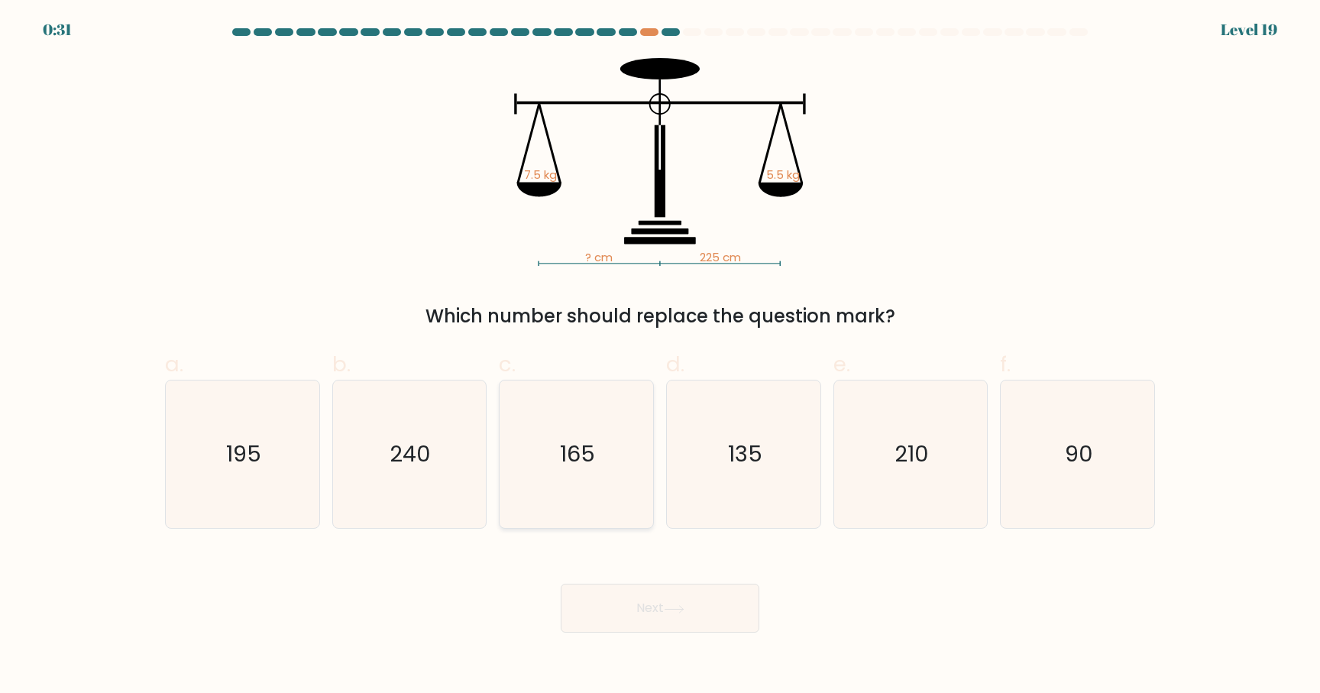
click at [612, 500] on icon "165" at bounding box center [576, 453] width 147 height 147
click at [660, 357] on input "c. 165" at bounding box center [660, 352] width 1 height 10
radio input "true"
click at [686, 593] on button "Next" at bounding box center [660, 608] width 199 height 49
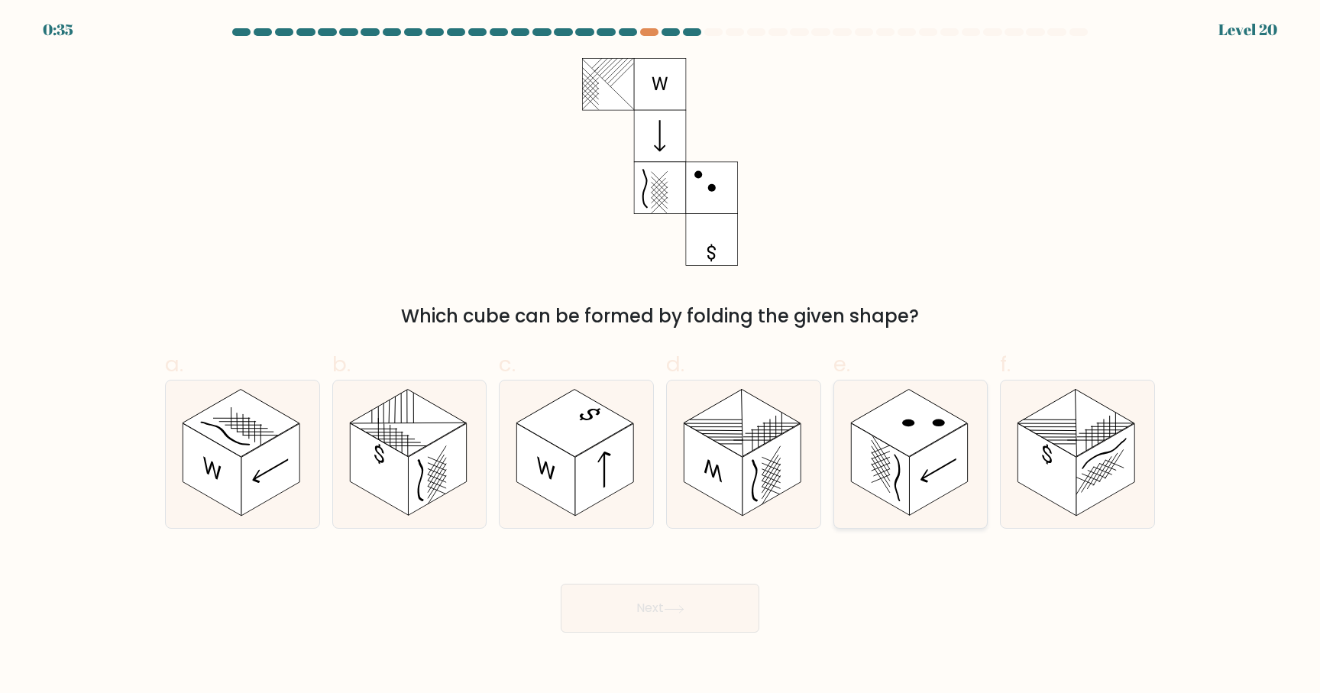
click at [871, 510] on icon at bounding box center [911, 453] width 154 height 147
click at [661, 357] on input "e." at bounding box center [660, 352] width 1 height 10
radio input "true"
click at [740, 609] on button "Next" at bounding box center [660, 608] width 199 height 49
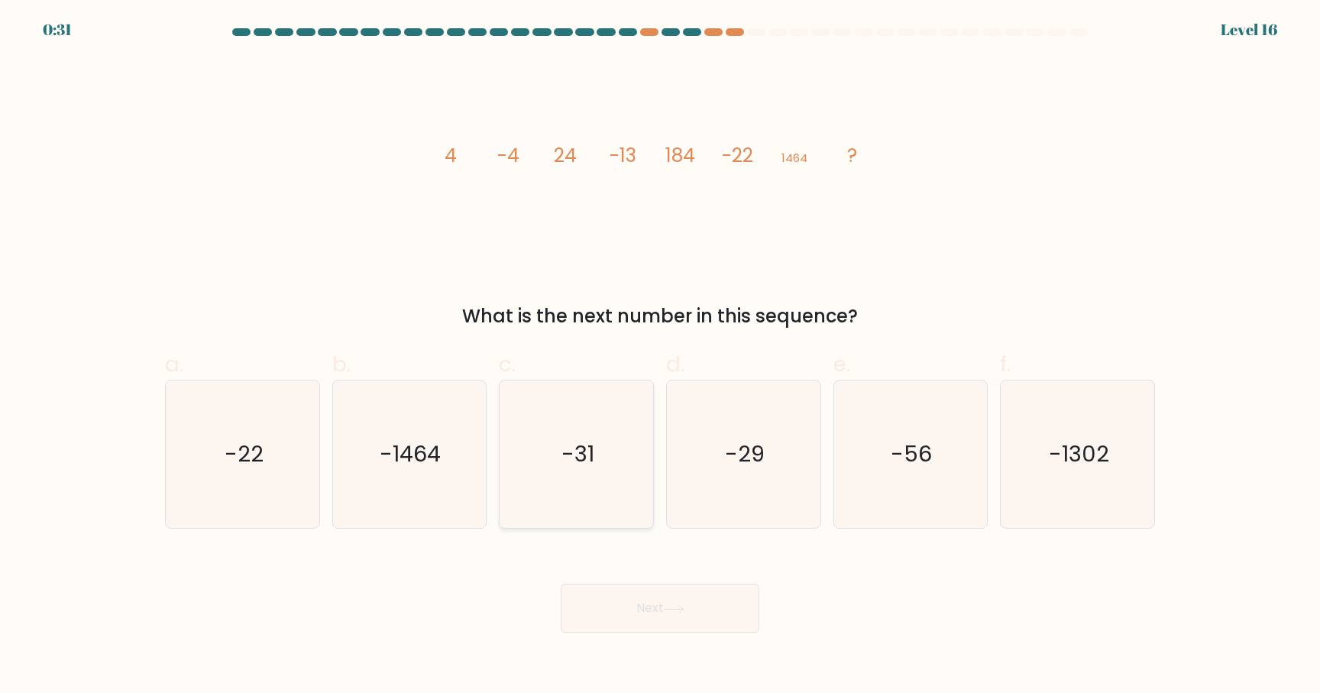
click at [528, 392] on icon "-31" at bounding box center [576, 453] width 147 height 147
click at [660, 357] on input "c. -31" at bounding box center [660, 352] width 1 height 10
radio input "true"
click at [657, 619] on button "Next" at bounding box center [660, 608] width 199 height 49
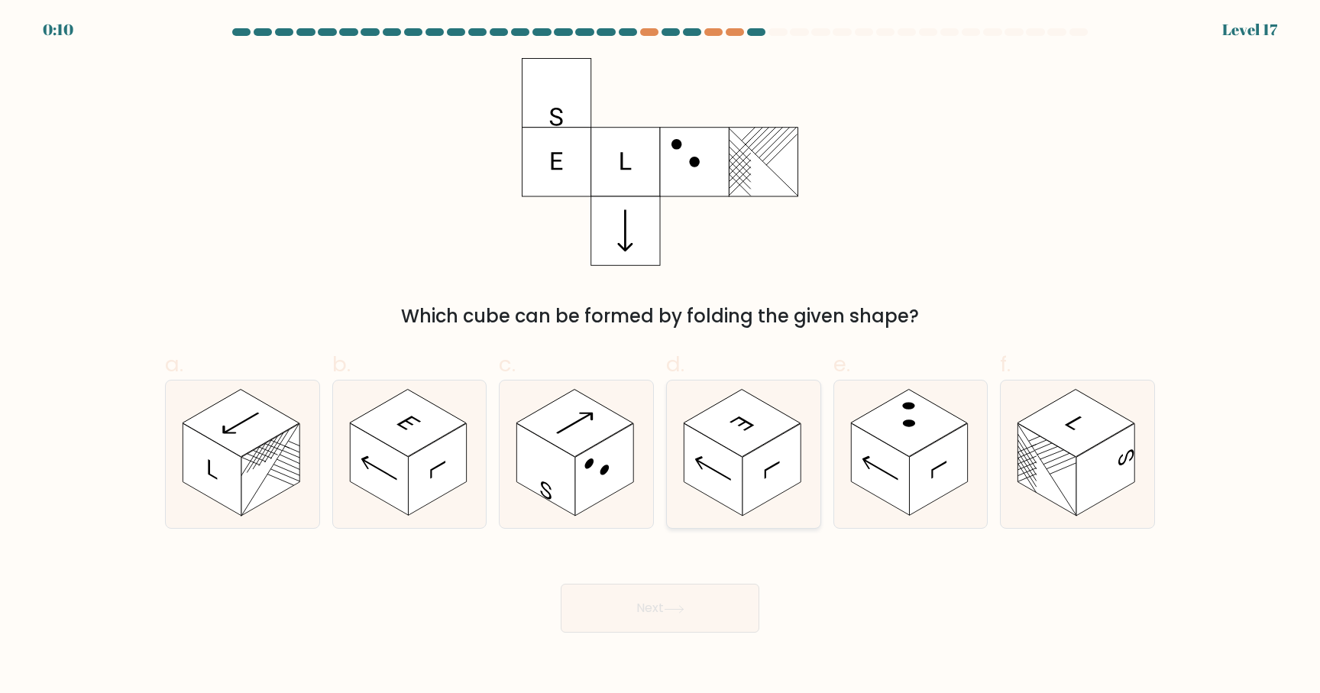
click at [675, 443] on icon at bounding box center [744, 453] width 154 height 147
click at [661, 357] on input "d." at bounding box center [660, 352] width 1 height 10
radio input "true"
click at [729, 600] on button "Next" at bounding box center [660, 608] width 199 height 49
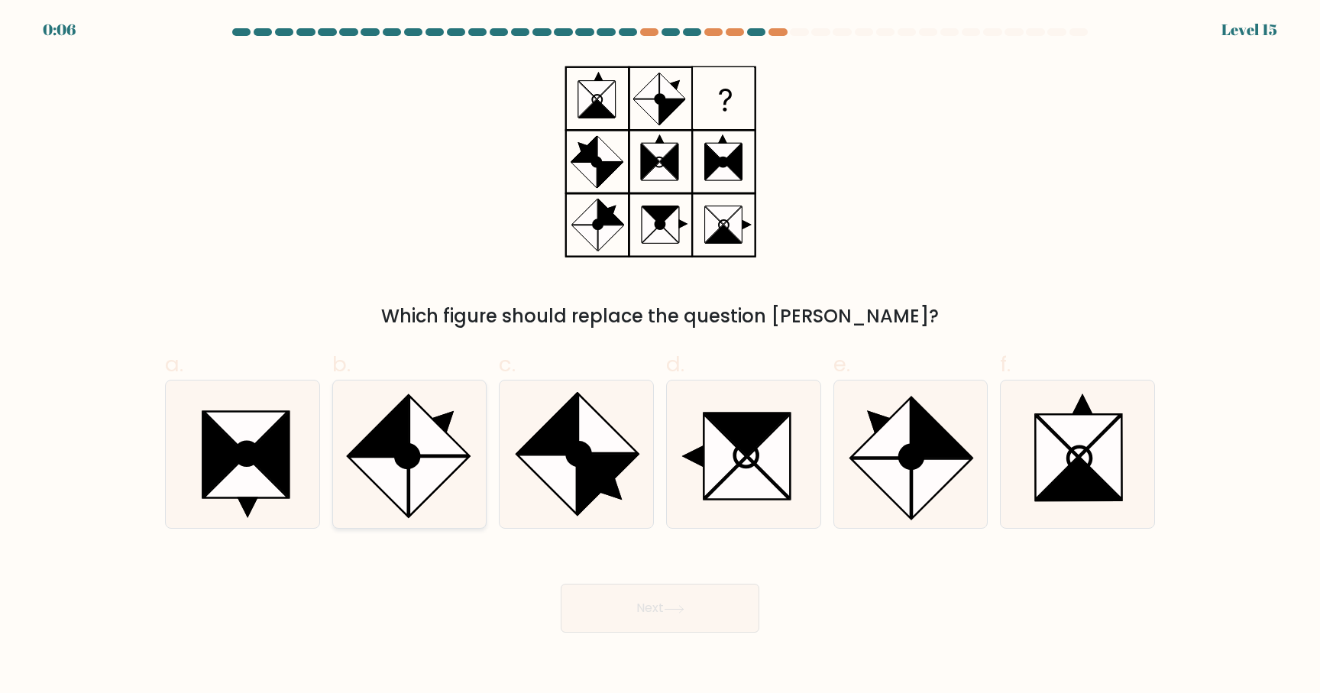
click at [390, 409] on icon at bounding box center [408, 453] width 147 height 147
click at [660, 357] on input "b." at bounding box center [660, 352] width 1 height 10
radio input "true"
click at [650, 602] on button "Next" at bounding box center [660, 608] width 199 height 49
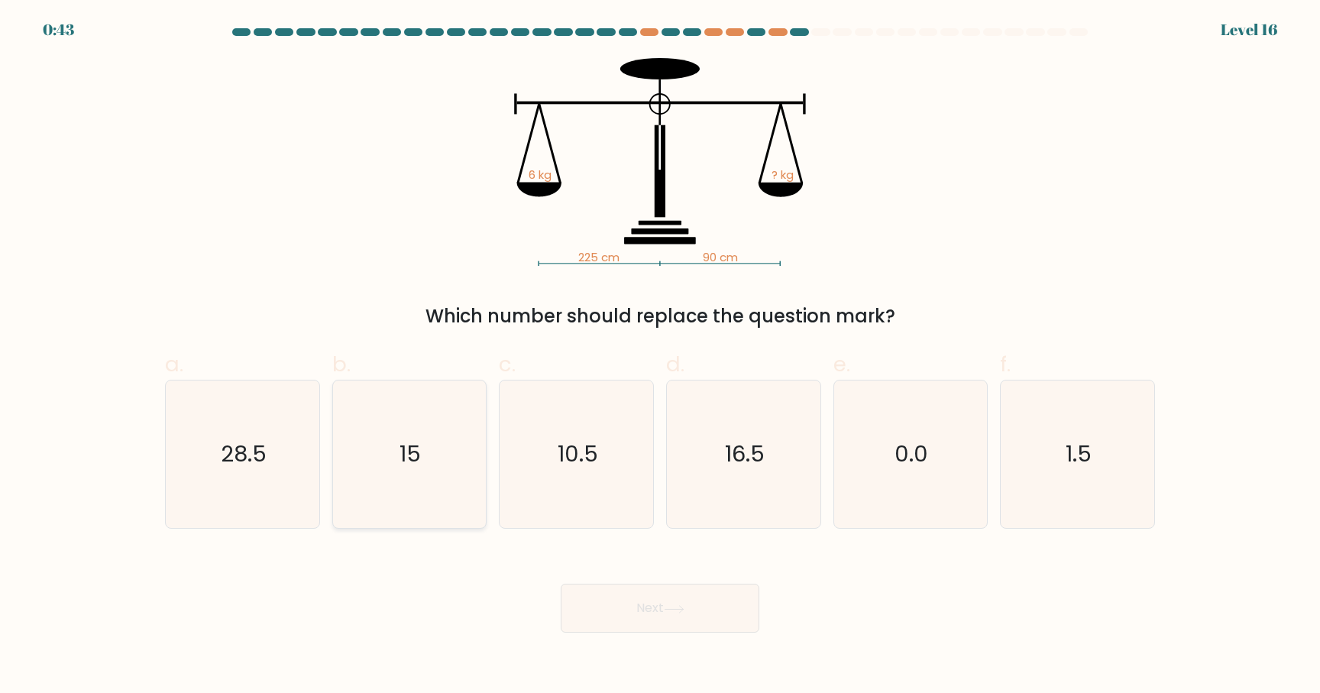
click at [436, 486] on icon "15" at bounding box center [408, 453] width 147 height 147
click at [660, 357] on input "b. 15" at bounding box center [660, 352] width 1 height 10
radio input "true"
click at [665, 606] on button "Next" at bounding box center [660, 608] width 199 height 49
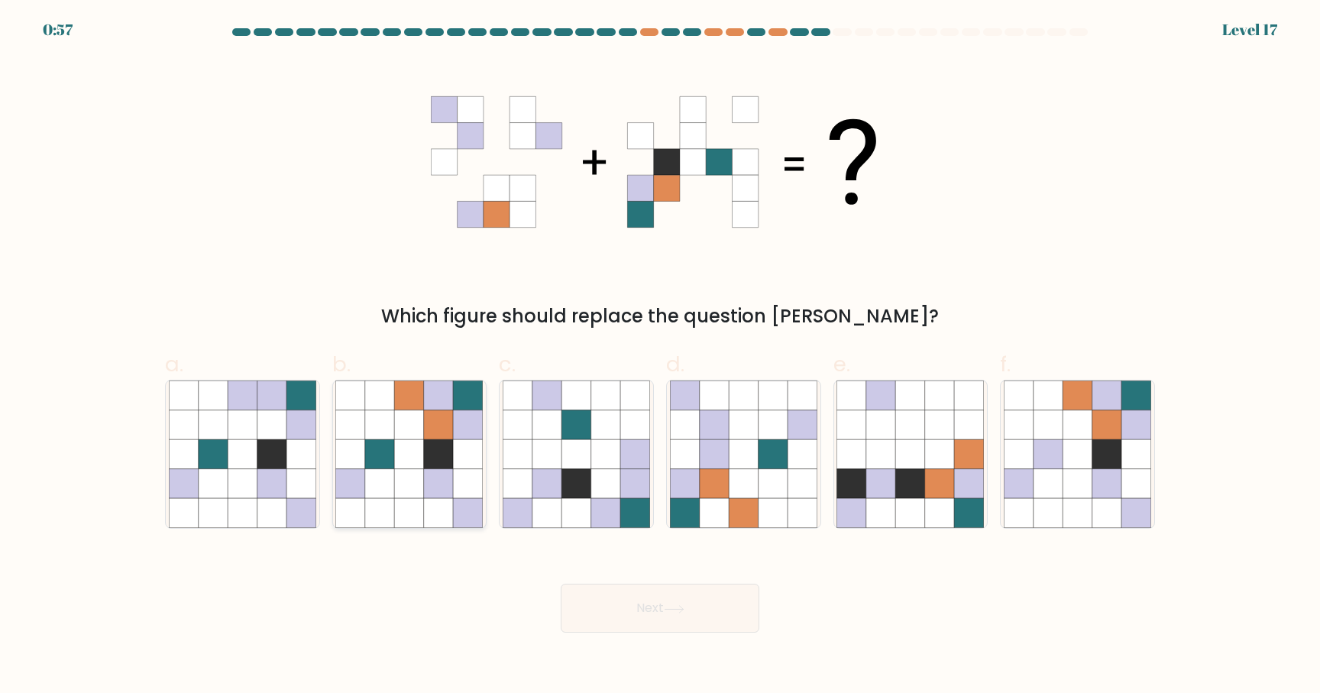
click at [454, 440] on icon at bounding box center [468, 454] width 29 height 29
click at [660, 357] on input "b." at bounding box center [660, 352] width 1 height 10
radio input "true"
click at [594, 612] on button "Next" at bounding box center [660, 608] width 199 height 49
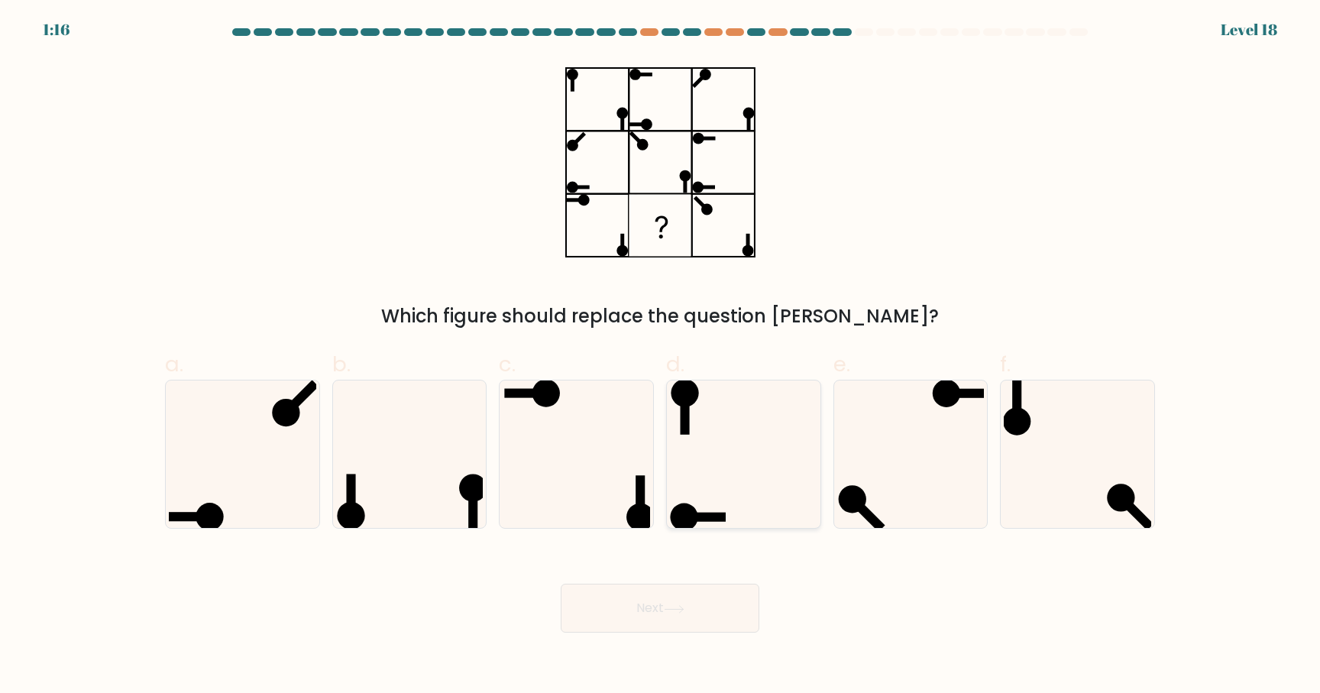
click at [705, 493] on icon at bounding box center [743, 453] width 147 height 147
click at [661, 357] on input "d." at bounding box center [660, 352] width 1 height 10
radio input "true"
click at [739, 613] on button "Next" at bounding box center [660, 608] width 199 height 49
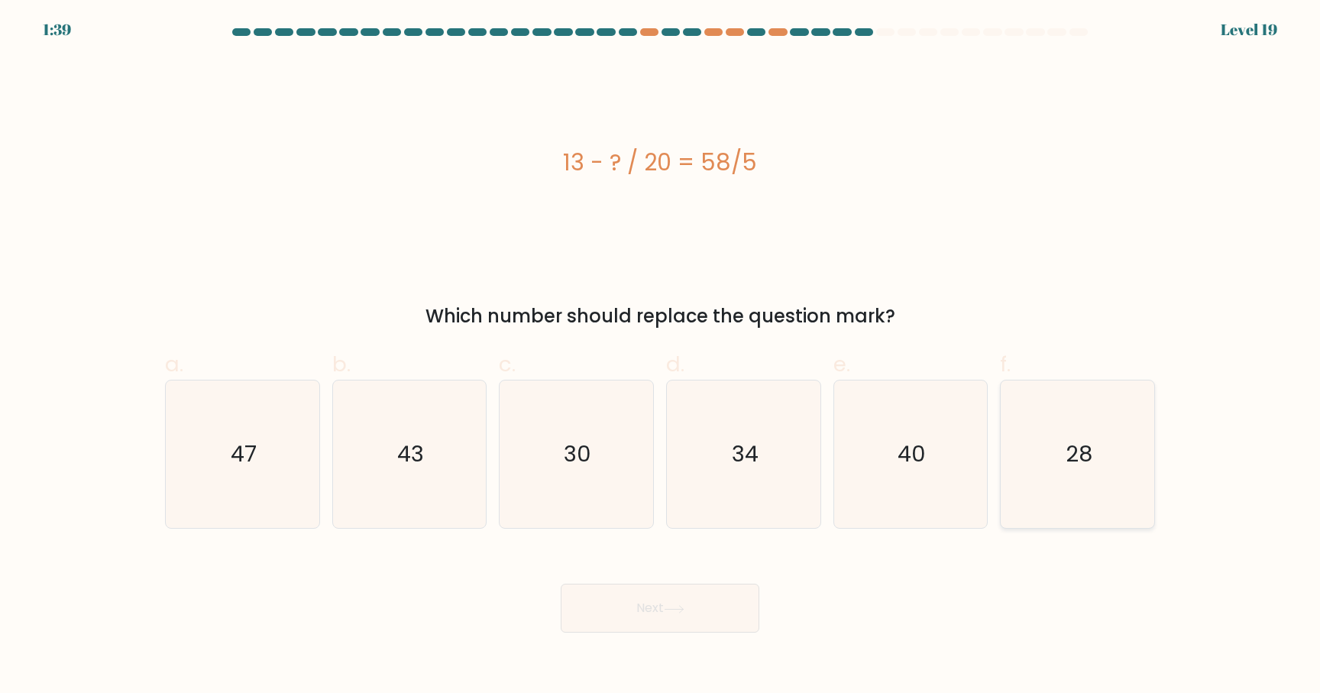
click at [1145, 456] on icon "28" at bounding box center [1077, 453] width 147 height 147
click at [661, 357] on input "f. 28" at bounding box center [660, 352] width 1 height 10
radio input "true"
click at [726, 613] on button "Next" at bounding box center [660, 608] width 199 height 49
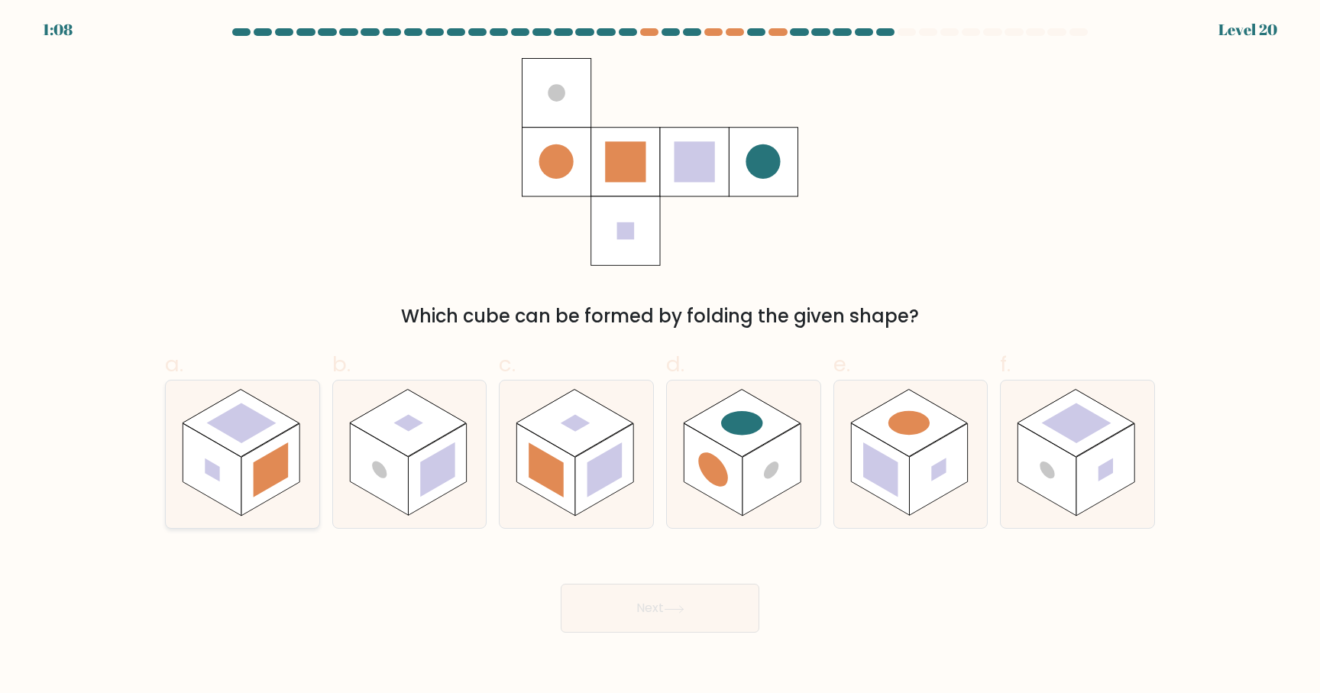
click at [275, 498] on icon at bounding box center [243, 453] width 154 height 147
click at [660, 357] on input "a." at bounding box center [660, 352] width 1 height 10
radio input "true"
click at [575, 485] on rect at bounding box center [604, 470] width 58 height 92
click at [660, 357] on input "c." at bounding box center [660, 352] width 1 height 10
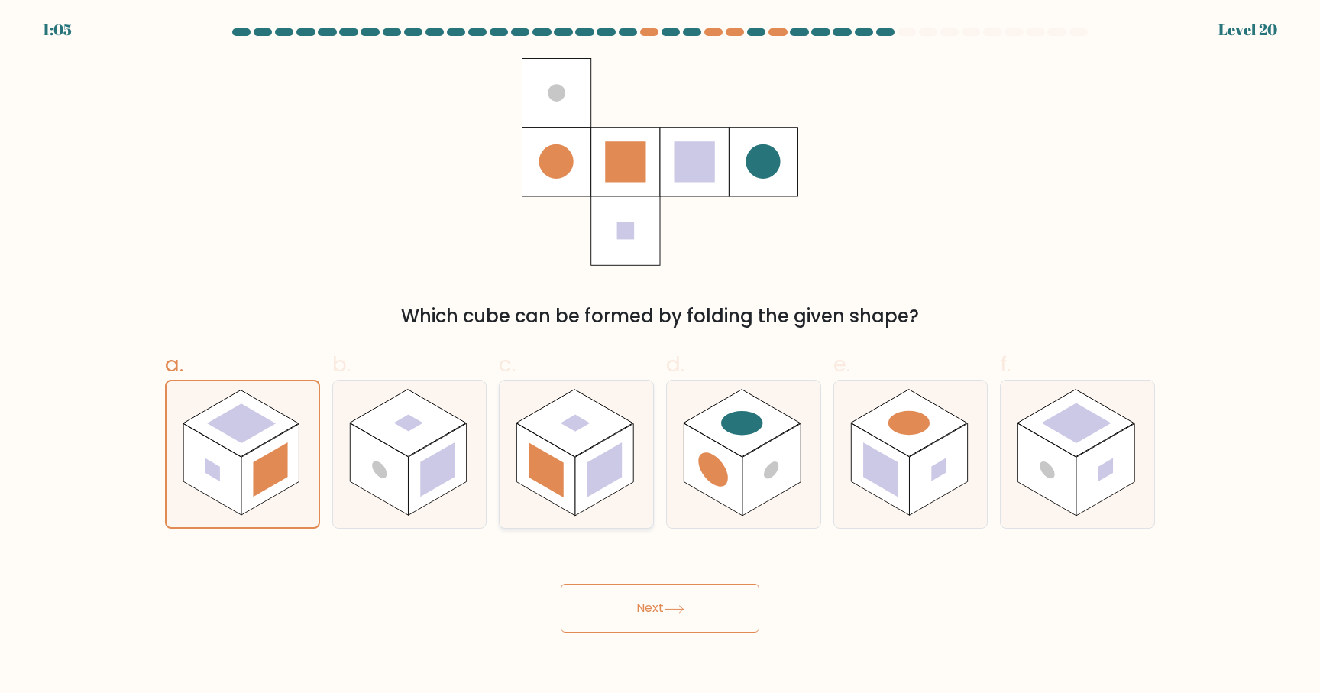
radio input "true"
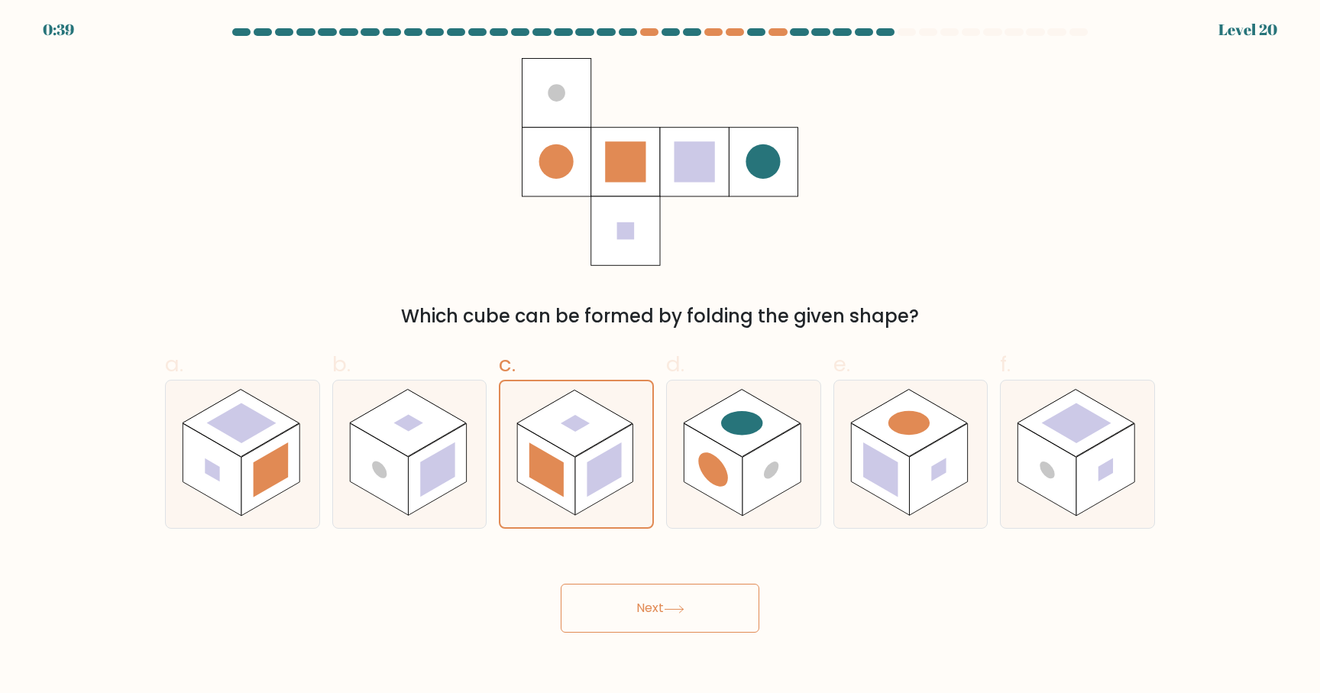
click at [684, 630] on button "Next" at bounding box center [660, 608] width 199 height 49
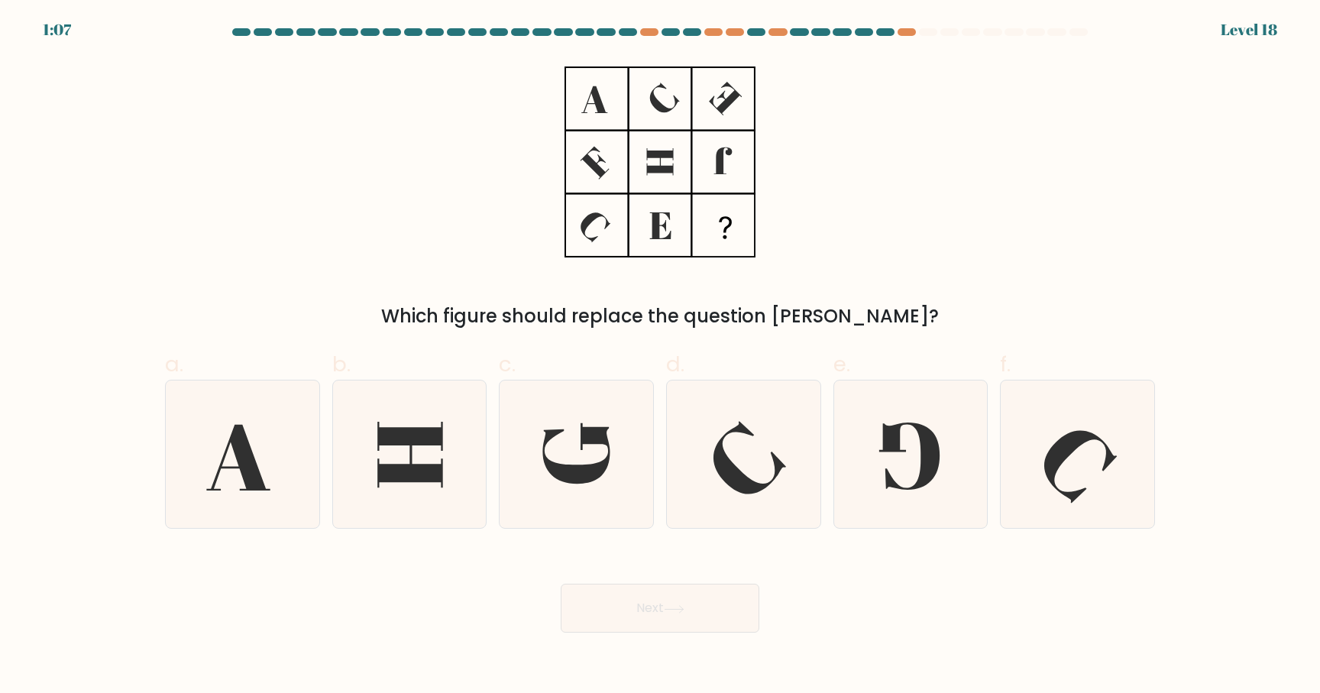
click at [657, 568] on div "Next" at bounding box center [660, 590] width 1008 height 86
click at [620, 504] on icon at bounding box center [576, 453] width 147 height 147
click at [660, 357] on input "c." at bounding box center [660, 352] width 1 height 10
radio input "true"
click at [685, 607] on icon at bounding box center [674, 609] width 21 height 8
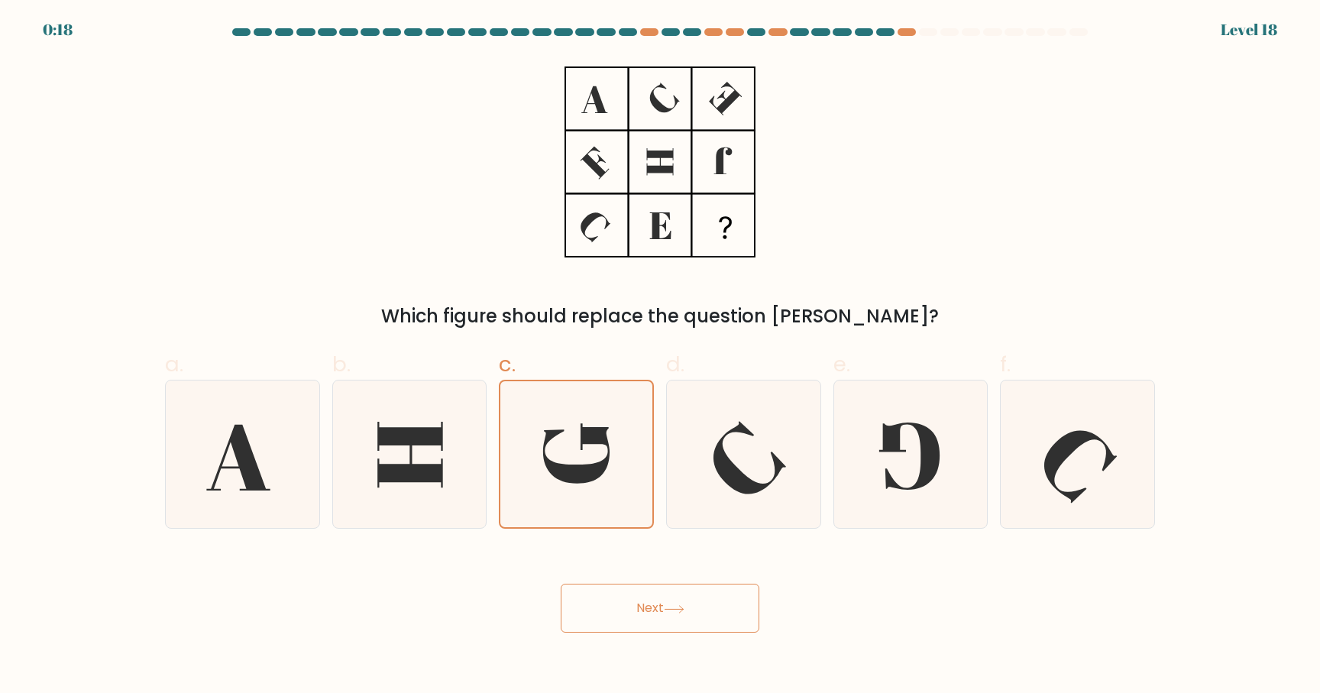
click at [662, 613] on button "Next" at bounding box center [660, 608] width 199 height 49
click at [634, 432] on icon at bounding box center [576, 454] width 146 height 146
click at [660, 357] on input "c." at bounding box center [660, 352] width 1 height 10
click at [666, 602] on button "Next" at bounding box center [660, 608] width 199 height 49
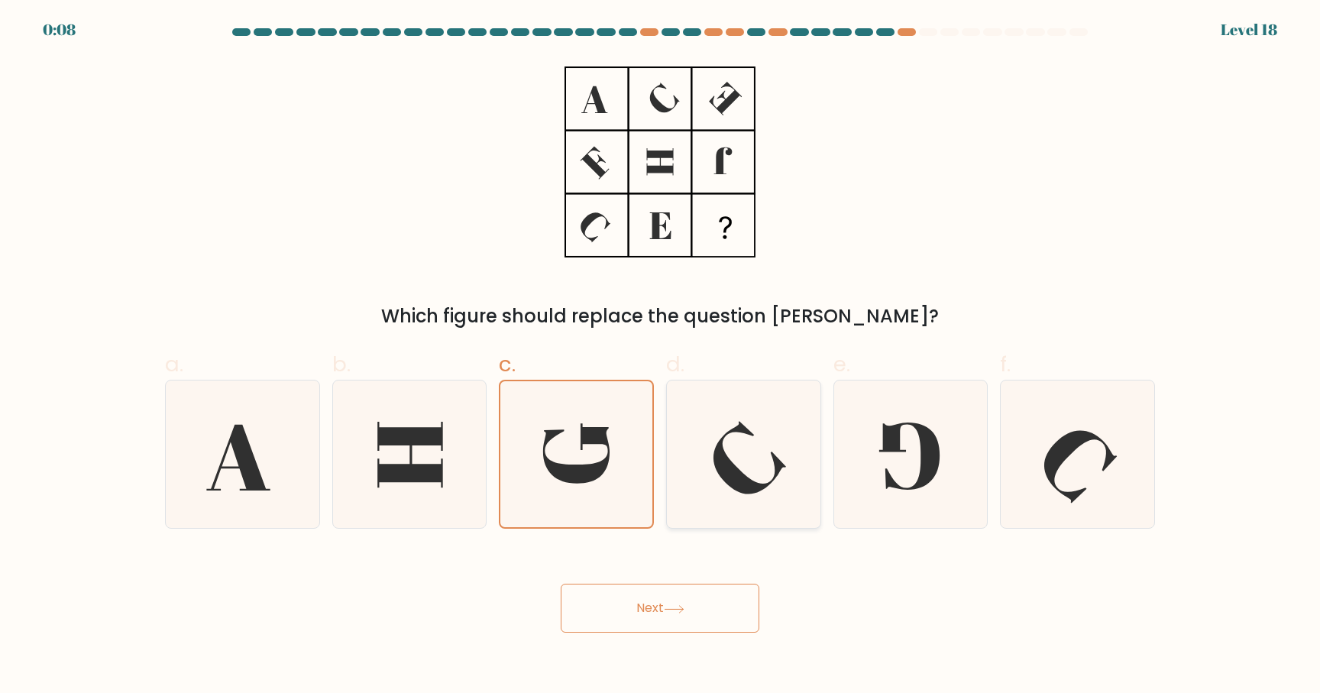
click at [672, 438] on icon at bounding box center [743, 453] width 147 height 147
click at [661, 357] on input "d." at bounding box center [660, 352] width 1 height 10
radio input "true"
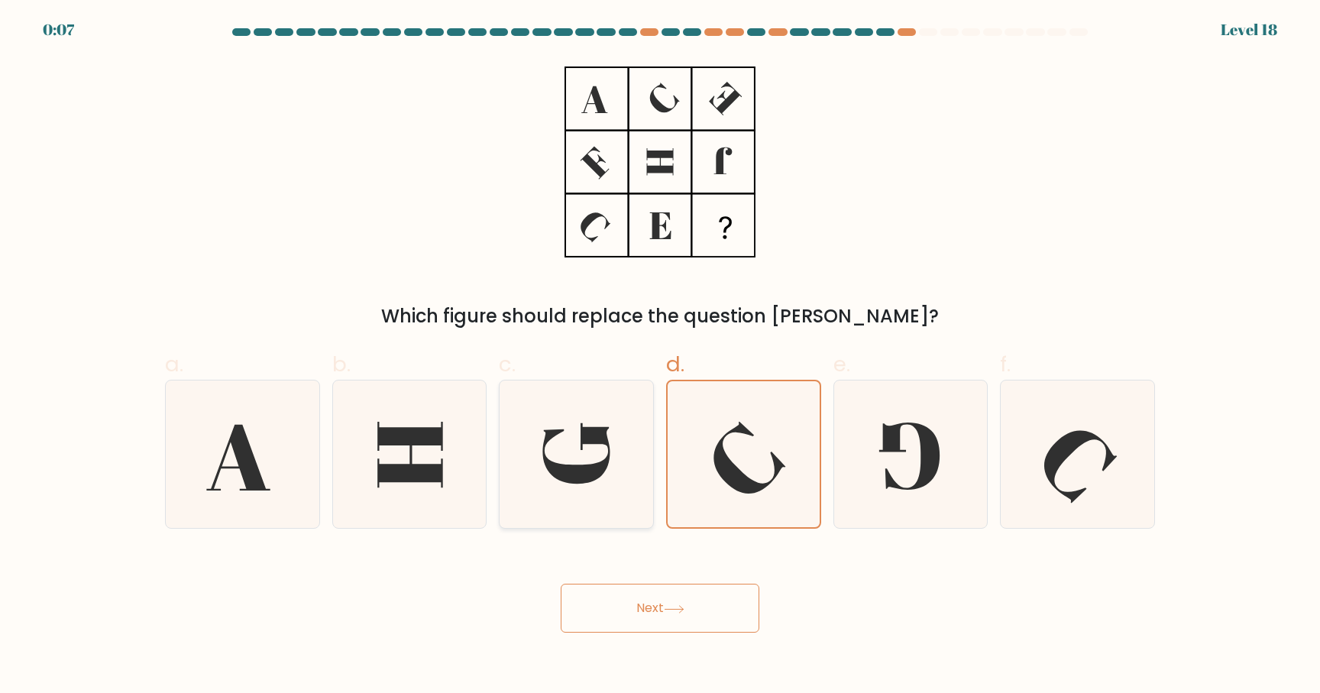
click at [617, 439] on icon at bounding box center [576, 453] width 147 height 147
click at [660, 357] on input "c." at bounding box center [660, 352] width 1 height 10
radio input "true"
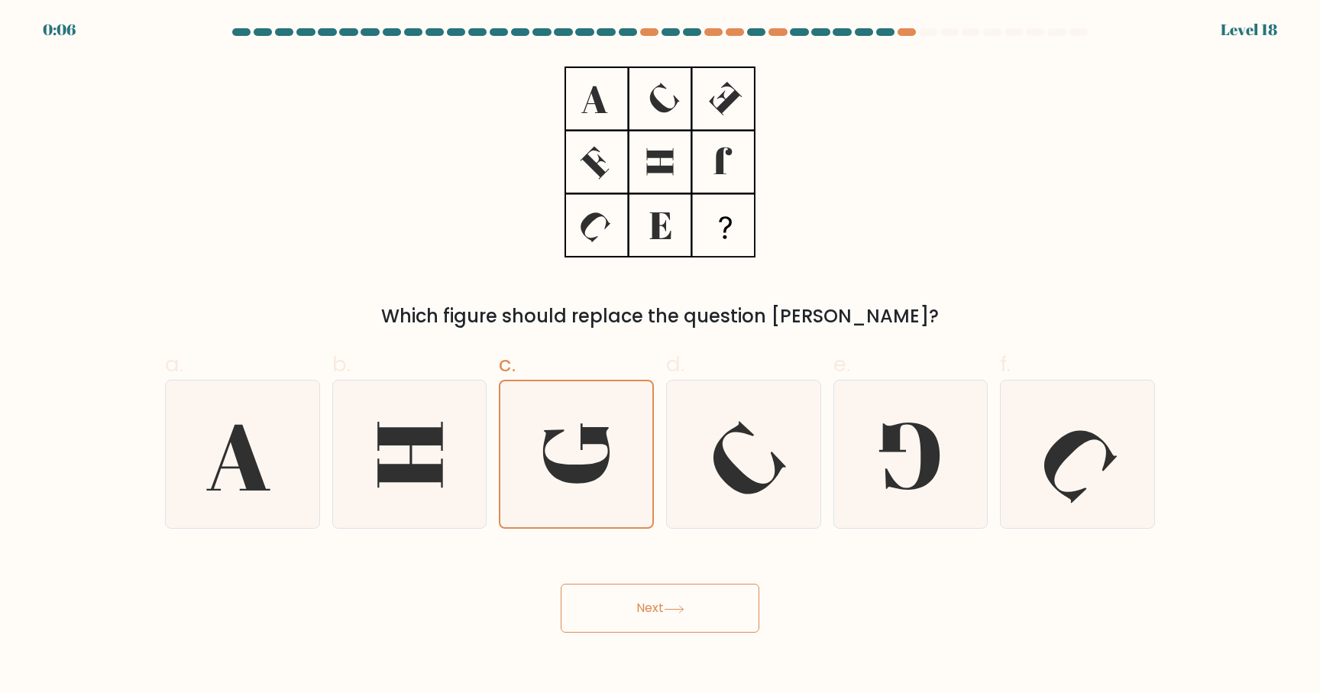
click at [726, 600] on button "Next" at bounding box center [660, 608] width 199 height 49
click at [665, 595] on button "Next" at bounding box center [660, 608] width 199 height 49
click at [674, 578] on div "Next" at bounding box center [660, 590] width 1008 height 86
click at [627, 612] on button "Next" at bounding box center [660, 608] width 199 height 49
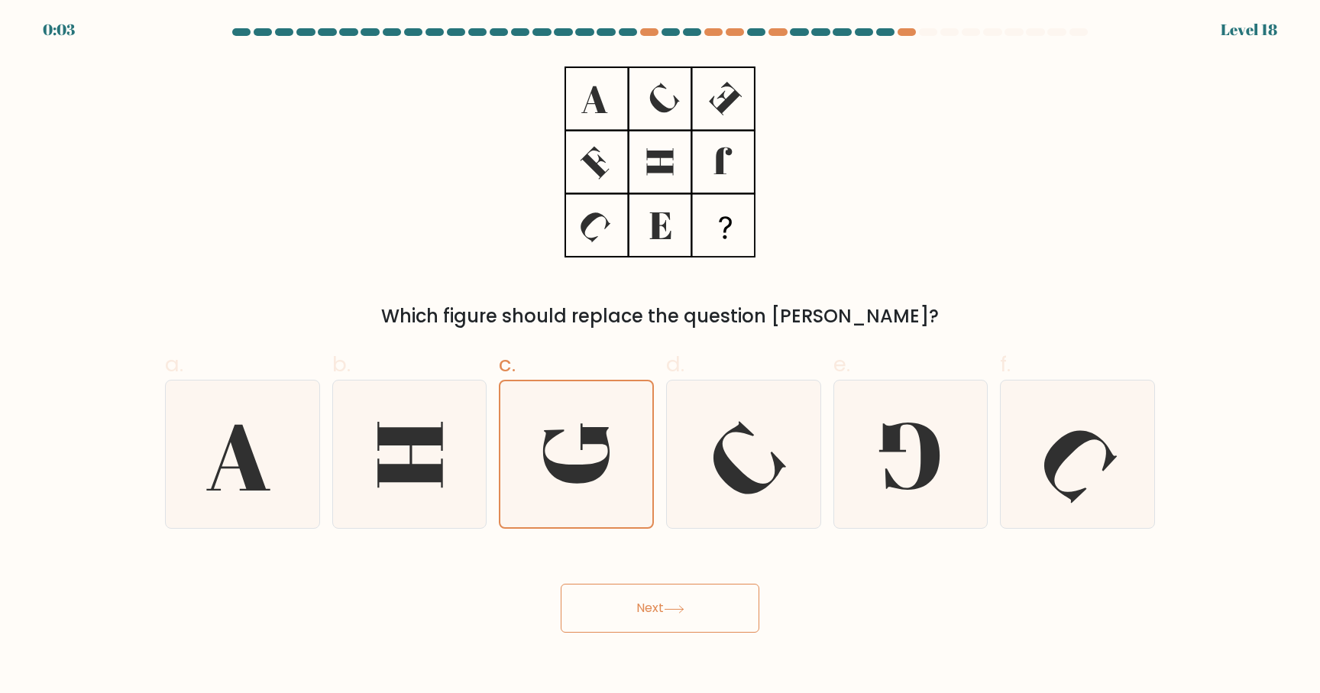
click at [627, 612] on button "Next" at bounding box center [660, 608] width 199 height 49
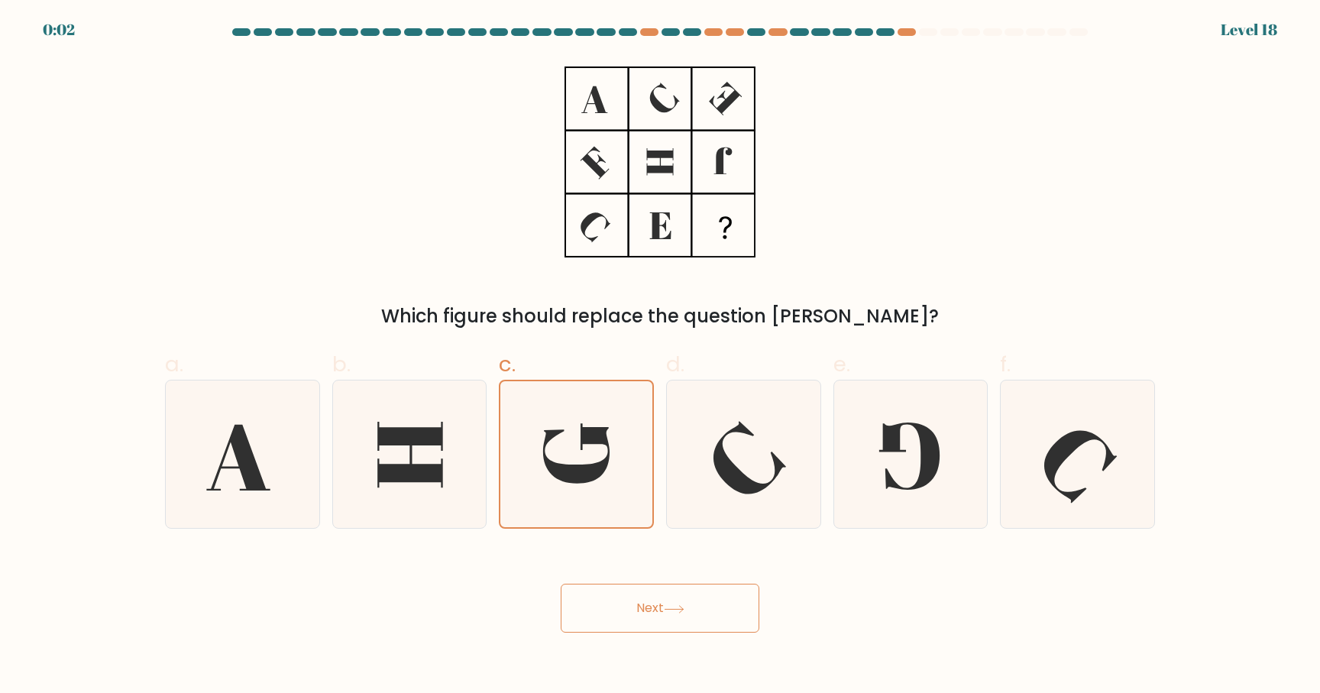
click at [627, 612] on button "Next" at bounding box center [660, 608] width 199 height 49
click at [654, 613] on button "Next" at bounding box center [660, 608] width 199 height 49
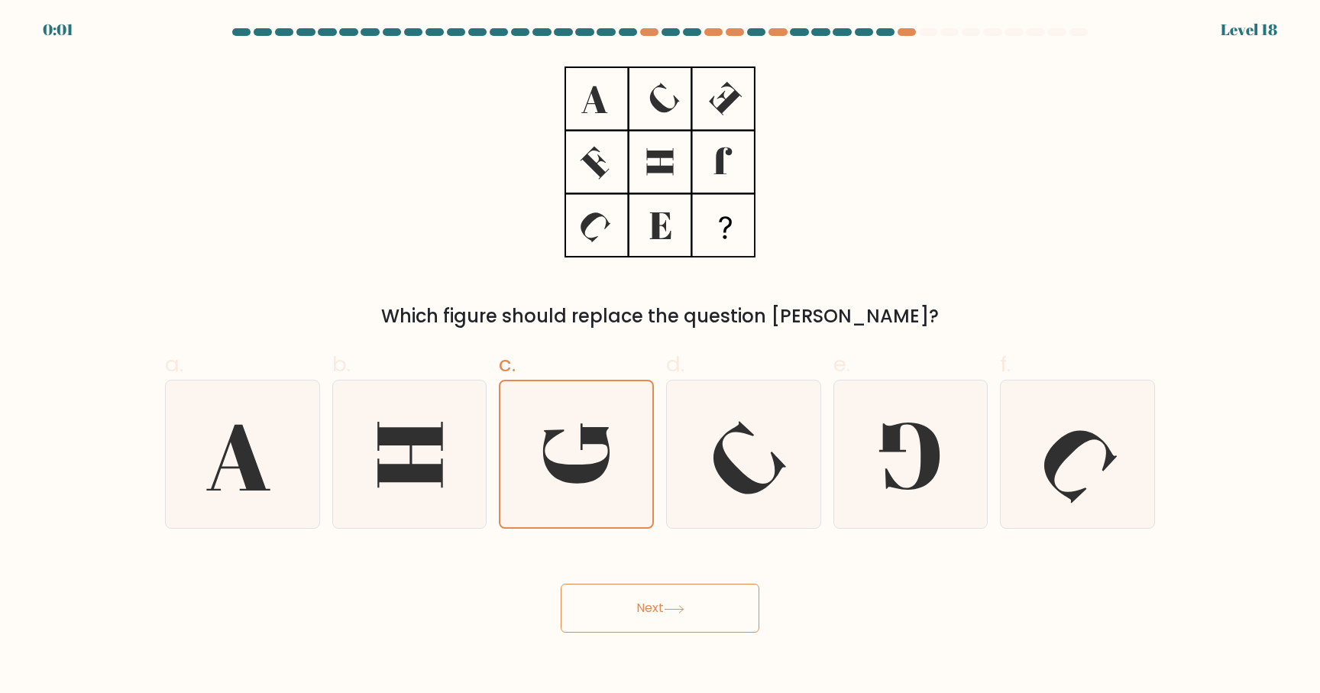
click at [654, 613] on button "Next" at bounding box center [660, 608] width 199 height 49
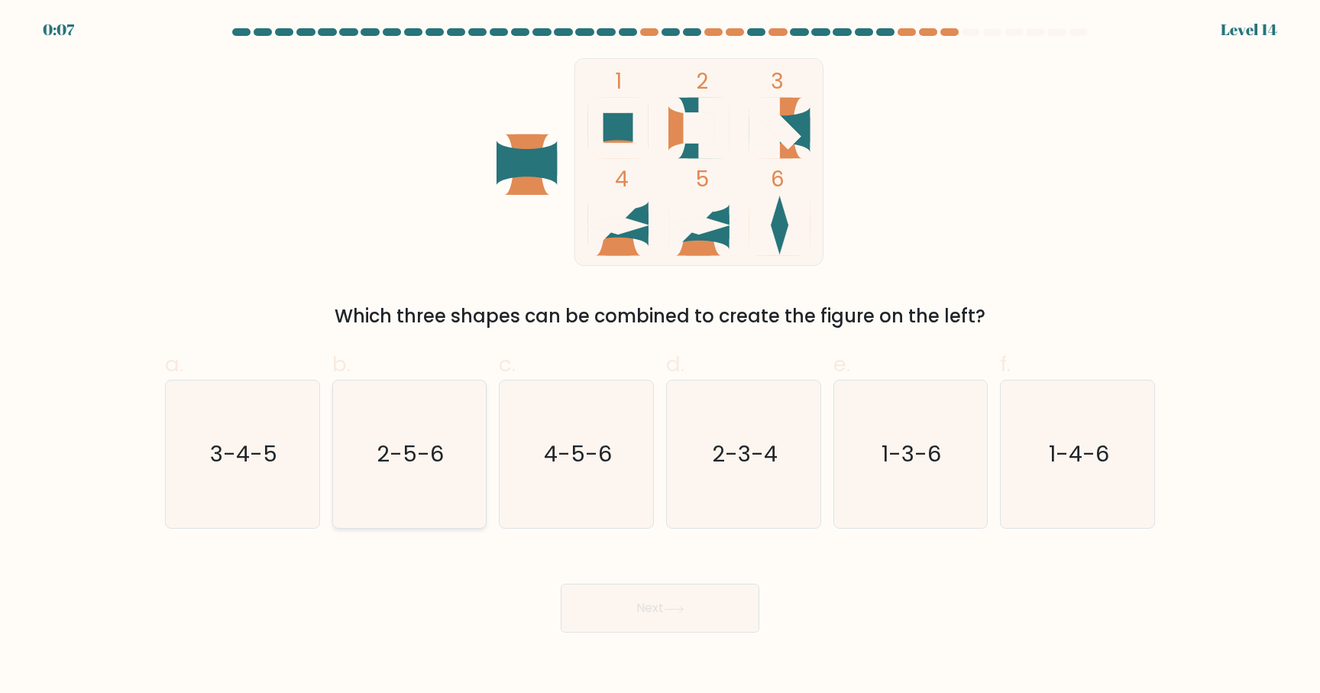
click at [435, 491] on icon "2-5-6" at bounding box center [408, 453] width 147 height 147
click at [660, 357] on input "b. 2-5-6" at bounding box center [660, 352] width 1 height 10
radio input "true"
click at [643, 614] on button "Next" at bounding box center [660, 608] width 199 height 49
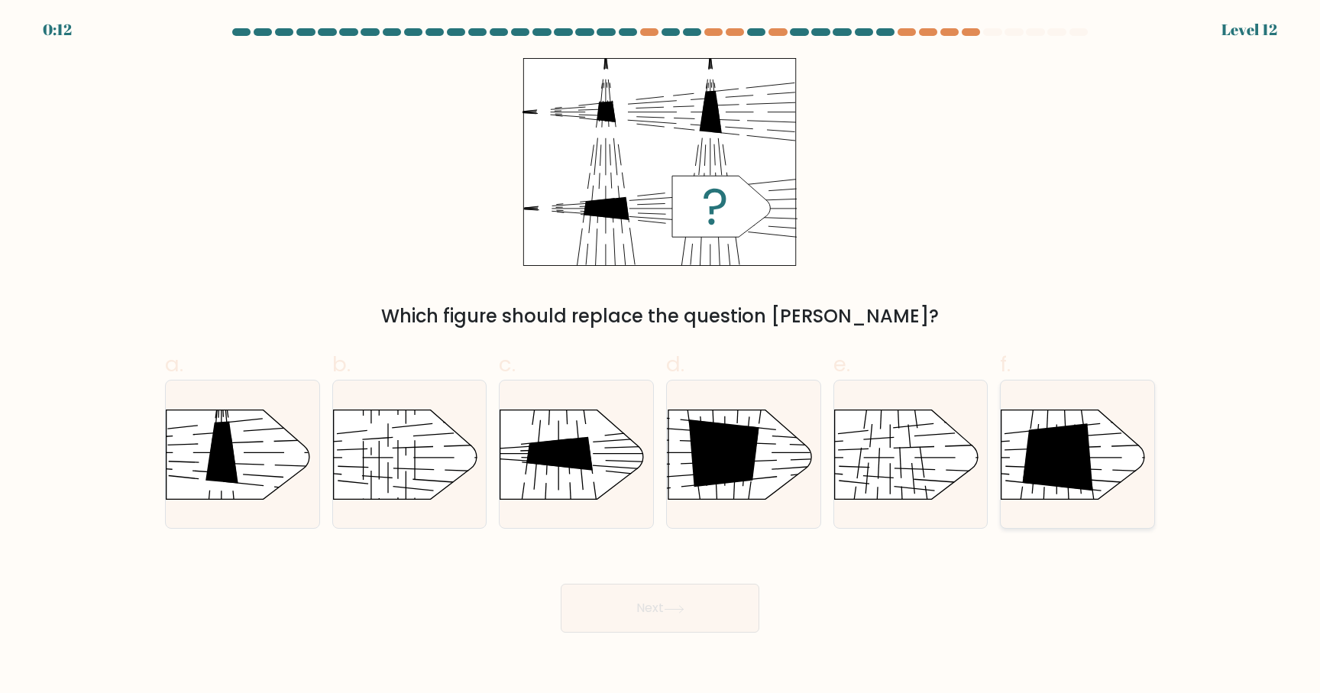
click at [1044, 468] on icon at bounding box center [1058, 457] width 71 height 68
click at [661, 357] on input "f." at bounding box center [660, 352] width 1 height 10
radio input "true"
click at [669, 600] on button "Next" at bounding box center [660, 608] width 199 height 49
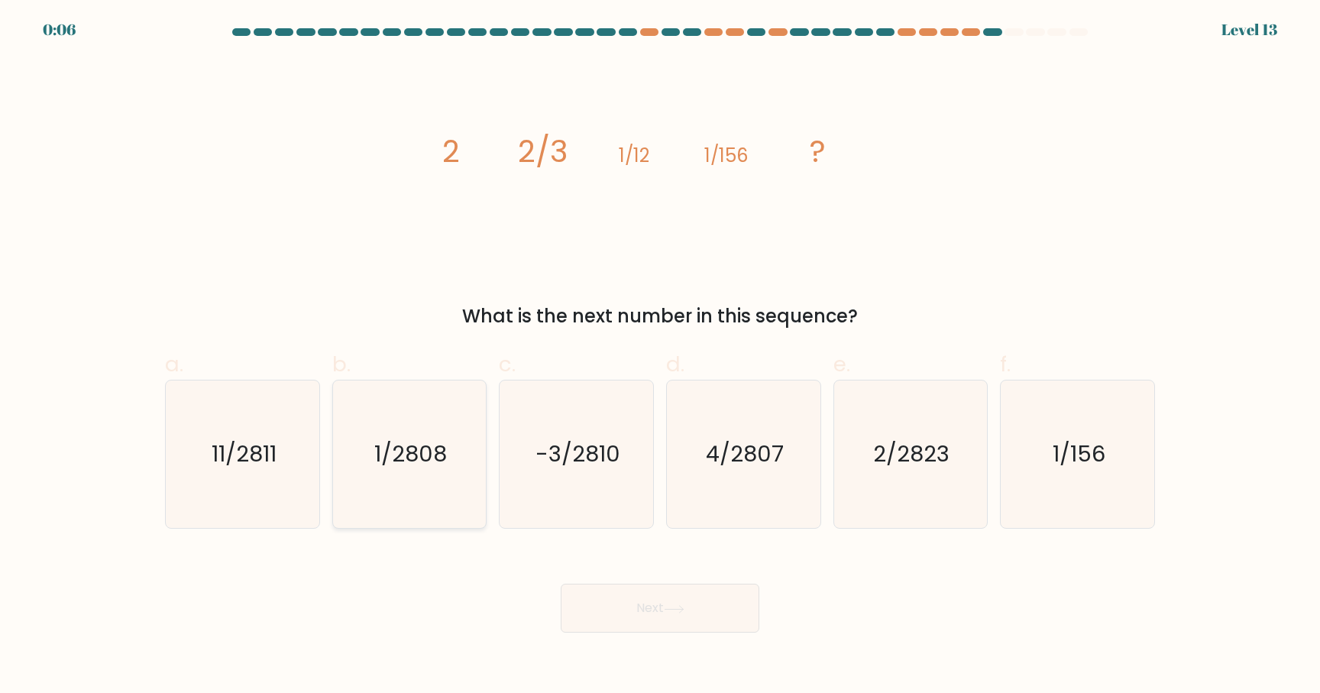
click at [453, 448] on icon "1/2808" at bounding box center [408, 453] width 147 height 147
click at [660, 357] on input "b. 1/2808" at bounding box center [660, 352] width 1 height 10
radio input "true"
click at [641, 631] on button "Next" at bounding box center [660, 608] width 199 height 49
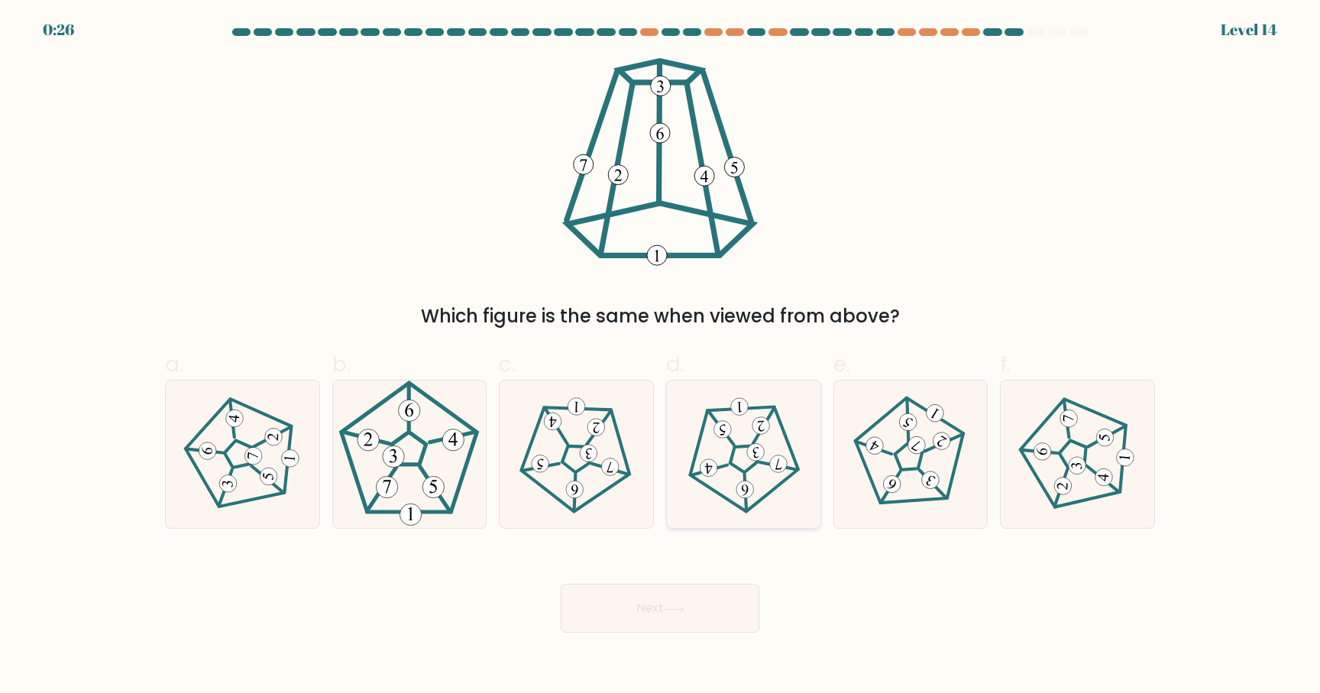
click at [753, 475] on icon at bounding box center [744, 455] width 118 height 118
click at [661, 357] on input "d." at bounding box center [660, 352] width 1 height 10
radio input "true"
click at [717, 601] on button "Next" at bounding box center [660, 608] width 199 height 49
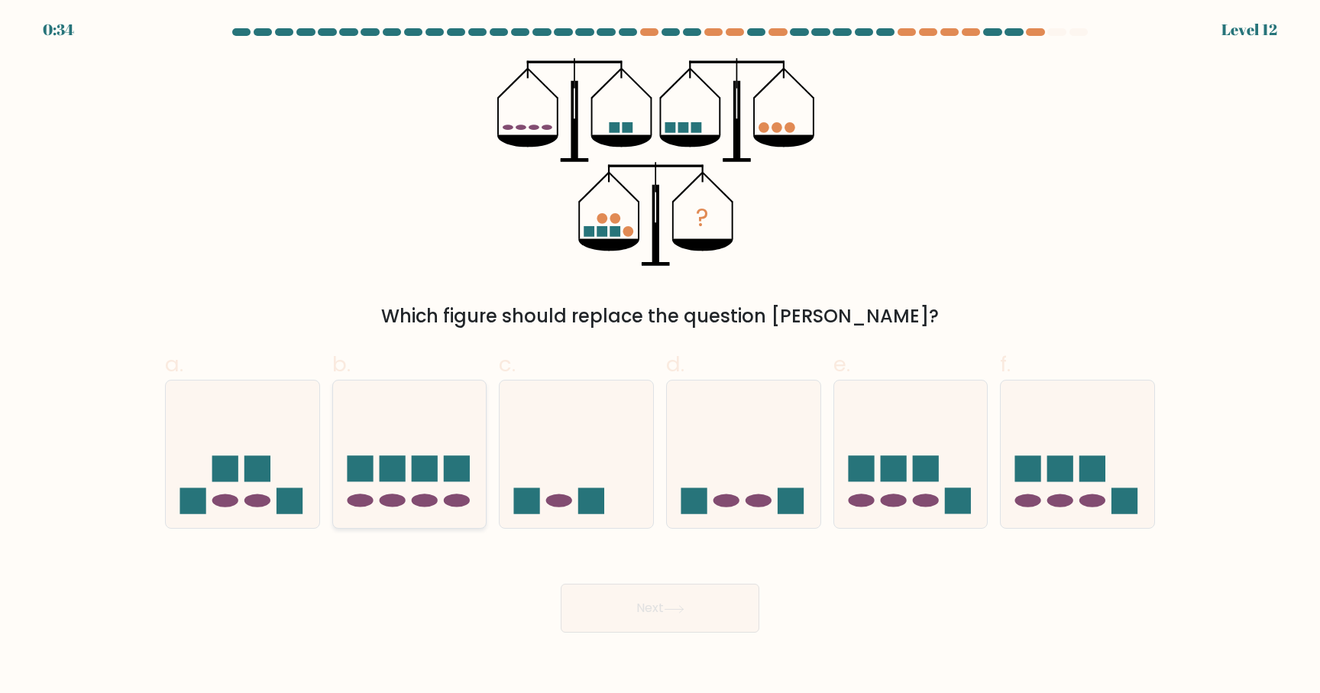
click at [437, 487] on icon at bounding box center [410, 454] width 154 height 127
click at [660, 357] on input "b." at bounding box center [660, 352] width 1 height 10
radio input "true"
click at [616, 607] on button "Next" at bounding box center [660, 608] width 199 height 49
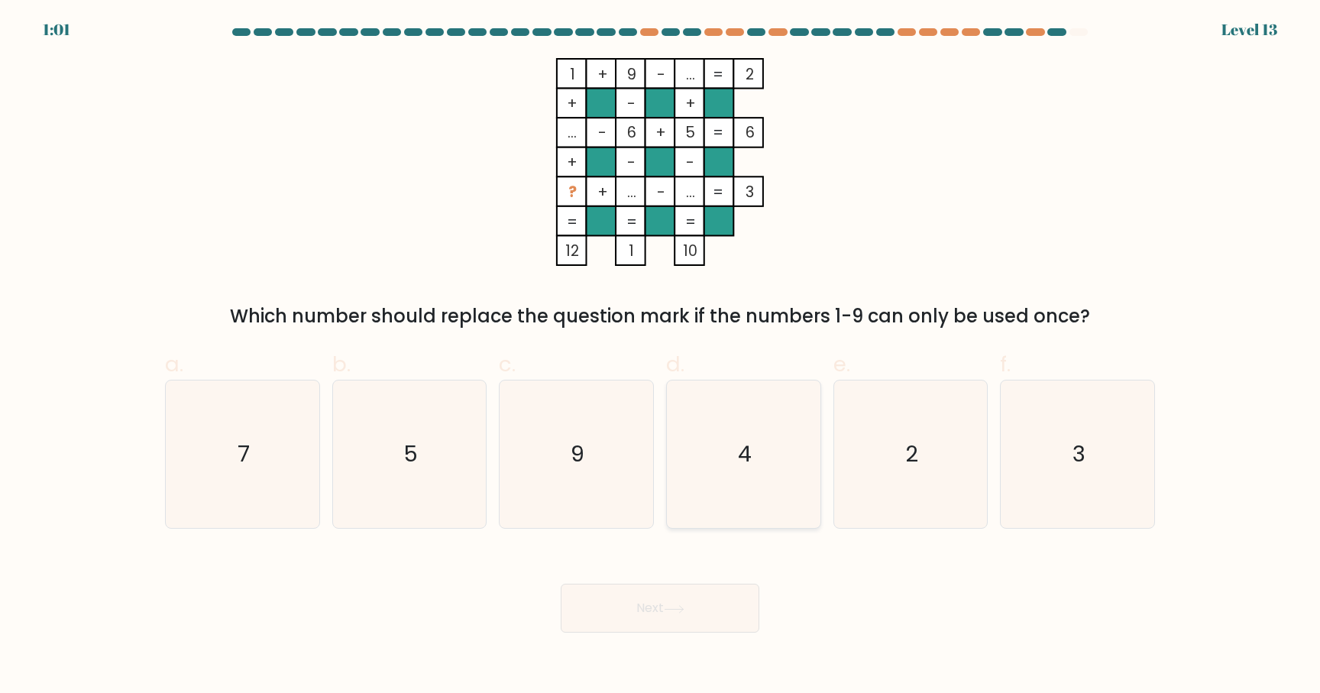
click at [735, 406] on icon "4" at bounding box center [743, 453] width 147 height 147
click at [661, 357] on input "d. 4" at bounding box center [660, 352] width 1 height 10
radio input "true"
click at [678, 602] on button "Next" at bounding box center [660, 608] width 199 height 49
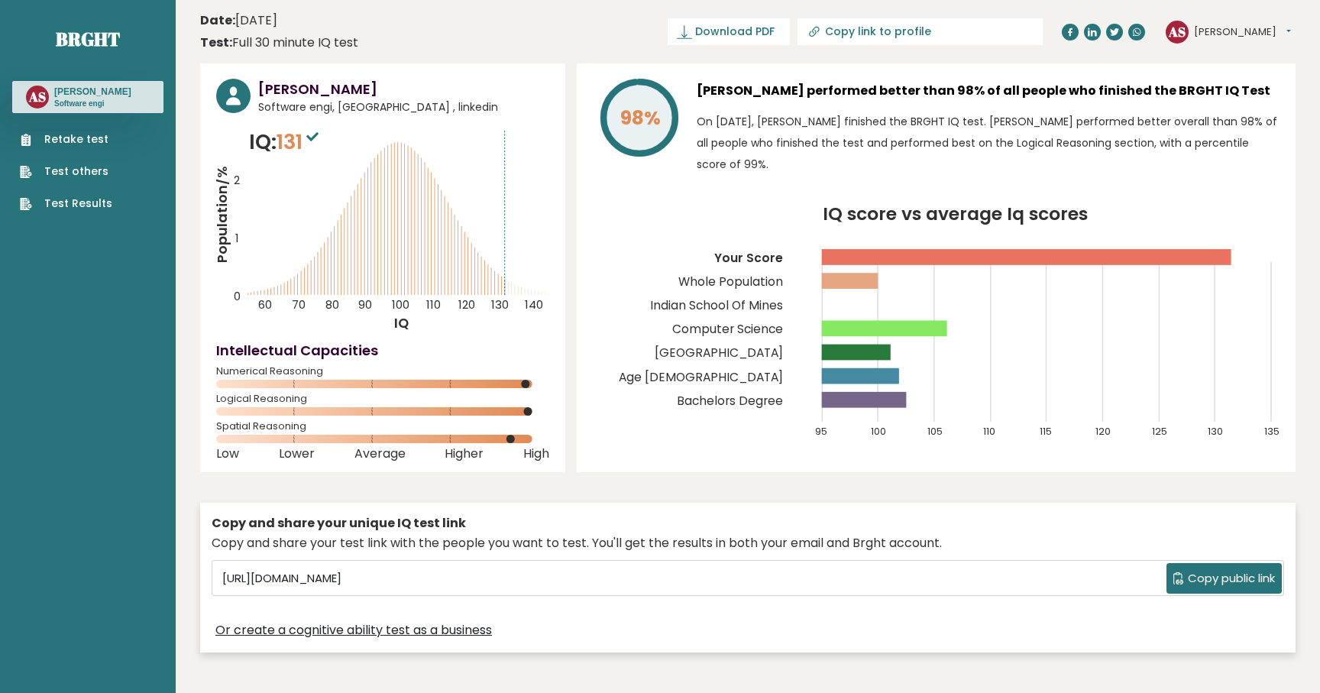
scroll to position [8, 0]
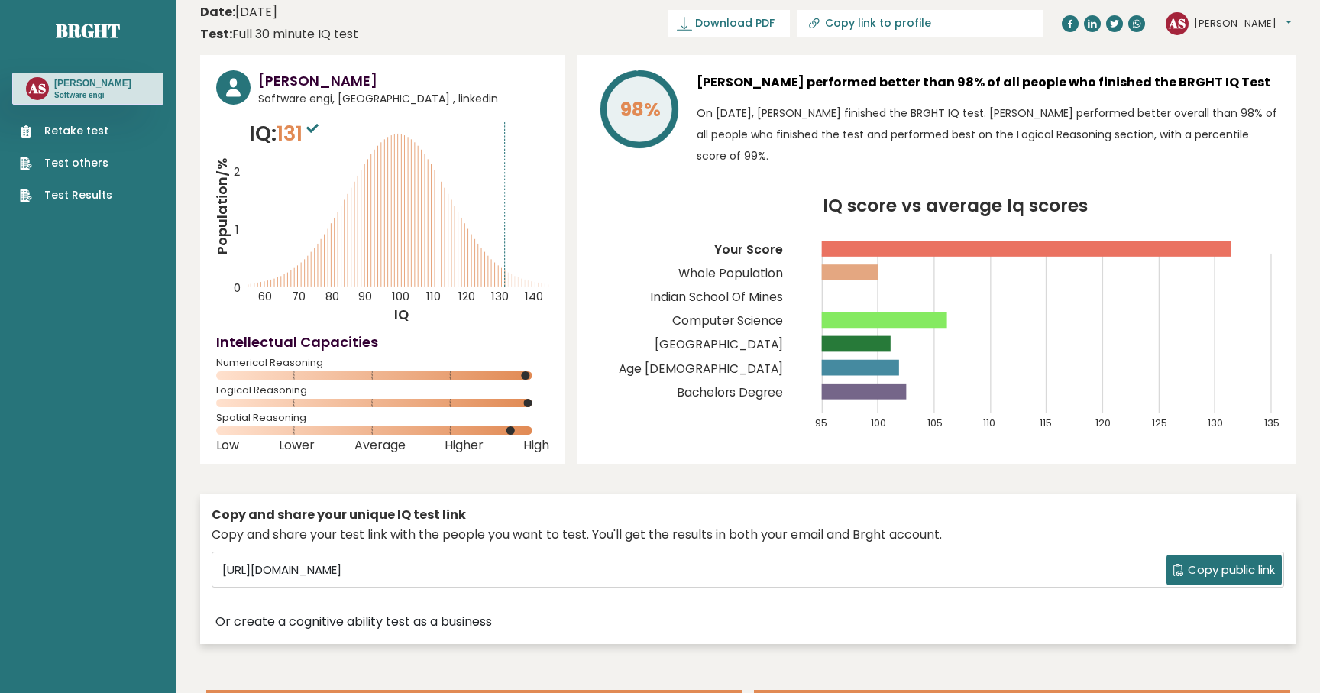
click at [539, 372] on circle at bounding box center [542, 375] width 9 height 9
click at [319, 129] on icon at bounding box center [312, 128] width 12 height 9
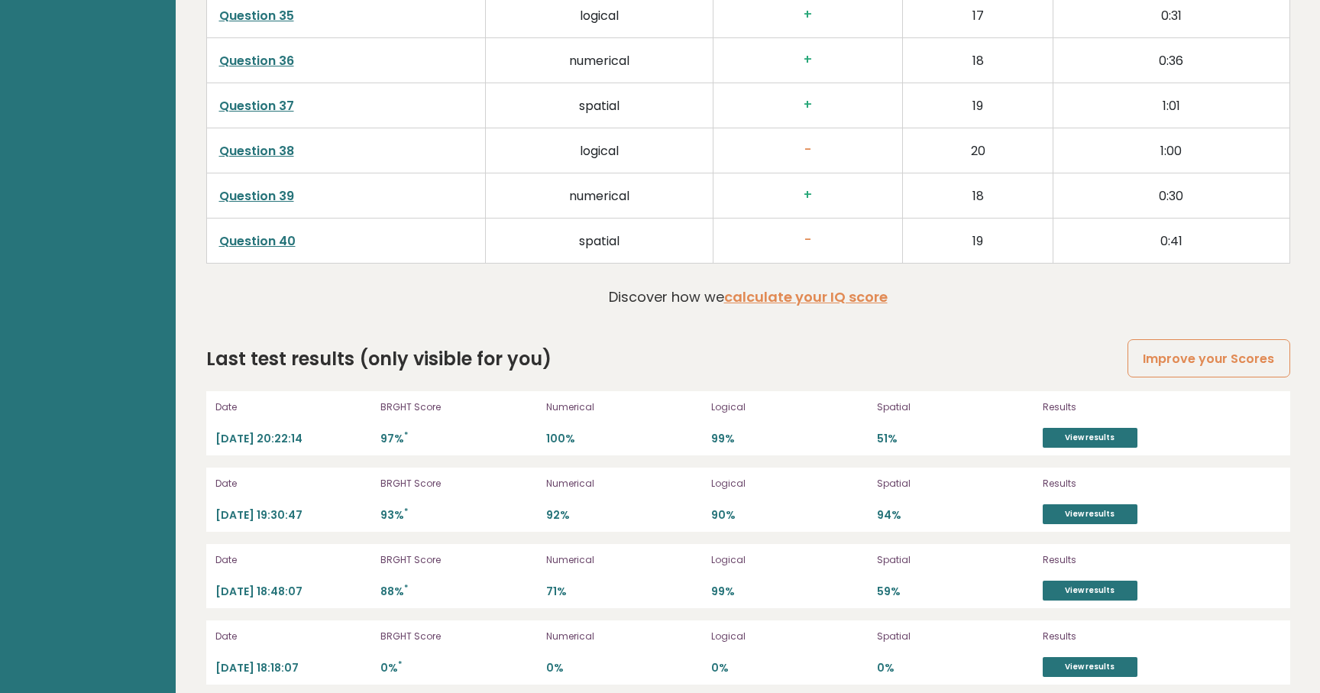
scroll to position [4190, 0]
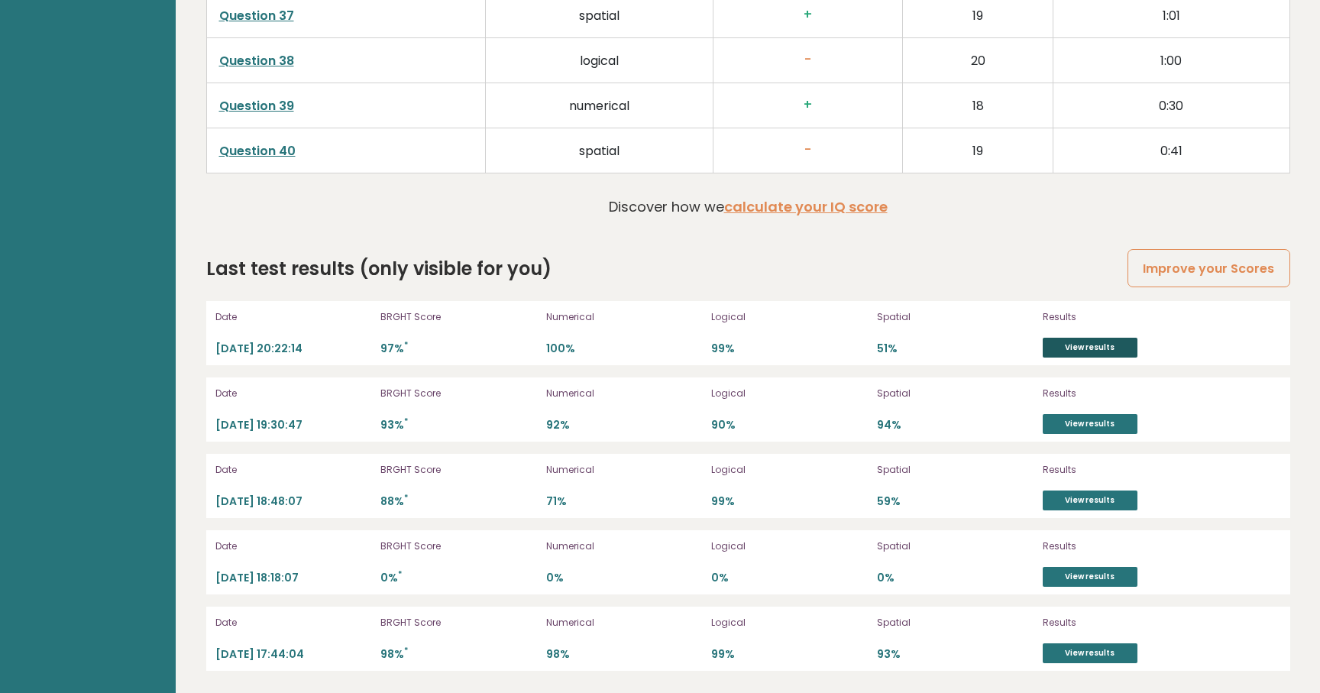
click at [1062, 339] on link "View results" at bounding box center [1090, 348] width 95 height 20
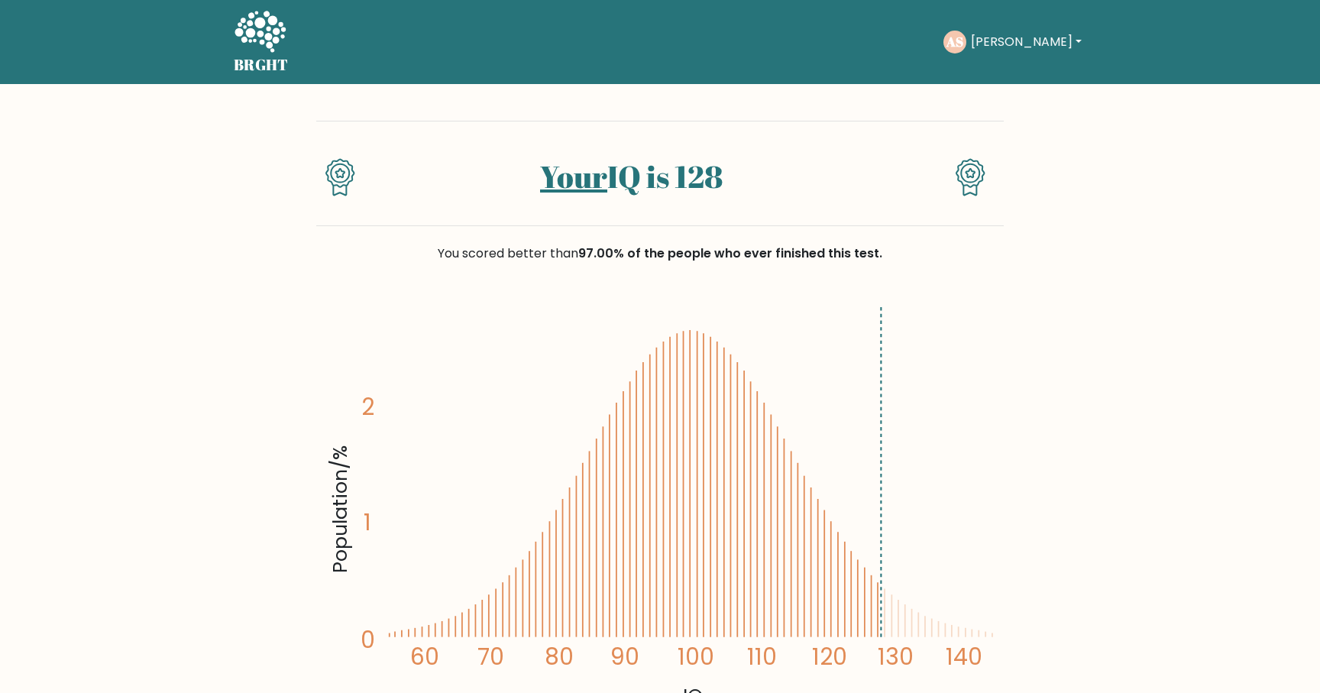
click at [246, 43] on icon at bounding box center [260, 33] width 53 height 46
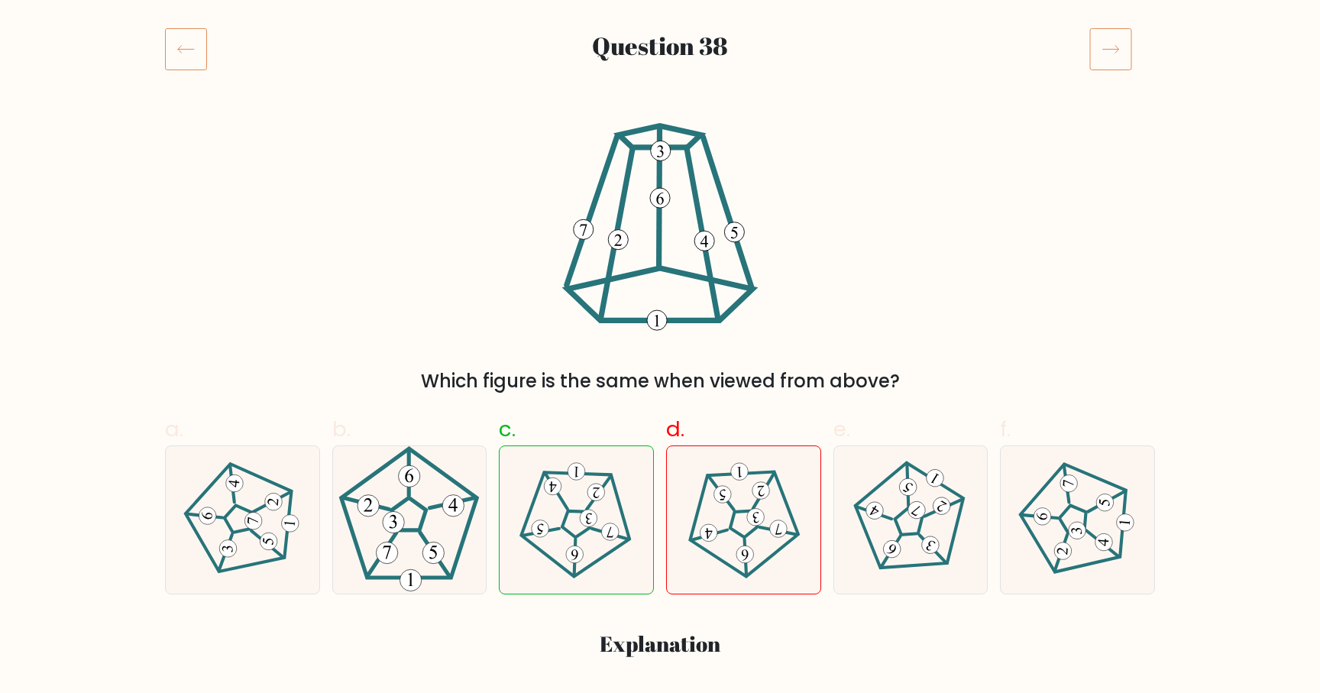
scroll to position [183, 0]
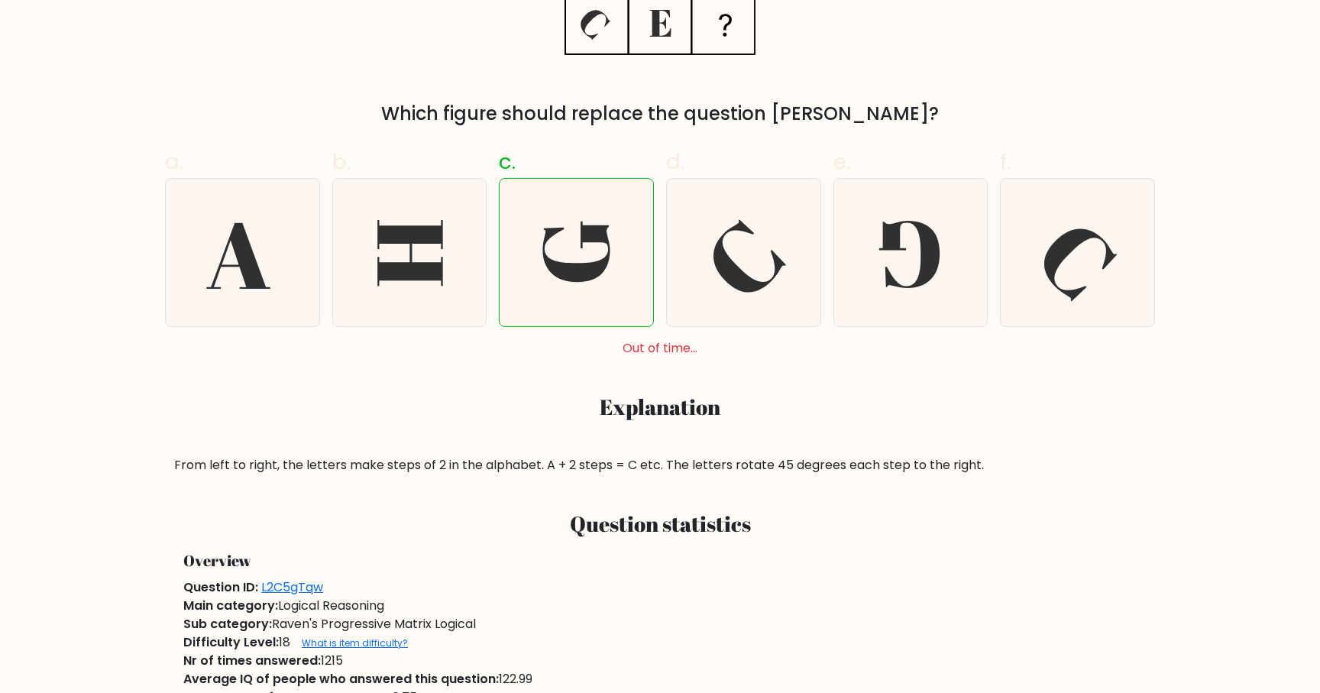
scroll to position [452, 0]
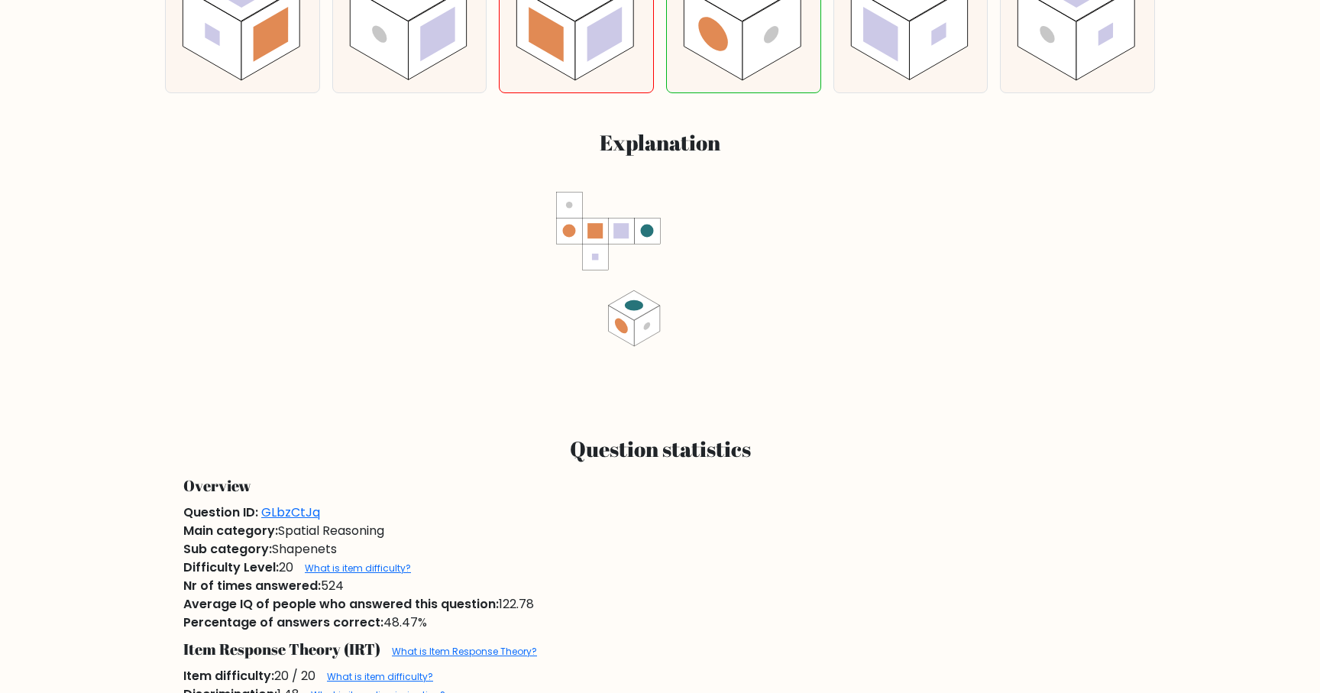
scroll to position [213, 0]
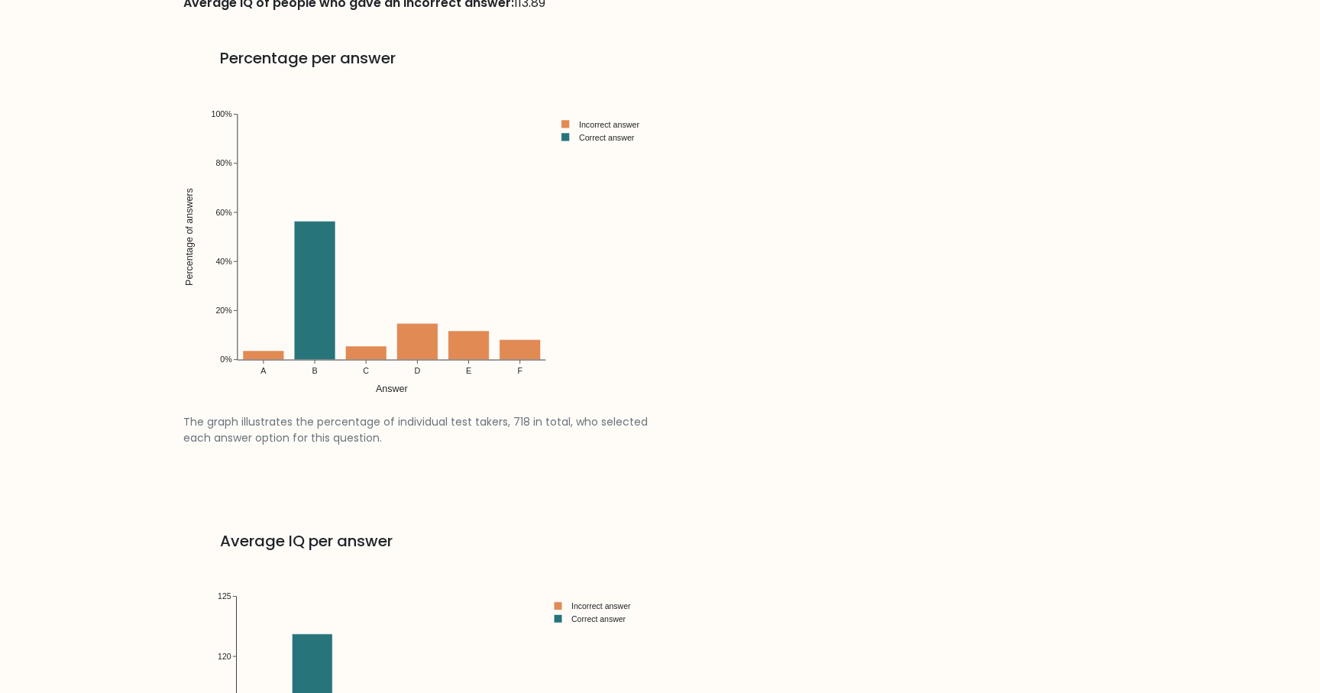
scroll to position [1967, 0]
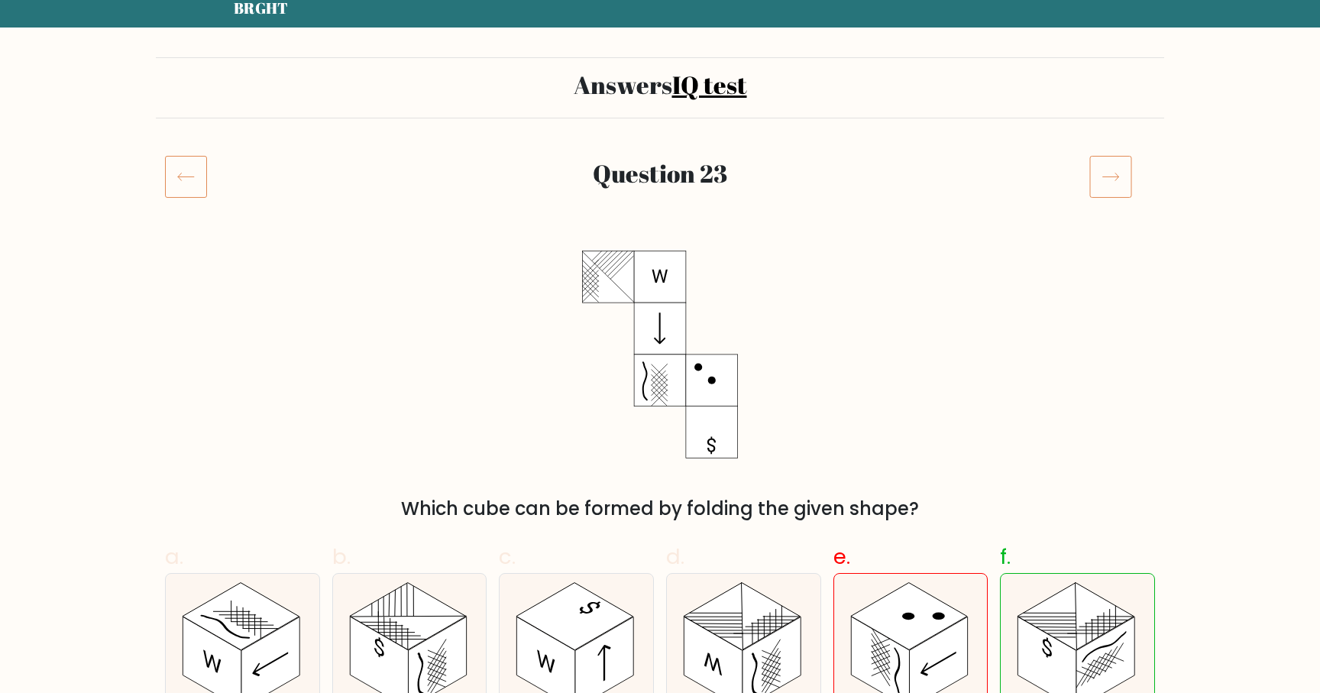
scroll to position [26, 0]
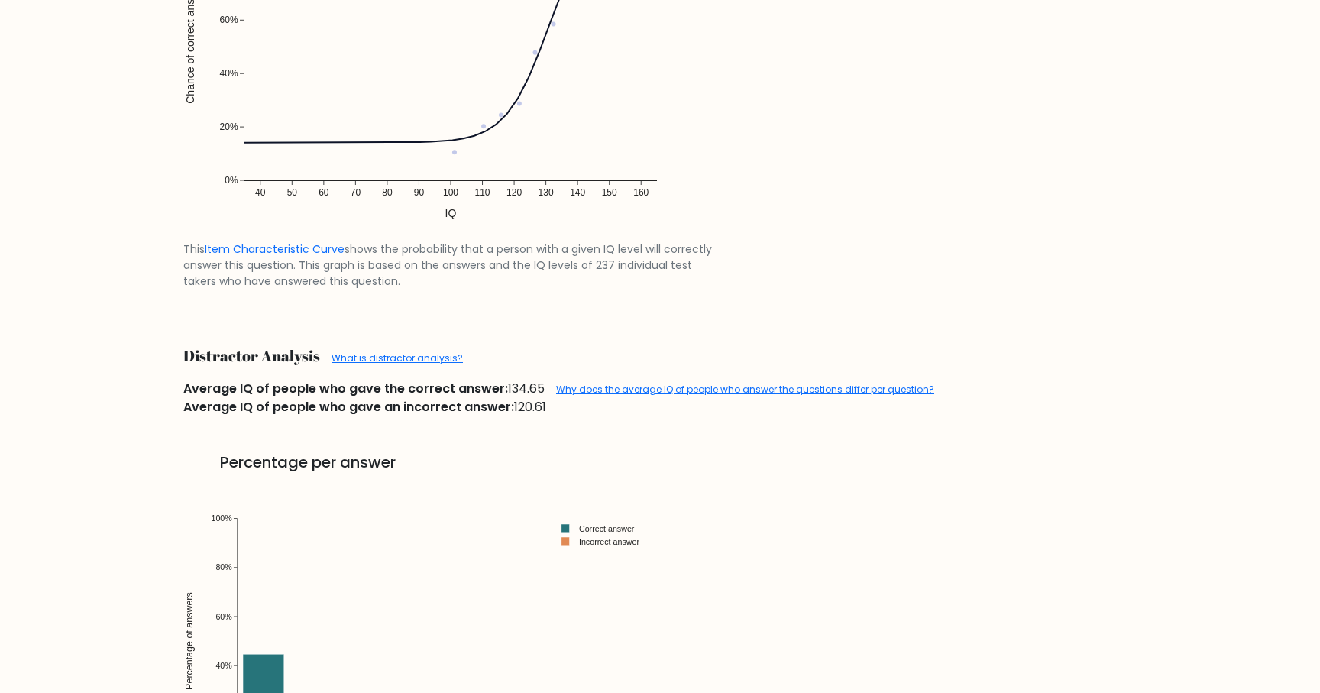
scroll to position [1665, 0]
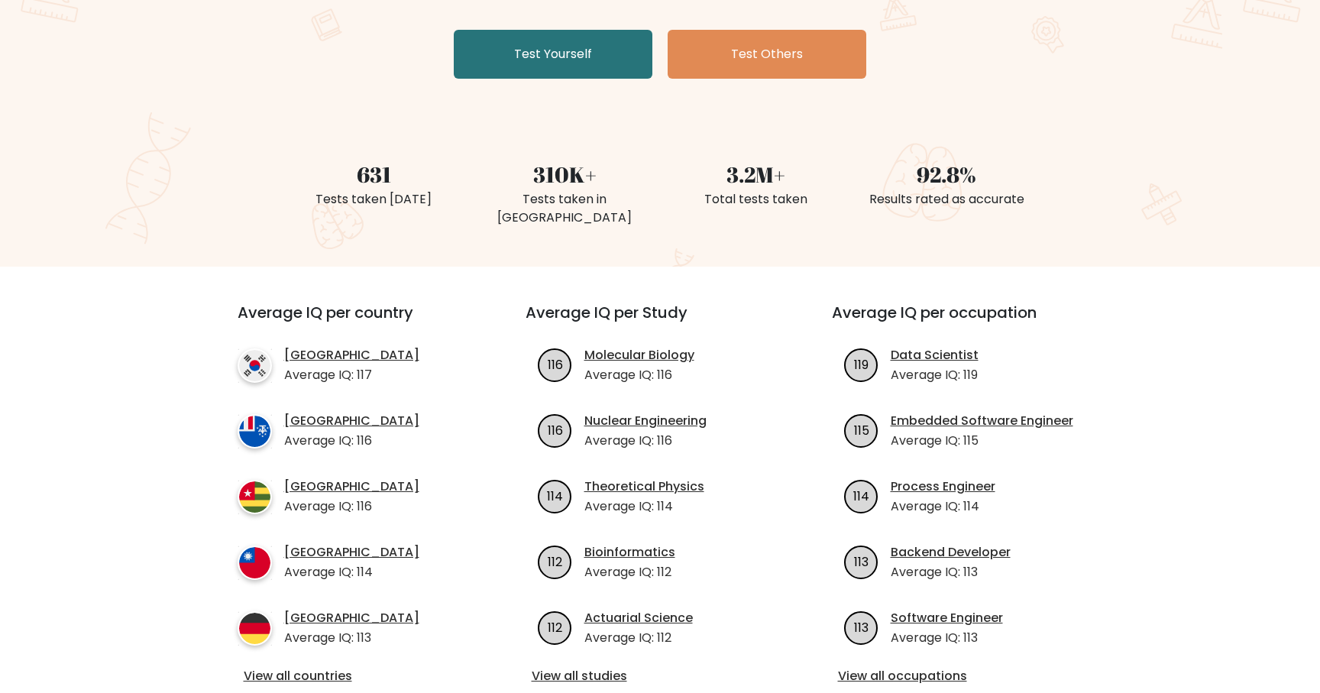
scroll to position [110, 0]
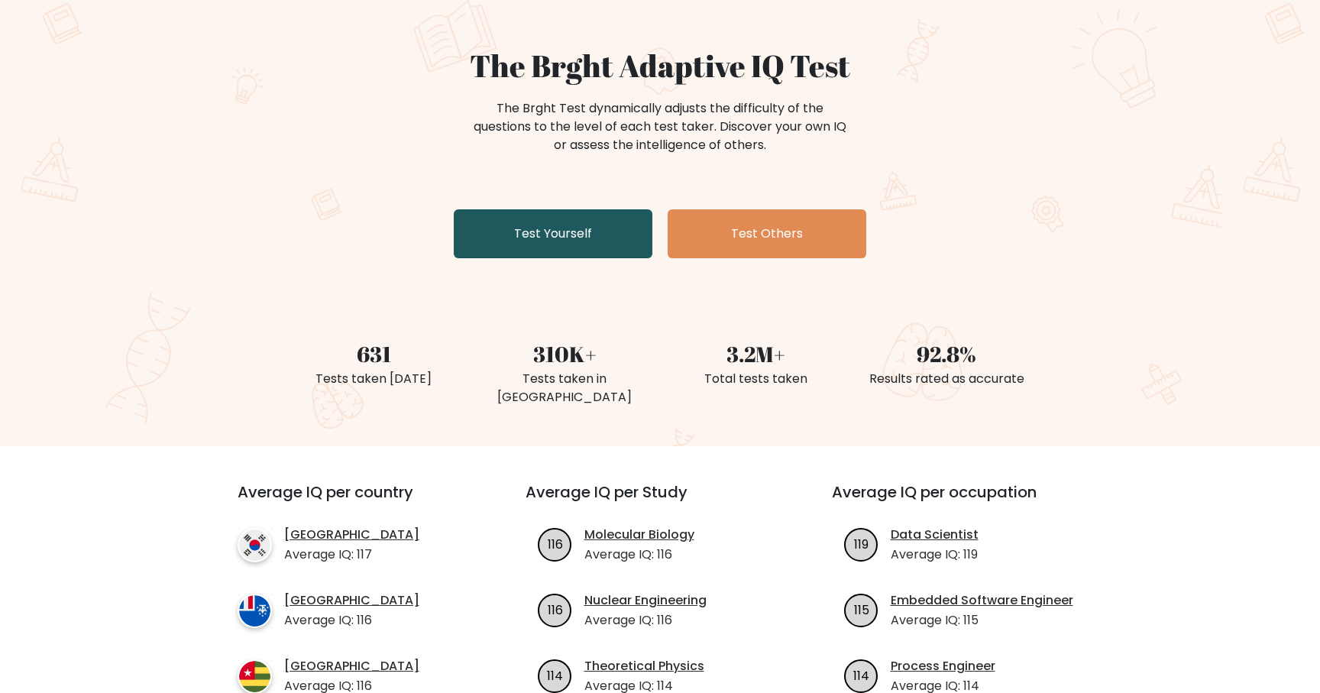
click at [547, 238] on link "Test Yourself" at bounding box center [553, 233] width 199 height 49
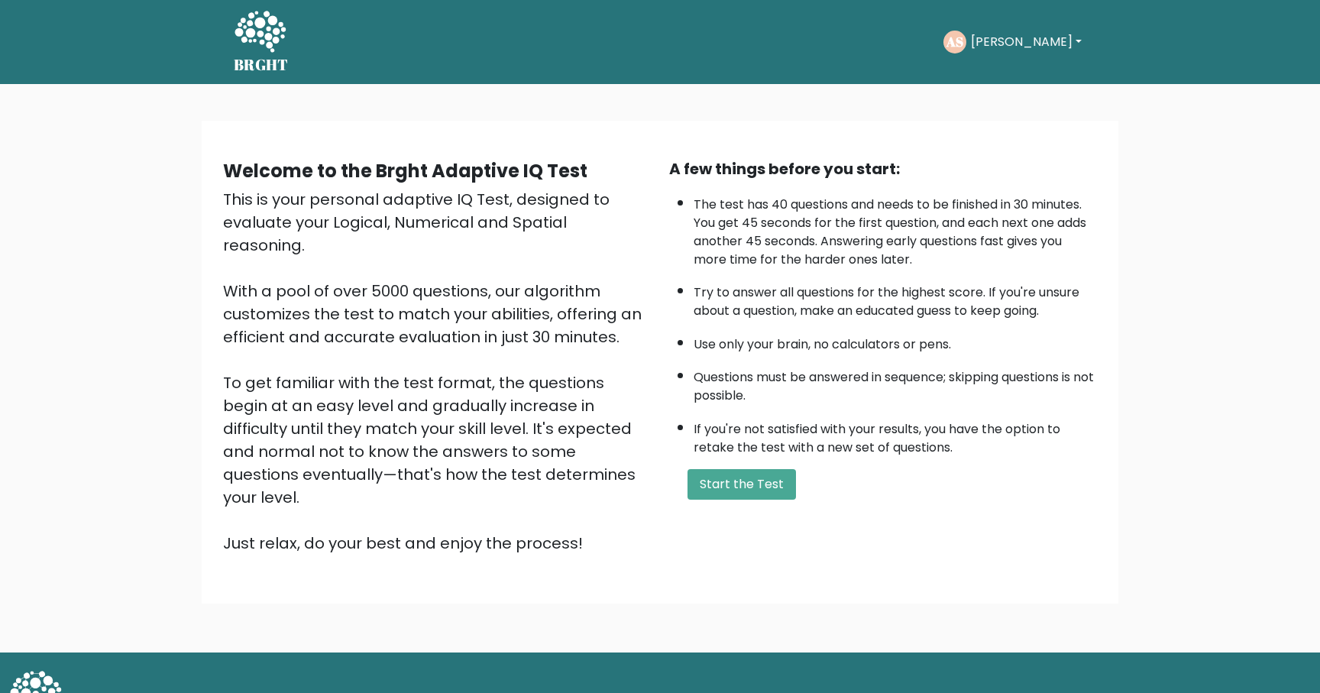
click at [1003, 37] on button "[PERSON_NAME]" at bounding box center [1026, 42] width 120 height 20
click at [1008, 77] on link "Dashboard" at bounding box center [1004, 82] width 121 height 24
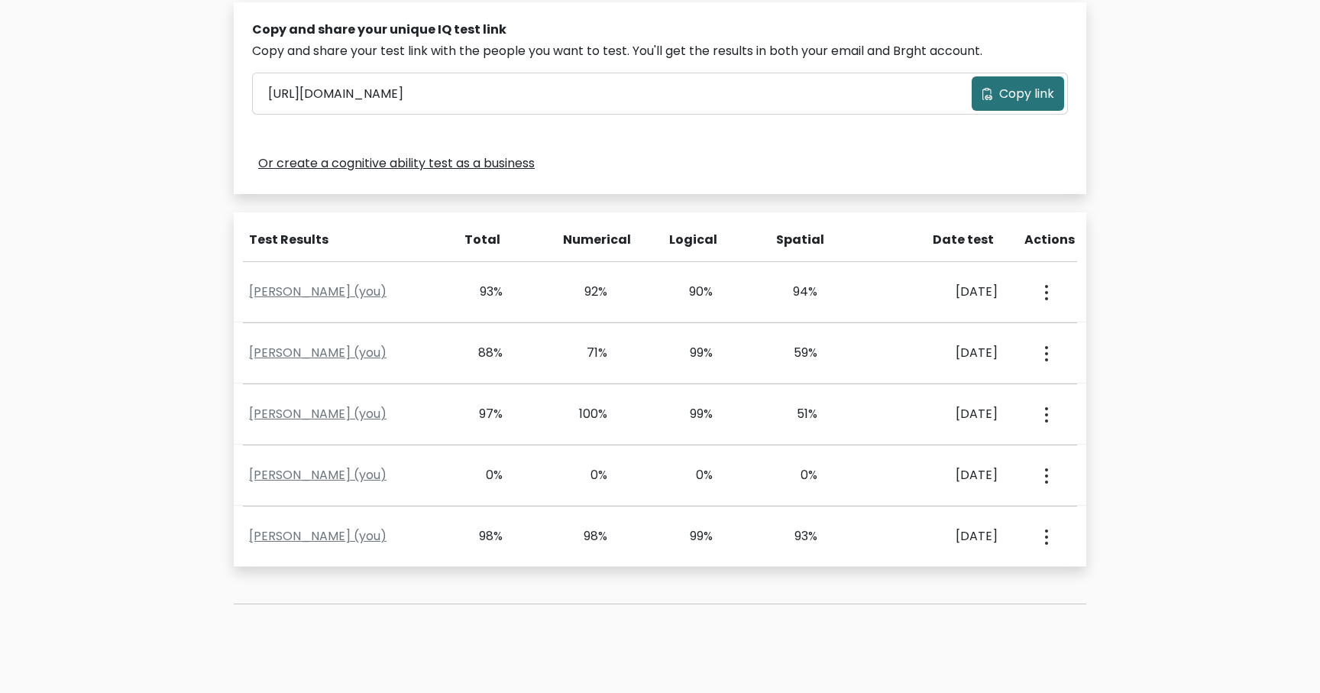
scroll to position [502, 0]
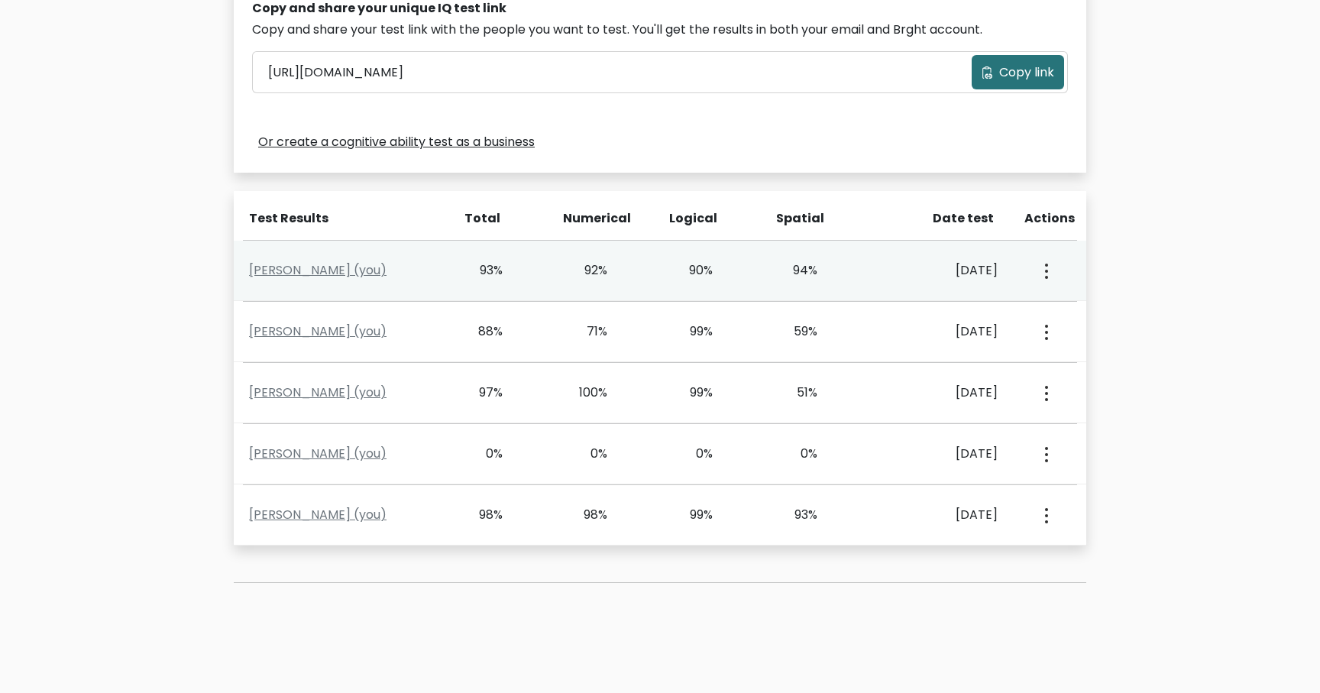
click at [1046, 280] on button "button" at bounding box center [1045, 270] width 12 height 47
click at [992, 300] on div "Anshul Sharma (you) 93% 92% 90% 94% Oct. 14, 2025 View Profile" at bounding box center [660, 271] width 853 height 60
click at [362, 271] on link "Anshul Sharma (you)" at bounding box center [318, 270] width 138 height 18
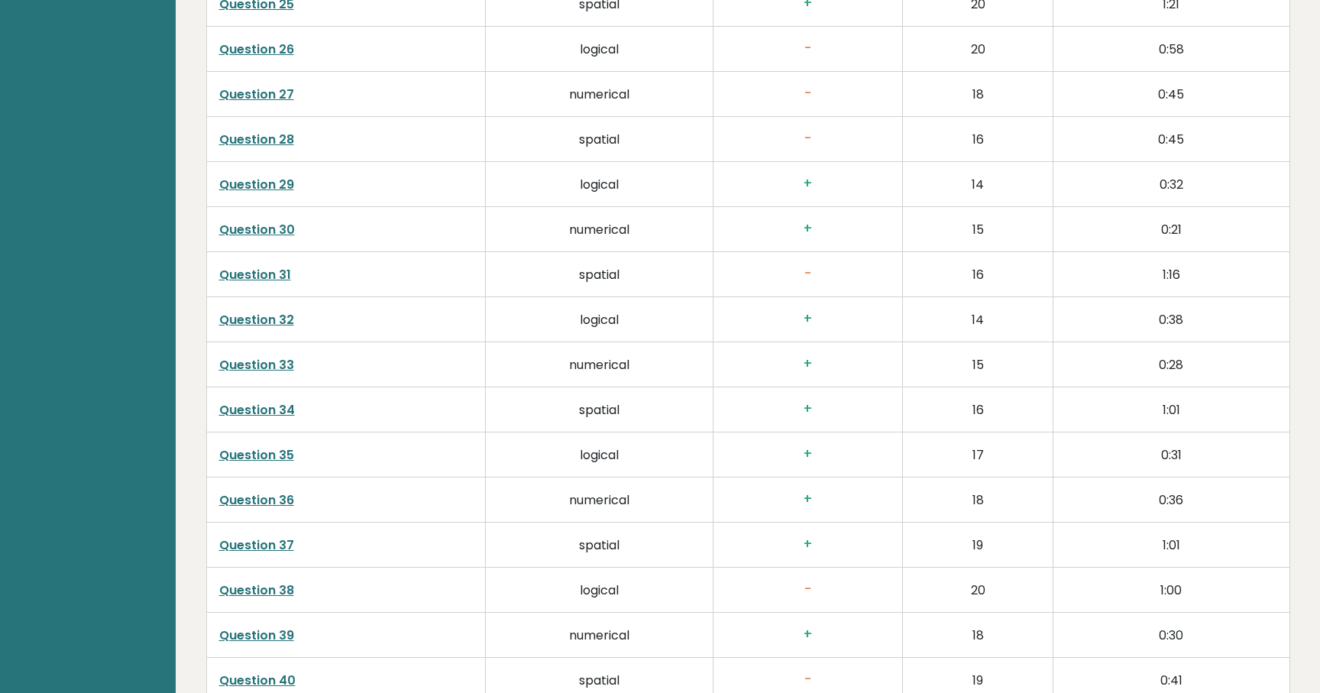
scroll to position [4190, 0]
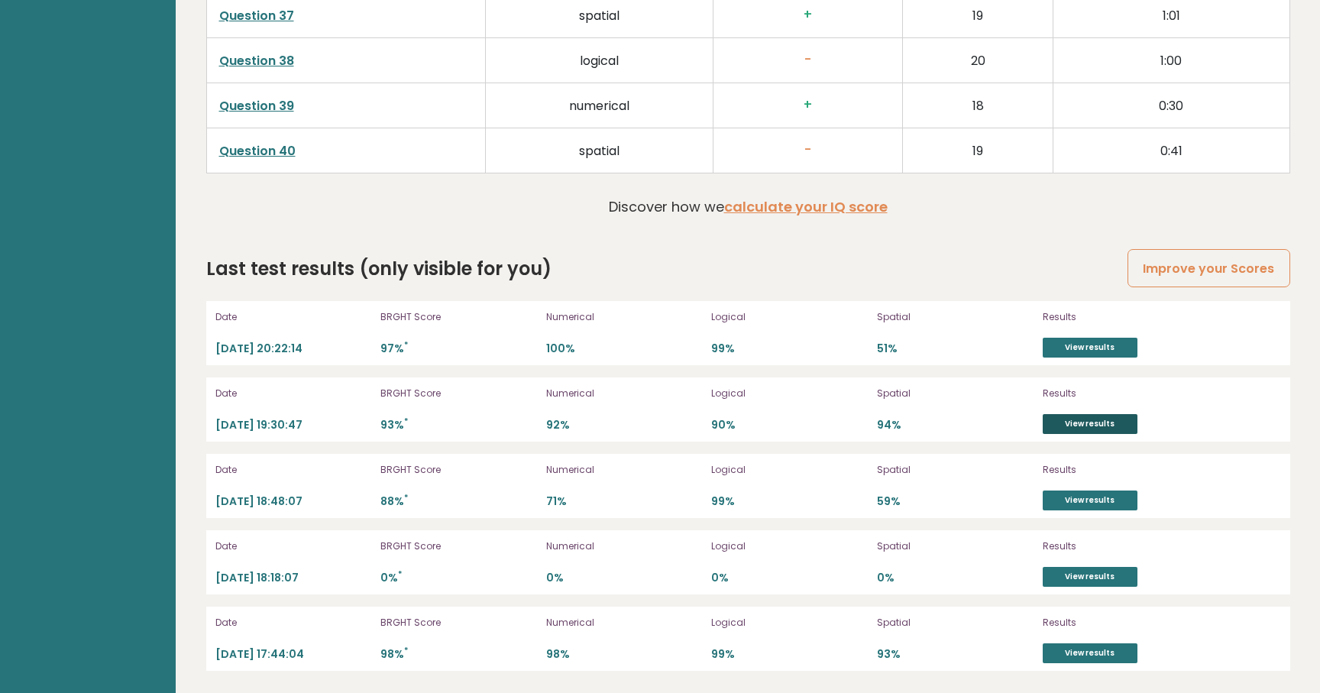
click at [1073, 429] on link "View results" at bounding box center [1090, 424] width 95 height 20
click at [1060, 350] on link "View results" at bounding box center [1090, 348] width 95 height 20
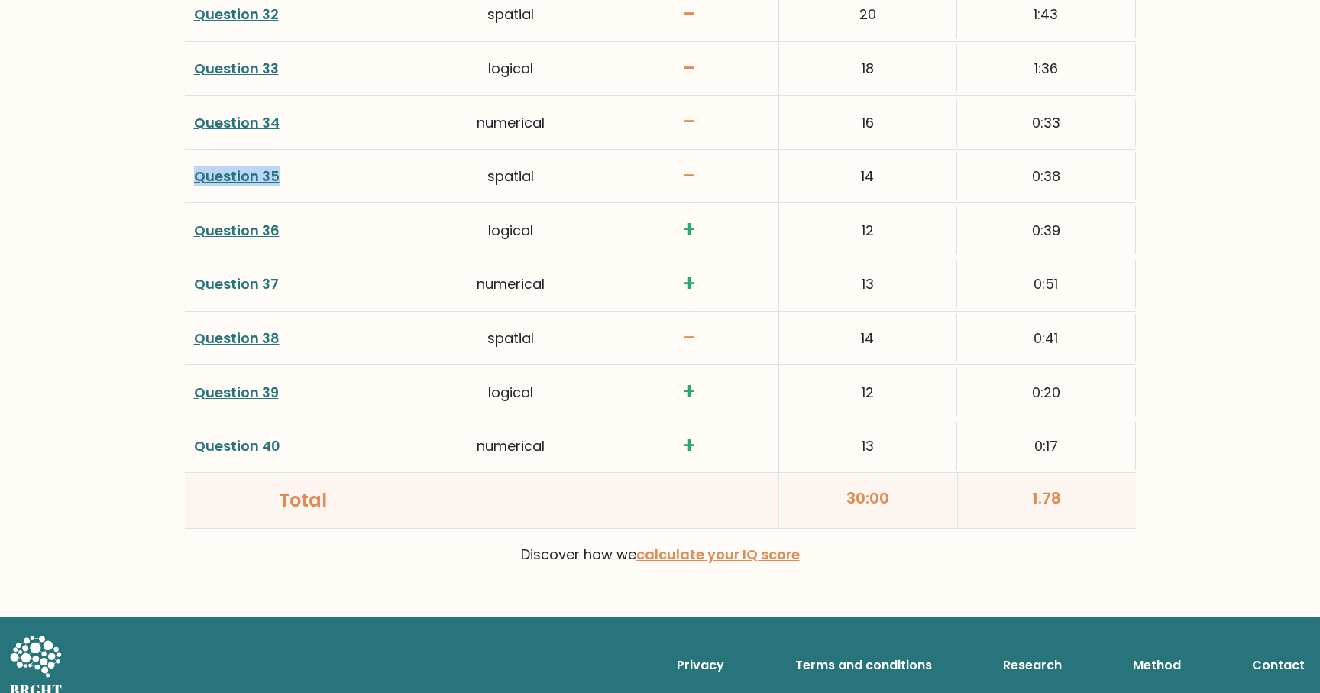
scroll to position [3915, 0]
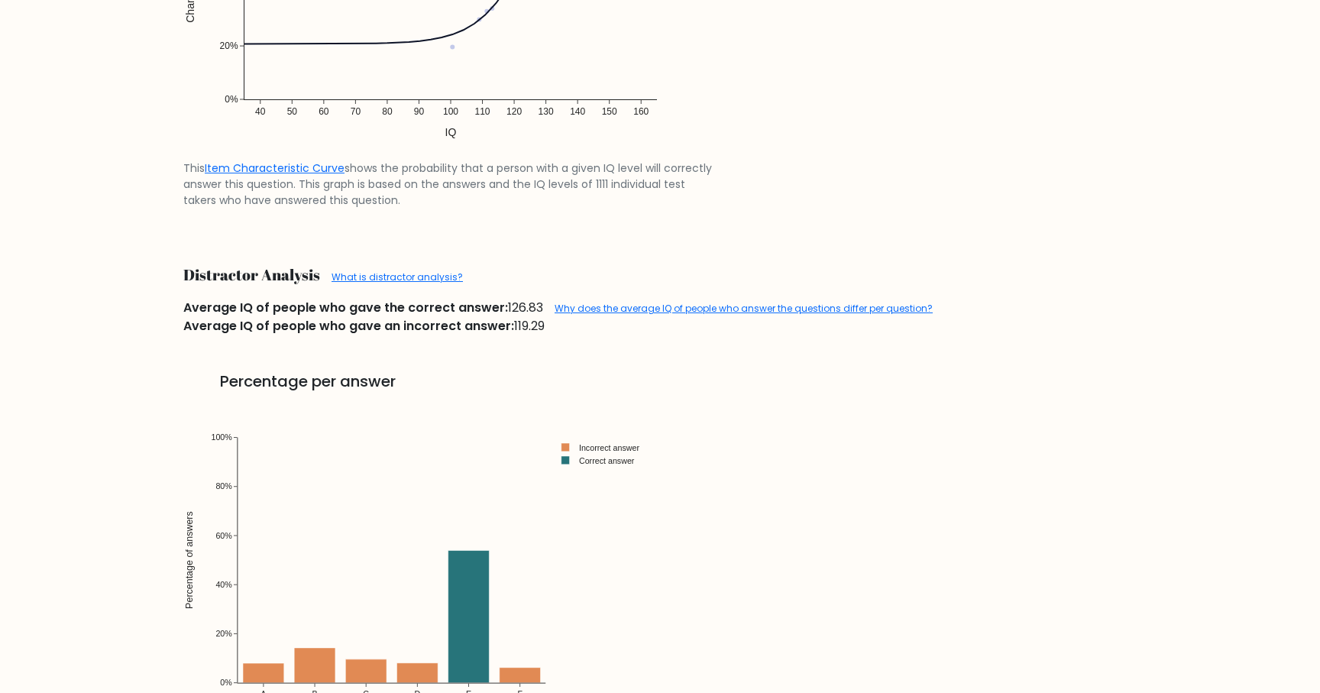
scroll to position [1557, 0]
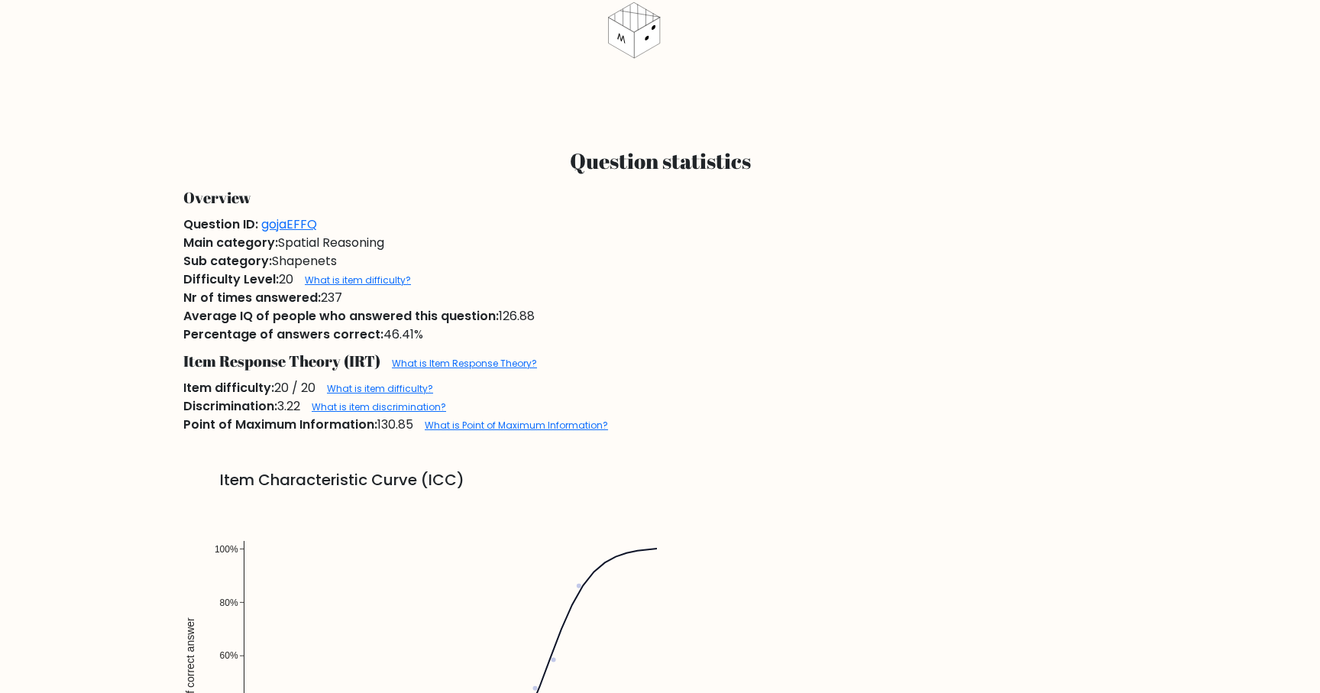
scroll to position [992, 0]
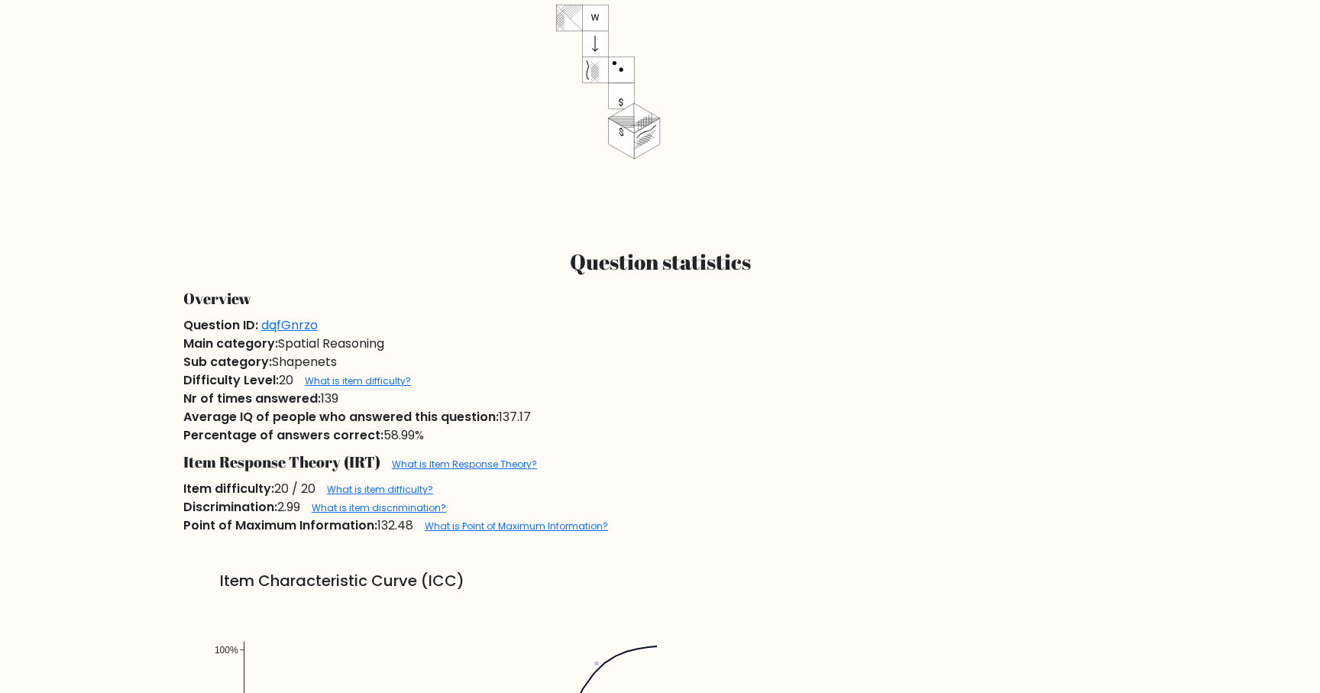
scroll to position [879, 0]
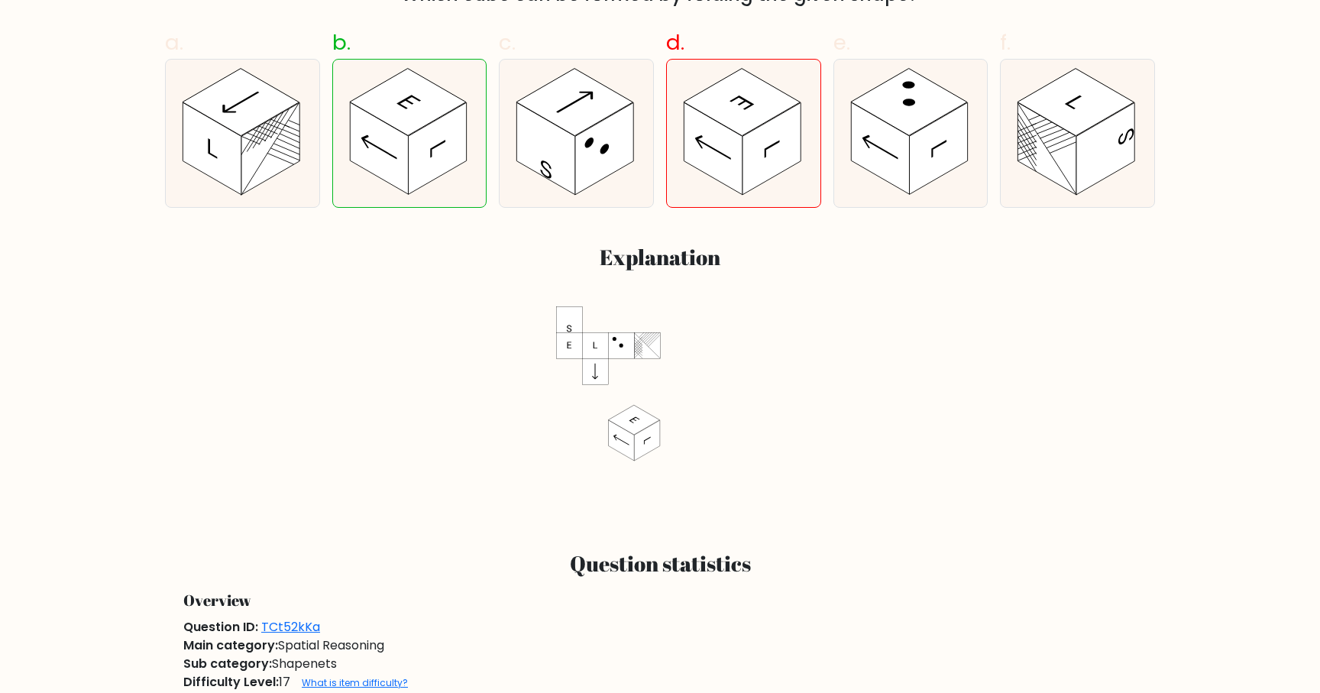
scroll to position [577, 0]
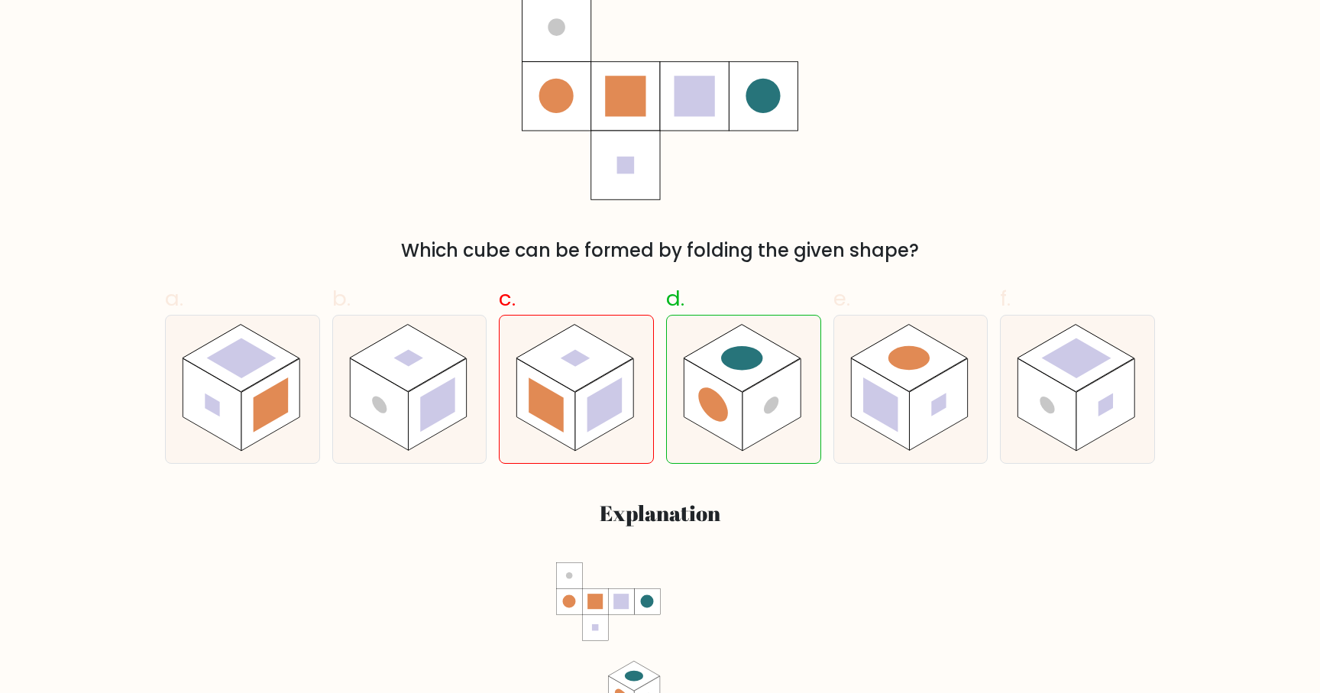
scroll to position [283, 0]
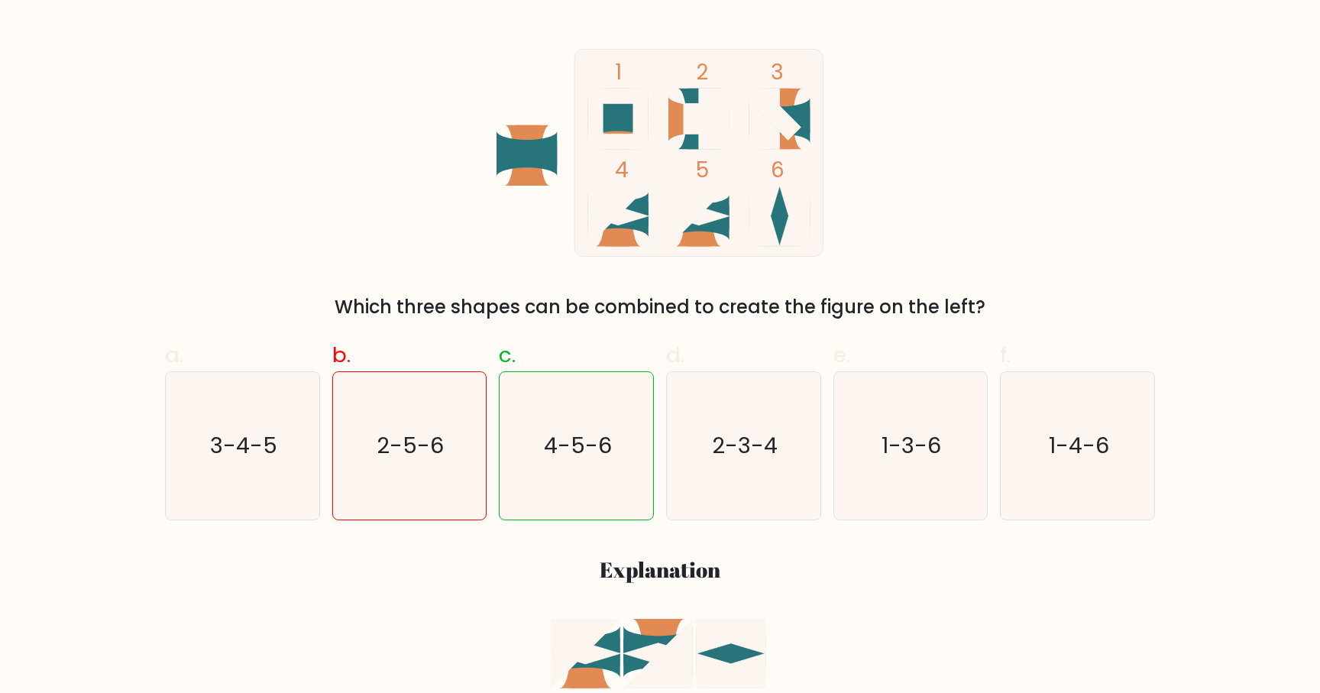
scroll to position [252, 0]
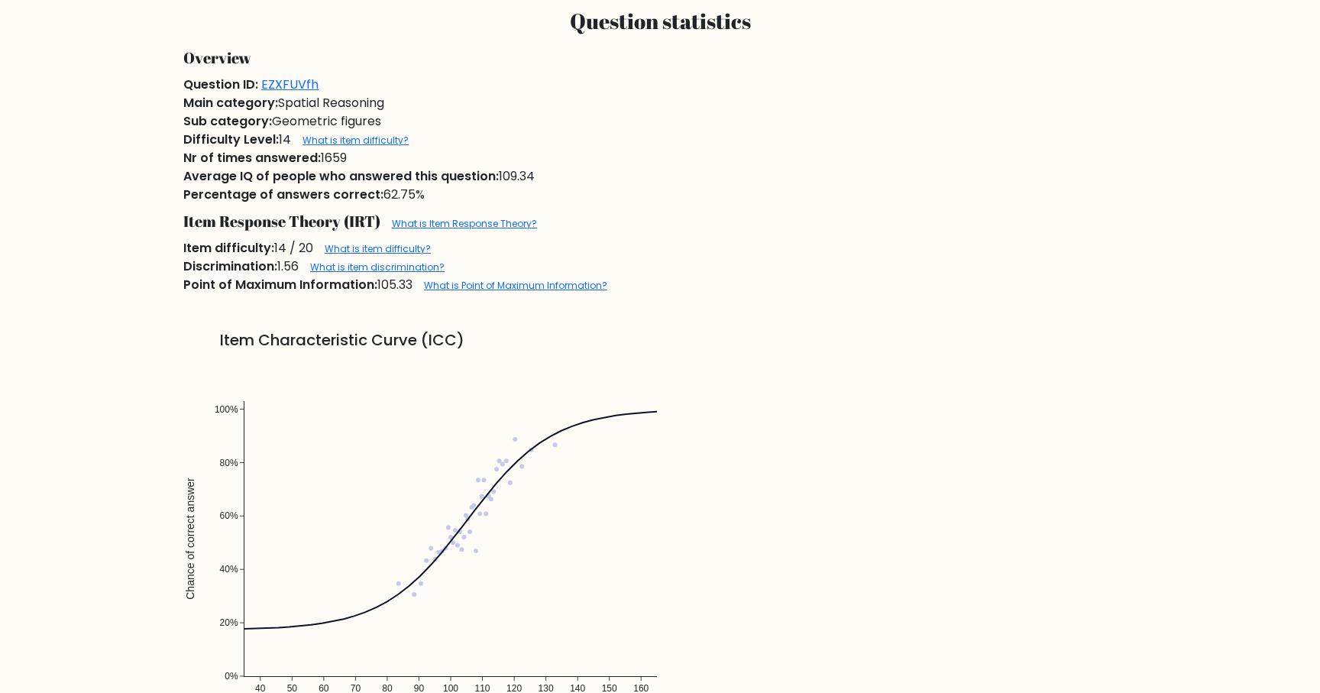
scroll to position [924, 0]
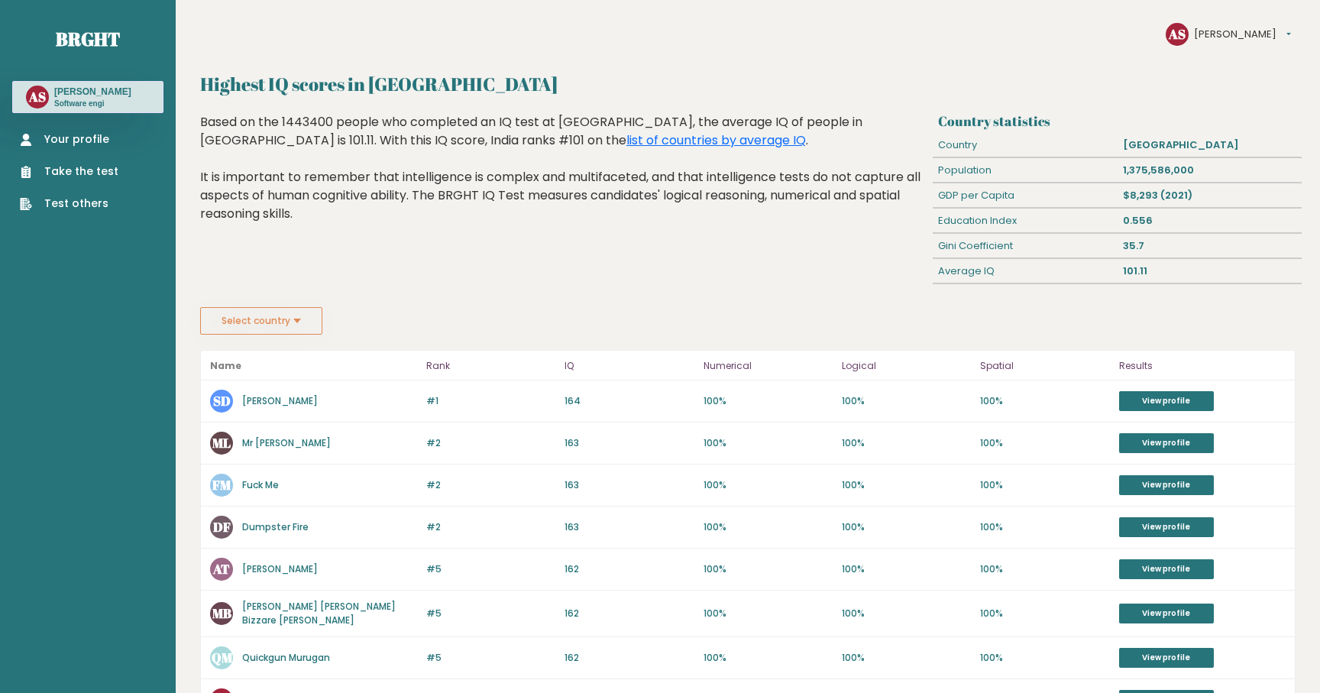
click at [99, 142] on link "Your profile" at bounding box center [69, 139] width 99 height 16
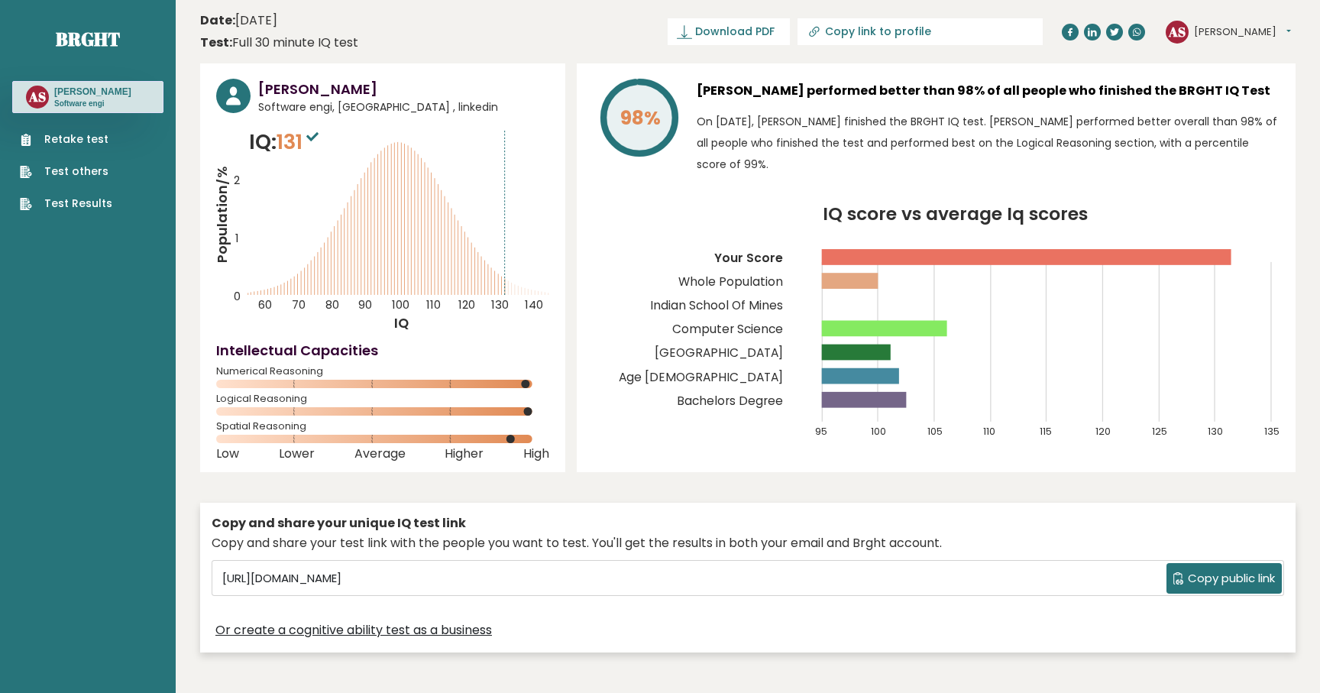
click at [312, 133] on icon at bounding box center [312, 136] width 12 height 9
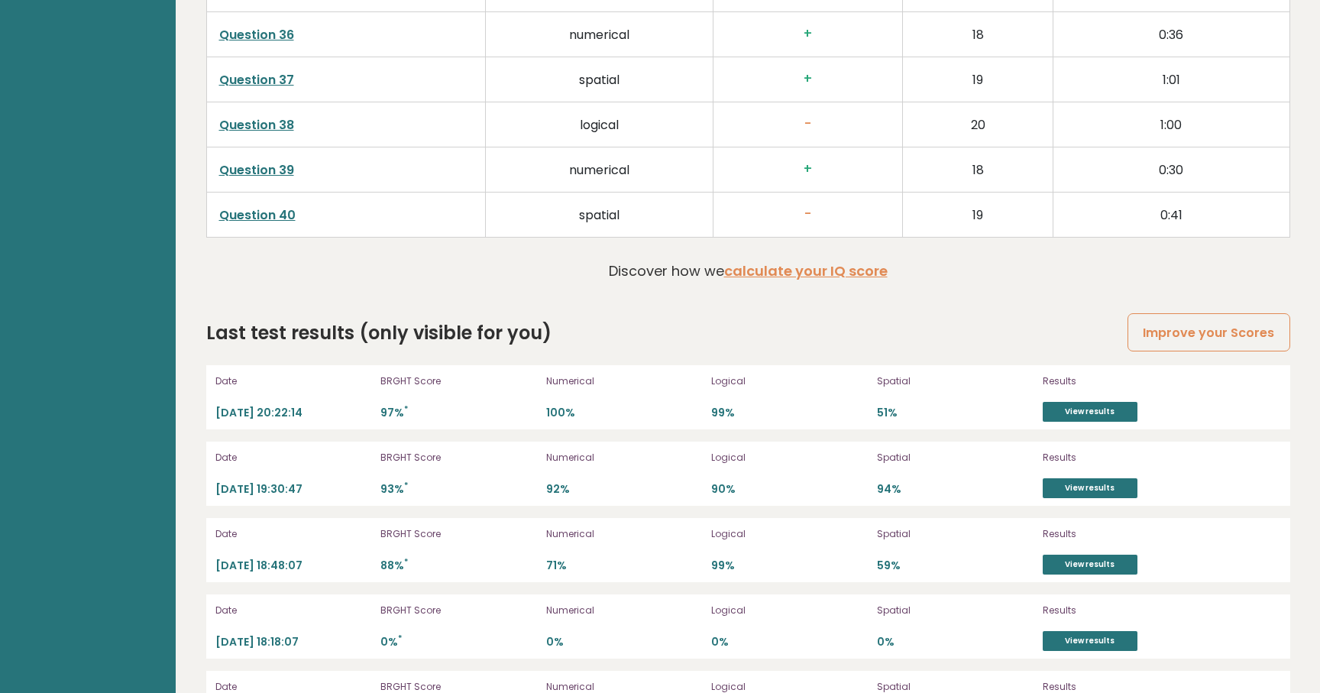
scroll to position [4190, 0]
